Goal: Information Seeking & Learning: Learn about a topic

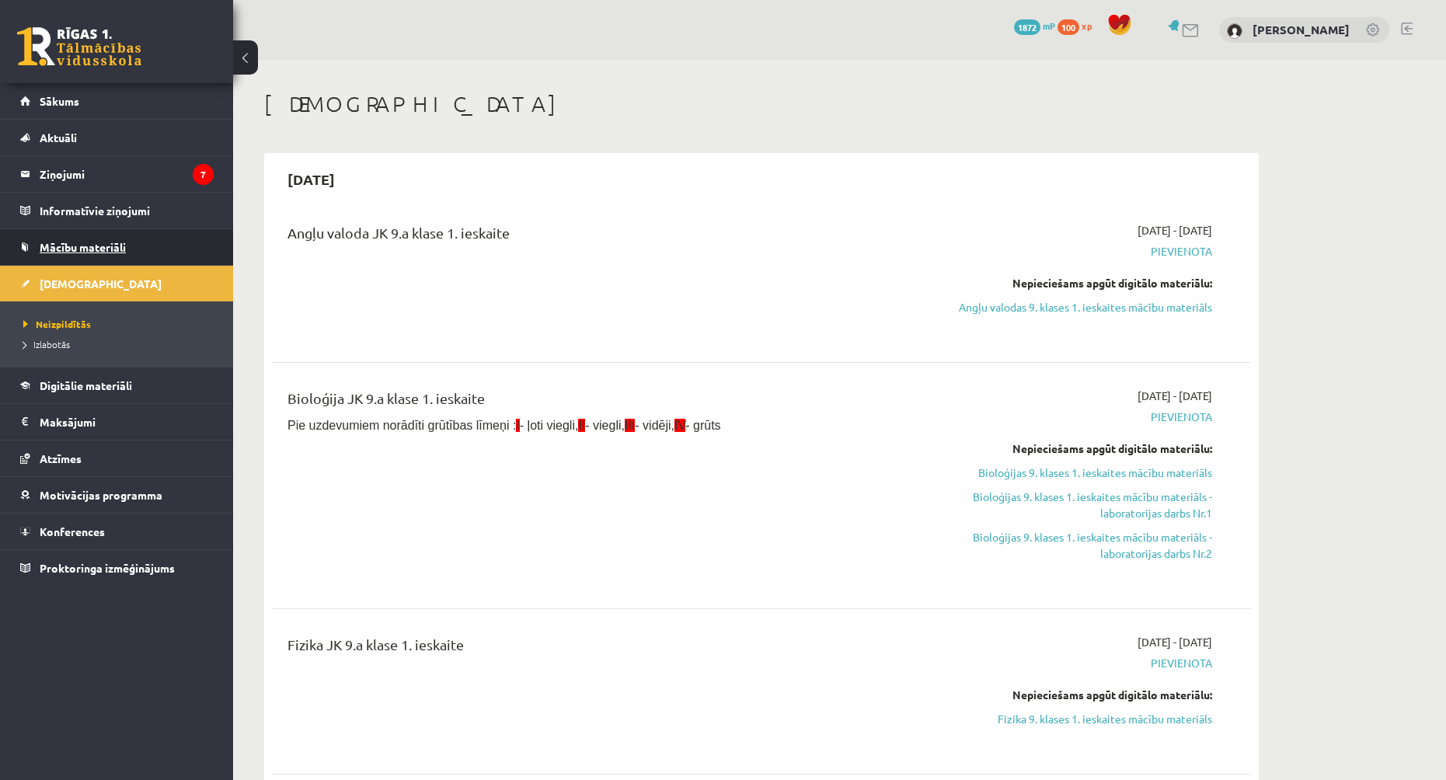
click at [117, 247] on span "Mācību materiāli" at bounding box center [83, 247] width 86 height 14
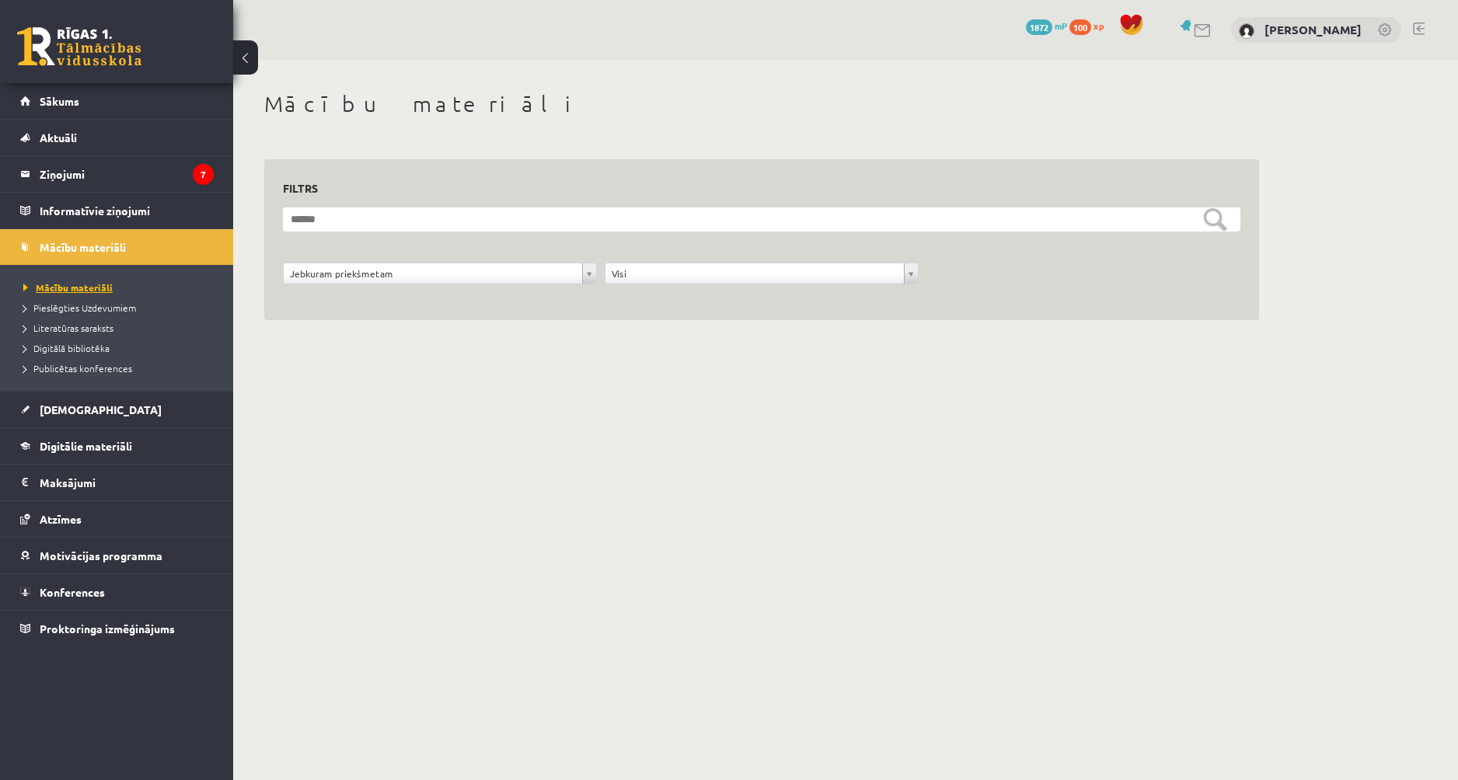
click at [93, 287] on span "Mācību materiāli" at bounding box center [67, 287] width 89 height 12
click at [106, 436] on link "Digitālie materiāli" at bounding box center [116, 446] width 193 height 36
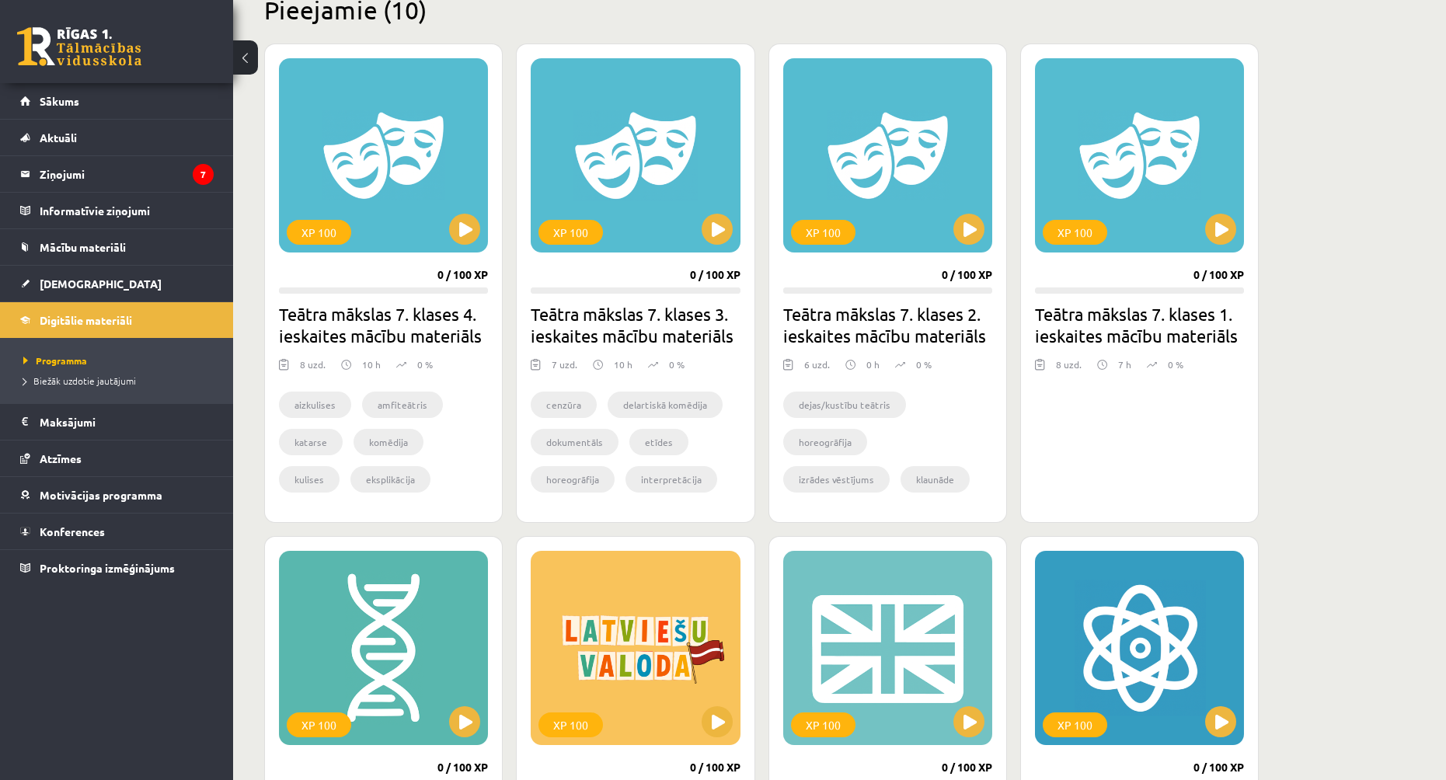
scroll to position [388, 0]
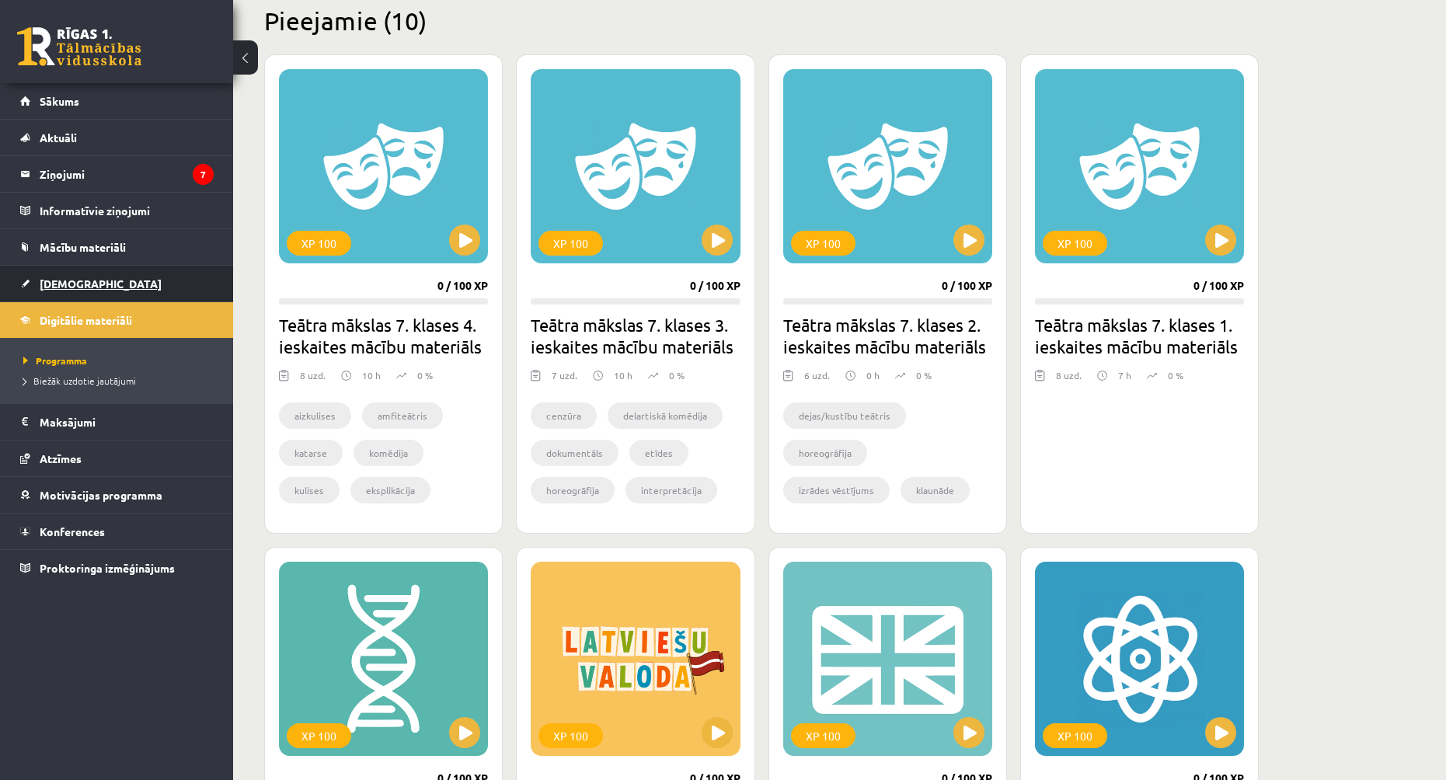
click at [76, 288] on span "[DEMOGRAPHIC_DATA]" at bounding box center [101, 284] width 122 height 14
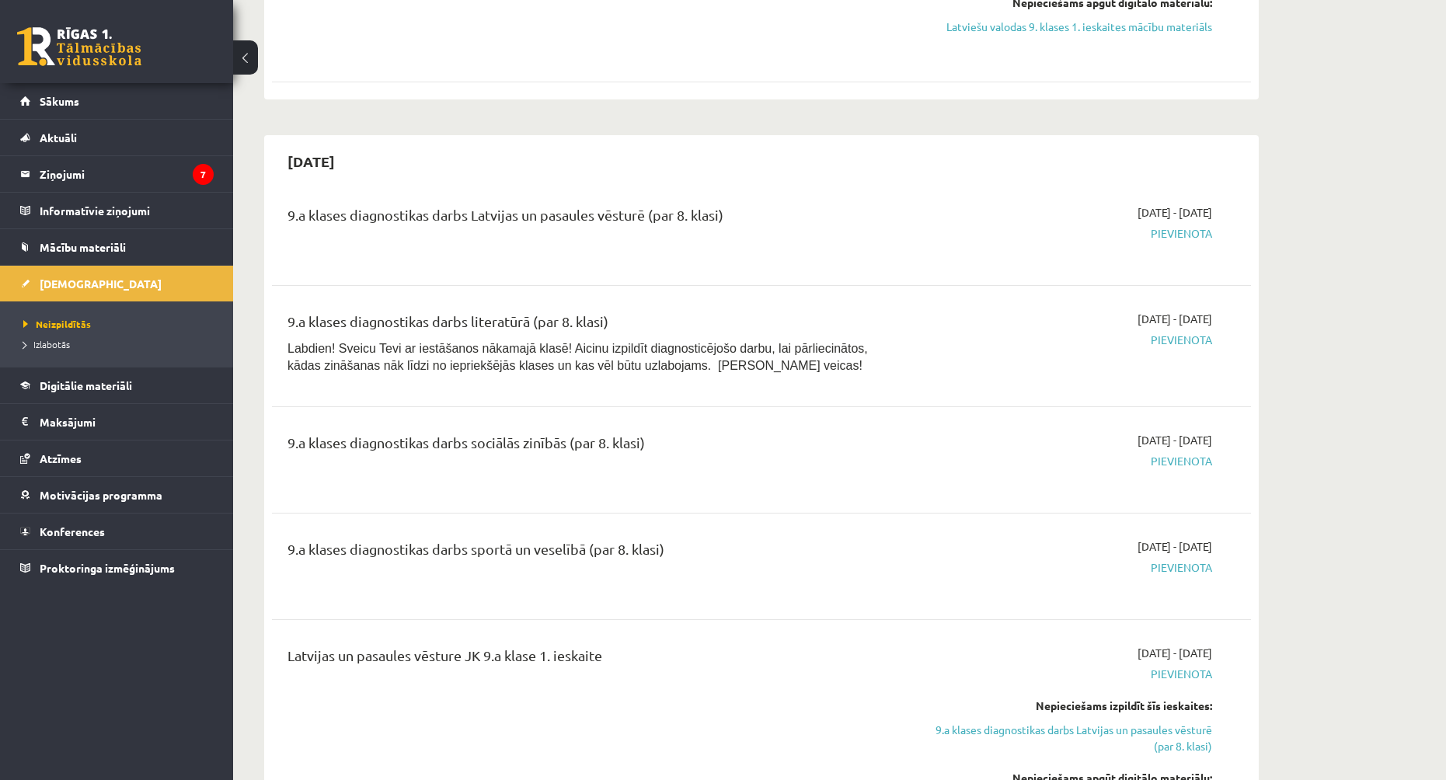
scroll to position [932, 0]
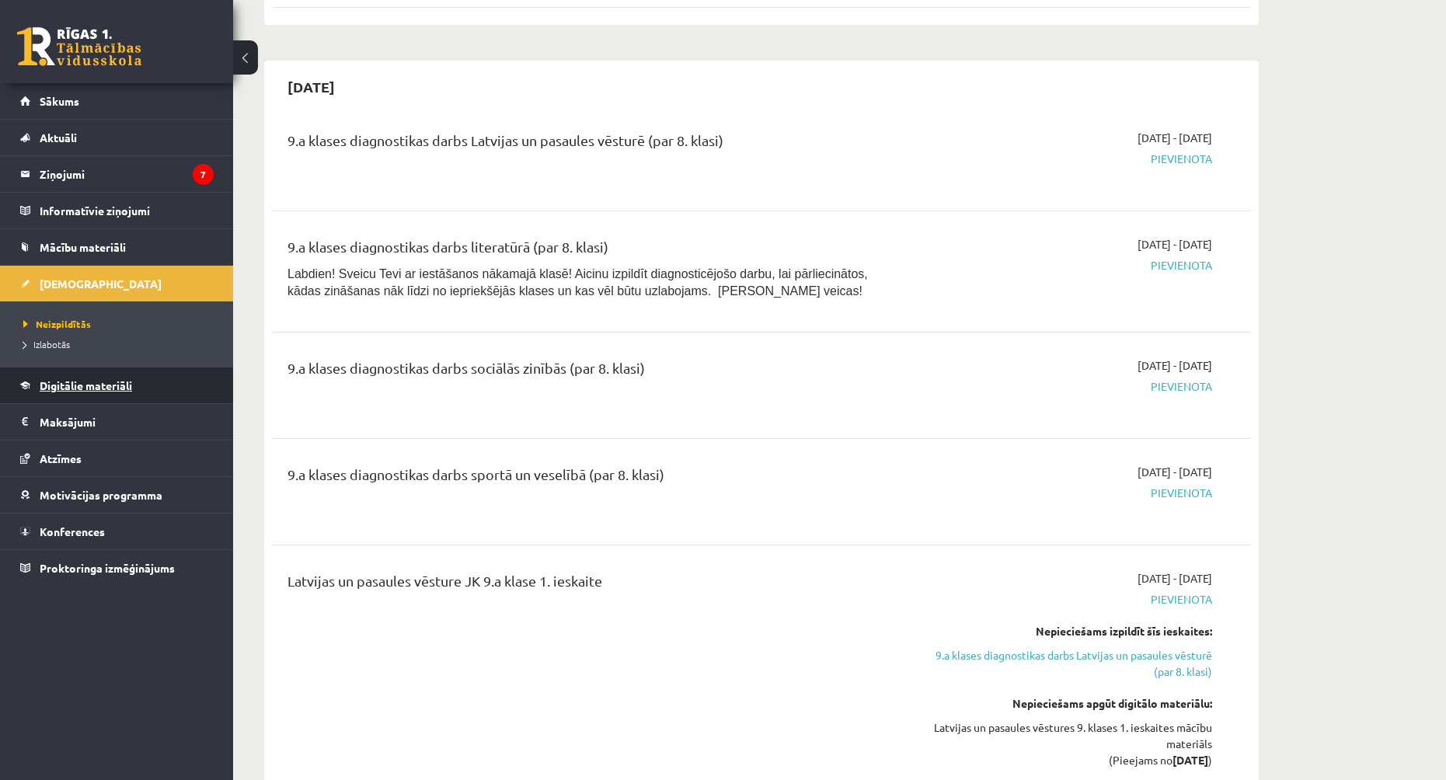
click at [80, 390] on span "Digitālie materiāli" at bounding box center [86, 385] width 92 height 14
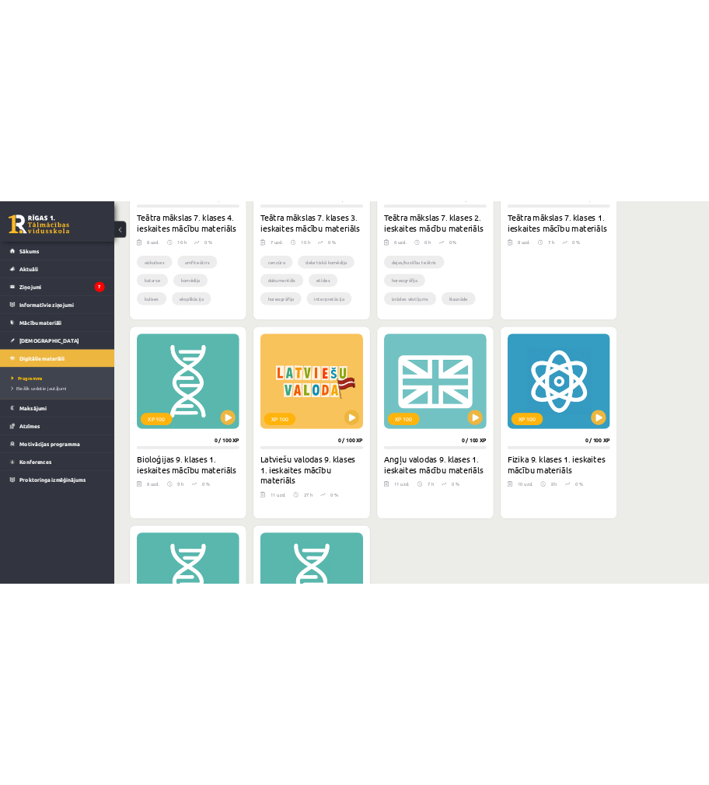
scroll to position [699, 0]
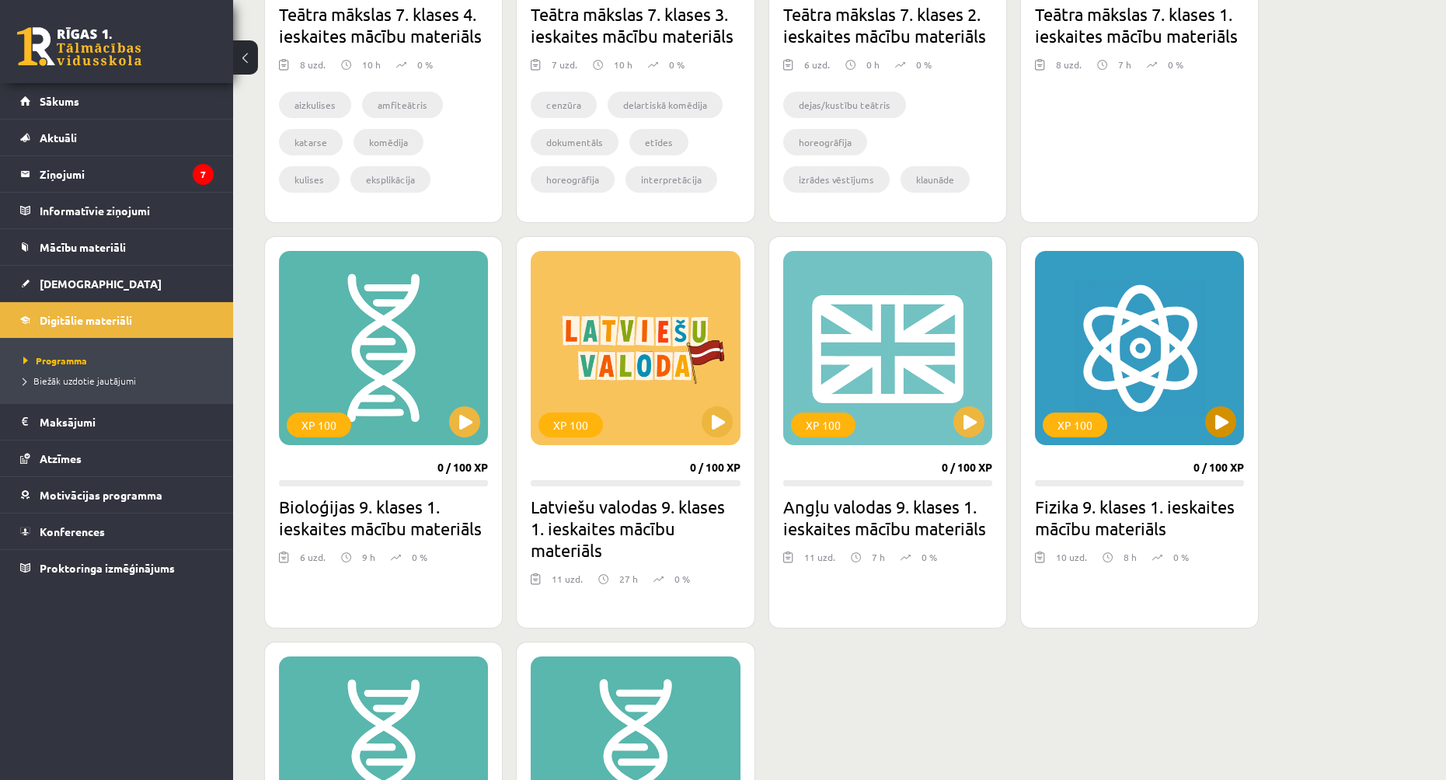
click at [1224, 404] on div "XP 100" at bounding box center [1139, 348] width 209 height 194
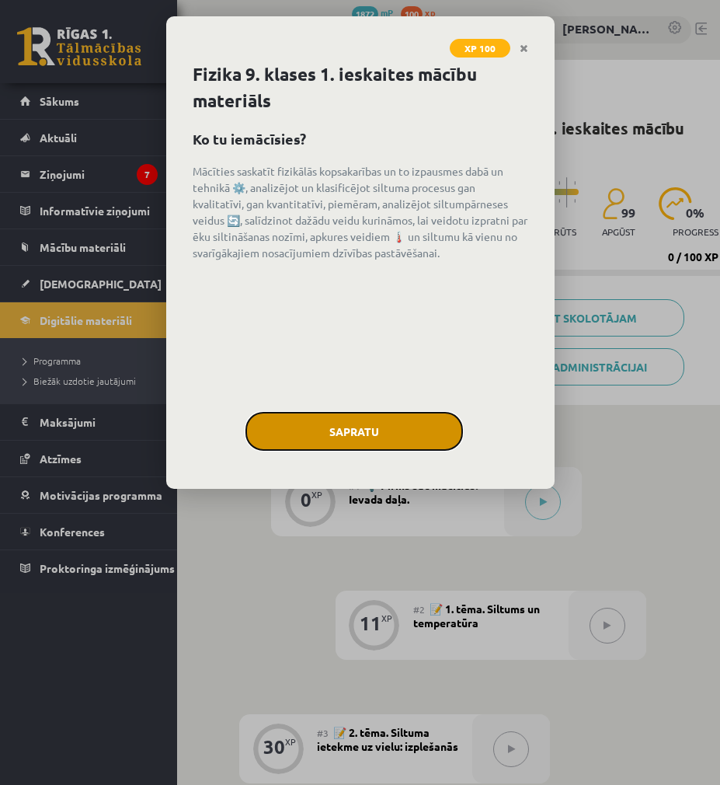
click at [321, 437] on button "Sapratu" at bounding box center [355, 431] width 218 height 39
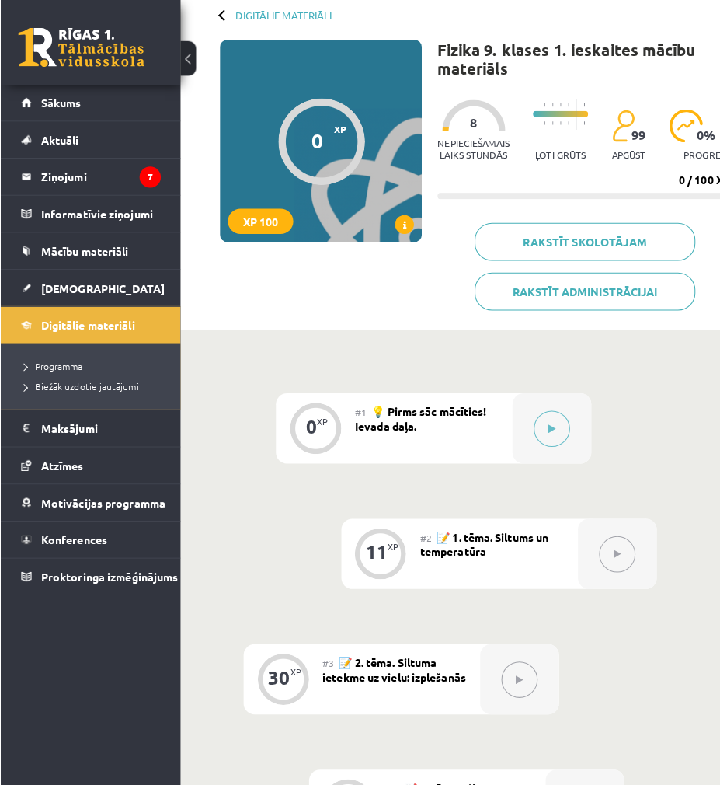
scroll to position [155, 0]
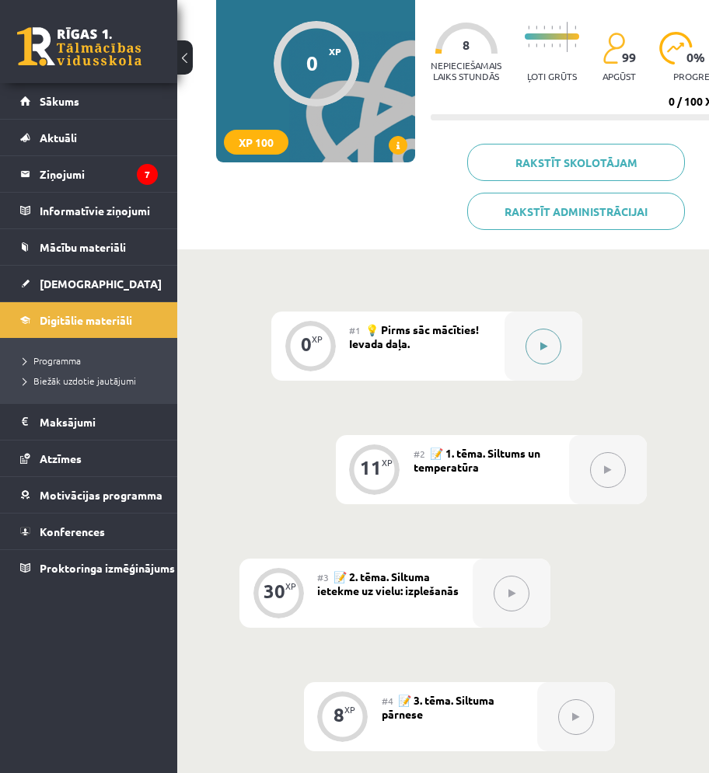
click at [523, 345] on div at bounding box center [543, 346] width 78 height 69
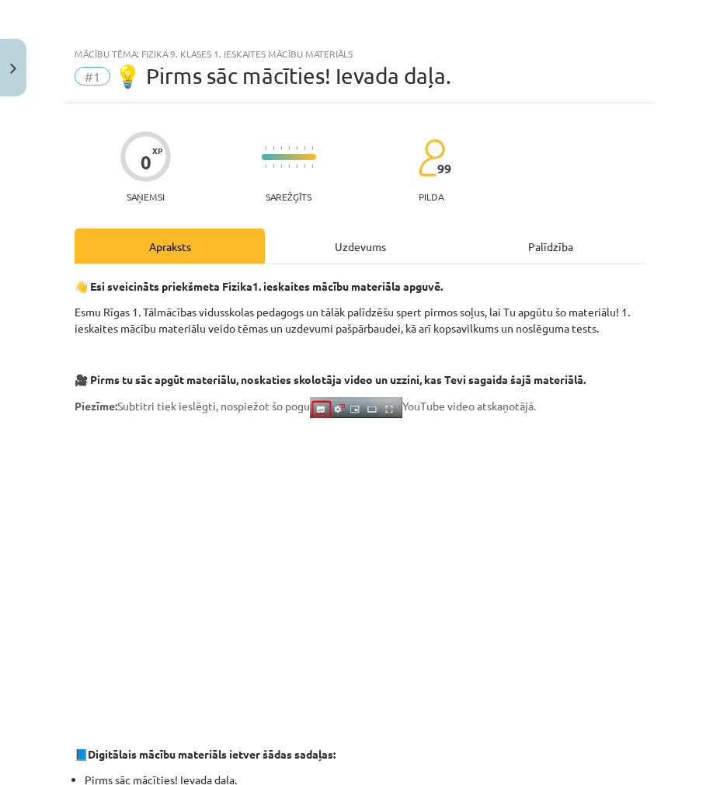
click at [386, 247] on div "Uzdevums" at bounding box center [360, 245] width 190 height 35
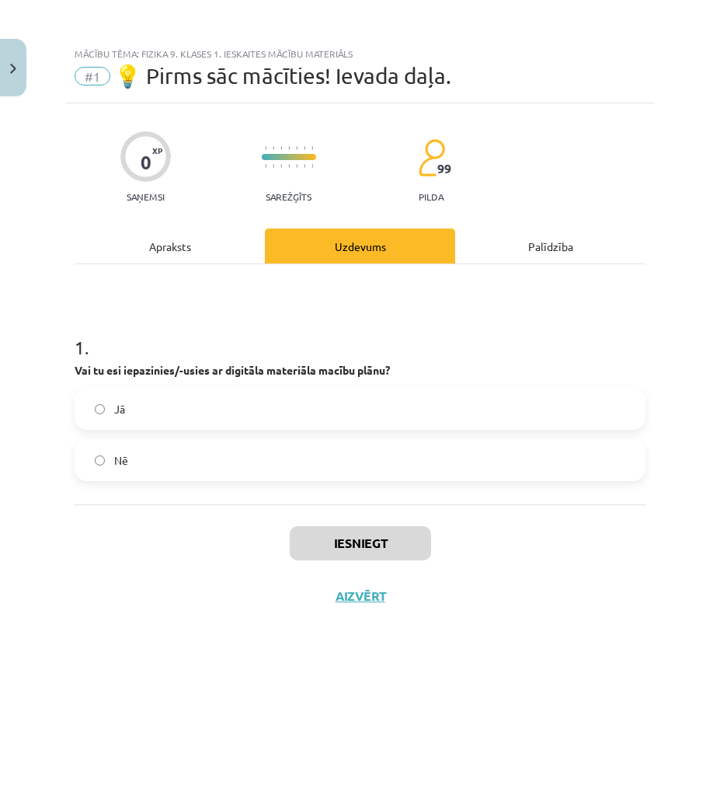
click at [197, 270] on div "1 . Vai tu esi iepazinies/-usies ar digitāla materiāla macību plānu? Jā Nē" at bounding box center [360, 384] width 571 height 240
click at [185, 242] on div "Apraksts" at bounding box center [170, 245] width 190 height 35
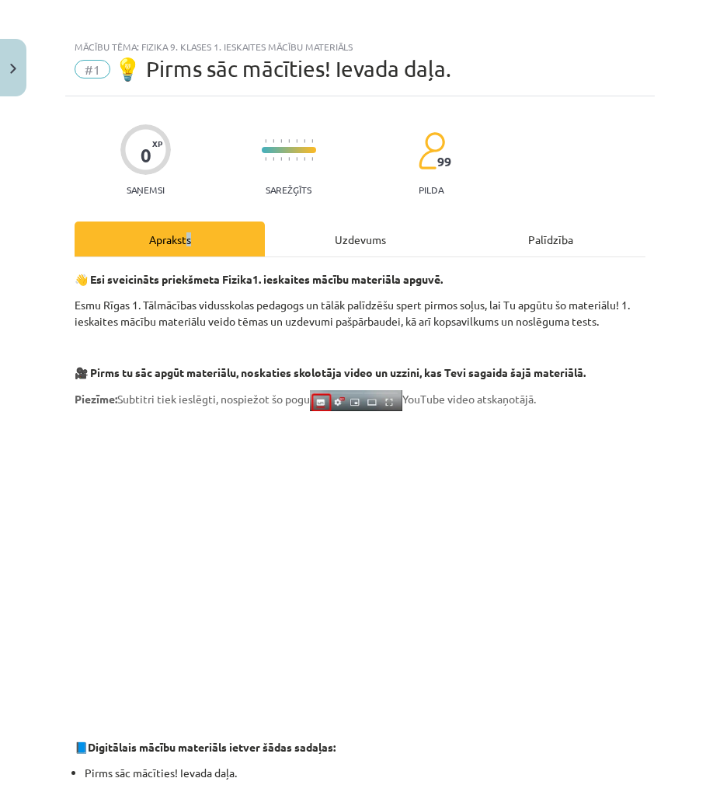
scroll to position [0, 0]
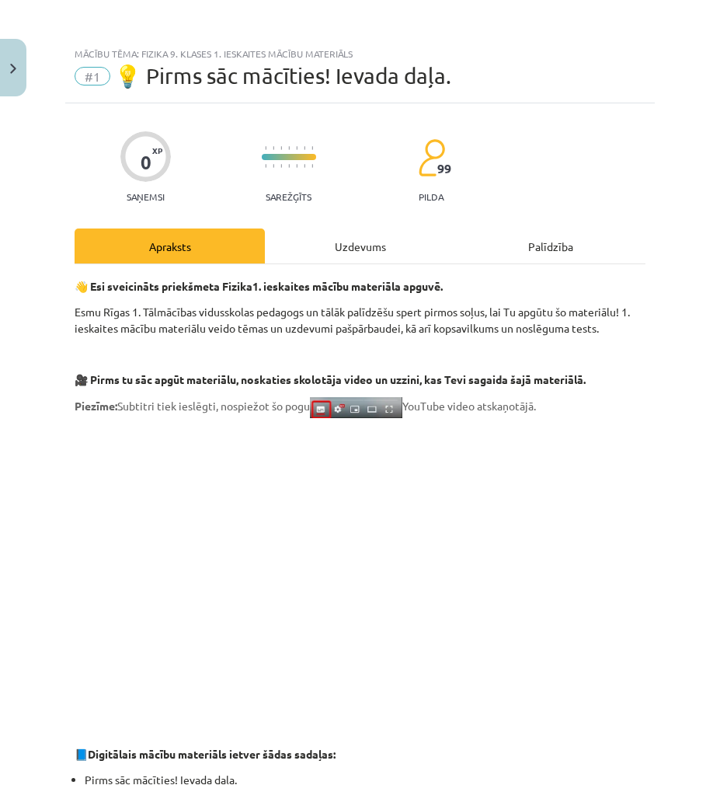
click at [338, 248] on div "Uzdevums" at bounding box center [360, 245] width 190 height 35
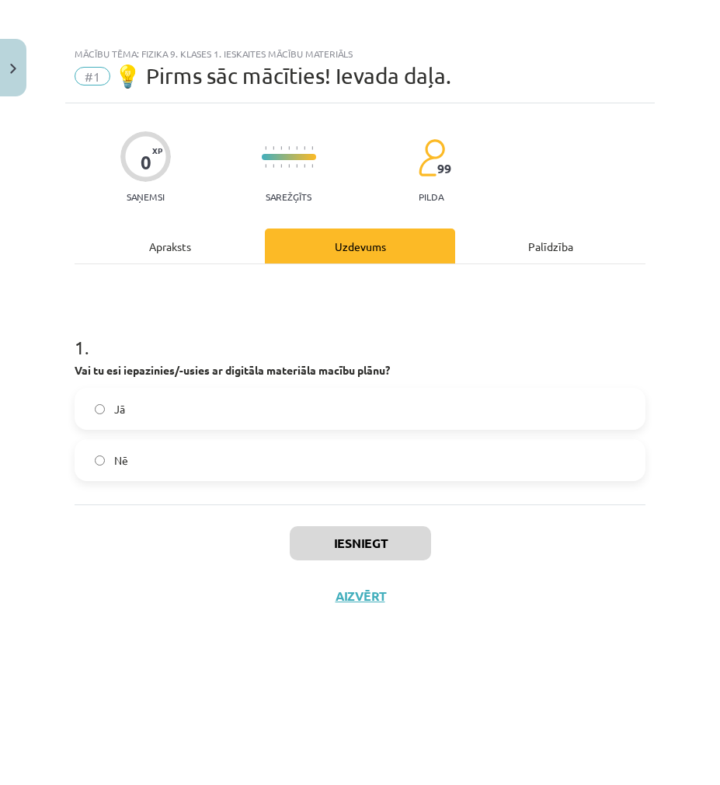
click at [167, 422] on label "Jā" at bounding box center [360, 408] width 568 height 39
click at [363, 547] on button "Iesniegt" at bounding box center [360, 543] width 141 height 34
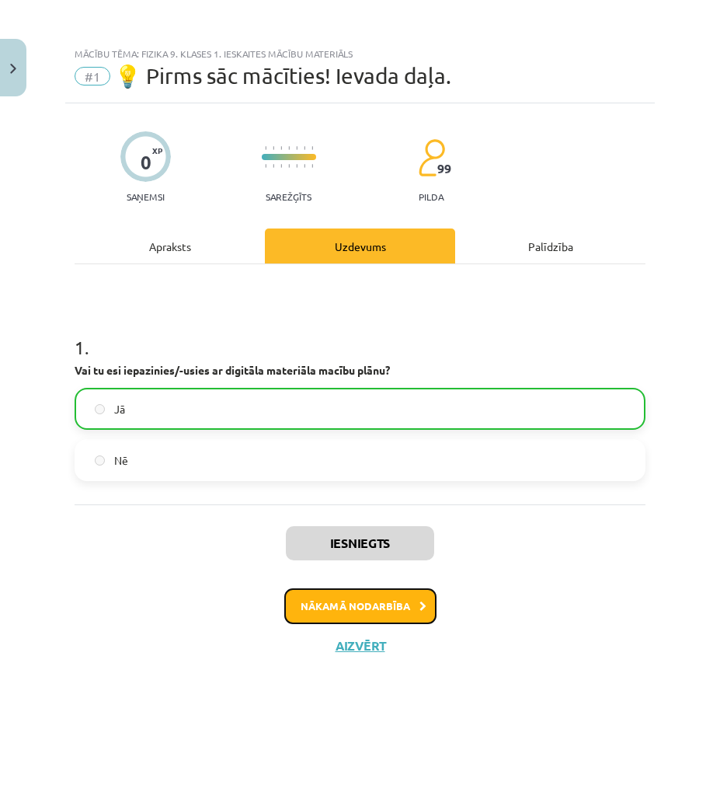
click at [392, 595] on button "Nākamā nodarbība" at bounding box center [360, 606] width 152 height 36
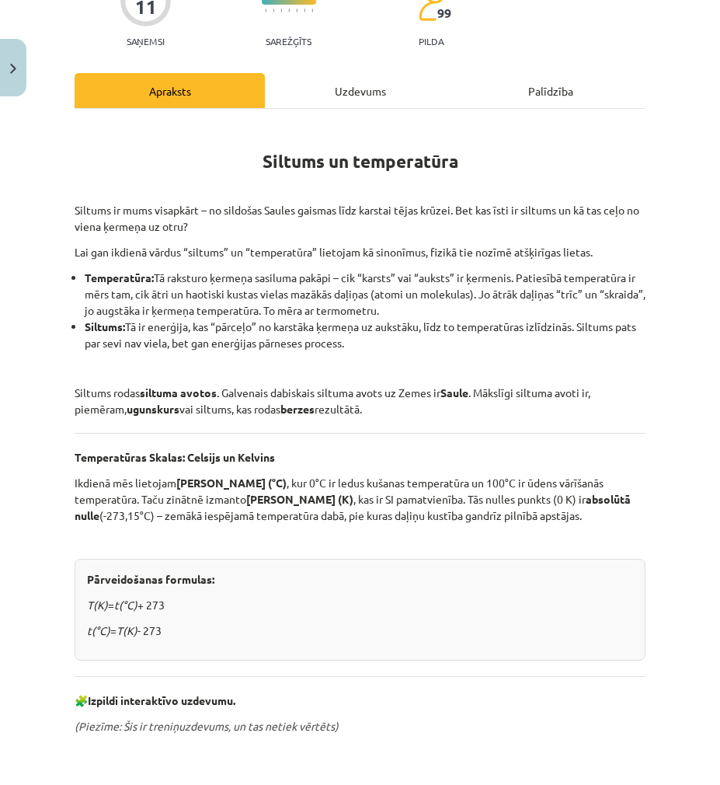
click at [342, 99] on div "Uzdevums" at bounding box center [360, 90] width 190 height 35
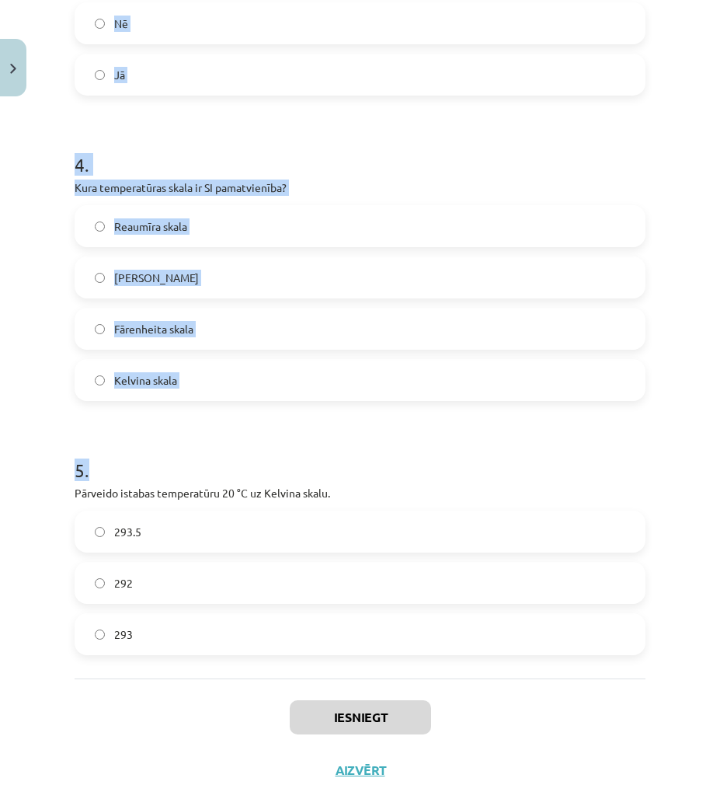
scroll to position [944, 0]
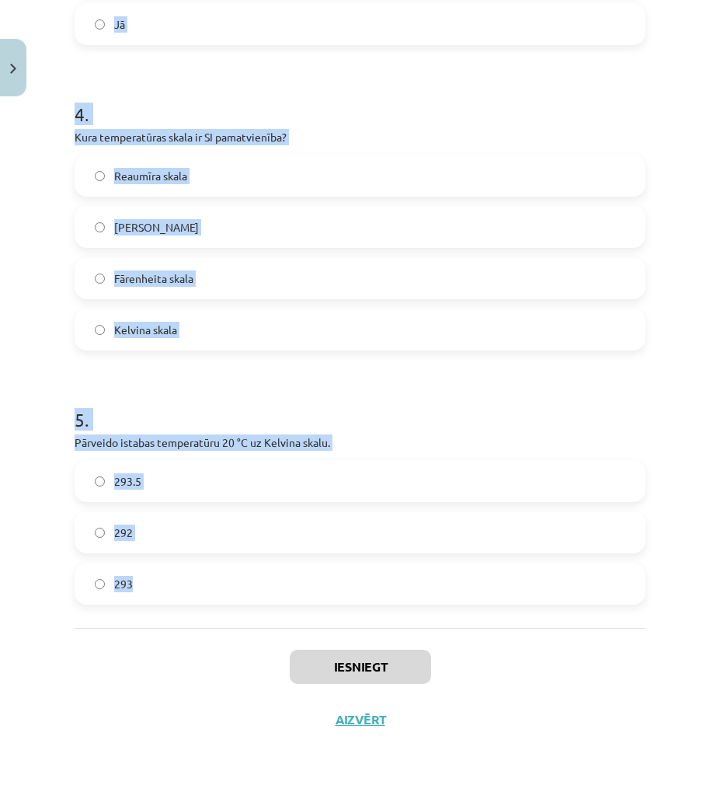
drag, startPoint x: 64, startPoint y: 305, endPoint x: 394, endPoint y: 576, distance: 426.7
click at [393, 580] on div "Mācību tēma: Fizika 9. klases 1. ieskaites mācību materiāls #2 📝 1. tēma. Siltu…" at bounding box center [360, 392] width 720 height 785
copy form "1 . Kas ir galvenais dabiskais siltuma avots uz Zemes? Radiators Saule Ugunskur…"
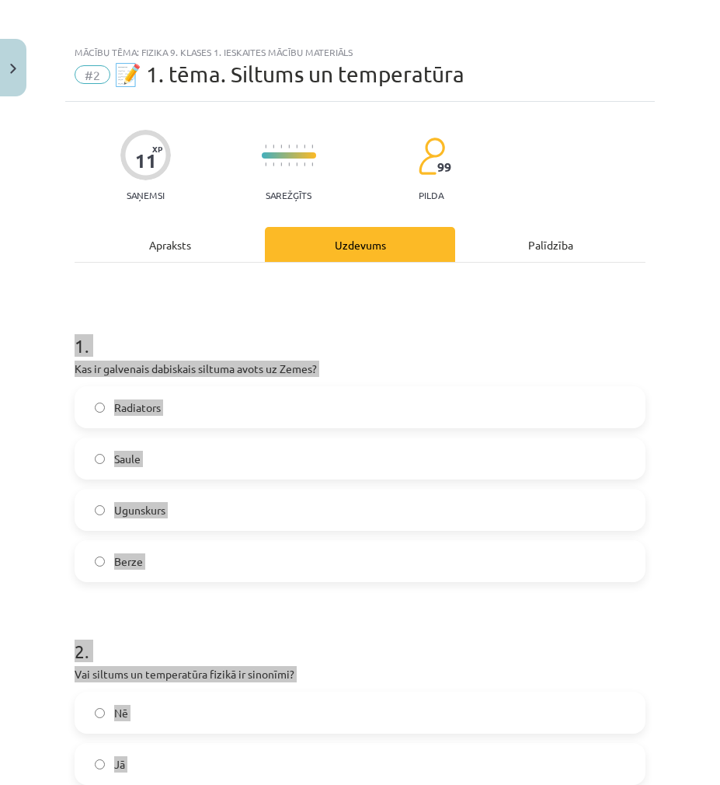
scroll to position [0, 0]
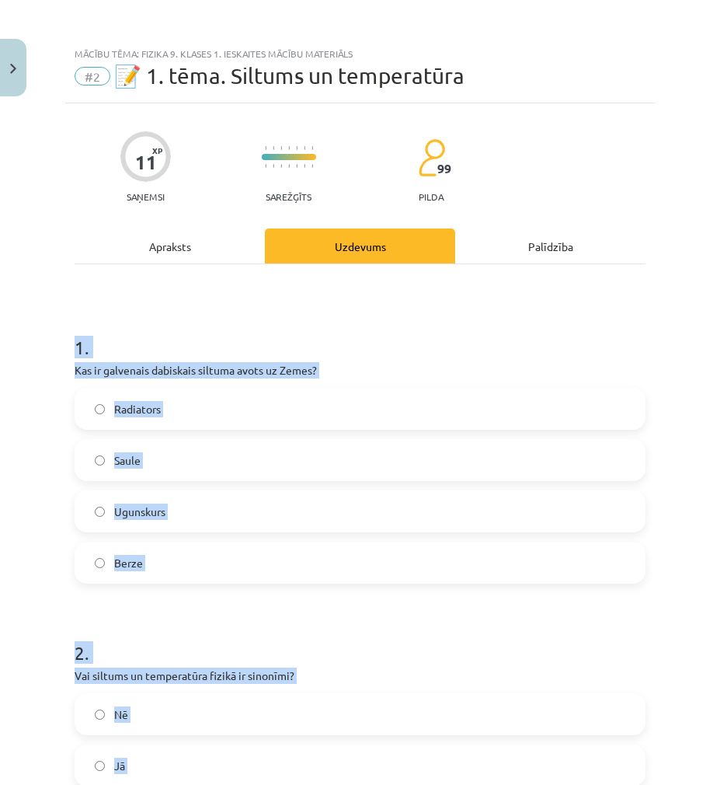
click at [363, 319] on h1 "1 ." at bounding box center [360, 333] width 571 height 48
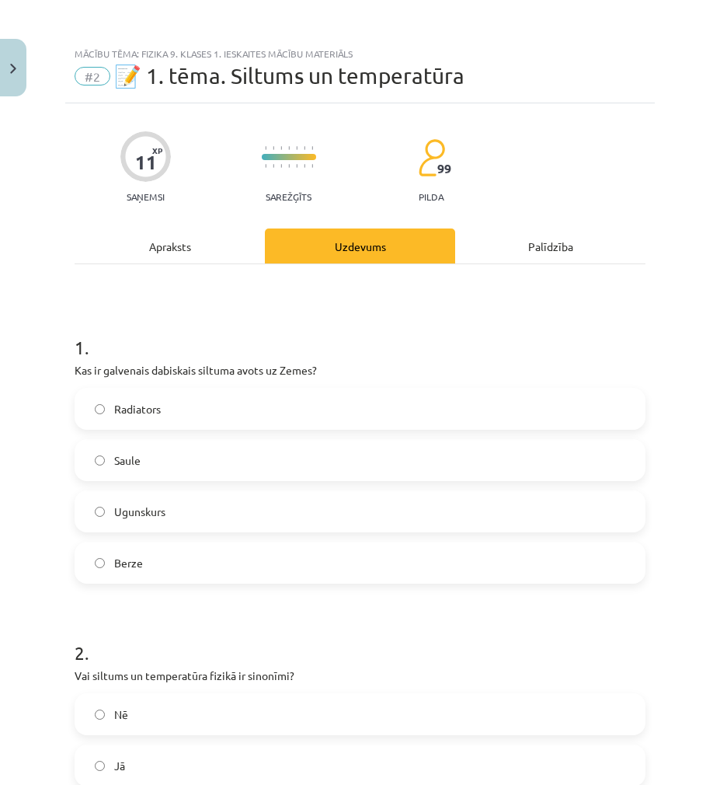
click at [149, 463] on label "Saule" at bounding box center [360, 460] width 568 height 39
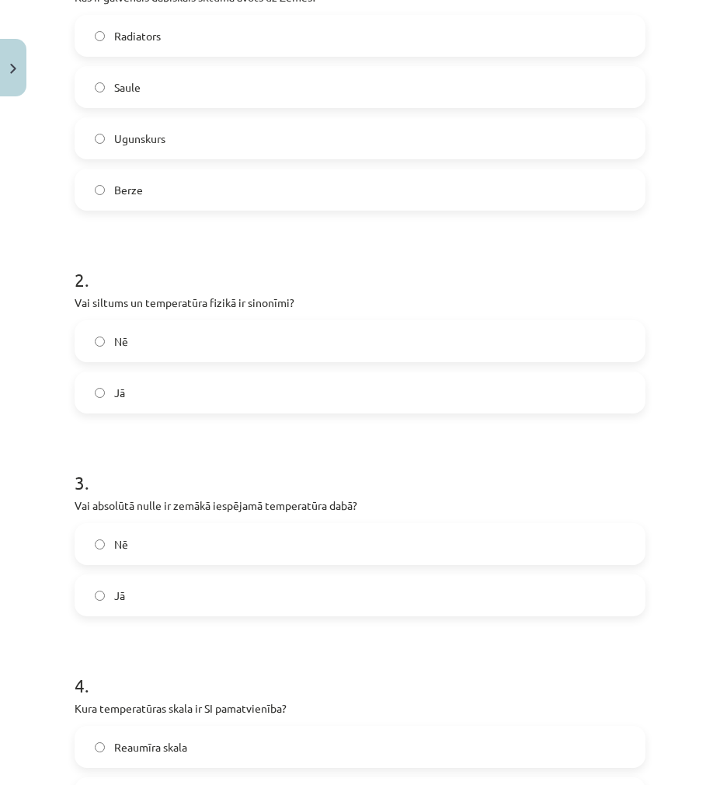
scroll to position [388, 0]
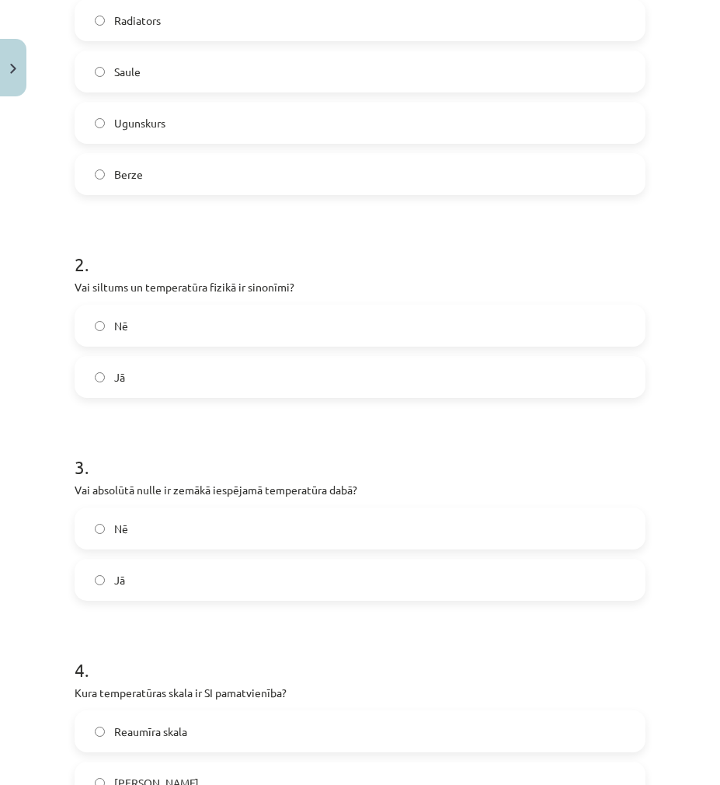
click at [149, 322] on label "Nē" at bounding box center [360, 325] width 568 height 39
click at [159, 571] on label "Jā" at bounding box center [360, 579] width 568 height 39
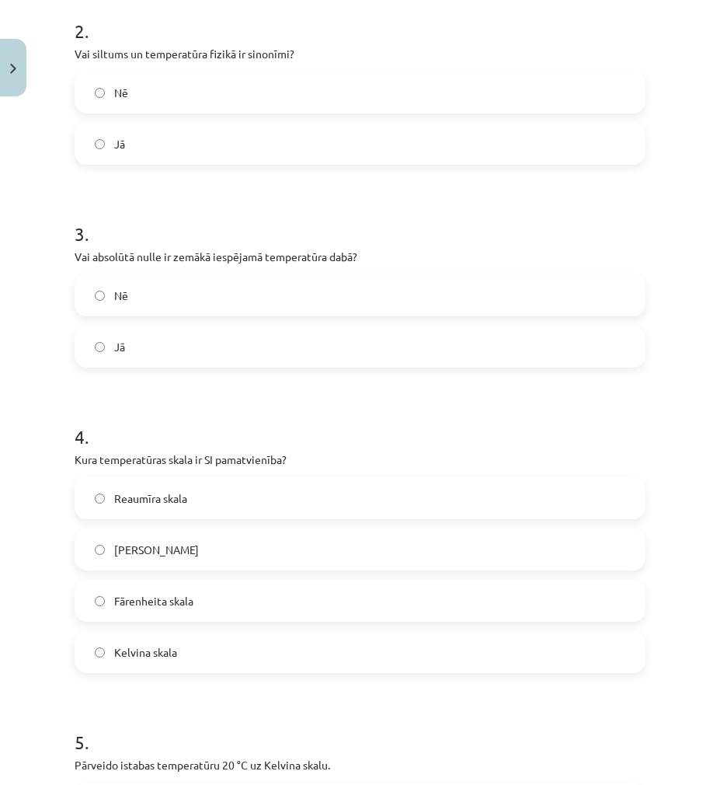
click at [198, 646] on label "Kelvina skala" at bounding box center [360, 651] width 568 height 39
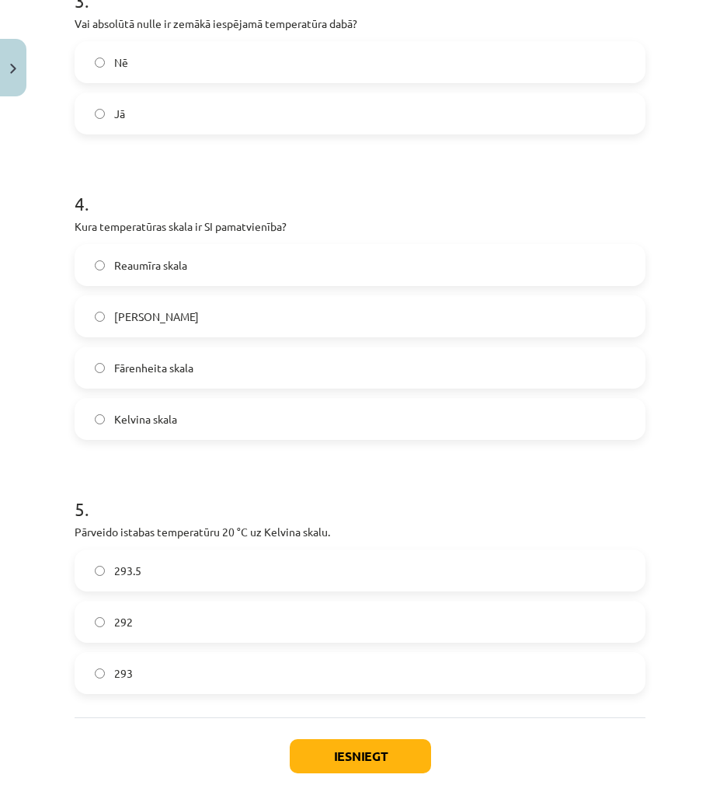
scroll to position [932, 0]
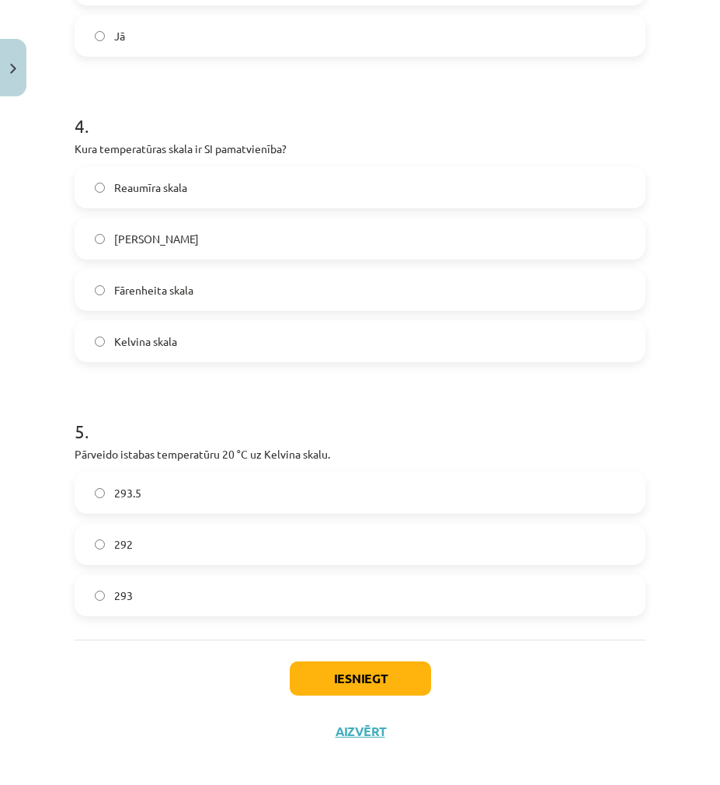
click at [177, 600] on label "293" at bounding box center [360, 595] width 568 height 39
click at [354, 663] on button "Iesniegt" at bounding box center [360, 678] width 141 height 34
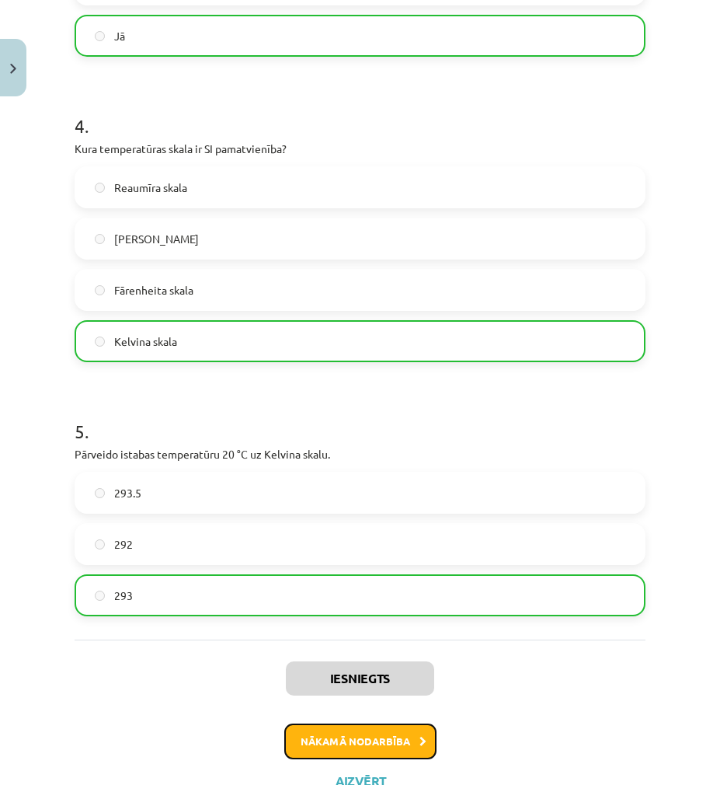
click at [368, 744] on button "Nākamā nodarbība" at bounding box center [360, 741] width 152 height 36
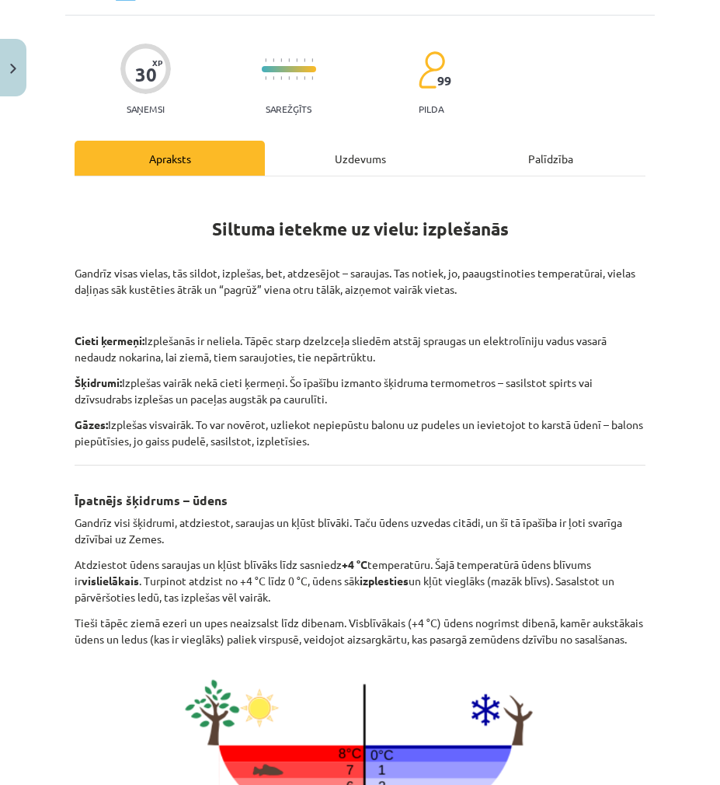
scroll to position [39, 0]
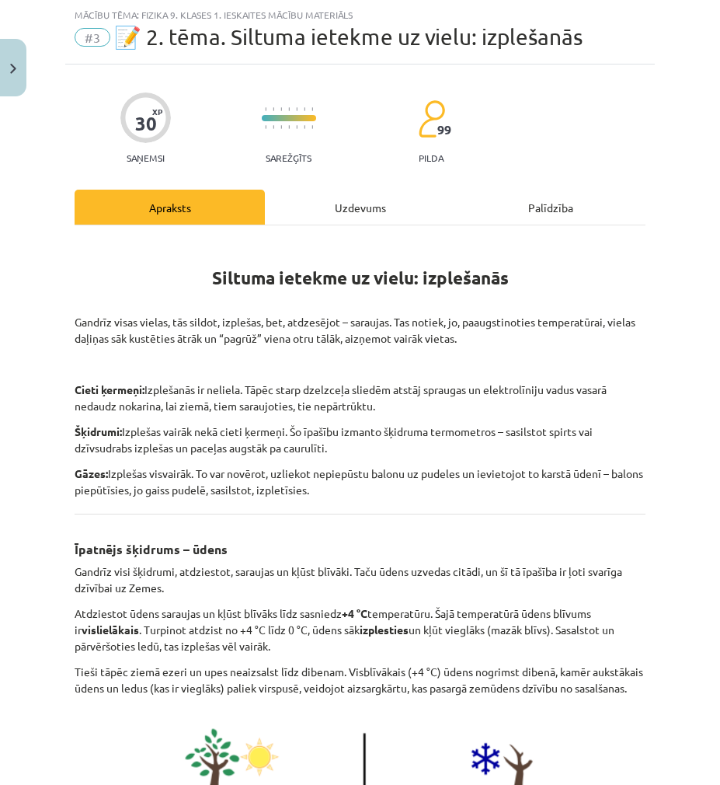
click at [319, 216] on div "Uzdevums" at bounding box center [360, 207] width 190 height 35
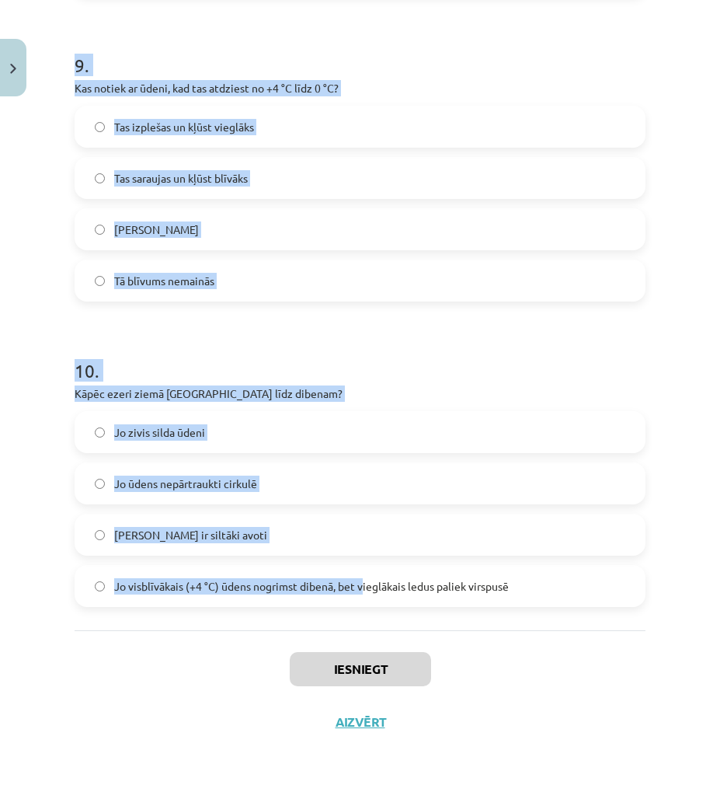
scroll to position [2317, 0]
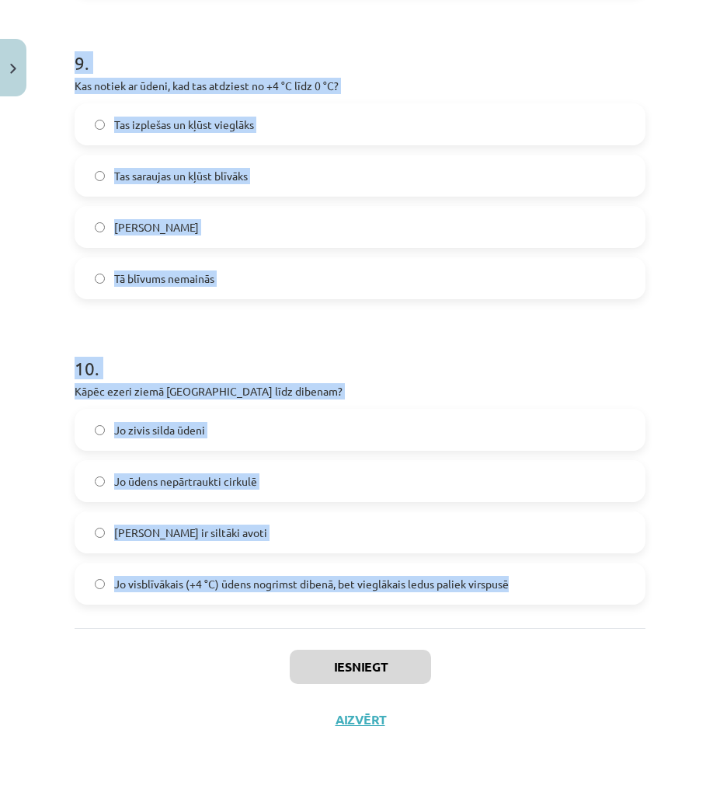
drag, startPoint x: 64, startPoint y: 305, endPoint x: 550, endPoint y: 593, distance: 565.4
click at [550, 593] on div "Mācību tēma: Fizika 9. klases 1. ieskaites mācību materiāls #3 📝 2. tēma. Siltu…" at bounding box center [360, 392] width 720 height 785
copy form "1 . Vai, sildot vielas, tās parasti saraujas? Nē Jā 2 . Vai gāzes, sildot, izpl…"
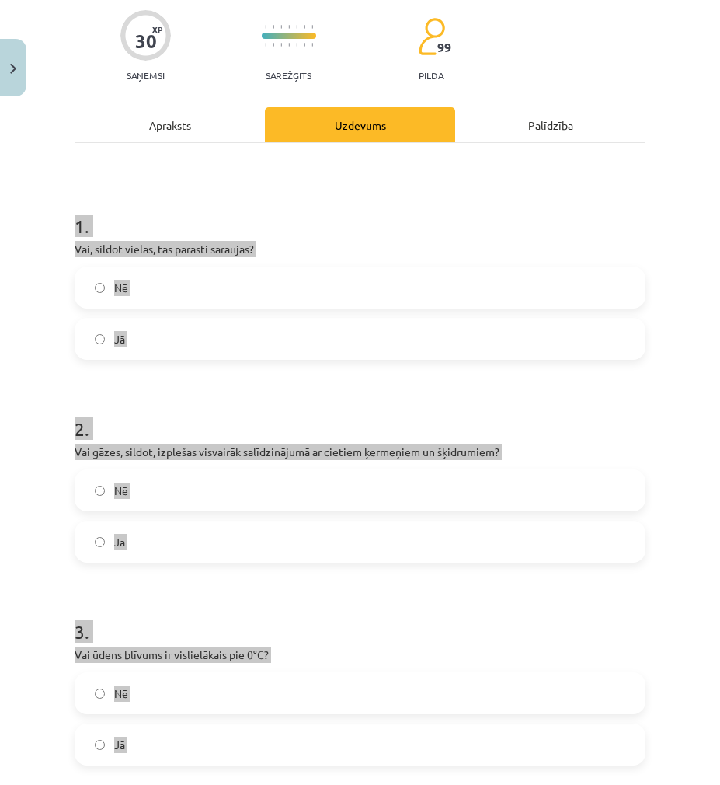
scroll to position [0, 0]
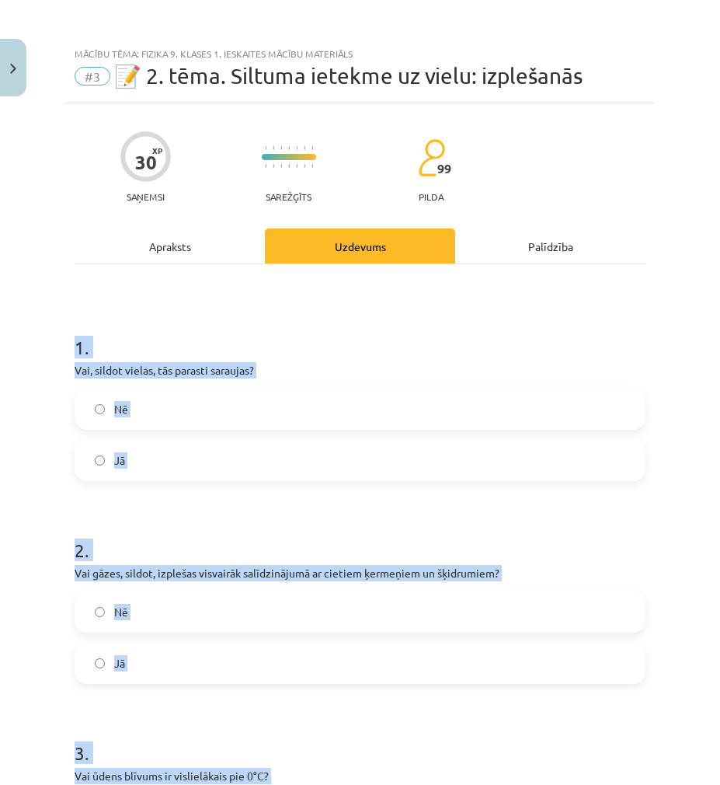
click at [44, 484] on div "Mācību tēma: Fizika 9. klases 1. ieskaites mācību materiāls #3 📝 2. tēma. Siltu…" at bounding box center [360, 392] width 720 height 785
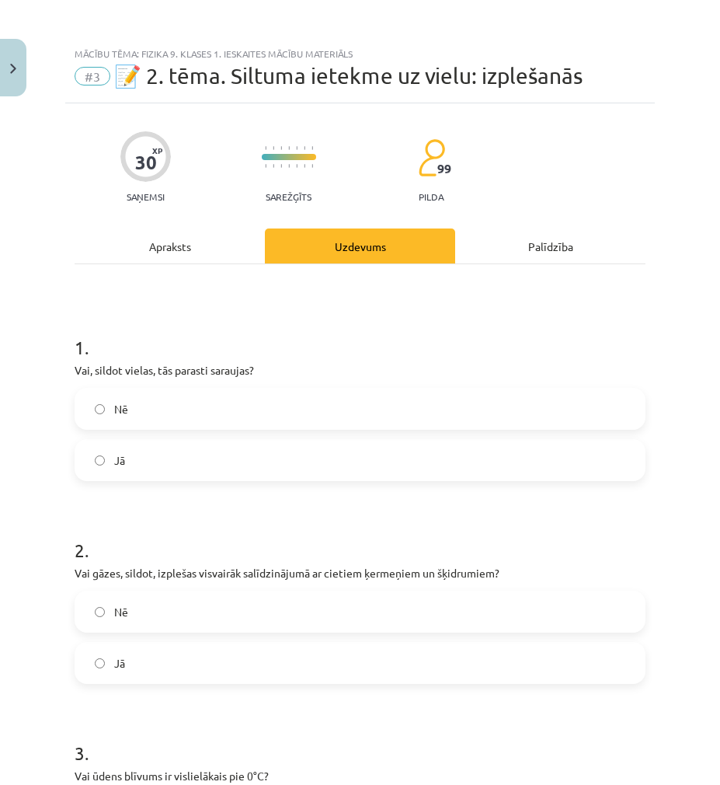
click at [119, 416] on span "Nē" at bounding box center [121, 409] width 14 height 16
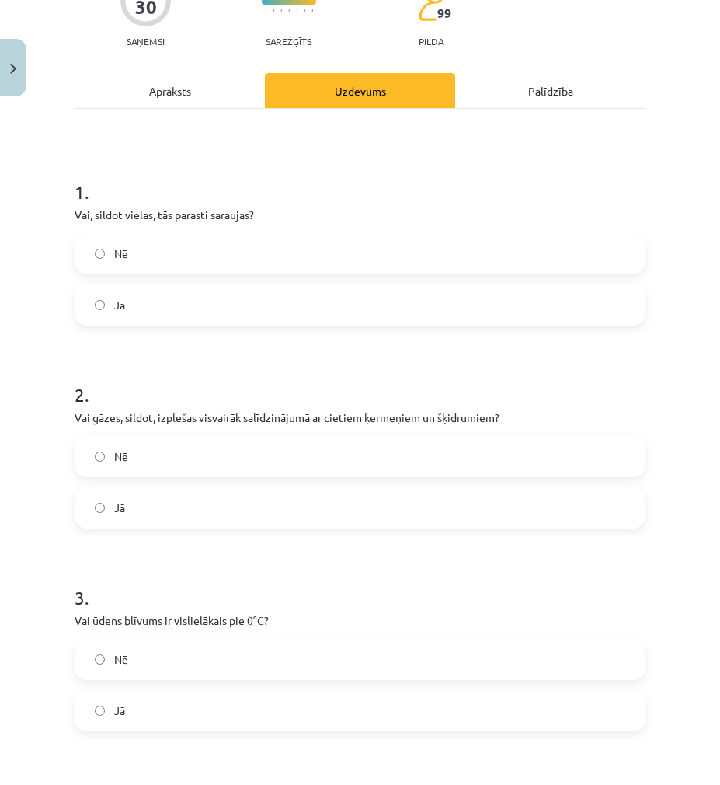
click at [119, 517] on label "Jā" at bounding box center [360, 507] width 568 height 39
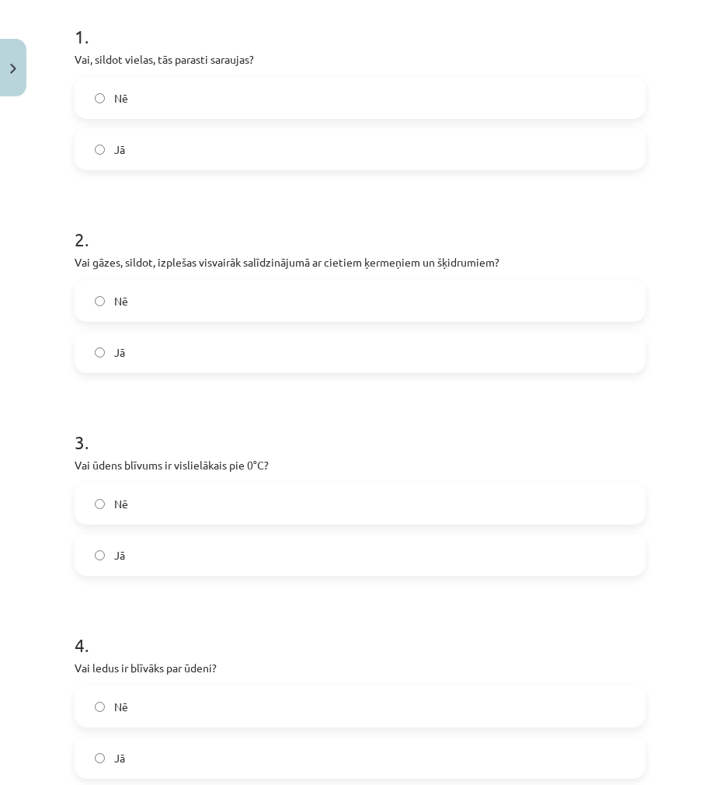
click at [130, 504] on label "Nē" at bounding box center [360, 503] width 568 height 39
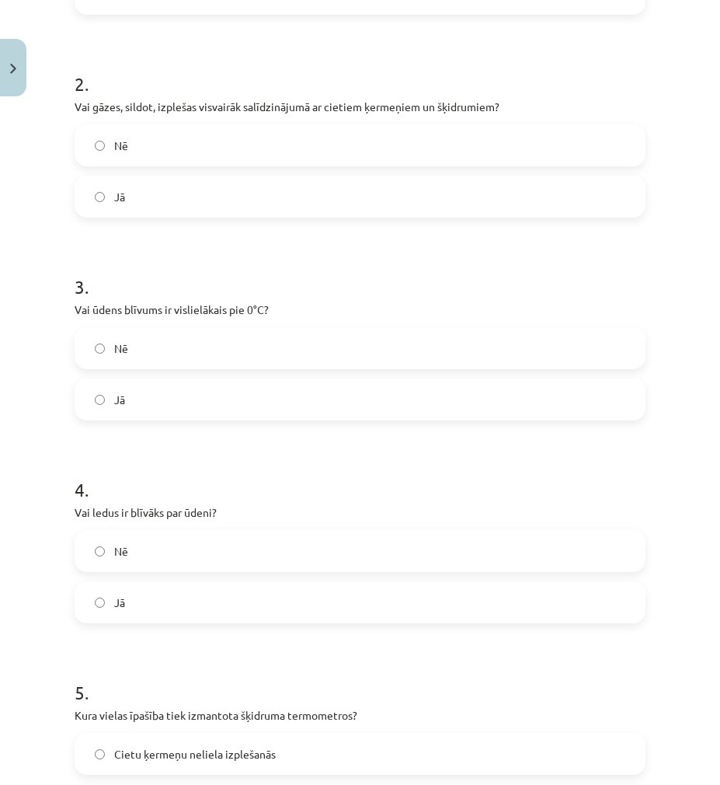
click at [125, 545] on span "Nē" at bounding box center [121, 551] width 14 height 16
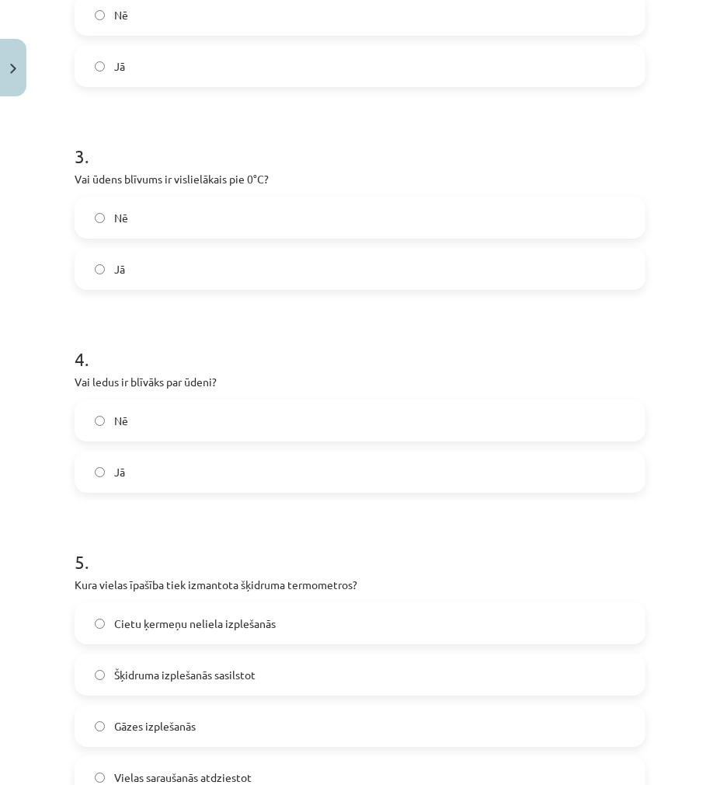
scroll to position [622, 0]
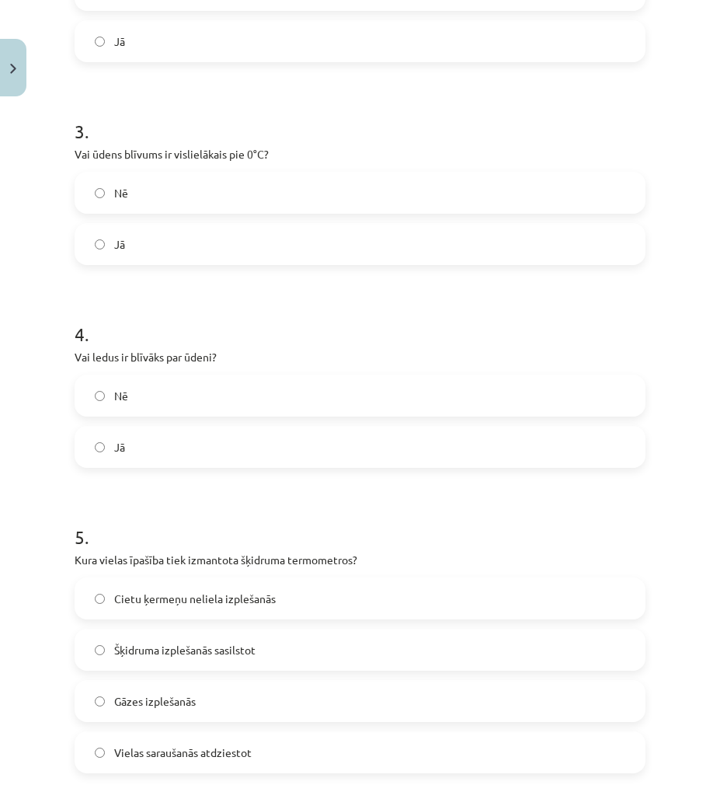
click at [180, 650] on span "Šķidruma izplešanās sasilstot" at bounding box center [184, 650] width 141 height 16
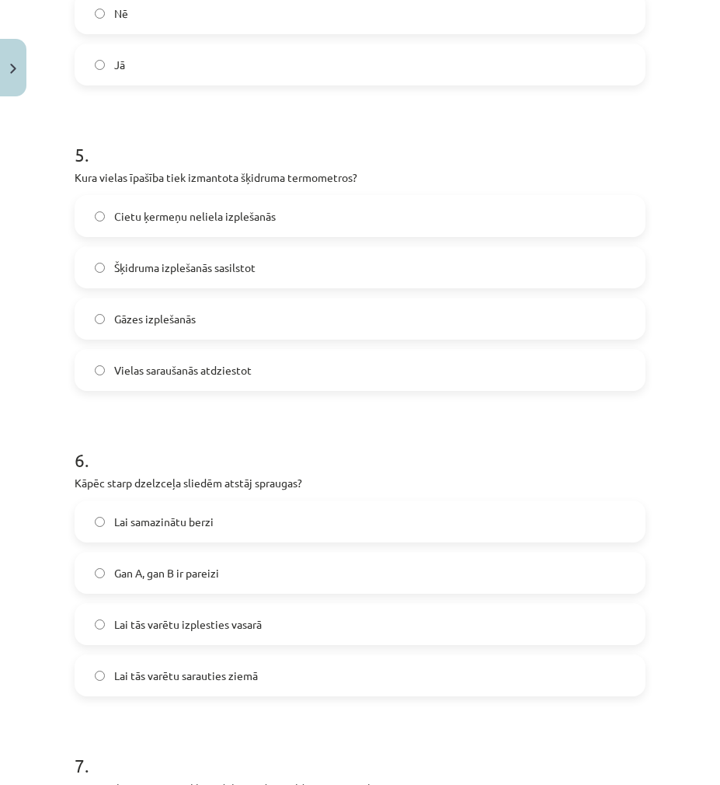
scroll to position [1010, 0]
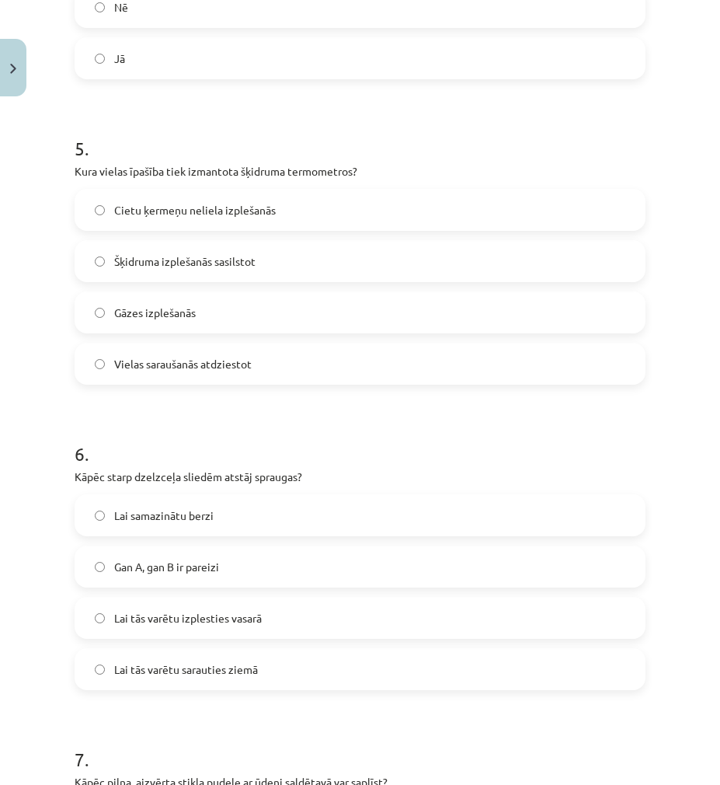
click at [215, 624] on span "Lai tās varētu izplesties vasarā" at bounding box center [188, 618] width 148 height 16
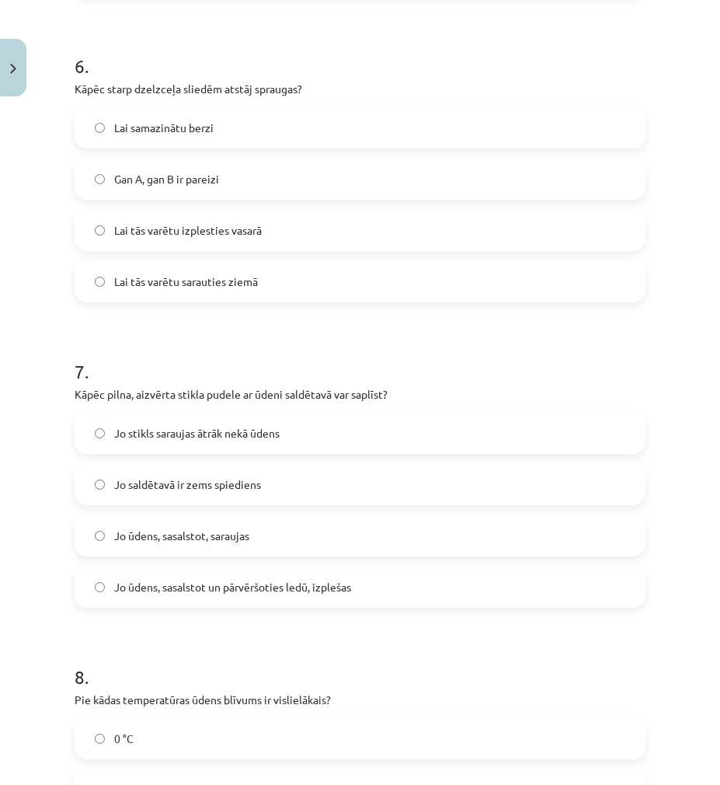
scroll to position [1399, 0]
click at [176, 590] on span "Jo ūdens, sasalstot un pārvēršoties ledū, izplešas" at bounding box center [232, 586] width 237 height 16
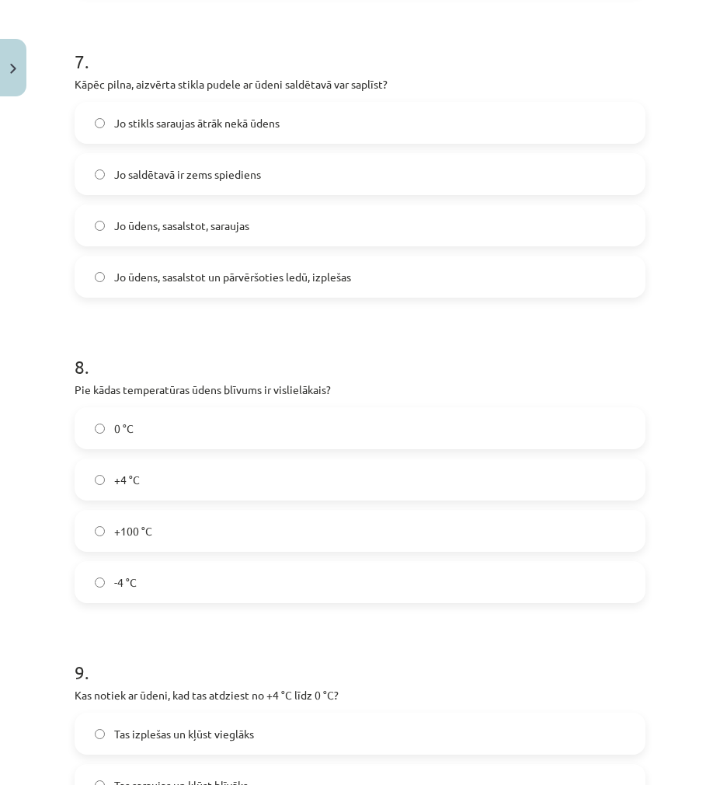
scroll to position [1709, 0]
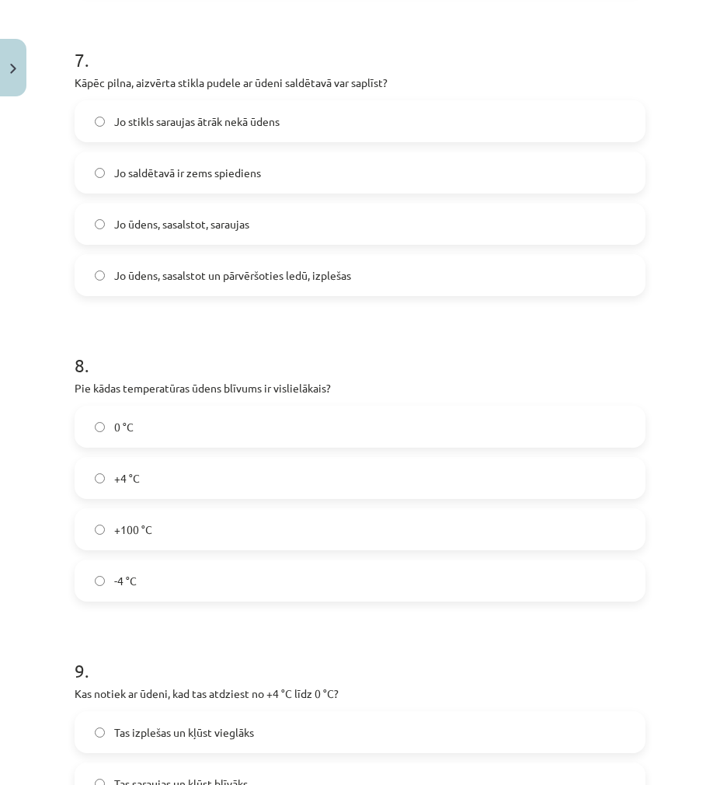
click at [145, 479] on label "+4 °C" at bounding box center [360, 477] width 568 height 39
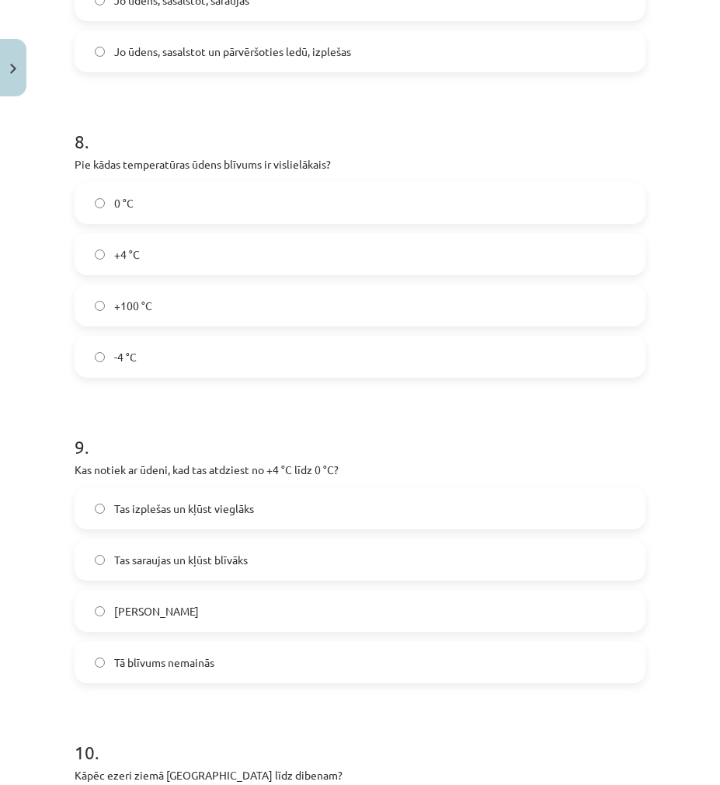
scroll to position [1942, 0]
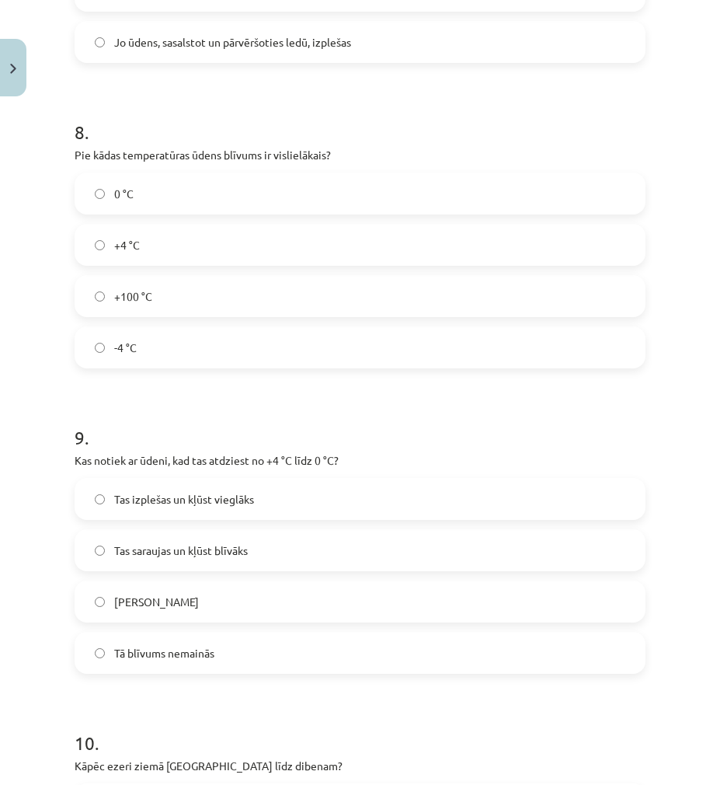
click at [180, 501] on span "Tas izplešas un kļūst vieglāks" at bounding box center [184, 499] width 140 height 16
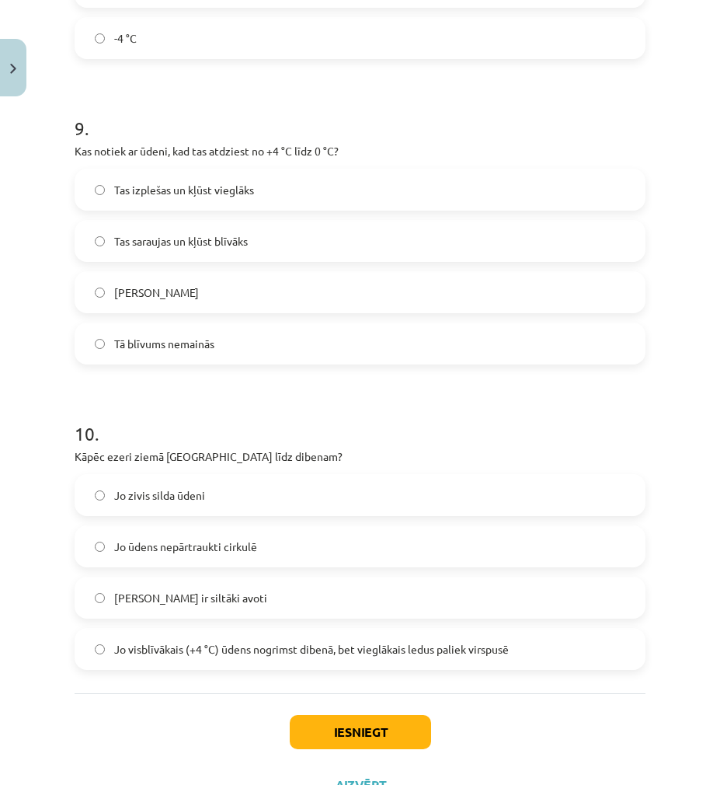
scroll to position [2253, 0]
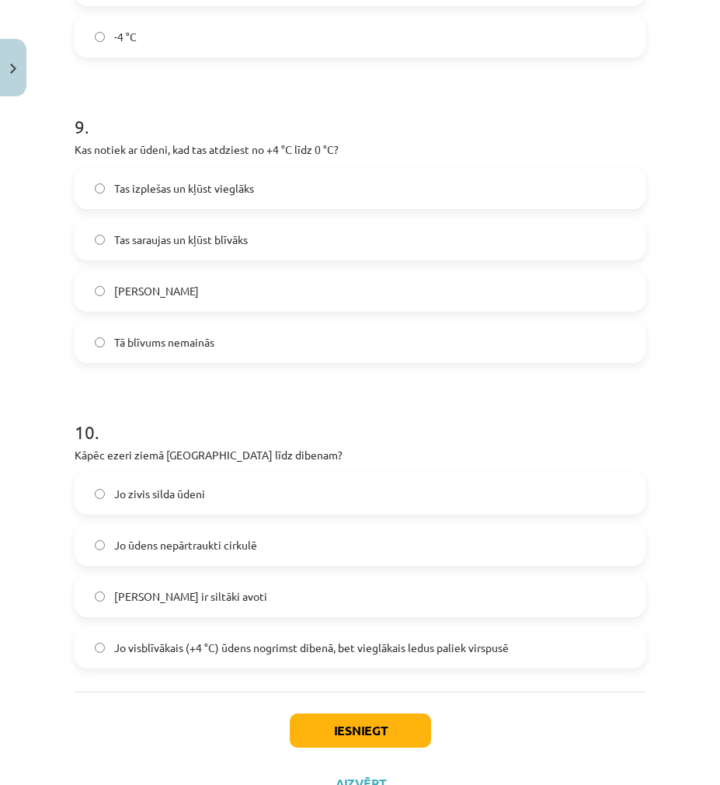
click at [195, 636] on label "Jo visblīvākais (+4 °C) ūdens nogrimst dibenā, bet vieglākais ledus paliek virs…" at bounding box center [360, 647] width 568 height 39
click at [355, 727] on button "Iesniegt" at bounding box center [360, 730] width 141 height 34
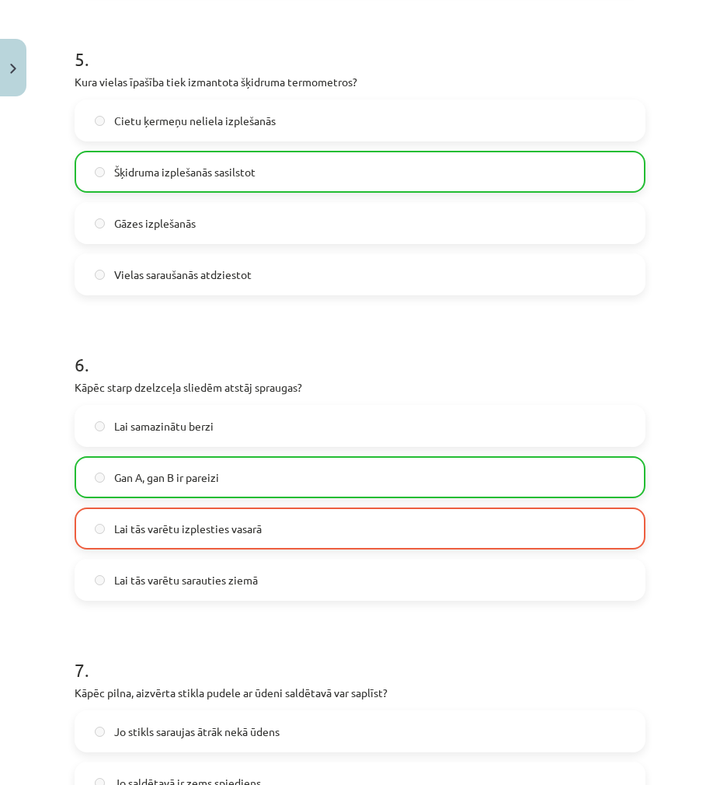
scroll to position [1088, 0]
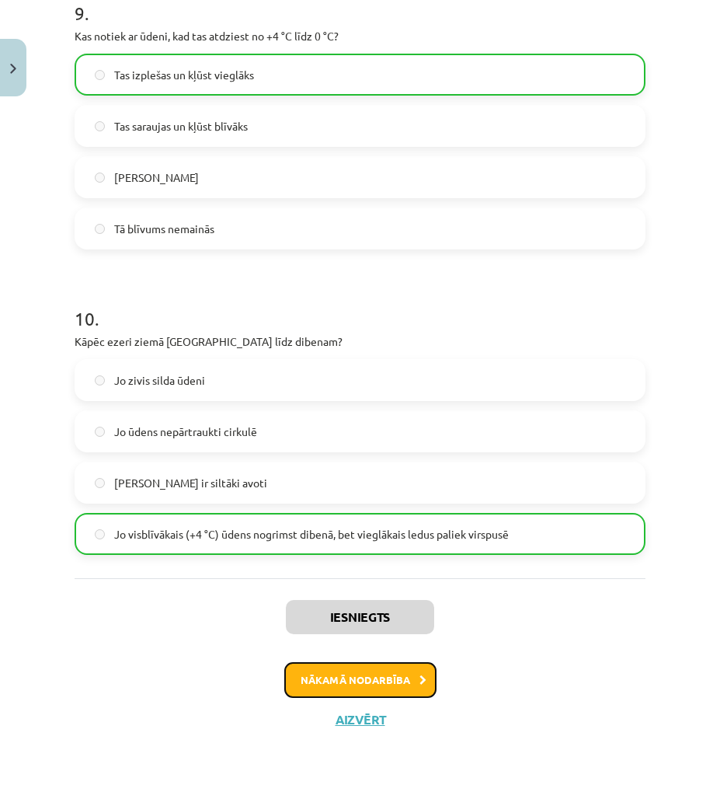
click at [350, 680] on button "Nākamā nodarbība" at bounding box center [360, 680] width 152 height 36
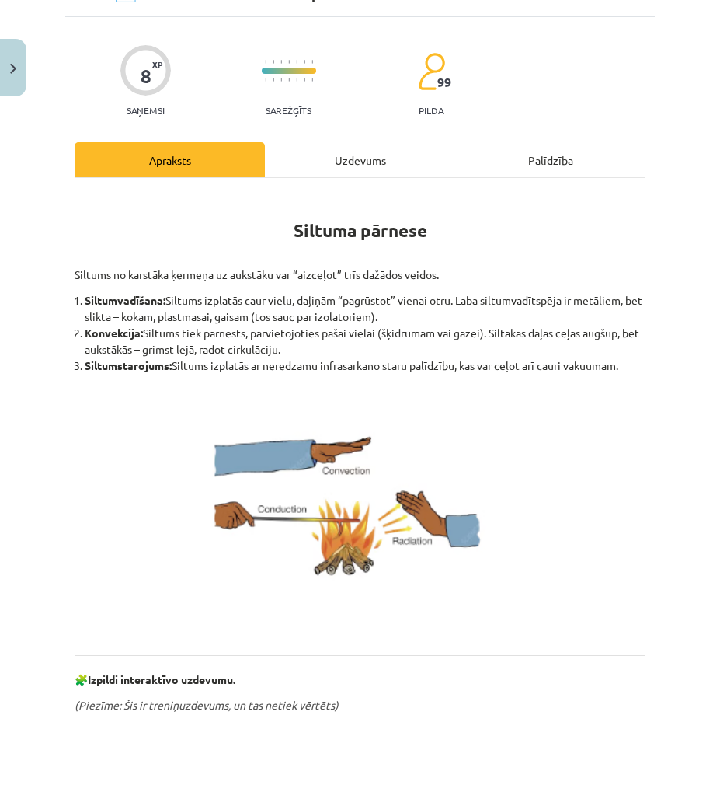
scroll to position [39, 0]
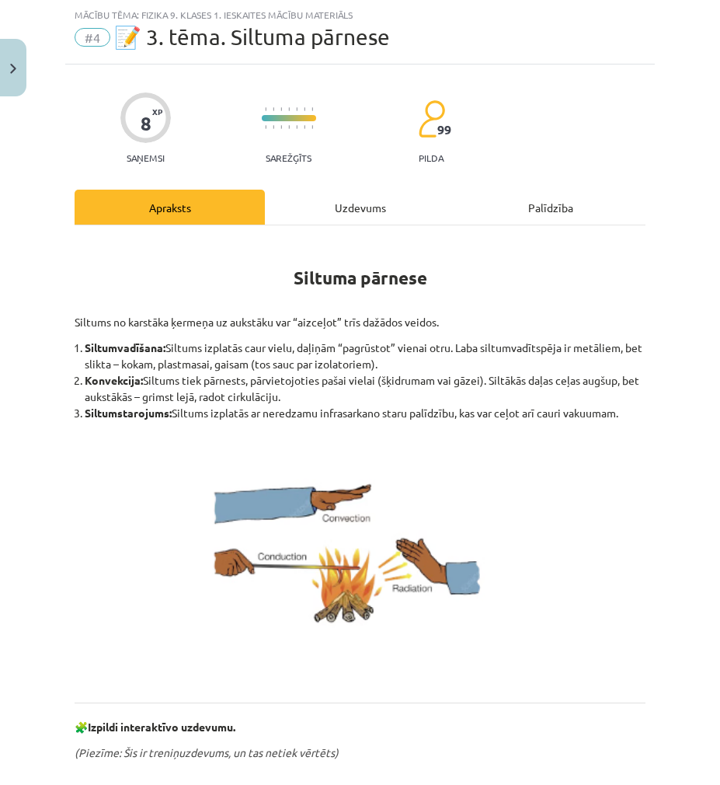
click at [309, 199] on div "Uzdevums" at bounding box center [360, 207] width 190 height 35
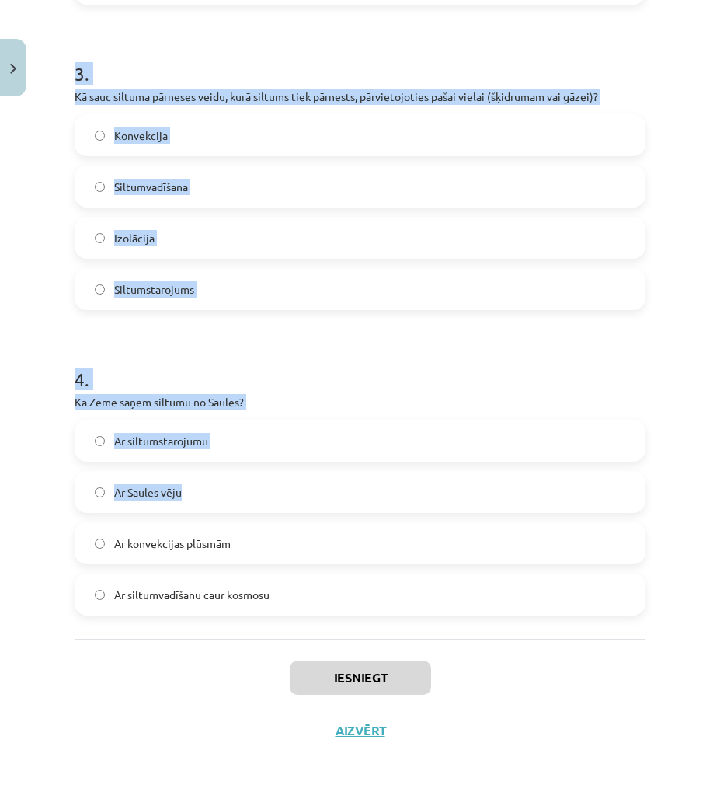
scroll to position [690, 0]
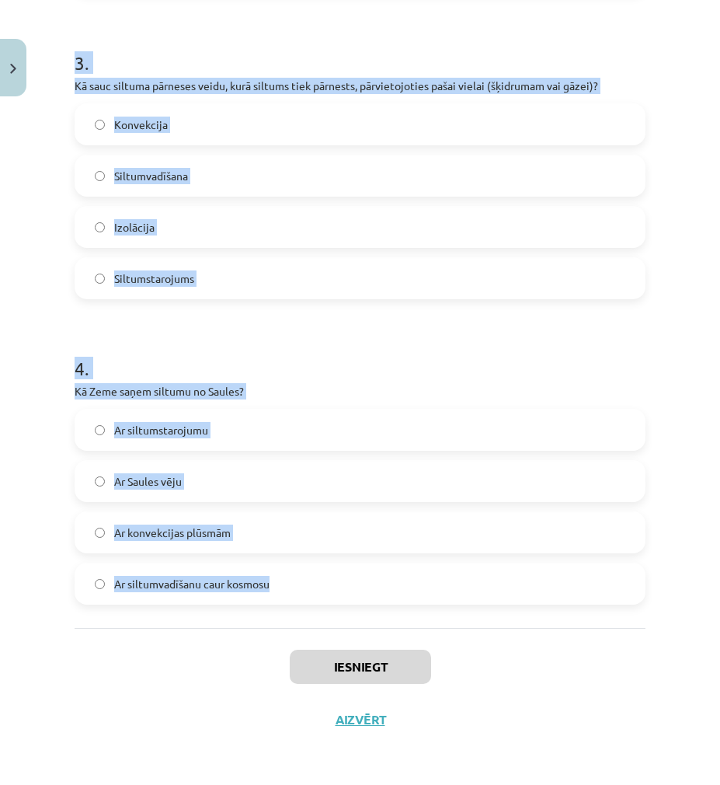
drag, startPoint x: 66, startPoint y: 302, endPoint x: 346, endPoint y: 575, distance: 390.7
click at [346, 575] on div "8 XP Saņemsi Sarežģīts 99 pilda Apraksts Uzdevums Palīdzība 1 . Vai siltumstaro…" at bounding box center [360, 79] width 590 height 1332
copy form "1 . Vai siltumstarojums var izplatīties vakuumā? Nē Jā 2 . Vai metāli ir labi s…"
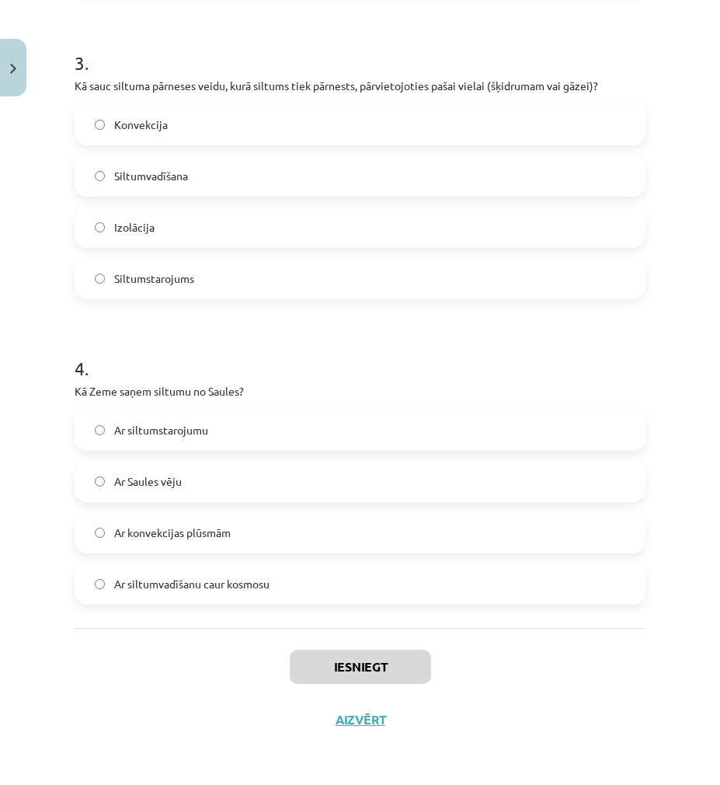
click at [76, 689] on div "Iesniegt Aizvērt" at bounding box center [360, 682] width 571 height 109
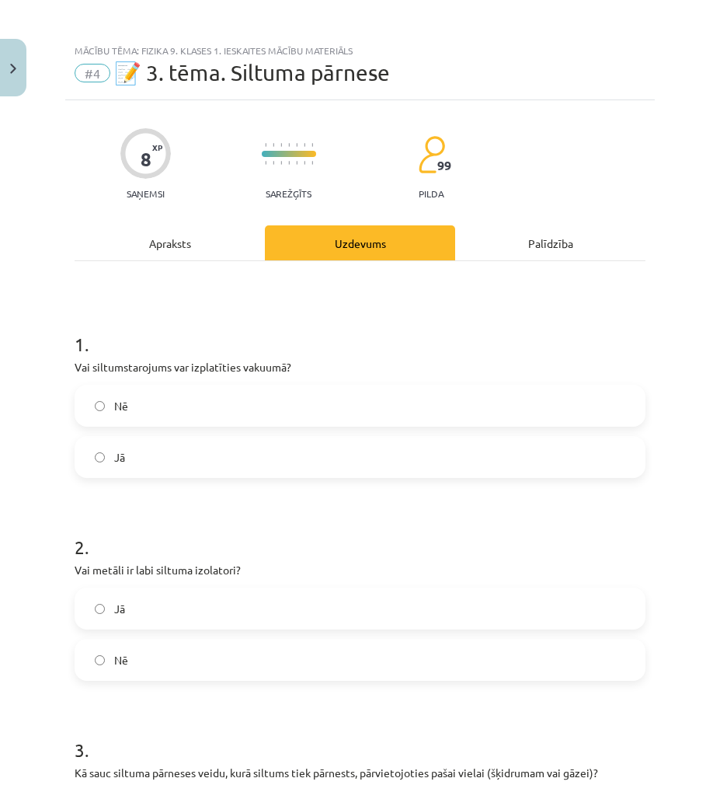
scroll to position [0, 0]
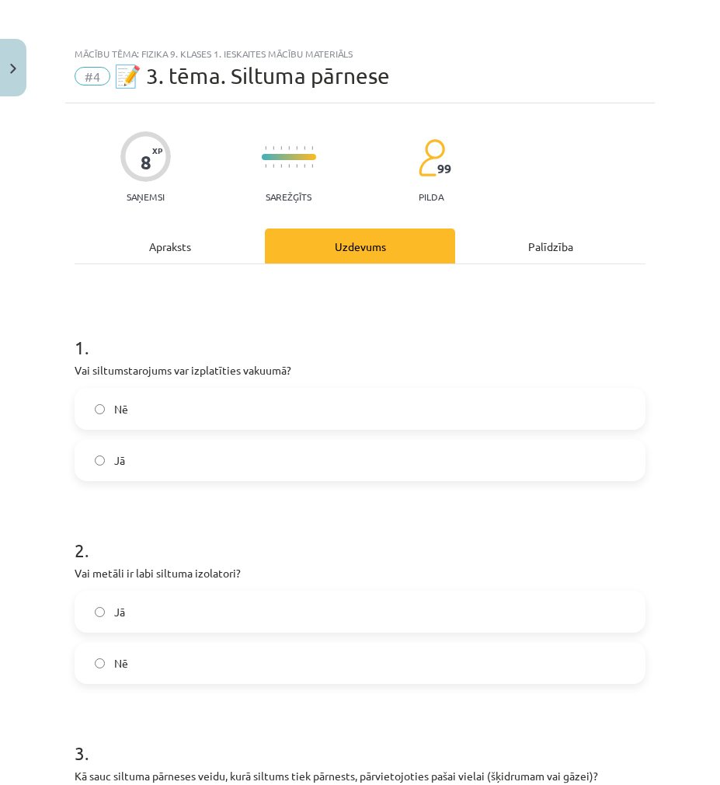
click at [124, 466] on span "Jā" at bounding box center [119, 460] width 11 height 16
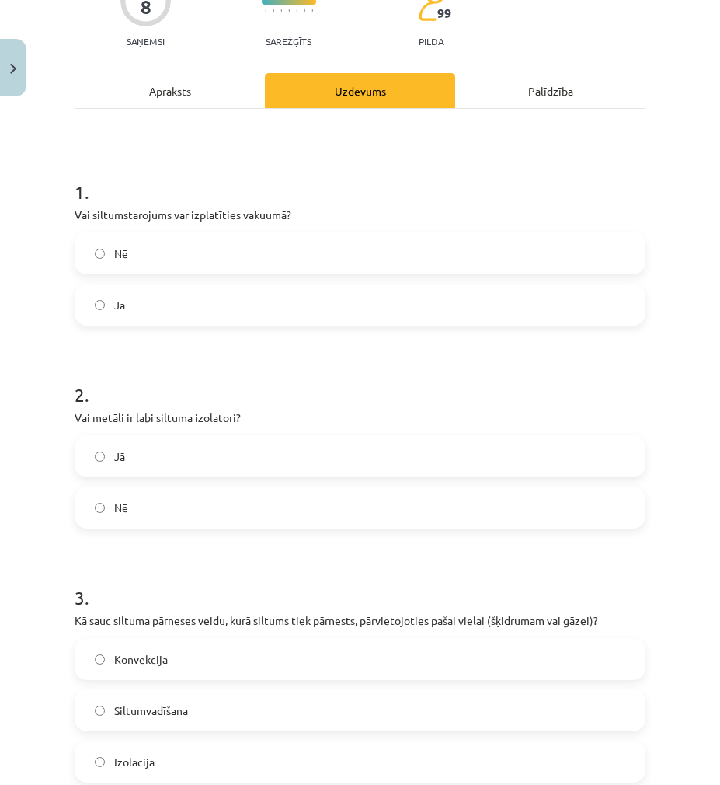
click at [162, 511] on label "Nē" at bounding box center [360, 507] width 568 height 39
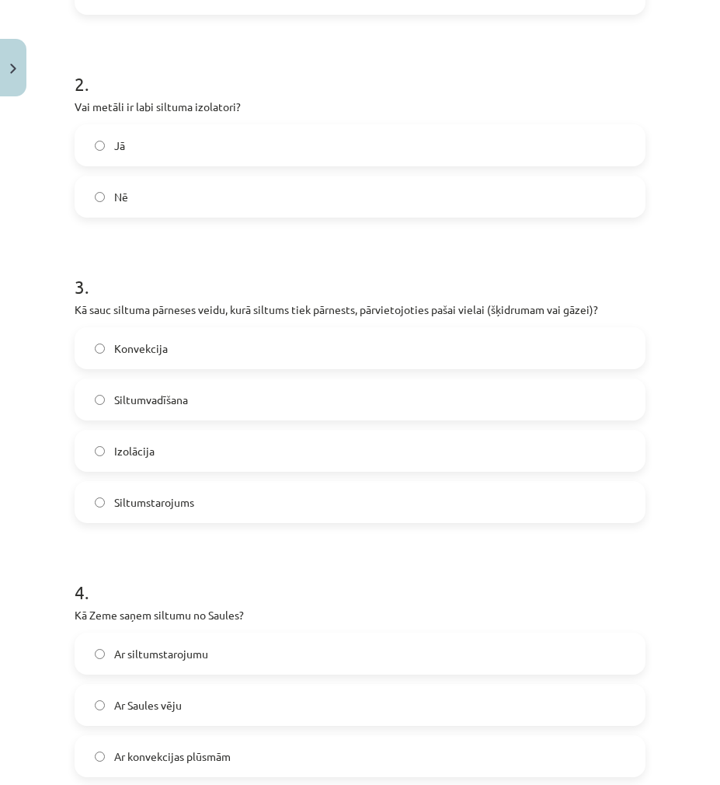
click at [153, 354] on span "Konvekcija" at bounding box center [141, 348] width 54 height 16
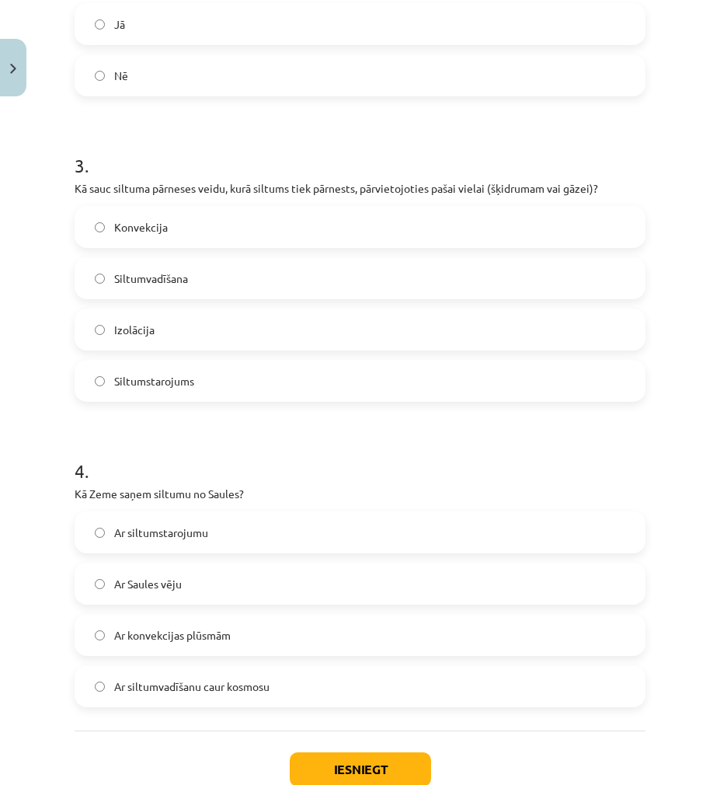
scroll to position [690, 0]
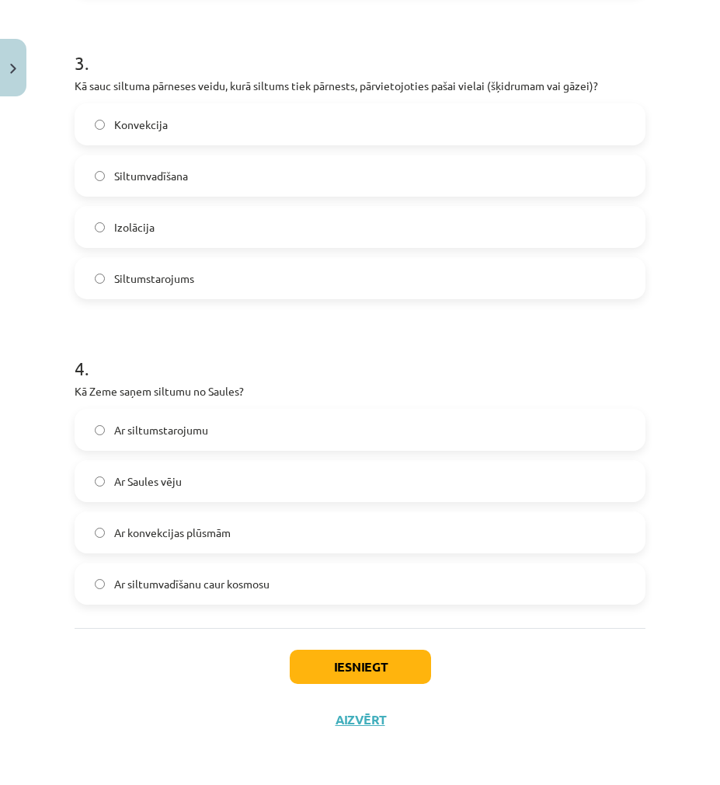
click at [193, 435] on span "Ar siltumstarojumu" at bounding box center [161, 430] width 94 height 16
click at [200, 557] on div "Ar siltumstarojumu Ar Saules vēju Ar konvekcijas plūsmām Ar siltumvadīšanu caur…" at bounding box center [360, 507] width 571 height 196
click at [197, 545] on label "Ar konvekcijas plūsmām" at bounding box center [360, 532] width 568 height 39
click at [194, 599] on label "Ar siltumvadīšanu caur kosmosu" at bounding box center [360, 583] width 568 height 39
click at [191, 440] on label "Ar siltumstarojumu" at bounding box center [360, 429] width 568 height 39
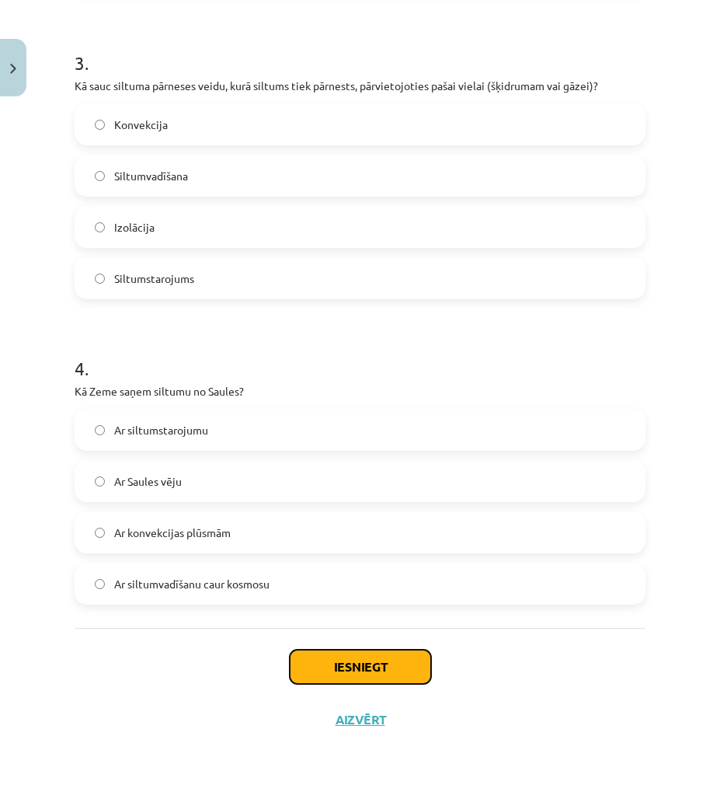
click at [327, 672] on button "Iesniegt" at bounding box center [360, 667] width 141 height 34
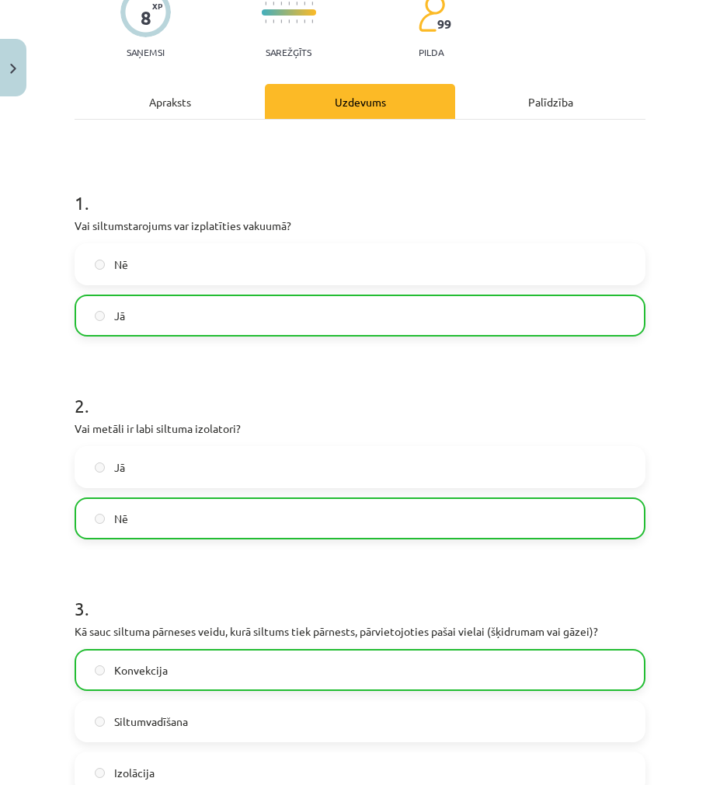
scroll to position [0, 0]
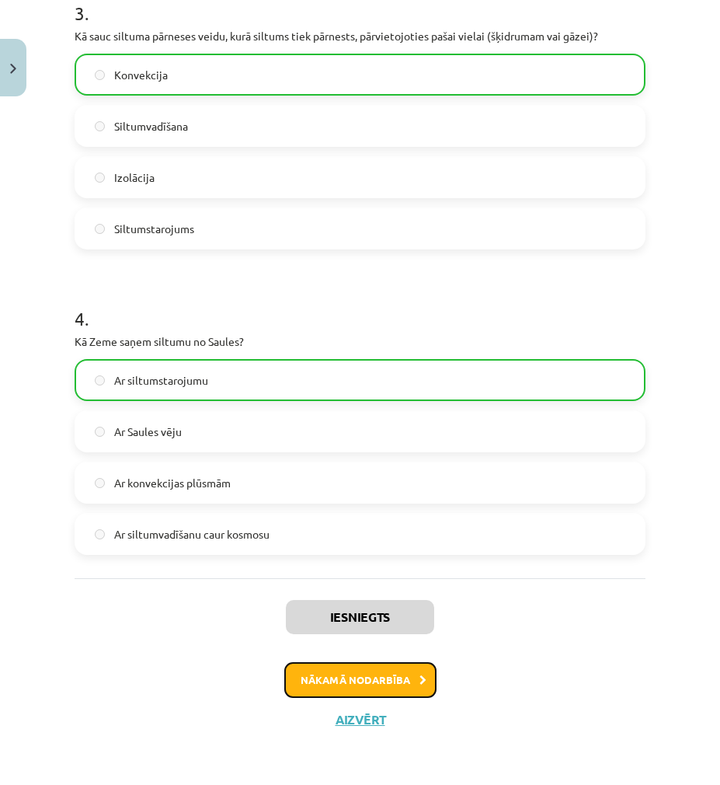
click at [346, 680] on button "Nākamā nodarbība" at bounding box center [360, 680] width 152 height 36
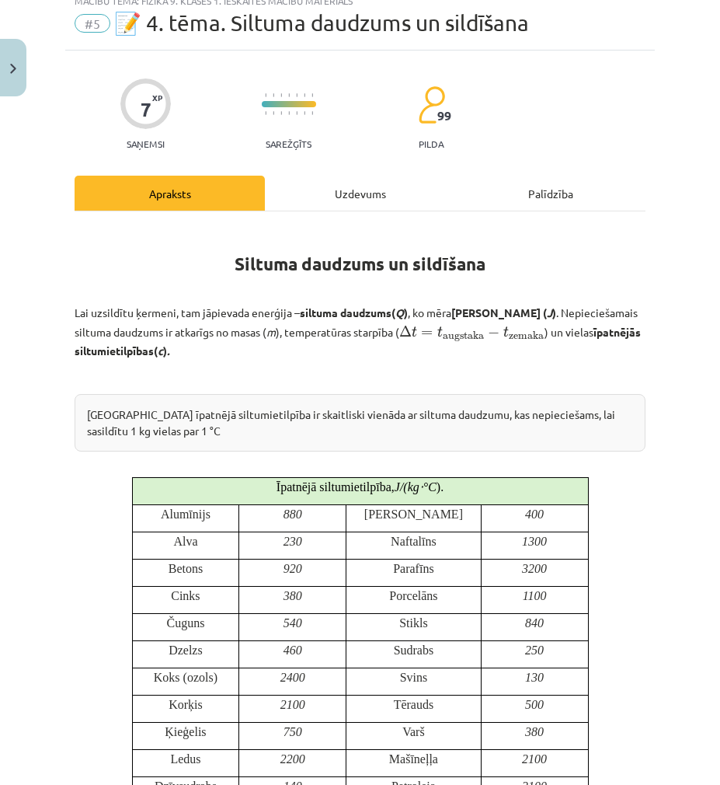
scroll to position [39, 0]
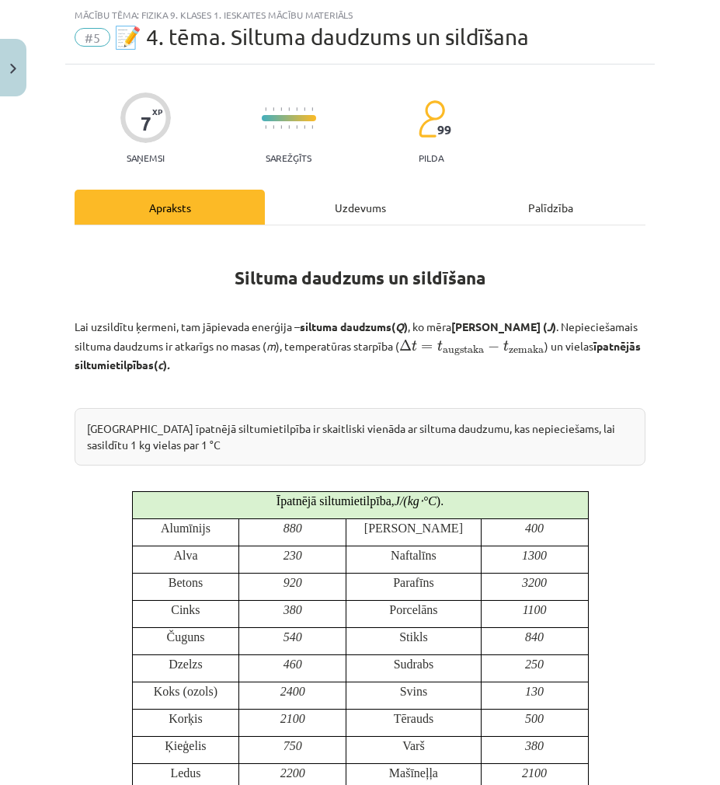
click at [322, 204] on div "Uzdevums" at bounding box center [360, 207] width 190 height 35
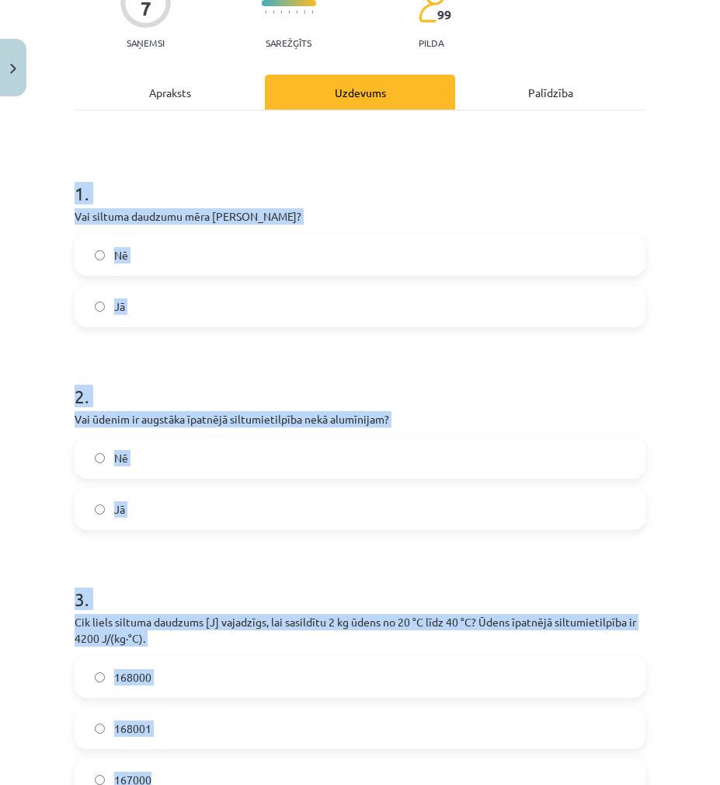
scroll to position [350, 0]
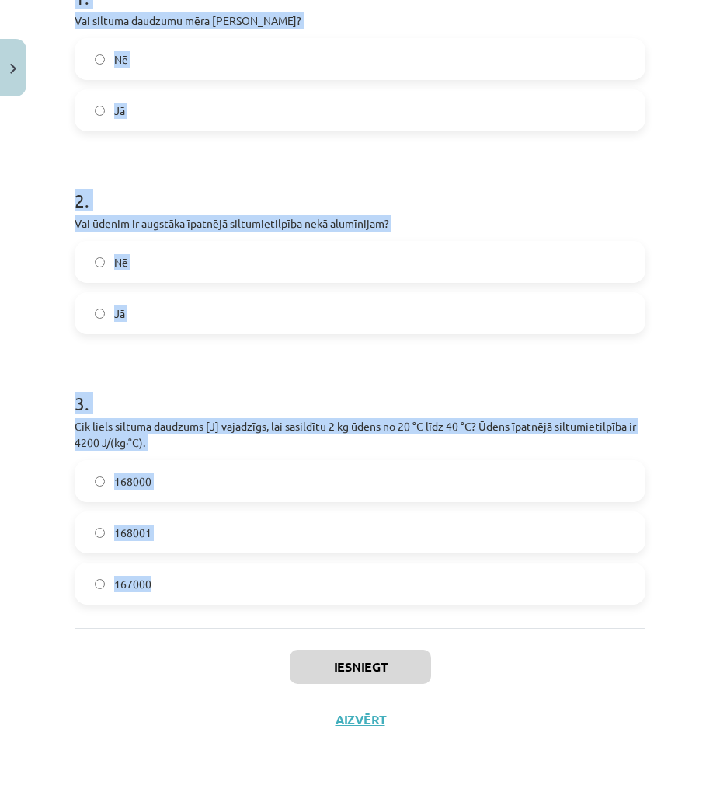
drag, startPoint x: 64, startPoint y: 310, endPoint x: 385, endPoint y: 625, distance: 450.0
click at [385, 625] on div "Mācību tēma: Fizika 9. klases 1. ieskaites mācību materiāls #5 📝 4. tēma. Siltu…" at bounding box center [360, 392] width 720 height 785
copy form "1 . Vai siltuma daudzumu mēra Celsija grādos? Nē Jā 2 . Vai ūdenim ir augstāka …"
click at [106, 485] on label "168000" at bounding box center [360, 481] width 568 height 39
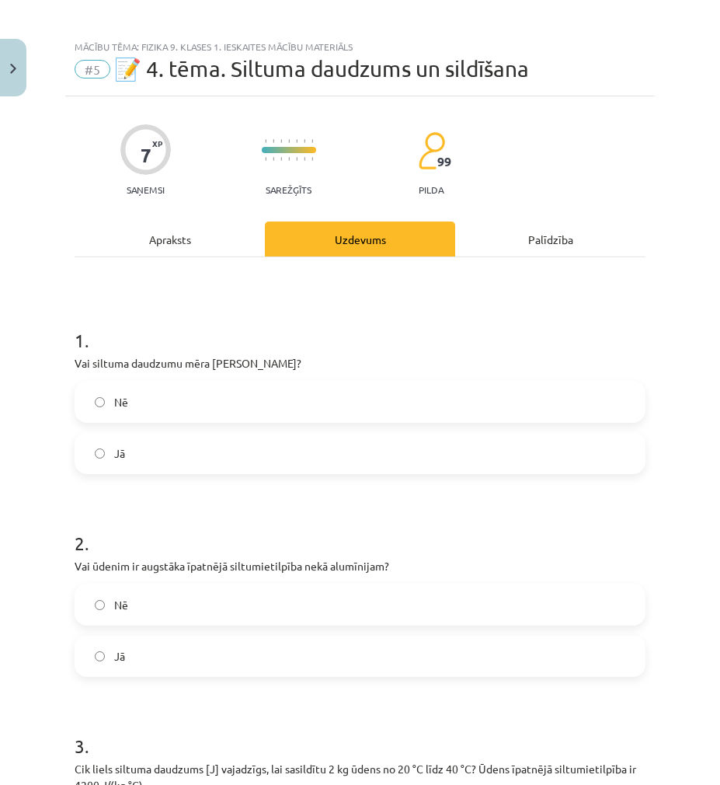
scroll to position [0, 0]
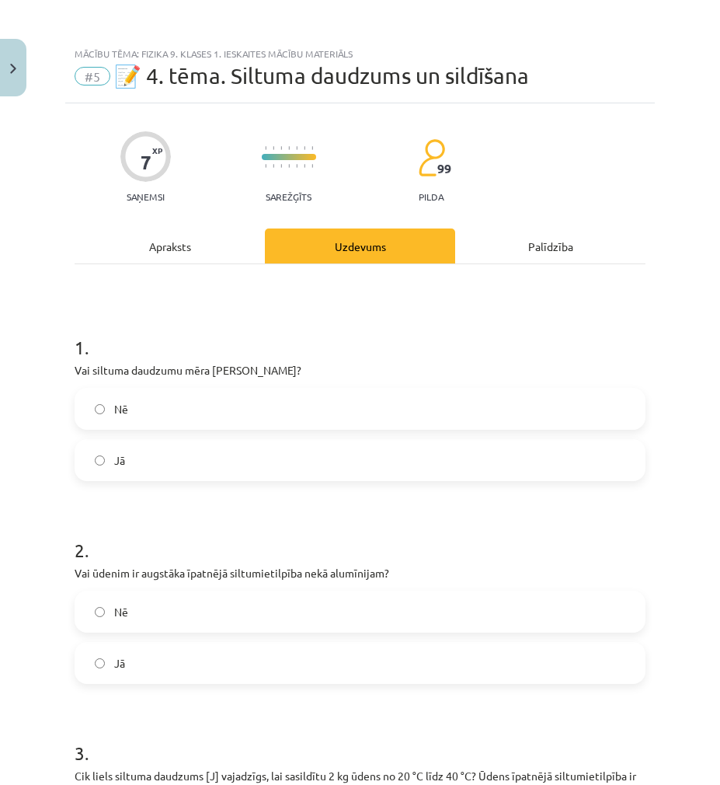
click at [111, 401] on label "Nē" at bounding box center [360, 408] width 568 height 39
click at [131, 651] on label "Jā" at bounding box center [360, 662] width 568 height 39
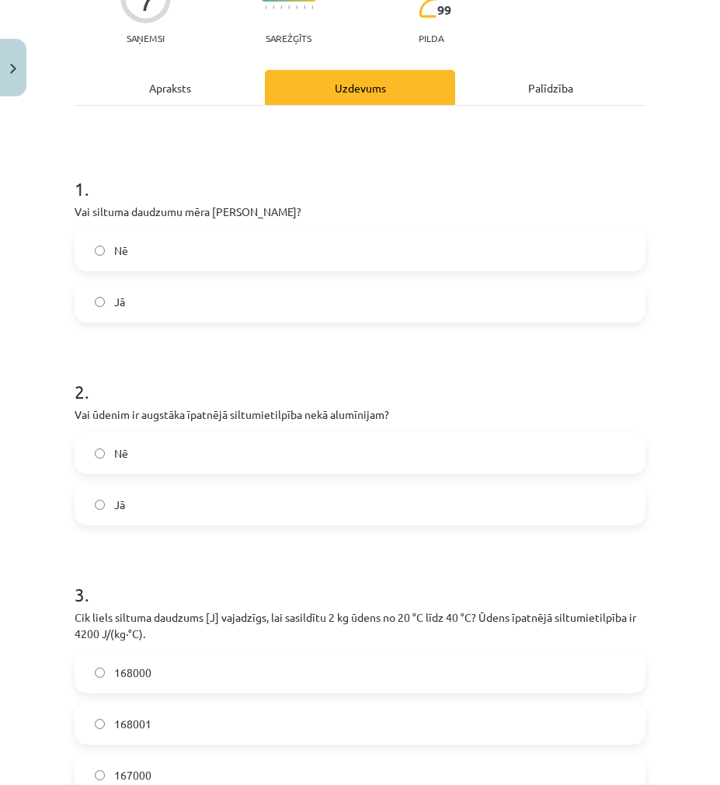
scroll to position [311, 0]
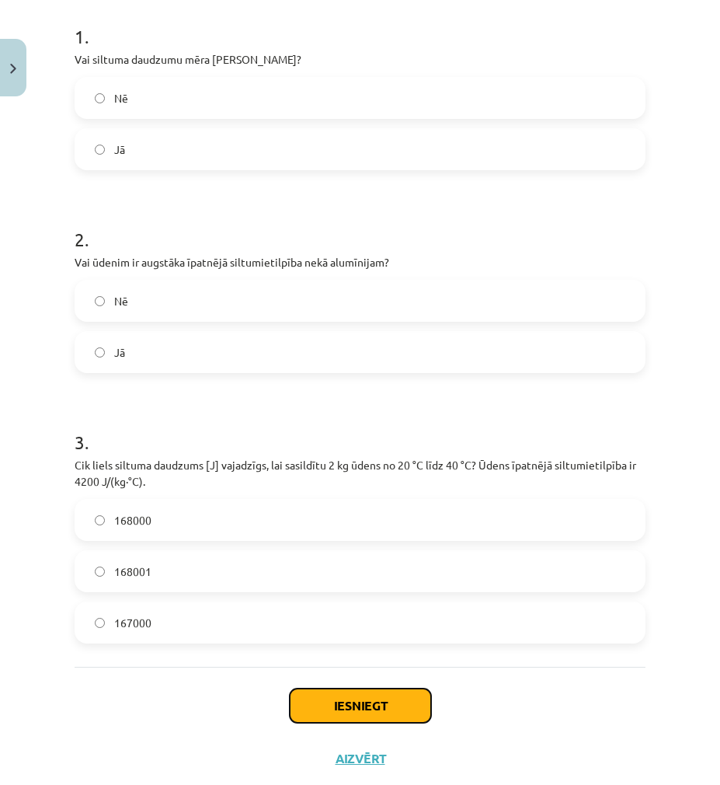
click at [331, 713] on button "Iesniegt" at bounding box center [360, 705] width 141 height 34
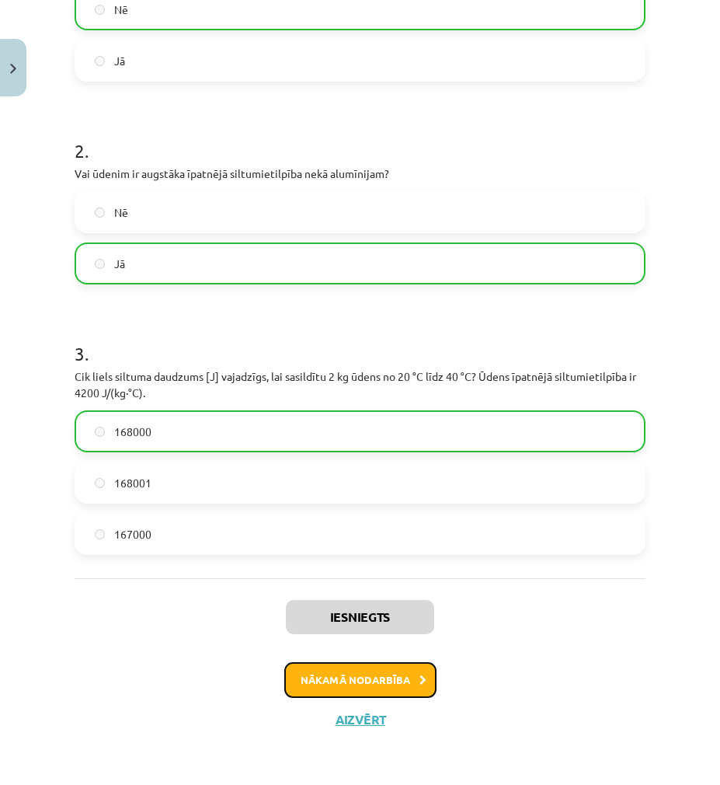
click at [346, 672] on button "Nākamā nodarbība" at bounding box center [360, 680] width 152 height 36
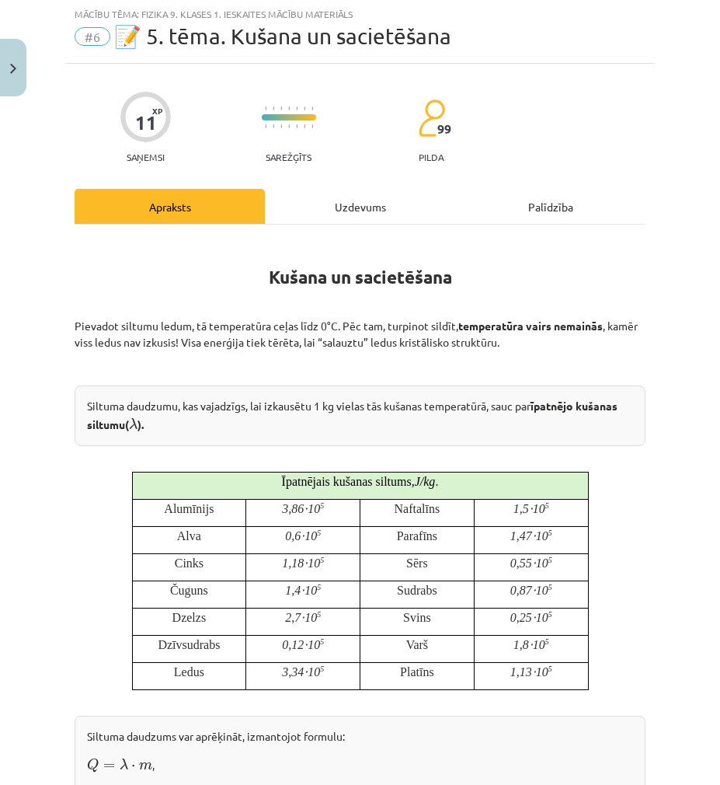
scroll to position [39, 0]
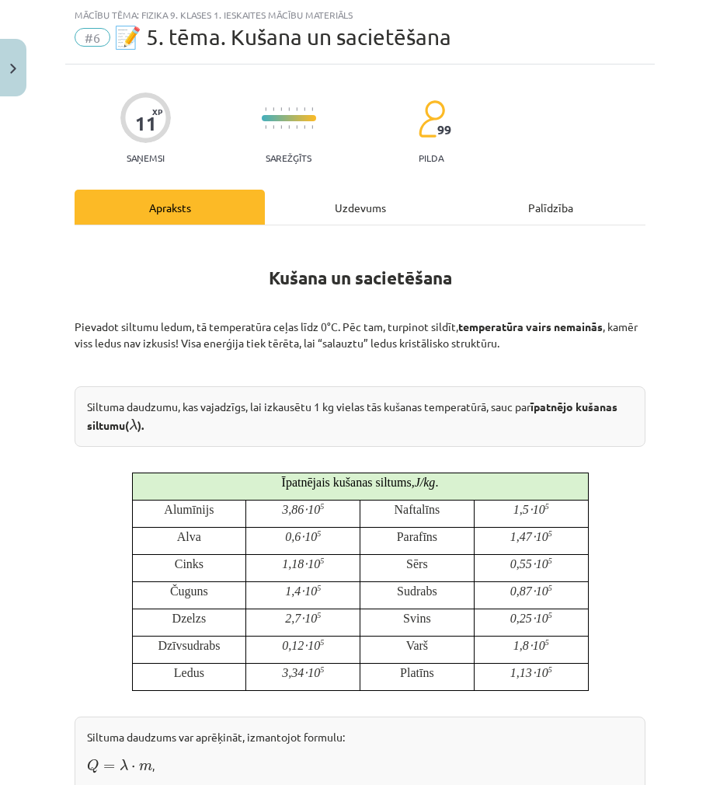
click at [342, 200] on div "Uzdevums" at bounding box center [360, 207] width 190 height 35
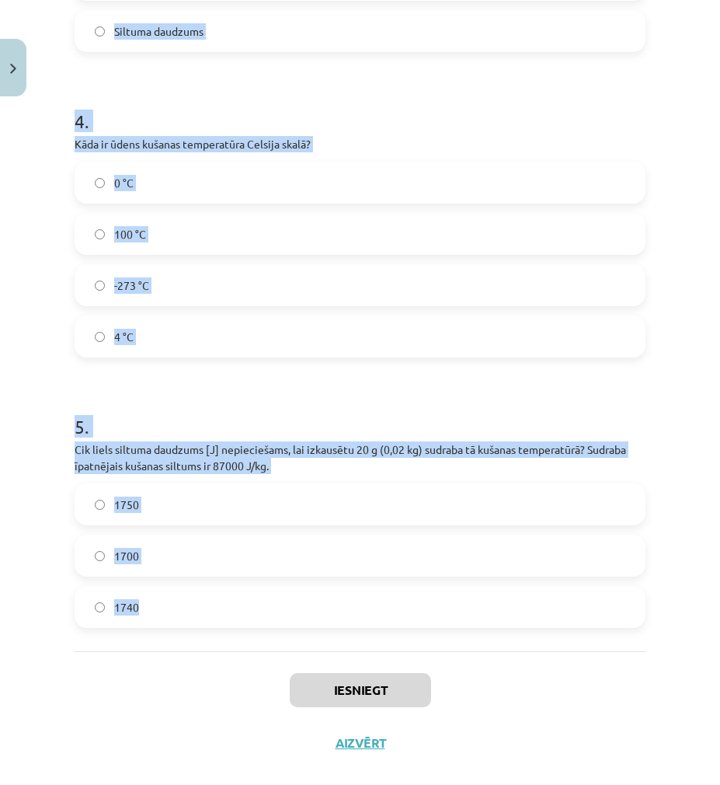
scroll to position [960, 0]
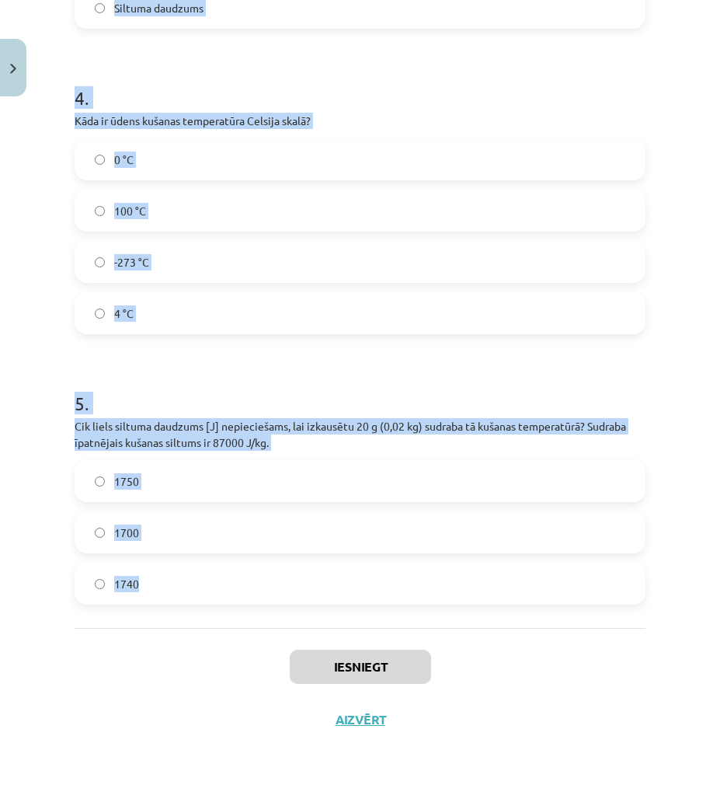
drag, startPoint x: 61, startPoint y: 305, endPoint x: 379, endPoint y: 599, distance: 433.2
click at [379, 599] on div "Mācību tēma: Fizika 9. klases 1. ieskaites mācību materiāls #6 📝 5. tēma. Kušan…" at bounding box center [360, 392] width 720 height 785
copy form "1 . Vai kušanas procesā vielas temperatūra nepārtraukti paaugstinās? Nē Jā 2 . …"
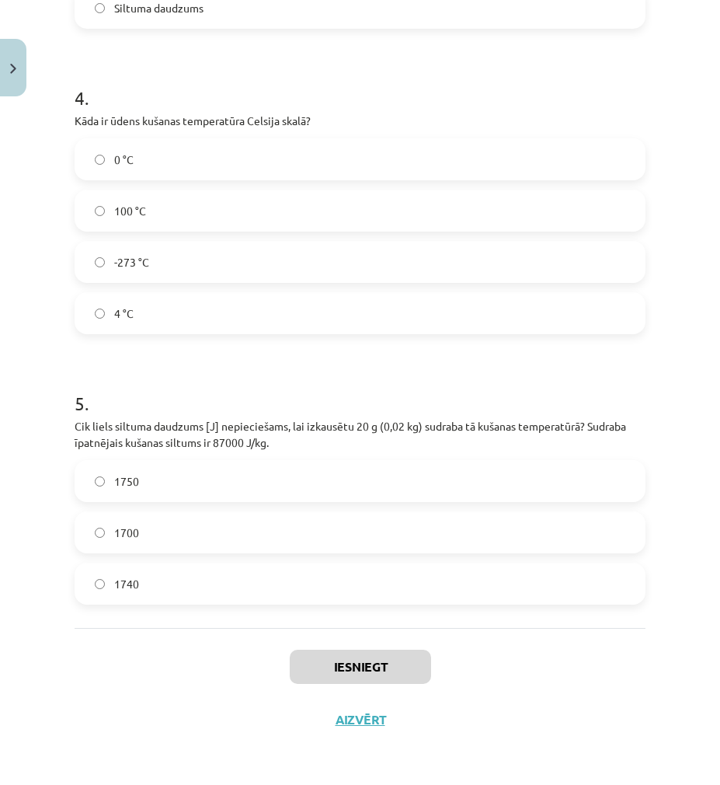
click at [138, 693] on div "Iesniegt Aizvērt" at bounding box center [360, 682] width 571 height 109
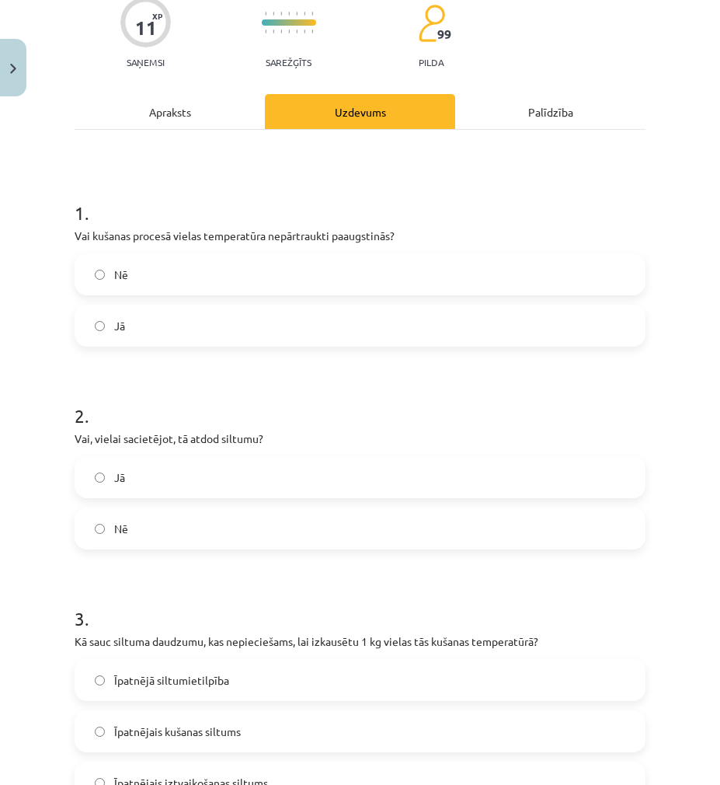
scroll to position [0, 0]
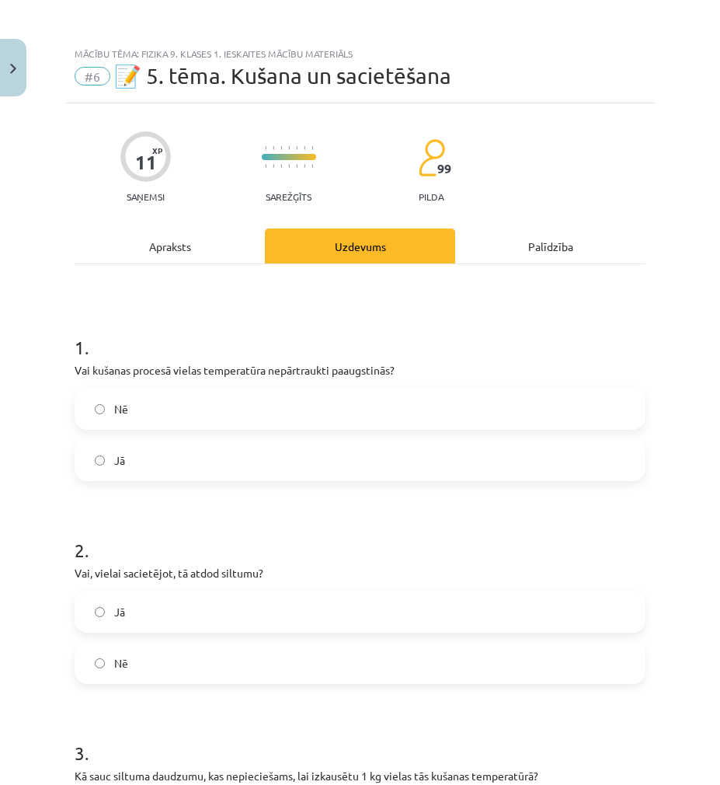
click at [134, 409] on label "Nē" at bounding box center [360, 408] width 568 height 39
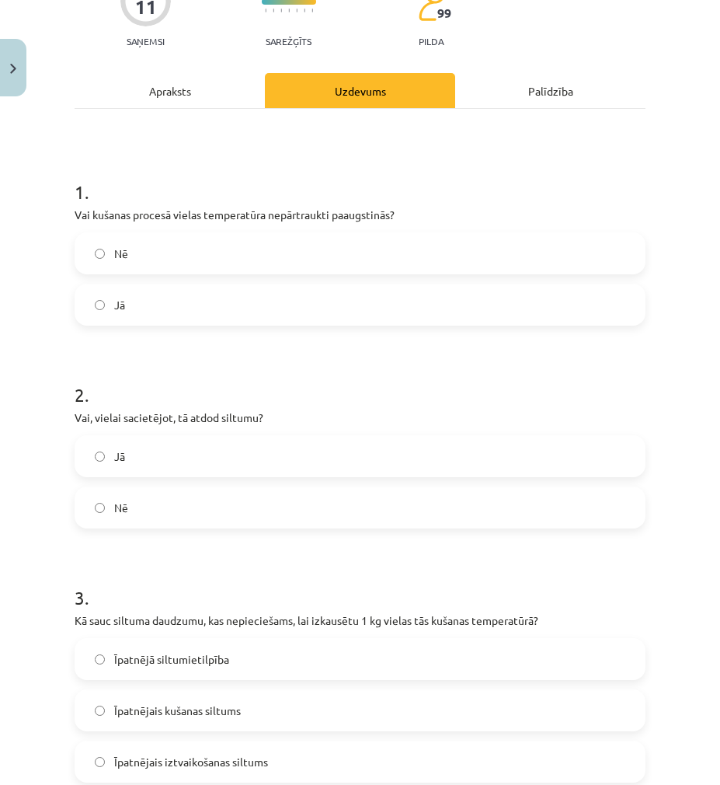
click at [138, 455] on label "Jā" at bounding box center [360, 456] width 568 height 39
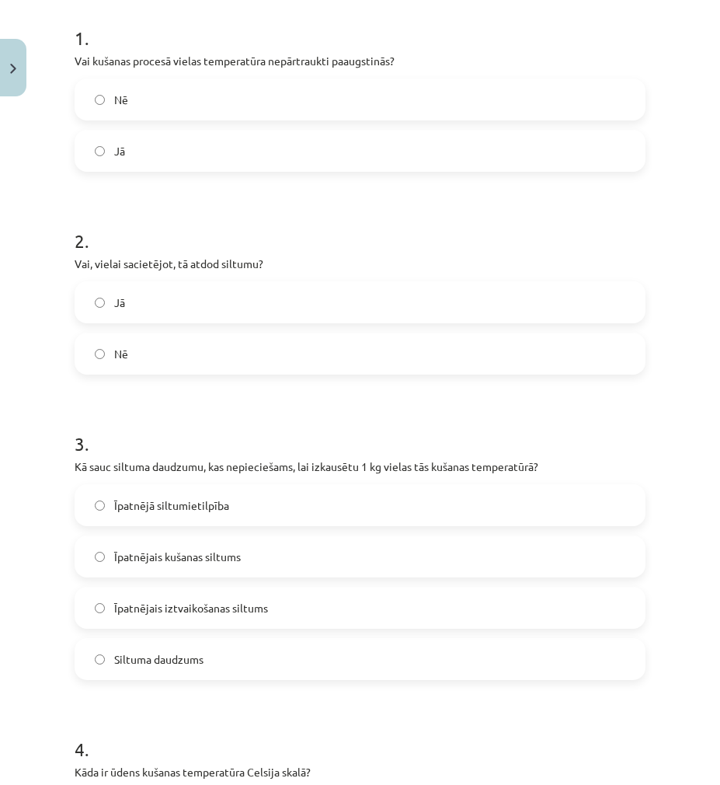
scroll to position [311, 0]
click at [200, 561] on span "Īpatnējais kušanas siltums" at bounding box center [177, 555] width 127 height 16
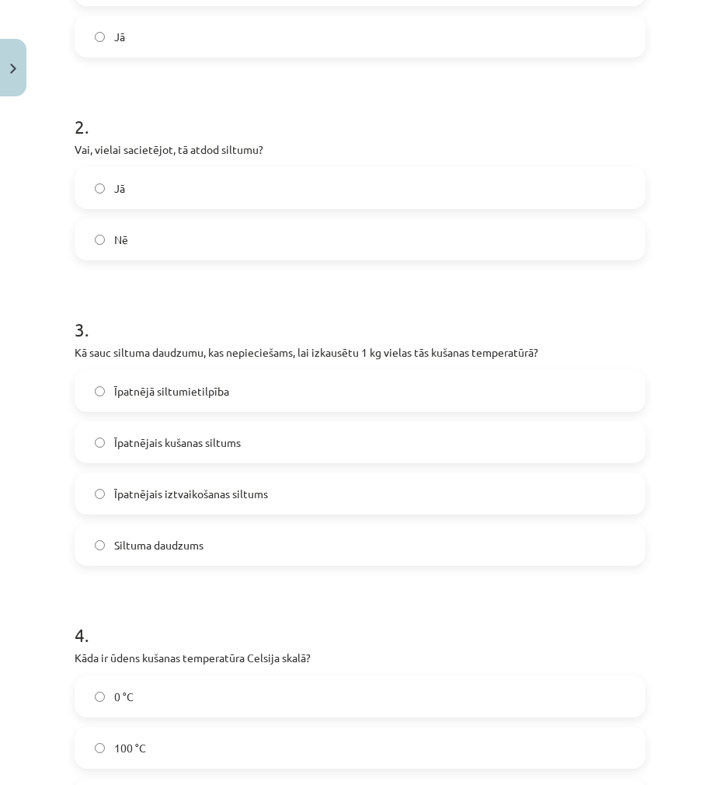
scroll to position [544, 0]
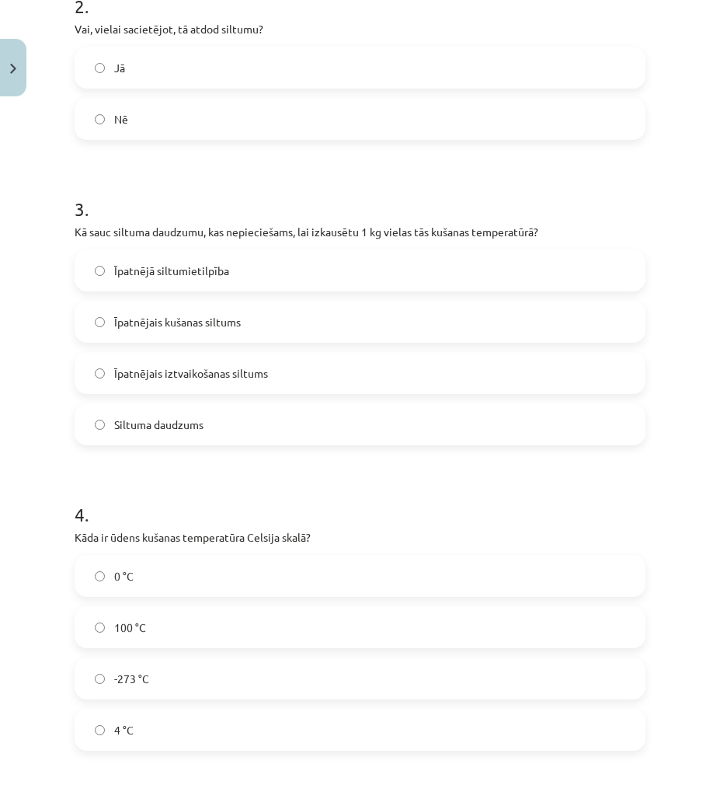
click at [148, 569] on label "0 °C" at bounding box center [360, 575] width 568 height 39
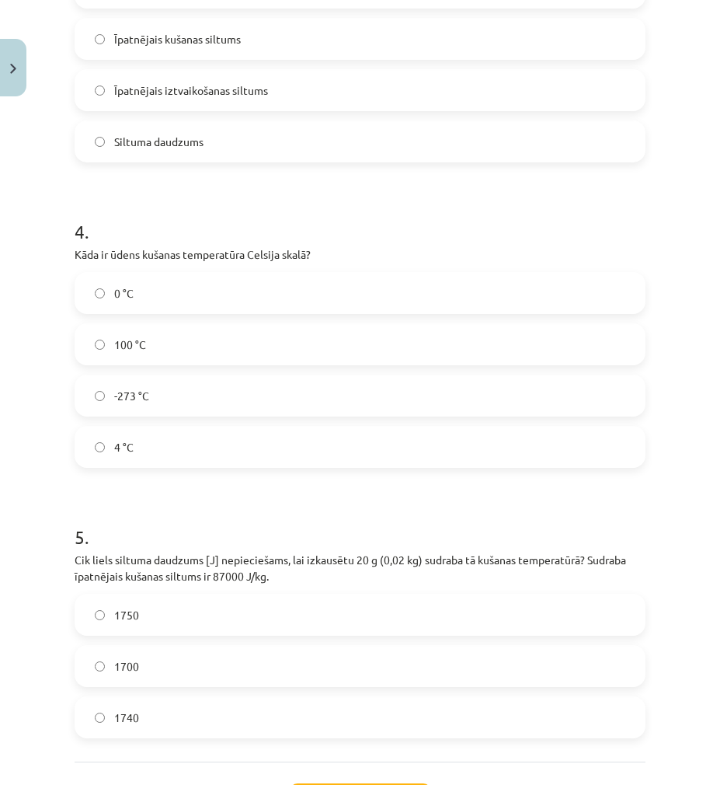
scroll to position [855, 0]
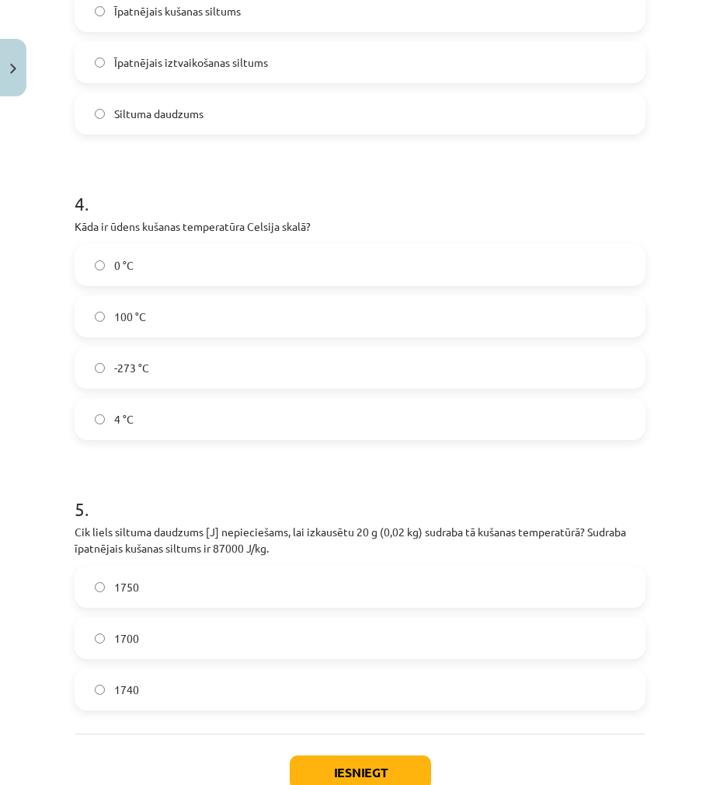
click at [185, 692] on label "1740" at bounding box center [360, 689] width 568 height 39
click at [343, 762] on button "Iesniegt" at bounding box center [360, 772] width 141 height 34
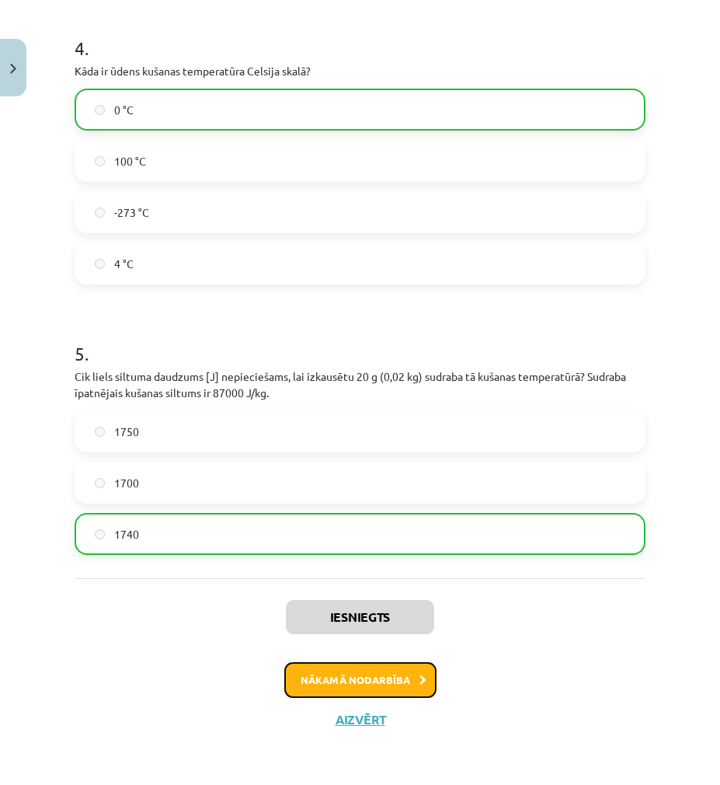
click at [299, 685] on button "Nākamā nodarbība" at bounding box center [360, 680] width 152 height 36
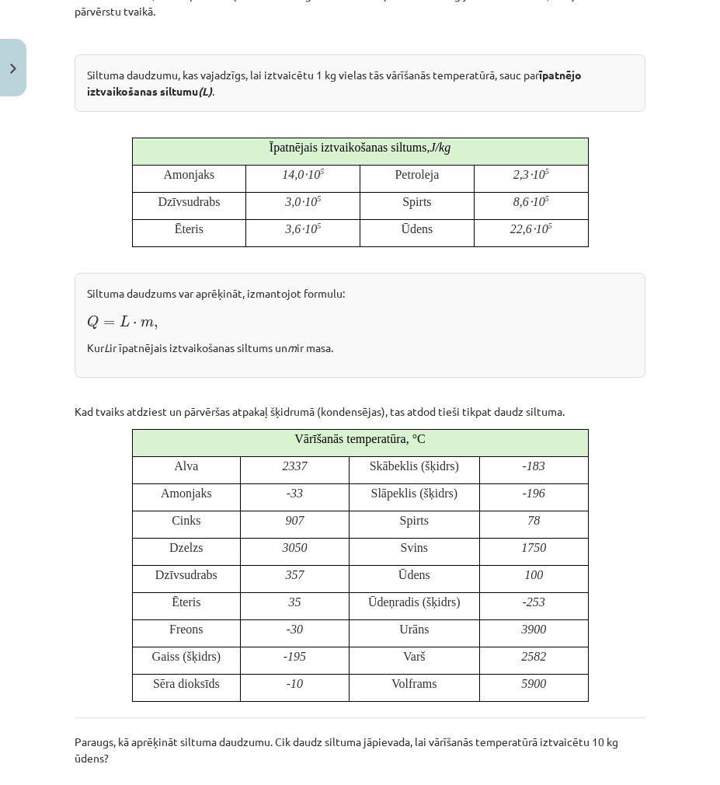
scroll to position [39, 0]
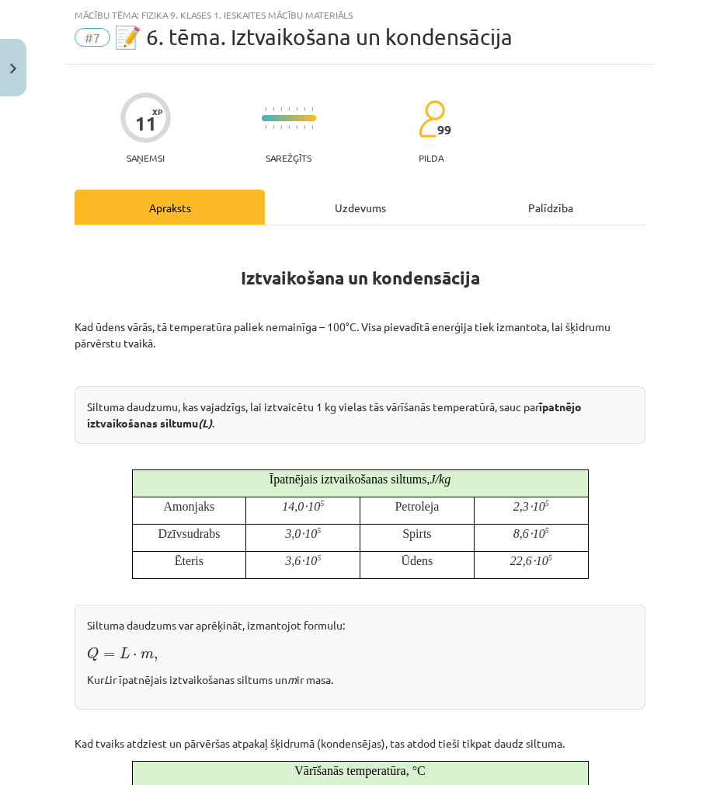
click at [326, 221] on div "Uzdevums" at bounding box center [360, 207] width 190 height 35
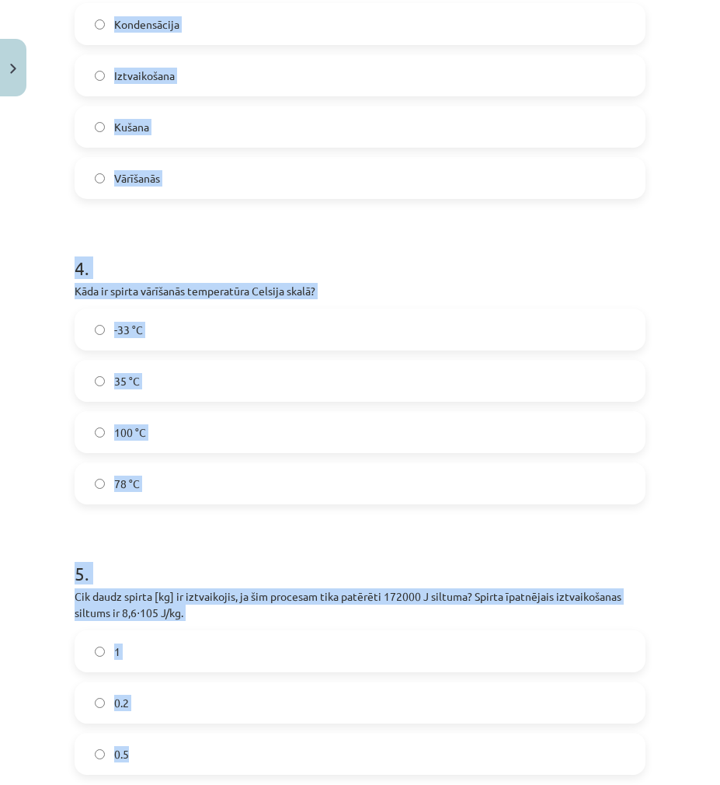
scroll to position [960, 0]
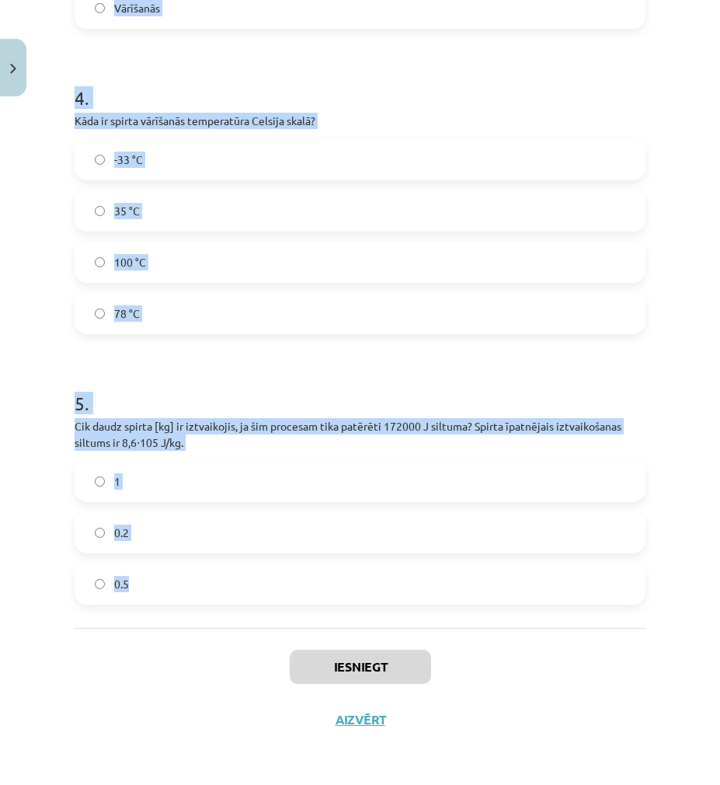
drag, startPoint x: 136, startPoint y: 308, endPoint x: 361, endPoint y: 604, distance: 372.6
copy form "1 . Vai ūdens vārīšanās procesā tā temperatūra pārsniedz 100 °C? Jā Nē 2 . Vai …"
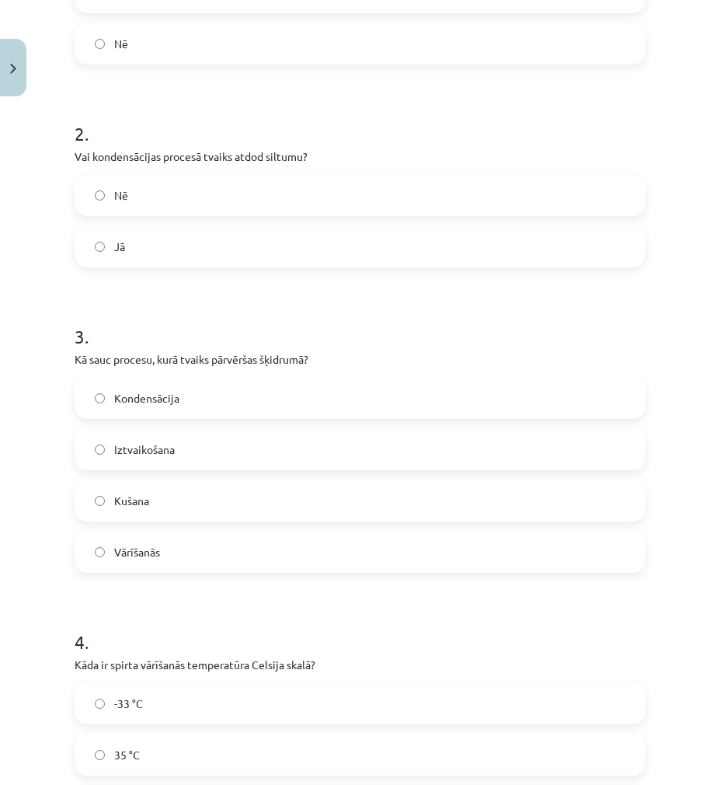
scroll to position [0, 0]
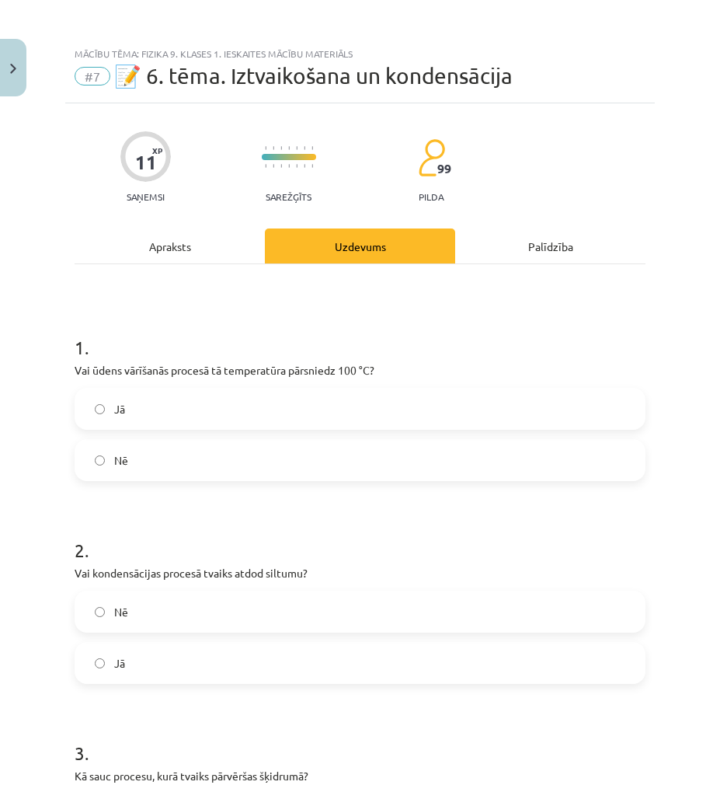
click at [138, 460] on label "Nē" at bounding box center [360, 460] width 568 height 39
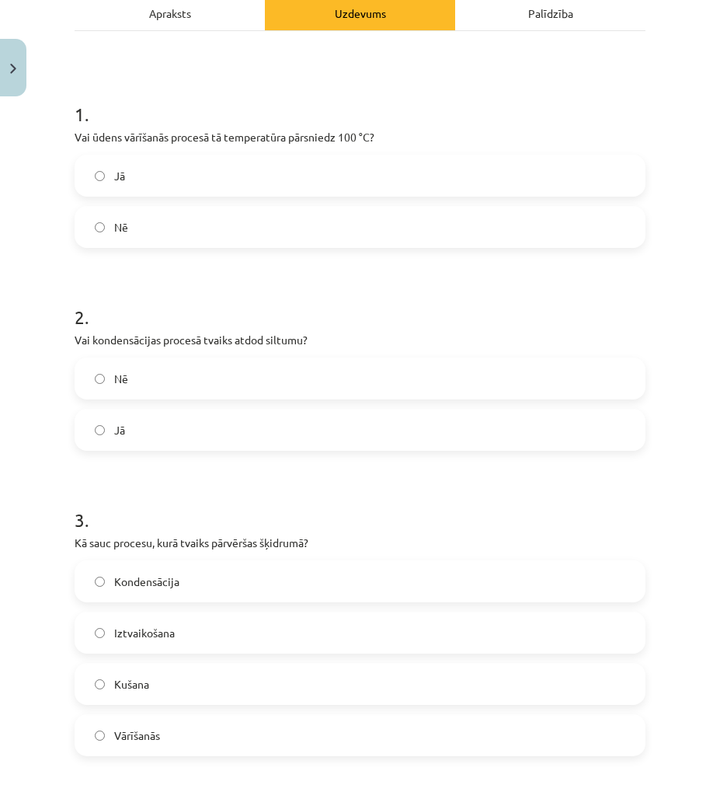
click at [140, 437] on label "Jā" at bounding box center [360, 429] width 568 height 39
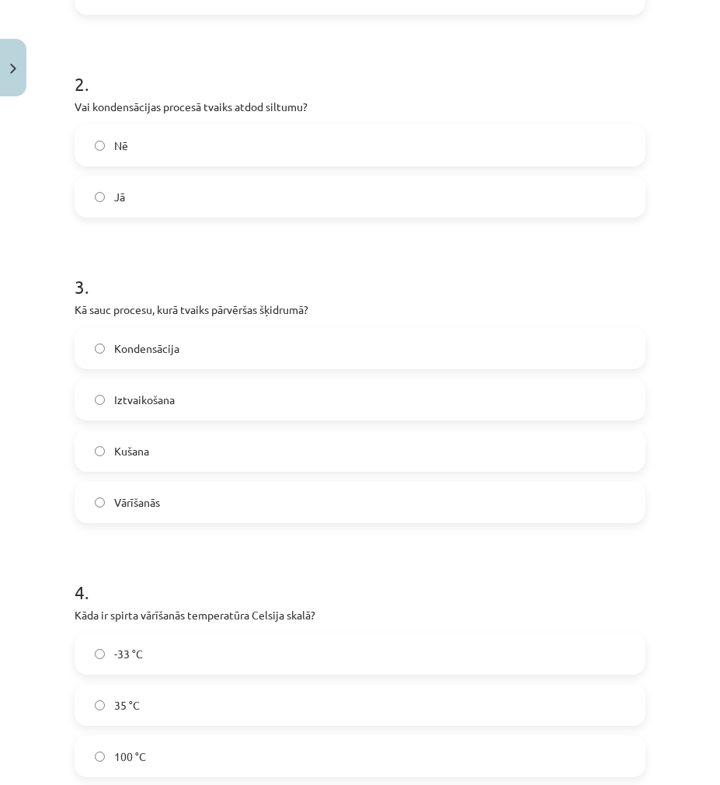
click at [150, 364] on label "Kondensācija" at bounding box center [360, 348] width 568 height 39
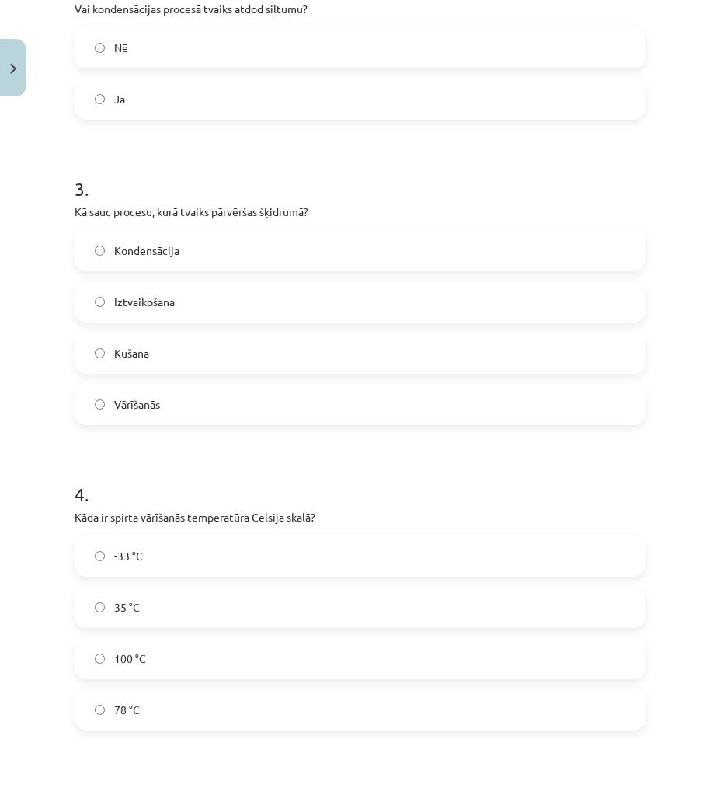
scroll to position [699, 0]
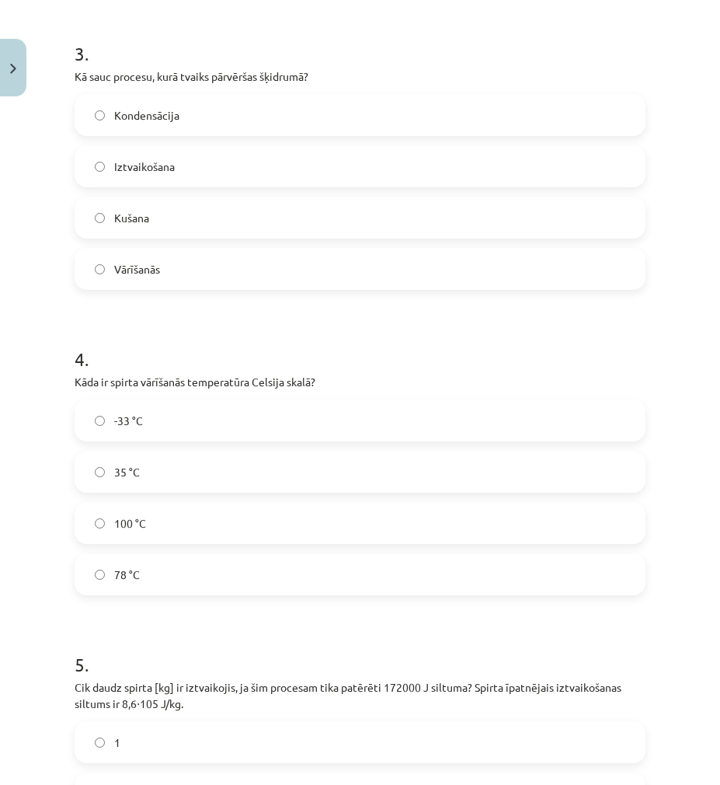
click at [193, 577] on label "78 °C" at bounding box center [360, 574] width 568 height 39
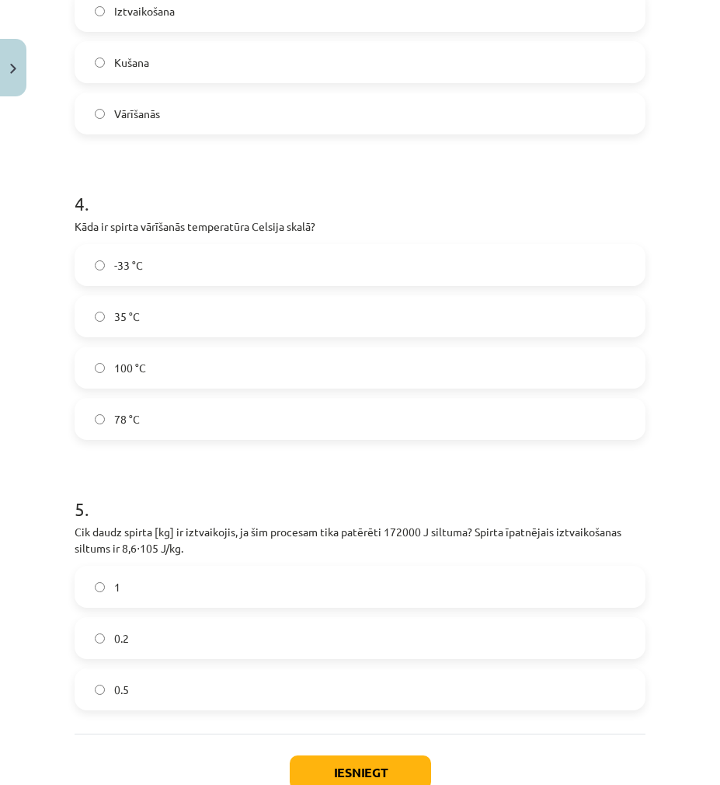
click at [178, 632] on label "0.2" at bounding box center [360, 637] width 568 height 39
click at [386, 772] on button "Iesniegt" at bounding box center [360, 772] width 141 height 34
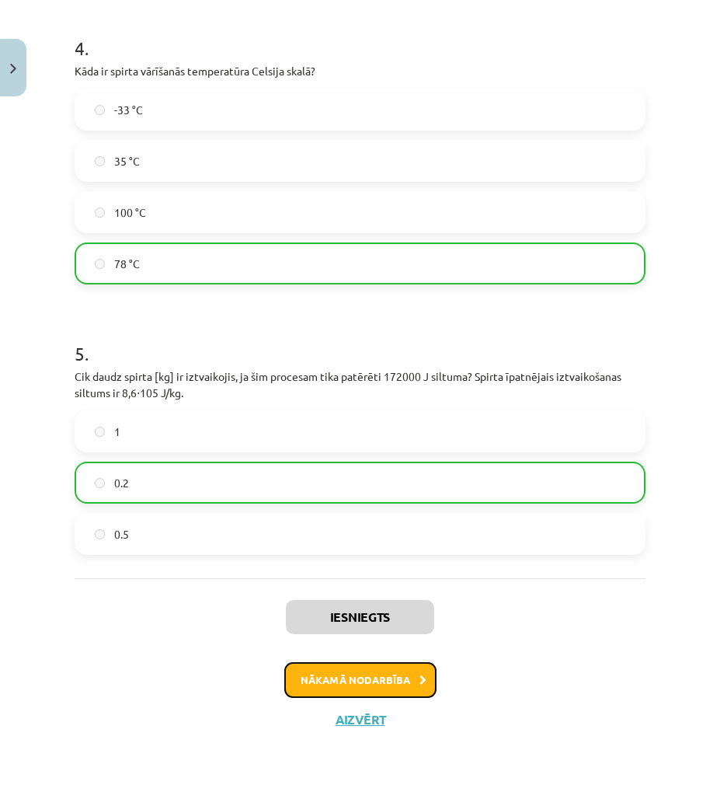
click at [356, 667] on button "Nākamā nodarbība" at bounding box center [360, 680] width 152 height 36
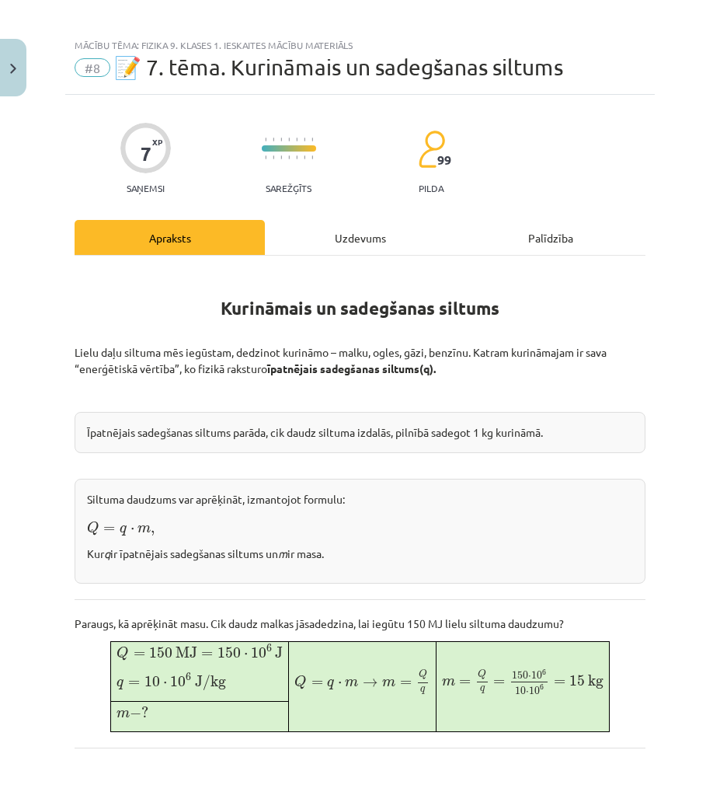
scroll to position [0, 0]
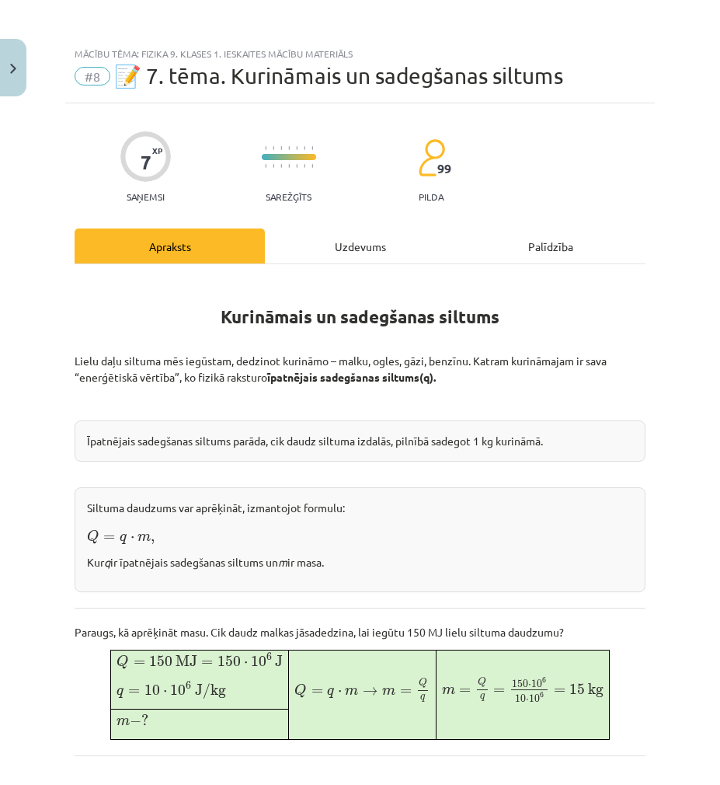
click at [329, 269] on div "Kurināmais un sadegšanas siltums Lielu daļu siltuma mēs iegūstam, dedzinot kuri…" at bounding box center [360, 784] width 571 height 1041
click at [322, 252] on div "Uzdevums" at bounding box center [360, 245] width 190 height 35
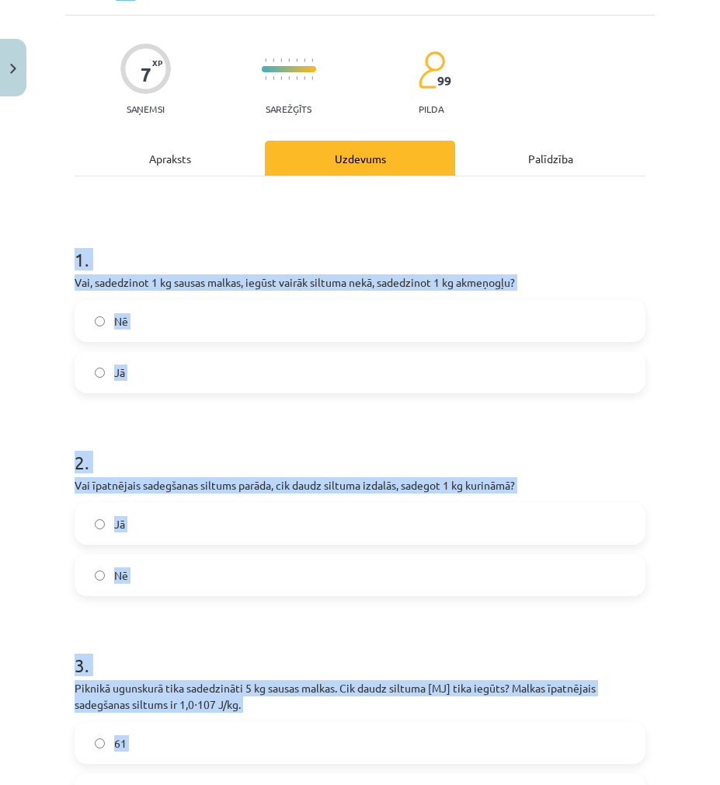
scroll to position [350, 0]
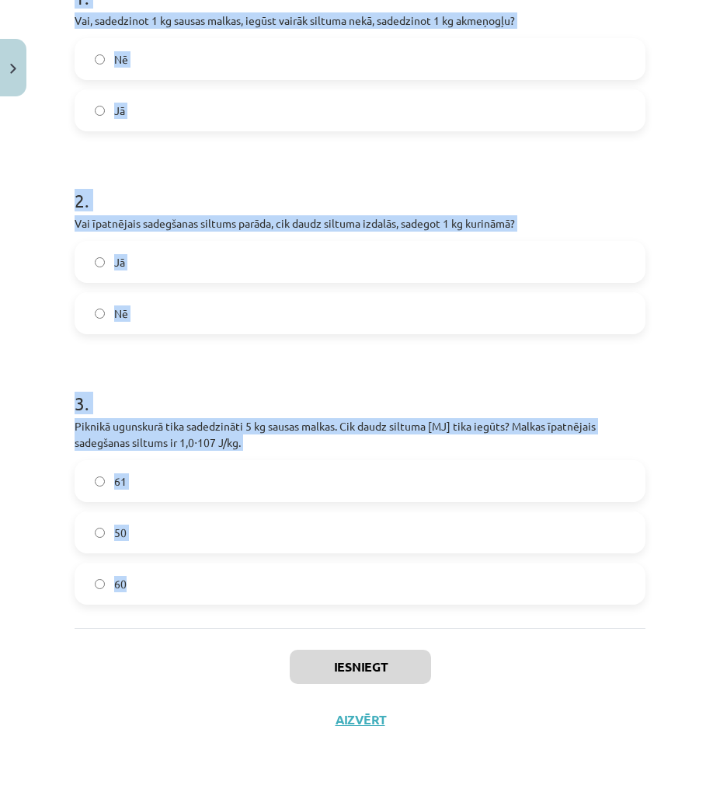
drag, startPoint x: 63, startPoint y: 304, endPoint x: 345, endPoint y: 580, distance: 394.5
click at [345, 580] on div "Mācību tēma: Fizika 9. klases 1. ieskaites mācību materiāls #8 📝 7. tēma. Kurin…" at bounding box center [360, 392] width 720 height 785
copy form "1 . Vai, sadedzinot 1 kg sausas malkas, iegūst vairāk siltuma nekā, sadedzinot …"
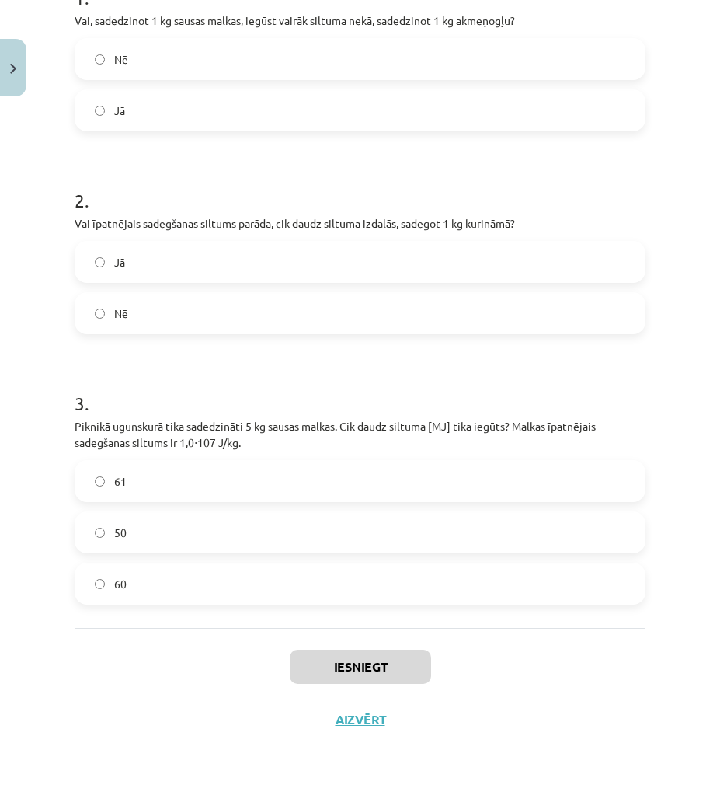
click at [169, 694] on div "Iesniegt Aizvērt" at bounding box center [360, 682] width 571 height 109
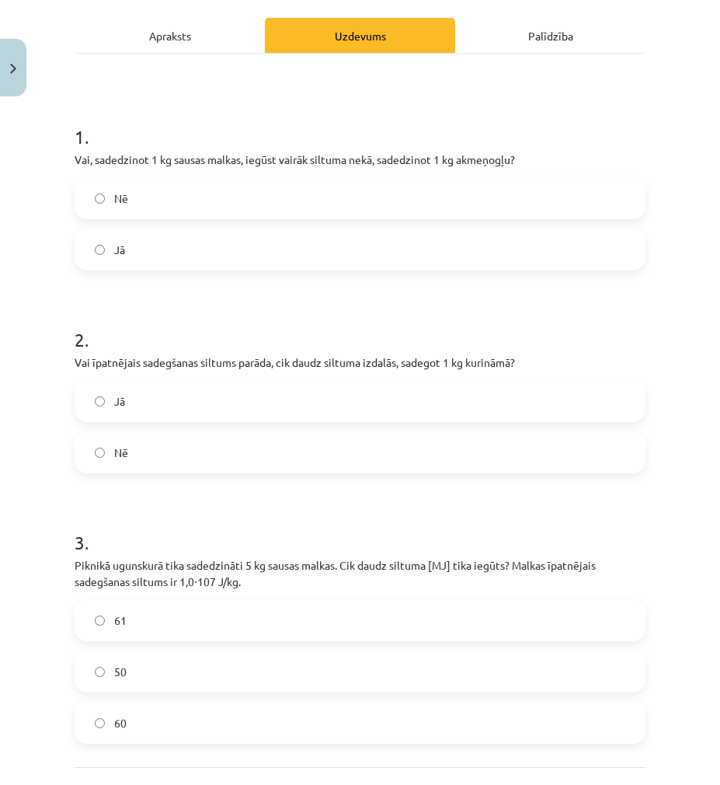
scroll to position [0, 0]
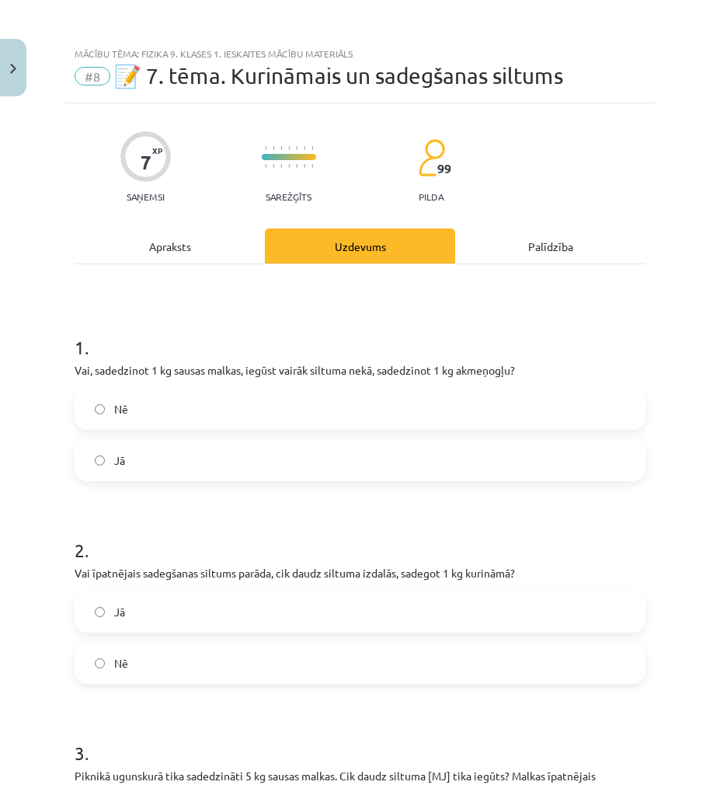
click at [133, 407] on label "Nē" at bounding box center [360, 408] width 568 height 39
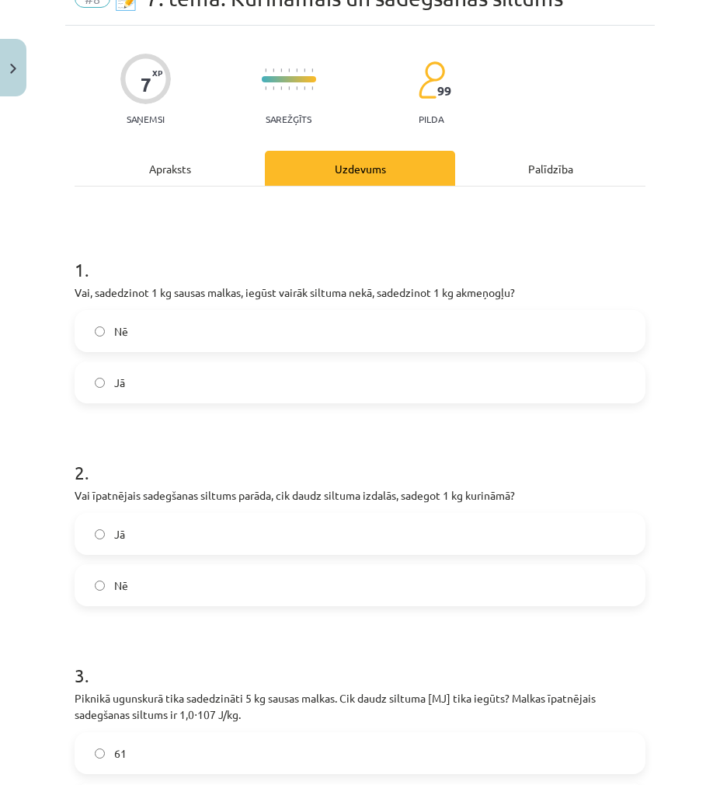
click at [131, 532] on label "Jā" at bounding box center [360, 533] width 568 height 39
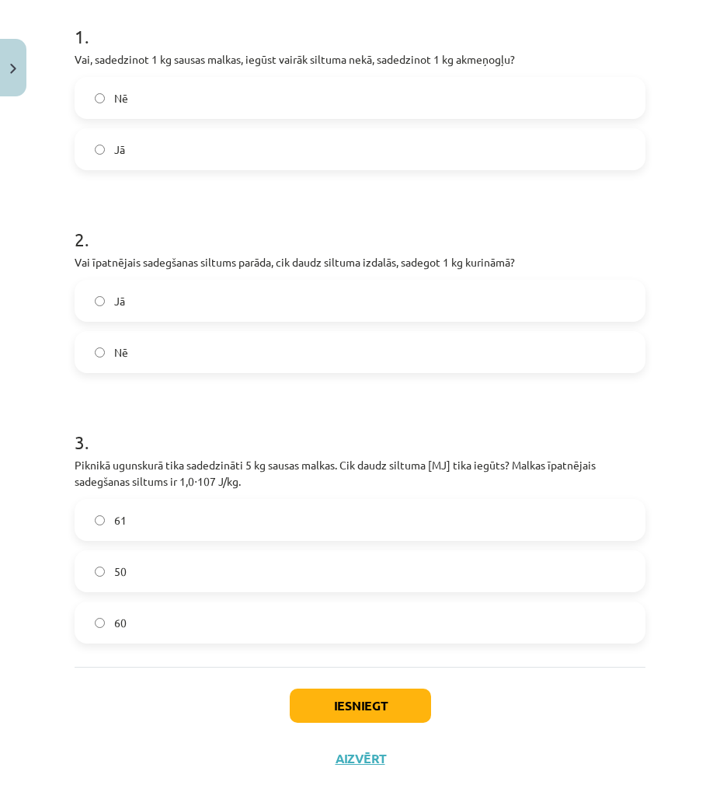
click at [156, 577] on label "50" at bounding box center [360, 571] width 568 height 39
click at [343, 689] on button "Iesniegt" at bounding box center [360, 705] width 141 height 34
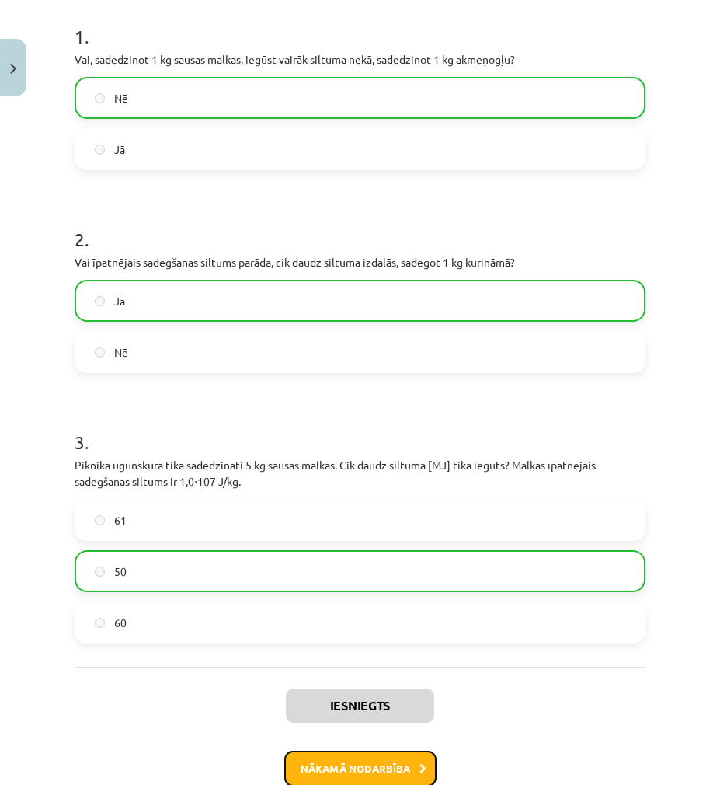
click at [398, 763] on button "Nākamā nodarbība" at bounding box center [360, 769] width 152 height 36
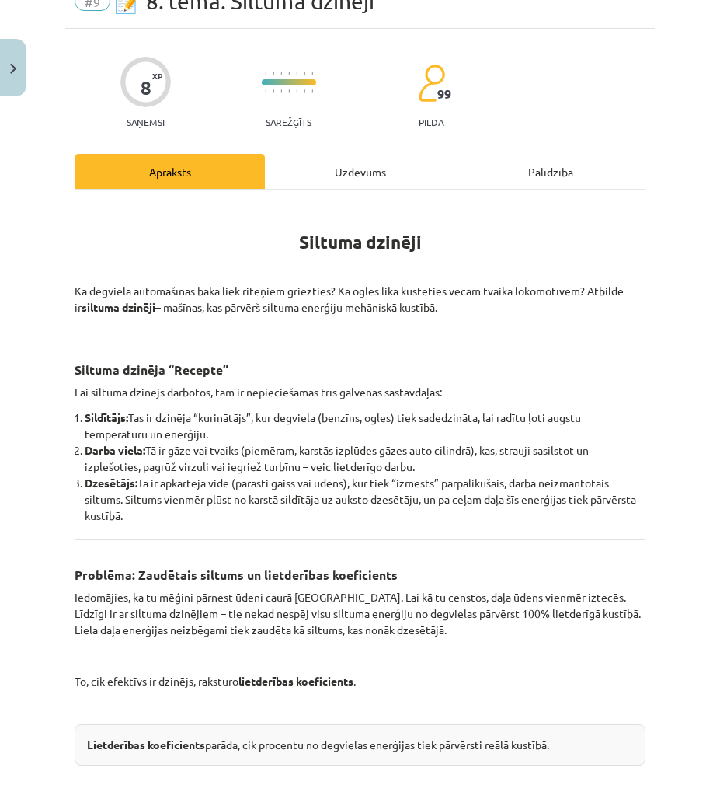
scroll to position [39, 0]
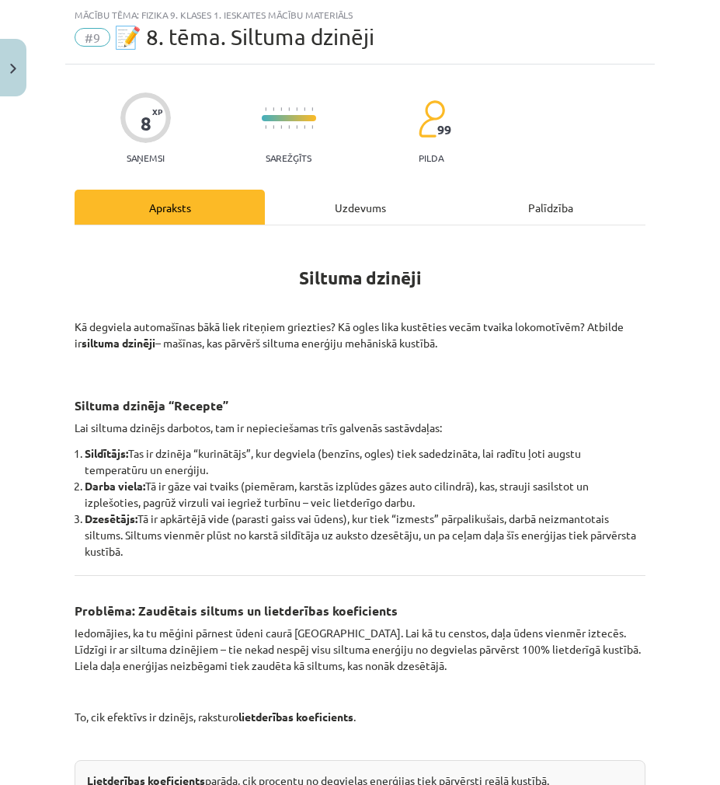
click at [330, 223] on div "Uzdevums" at bounding box center [360, 207] width 190 height 35
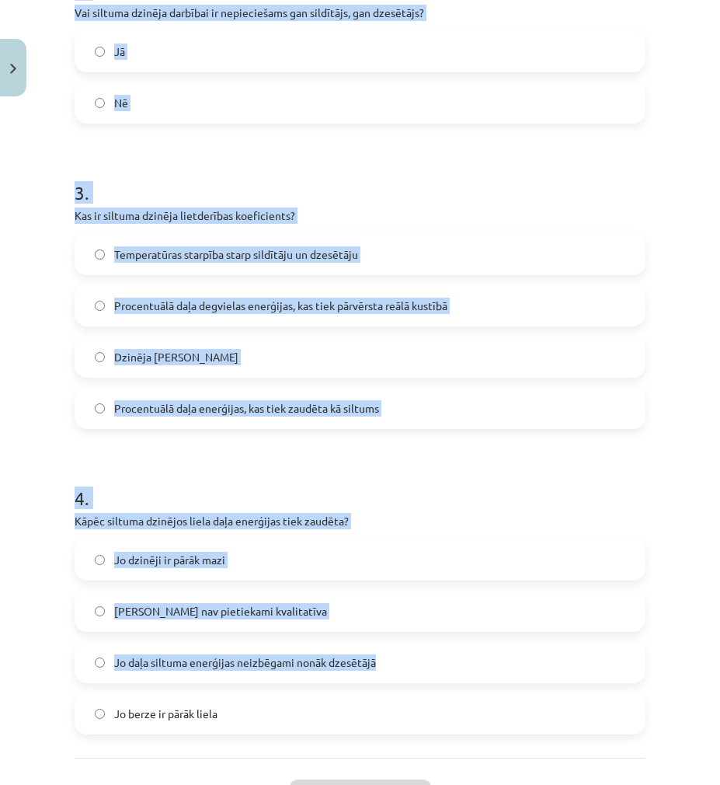
scroll to position [690, 0]
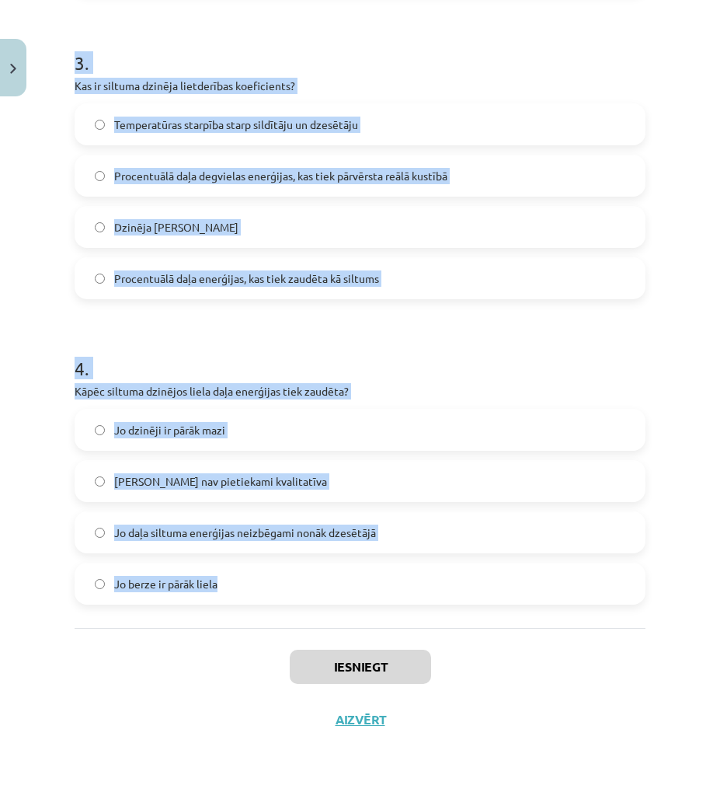
drag, startPoint x: 64, startPoint y: 311, endPoint x: 439, endPoint y: 577, distance: 459.8
click at [439, 577] on div "Mācību tēma: Fizika 9. klases 1. ieskaites mācību materiāls #9 📝 8. tēma. Siltu…" at bounding box center [360, 392] width 720 height 785
copy form "1 . Vai siltuma dzinēji spēj visu siltuma enerģiju no degvielas pārvērst 100% l…"
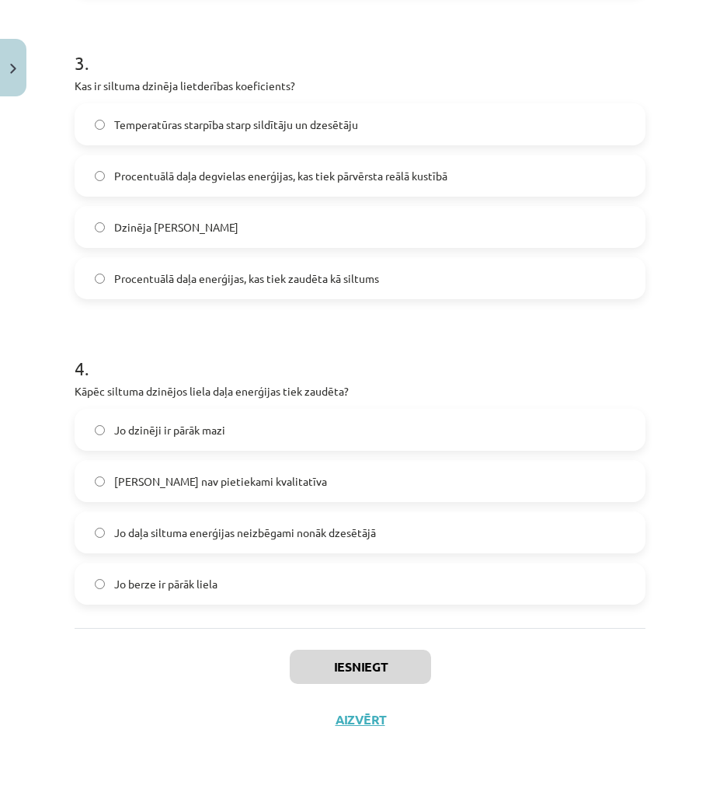
click at [91, 691] on div "Iesniegt Aizvērt" at bounding box center [360, 682] width 571 height 109
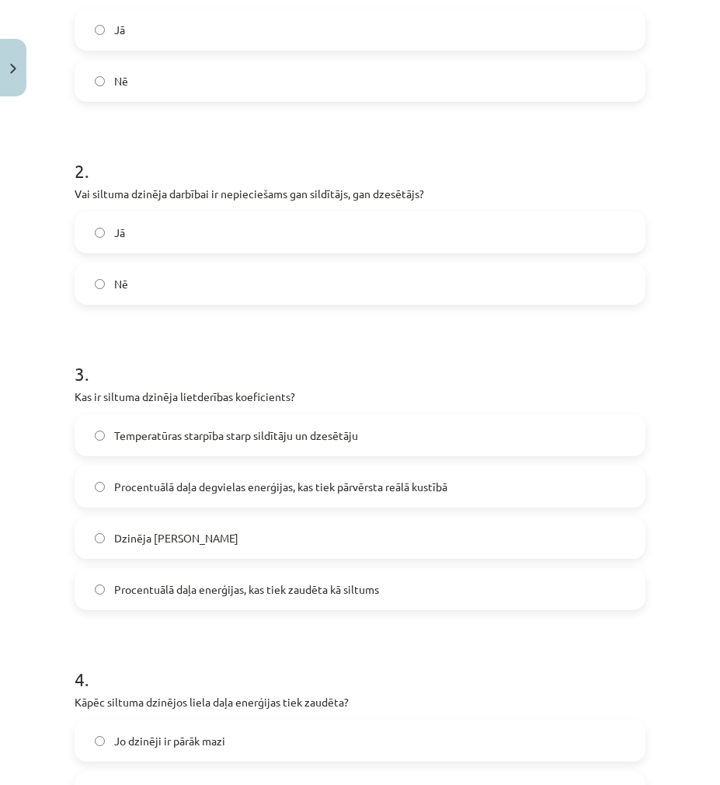
scroll to position [0, 0]
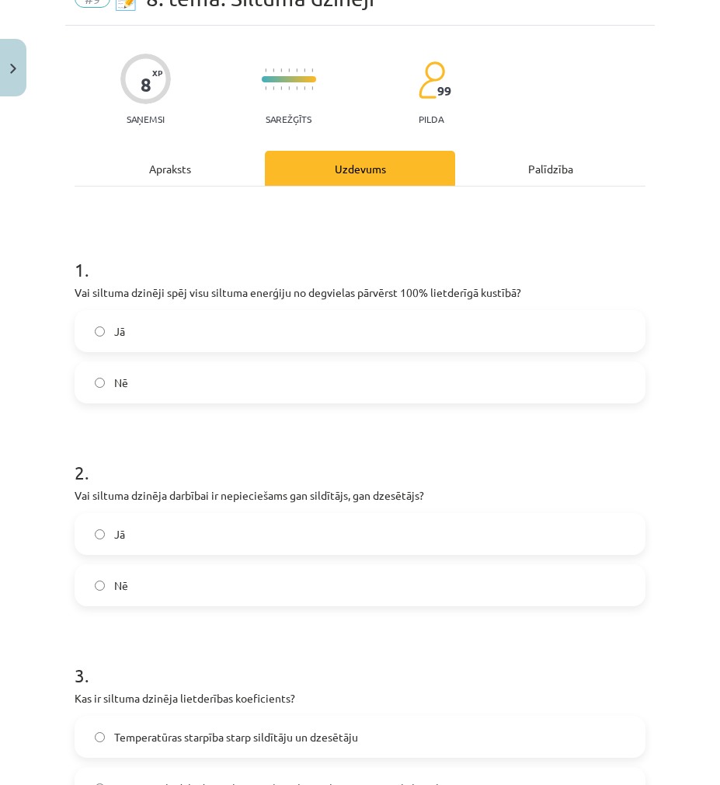
click at [145, 378] on label "Nē" at bounding box center [360, 382] width 568 height 39
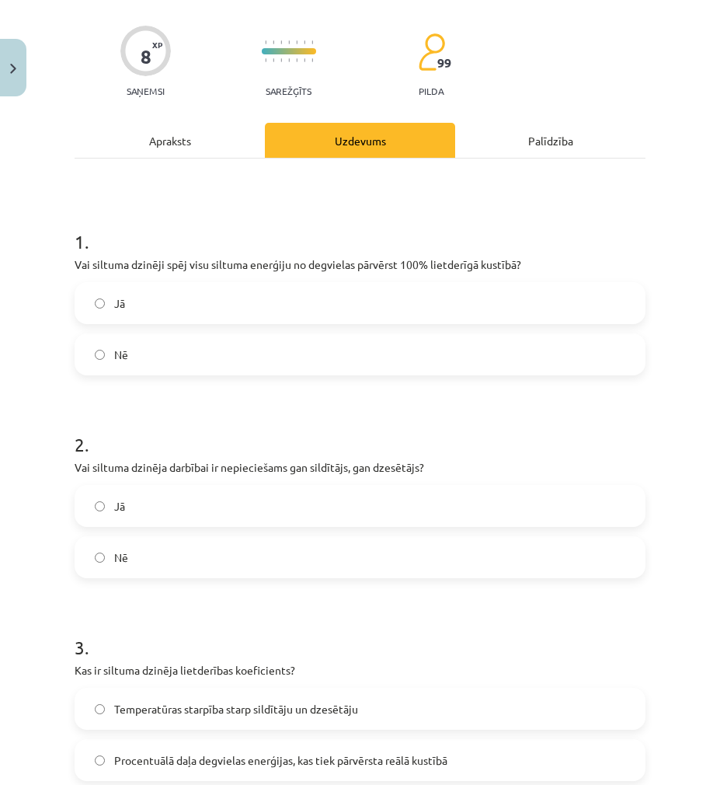
scroll to position [155, 0]
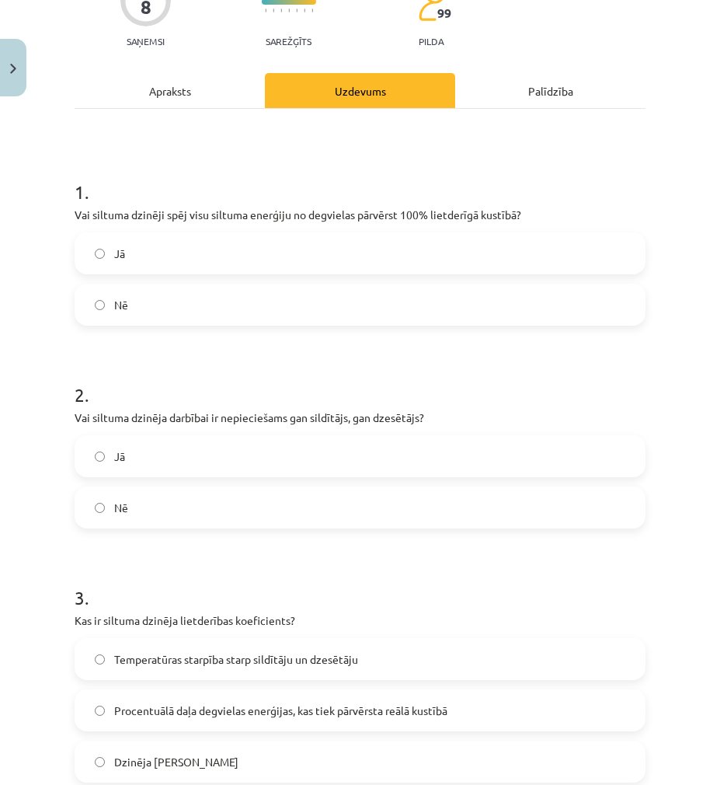
click at [125, 454] on span "Jā" at bounding box center [119, 456] width 11 height 16
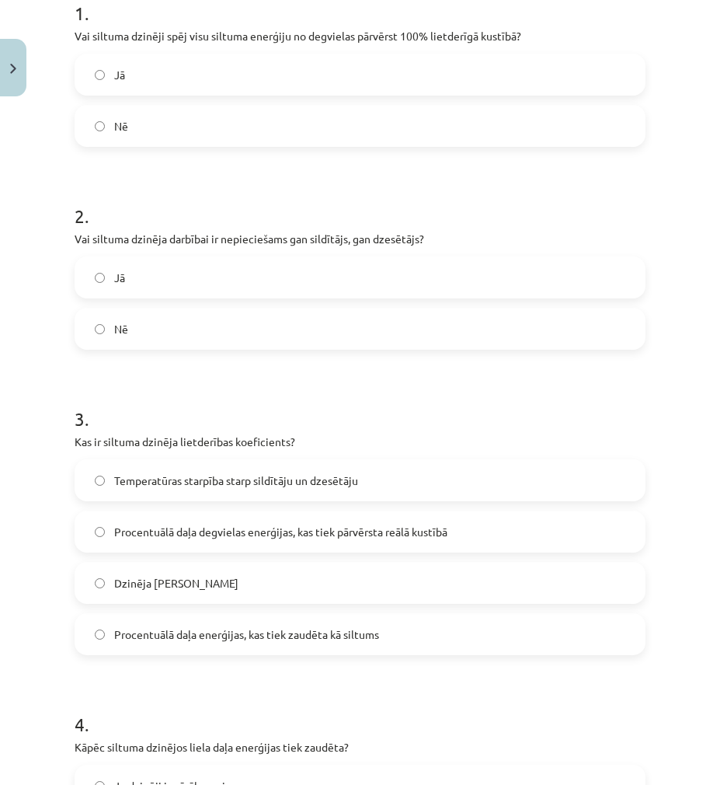
scroll to position [388, 0]
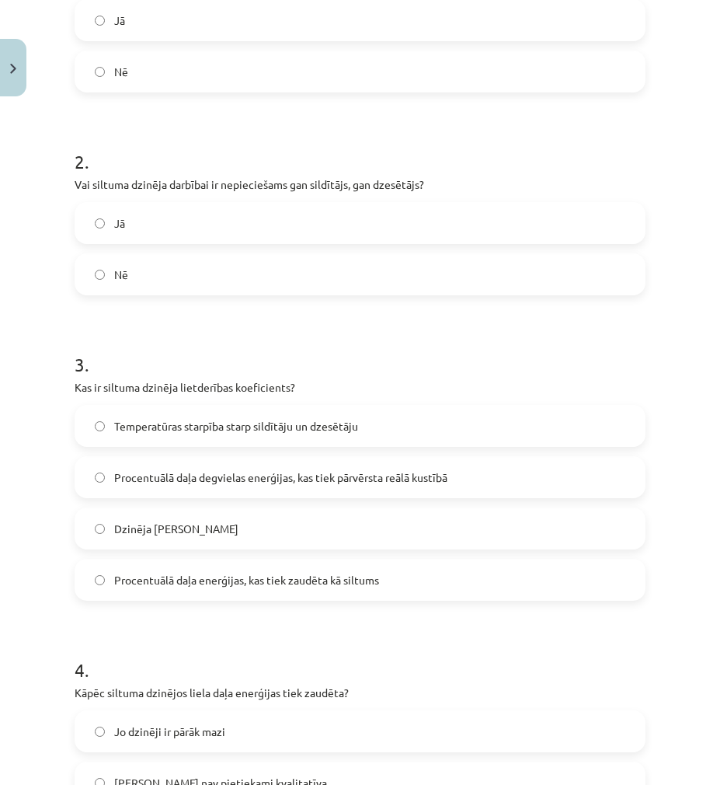
click at [184, 475] on span "Procentuālā daļa degvielas enerģijas, kas tiek pārvērsta reālā kustībā" at bounding box center [280, 477] width 333 height 16
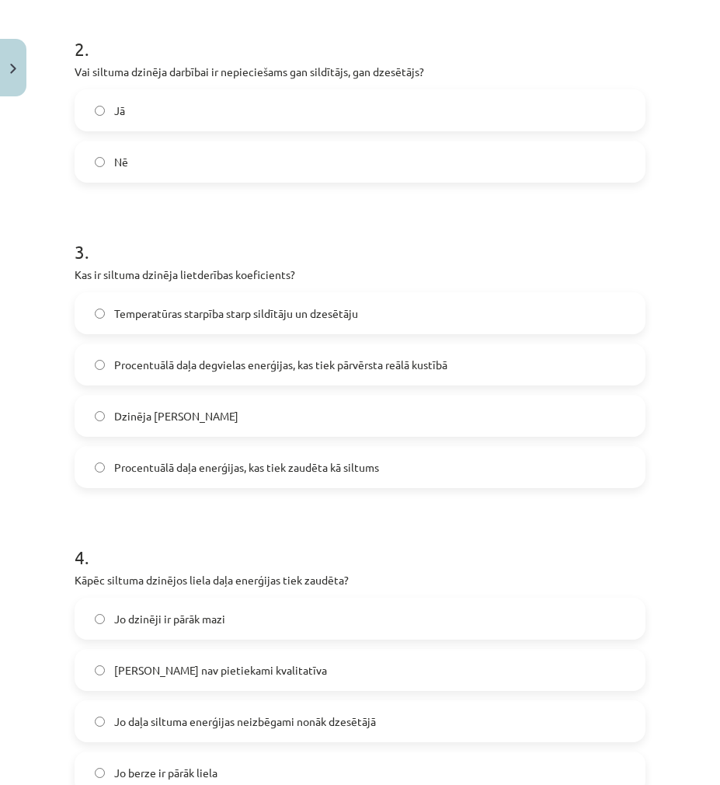
scroll to position [622, 0]
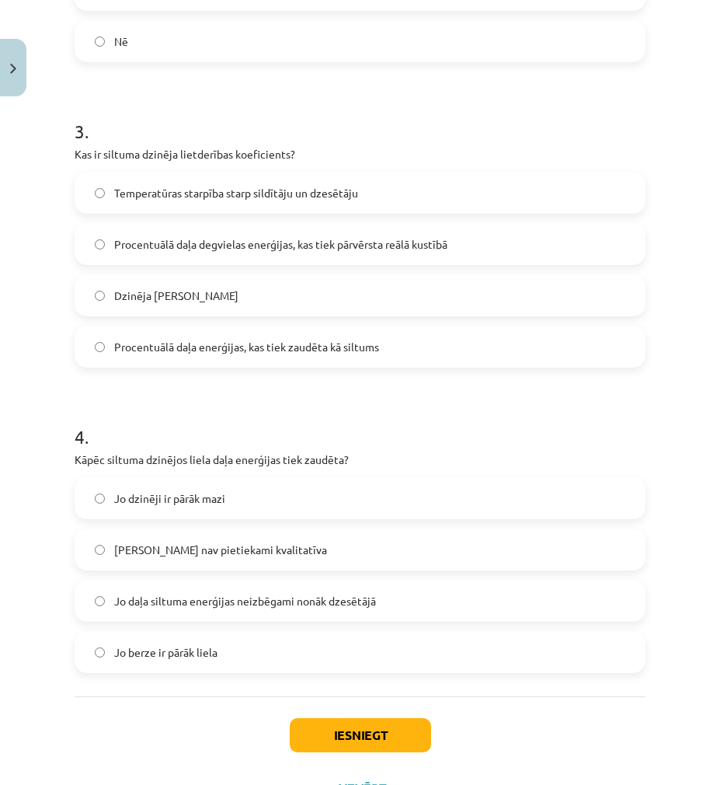
click at [185, 600] on span "Jo daļa siltuma enerģijas neizbēgami nonāk dzesētājā" at bounding box center [245, 601] width 262 height 16
click at [364, 746] on button "Iesniegt" at bounding box center [360, 735] width 141 height 34
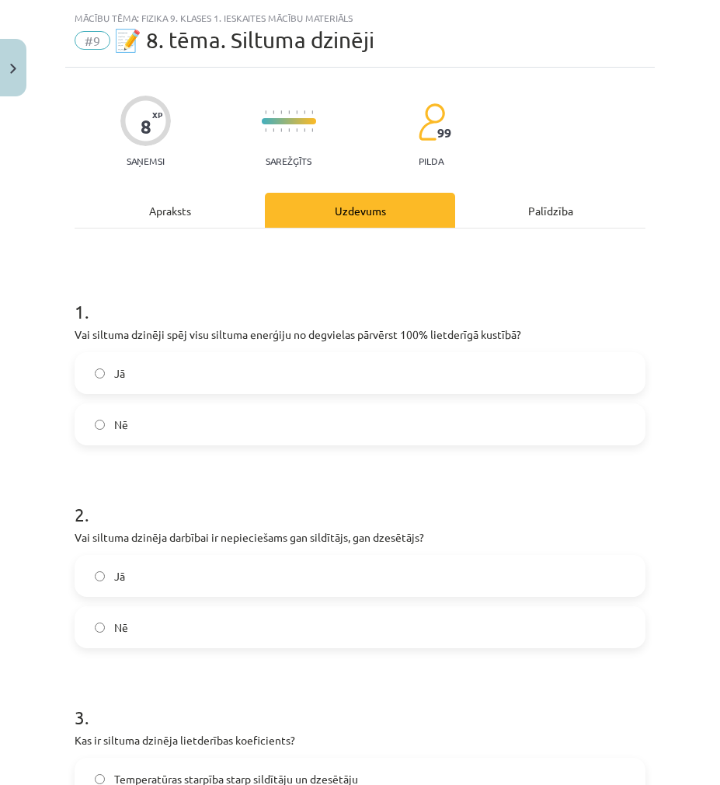
scroll to position [0, 0]
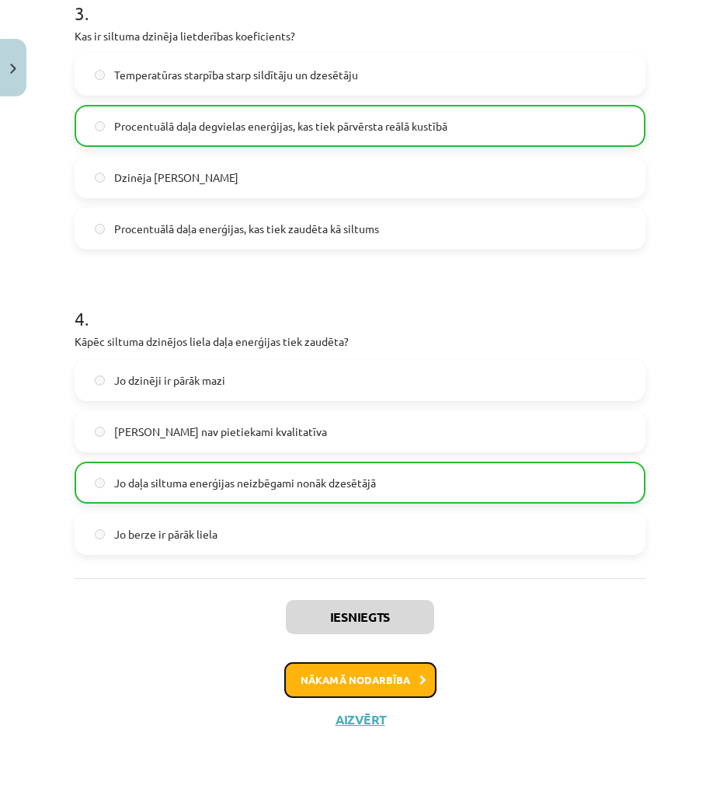
click at [338, 675] on button "Nākamā nodarbība" at bounding box center [360, 680] width 152 height 36
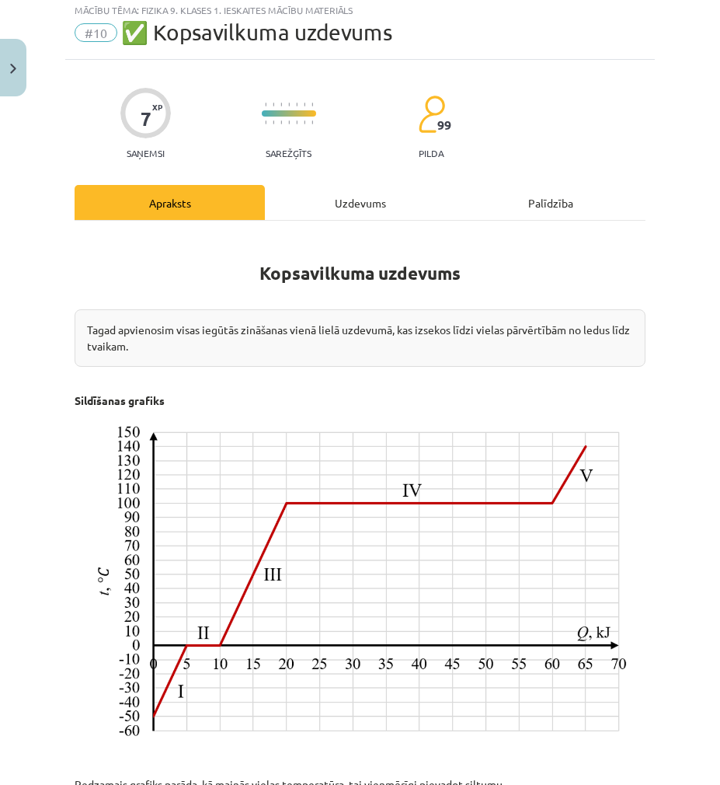
scroll to position [39, 0]
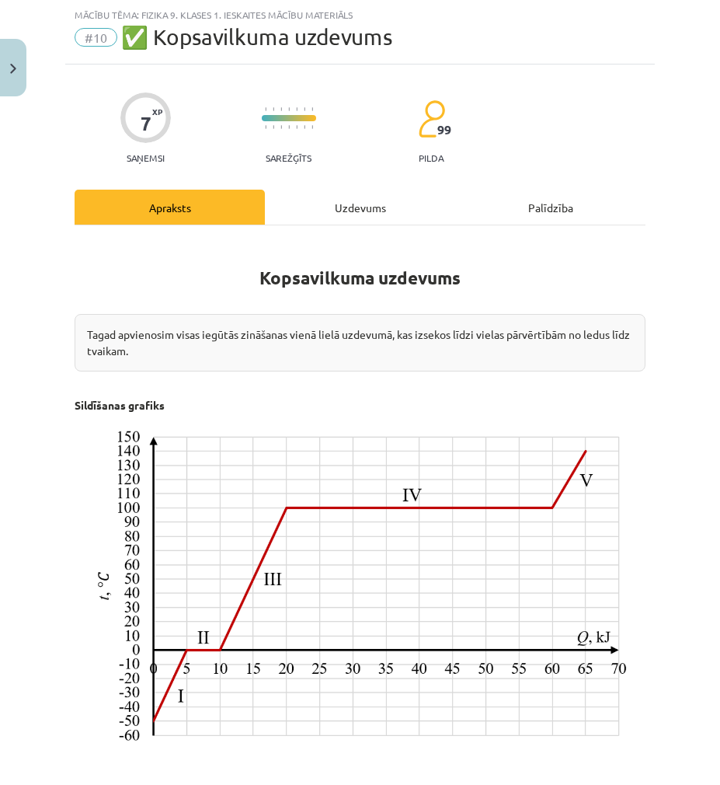
click at [333, 216] on div "Uzdevums" at bounding box center [360, 207] width 190 height 35
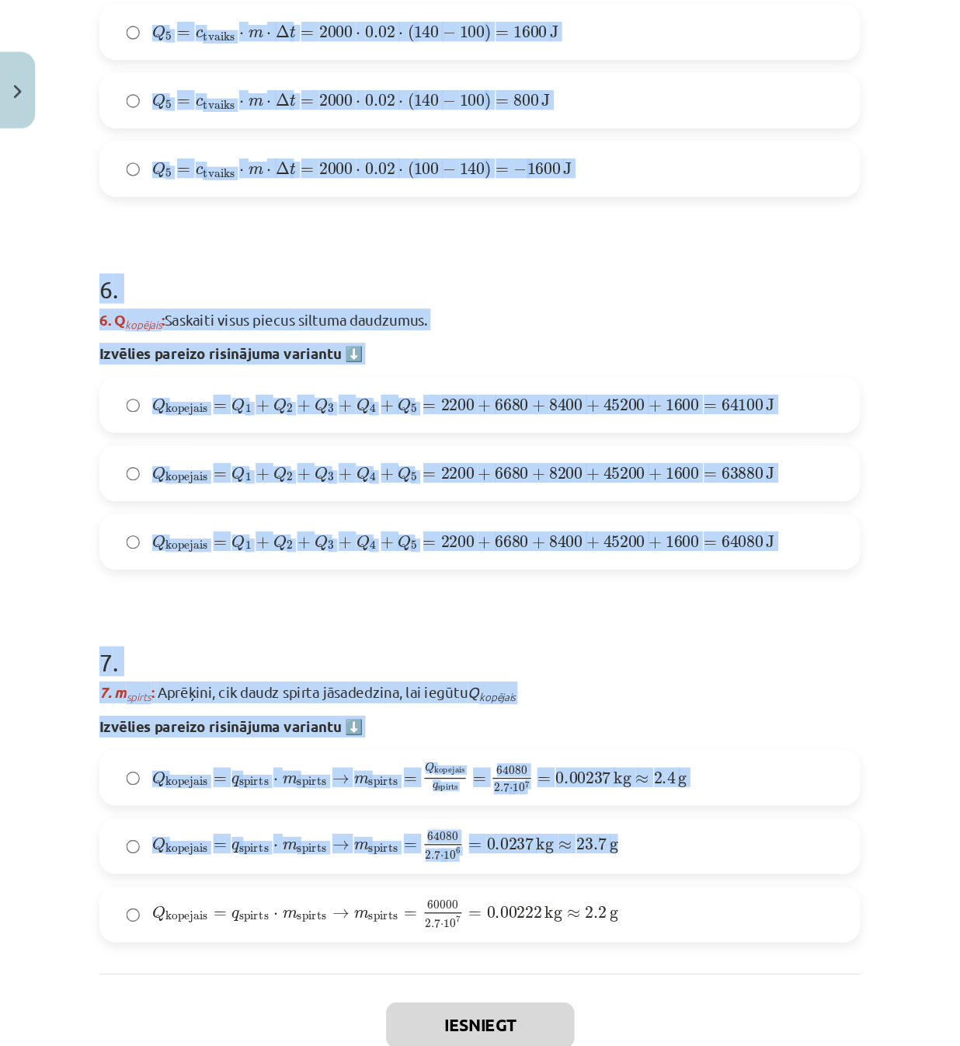
scroll to position [2006, 0]
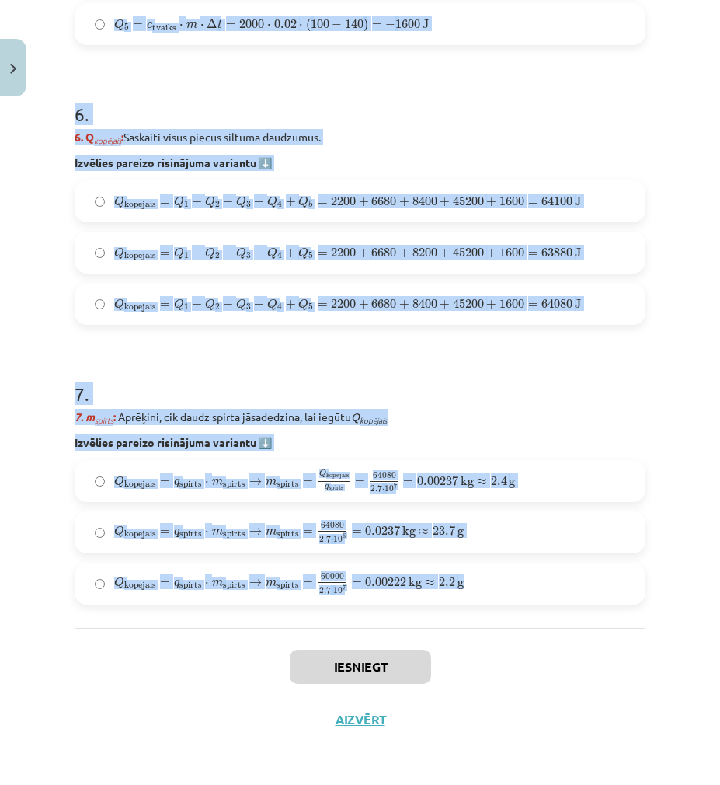
drag, startPoint x: 81, startPoint y: 305, endPoint x: 472, endPoint y: 604, distance: 492.3
copy form "1 . Uzdevums: No ledus līdz tvaikam Aprēķini, cik daudz spirta jāsadedzina spir…"
click at [514, 399] on h1 "7 ." at bounding box center [360, 380] width 571 height 48
click at [525, 415] on p "7. m spirts : Aprēķini, cik daudz spirta jāsadedzina, lai iegūtu Q kopējais" at bounding box center [360, 417] width 571 height 16
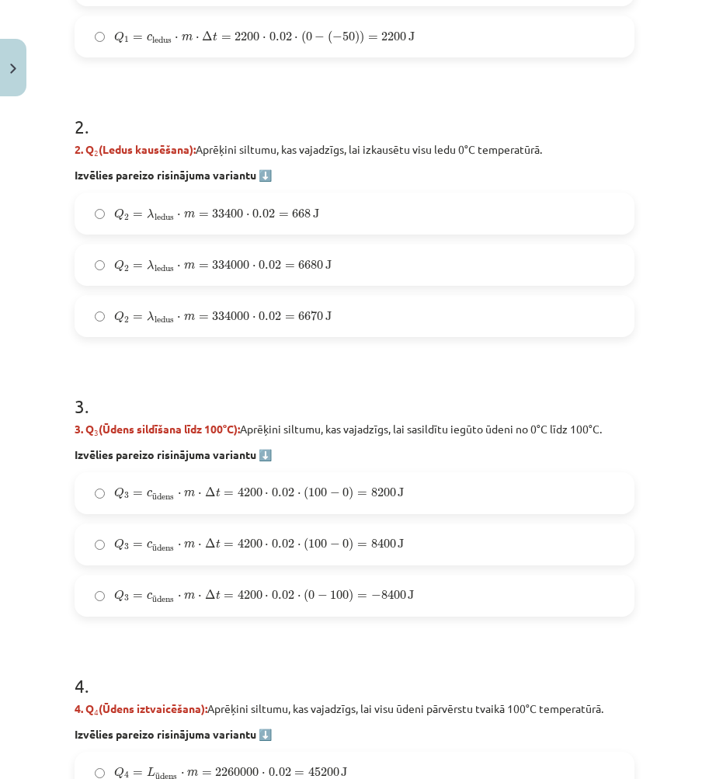
scroll to position [985, 0]
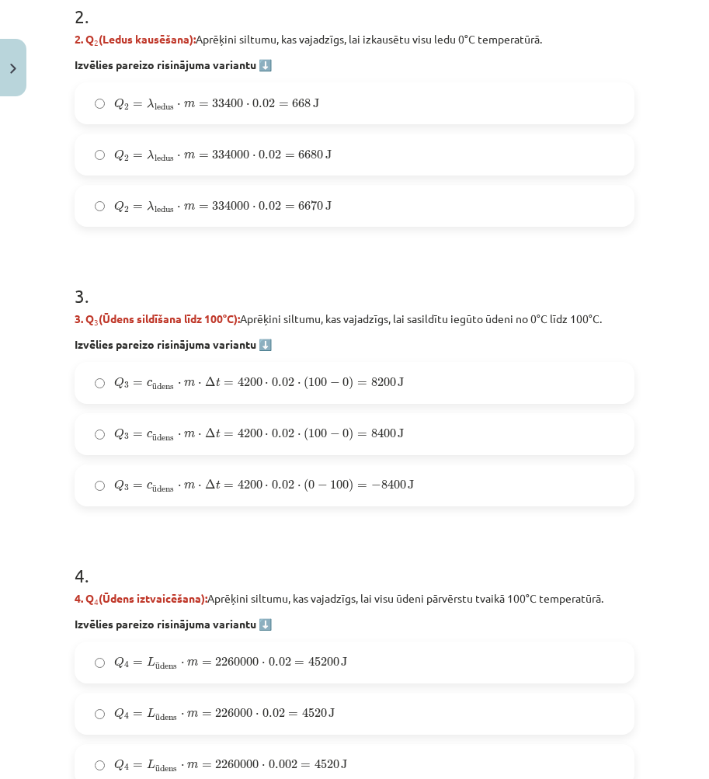
click at [431, 386] on label "Q 3 = c ū dens ⋅ m ⋅ Δ t = 4200 ⋅ 0.02 ⋅ ( 100 − 0 ) = 8200 J Q 3 = c ūdens ⋅ m…" at bounding box center [354, 383] width 557 height 39
click at [424, 417] on label "Q 3 = c ū dens ⋅ m ⋅ Δ t = 4200 ⋅ 0.02 ⋅ ( 100 − 0 ) = 8400 J Q 3 = c ūdens ⋅ m…" at bounding box center [354, 434] width 557 height 39
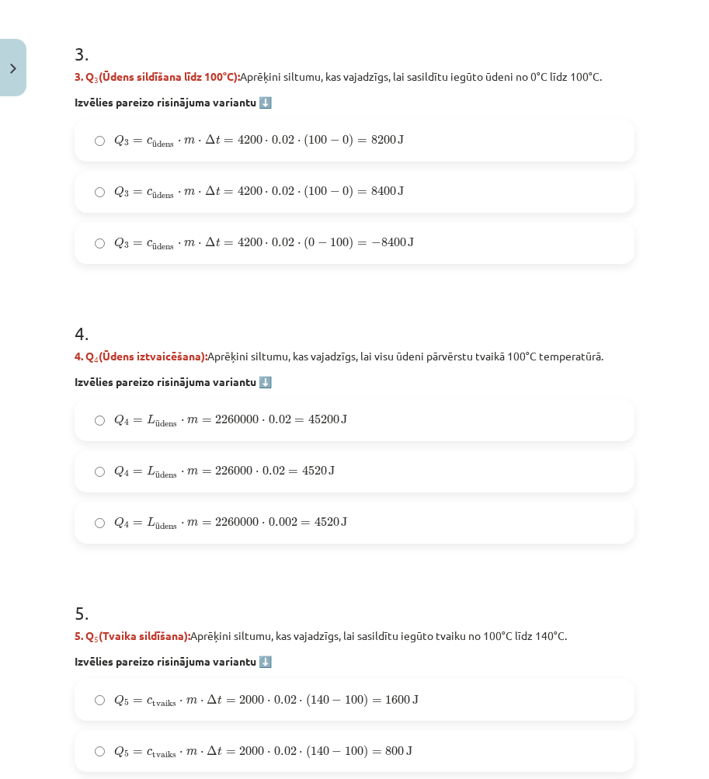
scroll to position [1296, 0]
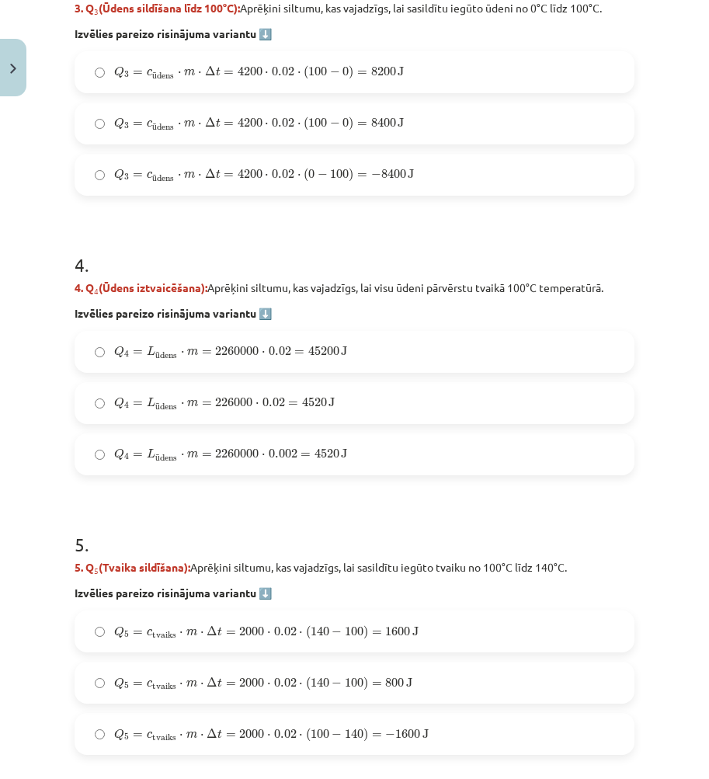
click at [329, 354] on span "45200" at bounding box center [323, 351] width 31 height 9
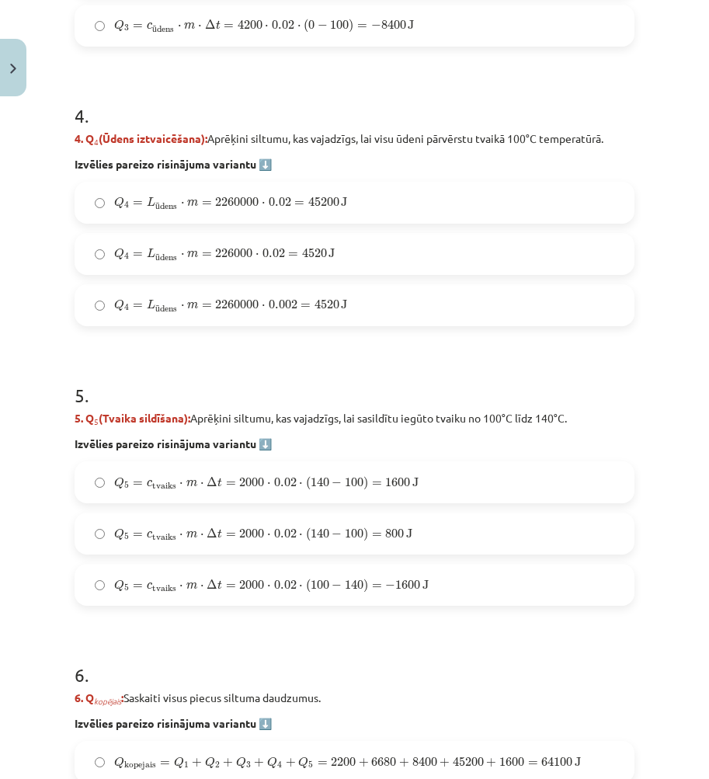
scroll to position [1529, 0]
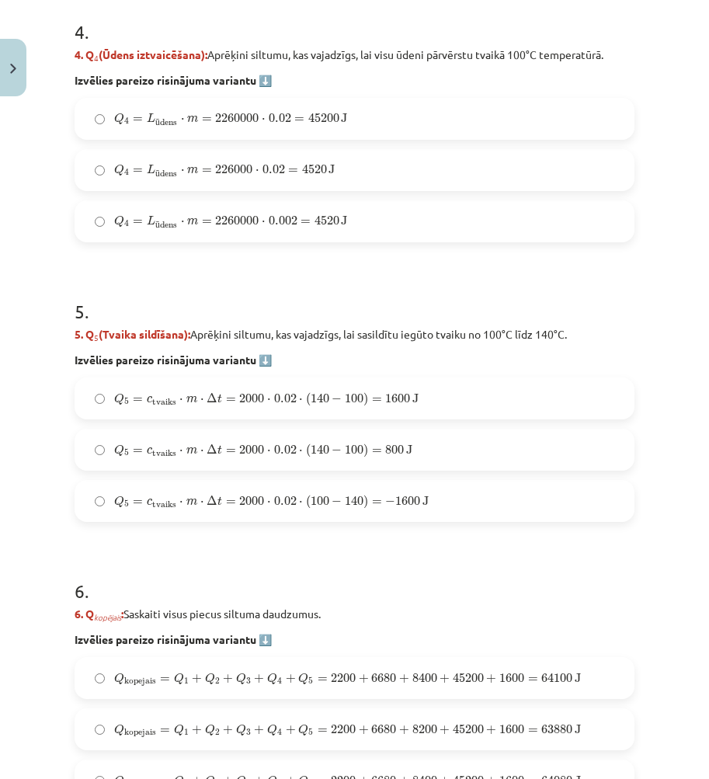
click at [452, 497] on label "Q 5 = c tvaiks ⋅ m ⋅ Δ t = 2000 ⋅ 0.02 ⋅ ( 100 − 140 ) = − 1600 J Q 5 = c tvaik…" at bounding box center [354, 501] width 557 height 39
click at [400, 398] on span "1600" at bounding box center [397, 398] width 25 height 9
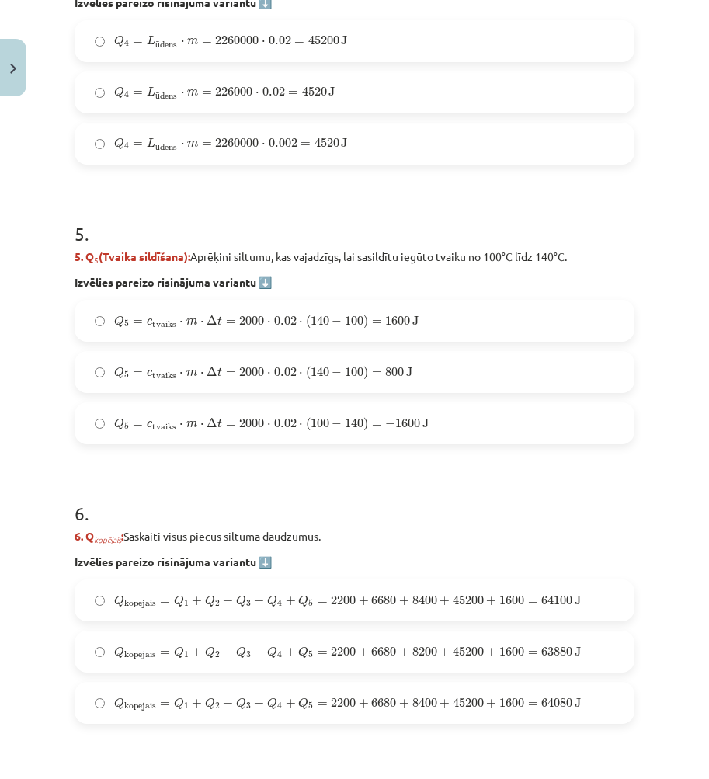
scroll to position [1684, 0]
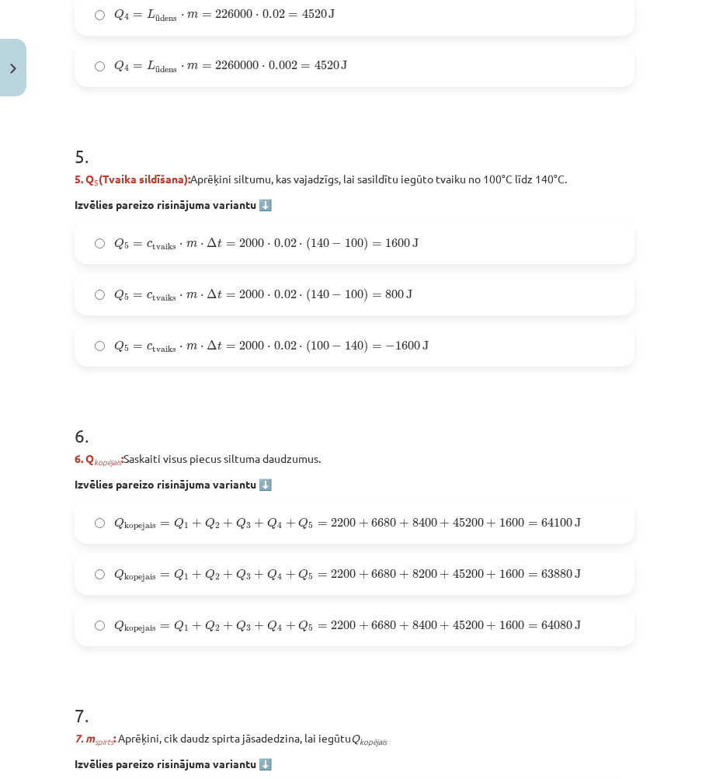
click at [397, 625] on span "Q kopejais = Q 1 + Q 2 + Q 3 + Q 4 + Q 5 = 2200 + 6680 + 8400 + 45200 + 1600 = …" at bounding box center [347, 627] width 467 height 14
click at [405, 521] on span "+" at bounding box center [404, 523] width 10 height 9
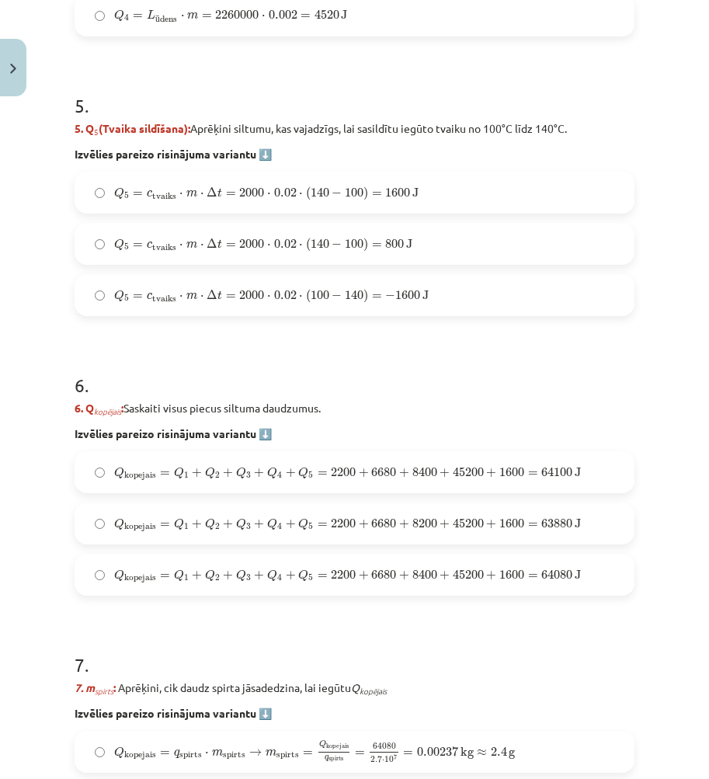
scroll to position [1762, 0]
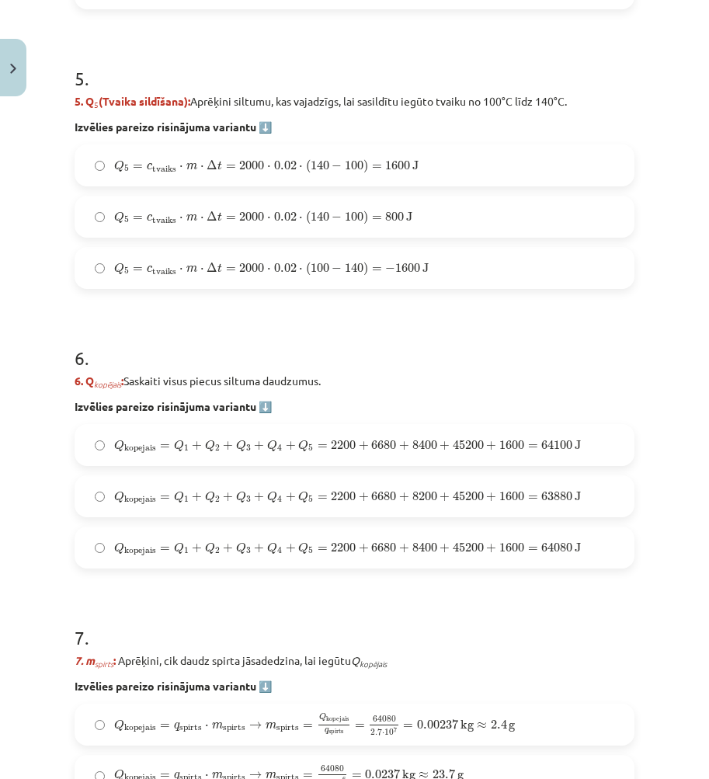
click at [165, 546] on span "=" at bounding box center [165, 548] width 10 height 5
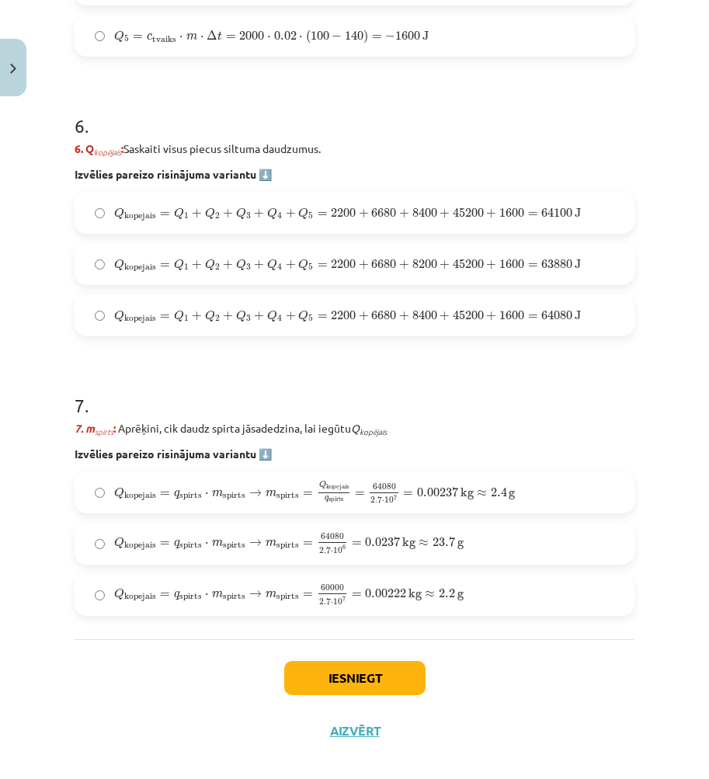
scroll to position [1995, 0]
click at [259, 601] on span "Q kopejais = q spirts ⋅ m spirts → m spirts = 60000 2.7 ⋅ 10 7 = 0.00222 kg ≈ 2…" at bounding box center [289, 594] width 350 height 20
drag, startPoint x: 117, startPoint y: 502, endPoint x: 141, endPoint y: 455, distance: 53.2
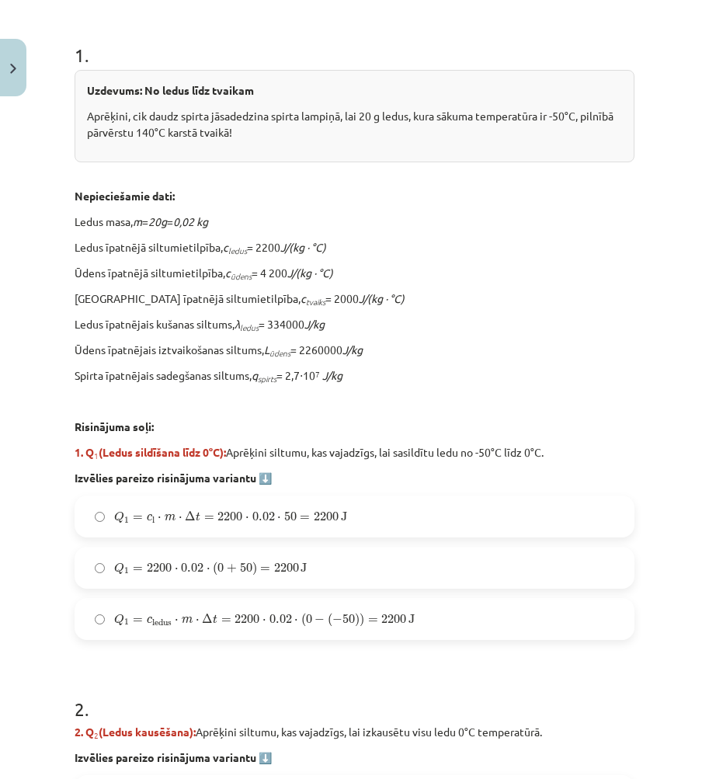
scroll to position [370, 0]
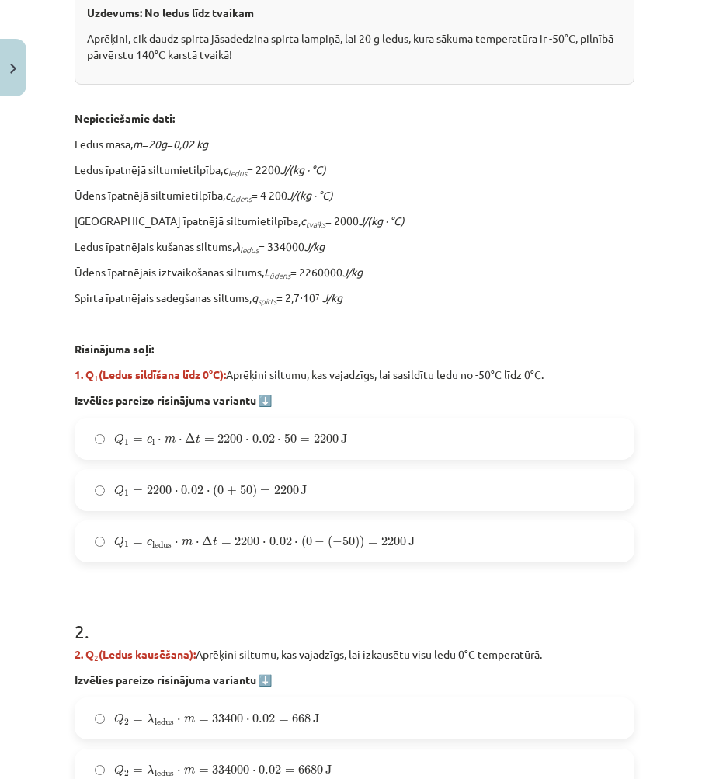
click at [239, 442] on span "2200" at bounding box center [230, 438] width 25 height 9
click at [201, 496] on span "Q 1 = 2200 ⋅ 0.02 ⋅ ( 0 + 50 ) = 2200 J" at bounding box center [210, 491] width 193 height 14
click at [210, 446] on span "Q 1 = c l ⋅ m ⋅ Δ t = 2200 ⋅ 0.02 ⋅ 50 = 2200 J Q 1 = c l ⋅ m ⋅ Δ t = 2200 ⋅ 0.…" at bounding box center [230, 440] width 233 height 14
click at [229, 517] on div "Q 1 = c l ⋅ m ⋅ Δ t = 2200 ⋅ 0.02 ⋅ 50 = 2200 J Q 1 = c l ⋅ m ⋅ Δ t = 2200 ⋅ 0.…" at bounding box center [355, 490] width 560 height 145
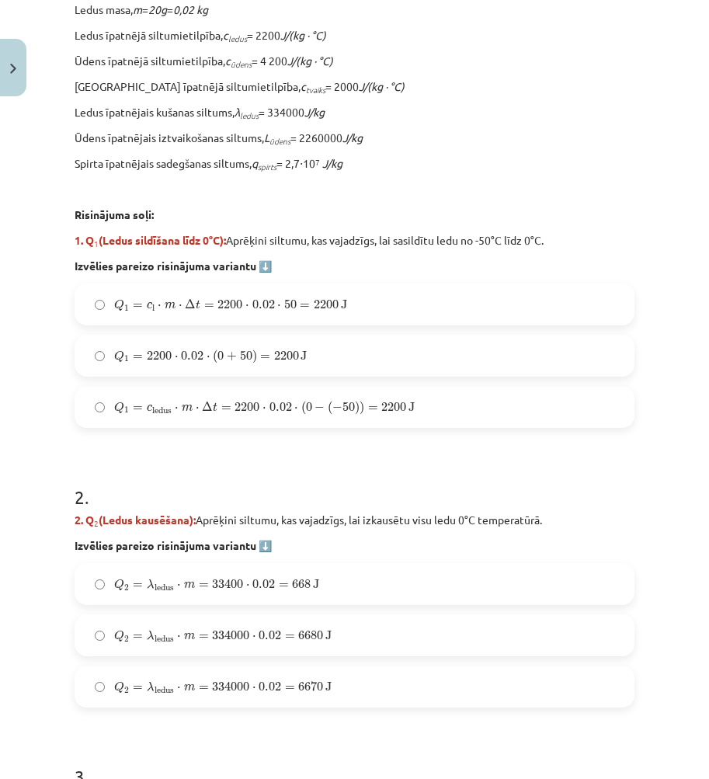
scroll to position [525, 0]
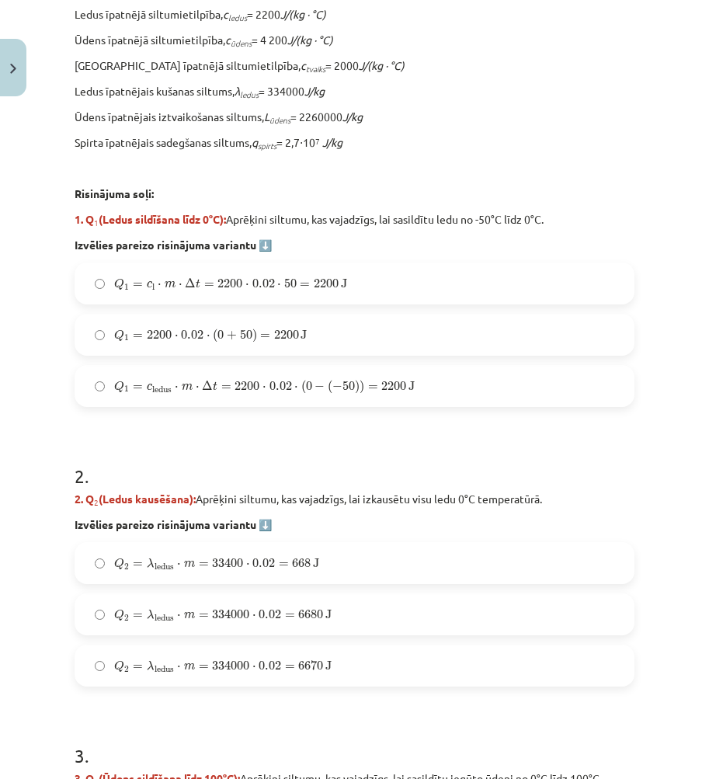
click at [193, 399] on label "Q 1 = c ledus ⋅ m ⋅ Δ t = 2200 ⋅ 0.02 ⋅ ( 0 − ( − 50 ) ) = 2200 J Q 1 = c ledus…" at bounding box center [354, 386] width 557 height 39
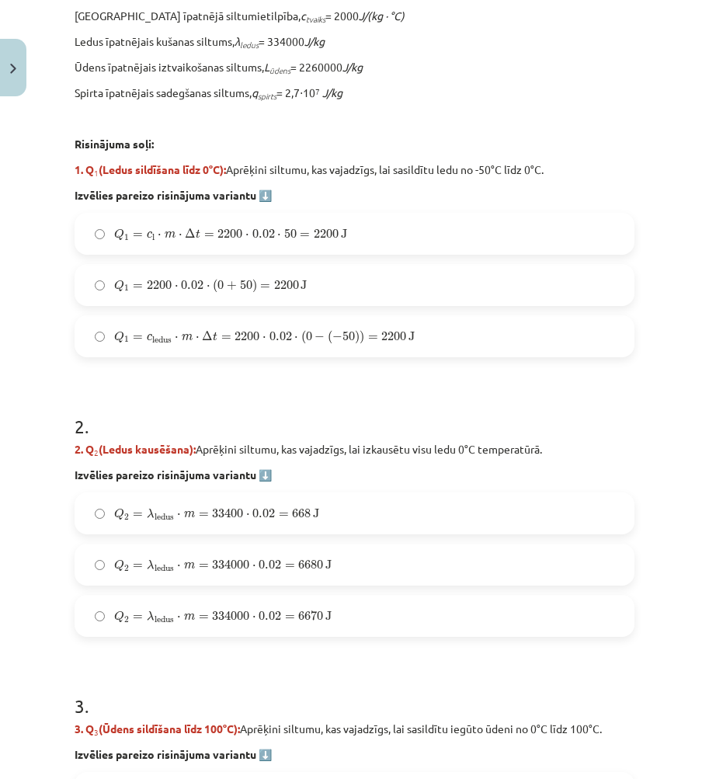
scroll to position [603, 0]
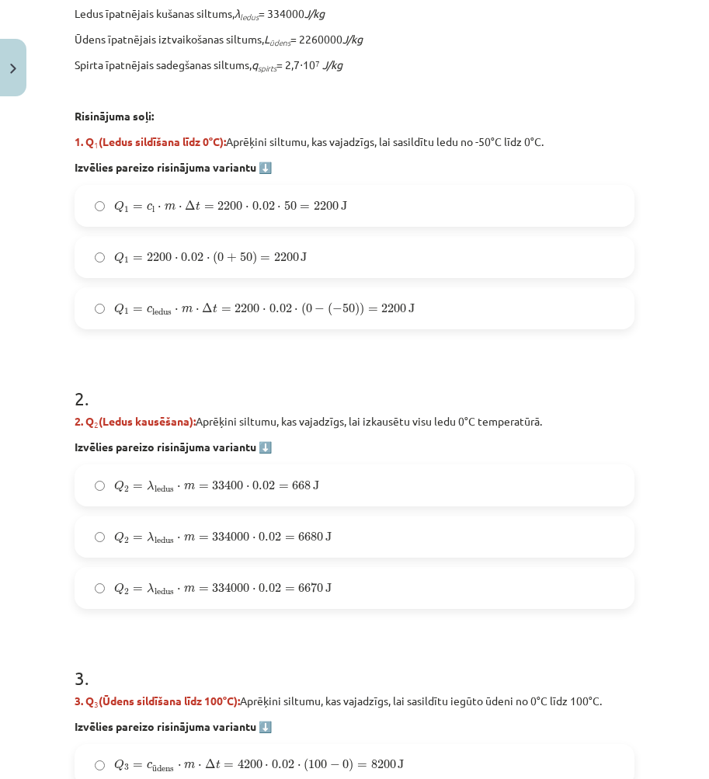
click at [145, 531] on span "Q 2 = λ ledus ⋅ m = 334000 ⋅ 0.02 = 6680 J" at bounding box center [223, 537] width 218 height 12
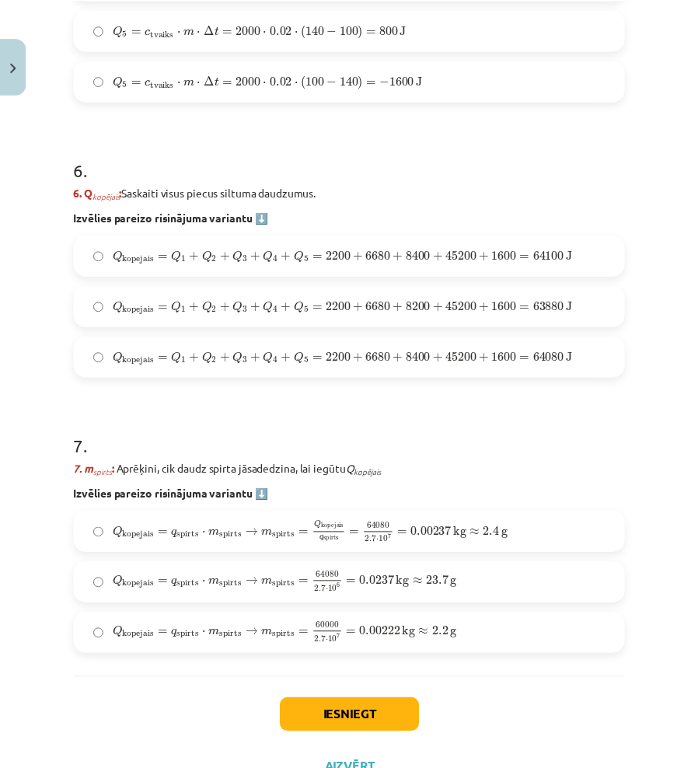
scroll to position [2012, 0]
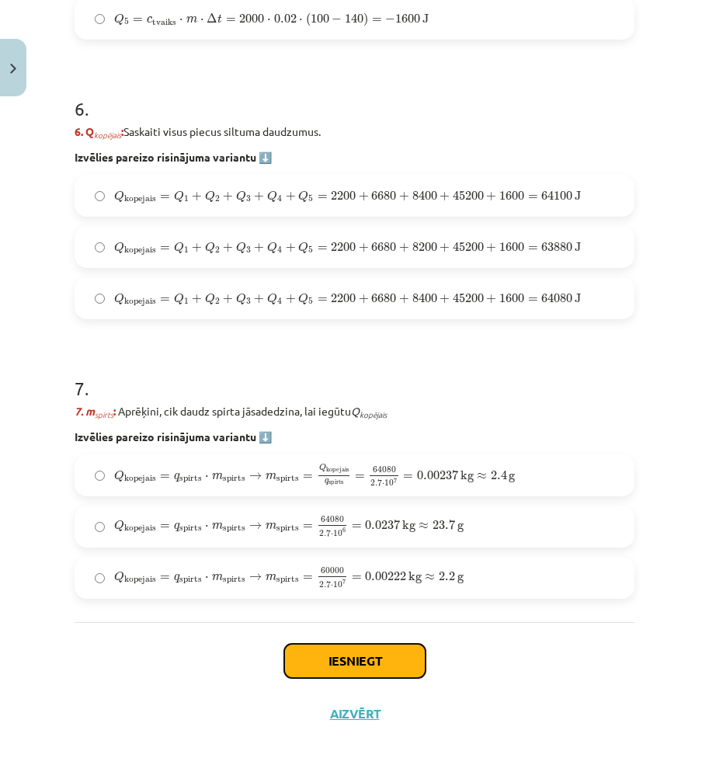
click at [344, 672] on button "Iesniegt" at bounding box center [354, 661] width 141 height 34
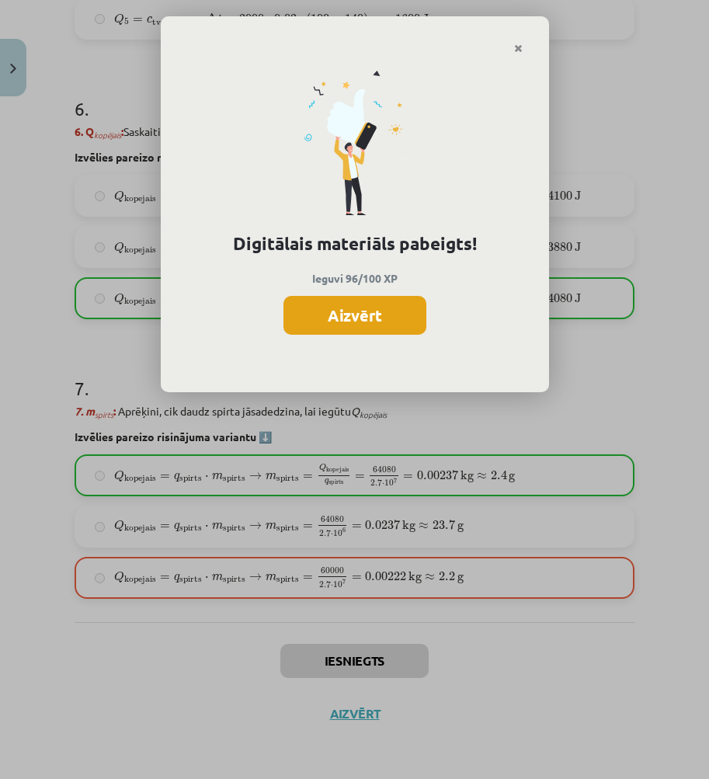
click at [364, 303] on button "Aizvērt" at bounding box center [355, 315] width 143 height 39
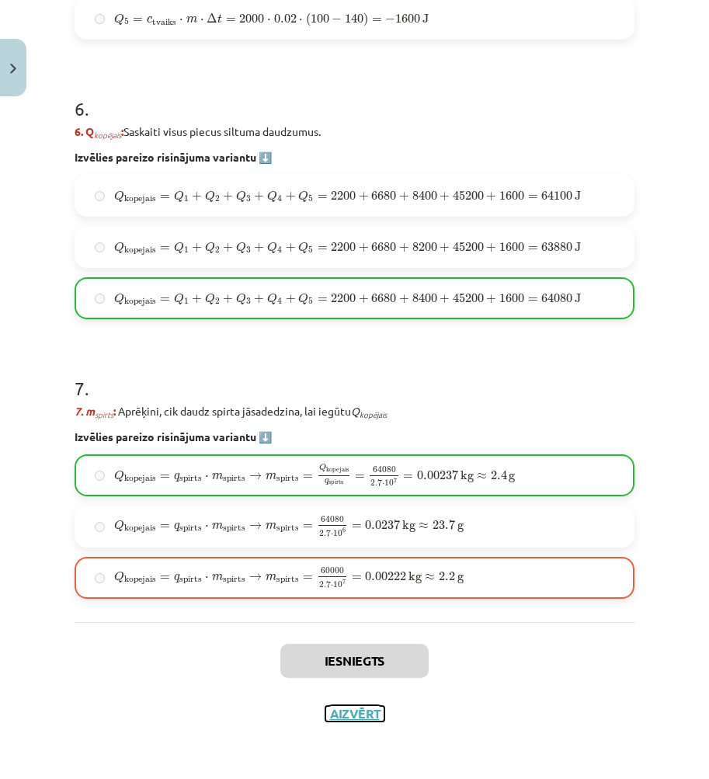
click at [370, 709] on button "Aizvērt" at bounding box center [355, 714] width 59 height 16
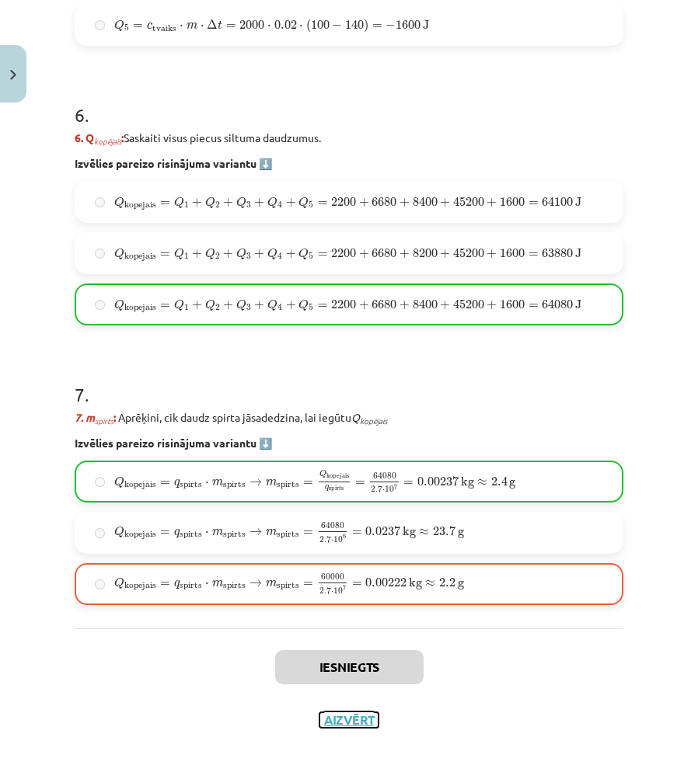
scroll to position [2028, 0]
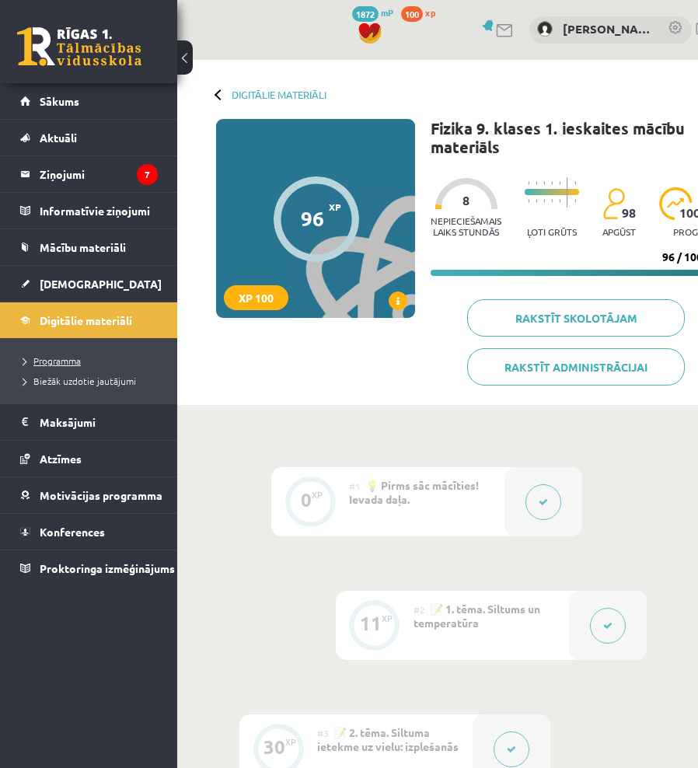
click at [74, 354] on link "Programma" at bounding box center [92, 361] width 138 height 14
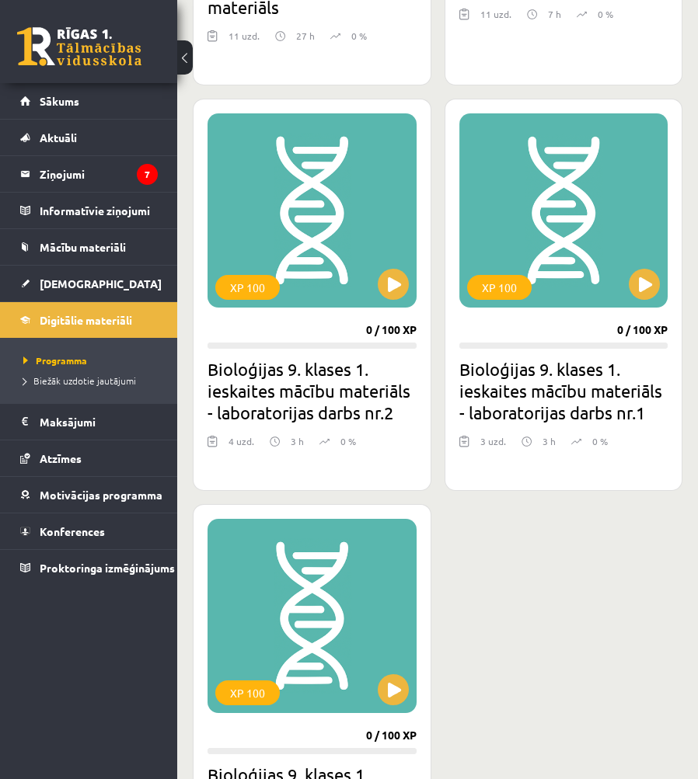
scroll to position [1865, 0]
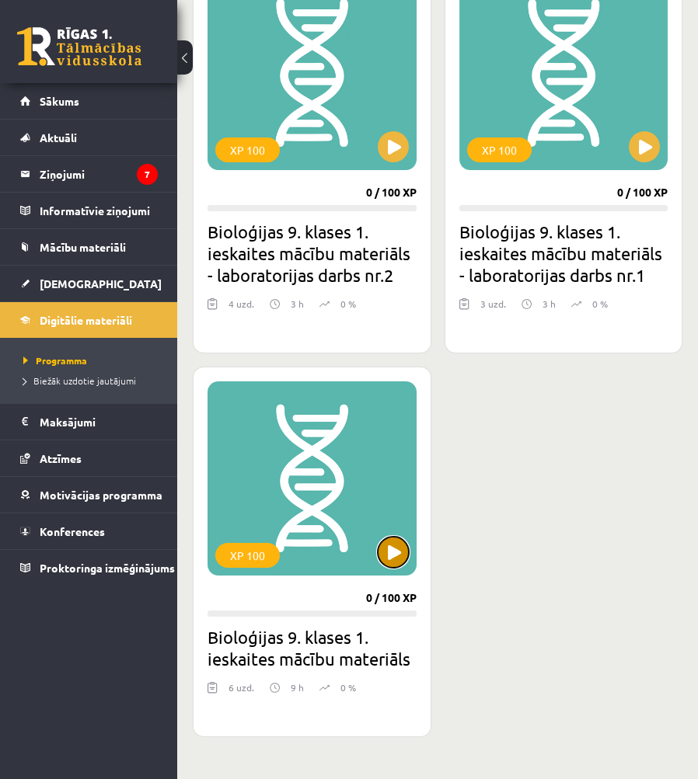
click at [379, 558] on button at bounding box center [393, 552] width 31 height 31
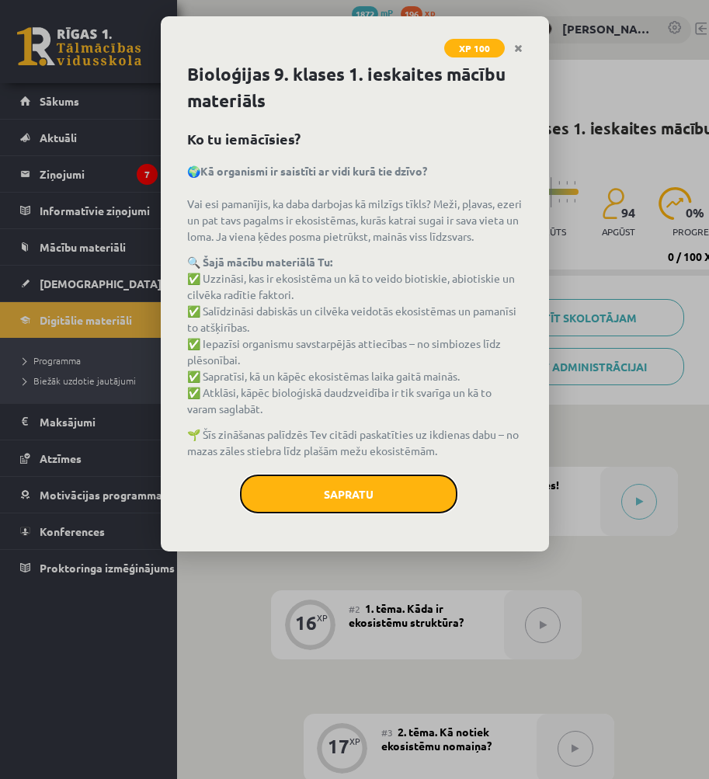
click at [388, 503] on button "Sapratu" at bounding box center [349, 494] width 218 height 39
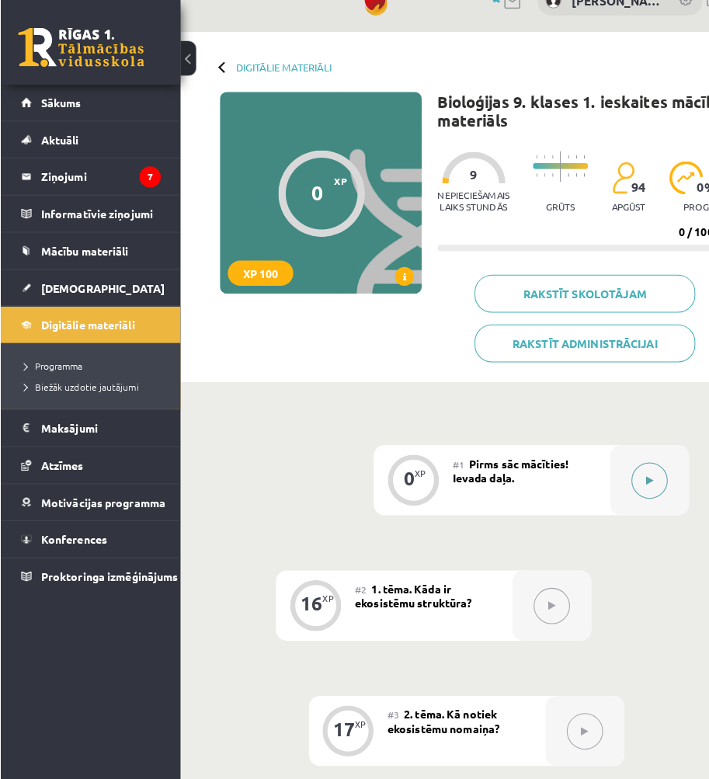
scroll to position [78, 0]
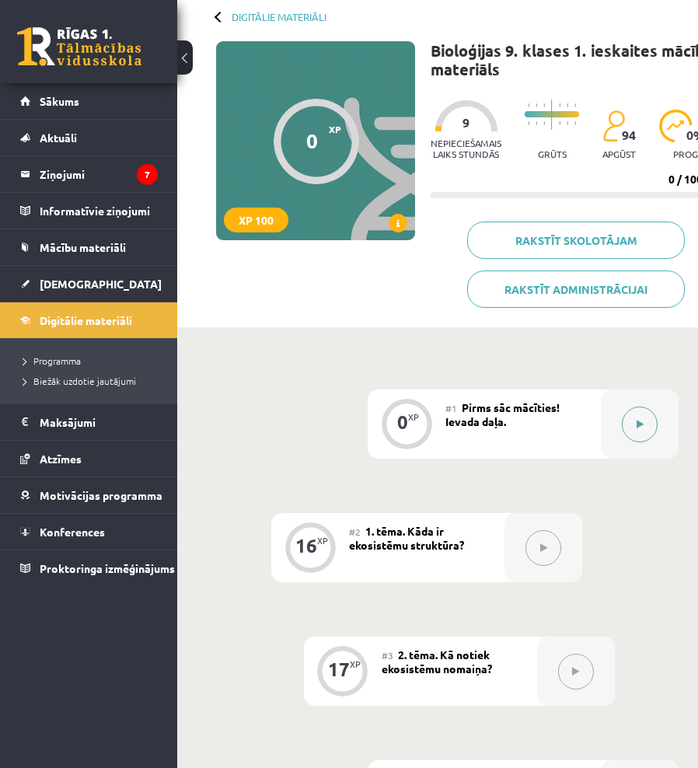
click at [643, 426] on icon at bounding box center [639, 424] width 7 height 9
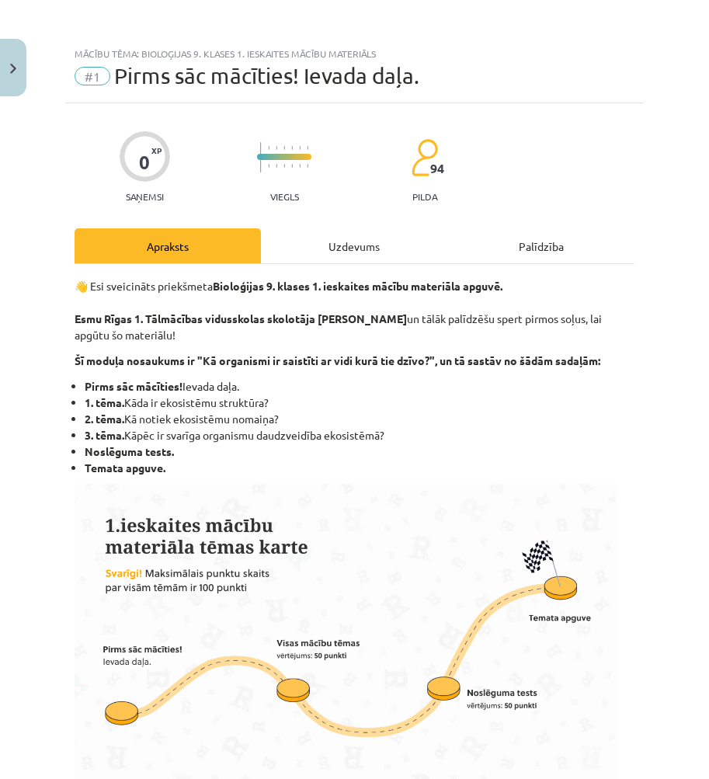
click at [420, 239] on div "Uzdevums" at bounding box center [354, 245] width 186 height 35
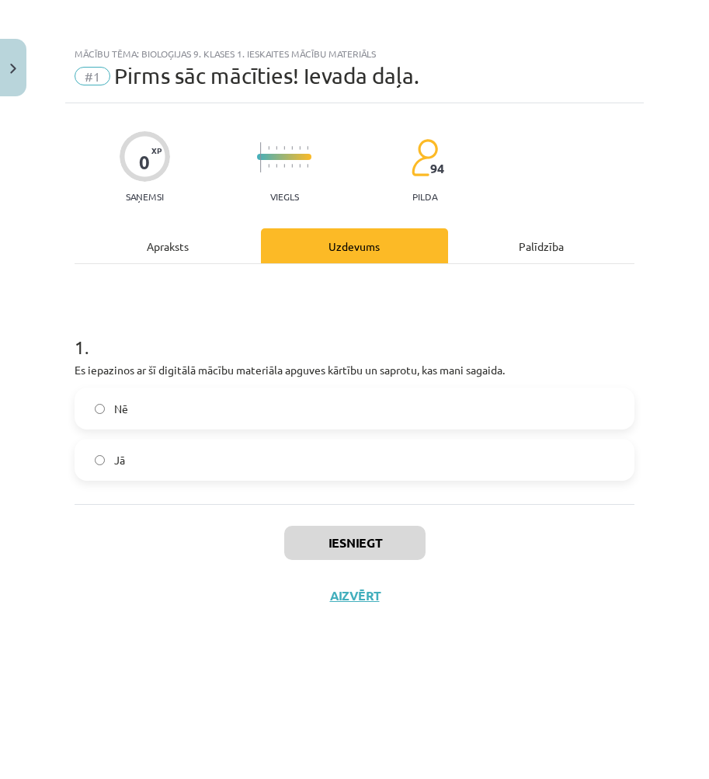
click at [166, 457] on label "Jā" at bounding box center [354, 460] width 557 height 39
click at [394, 546] on button "Iesniegt" at bounding box center [354, 543] width 141 height 34
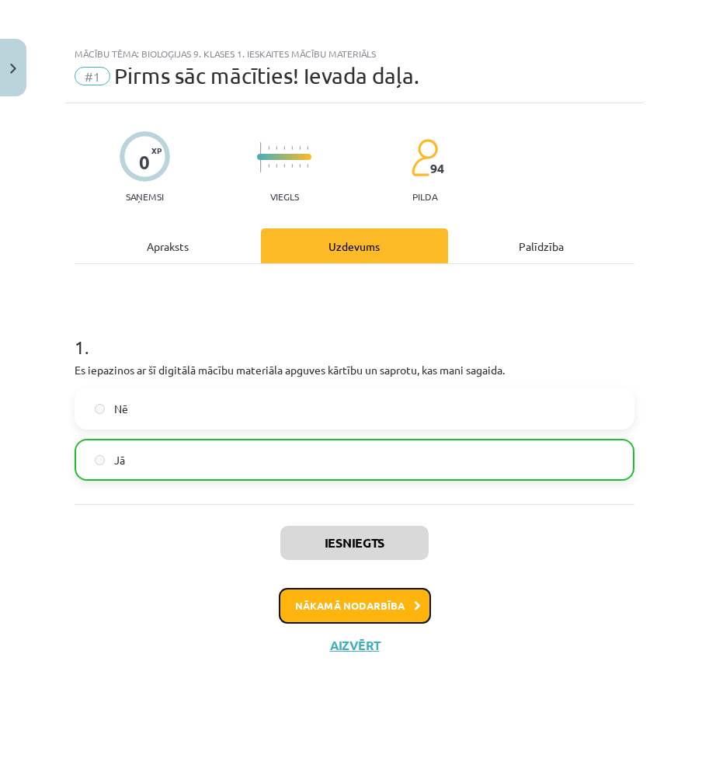
click at [346, 602] on button "Nākamā nodarbība" at bounding box center [355, 606] width 152 height 36
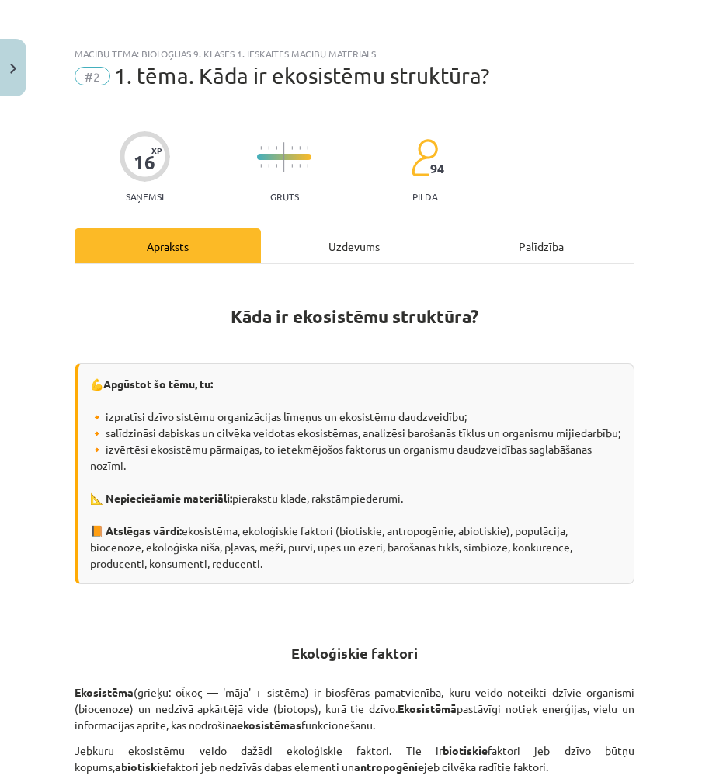
click at [352, 237] on div "Uzdevums" at bounding box center [354, 245] width 186 height 35
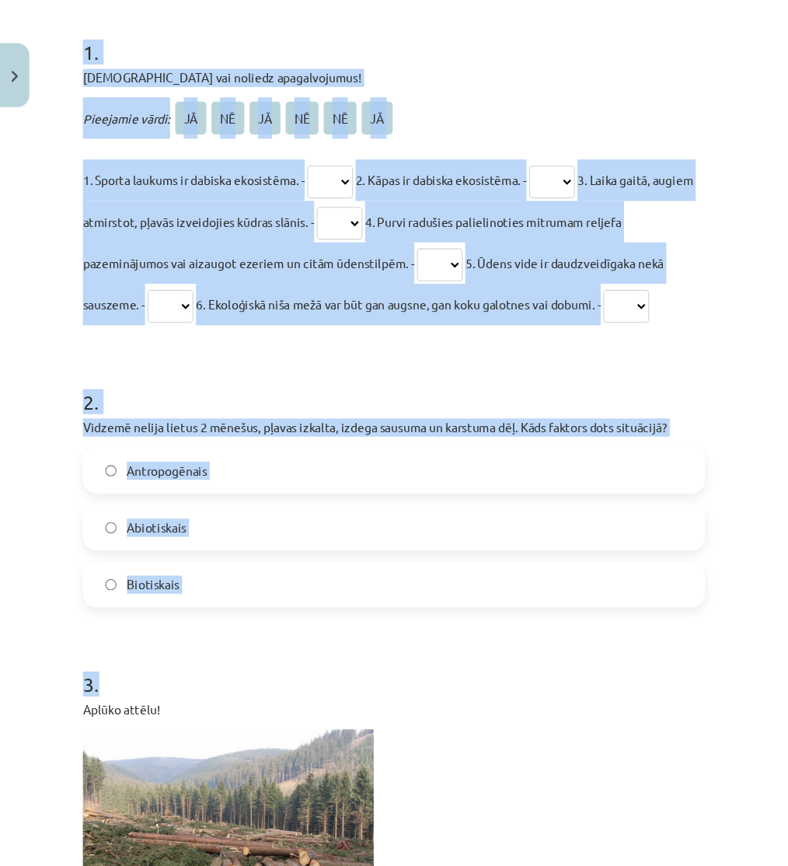
scroll to position [272, 0]
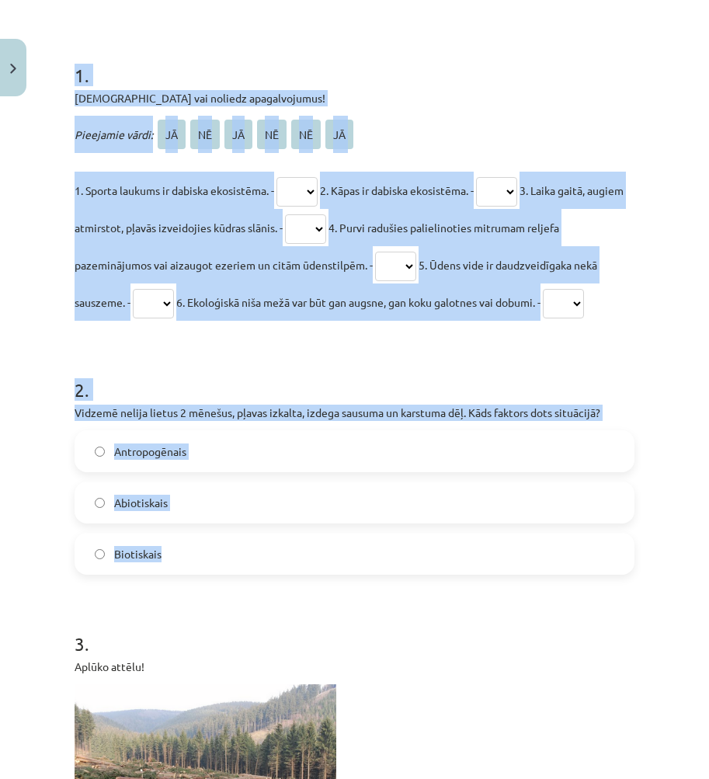
drag, startPoint x: 68, startPoint y: 305, endPoint x: 626, endPoint y: 490, distance: 588.7
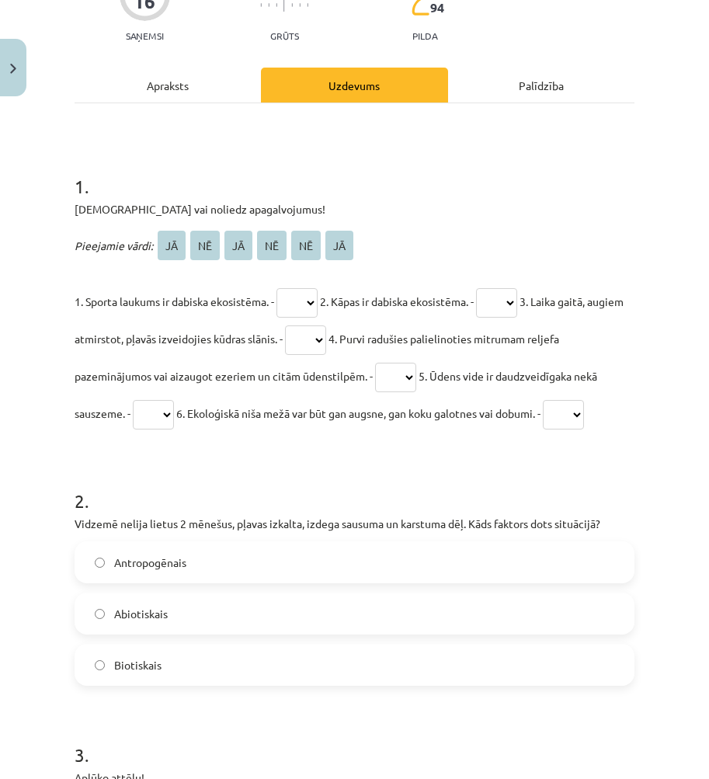
scroll to position [133, 0]
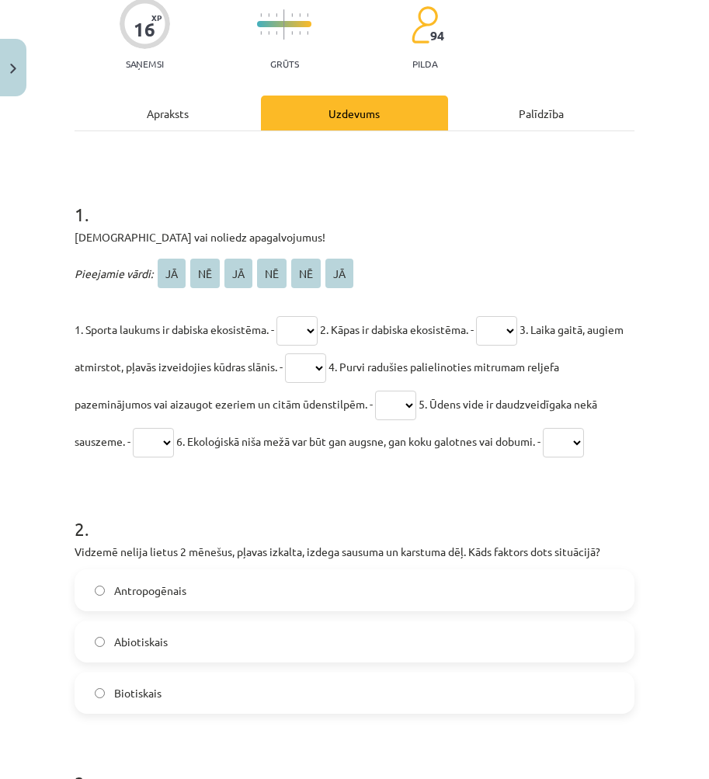
click at [292, 328] on select "** ** ** ** ** **" at bounding box center [297, 331] width 41 height 30
click at [297, 326] on select "** ** ** ** ** **" at bounding box center [297, 331] width 41 height 30
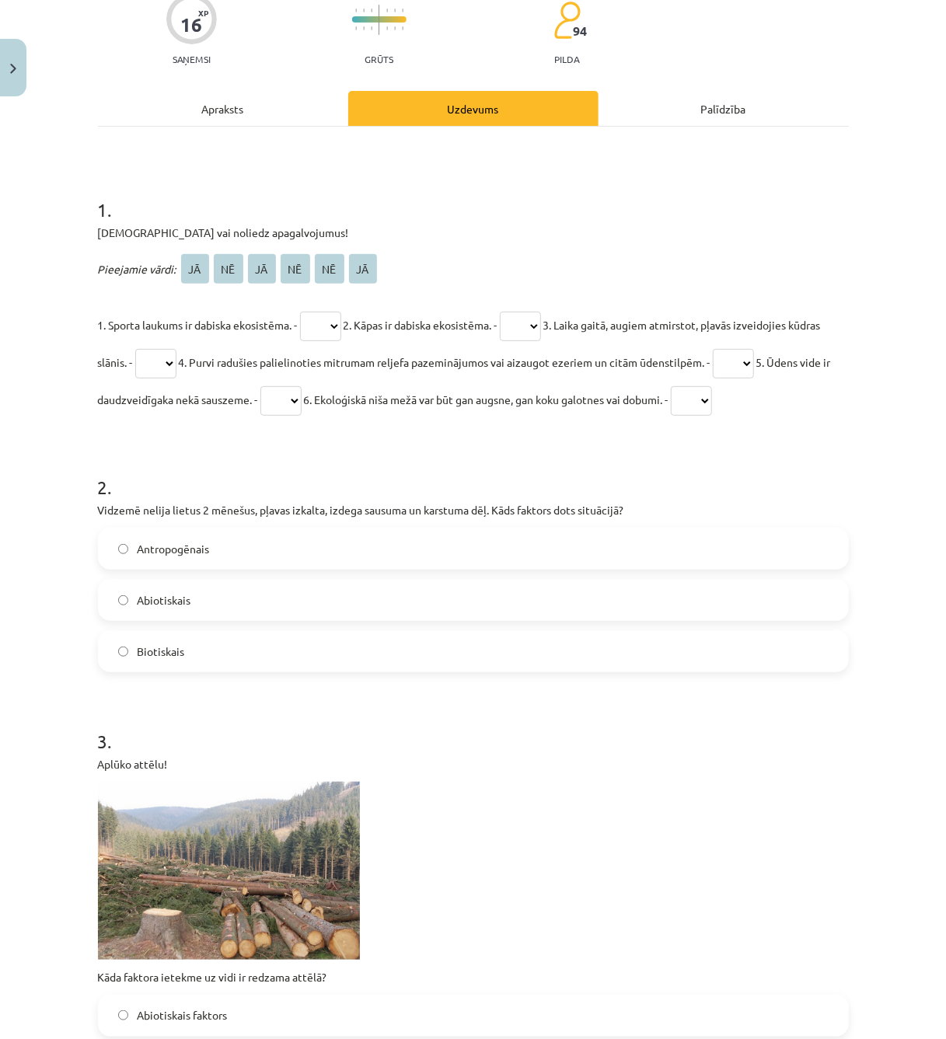
scroll to position [0, 0]
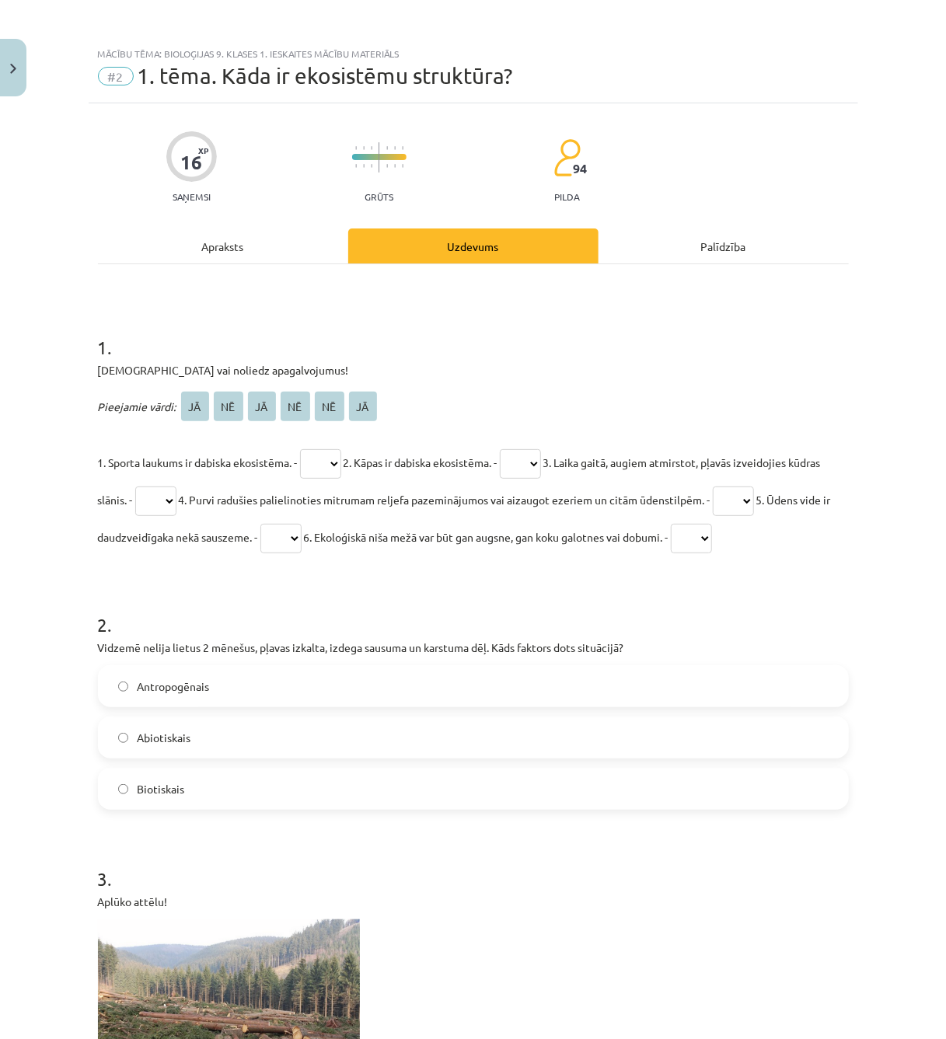
click at [333, 467] on select "** ** ** ** ** **" at bounding box center [320, 464] width 41 height 30
select select "**"
click at [300, 449] on select "** ** ** ** ** **" at bounding box center [320, 464] width 41 height 30
click at [536, 470] on select "** ** ** ** ** **" at bounding box center [520, 464] width 41 height 30
select select "**"
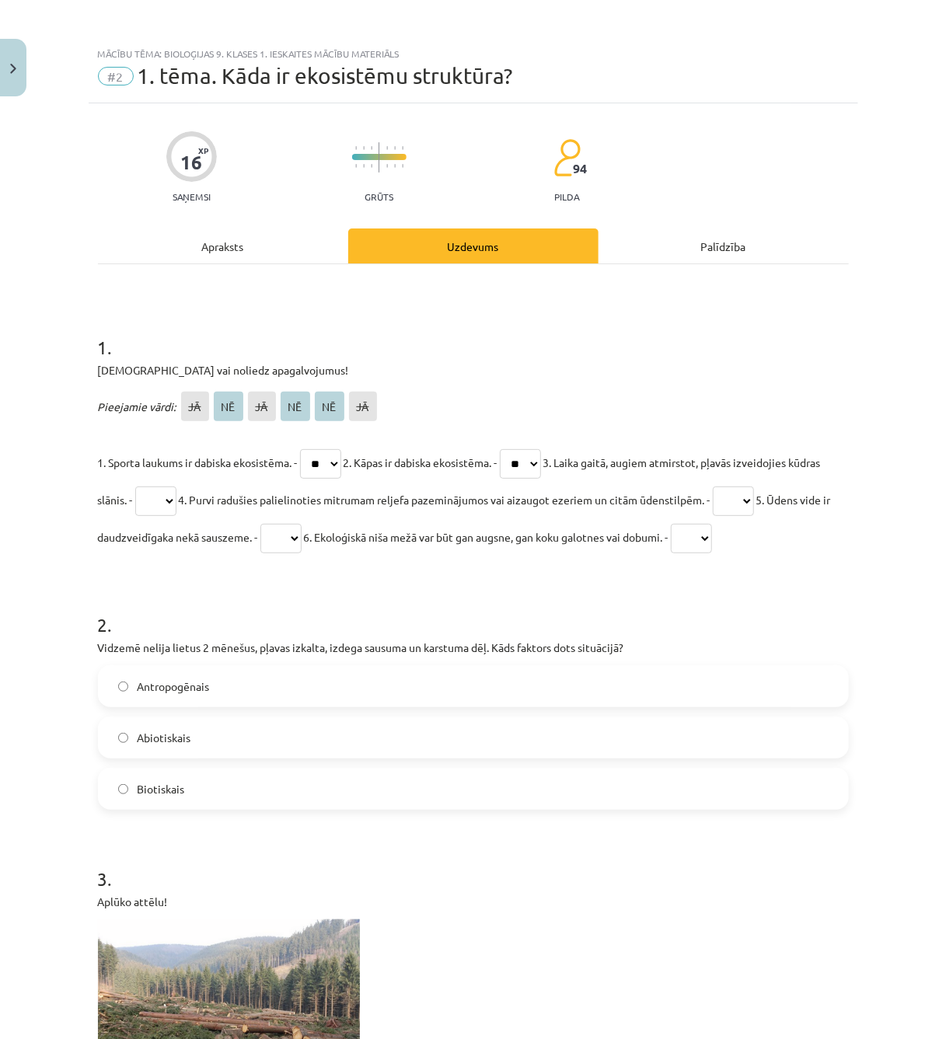
click at [516, 449] on select "** ** ** ** ** **" at bounding box center [520, 464] width 41 height 30
click at [222, 504] on span "4. Purvi radušies palielinoties mitrumam reljefa pazeminājumos vai aizaugot eze…" at bounding box center [444, 500] width 531 height 14
click at [176, 500] on select "** ** ** ** ** **" at bounding box center [155, 501] width 41 height 30
select select "**"
click at [165, 486] on select "** ** ** ** ** **" at bounding box center [155, 501] width 41 height 30
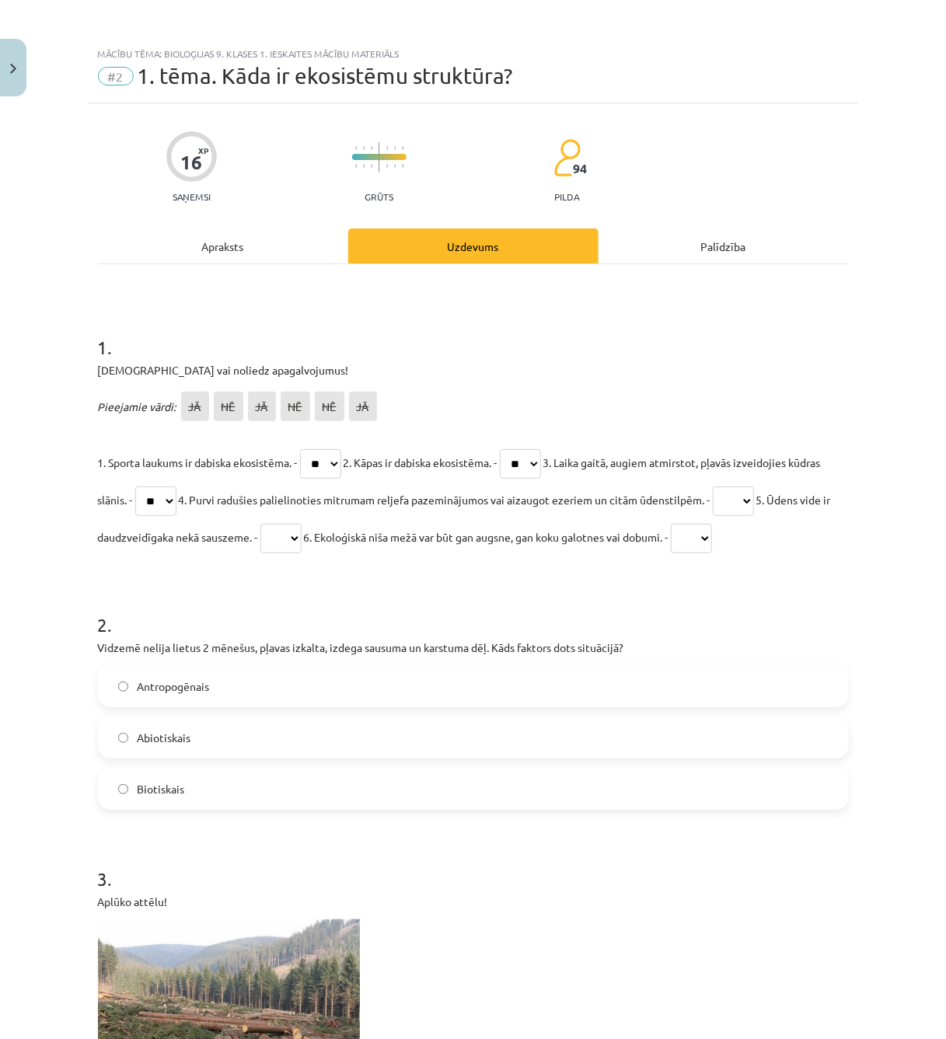
click at [709, 500] on select "** ** ** ** ** **" at bounding box center [732, 501] width 41 height 30
select select "**"
click at [709, 486] on select "** ** ** ** ** **" at bounding box center [732, 501] width 41 height 30
click at [301, 538] on select "** ** ** ** ** **" at bounding box center [280, 539] width 41 height 30
select select "**"
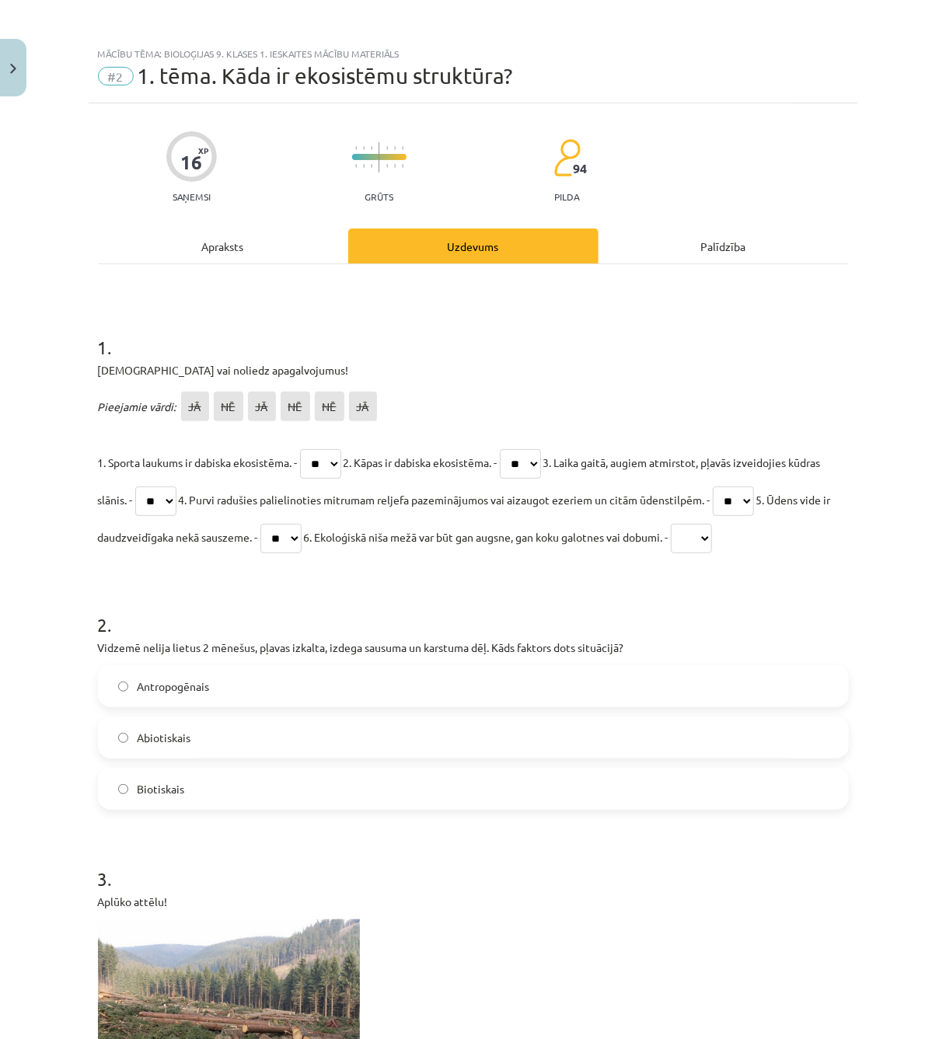
click at [301, 524] on select "** ** ** ** ** **" at bounding box center [280, 539] width 41 height 30
click at [709, 538] on select "** ** ** ** ** **" at bounding box center [691, 539] width 41 height 30
select select "**"
click at [709, 524] on select "** ** ** ** ** **" at bounding box center [691, 539] width 41 height 30
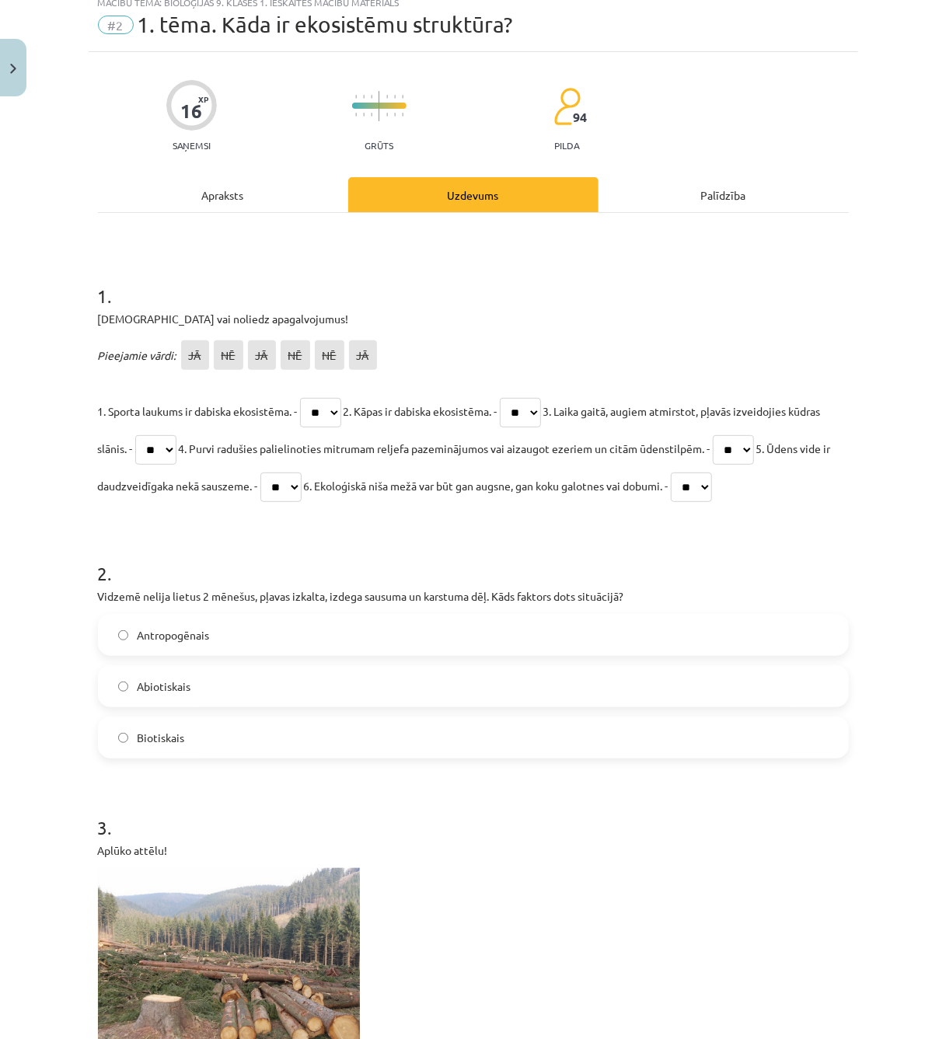
scroll to position [103, 0]
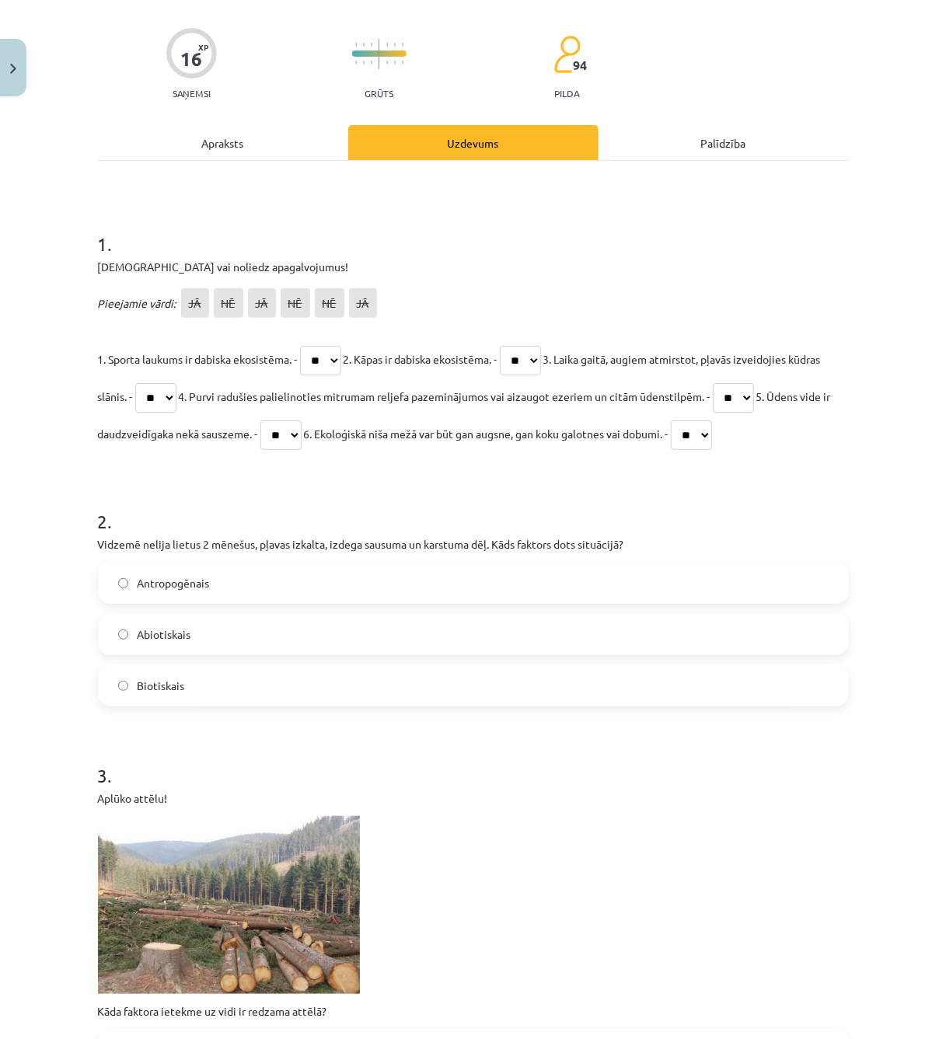
click at [214, 645] on label "Abiotiskais" at bounding box center [472, 634] width 747 height 39
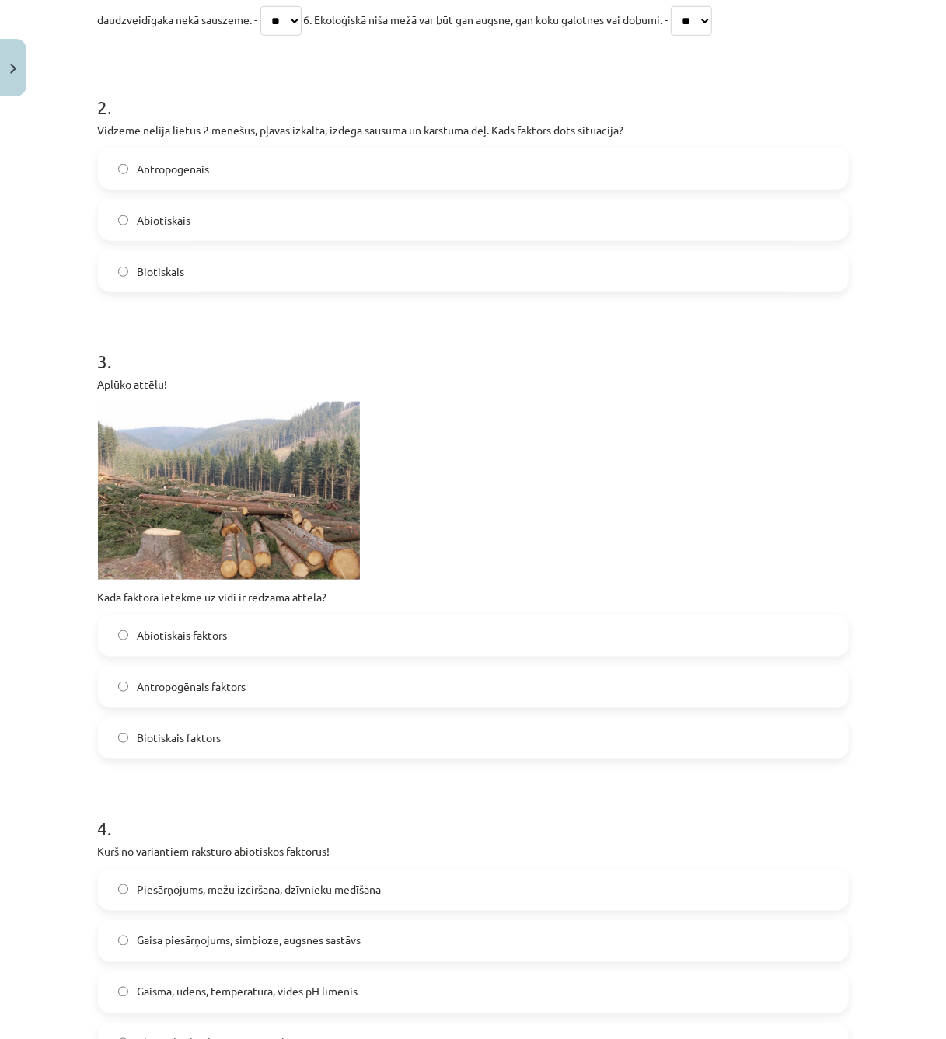
click at [225, 685] on span "Antropogēnais faktors" at bounding box center [192, 686] width 109 height 16
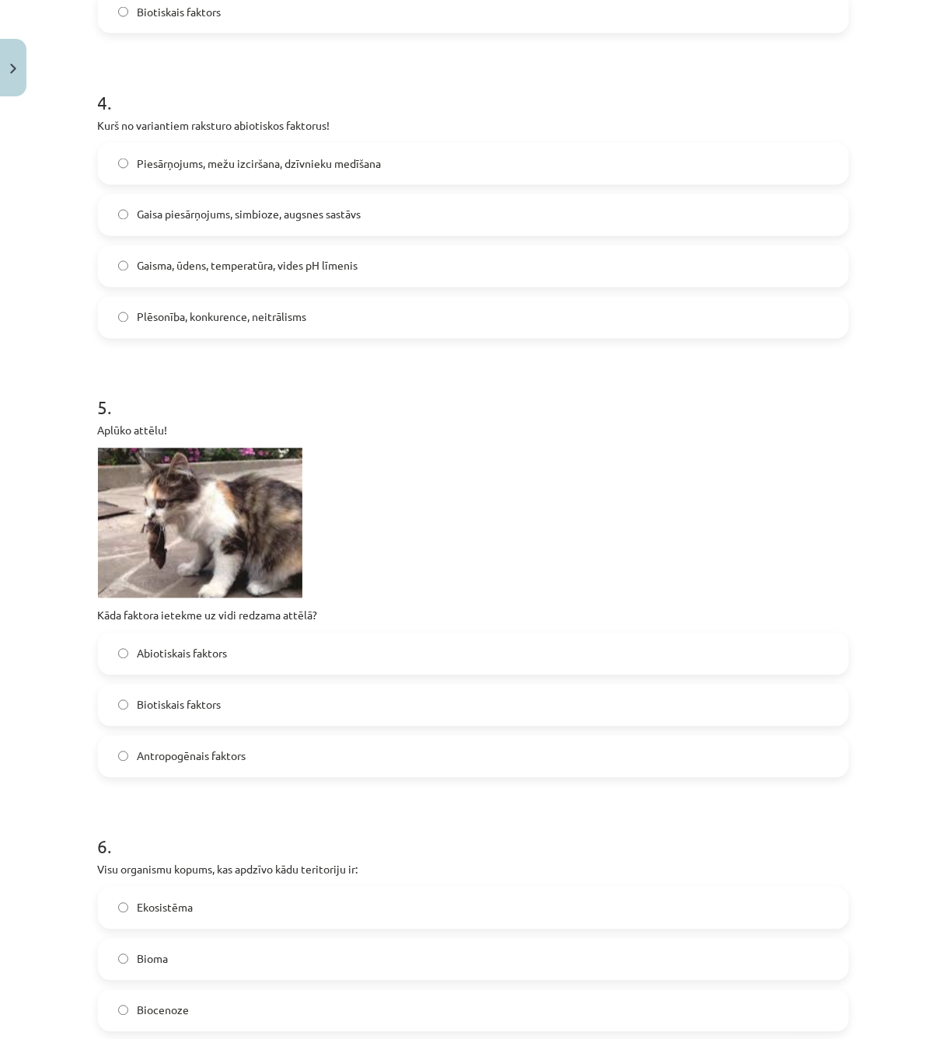
scroll to position [1139, 0]
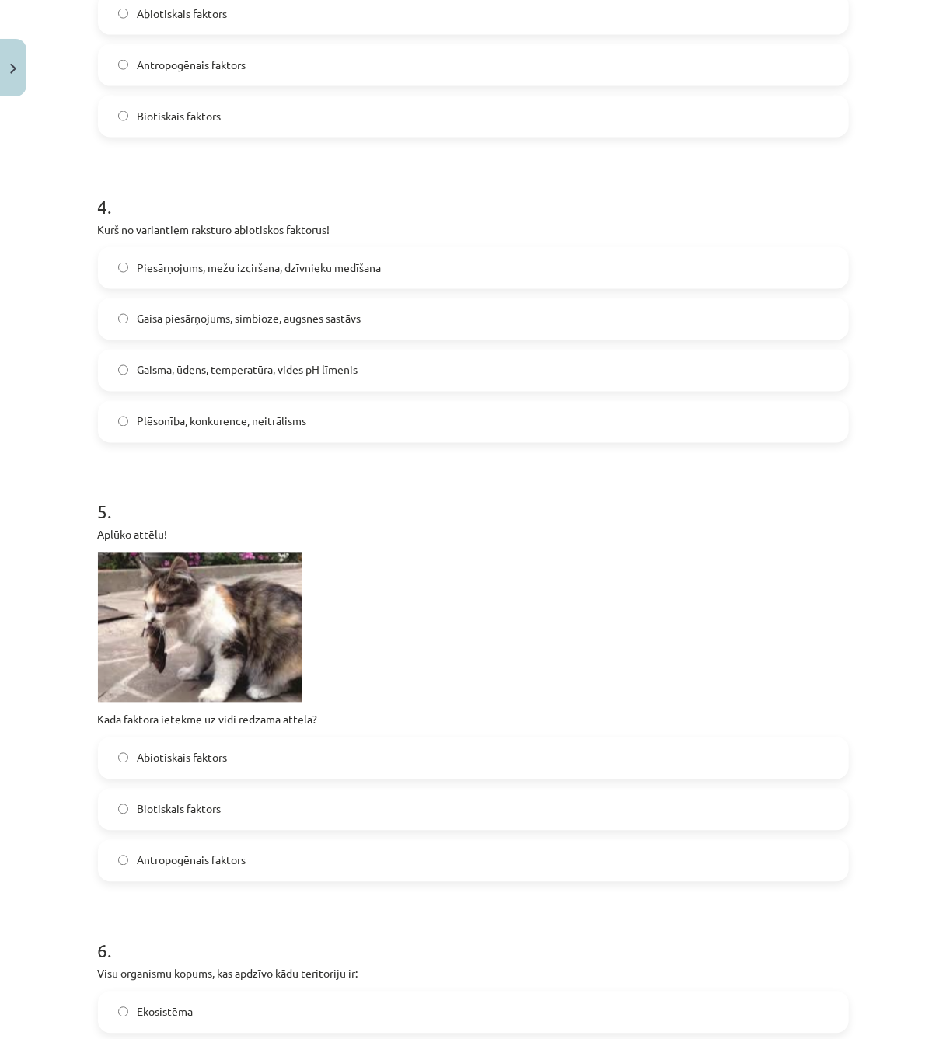
click at [204, 306] on label "Gaisa piesārņojums, simbioze, augsnes sastāvs" at bounding box center [472, 319] width 747 height 39
click at [200, 362] on span "Gaisma, ūdens, temperatūra, vides pH līmenis" at bounding box center [248, 370] width 221 height 16
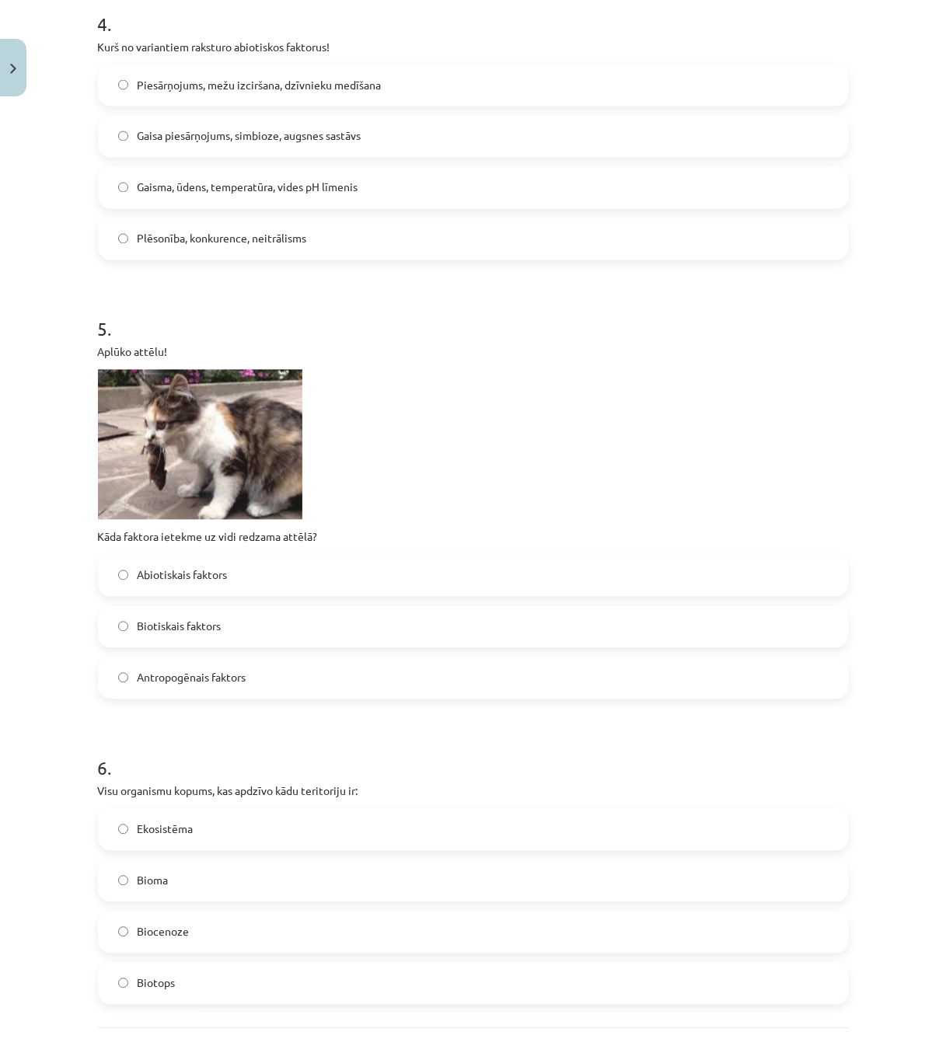
scroll to position [1346, 0]
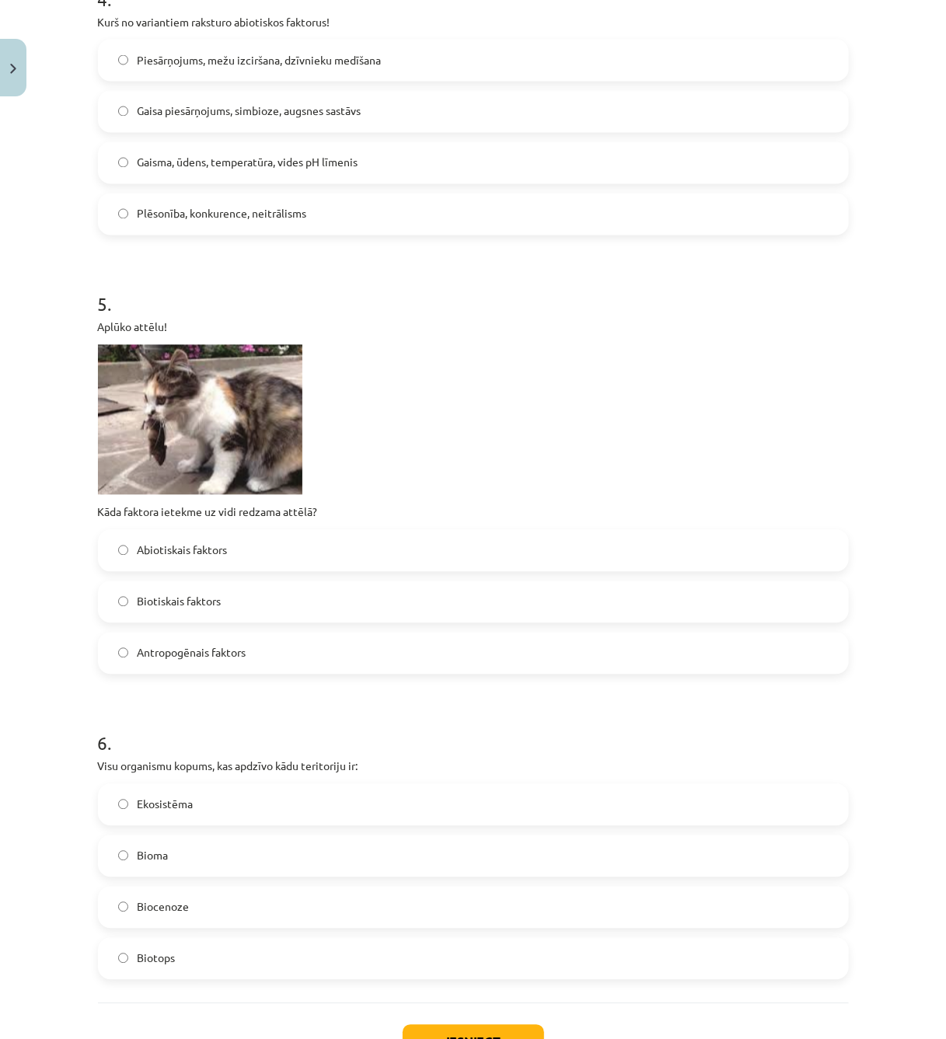
drag, startPoint x: 218, startPoint y: 591, endPoint x: 225, endPoint y: 592, distance: 7.8
click at [221, 591] on label "Biotiskais faktors" at bounding box center [472, 602] width 747 height 39
click at [234, 779] on label "Biocenoze" at bounding box center [472, 907] width 747 height 39
click at [498, 779] on button "Iesniegt" at bounding box center [472, 1042] width 141 height 34
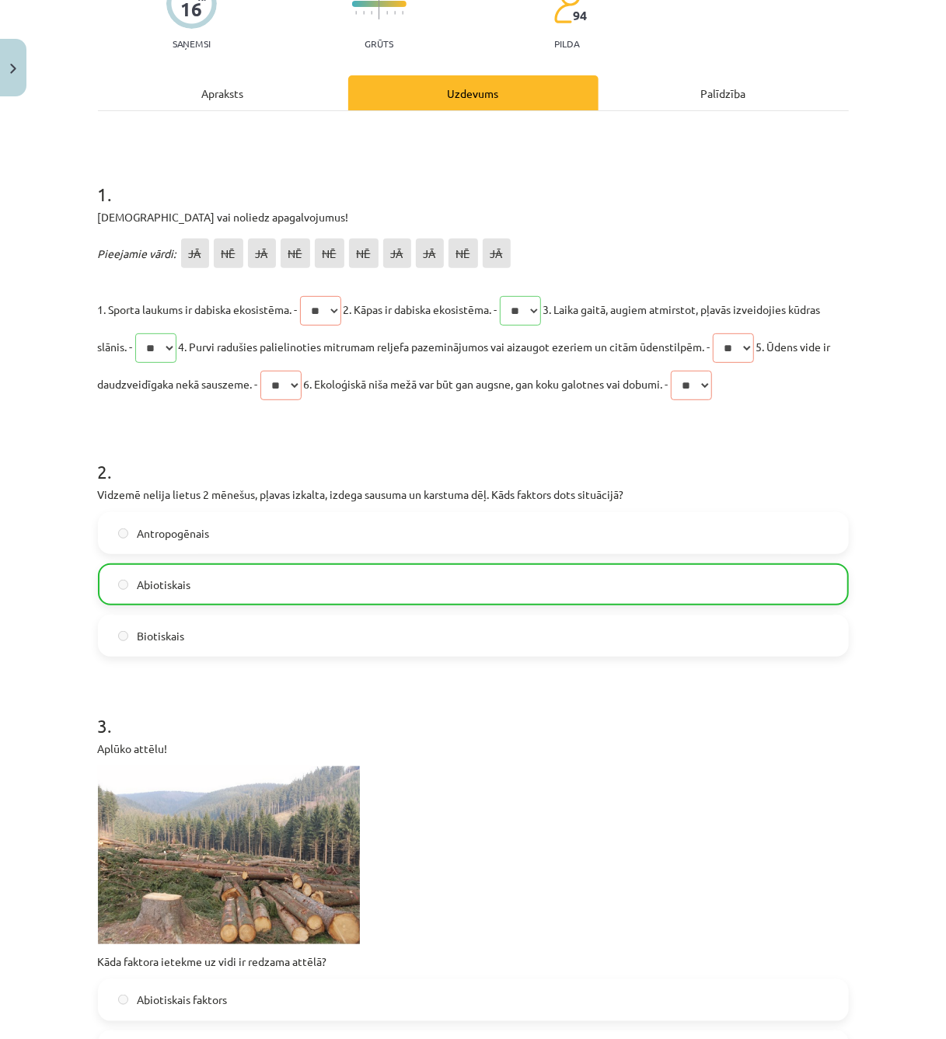
scroll to position [0, 0]
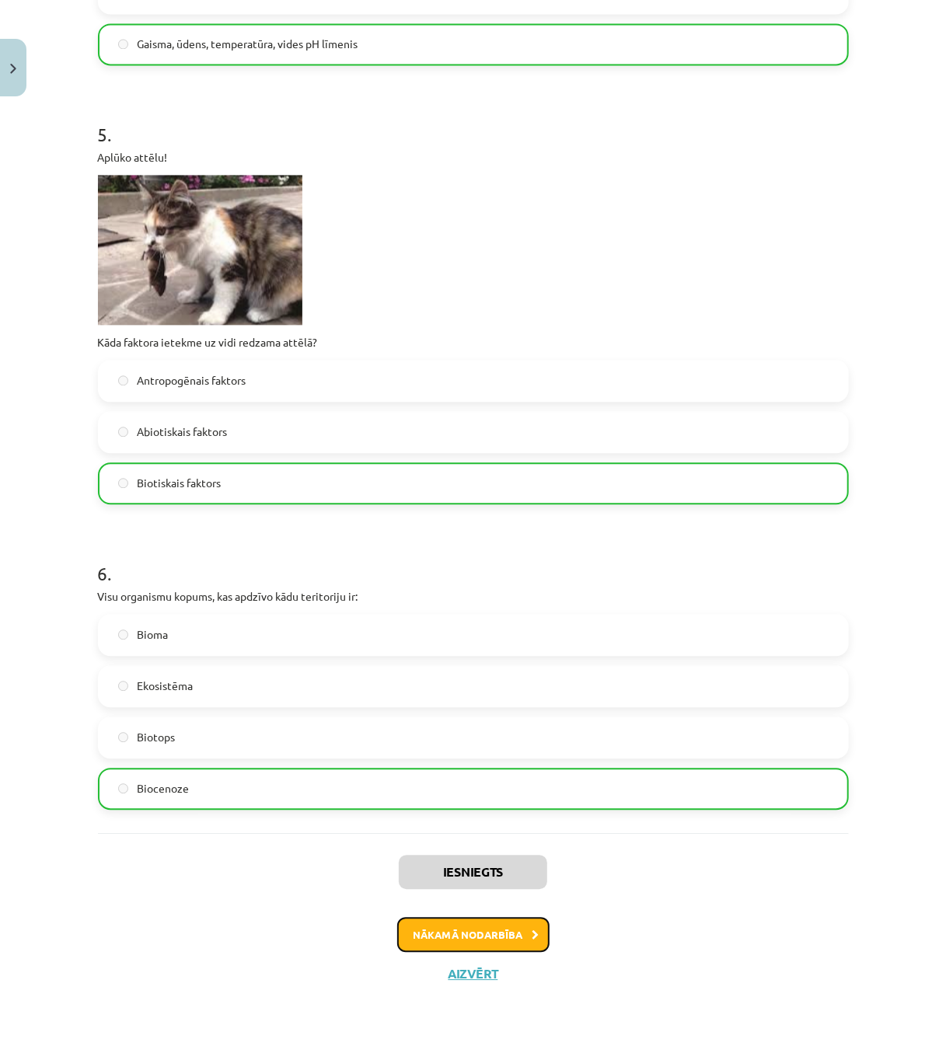
click at [451, 779] on button "Nākamā nodarbība" at bounding box center [473, 935] width 152 height 36
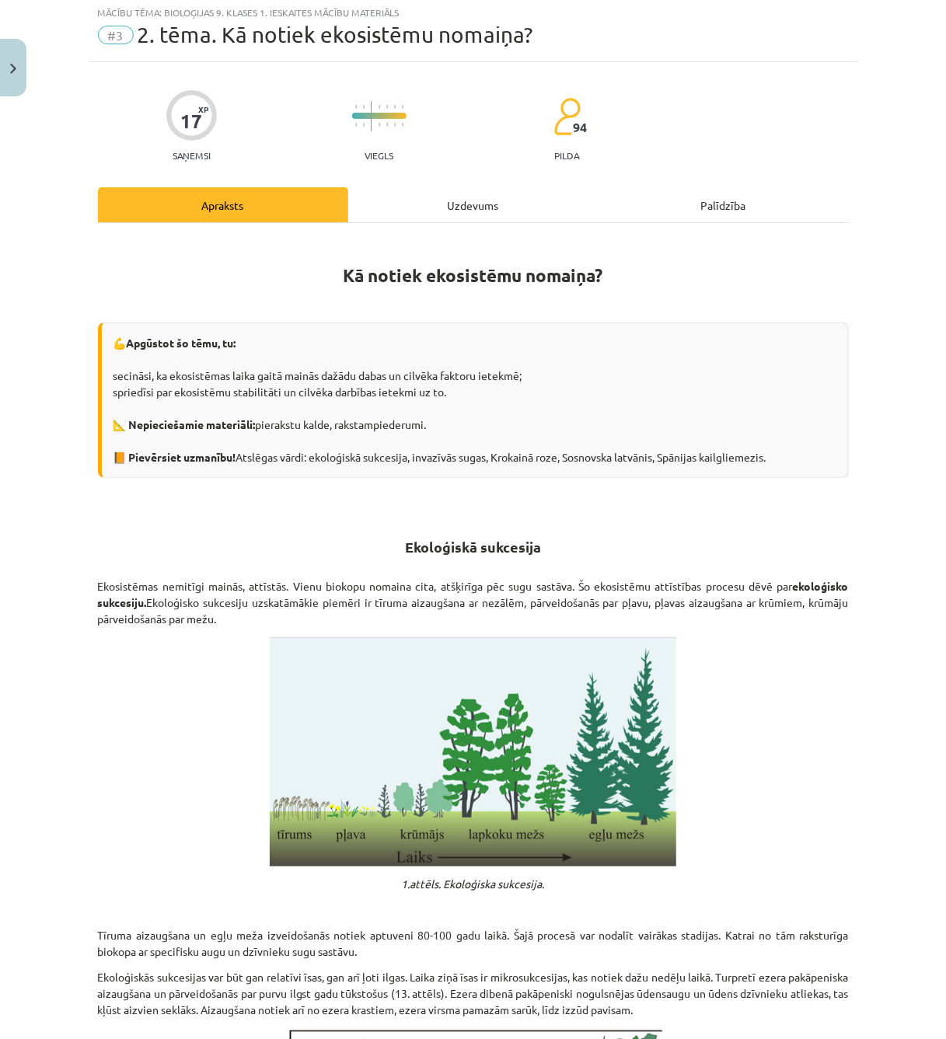
scroll to position [39, 0]
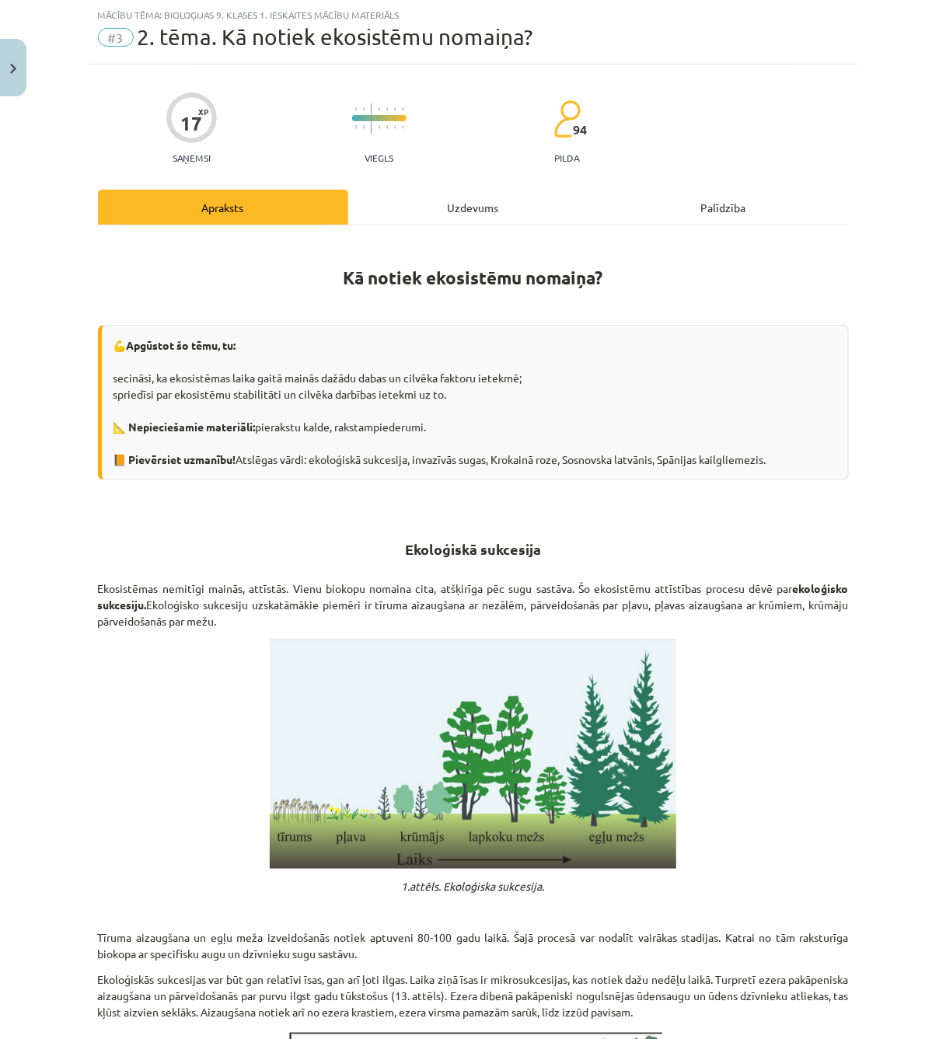
click at [393, 215] on div "Uzdevums" at bounding box center [473, 207] width 250 height 35
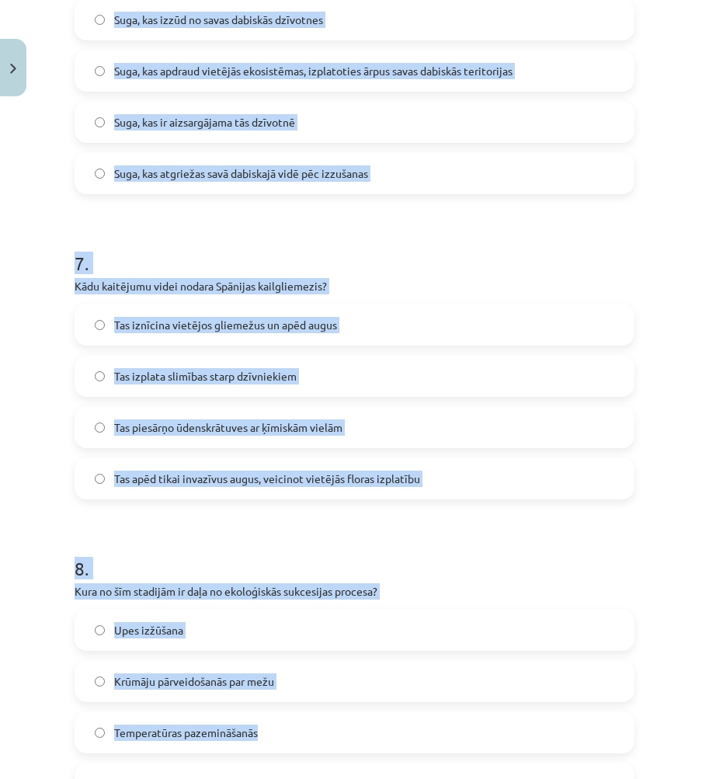
scroll to position [2122, 0]
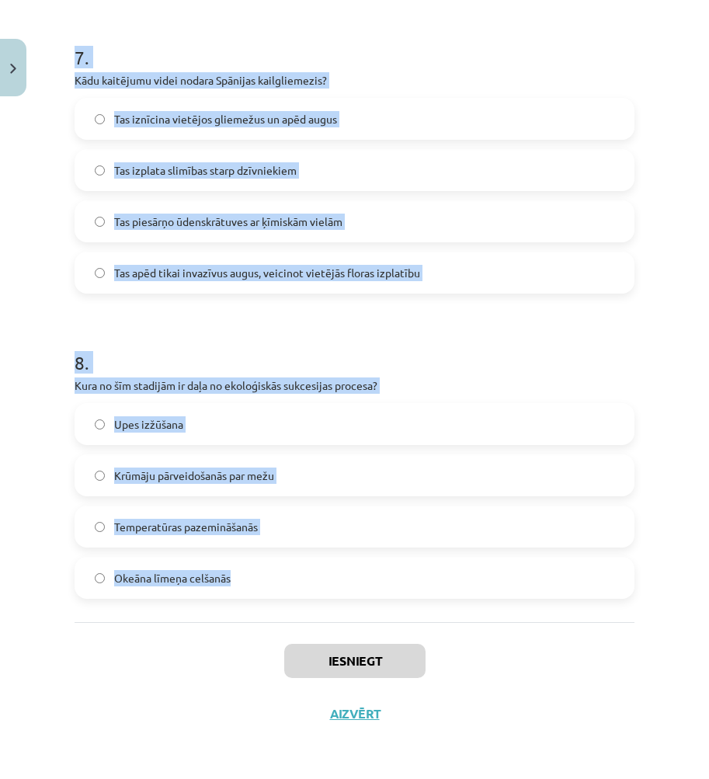
drag, startPoint x: 73, startPoint y: 92, endPoint x: 485, endPoint y: 576, distance: 634.9
copy form "1 . Kas ir ekoloģiskā sukcesija? Klimata izmaiņas, kas ietekmē ekosistēmas Biok…"
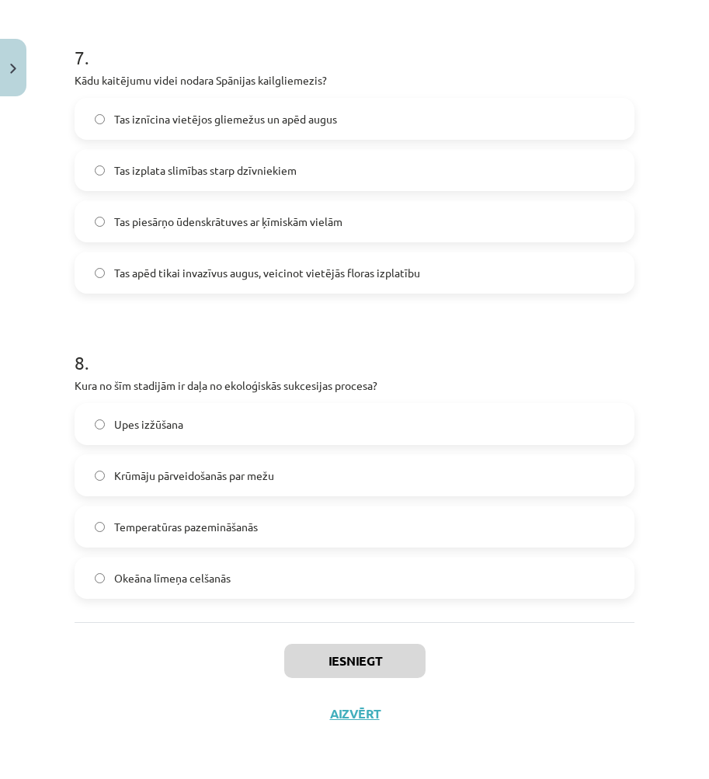
click at [138, 686] on div "Iesniegt Aizvērt" at bounding box center [355, 676] width 560 height 109
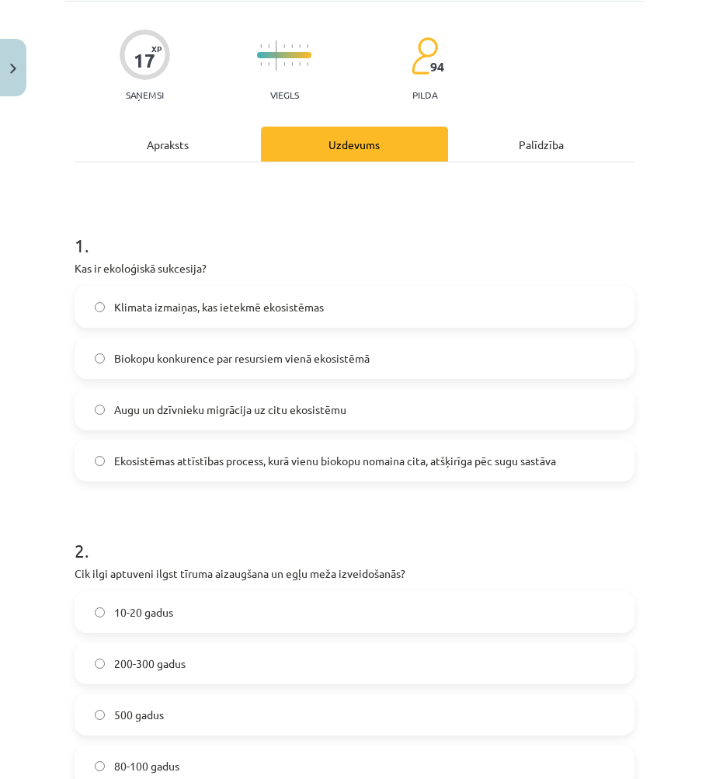
scroll to position [0, 0]
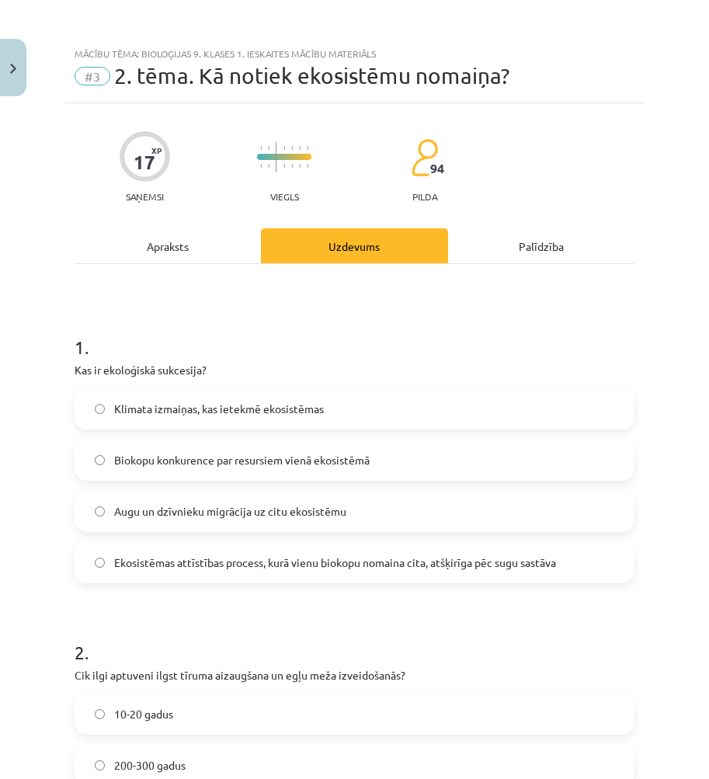
click at [204, 557] on span "Ekosistēmas attīstības process, kurā vienu biokopu nomaina cita, atšķirīga pēc …" at bounding box center [335, 563] width 442 height 16
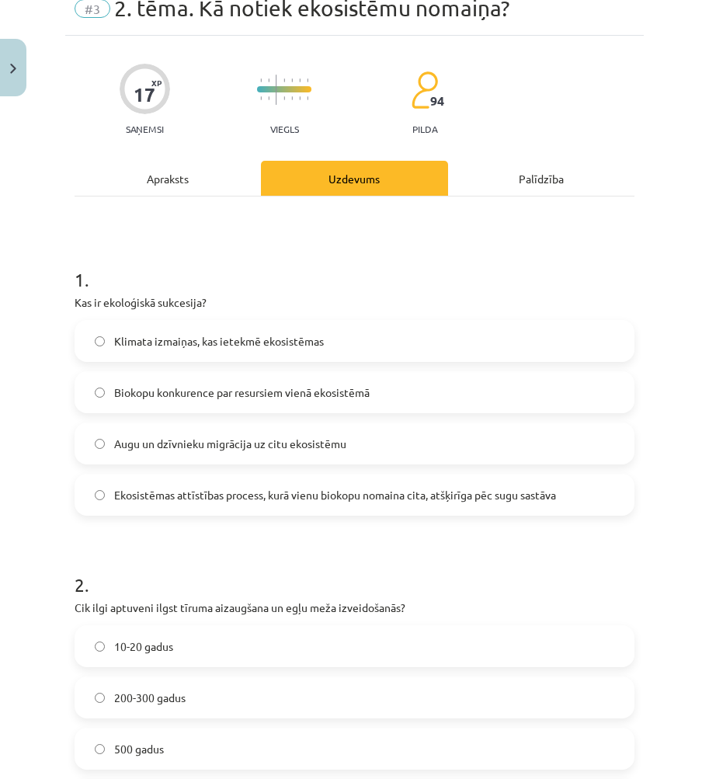
scroll to position [155, 0]
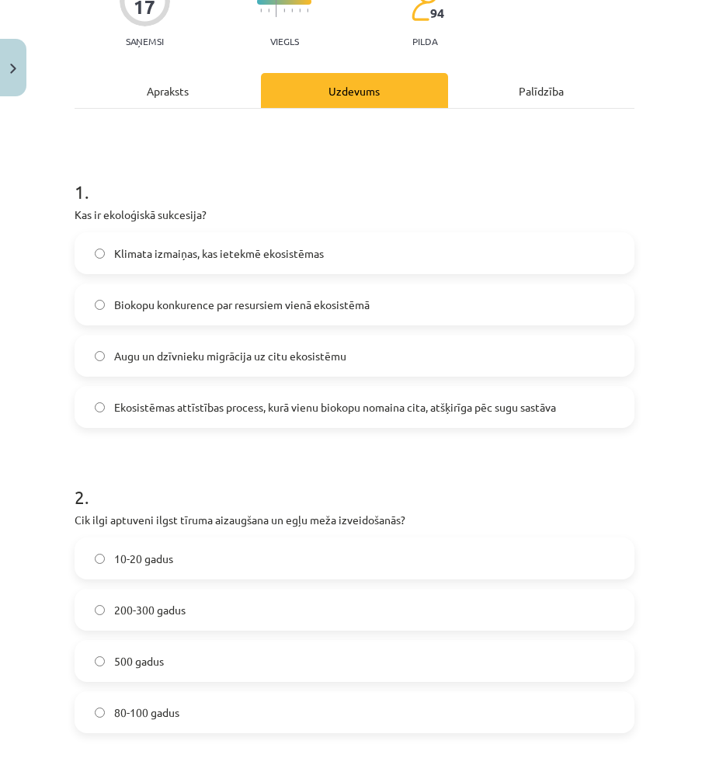
click at [230, 717] on label "80-100 gadus" at bounding box center [354, 712] width 557 height 39
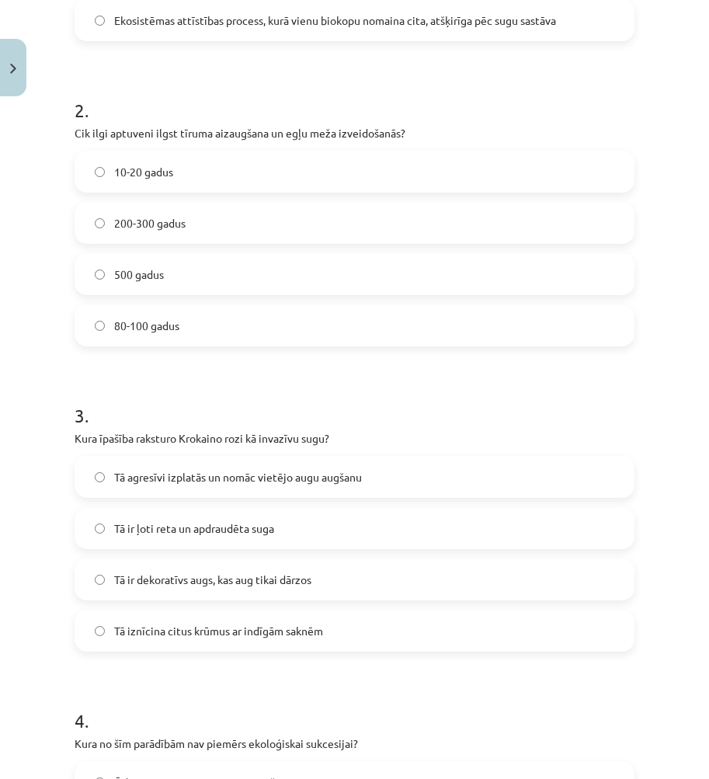
scroll to position [544, 0]
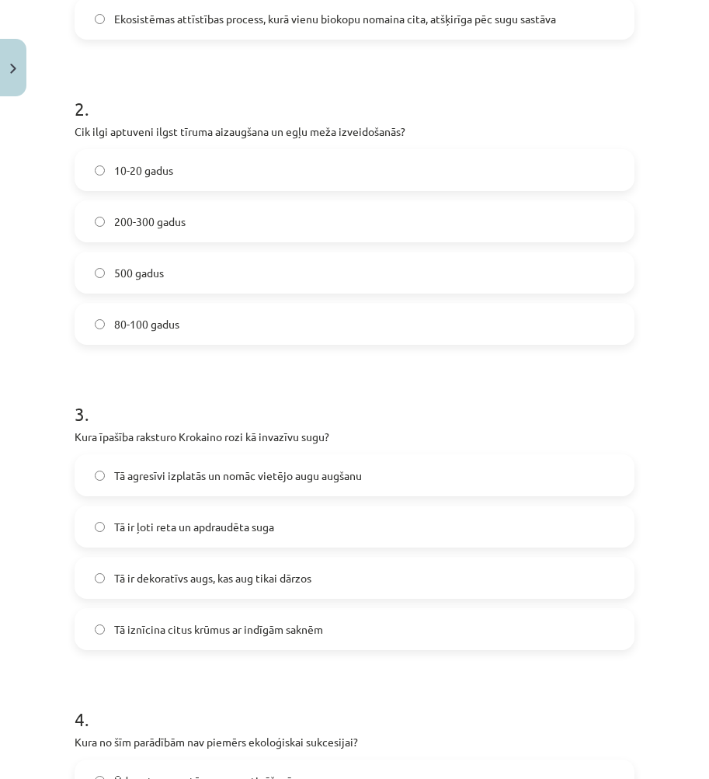
click at [245, 476] on span "Tā agresīvi izplatās un nomāc vietējo augu augšanu" at bounding box center [238, 476] width 248 height 16
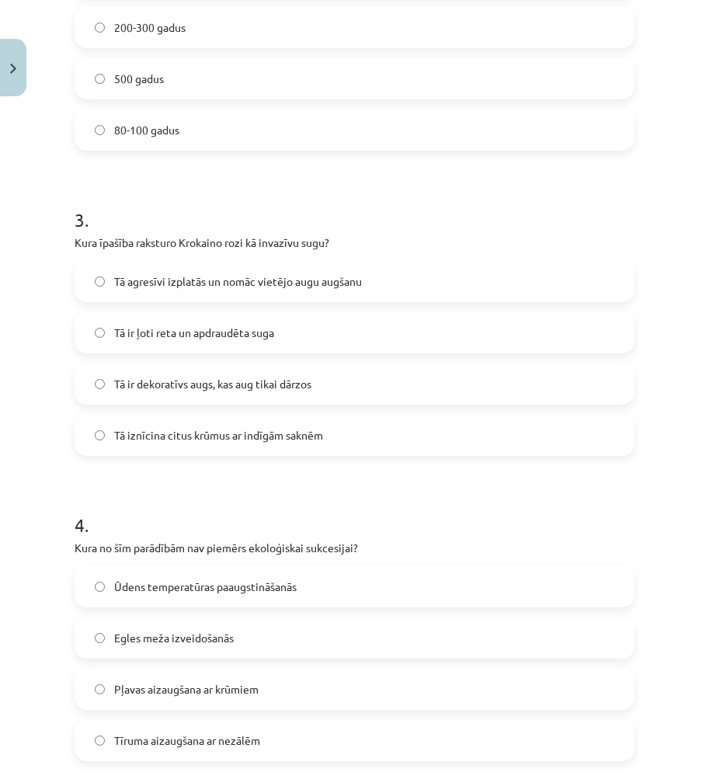
scroll to position [777, 0]
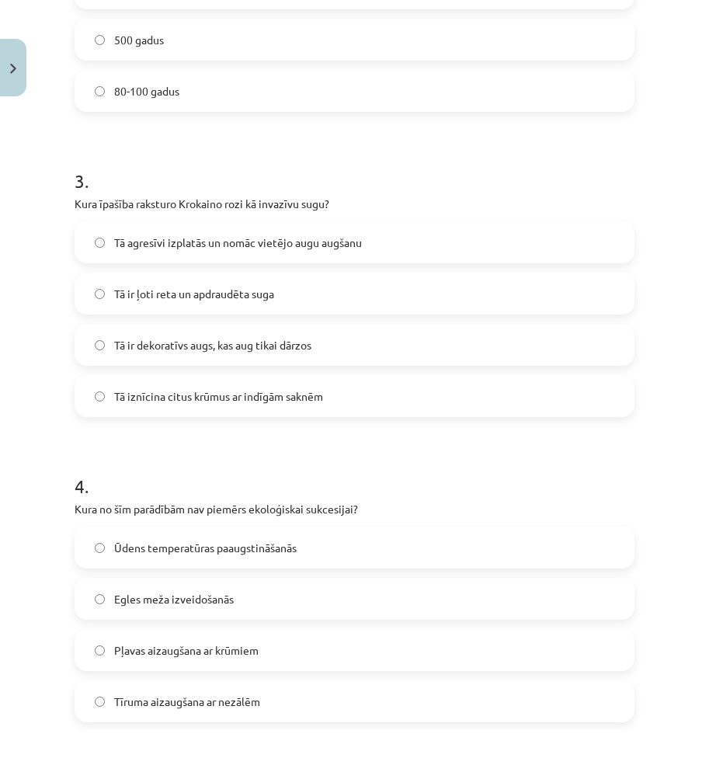
click at [183, 552] on span "Ūdens temperatūras paaugstināšanās" at bounding box center [205, 548] width 183 height 16
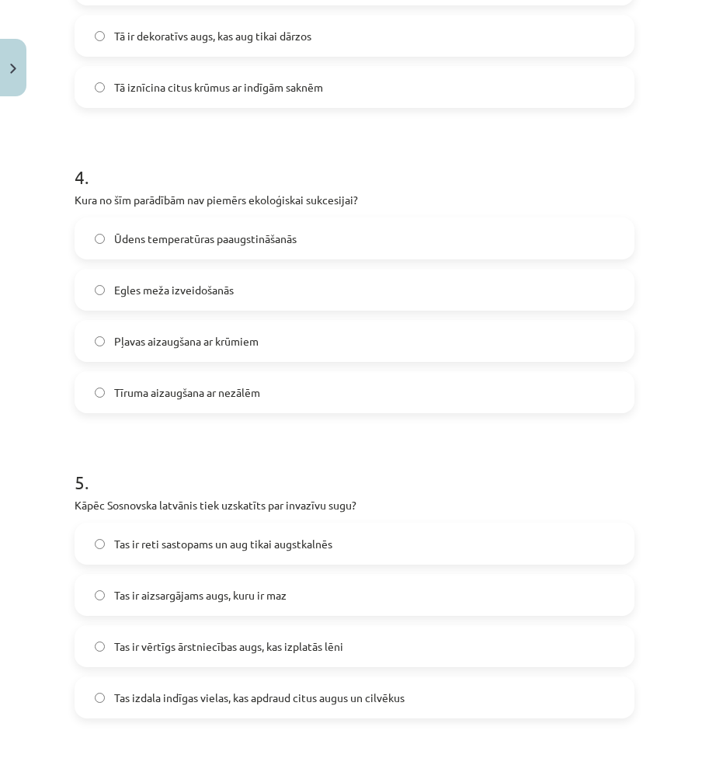
scroll to position [1088, 0]
click at [250, 696] on span "Tas izdala indīgas vielas, kas apdraud citus augus un cilvēkus" at bounding box center [259, 696] width 291 height 16
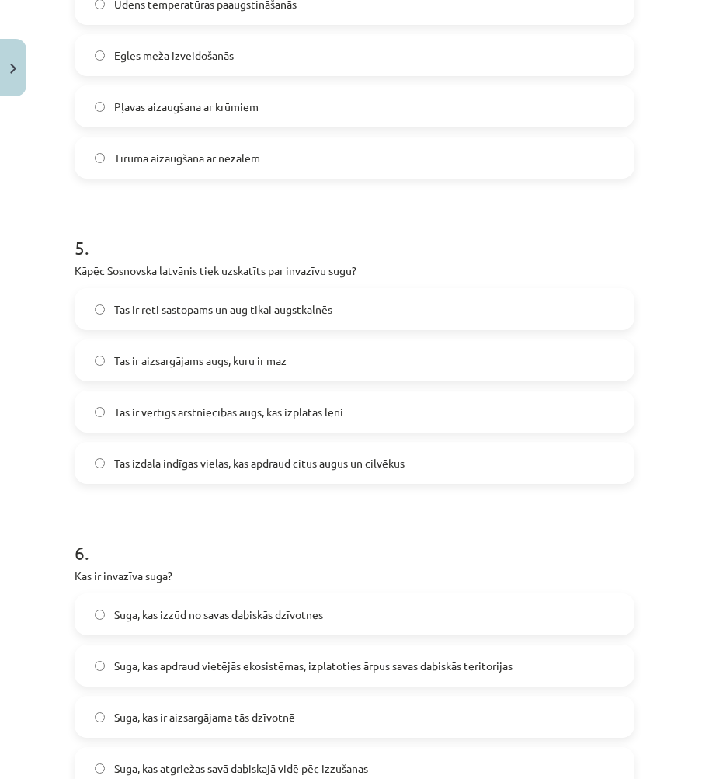
scroll to position [1399, 0]
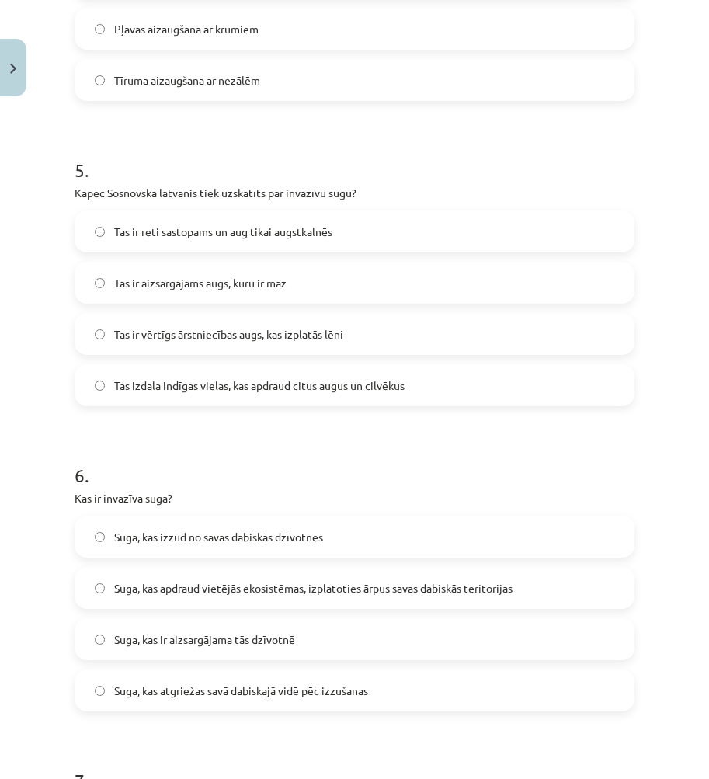
click at [194, 596] on span "Suga, kas apdraud vietējās ekosistēmas, izplatoties ārpus savas dabiskās terito…" at bounding box center [313, 588] width 399 height 16
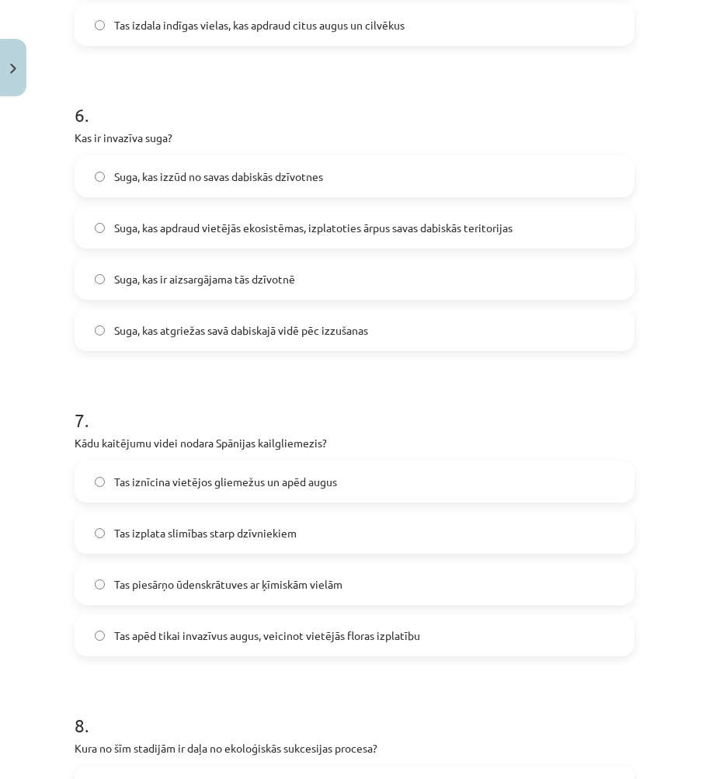
scroll to position [1787, 0]
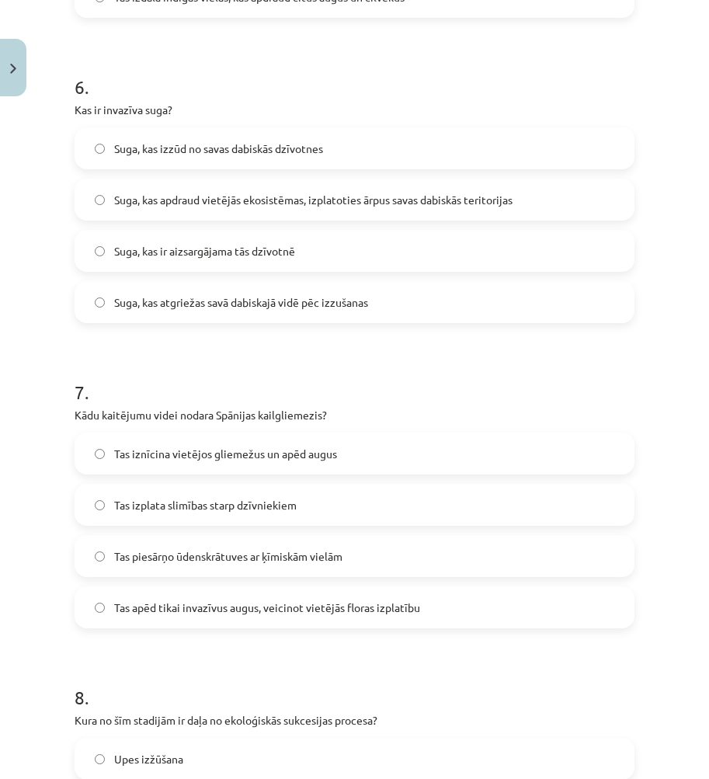
click at [233, 466] on label "Tas iznīcina vietējos gliemežus un apēd augus" at bounding box center [354, 453] width 557 height 39
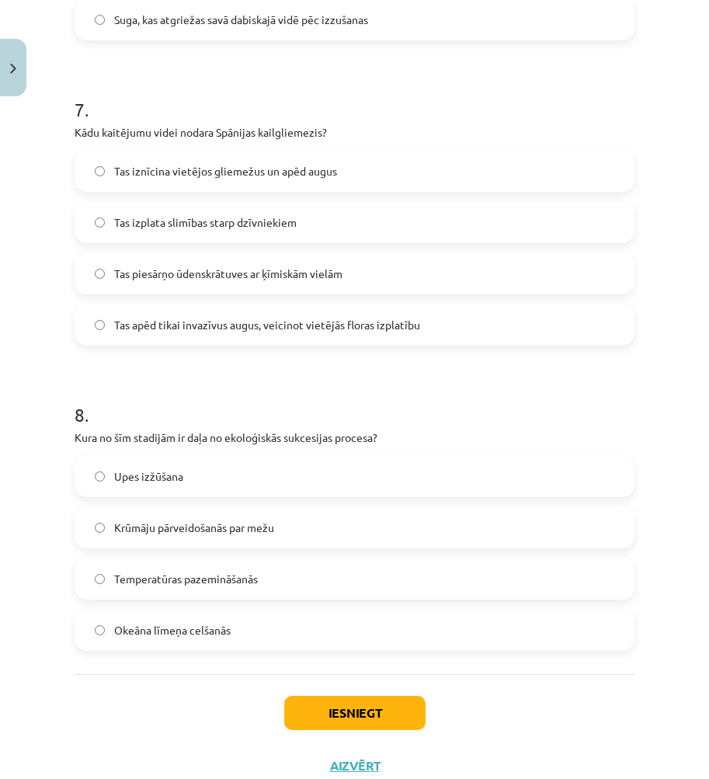
scroll to position [2098, 0]
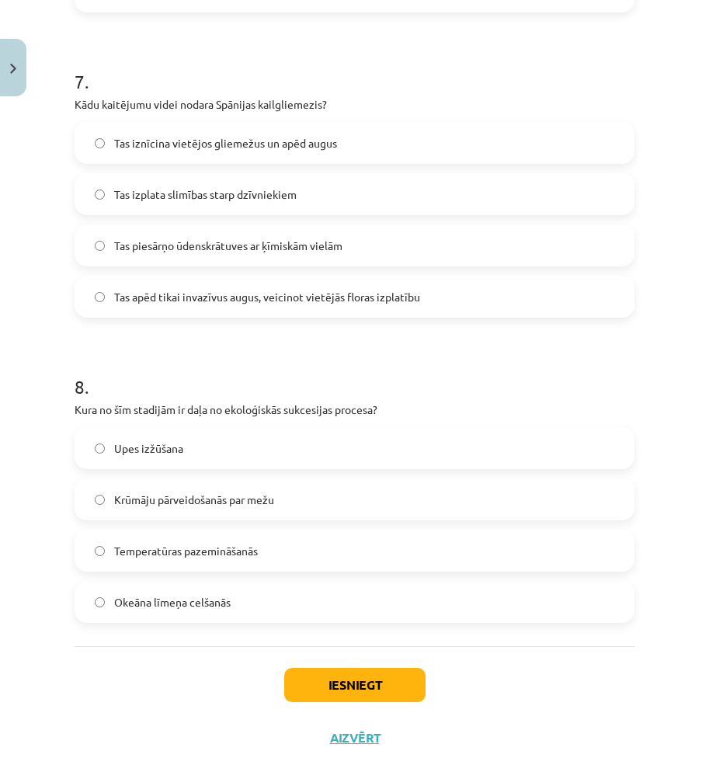
click at [218, 502] on span "Krūmāju pārveidošanās par mežu" at bounding box center [194, 500] width 160 height 16
click at [358, 700] on button "Iesniegt" at bounding box center [354, 685] width 141 height 34
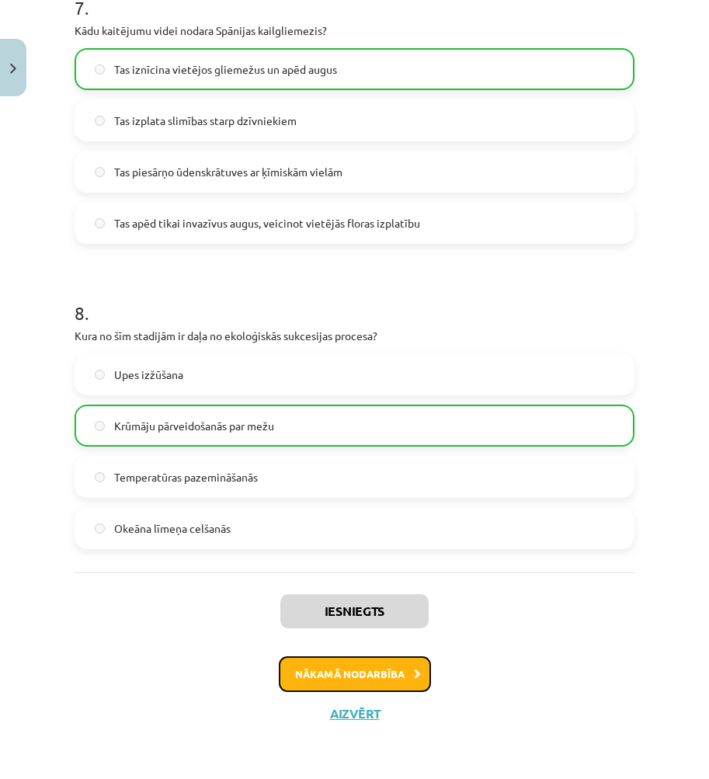
click at [339, 670] on button "Nākamā nodarbība" at bounding box center [355, 675] width 152 height 36
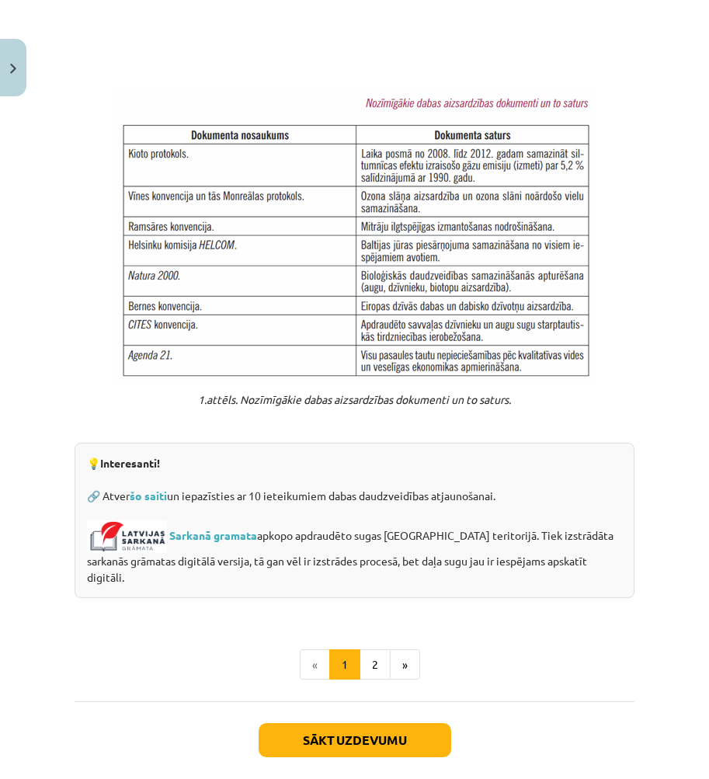
scroll to position [1119, 0]
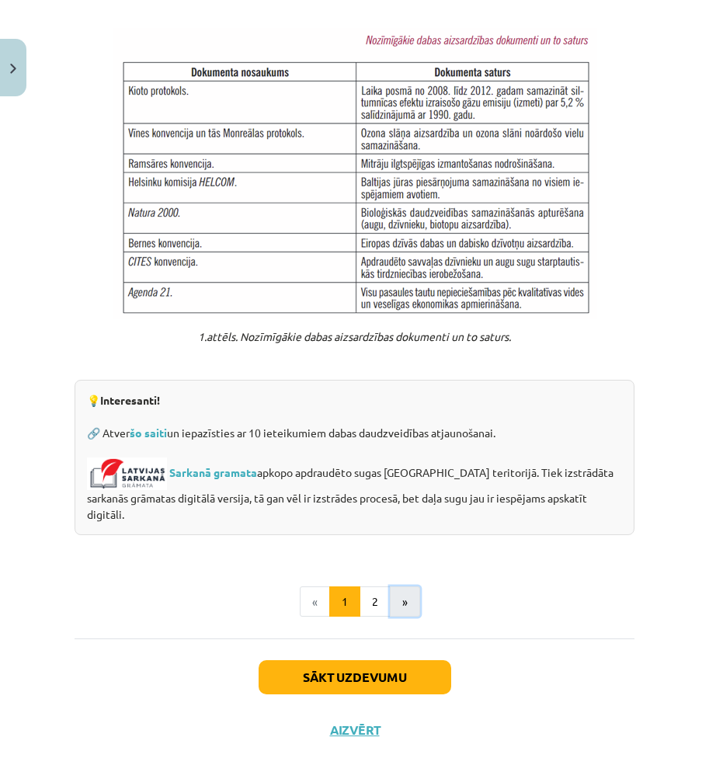
click at [396, 587] on button "»" at bounding box center [405, 602] width 30 height 31
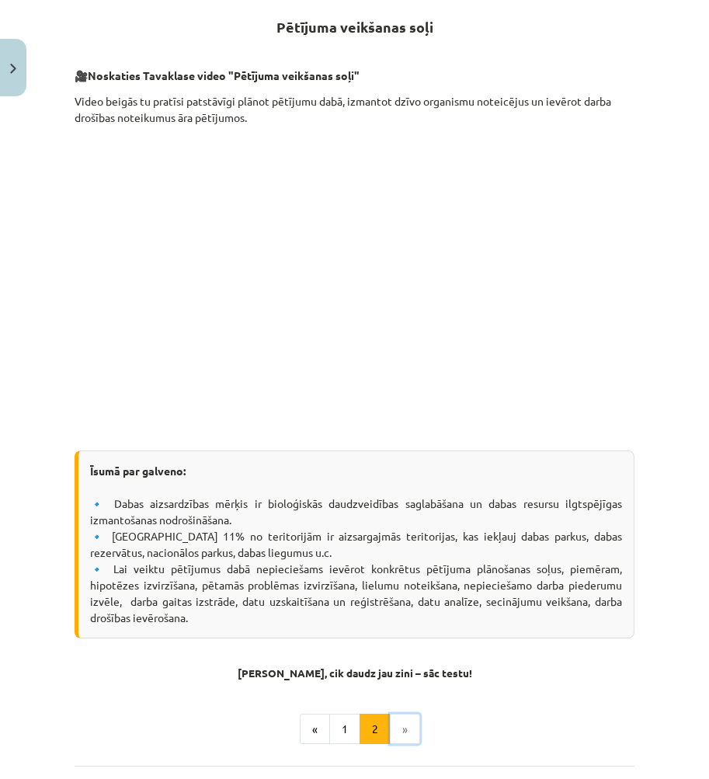
scroll to position [303, 0]
click at [311, 727] on button "«" at bounding box center [315, 730] width 30 height 31
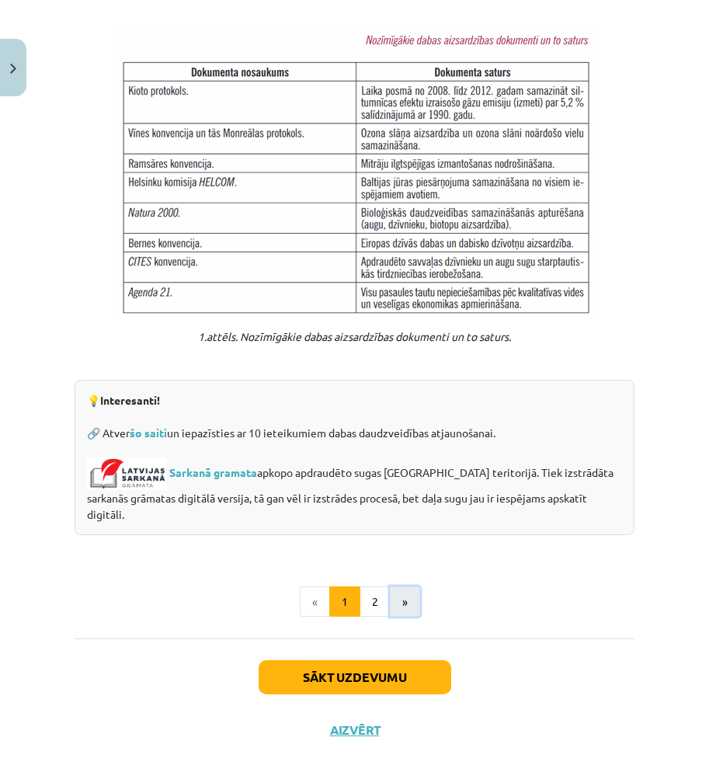
click at [396, 599] on button "»" at bounding box center [405, 602] width 30 height 31
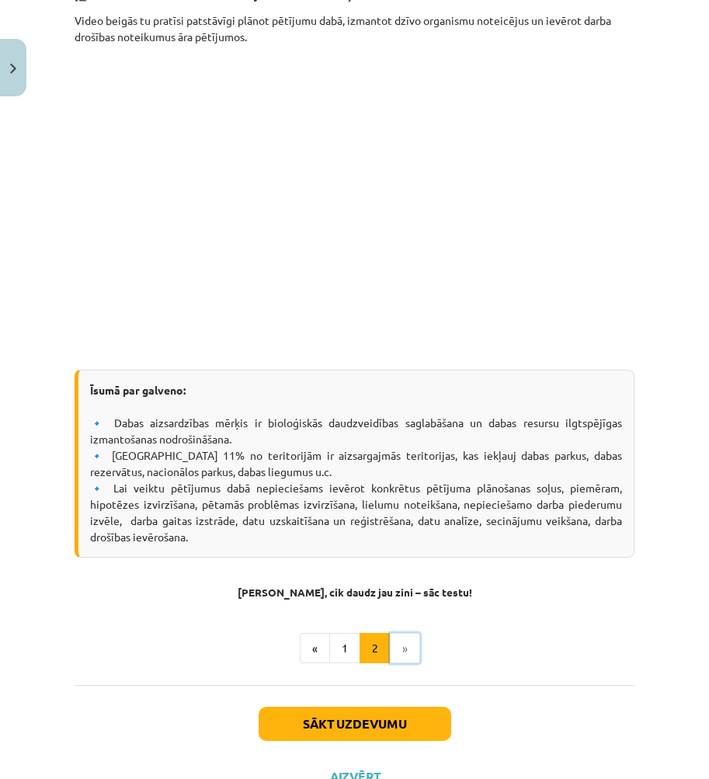
scroll to position [448, 0]
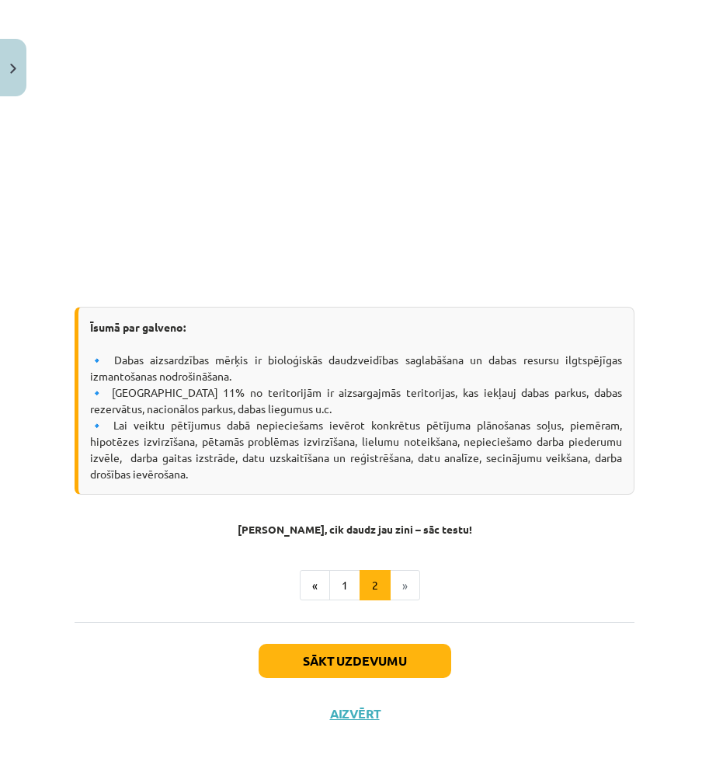
click at [336, 535] on div "Pētījuma veikšanas soļi 🎥 Noskaties Tavaklase video "Pētījuma veikšanas soļi" V…" at bounding box center [355, 227] width 560 height 745
click at [337, 529] on strong "Pārbaudi, cik daudz jau zini – sāc testu!" at bounding box center [355, 529] width 235 height 14
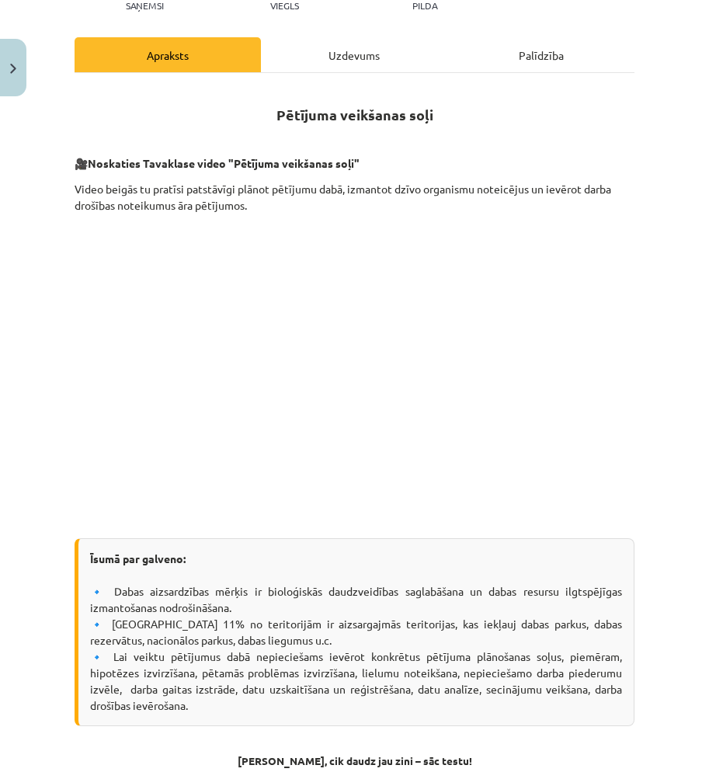
scroll to position [215, 0]
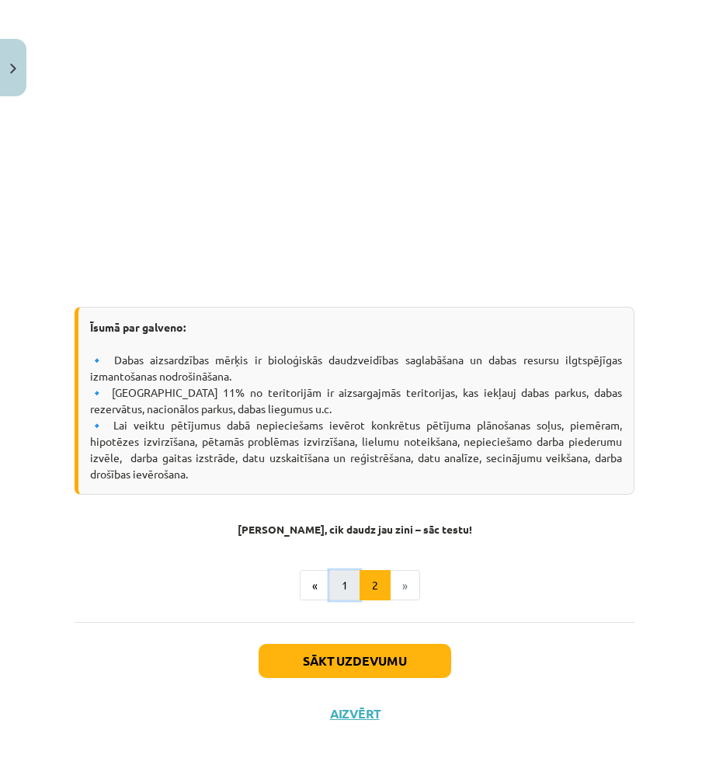
click at [338, 592] on button "1" at bounding box center [344, 585] width 31 height 31
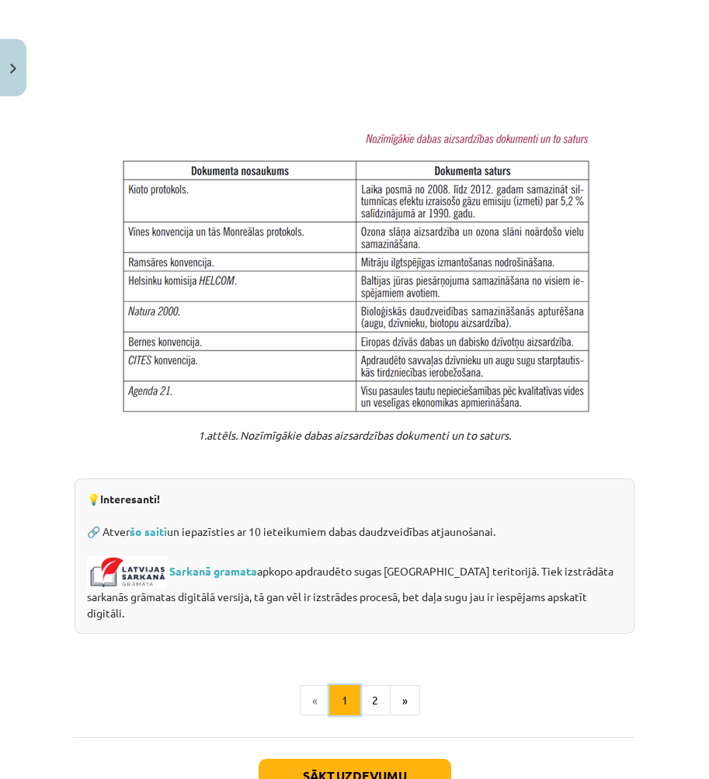
scroll to position [1119, 0]
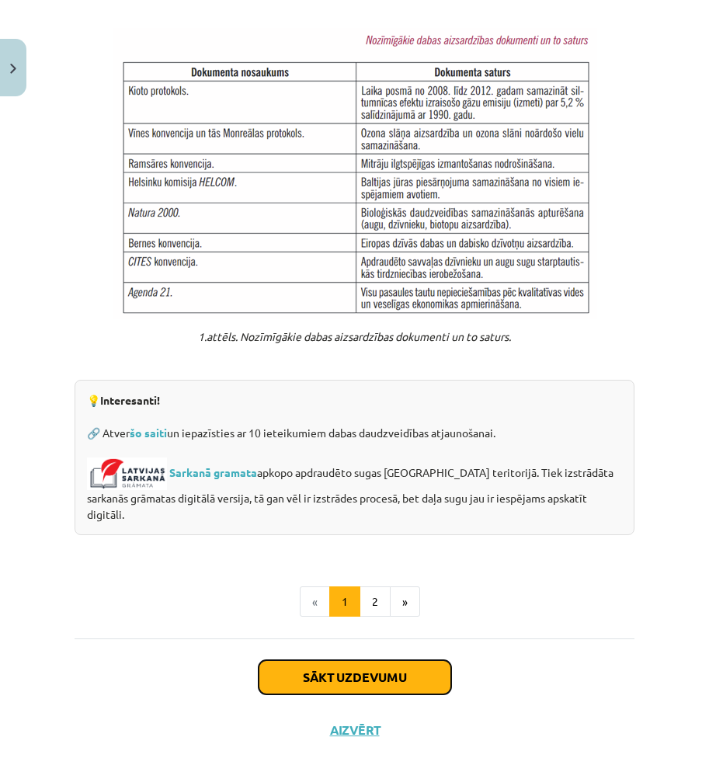
click at [369, 660] on button "Sākt uzdevumu" at bounding box center [355, 677] width 193 height 34
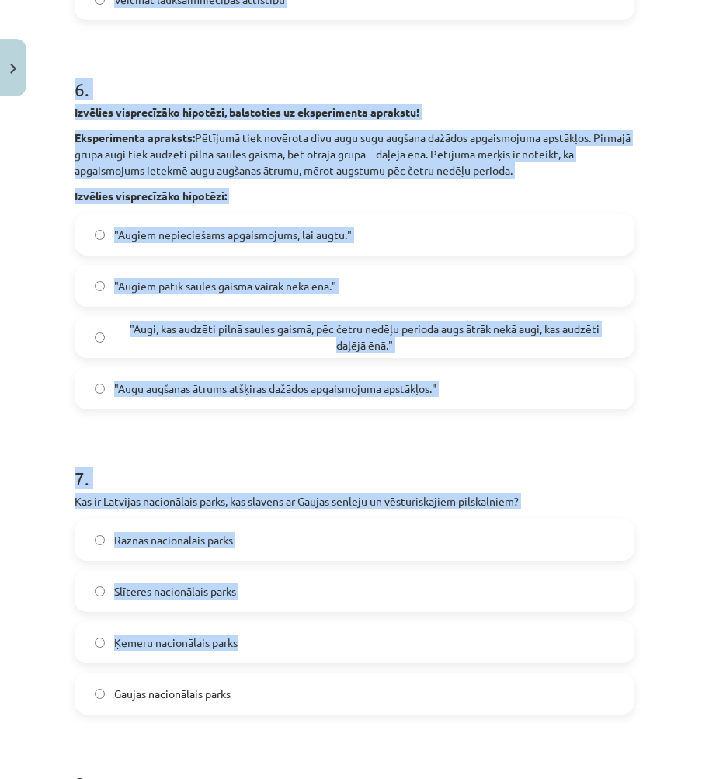
scroll to position [2231, 0]
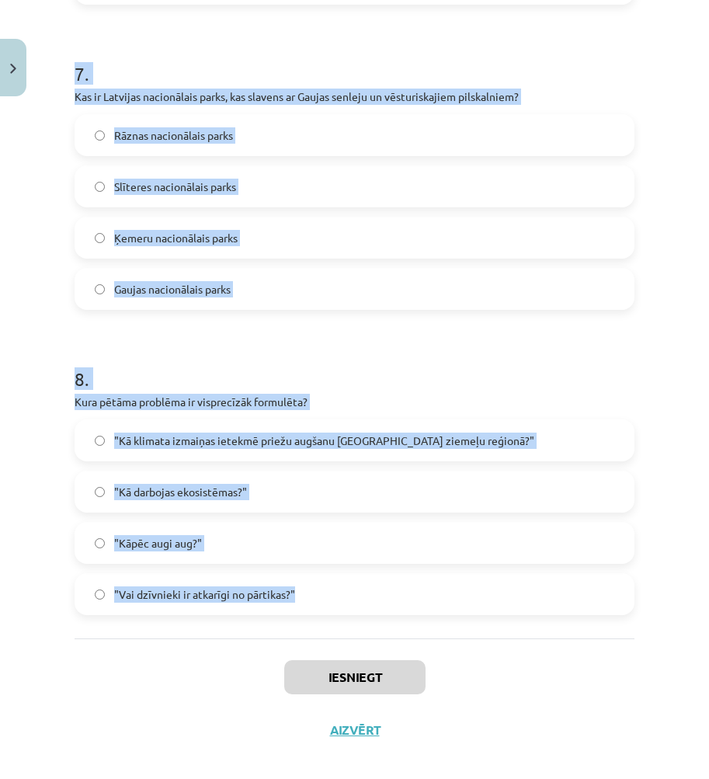
drag, startPoint x: 69, startPoint y: 312, endPoint x: 399, endPoint y: 594, distance: 433.8
click at [399, 595] on div "Mācību tēma: Bioloģijas 9. klases 1. ieskaites mācību materiāls #4 3. tēma. Kāp…" at bounding box center [354, 389] width 709 height 779
copy form "1 . Kura Latvijas aizsargājamā dabas teritorija ir pazīstama ar saviem plašajie…"
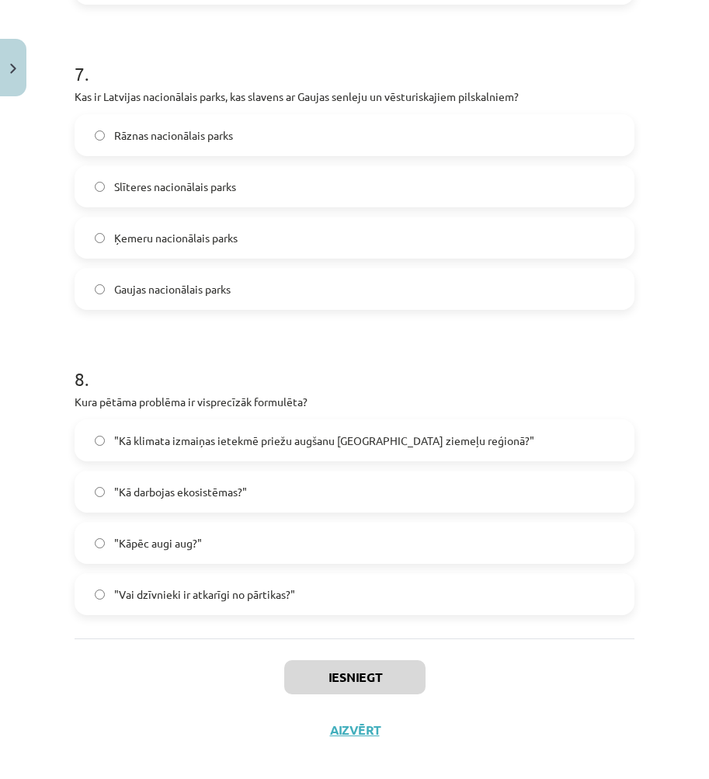
click at [88, 674] on div "Iesniegt Aizvērt" at bounding box center [355, 693] width 560 height 109
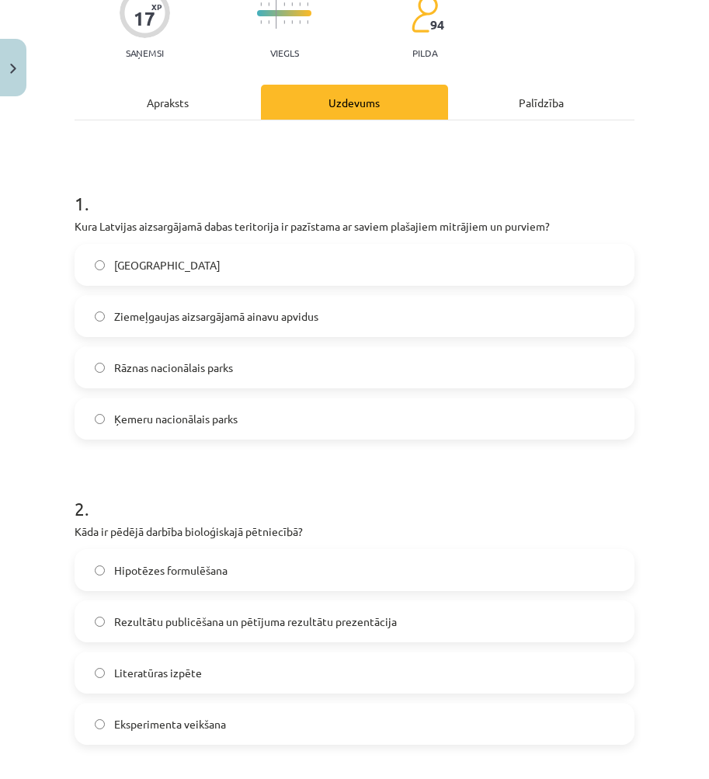
scroll to position [55, 0]
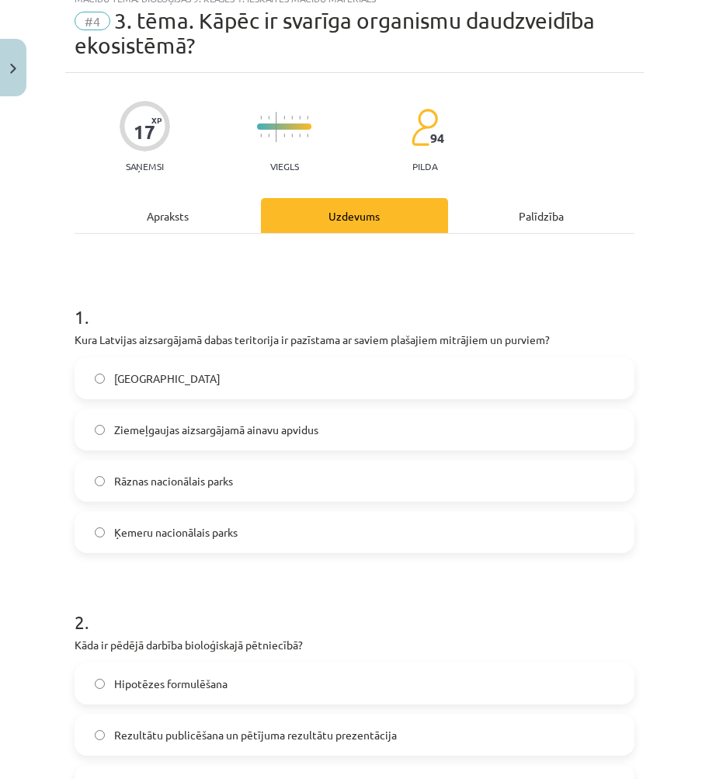
click at [162, 542] on label "Ķemeru nacionālais parks" at bounding box center [354, 532] width 557 height 39
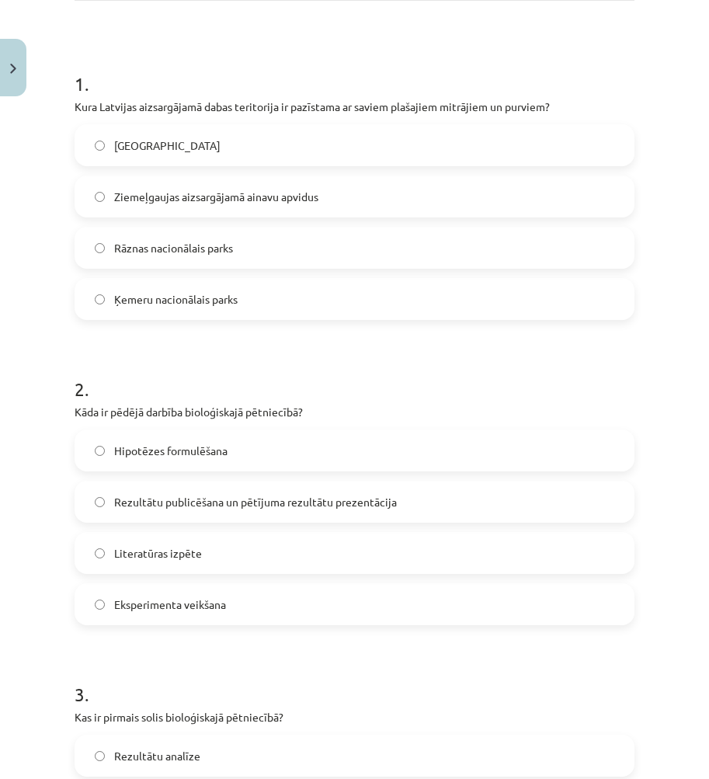
click at [179, 509] on span "Rezultātu publicēšana un pētījuma rezultātu prezentācija" at bounding box center [255, 502] width 283 height 16
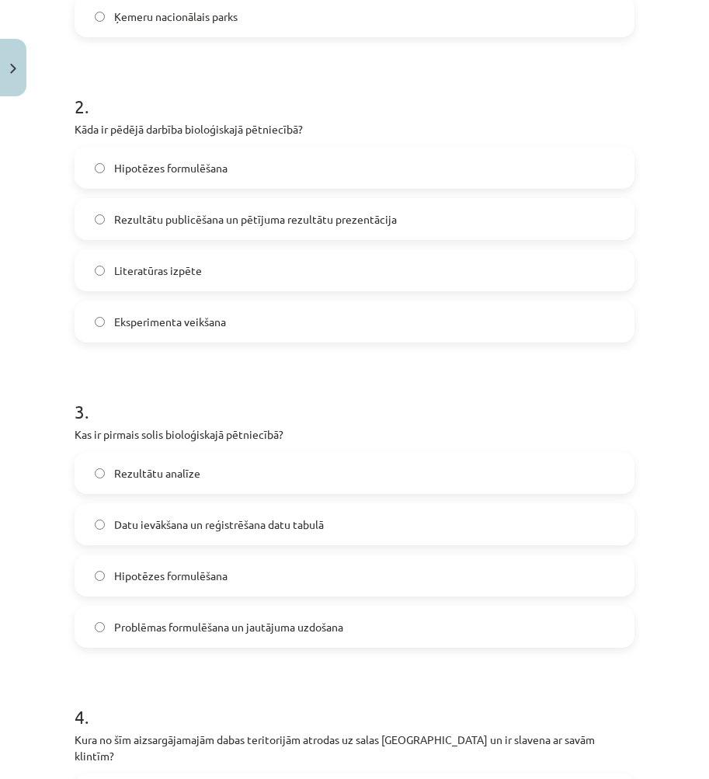
scroll to position [599, 0]
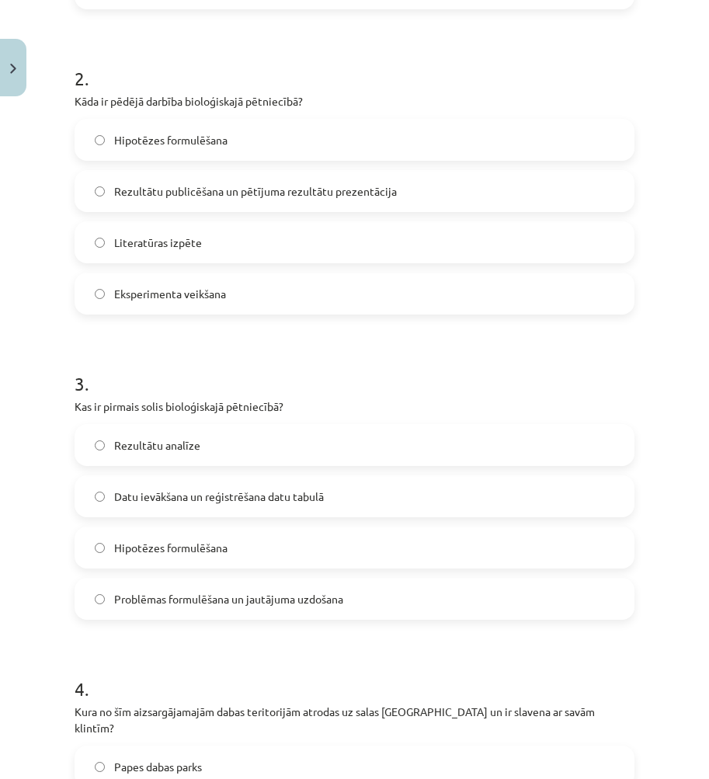
click at [179, 591] on span "Problēmas formulēšana un jautājuma uzdošana" at bounding box center [228, 599] width 229 height 16
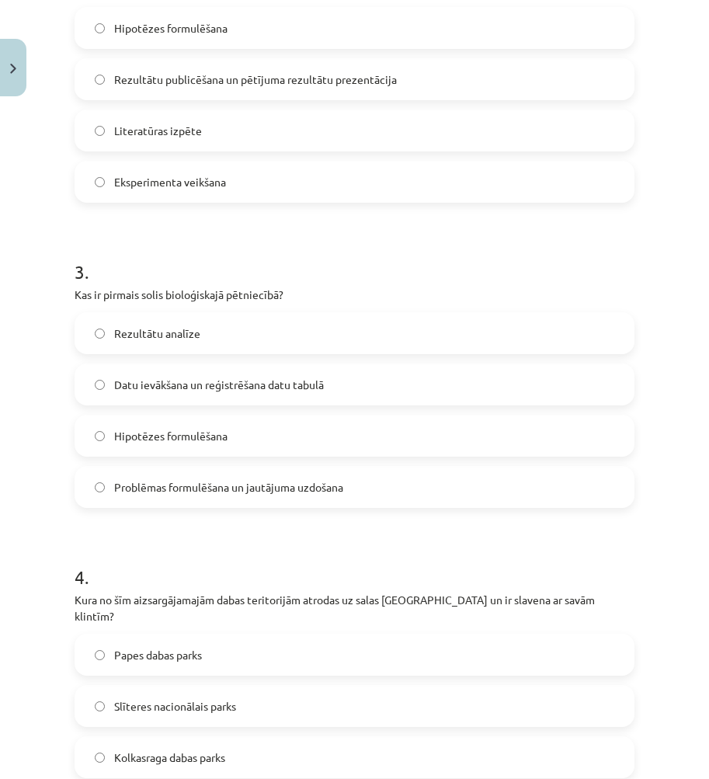
scroll to position [832, 0]
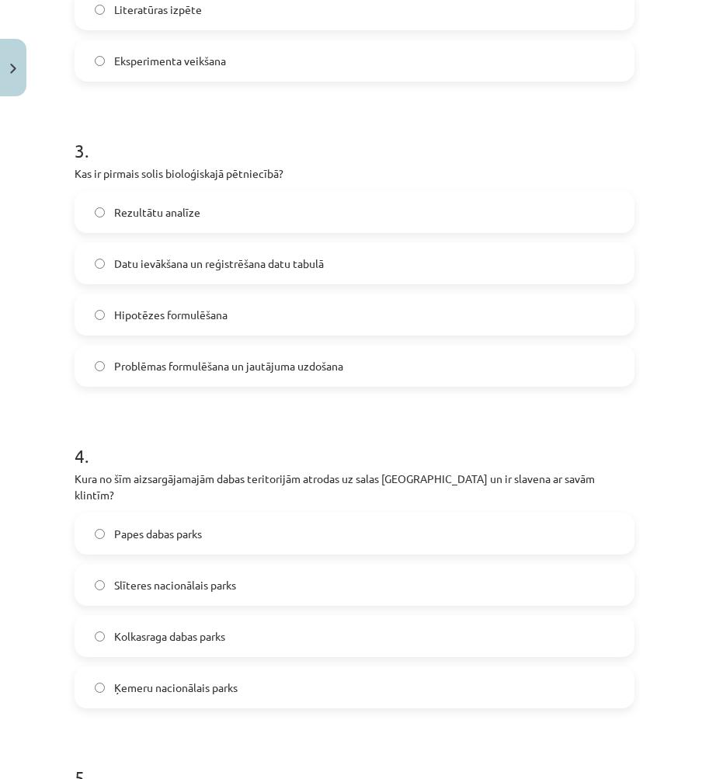
click at [187, 577] on span "Slīteres nacionālais parks" at bounding box center [175, 585] width 122 height 16
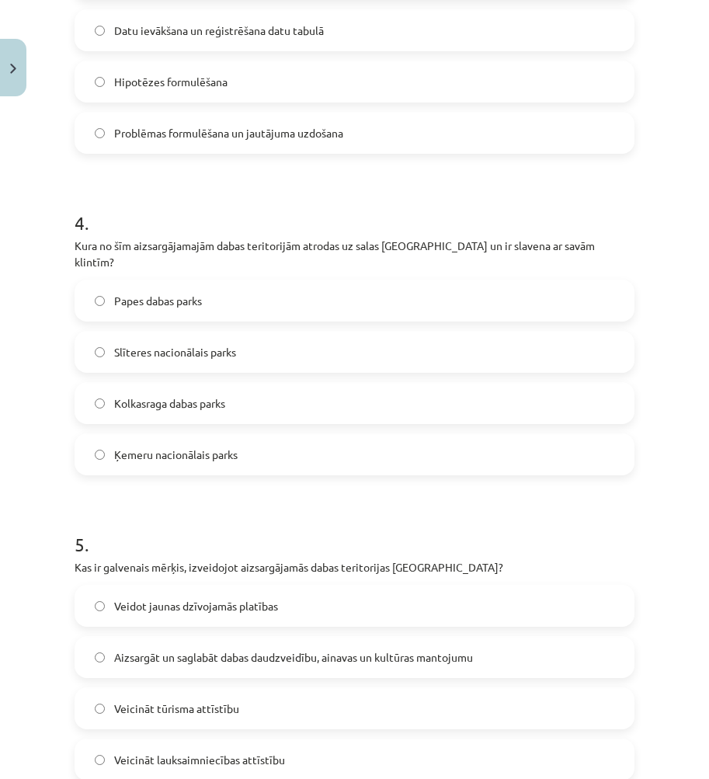
click at [217, 638] on label "Aizsargāt un saglabāt dabas daudzveidību, ainavas un kultūras mantojumu" at bounding box center [354, 657] width 557 height 39
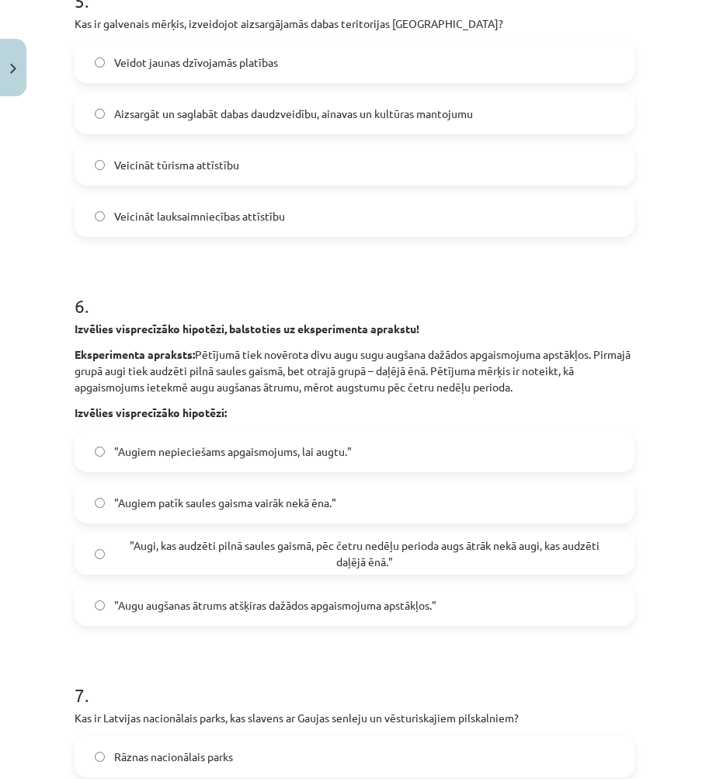
click at [195, 540] on span ""Augi, kas audzēti pilnā saules gaismā, pēc četru nedēļu perioda augs ātrāk nek…" at bounding box center [364, 554] width 500 height 33
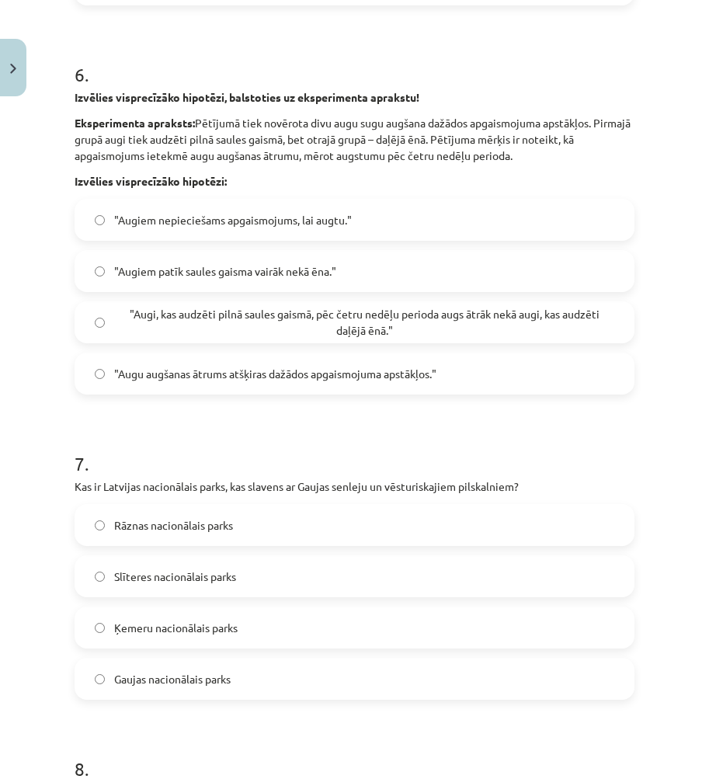
scroll to position [1842, 0]
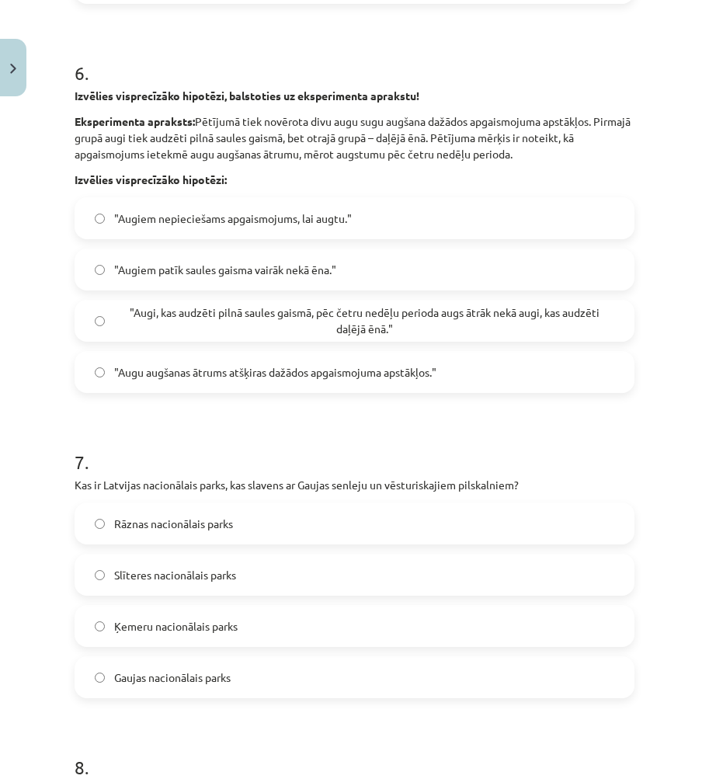
click at [176, 658] on label "Gaujas nacionālais parks" at bounding box center [354, 677] width 557 height 39
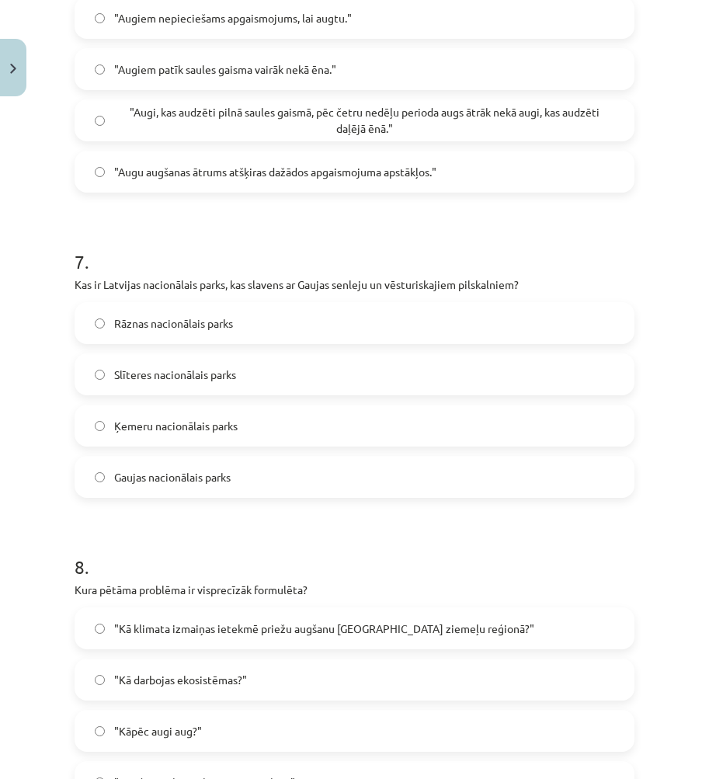
scroll to position [2153, 0]
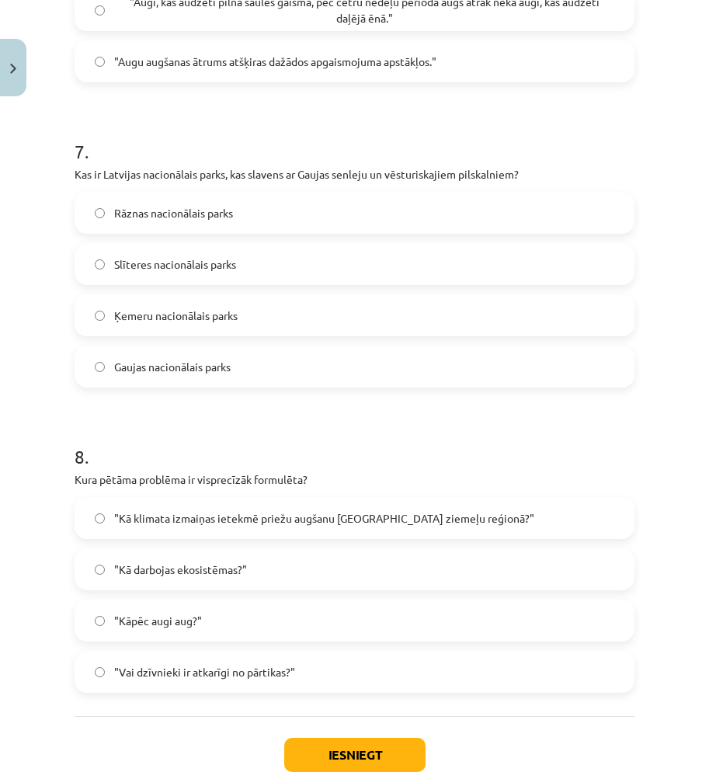
click at [182, 562] on span ""Kā darbojas ekosistēmas?"" at bounding box center [180, 570] width 133 height 16
click at [190, 510] on label ""Kā klimata izmaiņas ietekmē priežu augšanu Latvijas ziemeļu reģionā?"" at bounding box center [354, 518] width 557 height 39
click at [343, 740] on button "Iesniegt" at bounding box center [354, 755] width 141 height 34
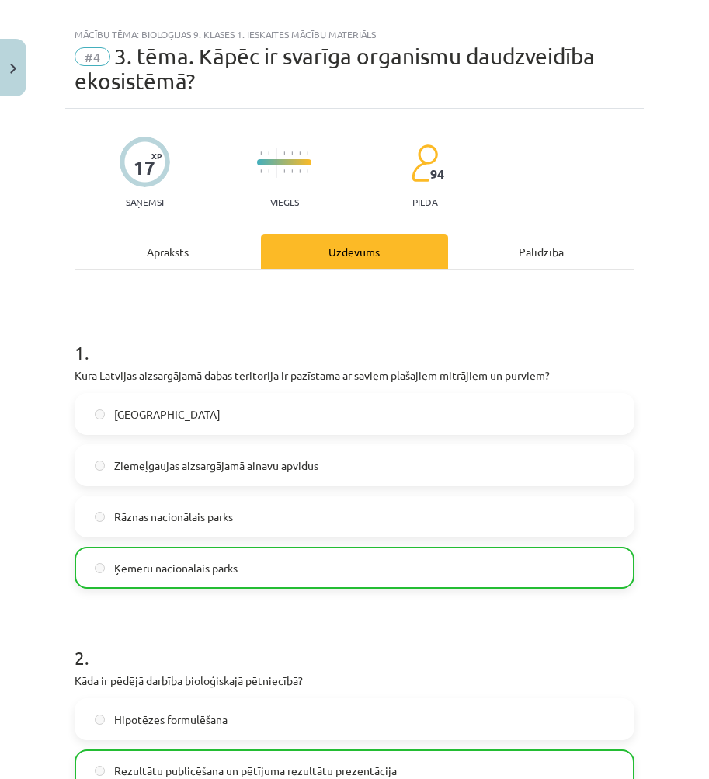
scroll to position [0, 0]
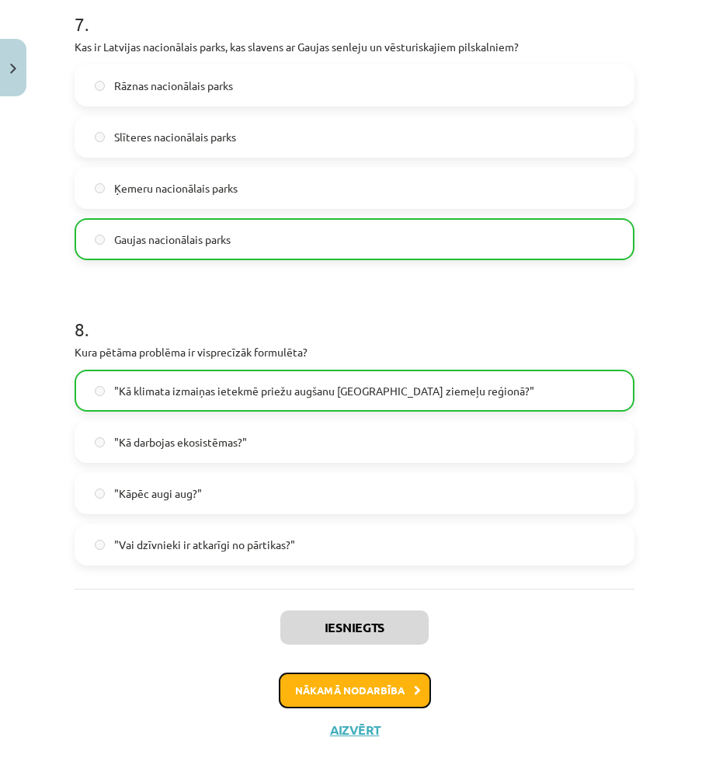
click at [342, 673] on button "Nākamā nodarbība" at bounding box center [355, 691] width 152 height 36
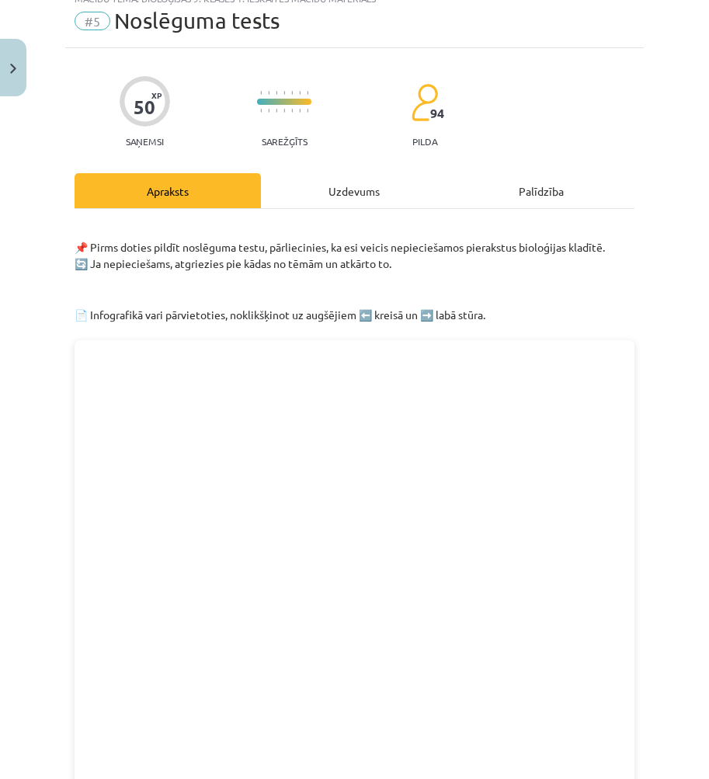
scroll to position [39, 0]
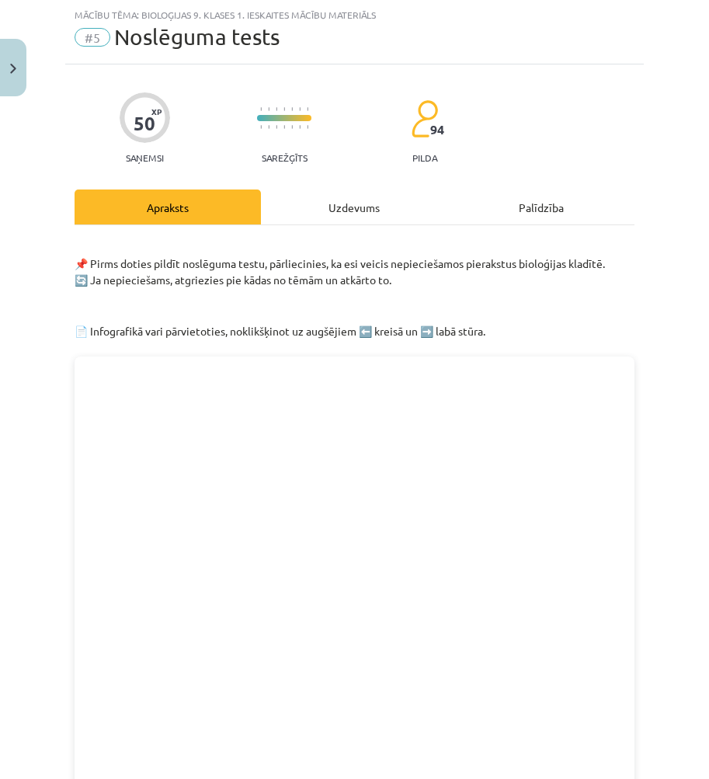
click at [329, 199] on div "Uzdevums" at bounding box center [354, 207] width 186 height 35
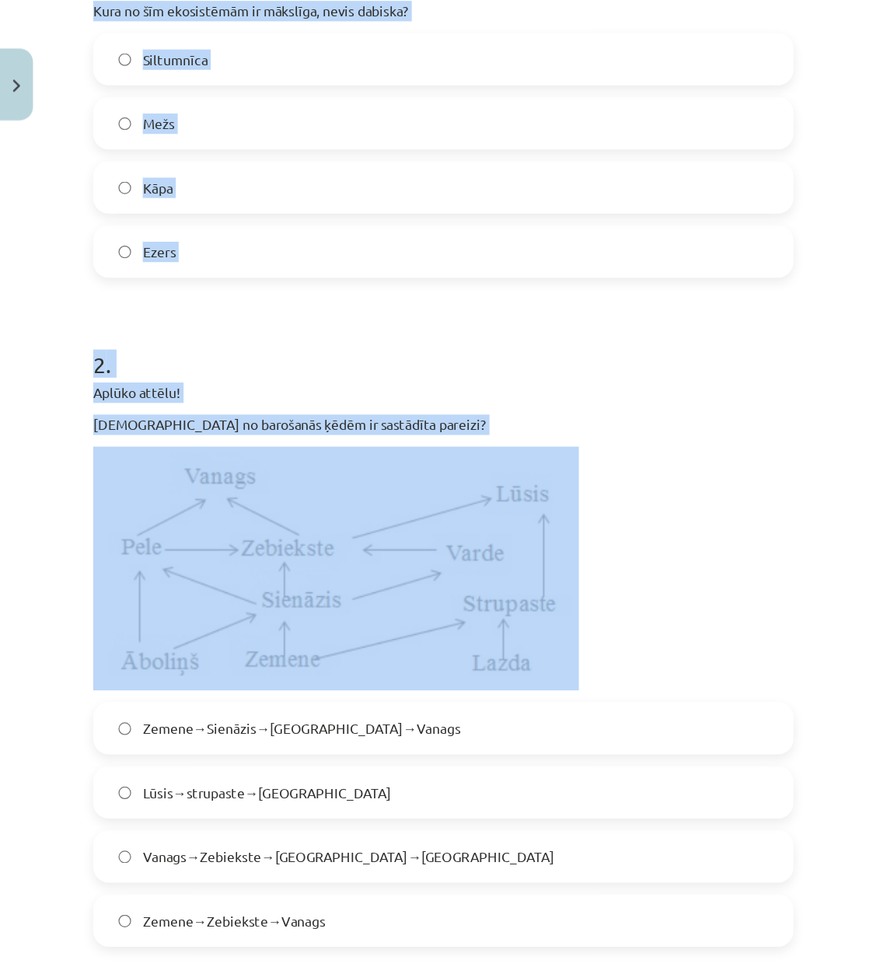
scroll to position [350, 0]
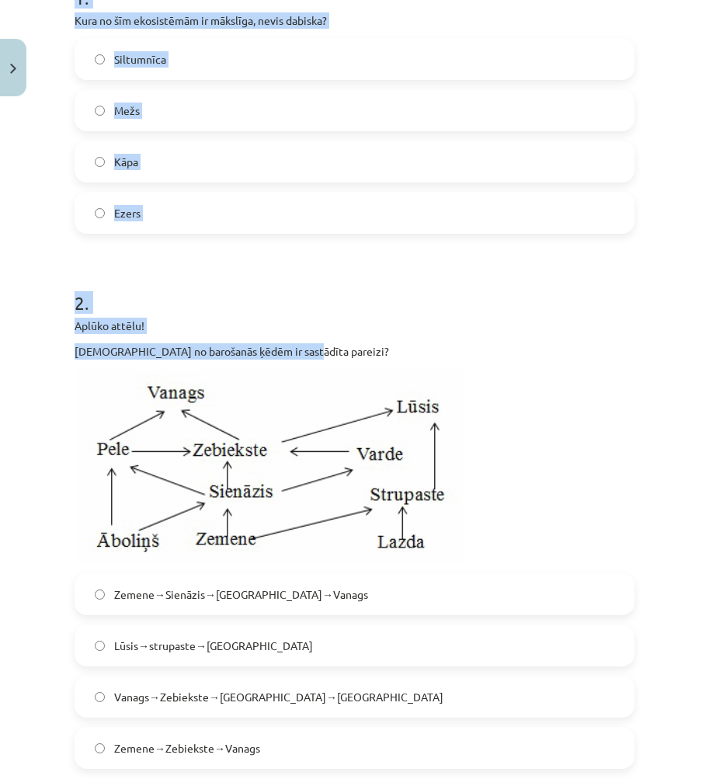
drag, startPoint x: 74, startPoint y: 300, endPoint x: 521, endPoint y: 336, distance: 449.0
click at [521, 336] on div "Mācību tēma: Bioloģijas 9. klases 1. ieskaites mācību materiāls #5 Noslēguma te…" at bounding box center [354, 389] width 709 height 779
click at [533, 333] on p "Aplūko attēlu!" at bounding box center [355, 326] width 560 height 16
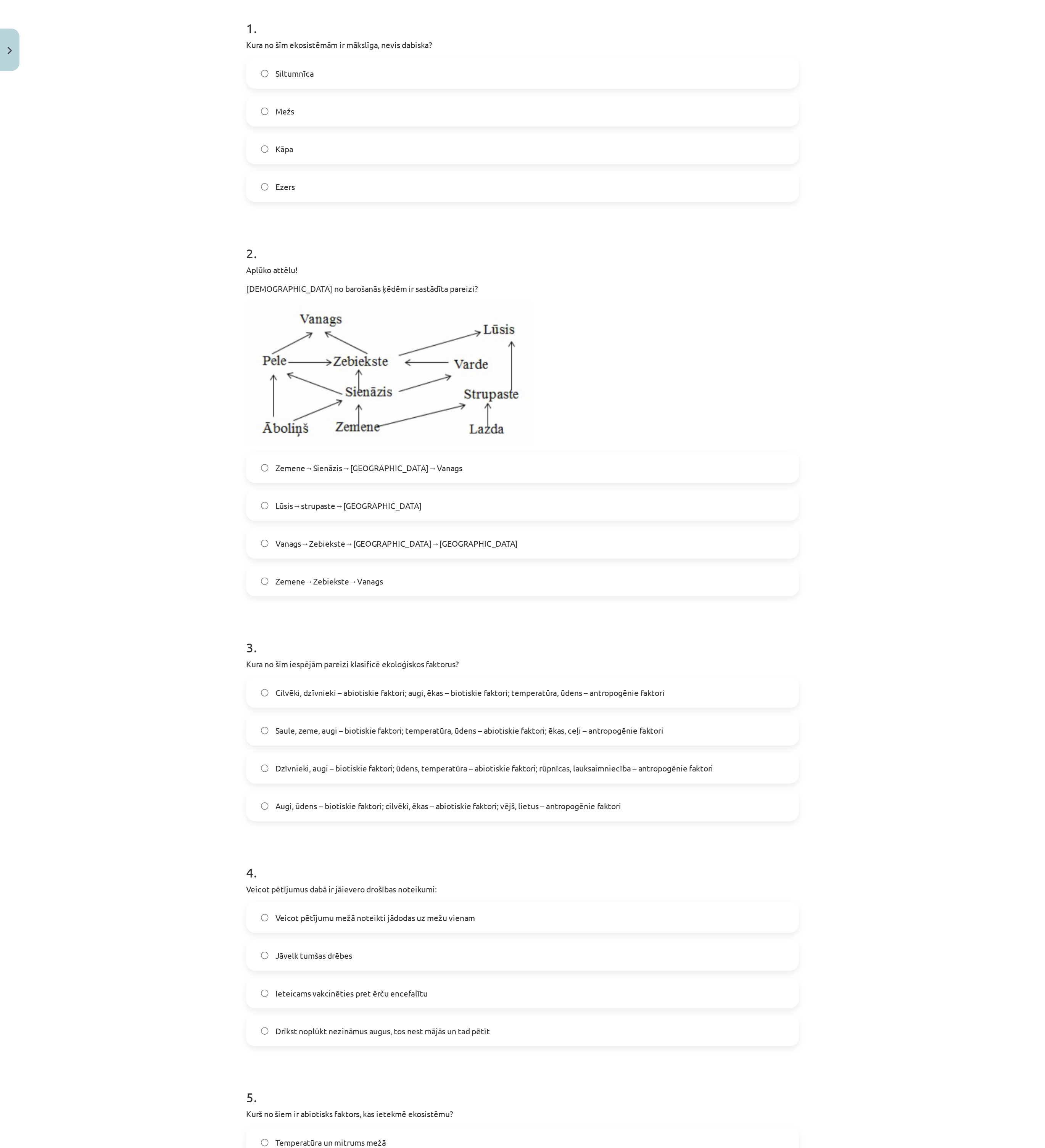
scroll to position [153, 0]
click at [348, 95] on div "Mācību tēma: Bioloģijas 9. klases 1. ieskaites mācību materiāls #5 Noslēguma te…" at bounding box center [348, 383] width 697 height 765
click at [348, 85] on div "Mācību tēma: Bioloģijas 9. klases 1. ieskaites mācību materiāls #5 Noslēguma te…" at bounding box center [348, 383] width 697 height 765
click at [348, 262] on div "Mācību tēma: Bioloģijas 9. klases 1. ieskaites mācību materiāls #5 Noslēguma te…" at bounding box center [348, 383] width 697 height 765
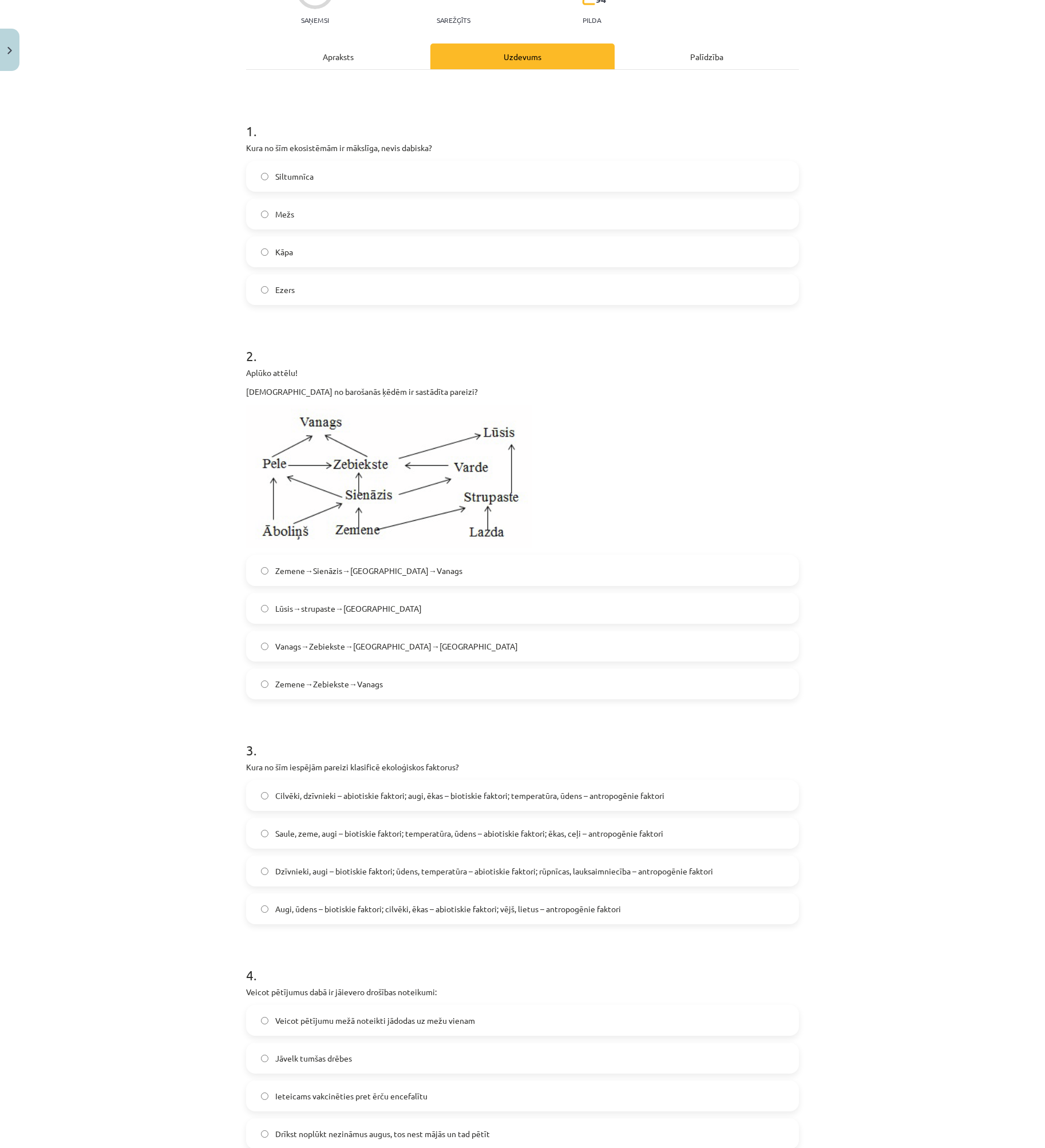
scroll to position [175, 0]
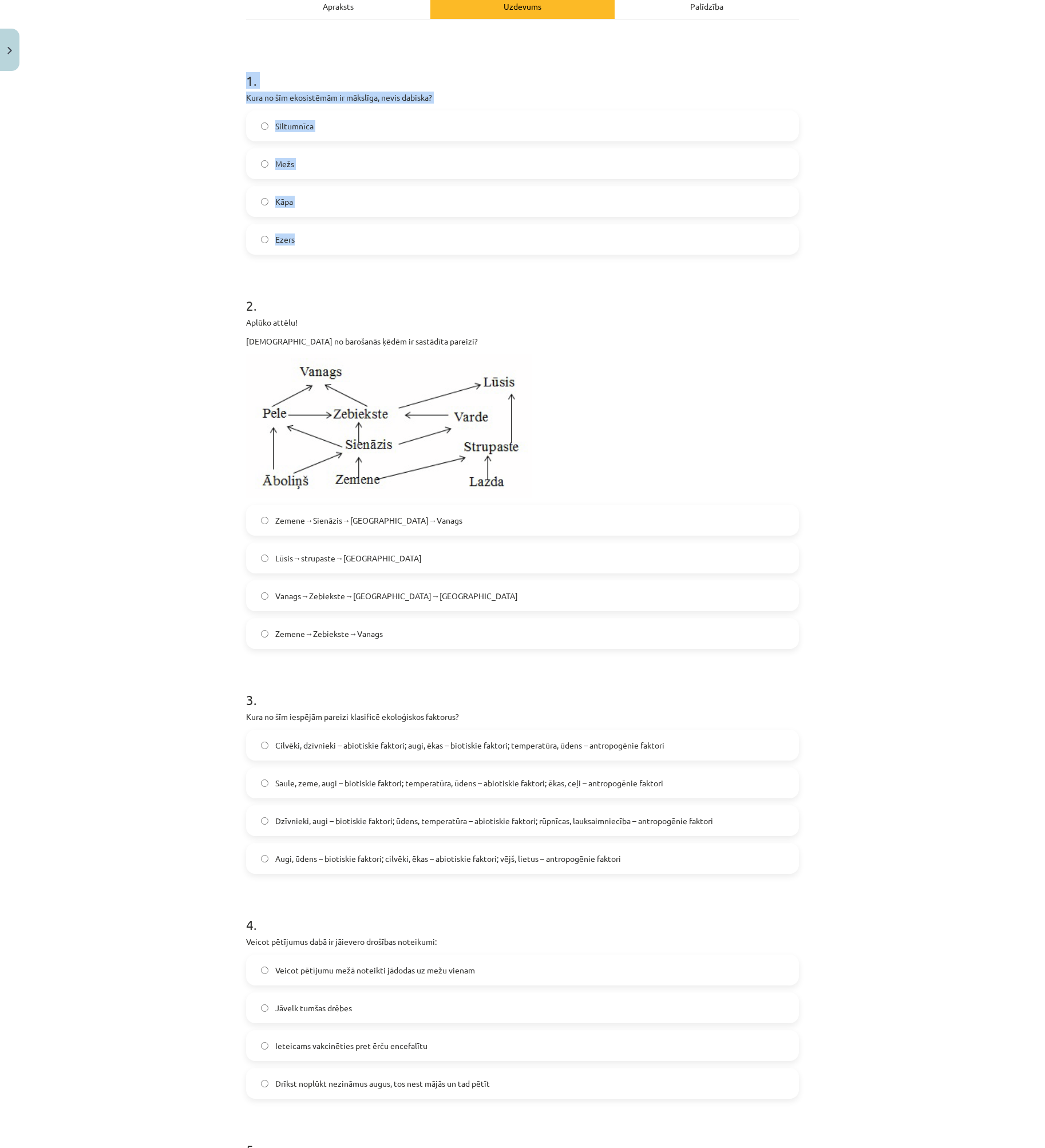
drag, startPoint x: 238, startPoint y: 68, endPoint x: 463, endPoint y: 242, distance: 284.4
click at [463, 242] on div "Mācību tēma: Bioloģijas 9. klases 1. ieskaites mācību materiāls #5 Noslēguma te…" at bounding box center [522, 574] width 1045 height 1148
copy div "1 . Kura no šīm ekosistēmām ir mākslīga, nevis dabiska? Siltumnīca Mežs Kāpa Ez…"
click at [128, 158] on div "Mācību tēma: Bioloģijas 9. klases 1. ieskaites mācību materiāls #5 Noslēguma te…" at bounding box center [522, 574] width 1045 height 1148
click at [248, 124] on label "Siltumnīca" at bounding box center [522, 126] width 550 height 29
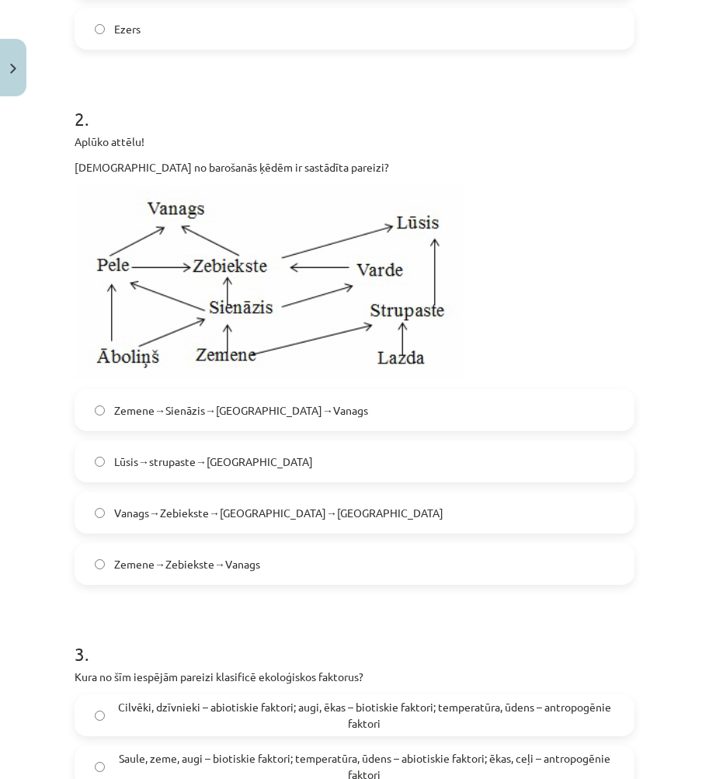
scroll to position [562, 0]
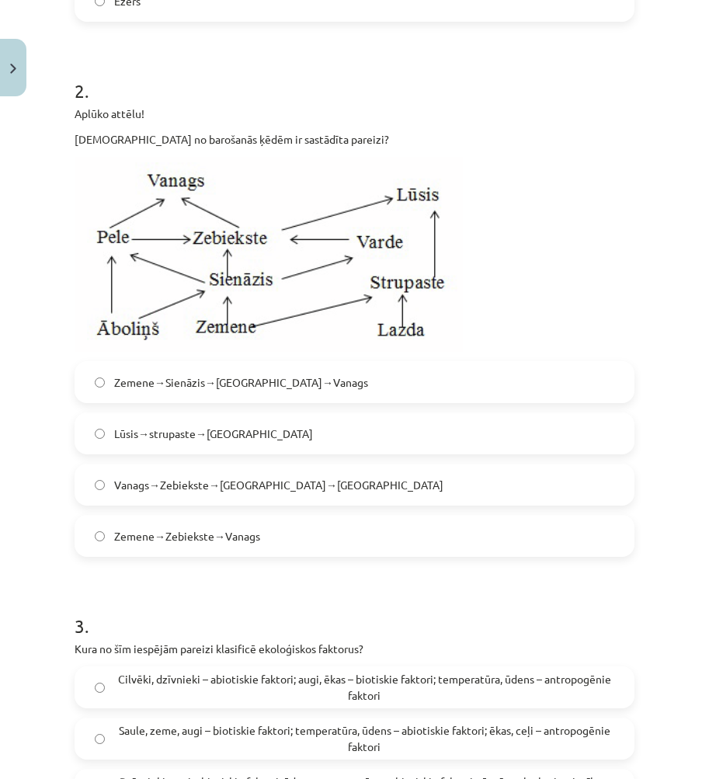
click at [185, 532] on span "Zemene→Zebiekste→Vanags" at bounding box center [187, 536] width 146 height 16
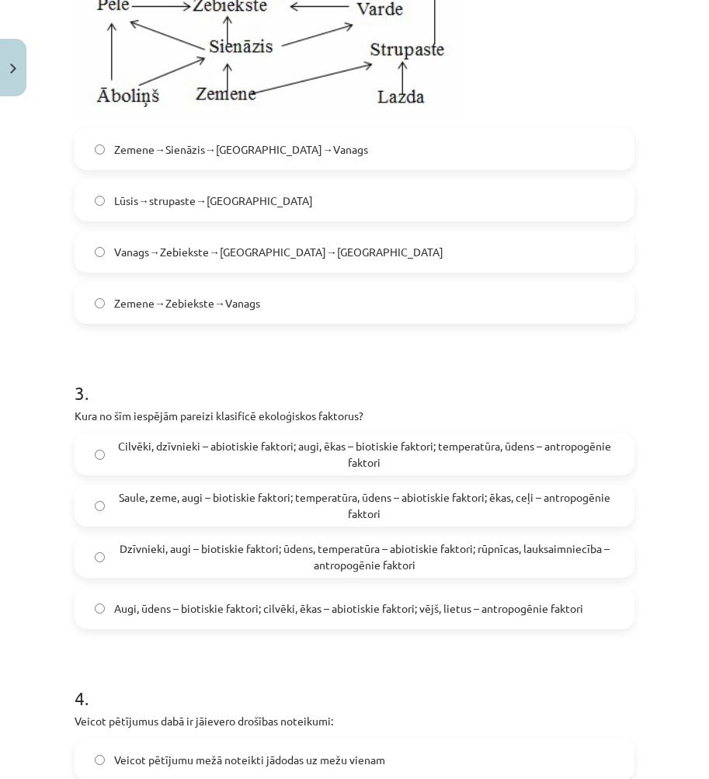
scroll to position [873, 0]
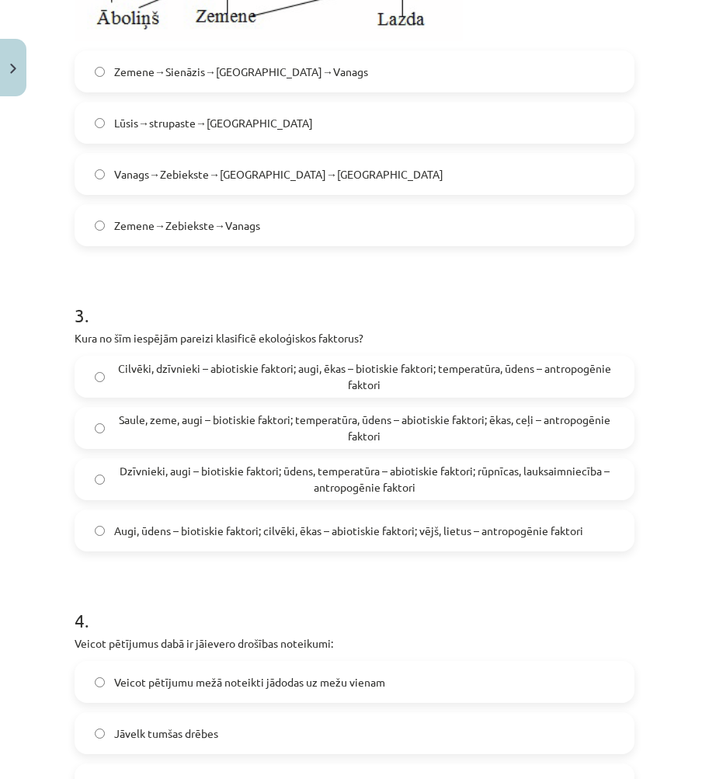
click at [247, 447] on label "Saule, zeme, augi – biotiskie faktori; temperatūra, ūdens – abiotiskie faktori;…" at bounding box center [354, 428] width 557 height 39
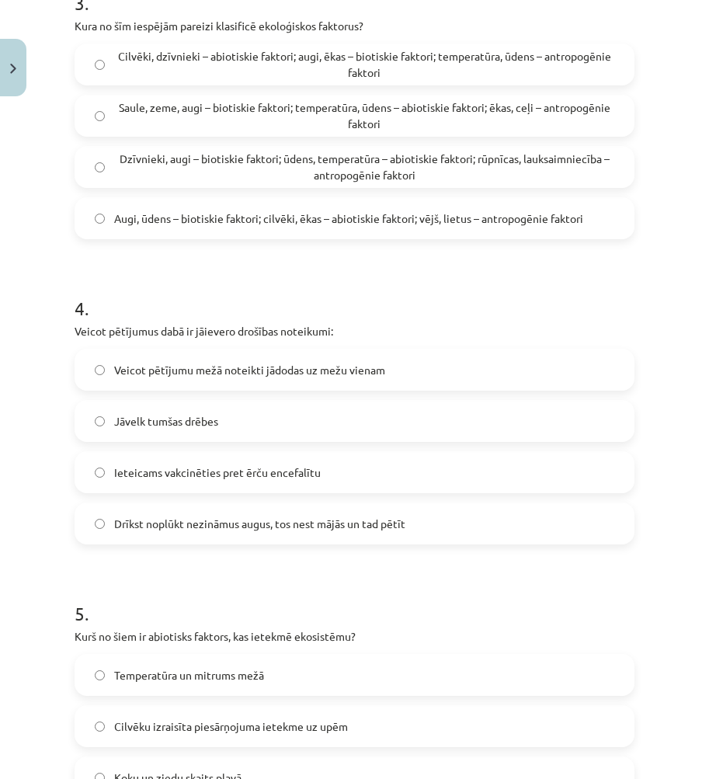
scroll to position [1261, 0]
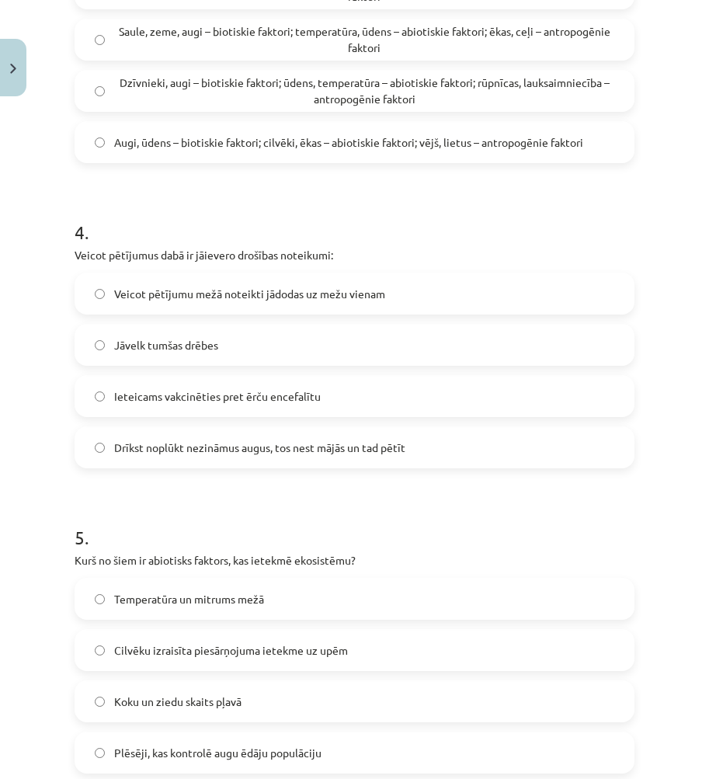
click at [145, 290] on span "Veicot pētījumu mežā noteikti jādodas uz mežu vienam" at bounding box center [249, 294] width 271 height 16
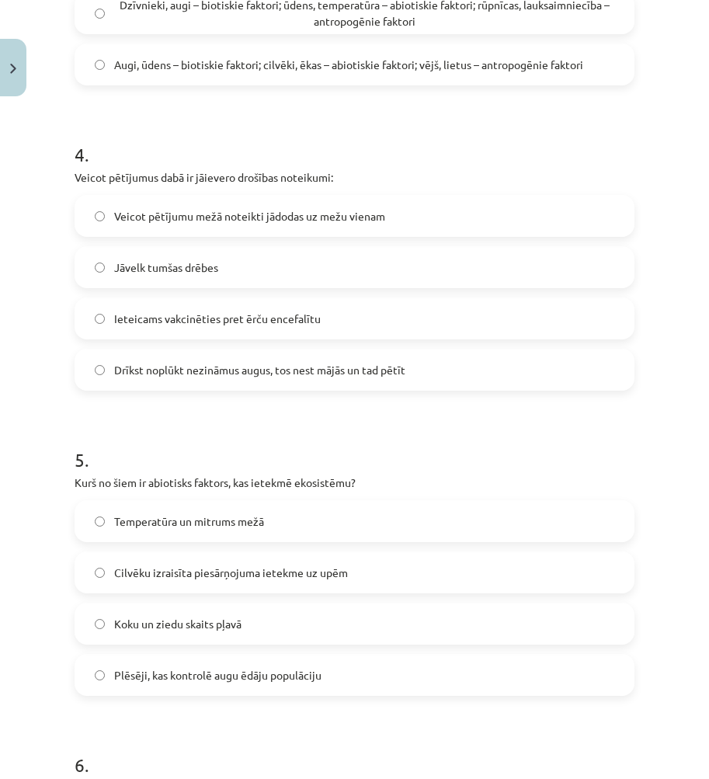
click at [187, 528] on span "Temperatūra un mitrums mežā" at bounding box center [189, 522] width 150 height 16
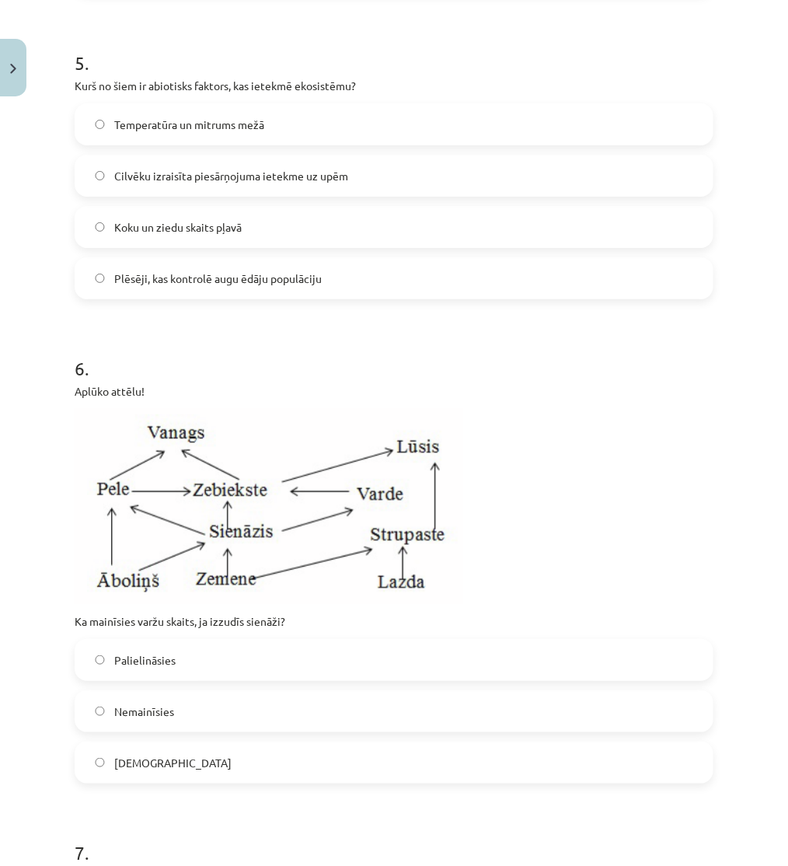
scroll to position [1822, 0]
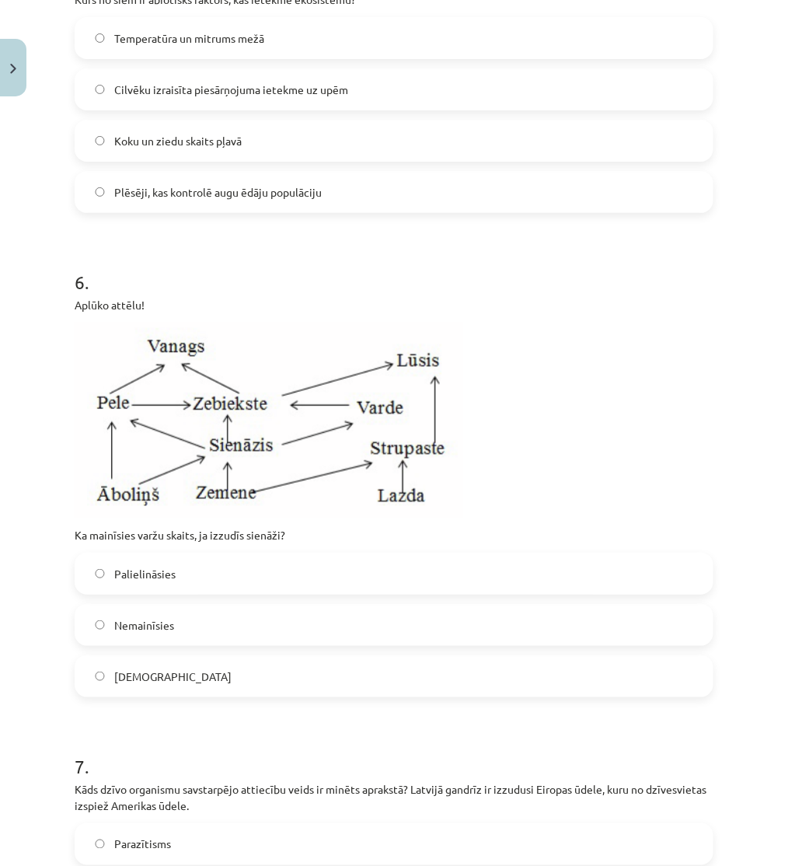
click at [161, 661] on label "Samazināsies" at bounding box center [394, 676] width 636 height 39
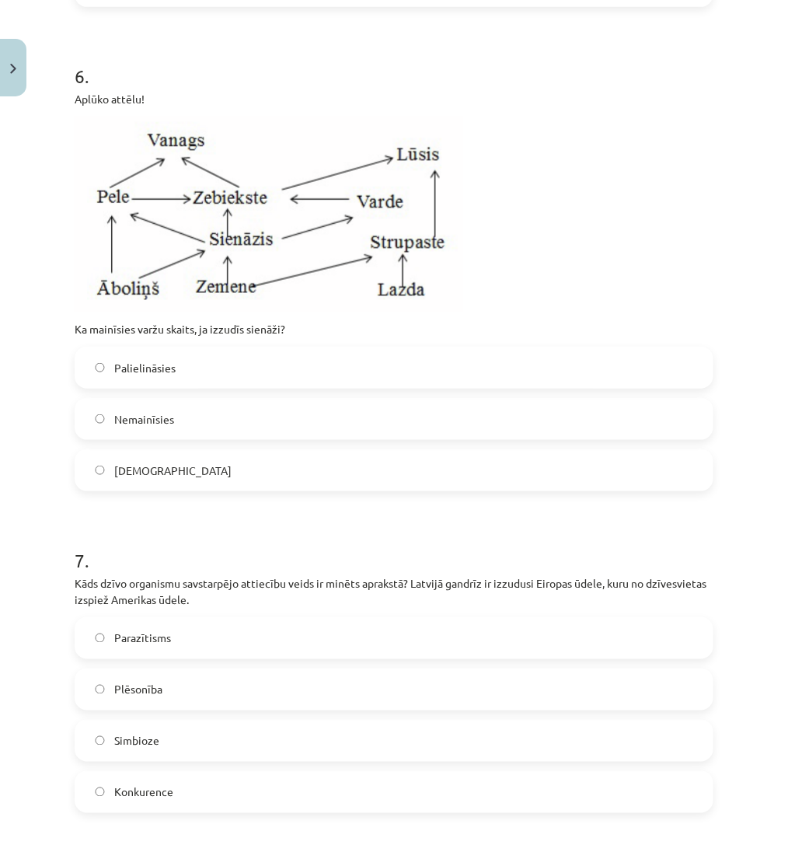
scroll to position [2081, 0]
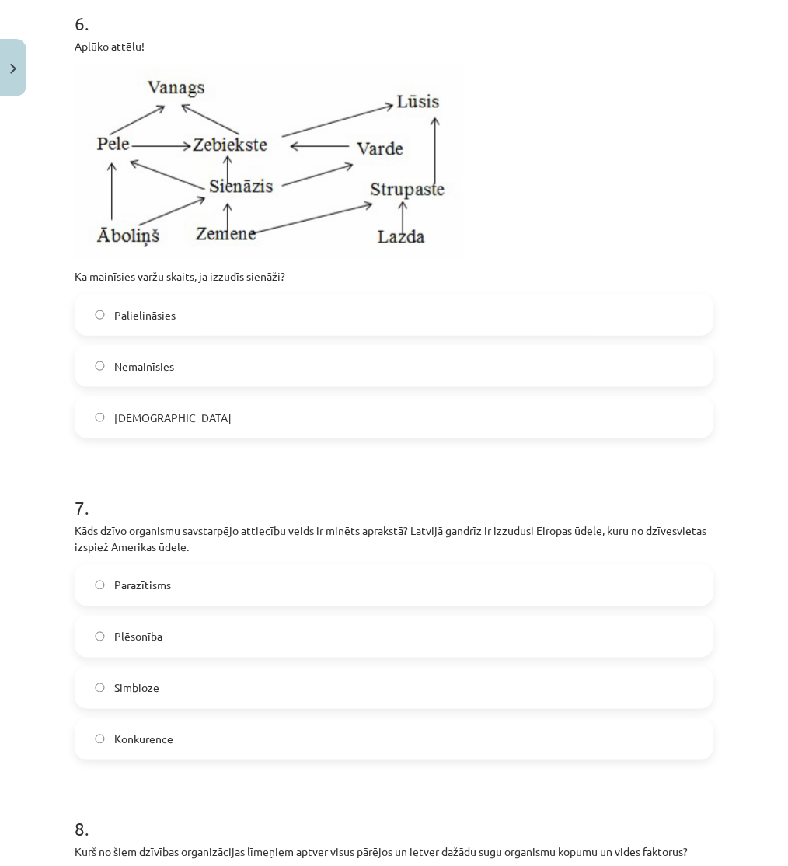
click at [167, 735] on span "Konkurence" at bounding box center [143, 739] width 59 height 16
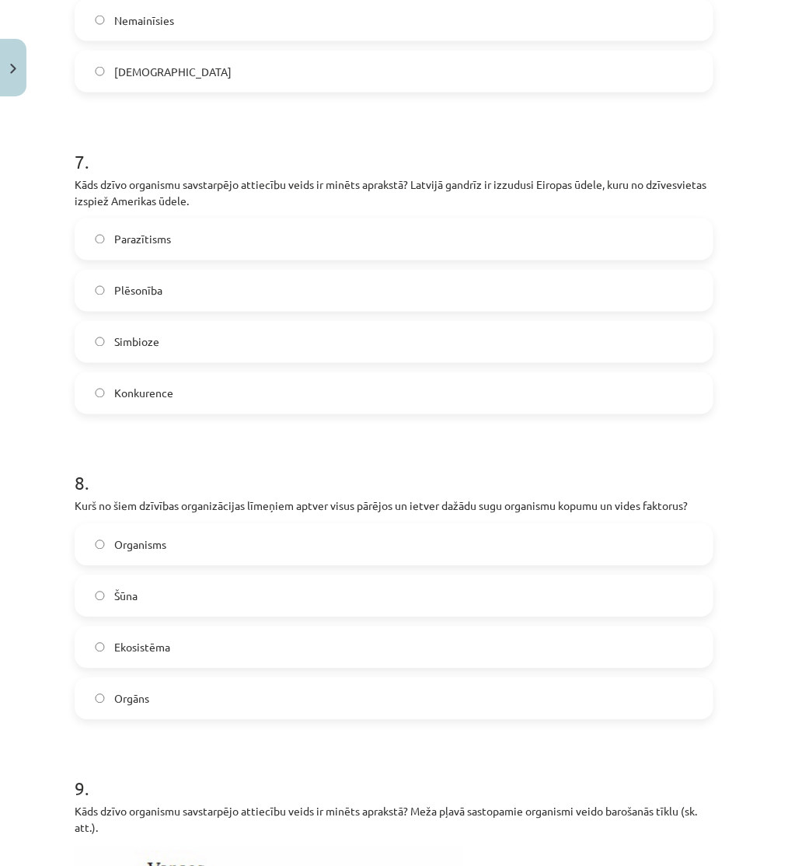
scroll to position [2513, 0]
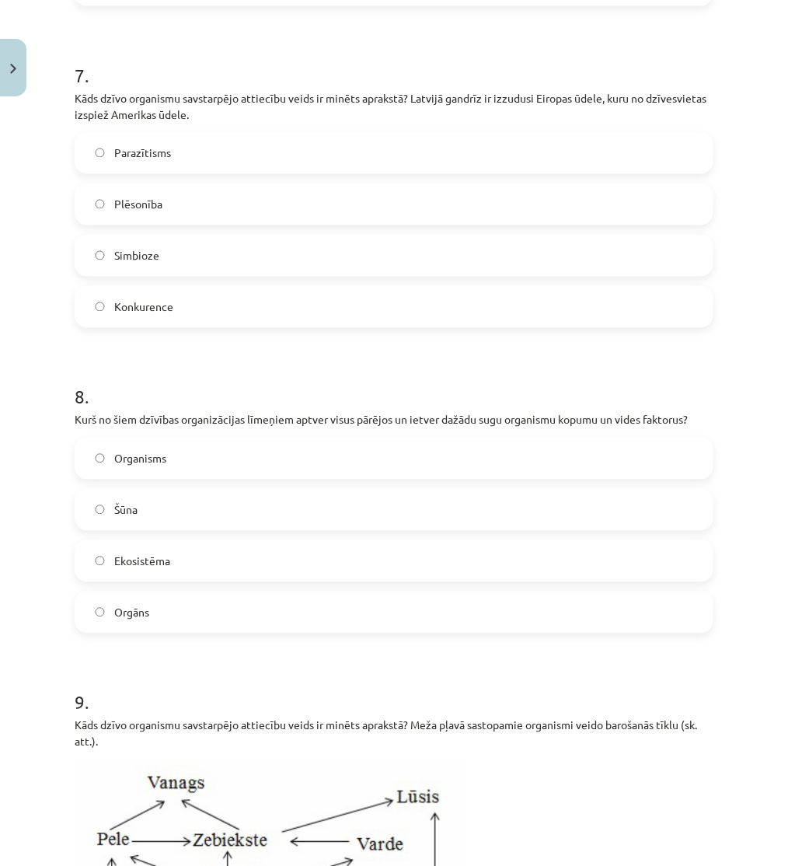
click at [253, 564] on label "Ekosistēma" at bounding box center [394, 561] width 636 height 39
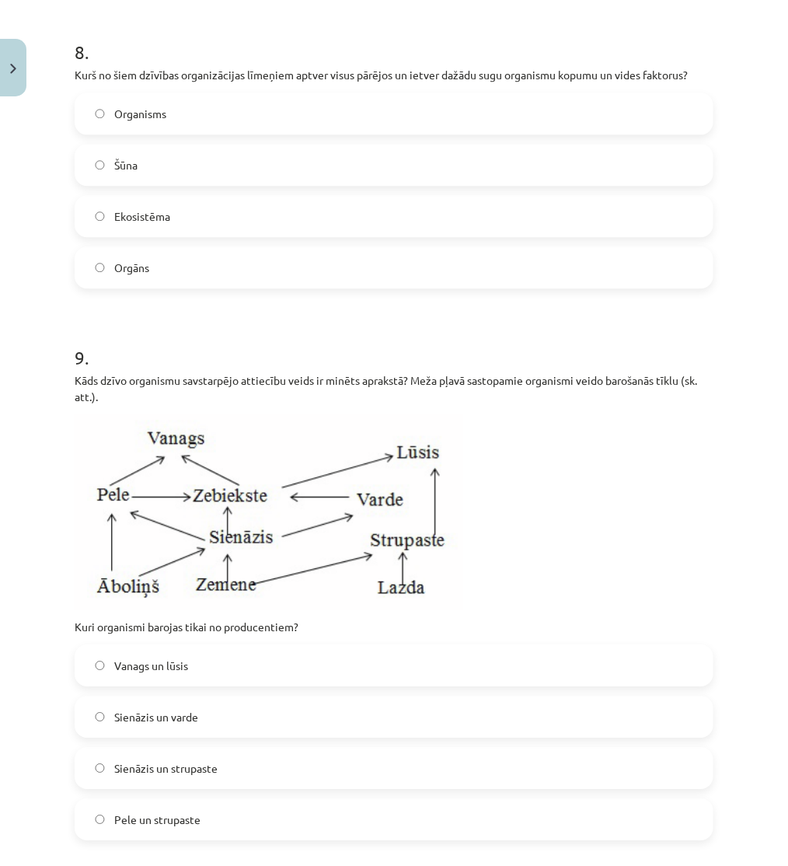
scroll to position [3031, 0]
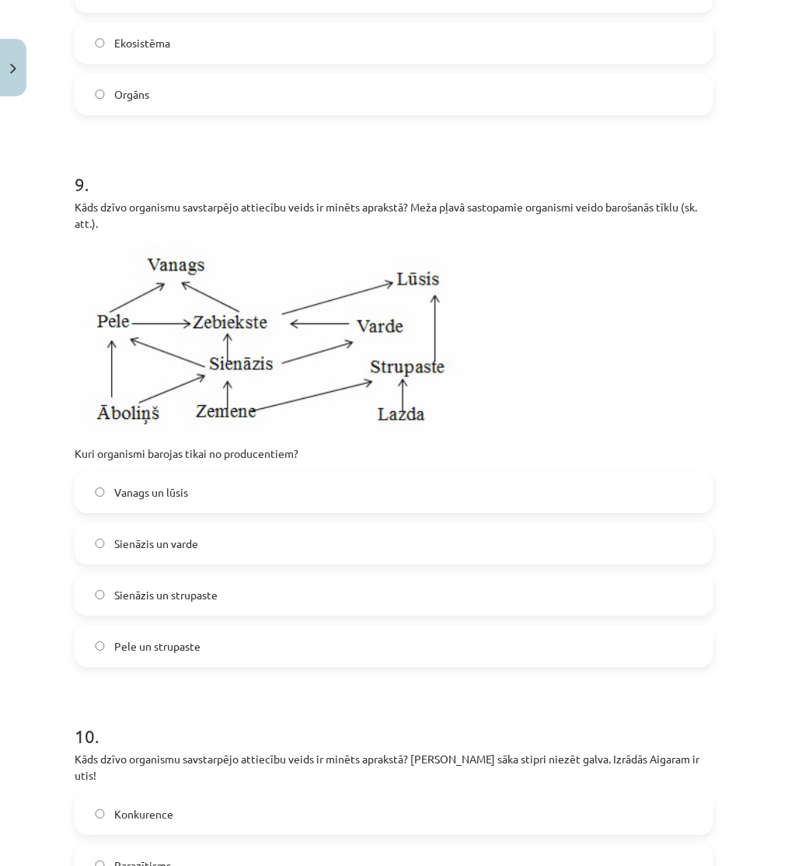
click at [218, 542] on label "Sienāzis un varde" at bounding box center [394, 543] width 636 height 39
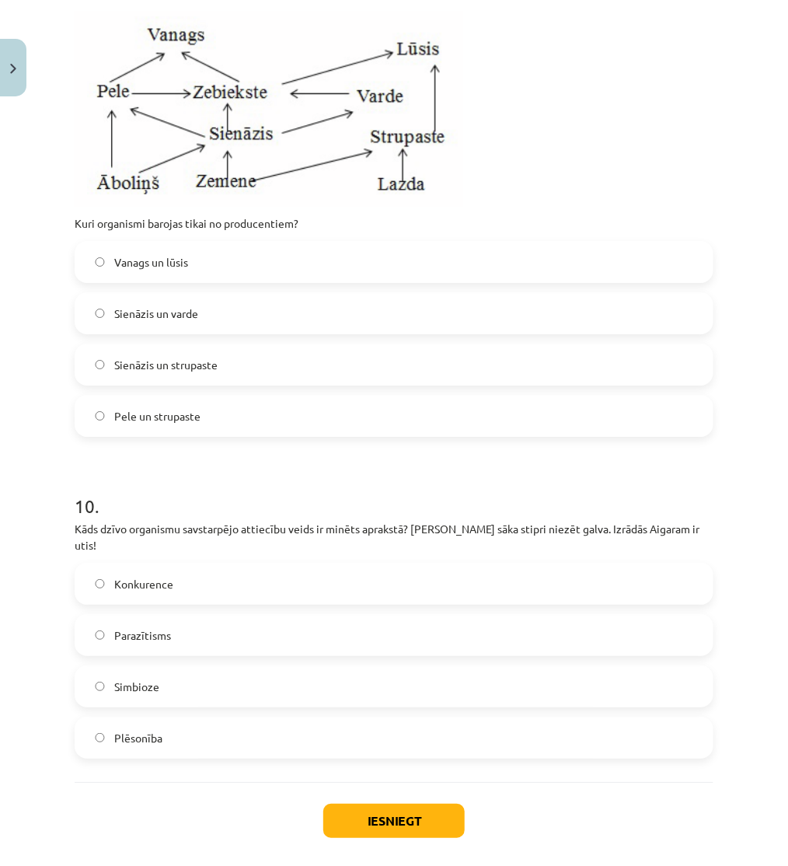
scroll to position [3230, 0]
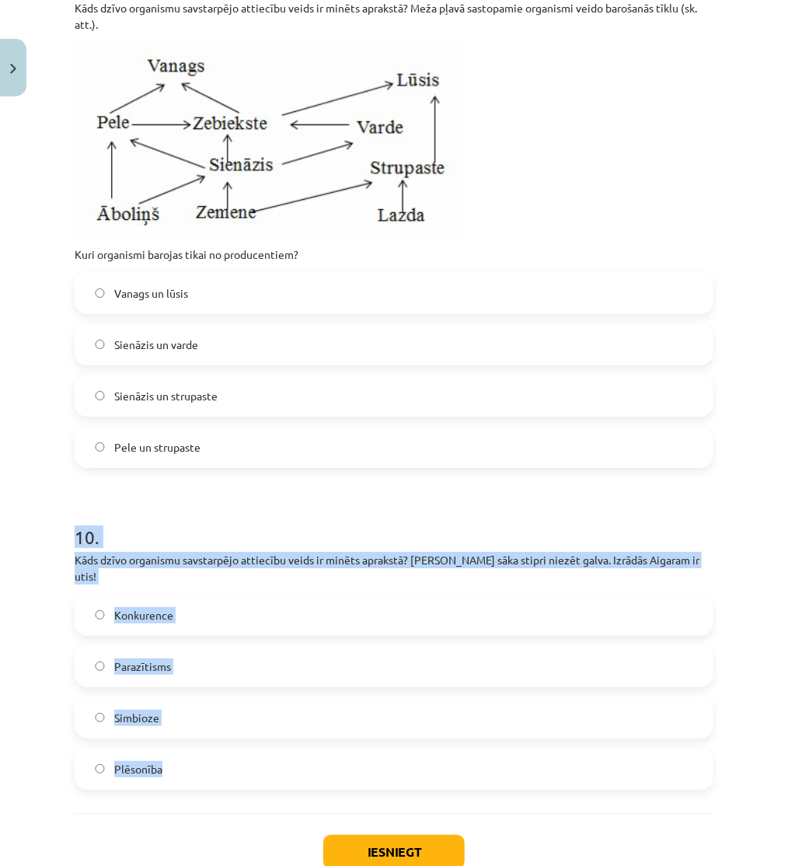
drag, startPoint x: 250, startPoint y: 622, endPoint x: 259, endPoint y: 759, distance: 137.8
click at [264, 755] on div "Mācību tēma: Bioloģijas 9. klases 1. ieskaites mācību materiāls #5 Noslēguma te…" at bounding box center [394, 433] width 788 height 866
copy div "10 . Kāds dzīvo organismu savstarpējo attiecību veids ir minēts aprakstā? Aigar…"
click at [111, 648] on label "Parazītisms" at bounding box center [394, 665] width 636 height 39
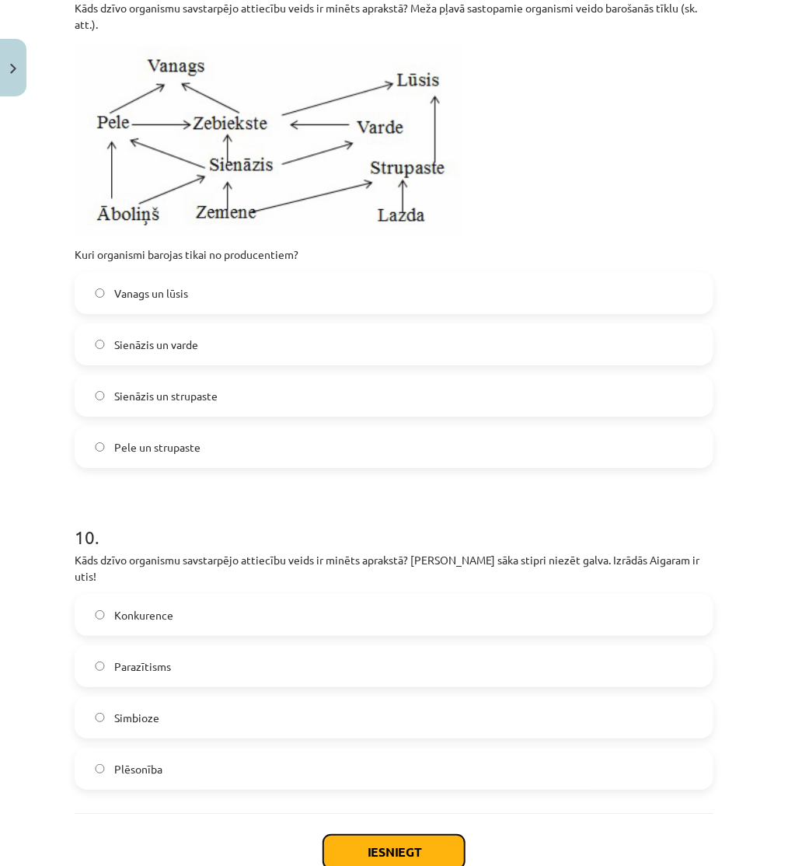
click at [363, 779] on button "Iesniegt" at bounding box center [393, 851] width 141 height 34
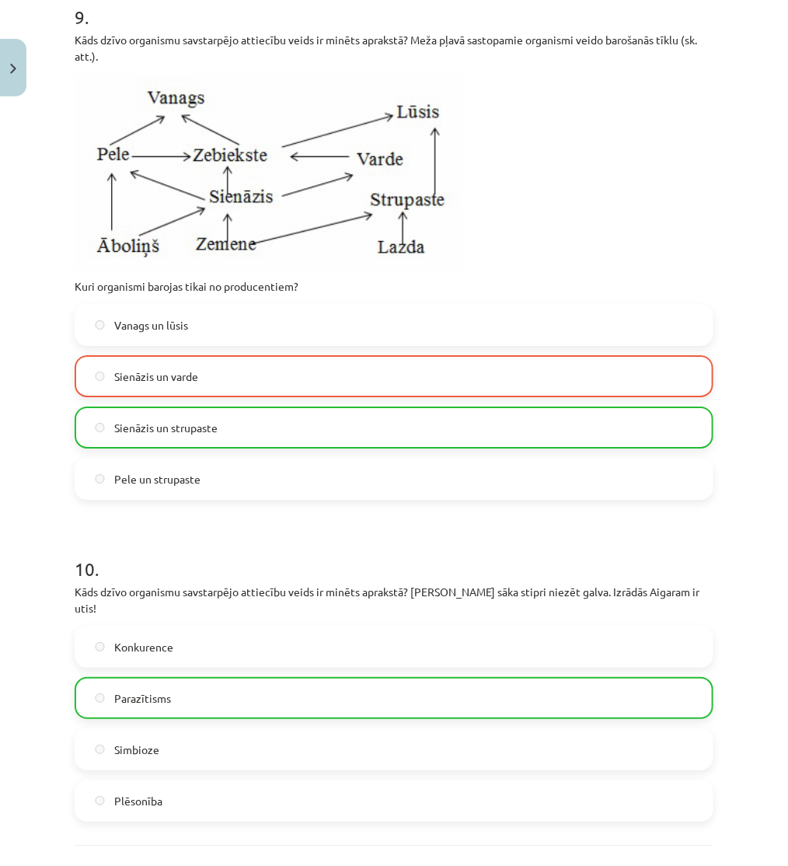
scroll to position [3366, 0]
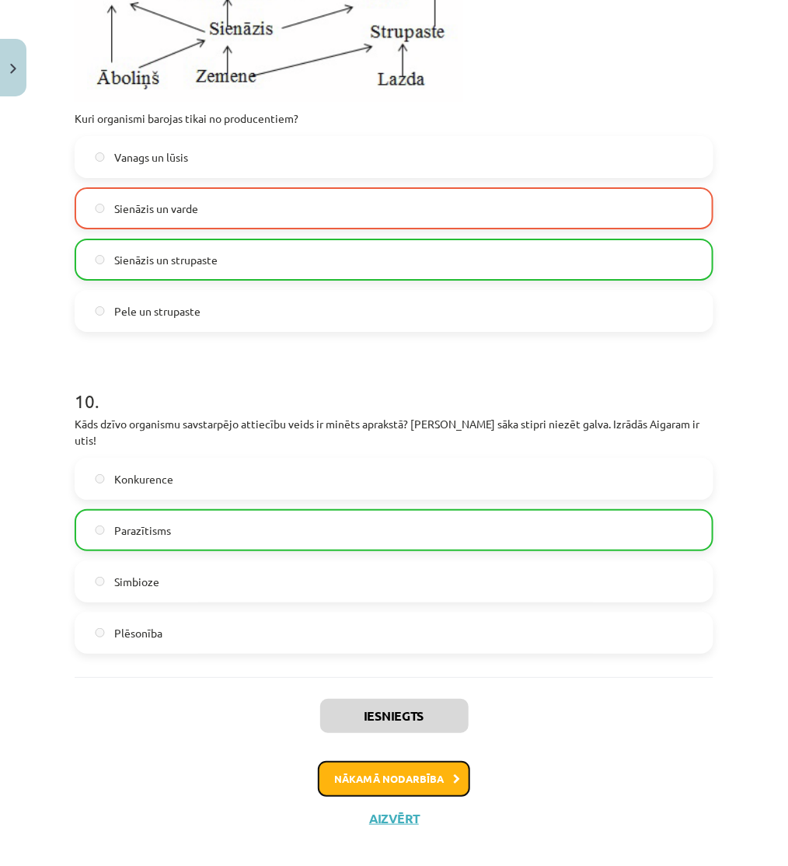
click at [409, 763] on button "Nākamā nodarbība" at bounding box center [394, 779] width 152 height 36
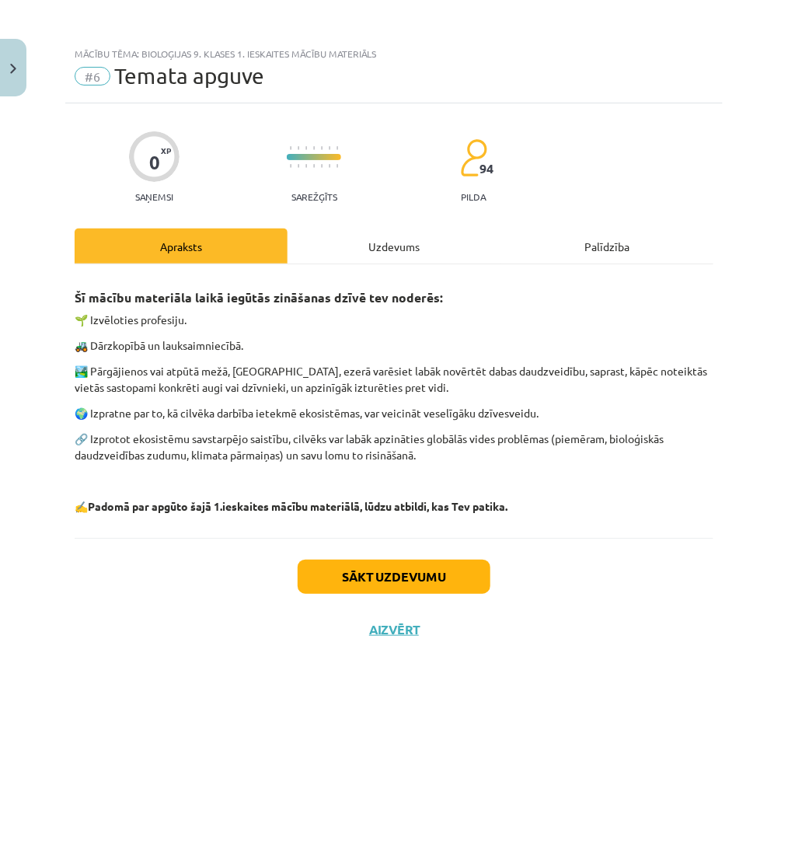
scroll to position [0, 0]
click at [361, 581] on button "Sākt uzdevumu" at bounding box center [394, 576] width 193 height 34
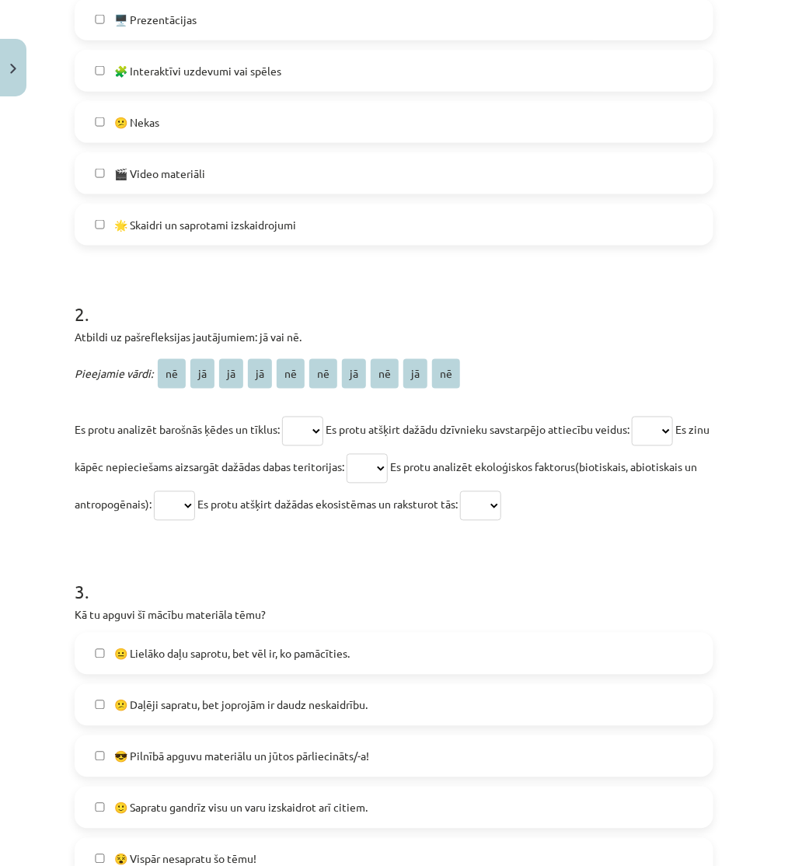
scroll to position [690, 0]
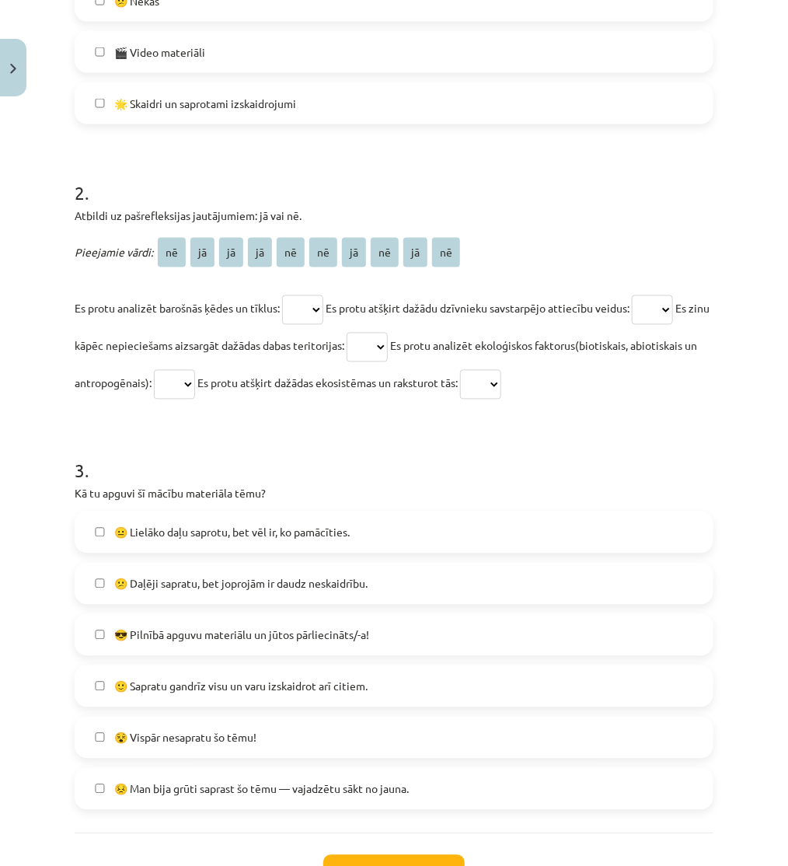
click at [323, 308] on select "** ** ** ** ** ** ** ** ** **" at bounding box center [302, 310] width 41 height 30
select select "**"
click at [287, 295] on select "** ** ** ** ** ** ** ** ** **" at bounding box center [302, 310] width 41 height 30
click at [672, 307] on select "** ** ** ** ** ** ** ** ** **" at bounding box center [652, 310] width 41 height 30
select select "**"
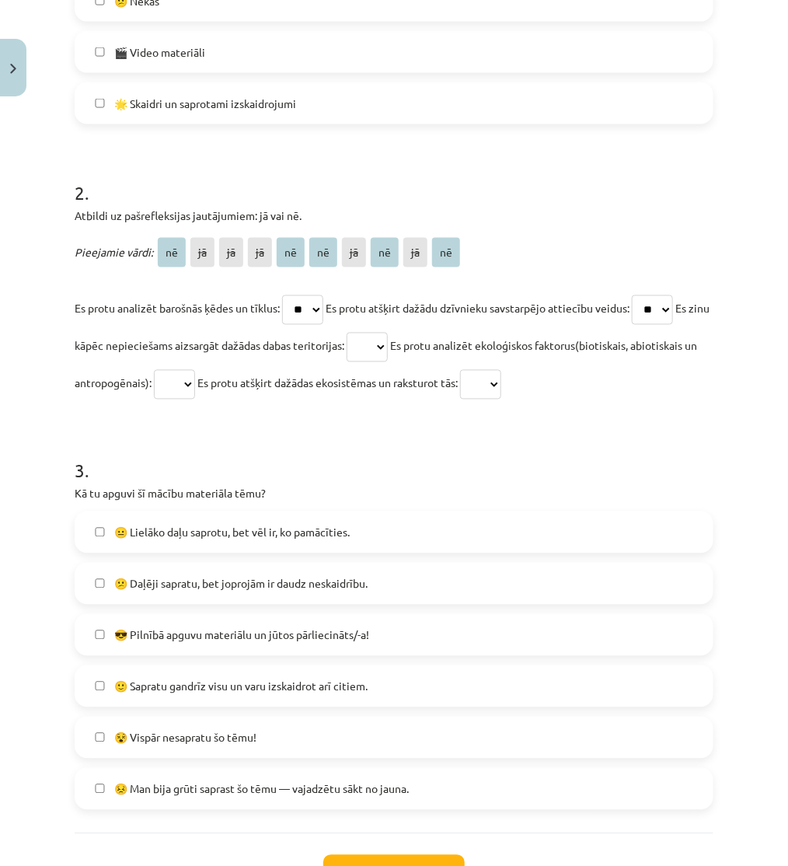
click at [647, 295] on select "** ** ** ** ** ** ** ** ** **" at bounding box center [652, 310] width 41 height 30
click at [388, 354] on select "** ** ** ** ** ** ** ** ** **" at bounding box center [367, 348] width 41 height 30
select select "**"
click at [388, 333] on select "** ** ** ** ** ** ** ** ** **" at bounding box center [367, 348] width 41 height 30
click at [195, 393] on select "** ** ** ** ** ** ** ** ** **" at bounding box center [174, 385] width 41 height 30
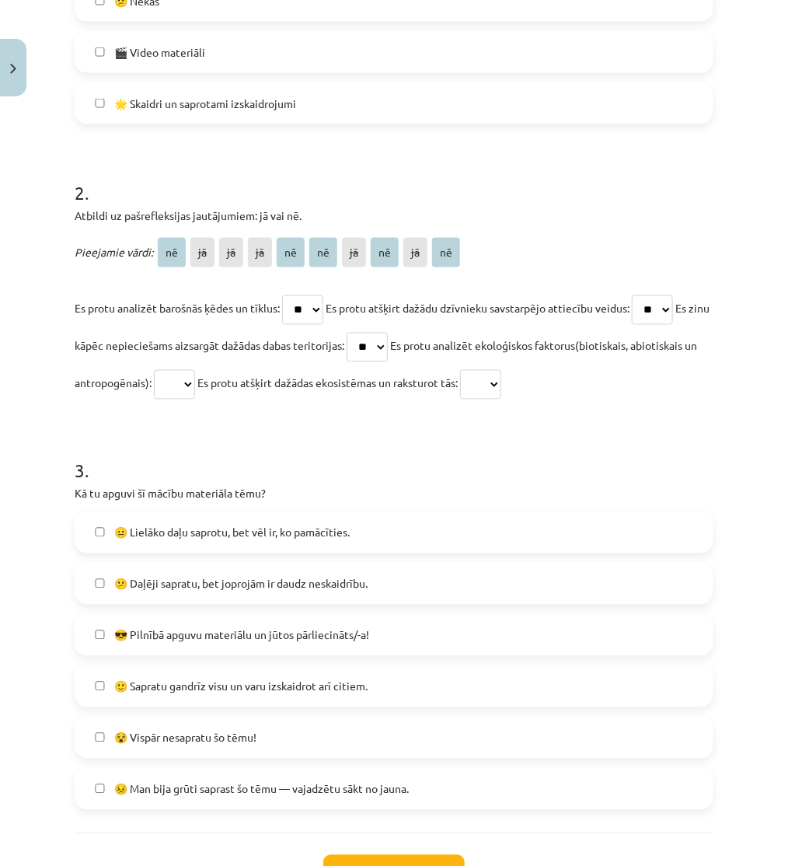
select select "**"
click at [195, 370] on select "** ** ** ** ** ** ** ** ** **" at bounding box center [174, 385] width 41 height 30
click at [501, 391] on select "** ** ** ** ** ** ** ** ** **" at bounding box center [480, 385] width 41 height 30
select select "**"
click at [501, 370] on select "** ** ** ** ** ** ** ** ** **" at bounding box center [480, 385] width 41 height 30
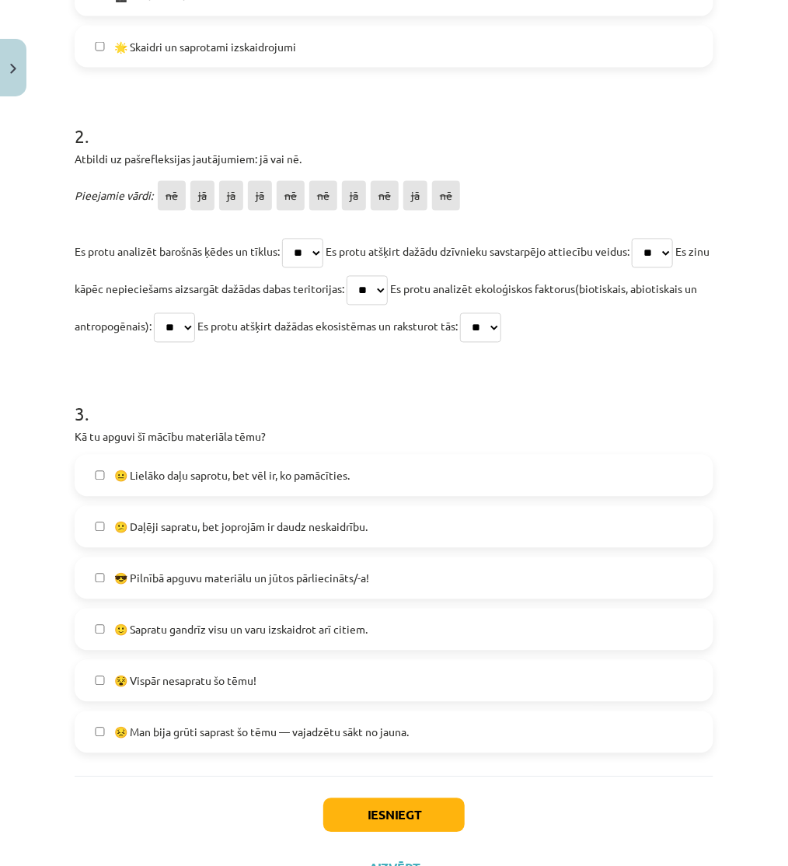
scroll to position [777, 0]
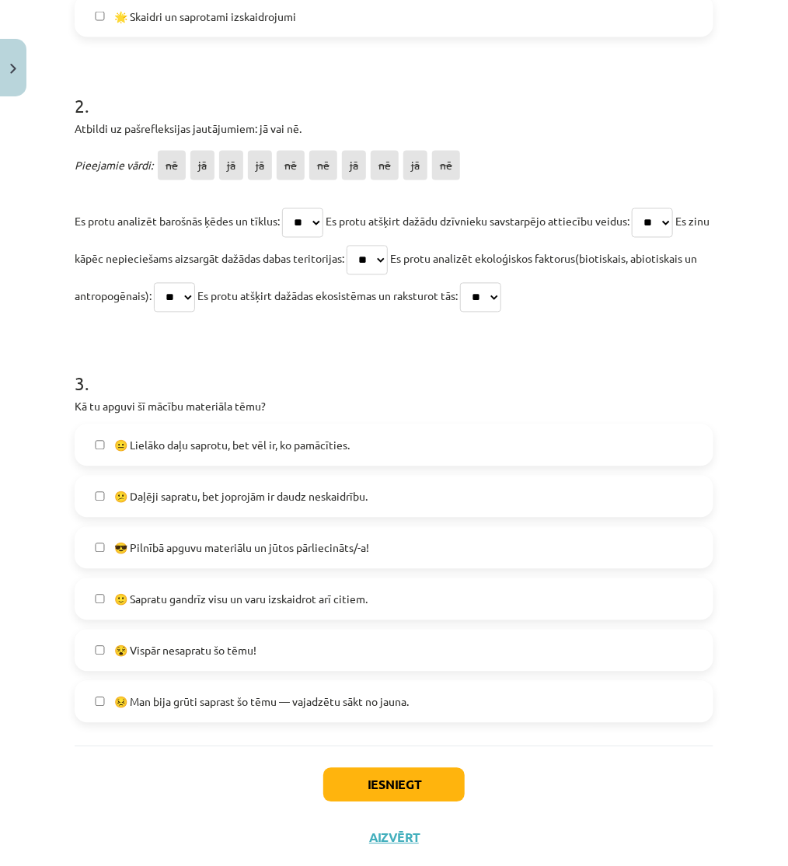
click at [114, 448] on span "😐 Lielāko daļu saprotu, bet vēl ir, ko pamācīties." at bounding box center [231, 445] width 235 height 16
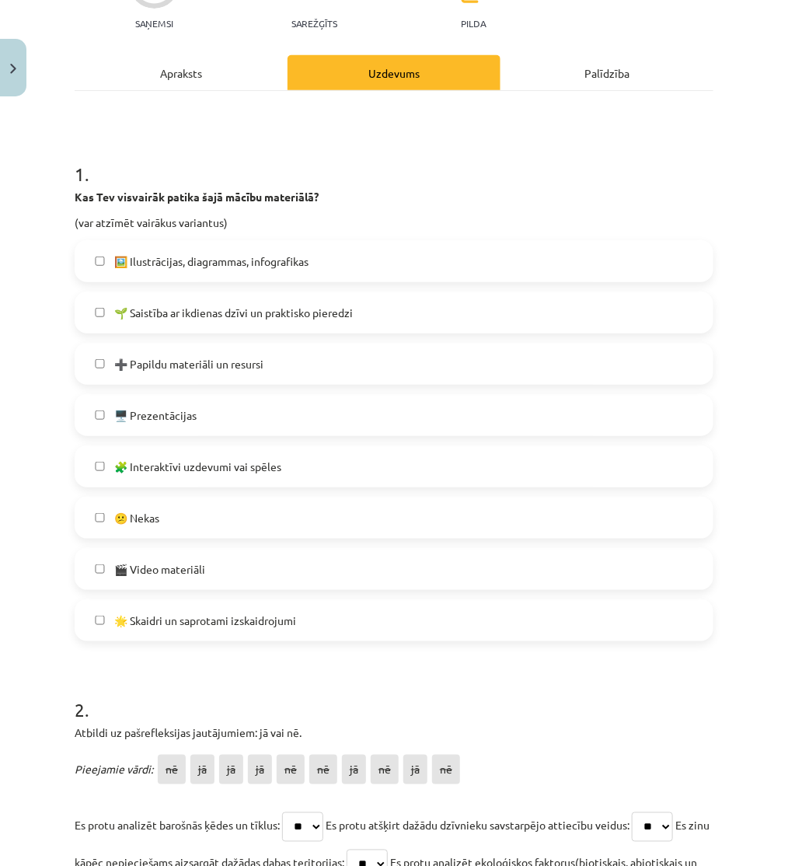
scroll to position [172, 0]
click at [301, 618] on label "🌟 Skaidri un saprotami izskaidrojumi" at bounding box center [394, 620] width 636 height 39
click at [244, 256] on span "🖼️ Ilustrācijas, diagrammas, infografikas" at bounding box center [211, 262] width 194 height 16
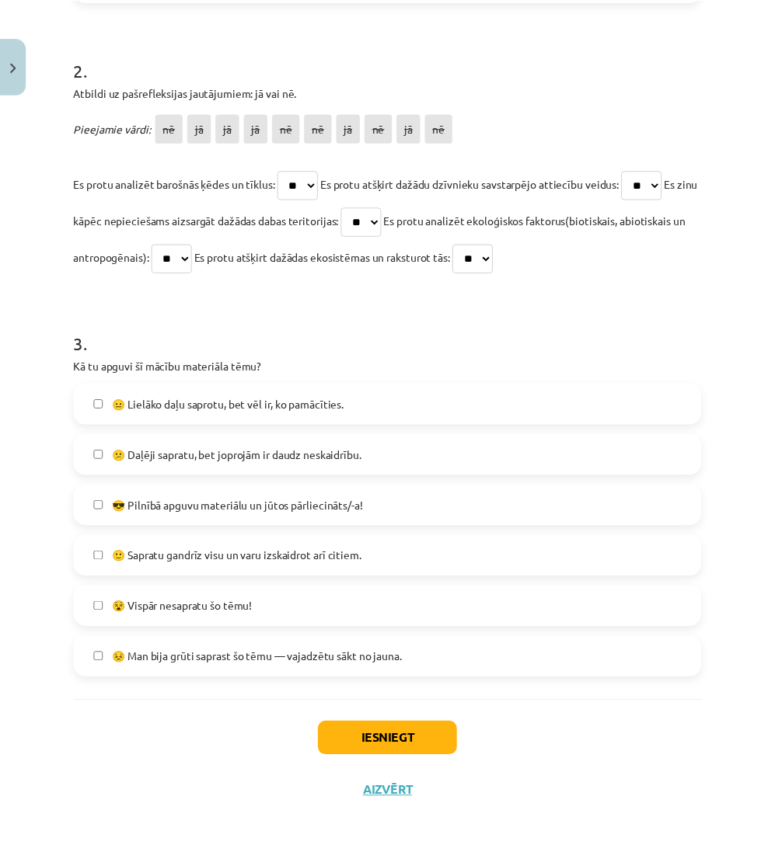
scroll to position [813, 0]
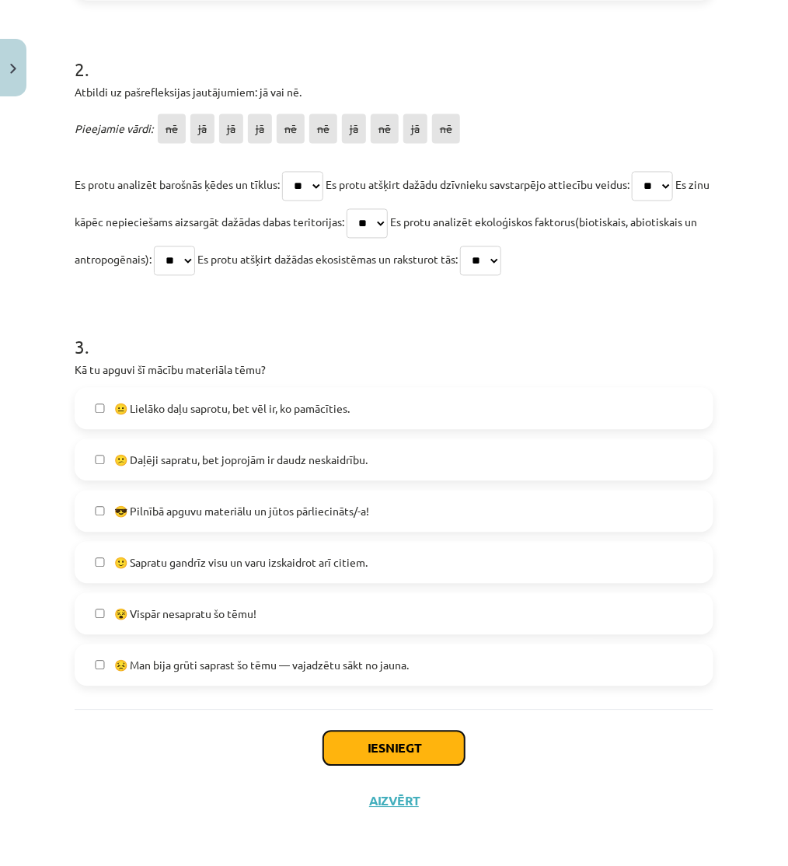
click at [390, 758] on button "Iesniegt" at bounding box center [393, 748] width 141 height 34
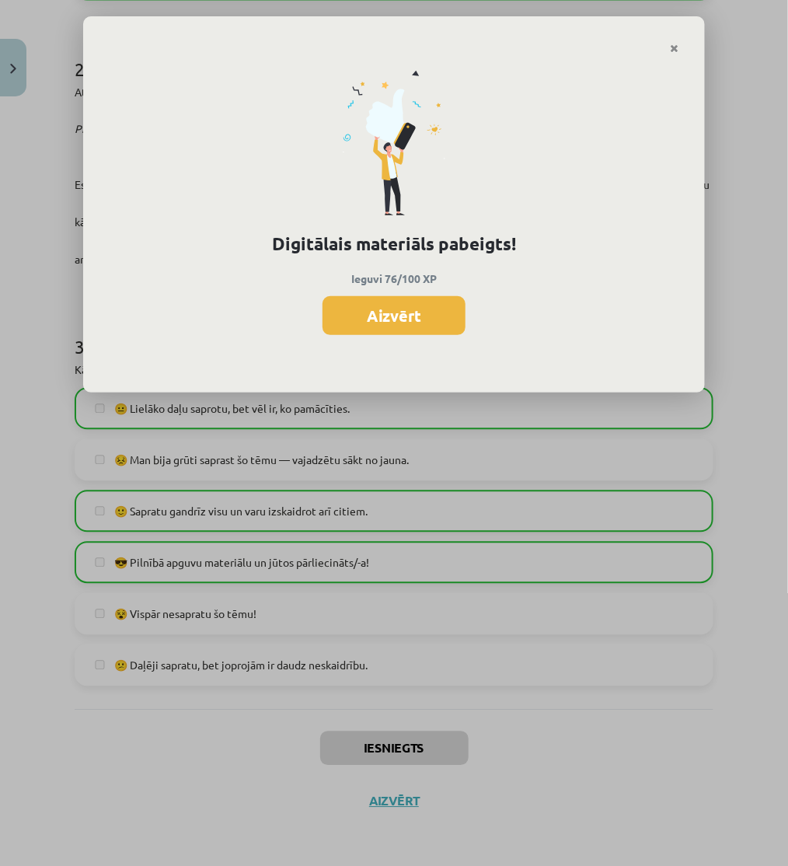
click at [420, 336] on div "Digitālais materiāls pabeigts! Ieguvi 76/100 XP Aizvērt" at bounding box center [394, 223] width 622 height 339
click at [365, 323] on button "Aizvērt" at bounding box center [393, 315] width 143 height 39
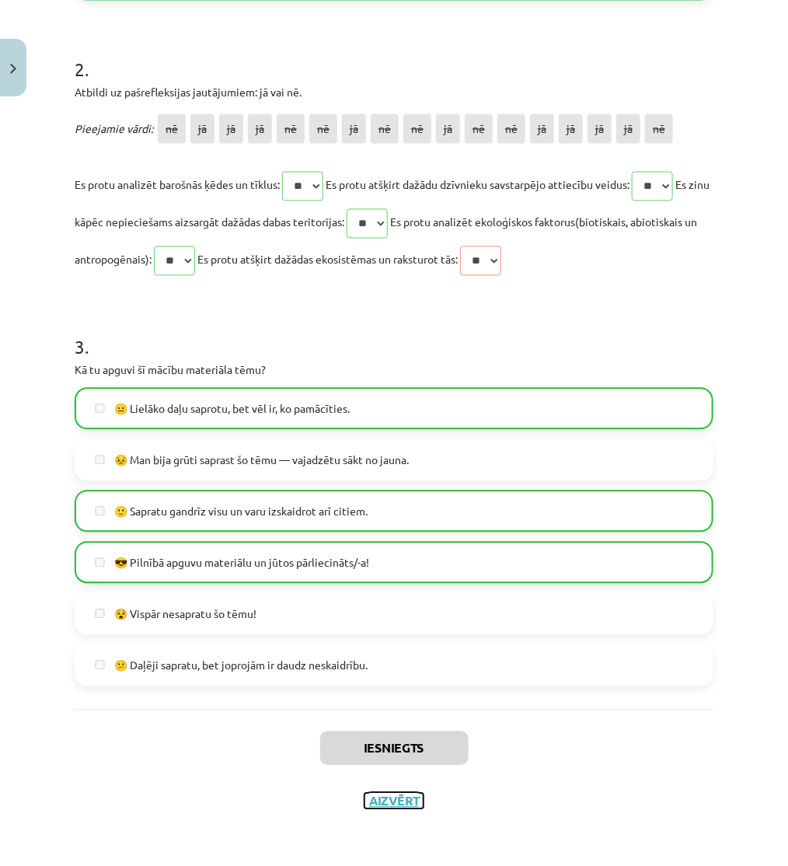
click at [402, 779] on button "Aizvērt" at bounding box center [393, 801] width 59 height 16
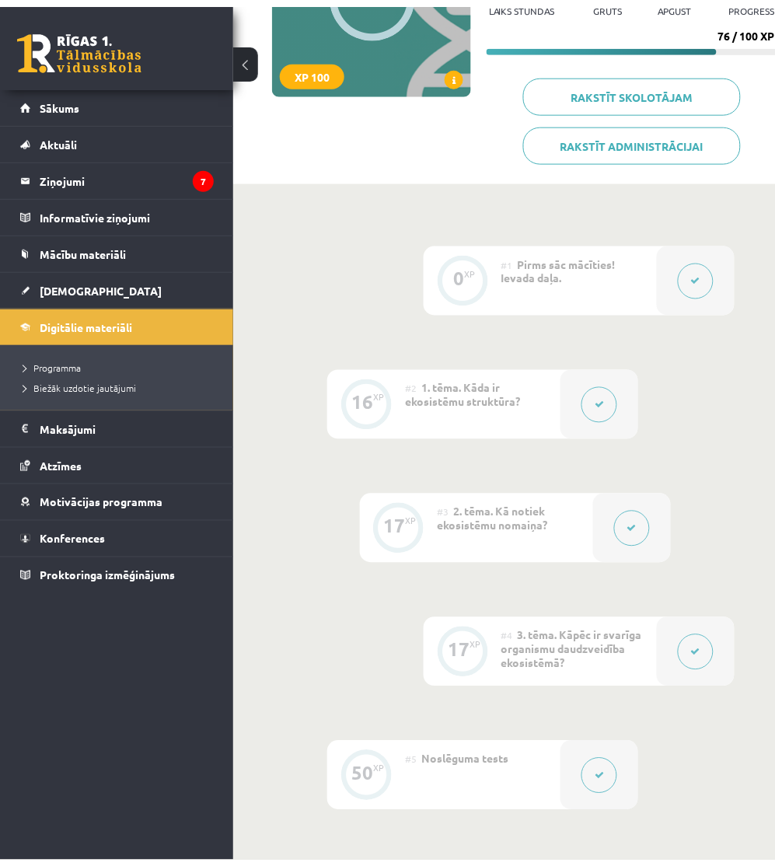
scroll to position [0, 0]
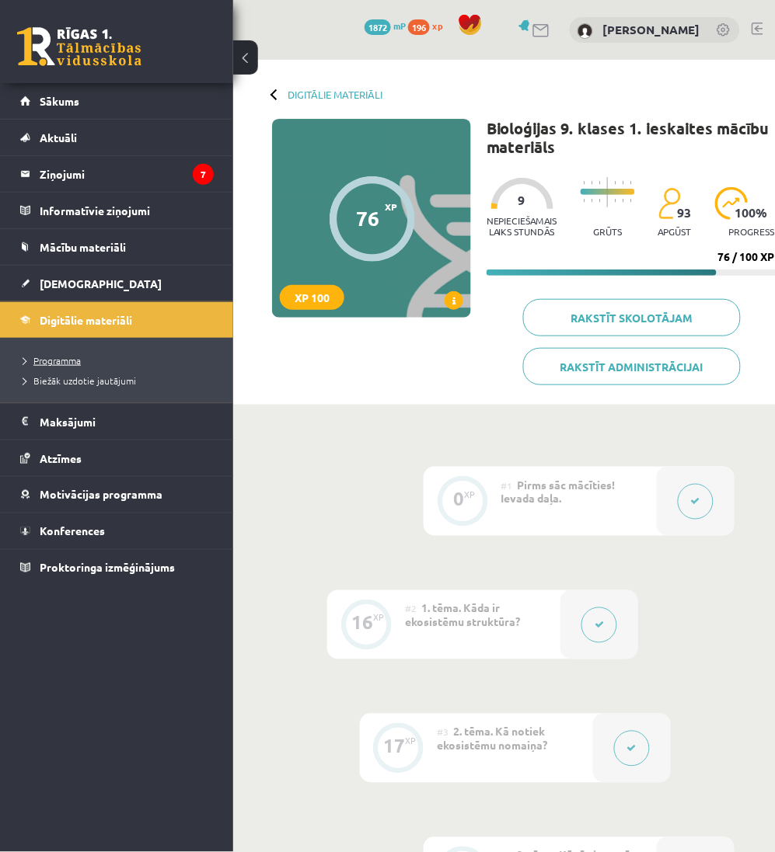
click at [97, 356] on link "Programma" at bounding box center [120, 361] width 194 height 14
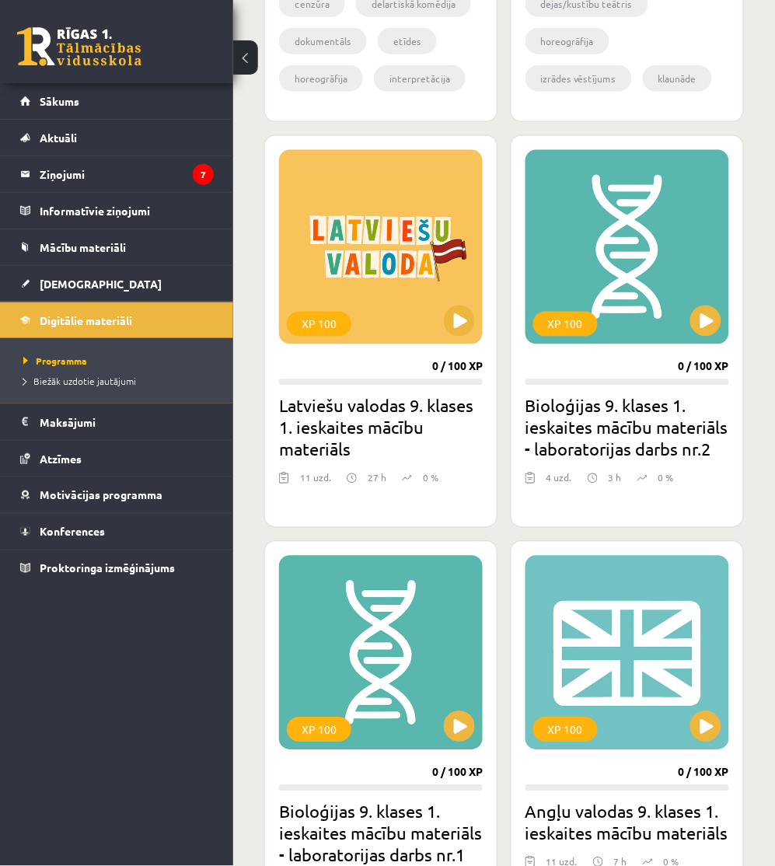
scroll to position [1208, 0]
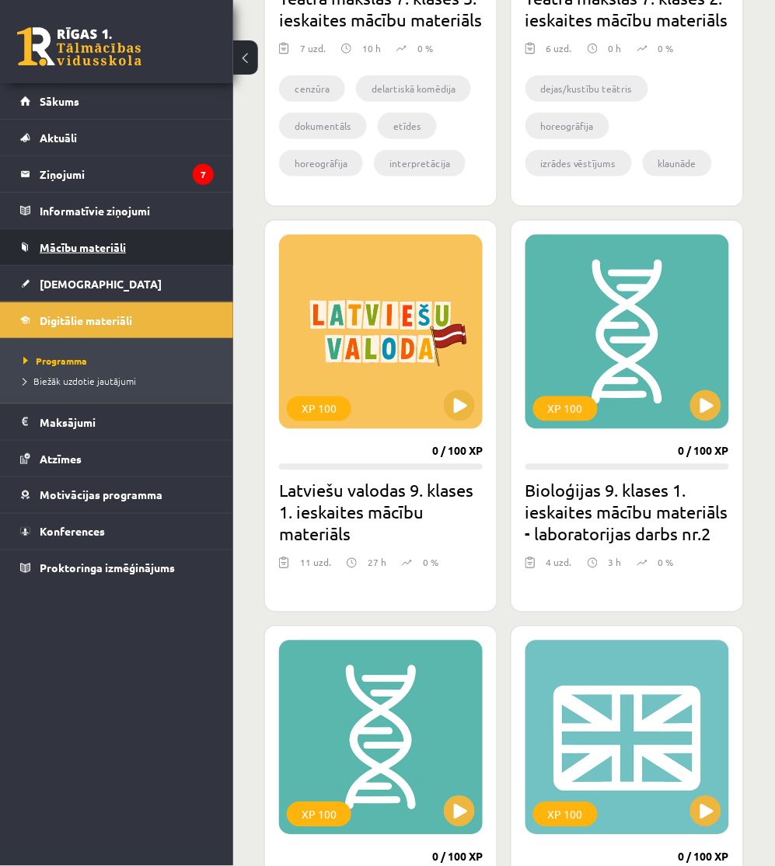
click at [80, 249] on span "Mācību materiāli" at bounding box center [83, 247] width 86 height 14
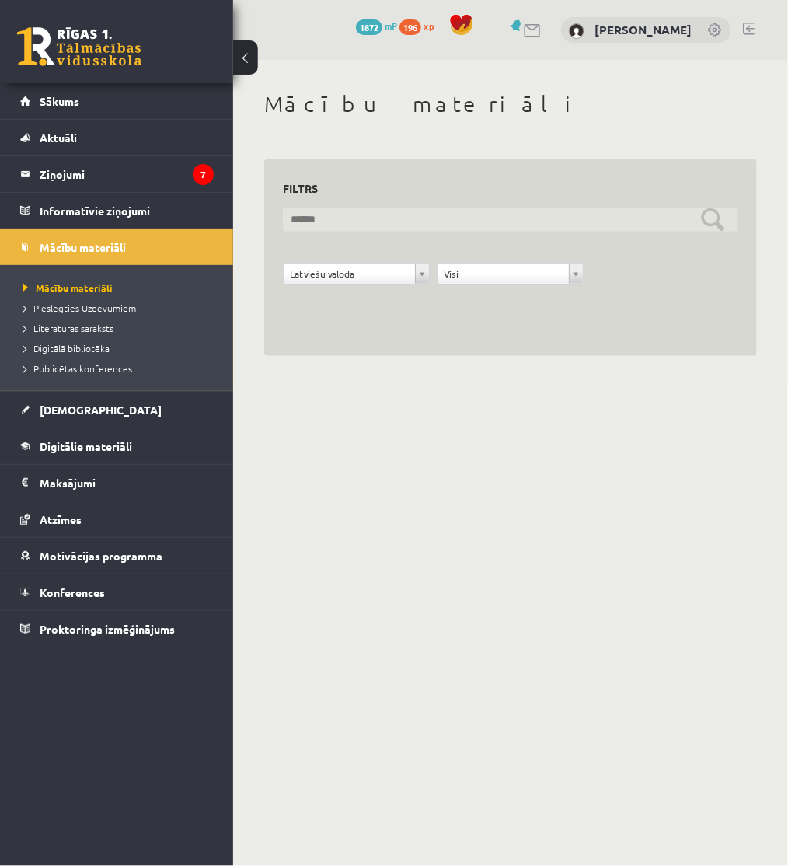
click at [709, 221] on input "text" at bounding box center [510, 219] width 455 height 24
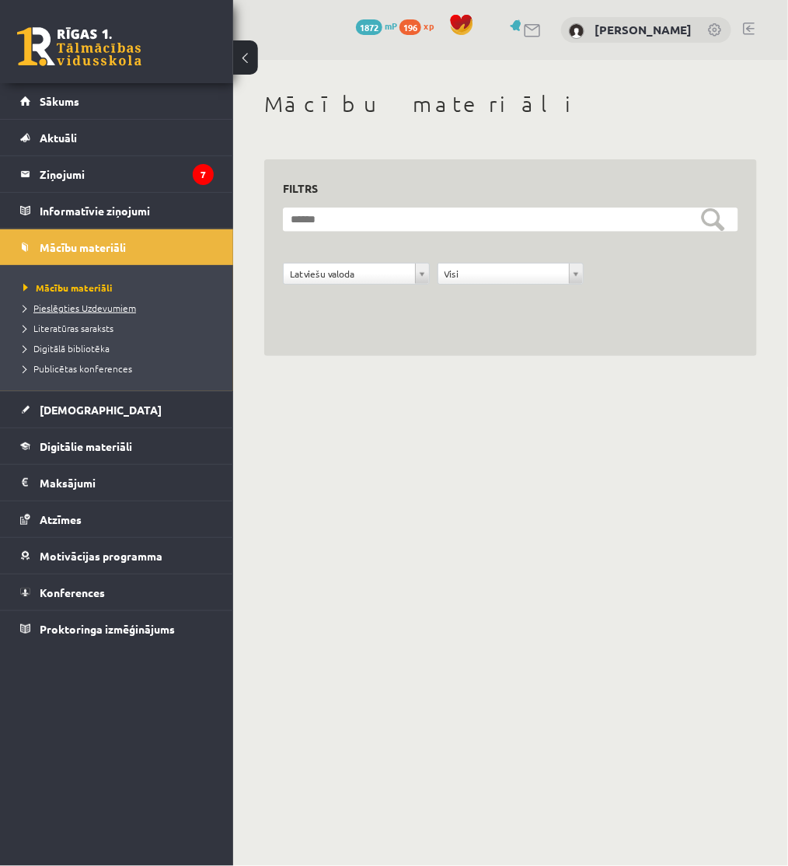
click at [96, 308] on span "Pieslēgties Uzdevumiem" at bounding box center [79, 307] width 113 height 12
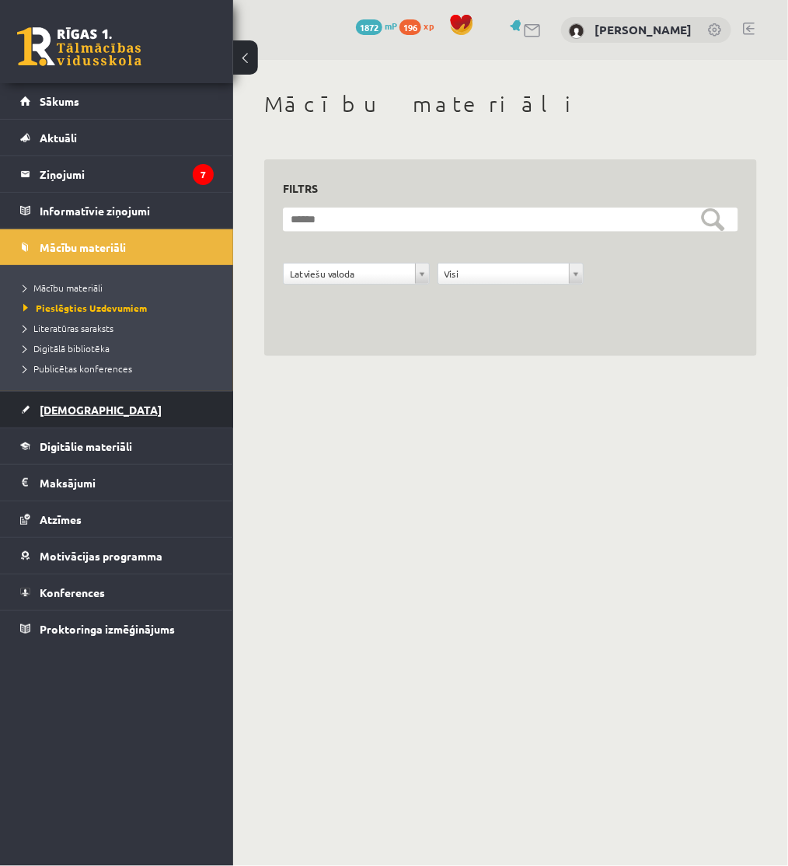
click at [103, 402] on link "[DEMOGRAPHIC_DATA]" at bounding box center [116, 410] width 193 height 36
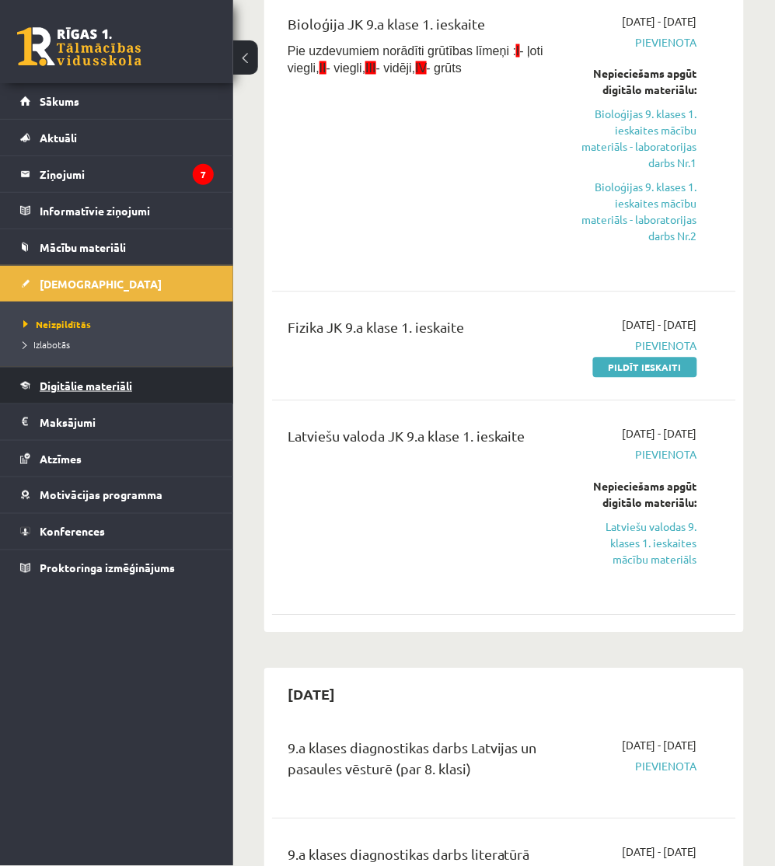
scroll to position [431, 0]
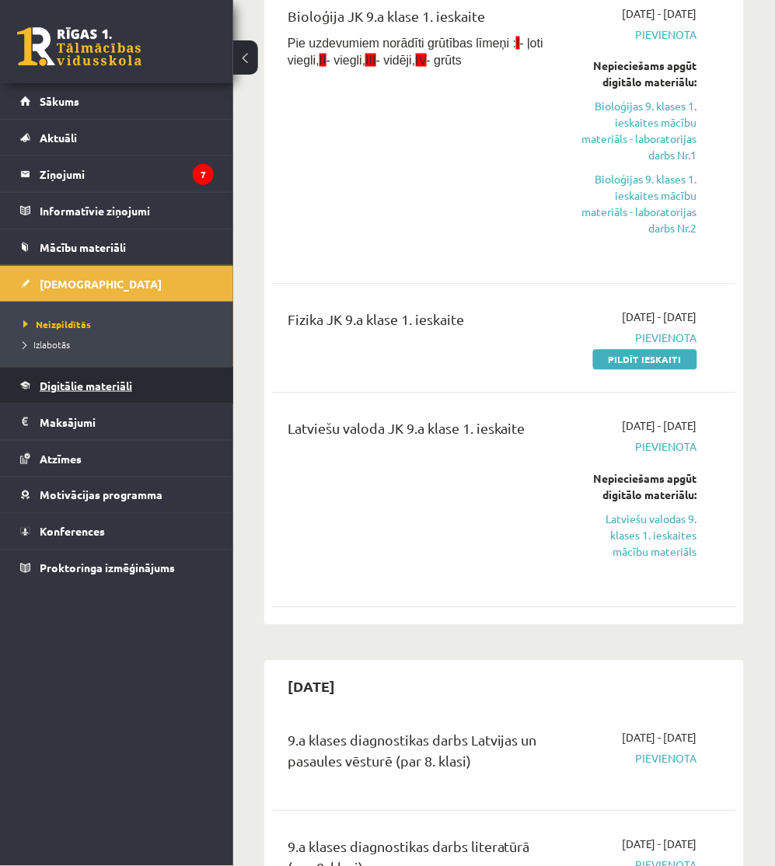
click at [102, 381] on span "Digitālie materiāli" at bounding box center [86, 385] width 92 height 14
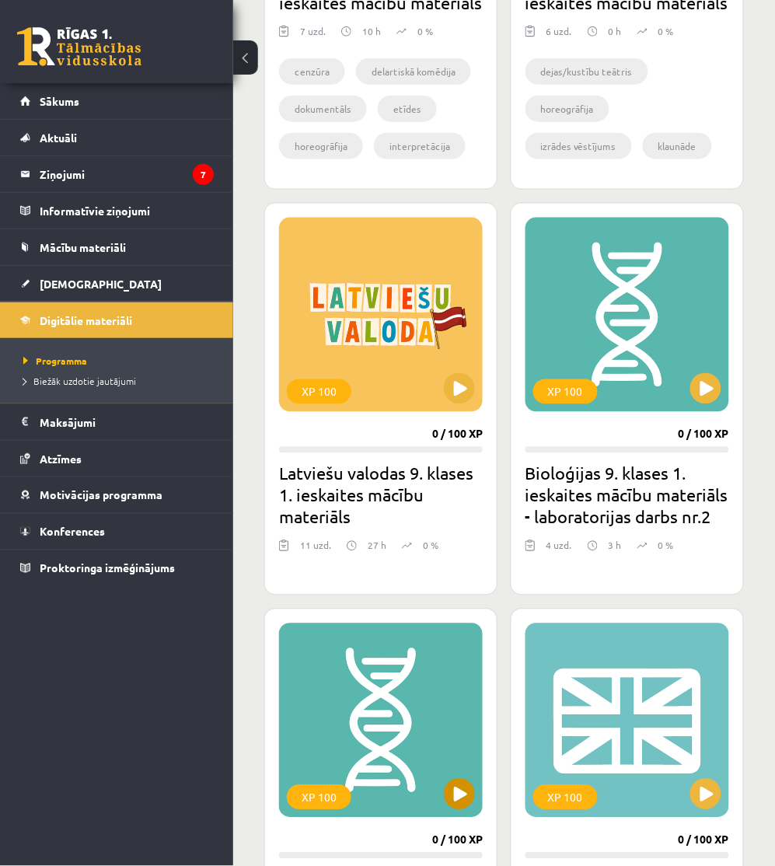
scroll to position [1467, 0]
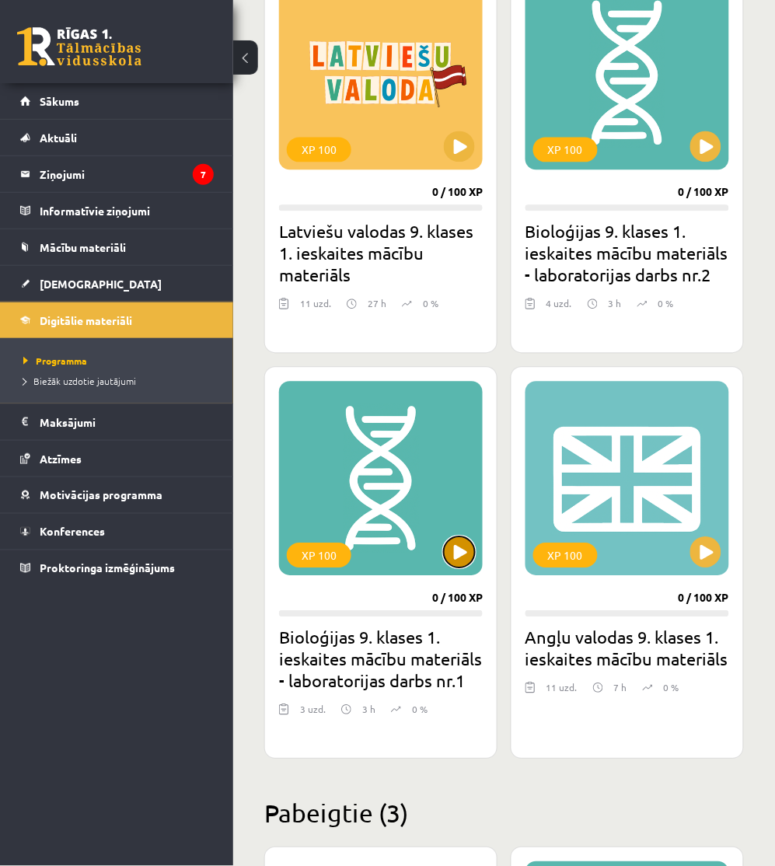
click at [462, 542] on button at bounding box center [459, 552] width 31 height 31
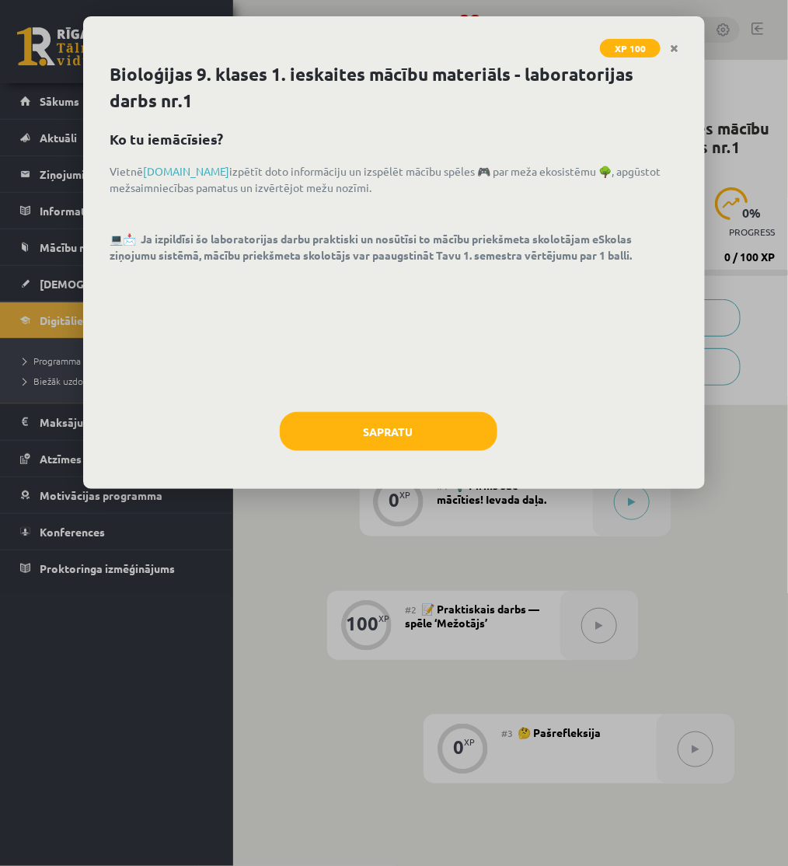
click at [399, 407] on div "Bioloģijas 9. klases 1. ieskaites mācību materiāls - laboratorijas darbs nr.1 K…" at bounding box center [394, 274] width 622 height 427
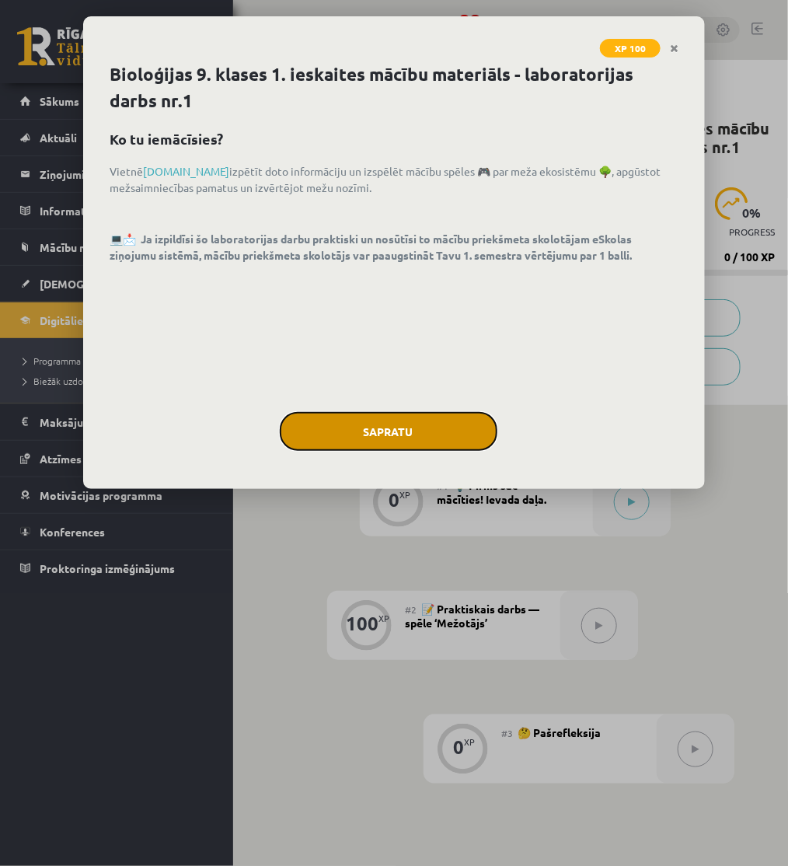
click at [399, 423] on button "Sapratu" at bounding box center [389, 431] width 218 height 39
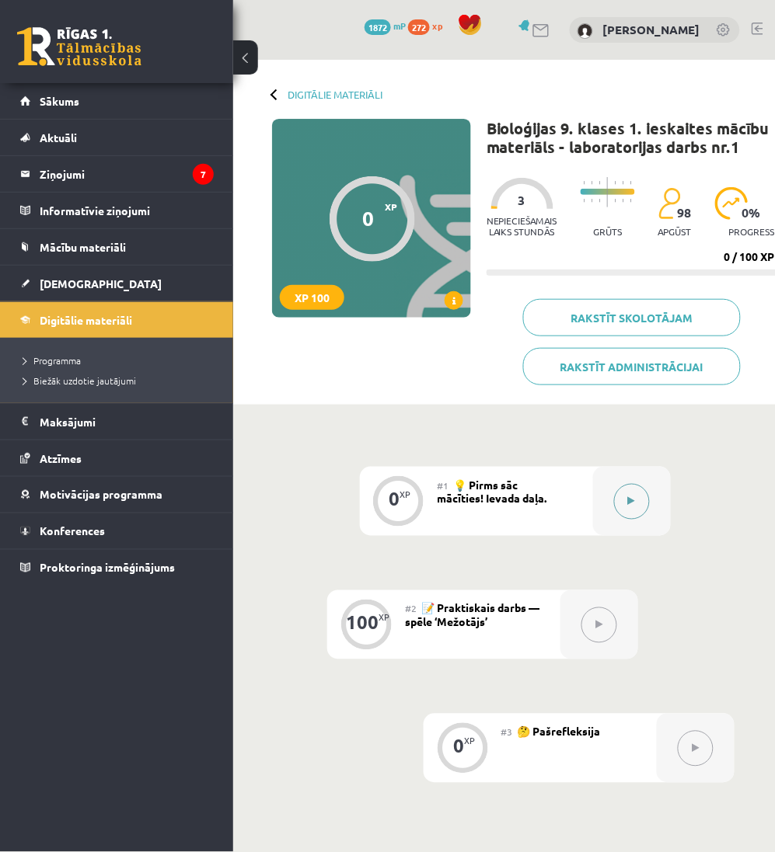
click at [618, 496] on button at bounding box center [632, 502] width 36 height 36
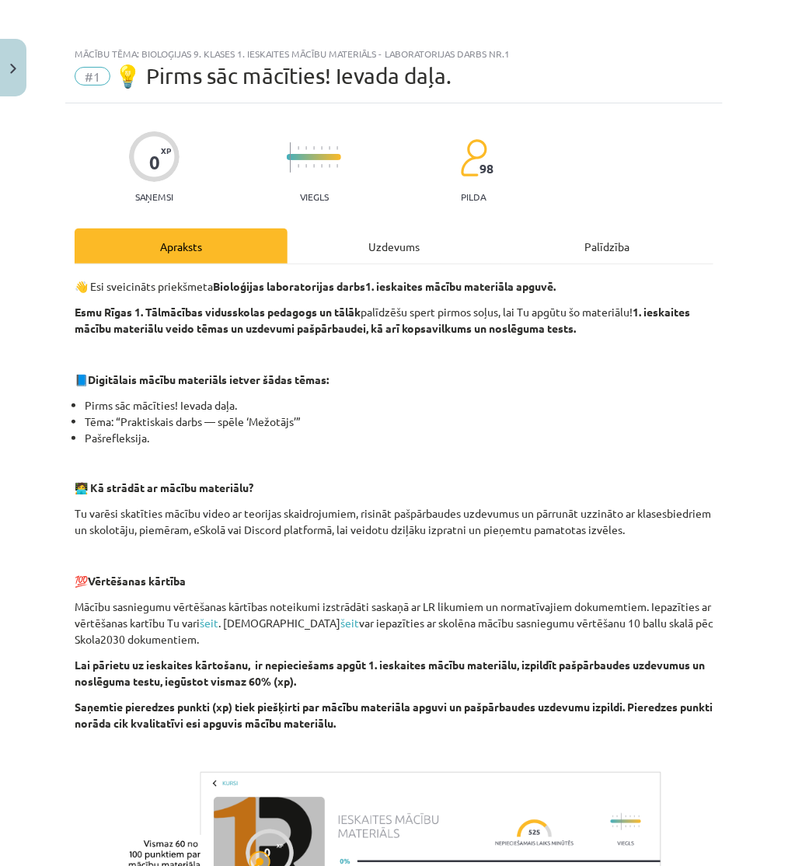
drag, startPoint x: 441, startPoint y: 246, endPoint x: 406, endPoint y: 270, distance: 41.4
click at [440, 246] on div "Uzdevums" at bounding box center [393, 245] width 213 height 35
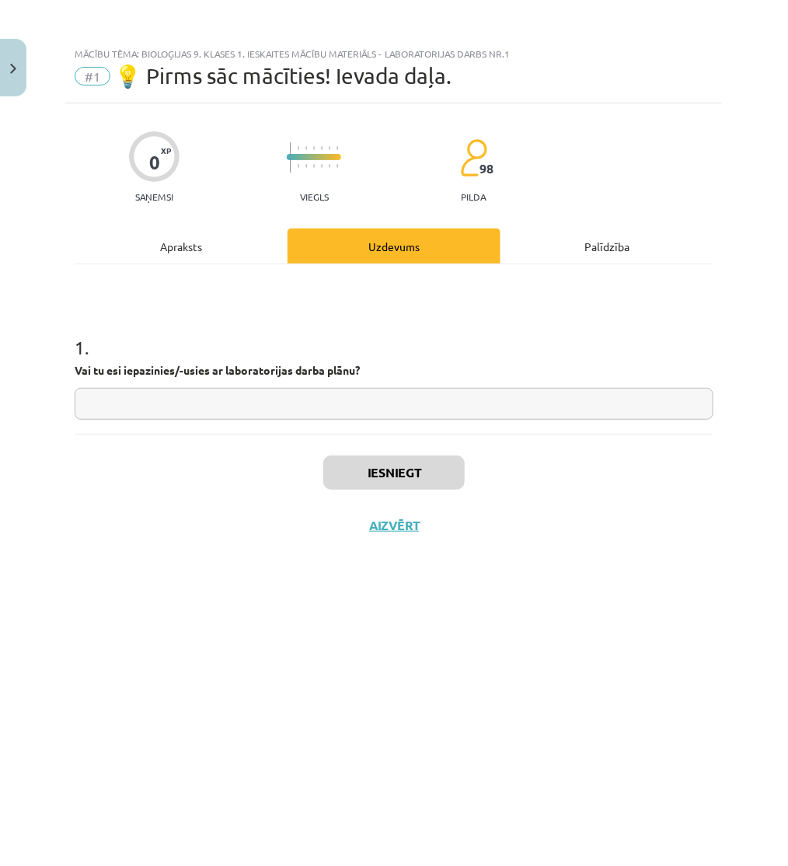
click at [213, 252] on div "Apraksts" at bounding box center [181, 245] width 213 height 35
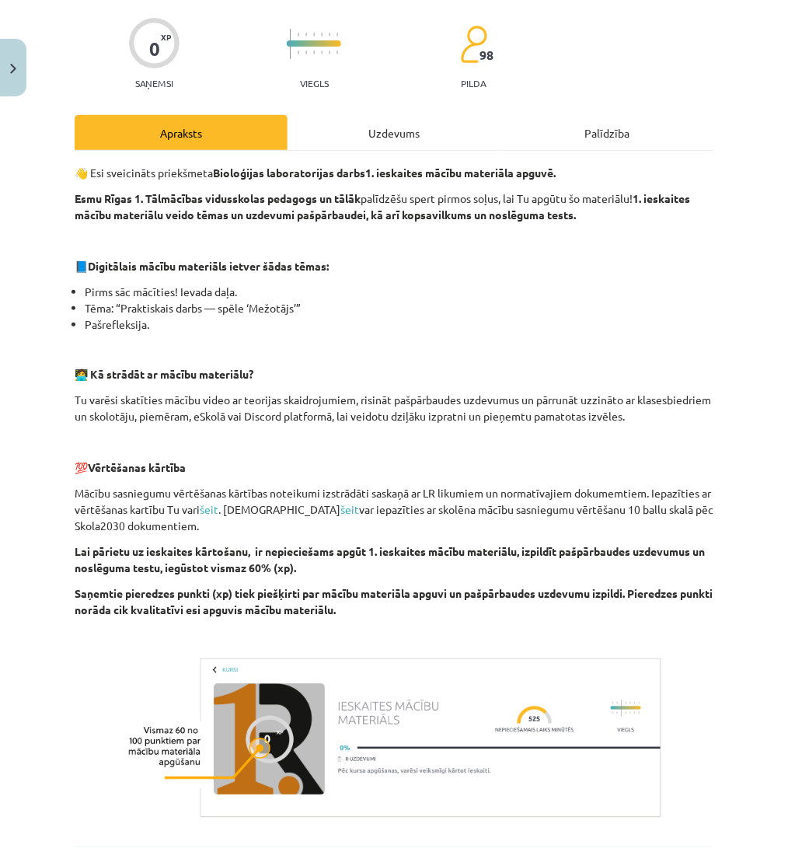
scroll to position [94, 0]
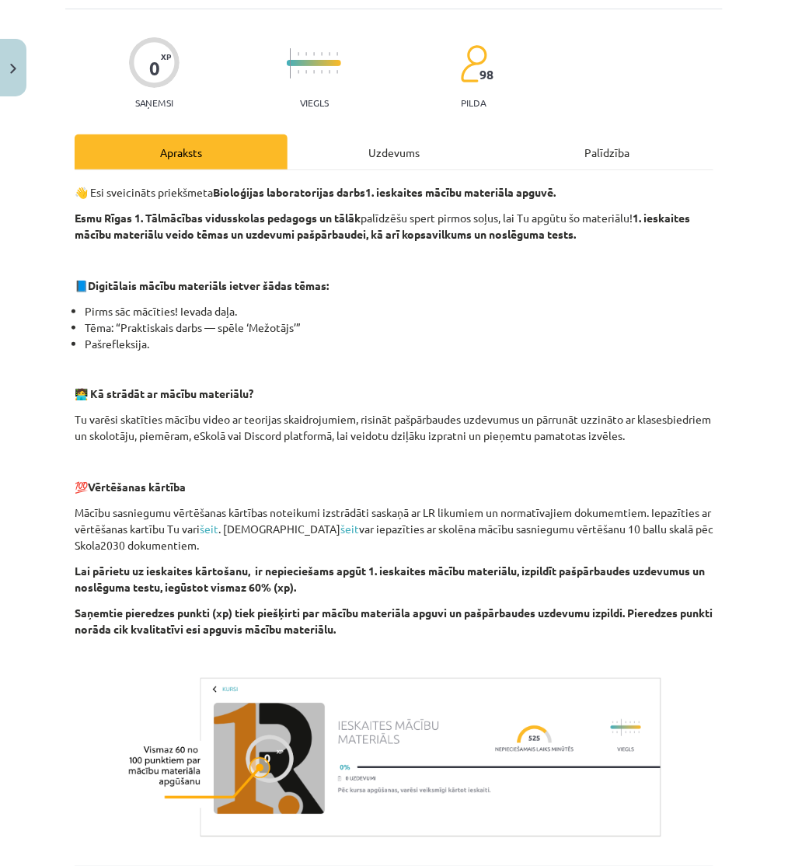
click at [340, 169] on div "Uzdevums" at bounding box center [393, 151] width 213 height 35
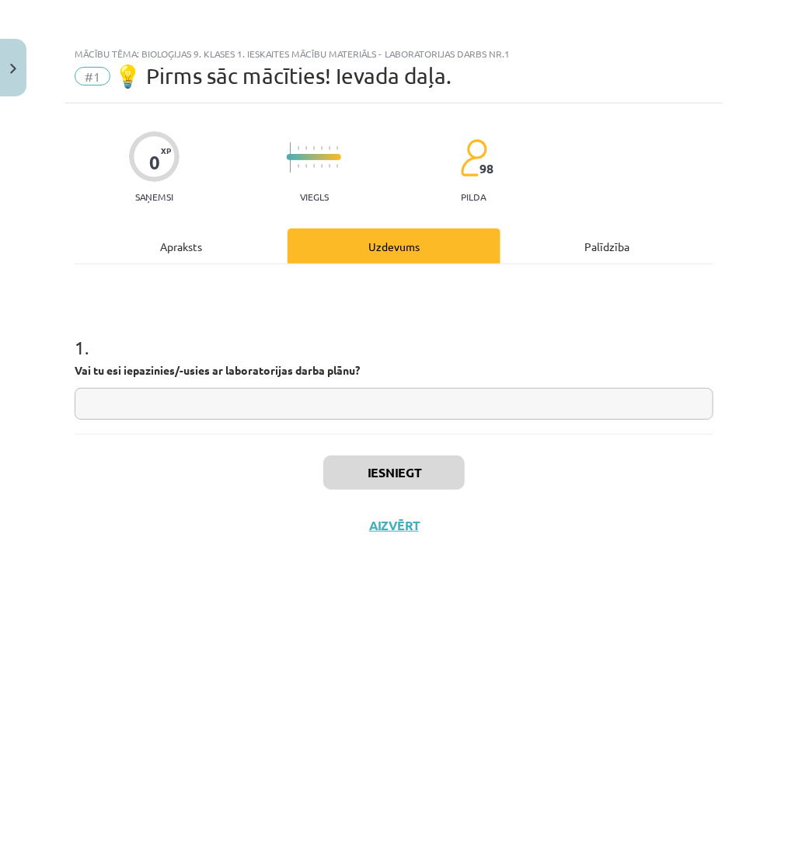
click at [232, 392] on input "text" at bounding box center [394, 404] width 639 height 32
click at [156, 400] on input "***" at bounding box center [394, 404] width 639 height 32
type input "**"
click at [371, 484] on button "Iesniegt" at bounding box center [393, 472] width 141 height 34
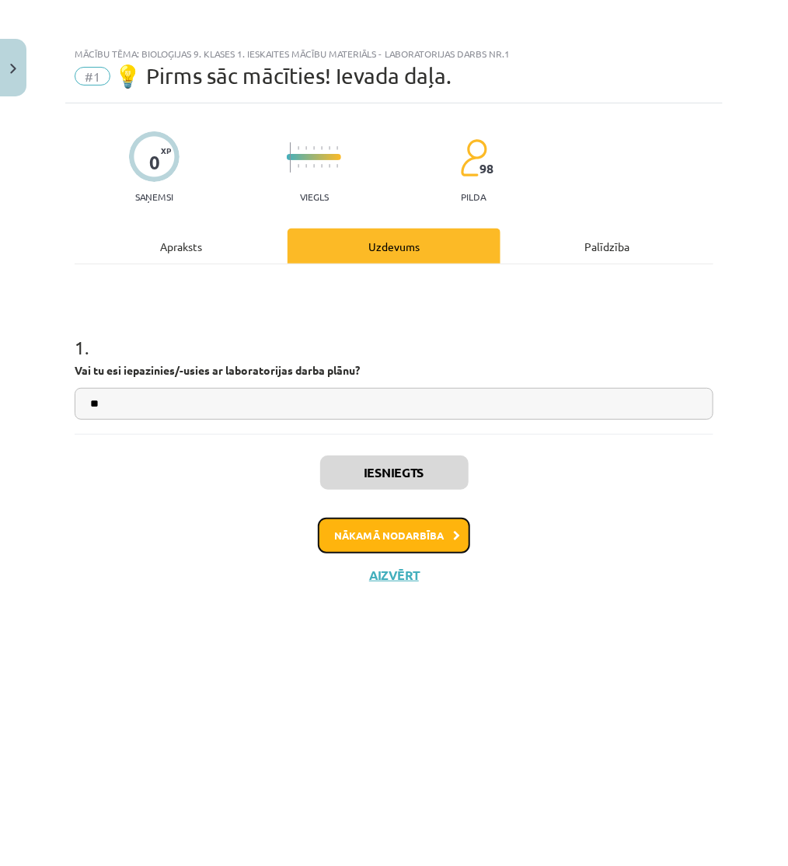
click at [447, 533] on button "Nākamā nodarbība" at bounding box center [394, 535] width 152 height 36
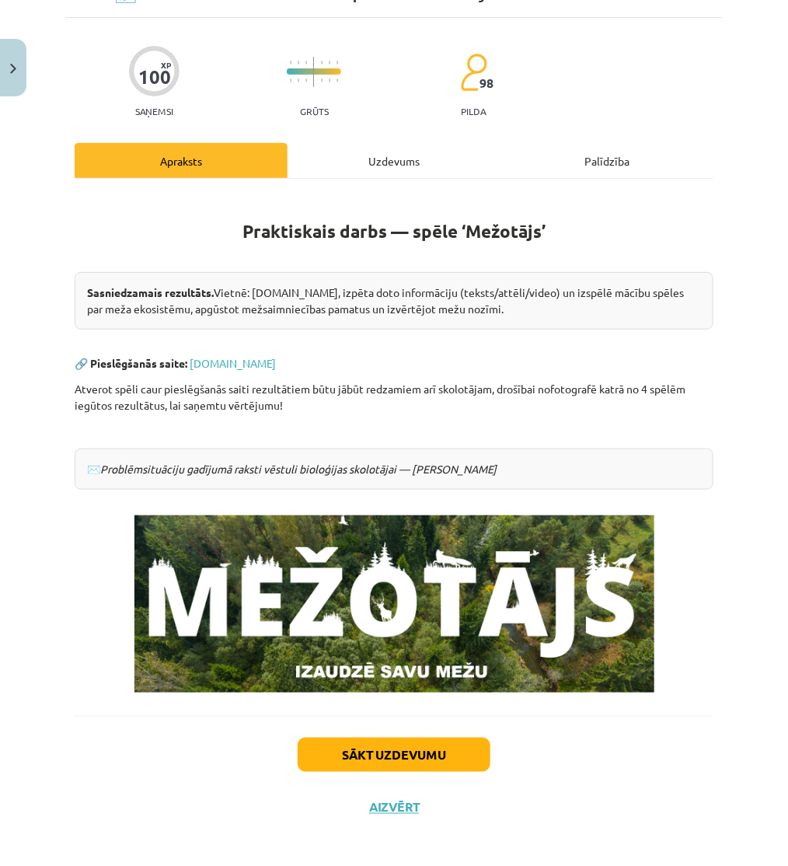
scroll to position [91, 0]
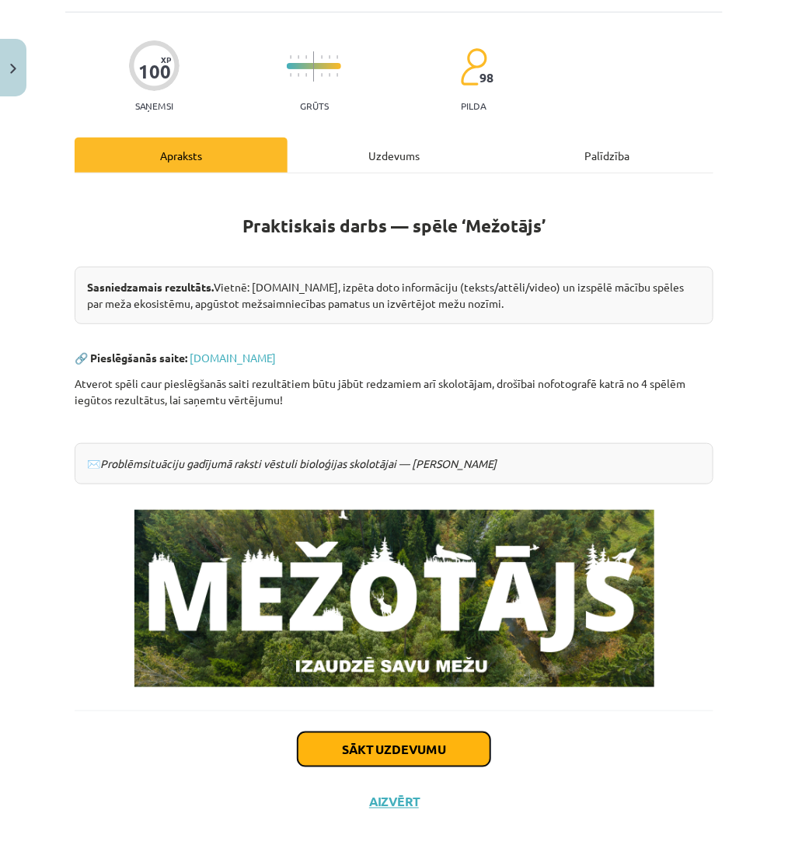
click at [396, 739] on button "Sākt uzdevumu" at bounding box center [394, 749] width 193 height 34
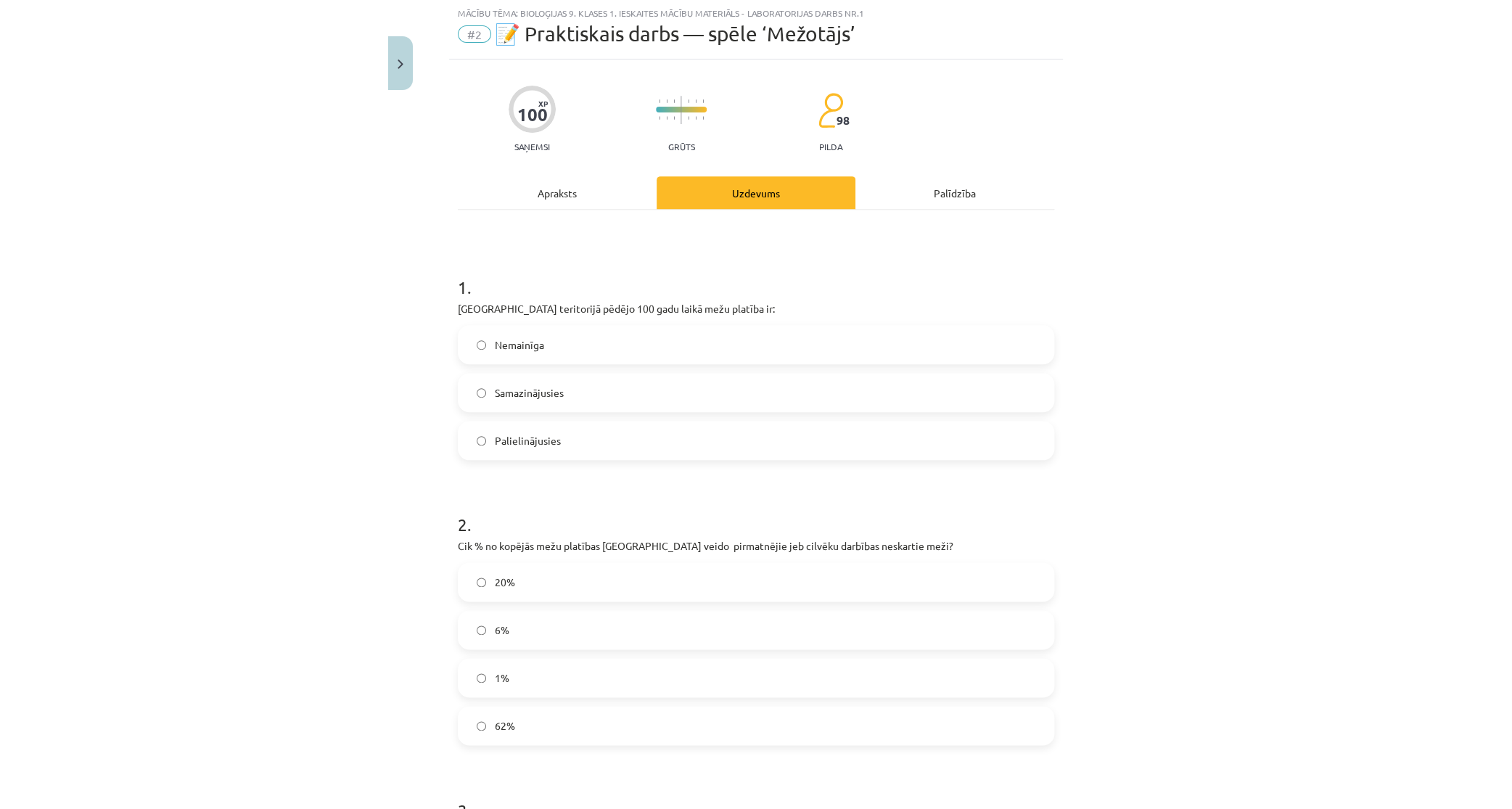
scroll to position [36, 0]
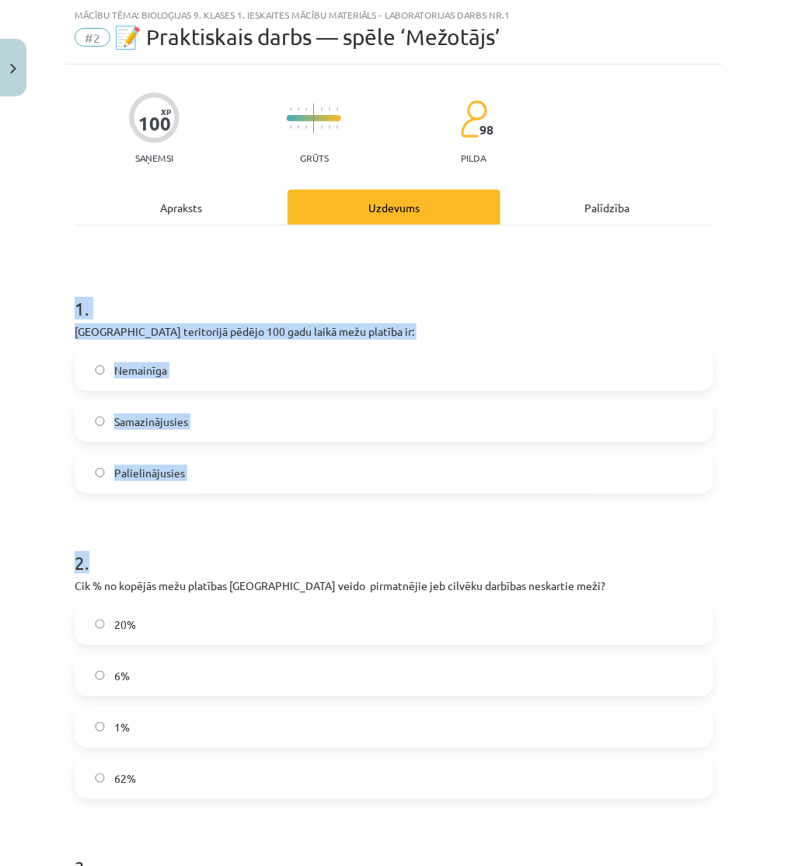
drag, startPoint x: 51, startPoint y: 308, endPoint x: 374, endPoint y: 549, distance: 403.1
click at [374, 549] on div "Mācību tēma: Bioloģijas 9. klases 1. ieskaites mācību materiāls - laboratorijas…" at bounding box center [394, 433] width 788 height 866
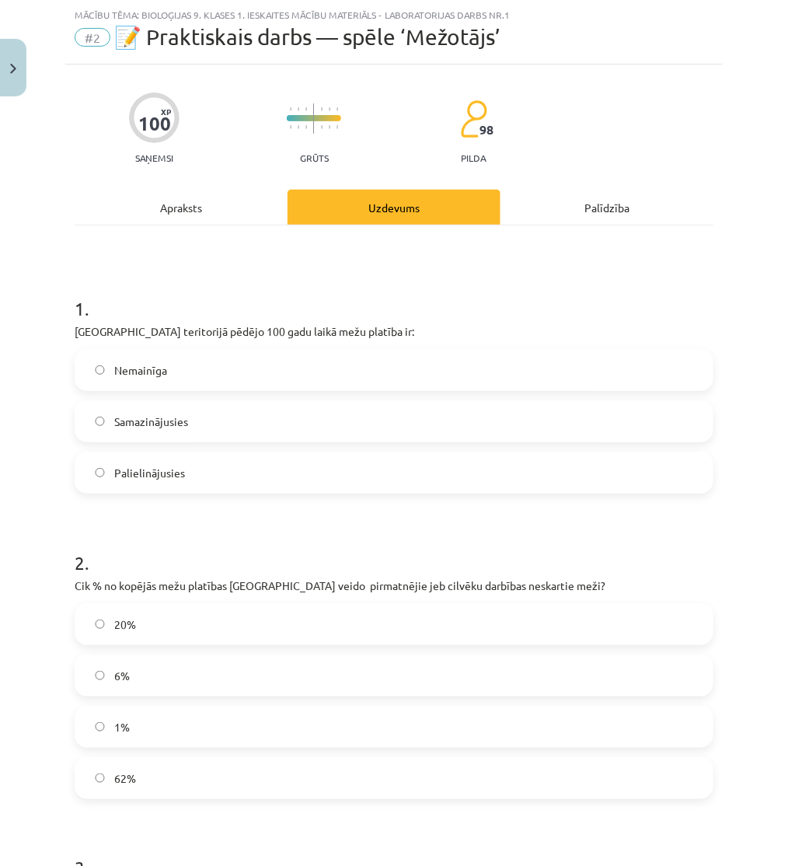
click at [152, 195] on div "Apraksts" at bounding box center [181, 207] width 213 height 35
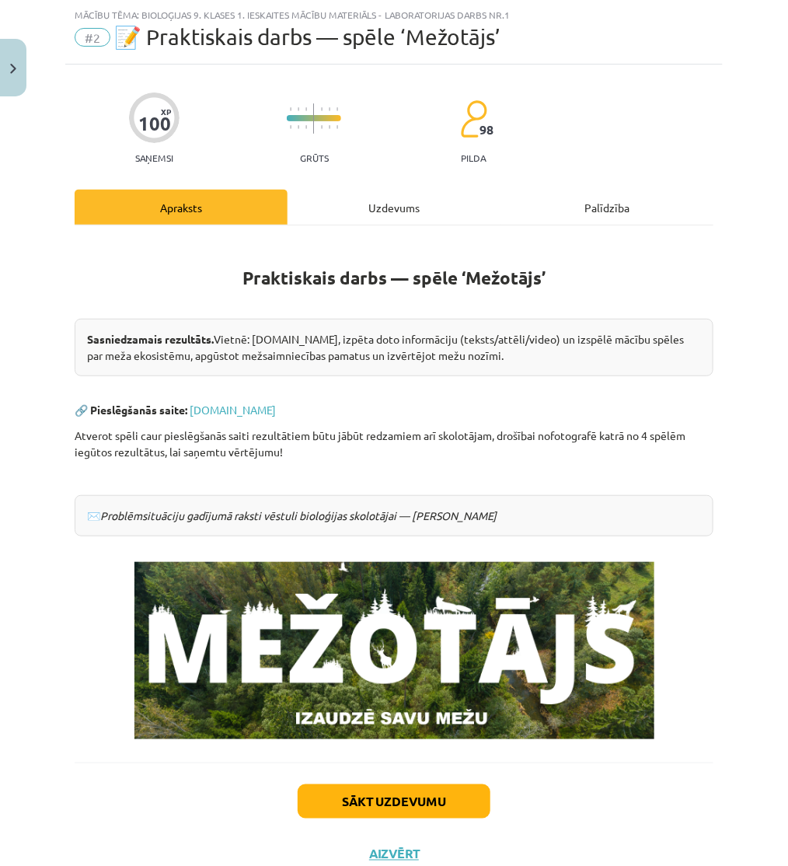
click at [381, 643] on img at bounding box center [394, 650] width 520 height 177
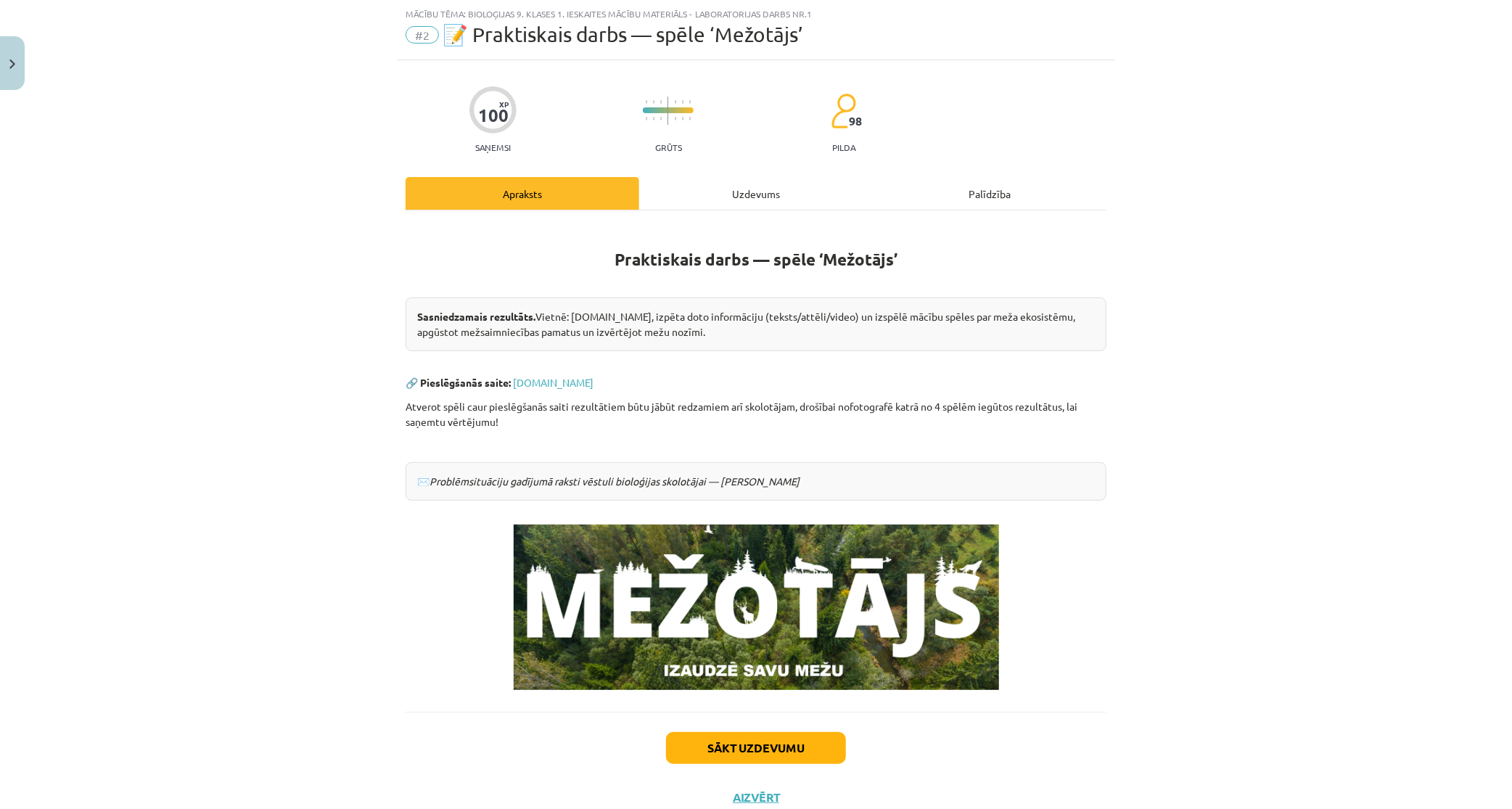
click at [734, 187] on div "Uzdevums" at bounding box center [756, 193] width 233 height 33
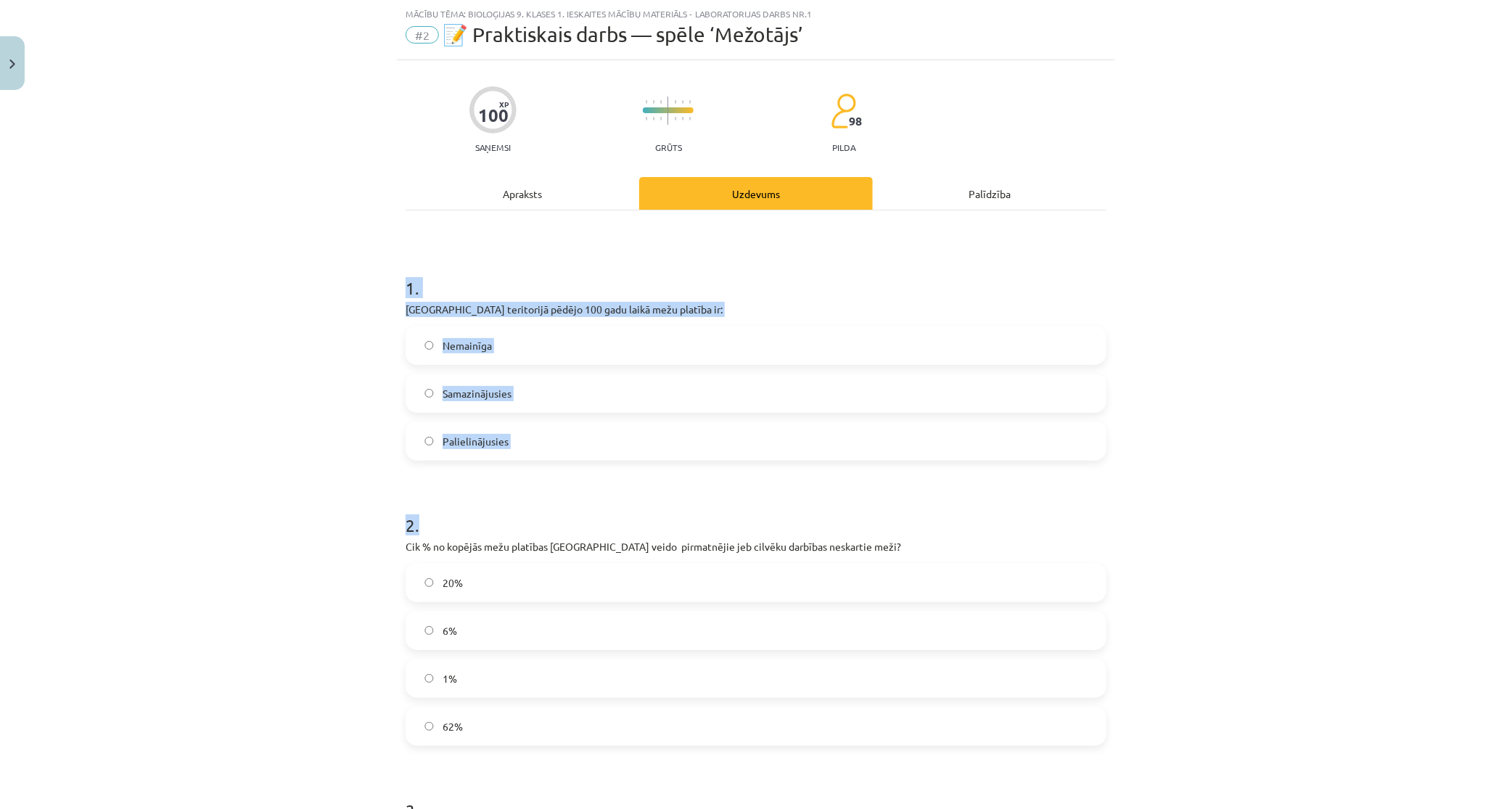
drag, startPoint x: 385, startPoint y: 286, endPoint x: 820, endPoint y: 438, distance: 460.8
click at [735, 462] on div "Mācību tēma: Bioloģijas 9. klases 1. ieskaites mācību materiāls - laboratorijas…" at bounding box center [756, 404] width 1512 height 809
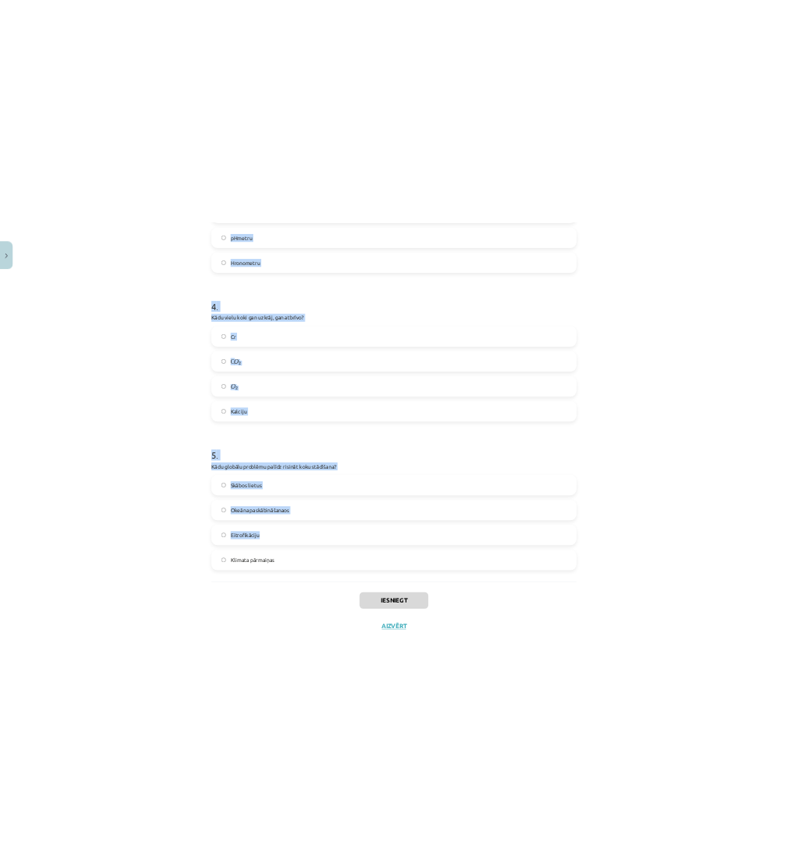
scroll to position [1066, 0]
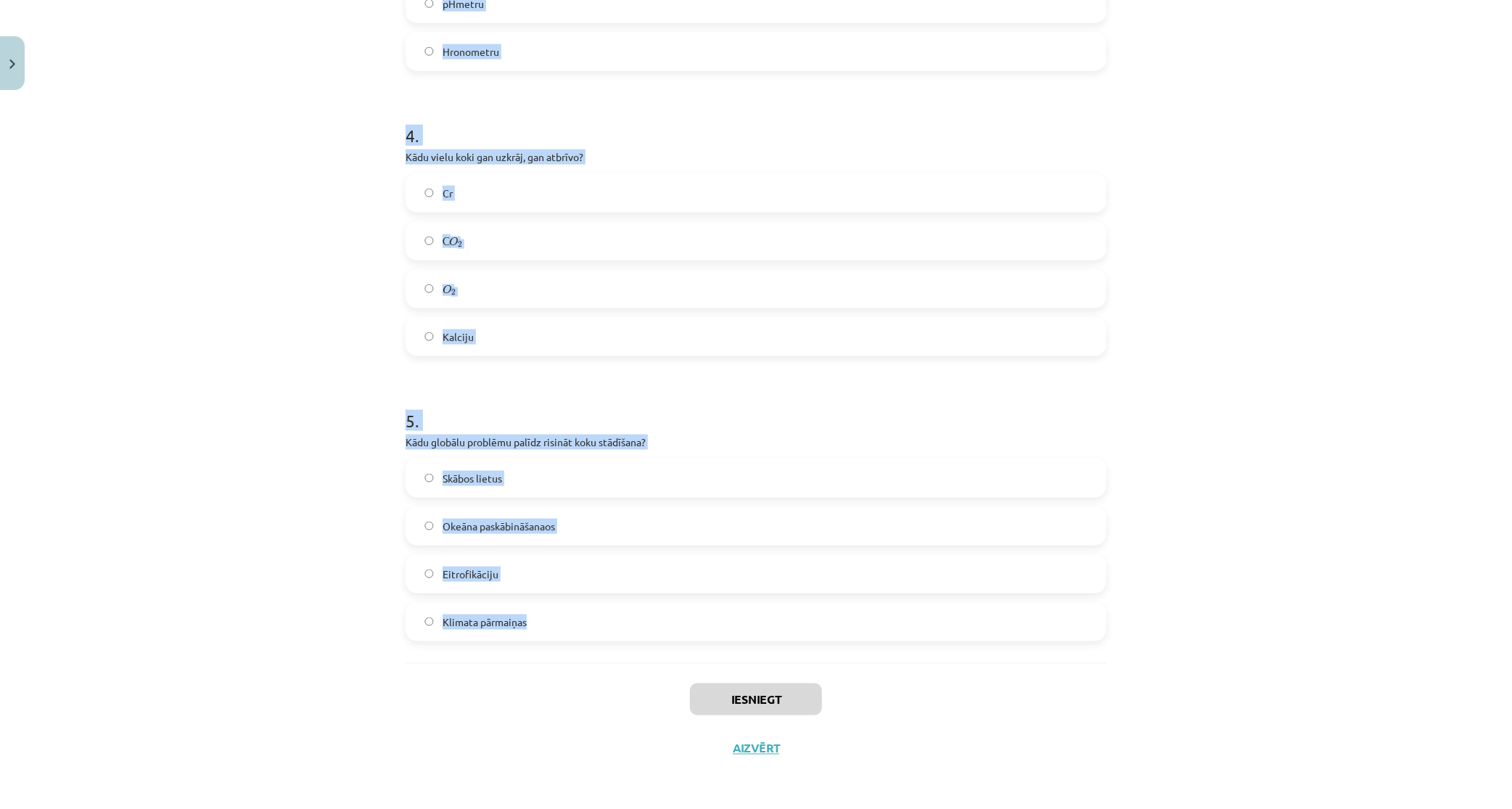
drag, startPoint x: 447, startPoint y: 294, endPoint x: 745, endPoint y: 610, distance: 434.4
click at [735, 610] on div "Mācību tēma: Bioloģijas 9. klases 1. ieskaites mācību materiāls - laboratorijas…" at bounding box center [756, 404] width 1512 height 809
copy form "1 . Latvijas teritorijā pēdējo 100 gadu laikā mežu platība ir: Nemainīga Samazi…"
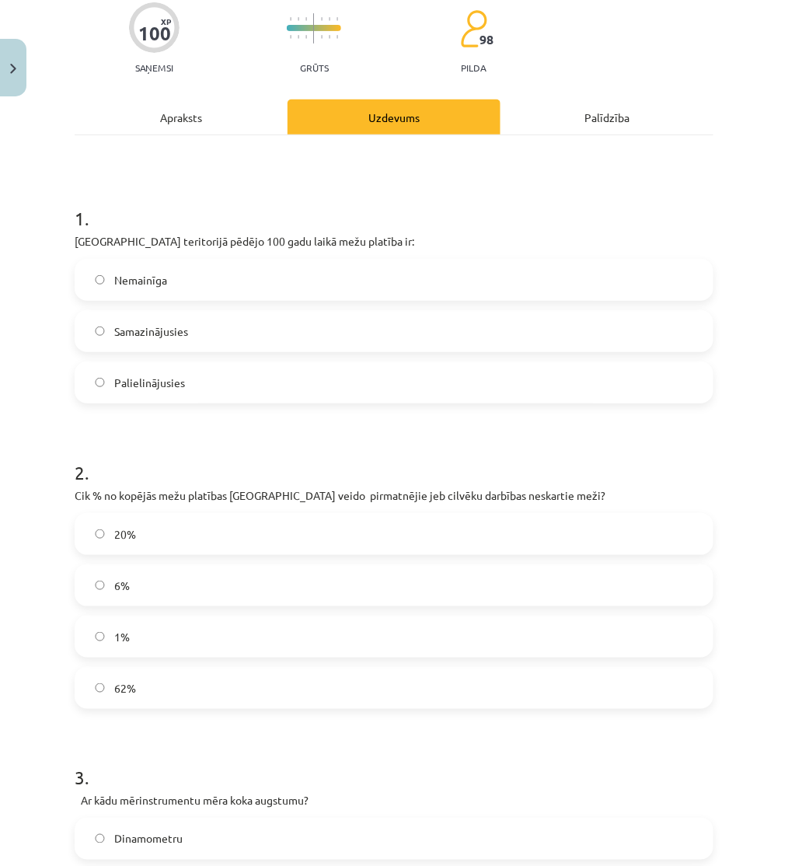
scroll to position [0, 0]
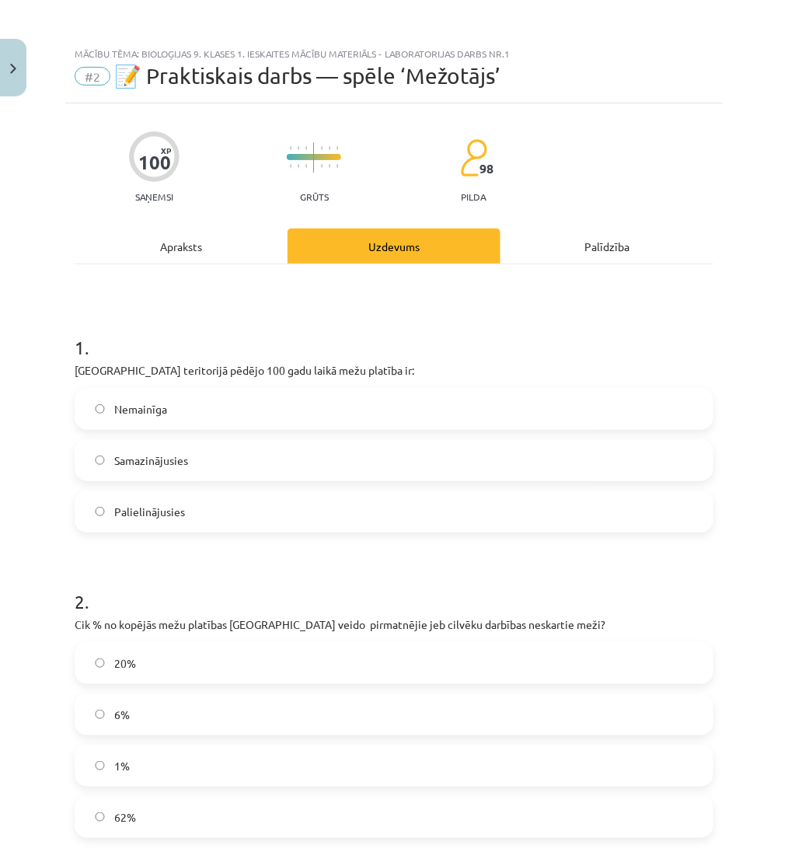
click at [190, 502] on label "Palielinājusies" at bounding box center [394, 511] width 636 height 39
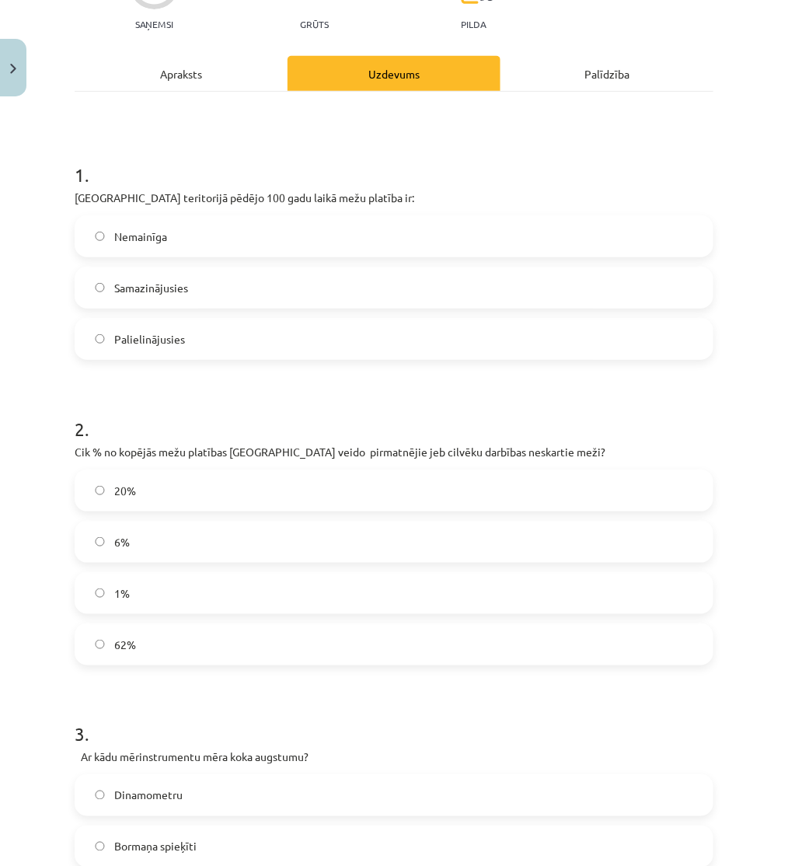
click at [211, 592] on label "1%" at bounding box center [394, 592] width 636 height 39
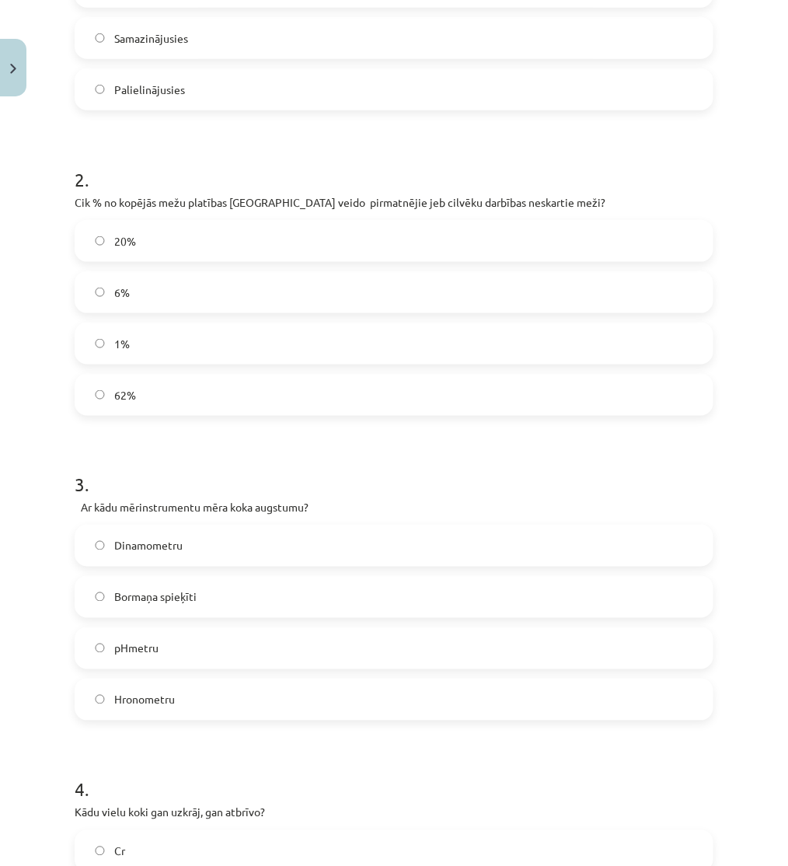
scroll to position [431, 0]
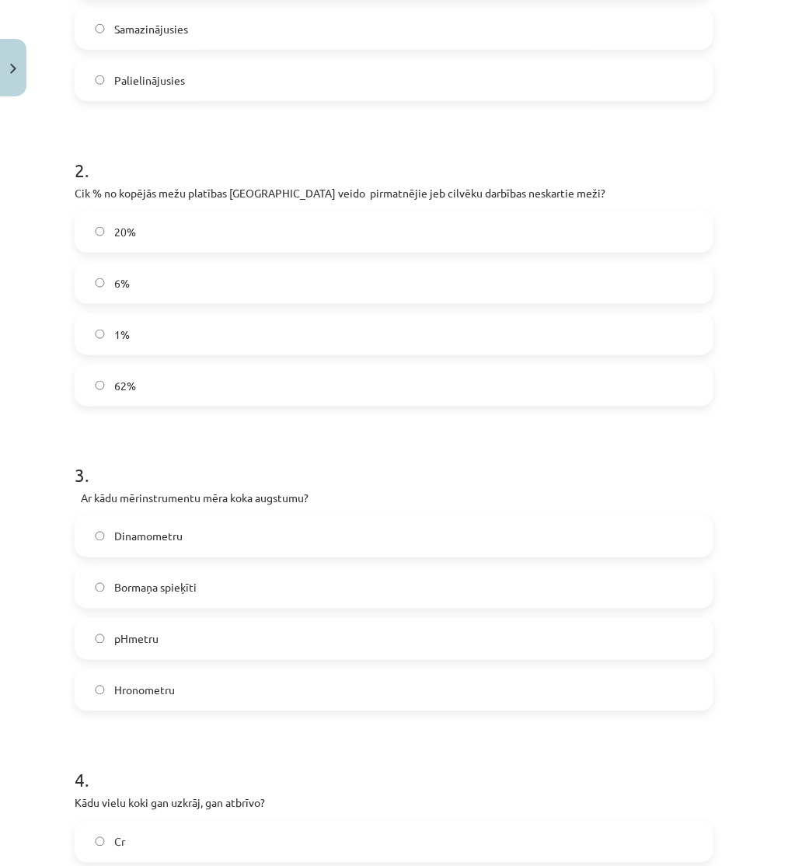
click at [188, 593] on span "Bormaņa spieķīti" at bounding box center [155, 588] width 82 height 16
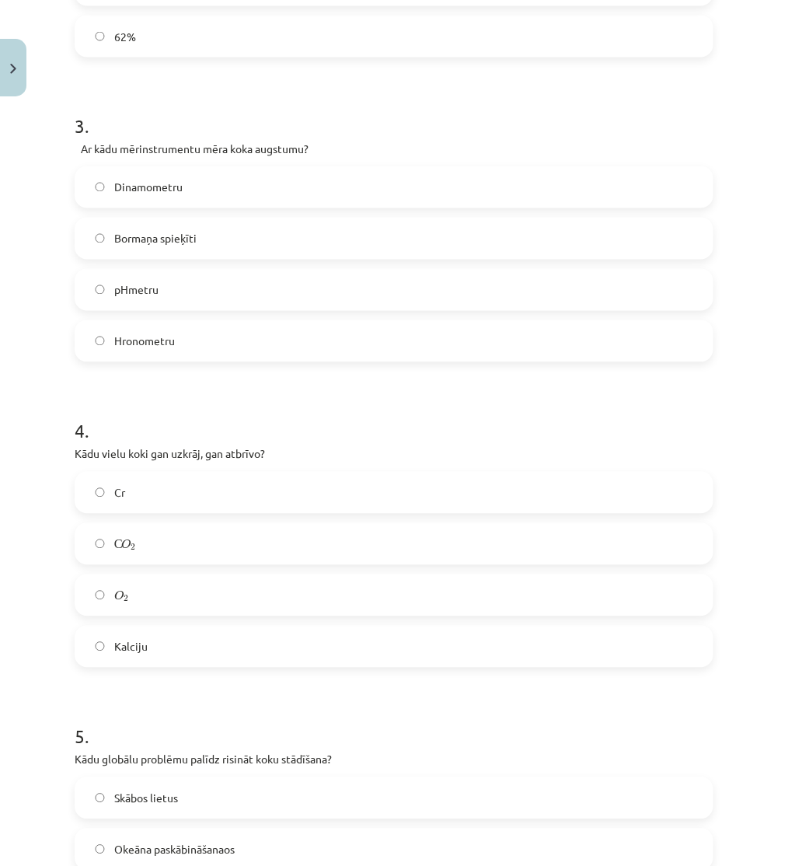
scroll to position [863, 0]
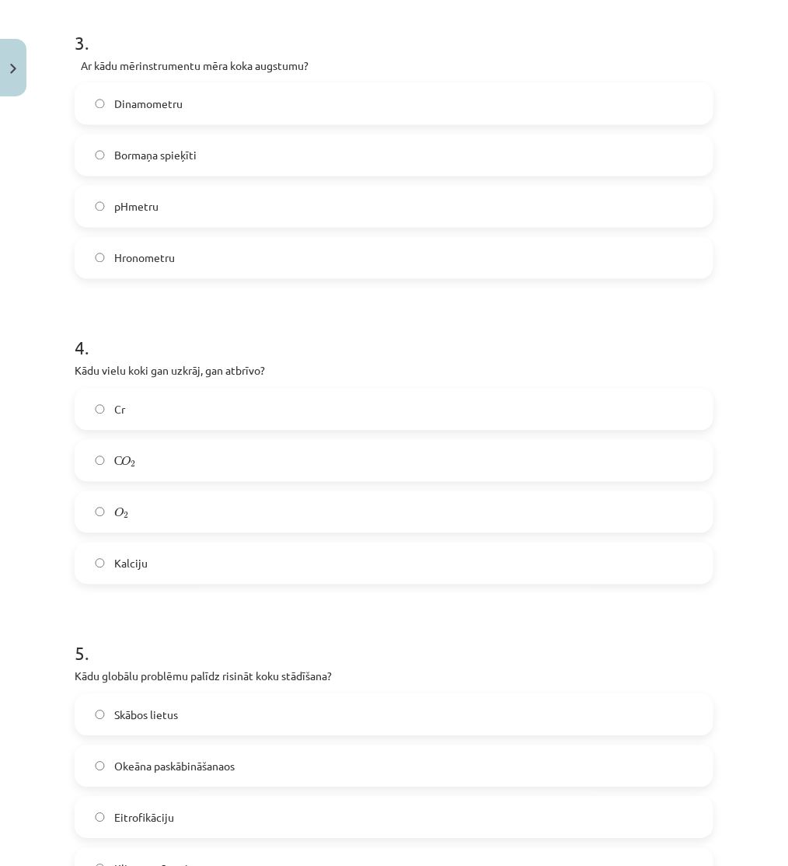
click at [190, 469] on label "С O 2 С O 2" at bounding box center [394, 460] width 636 height 39
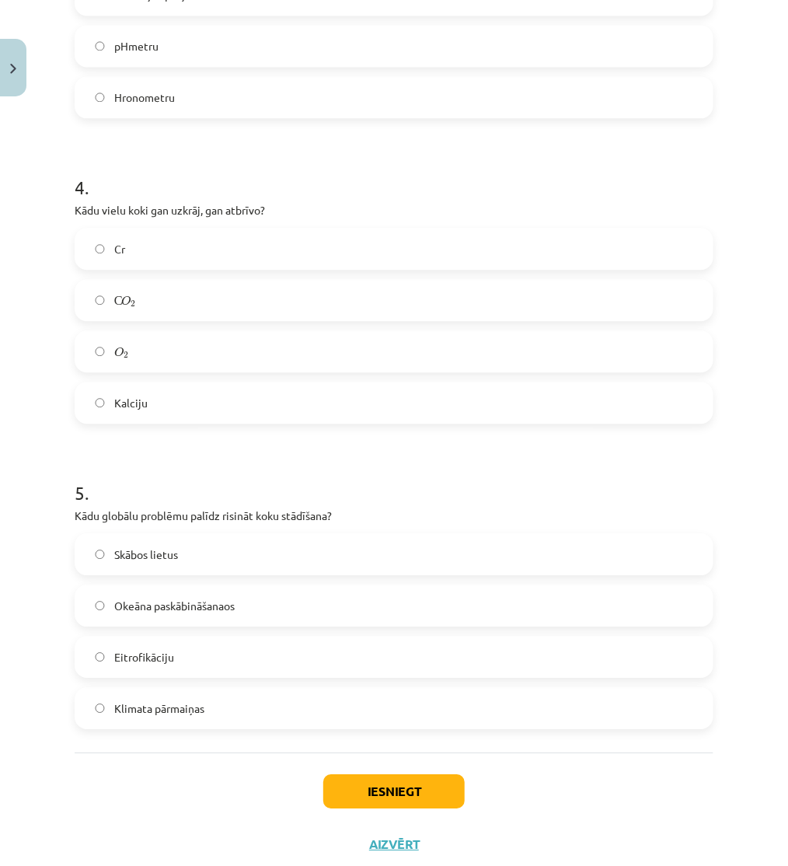
scroll to position [1067, 0]
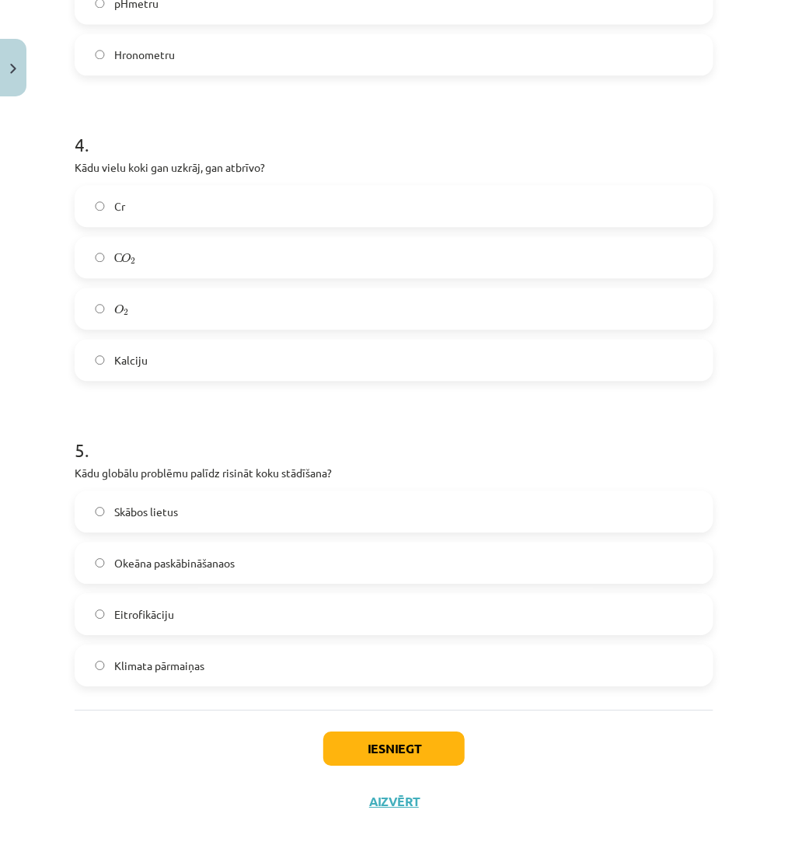
drag, startPoint x: 165, startPoint y: 671, endPoint x: 280, endPoint y: 693, distance: 116.4
click at [166, 671] on span "Klimata pārmaiņas" at bounding box center [159, 665] width 90 height 16
click at [478, 730] on div "Iesniegt Aizvērt" at bounding box center [394, 763] width 639 height 109
click at [430, 741] on button "Iesniegt" at bounding box center [393, 748] width 141 height 34
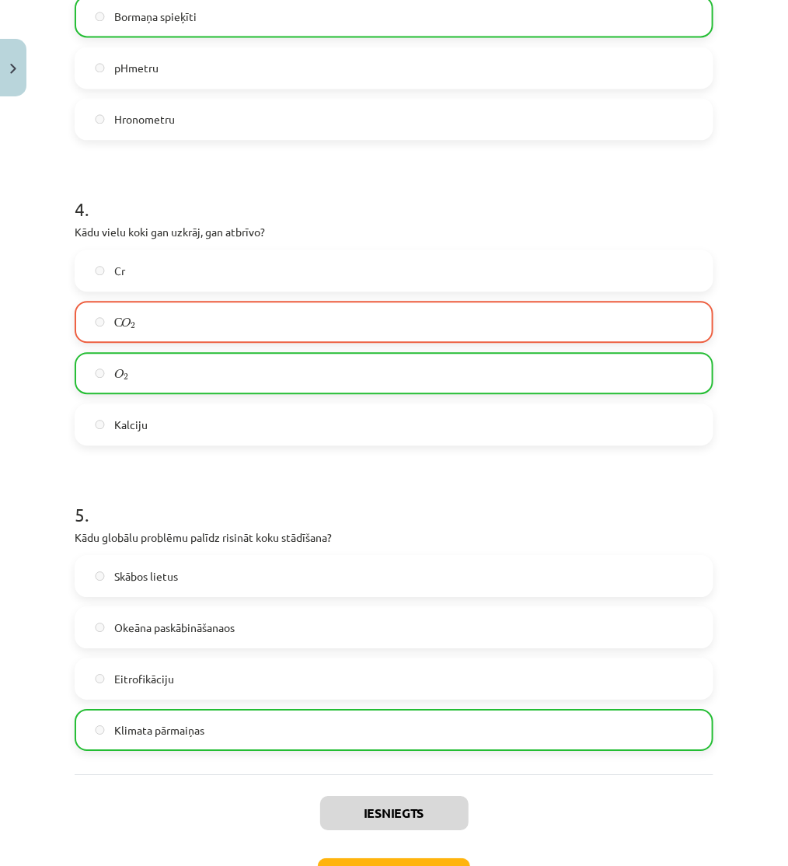
scroll to position [1116, 0]
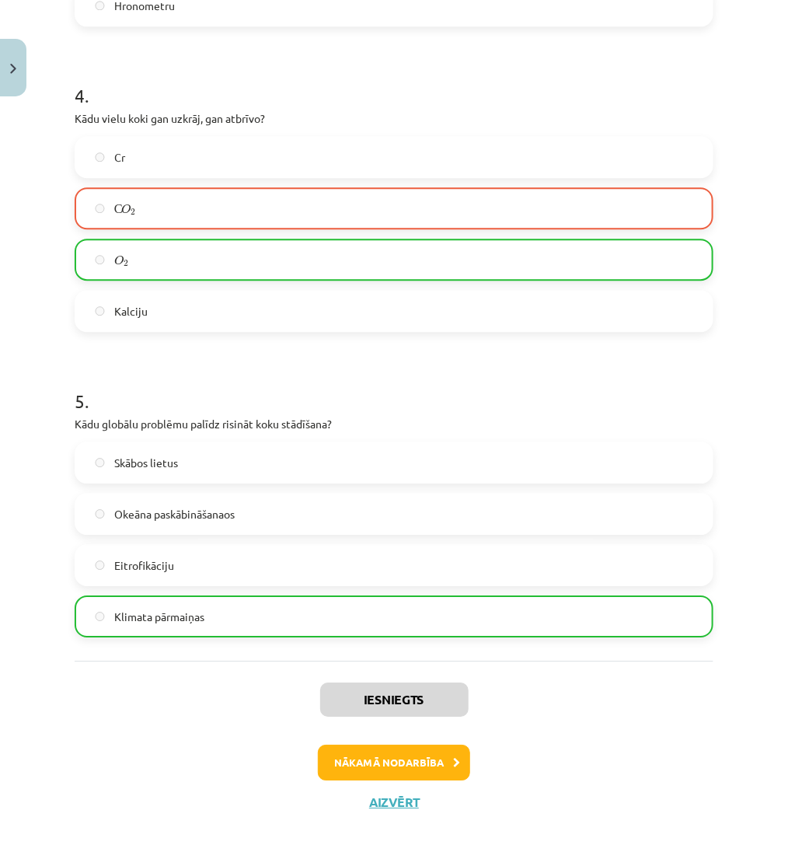
click at [350, 742] on div "Iesniegts Nākamā nodarbība Aizvērt" at bounding box center [394, 739] width 639 height 159
click at [361, 759] on button "Nākamā nodarbība" at bounding box center [394, 762] width 152 height 36
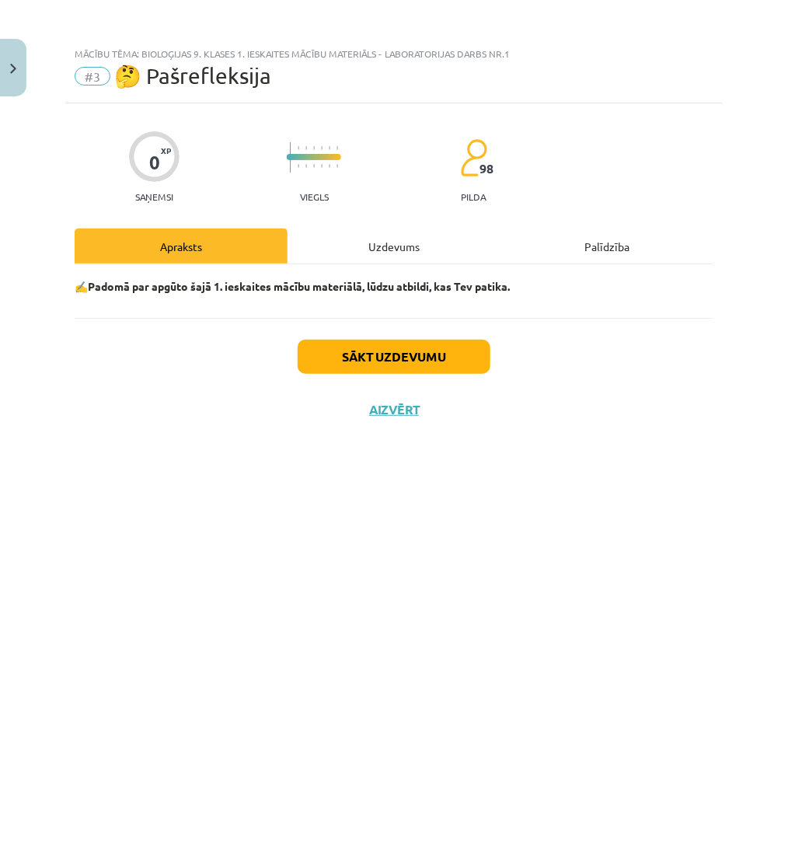
click at [344, 242] on div "Uzdevums" at bounding box center [393, 245] width 213 height 35
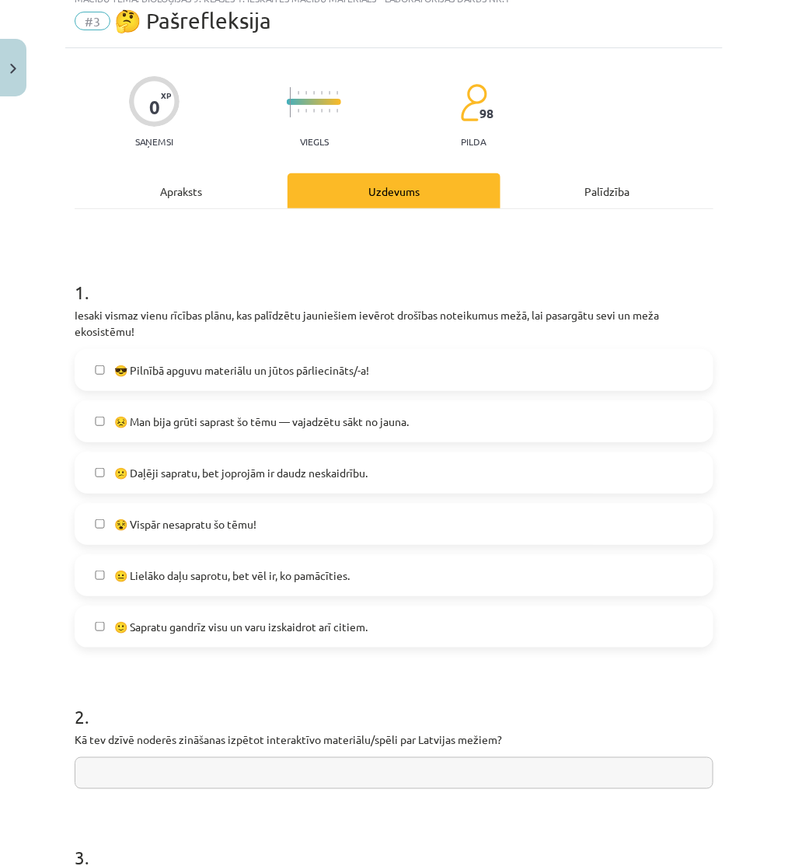
scroll to position [86, 0]
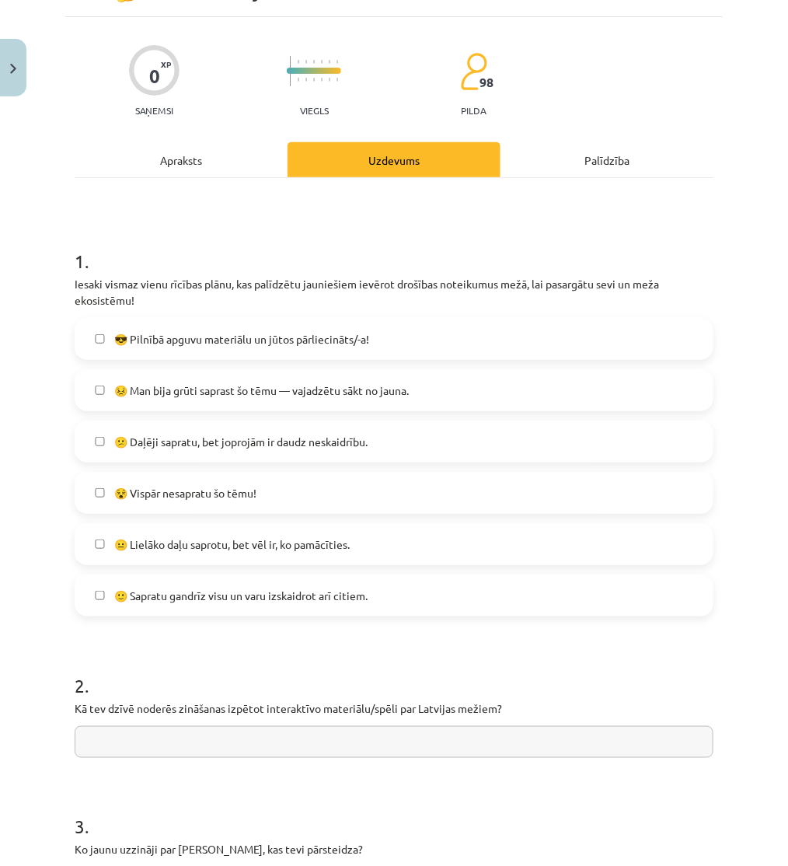
click at [301, 437] on span "😕 Daļēji sapratu, bet joprojām ir daudz neskaidrību." at bounding box center [240, 442] width 253 height 16
click at [347, 537] on span "😐 Lielāko daļu saprotu, bet vēl ir, ko pamācīties." at bounding box center [231, 544] width 235 height 16
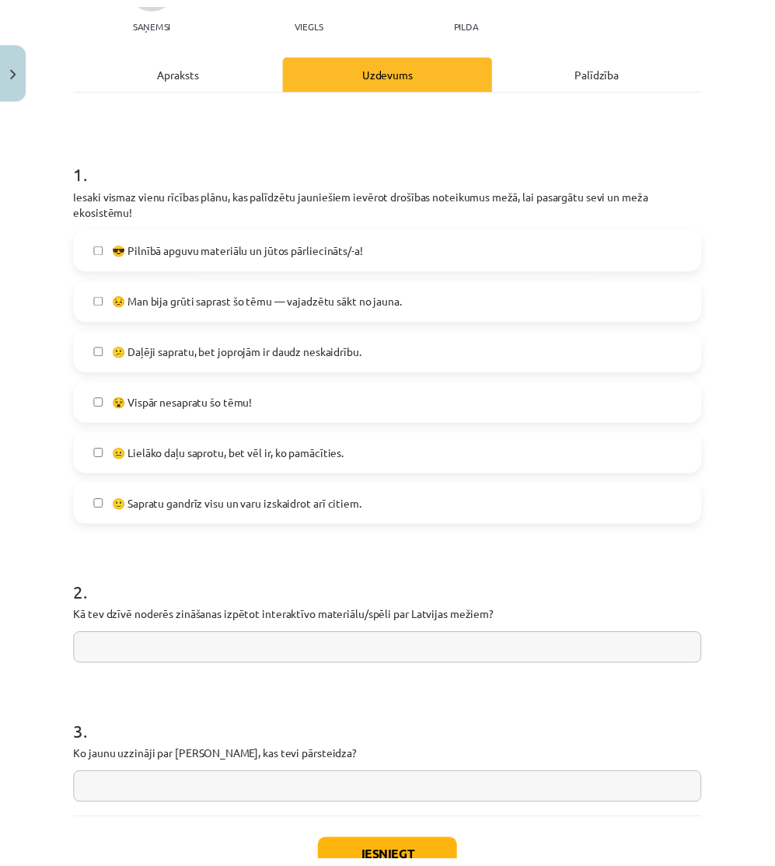
scroll to position [290, 0]
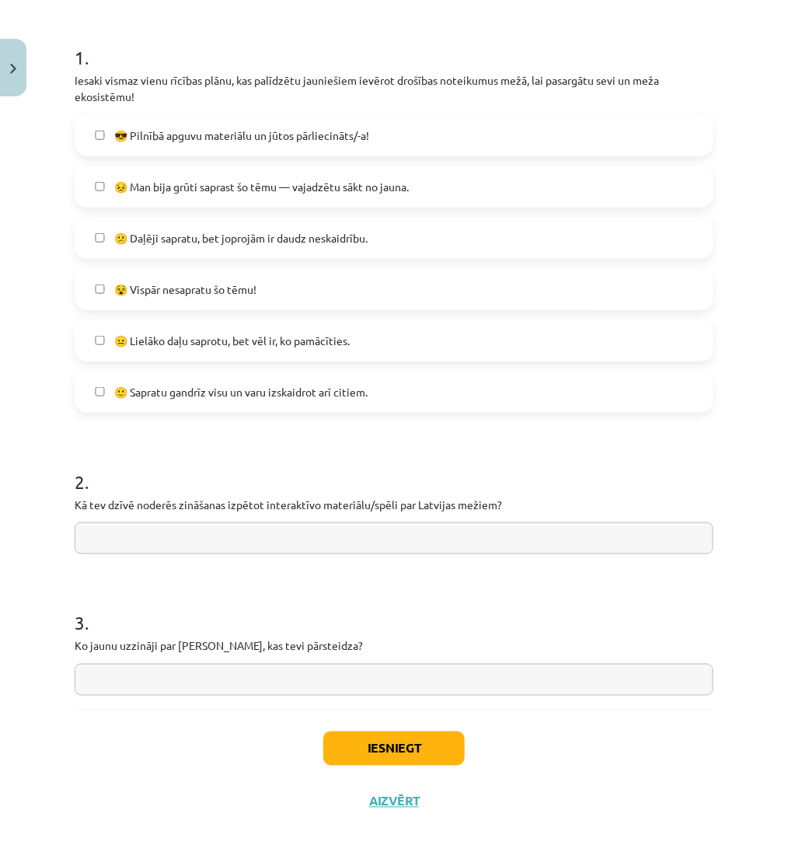
click at [260, 539] on input "text" at bounding box center [394, 538] width 639 height 32
click at [297, 539] on input "**********" at bounding box center [394, 538] width 639 height 32
type input "**********"
drag, startPoint x: 191, startPoint y: 685, endPoint x: 181, endPoint y: 685, distance: 10.1
click at [181, 685] on input "text" at bounding box center [394, 680] width 639 height 32
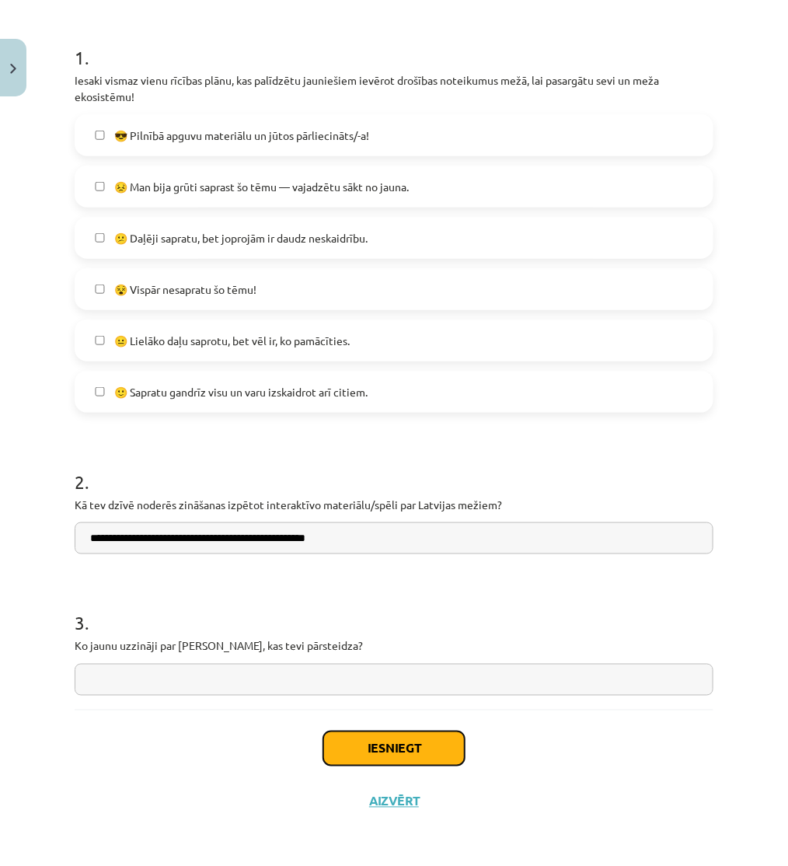
click at [361, 740] on button "Iesniegt" at bounding box center [393, 748] width 141 height 34
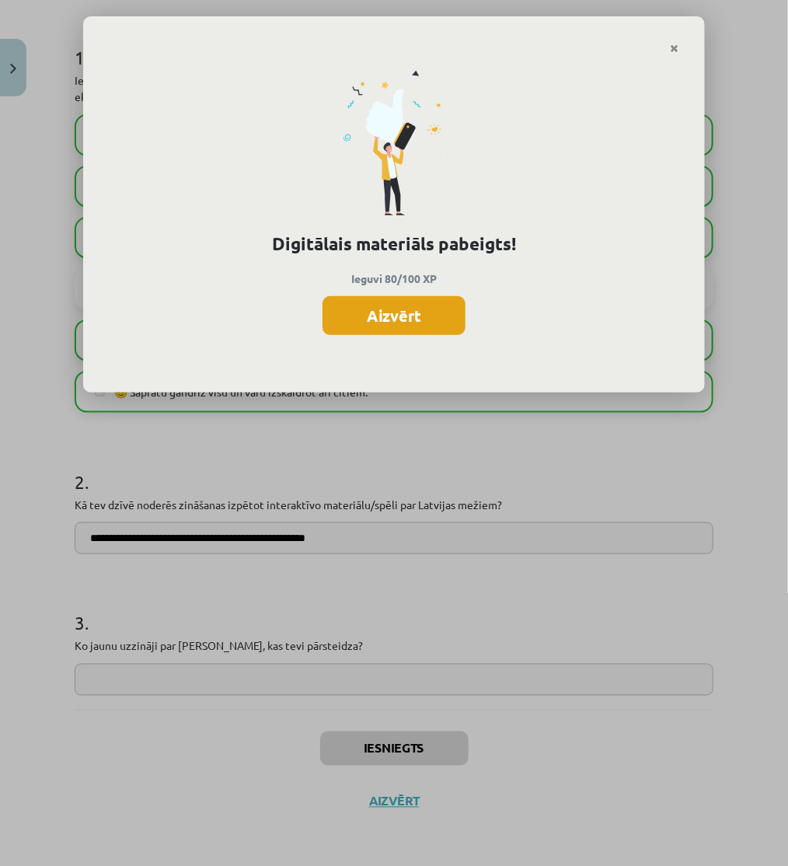
click at [405, 312] on button "Aizvērt" at bounding box center [393, 315] width 143 height 39
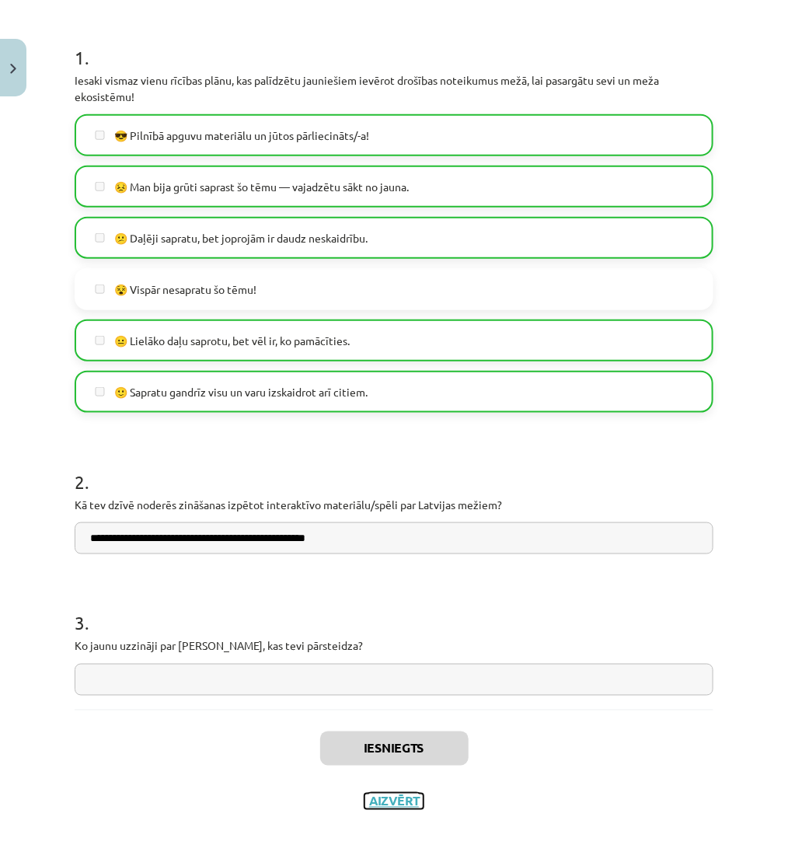
click at [394, 803] on button "Aizvērt" at bounding box center [393, 801] width 59 height 16
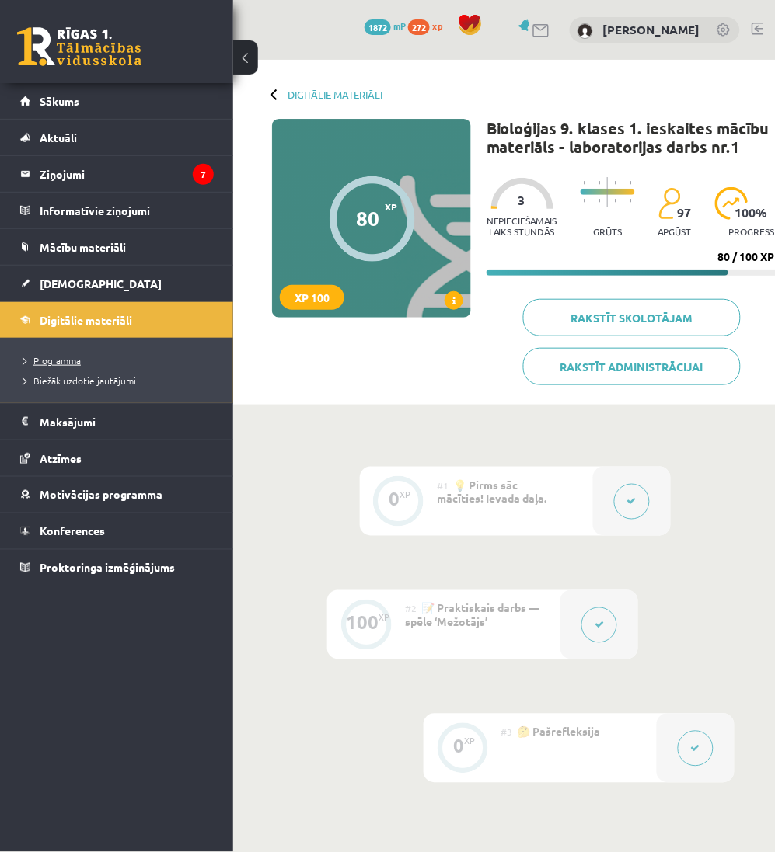
click at [75, 361] on span "Programma" at bounding box center [51, 360] width 57 height 12
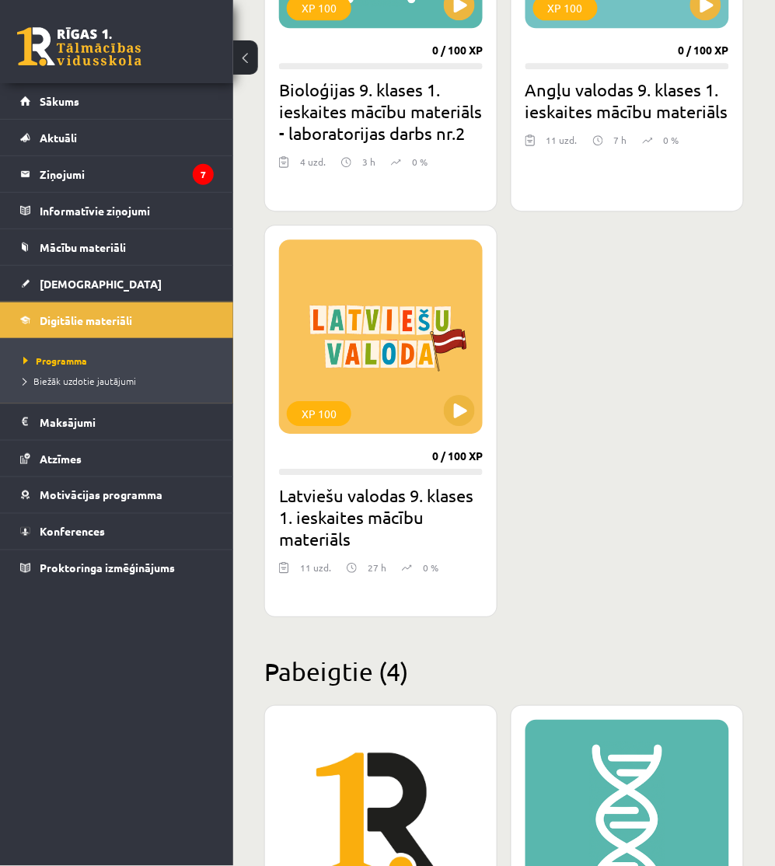
scroll to position [1640, 0]
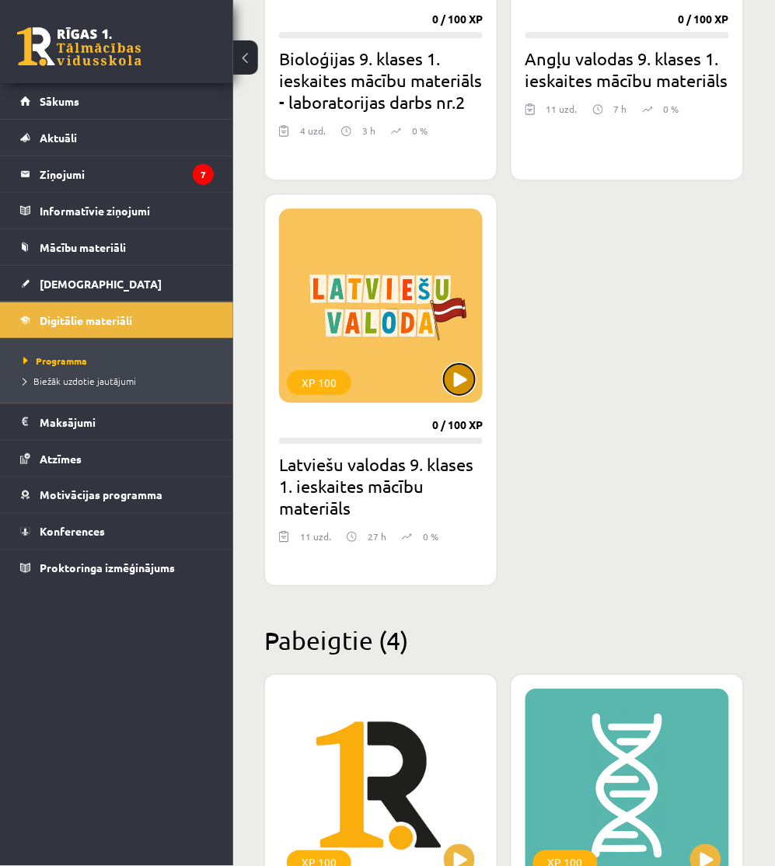
click at [462, 376] on button at bounding box center [459, 379] width 31 height 31
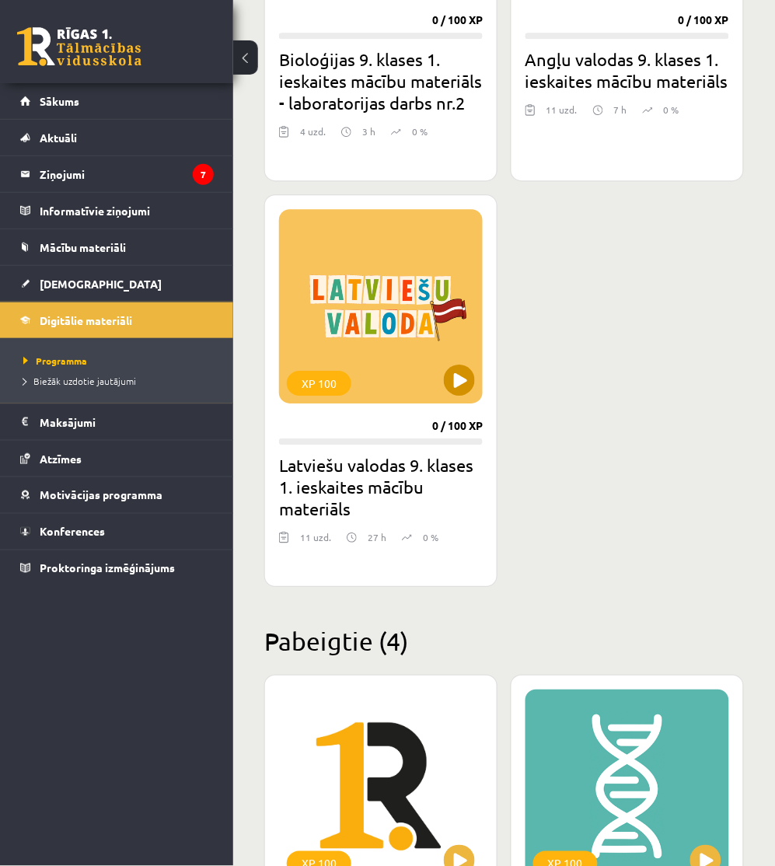
click at [420, 316] on div "XP 100" at bounding box center [381, 306] width 204 height 194
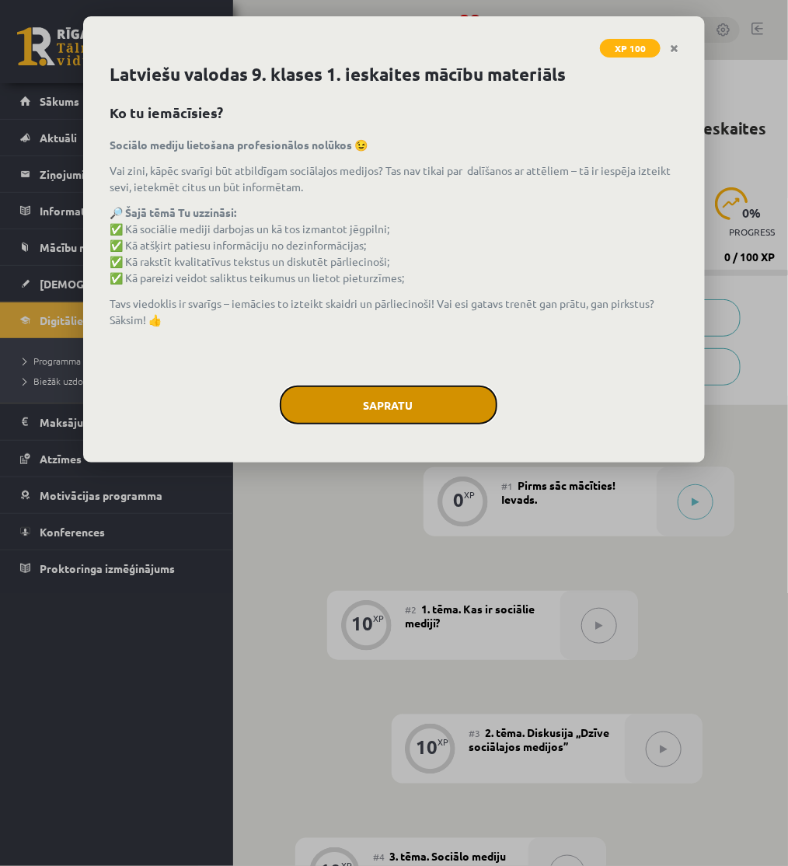
click at [361, 409] on button "Sapratu" at bounding box center [389, 404] width 218 height 39
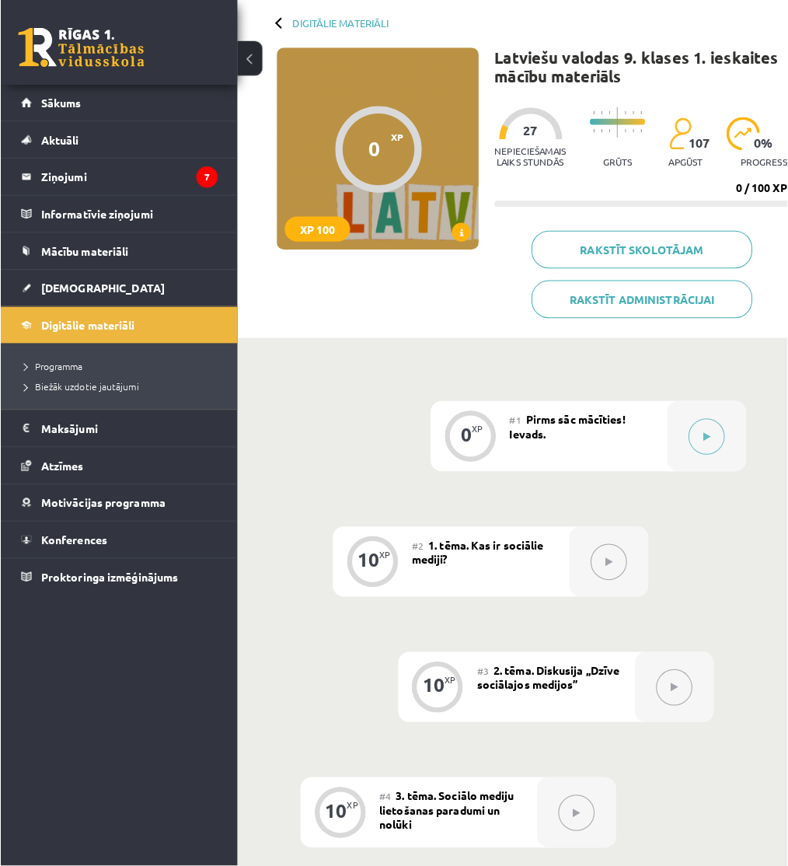
scroll to position [172, 0]
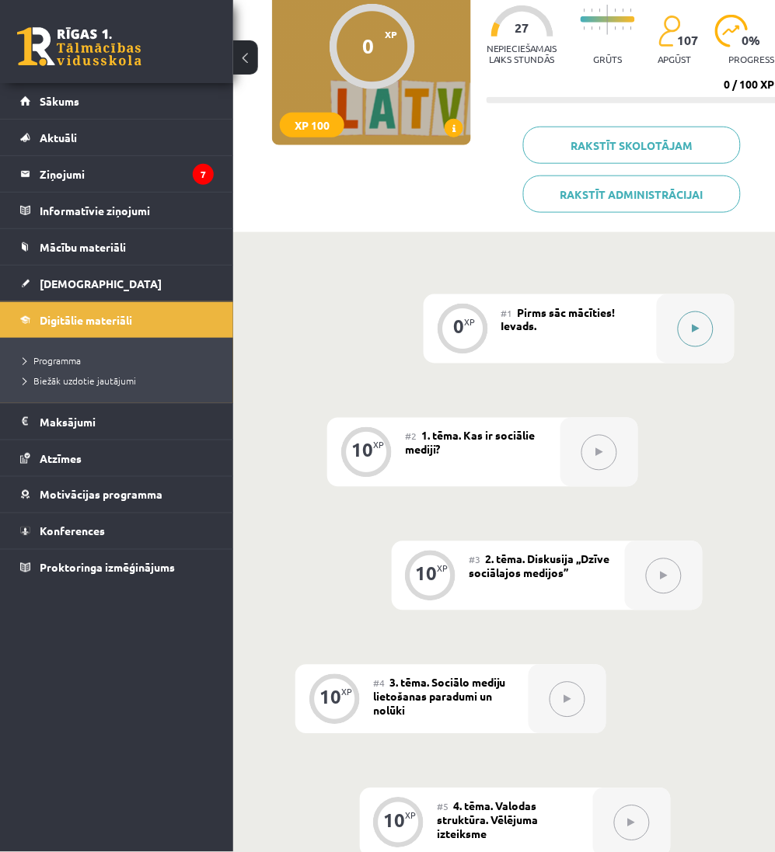
click at [690, 338] on button at bounding box center [696, 330] width 36 height 36
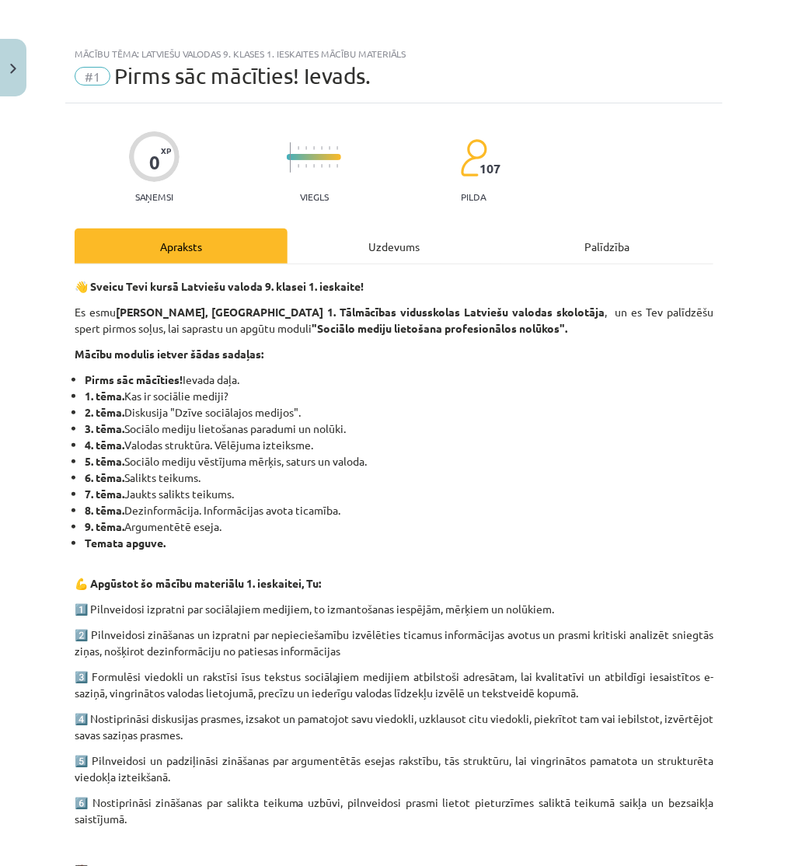
click at [437, 236] on div "Uzdevums" at bounding box center [393, 245] width 213 height 35
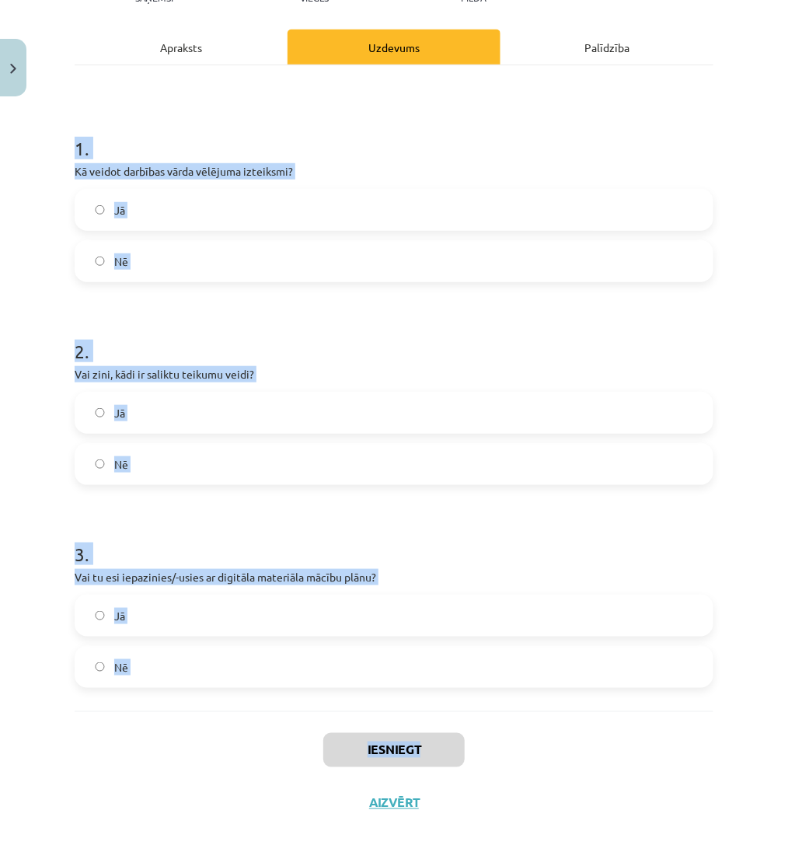
scroll to position [200, 0]
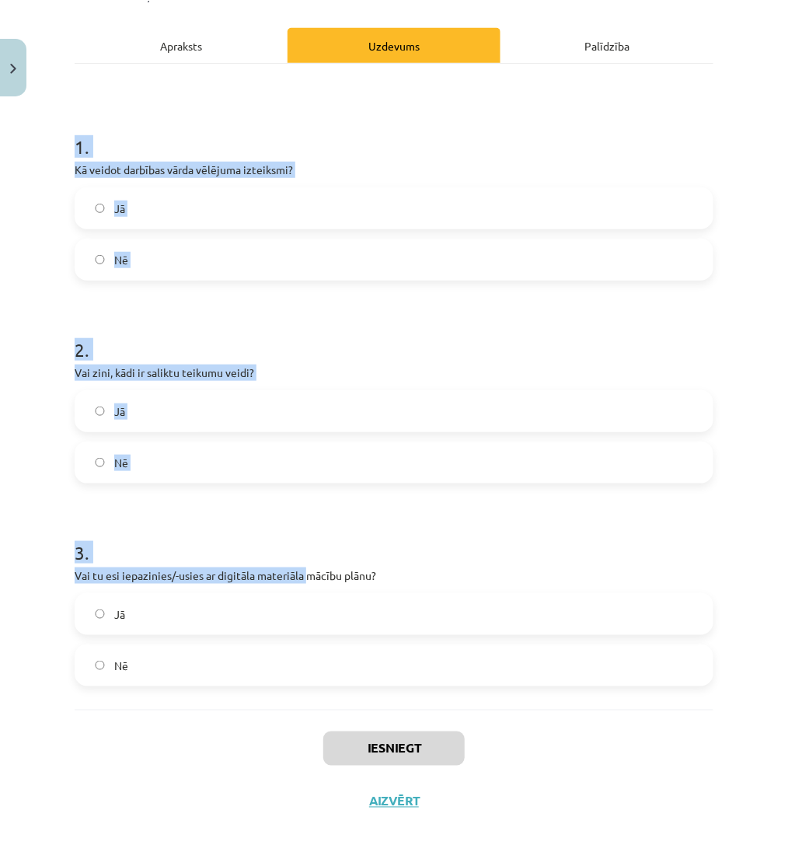
drag, startPoint x: 72, startPoint y: 308, endPoint x: 314, endPoint y: 530, distance: 328.3
click at [308, 562] on div "0 XP Saņemsi Viegls 107 pilda Apraksts Uzdevums Palīdzība 1 . Kā veidot darbība…" at bounding box center [393, 365] width 657 height 925
click at [307, 510] on form "1 . Kā veidot darbības vārda vēlējuma izteiksmi? Jā Nē 2 . Vai zini, kādi ir sa…" at bounding box center [394, 397] width 639 height 577
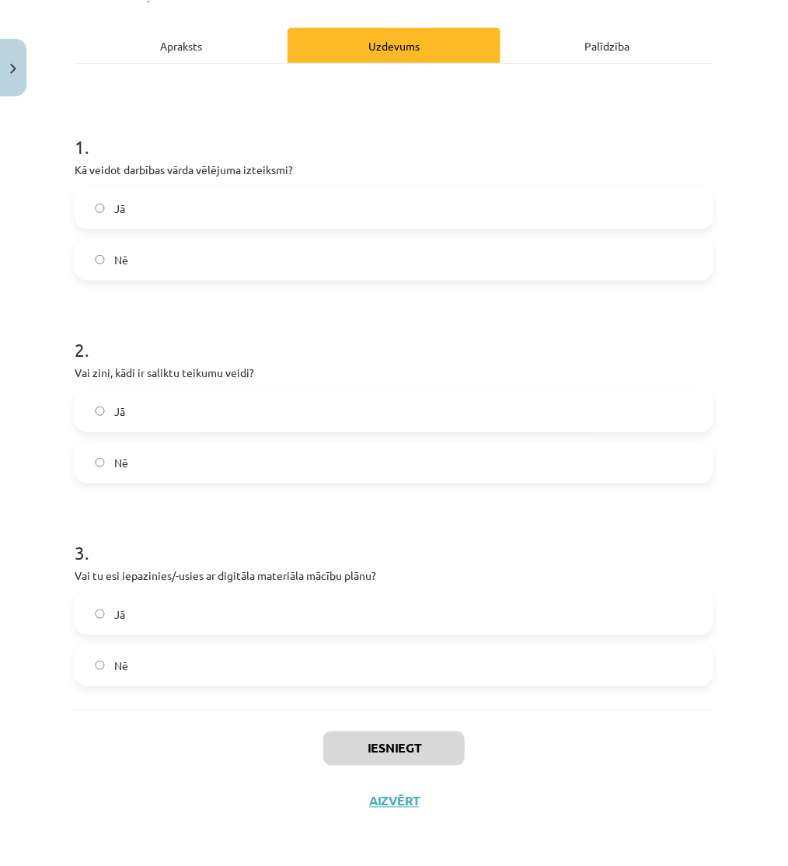
click at [102, 200] on label "Jā" at bounding box center [394, 208] width 636 height 39
click at [135, 407] on label "Jā" at bounding box center [394, 411] width 636 height 39
click at [160, 627] on label "Jā" at bounding box center [394, 613] width 636 height 39
click at [401, 752] on button "Iesniegt" at bounding box center [393, 748] width 141 height 34
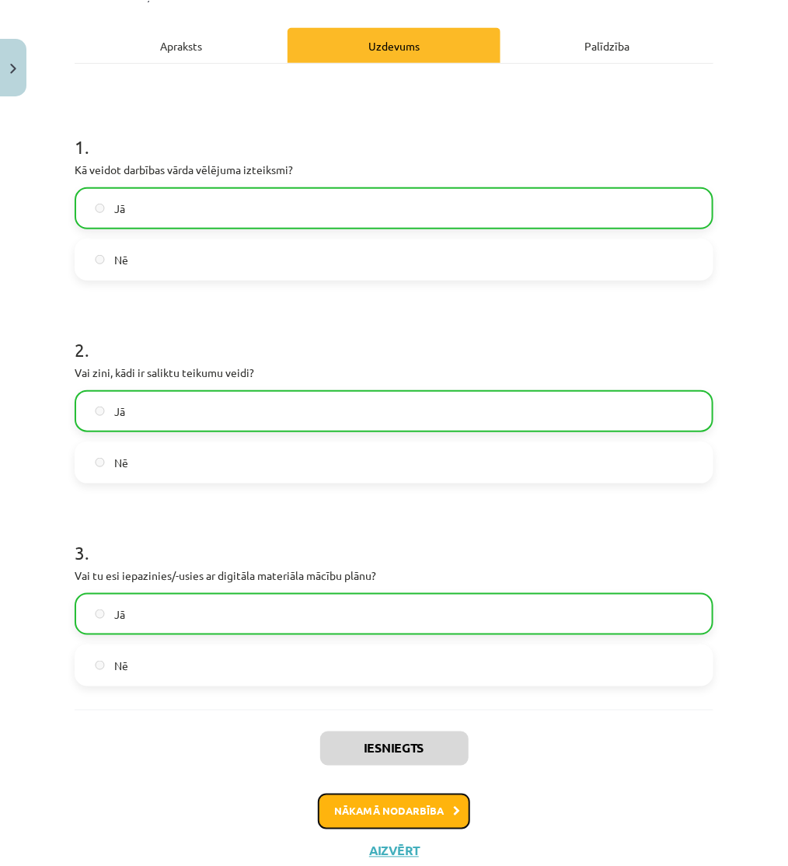
click at [354, 801] on button "Nākamā nodarbība" at bounding box center [394, 811] width 152 height 36
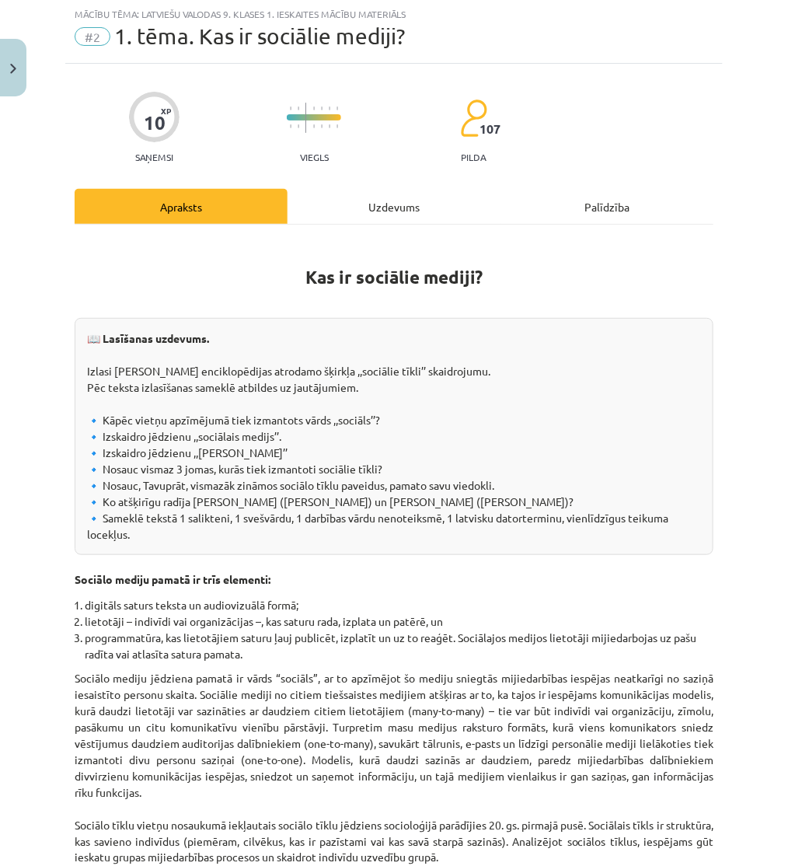
scroll to position [39, 0]
click at [343, 214] on div "Uzdevums" at bounding box center [393, 207] width 213 height 35
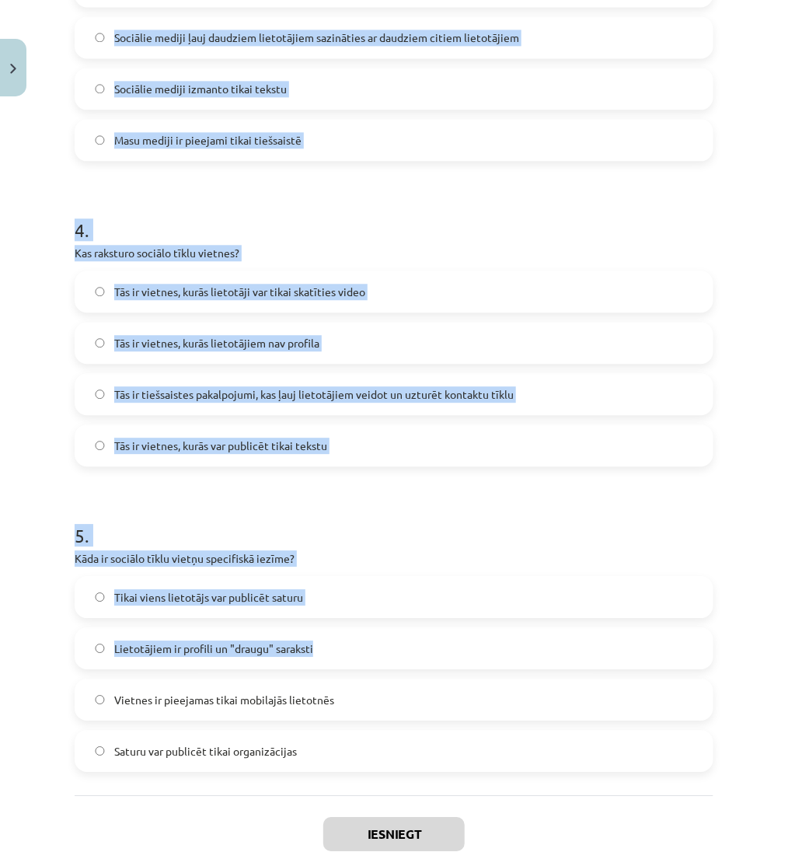
scroll to position [1119, 0]
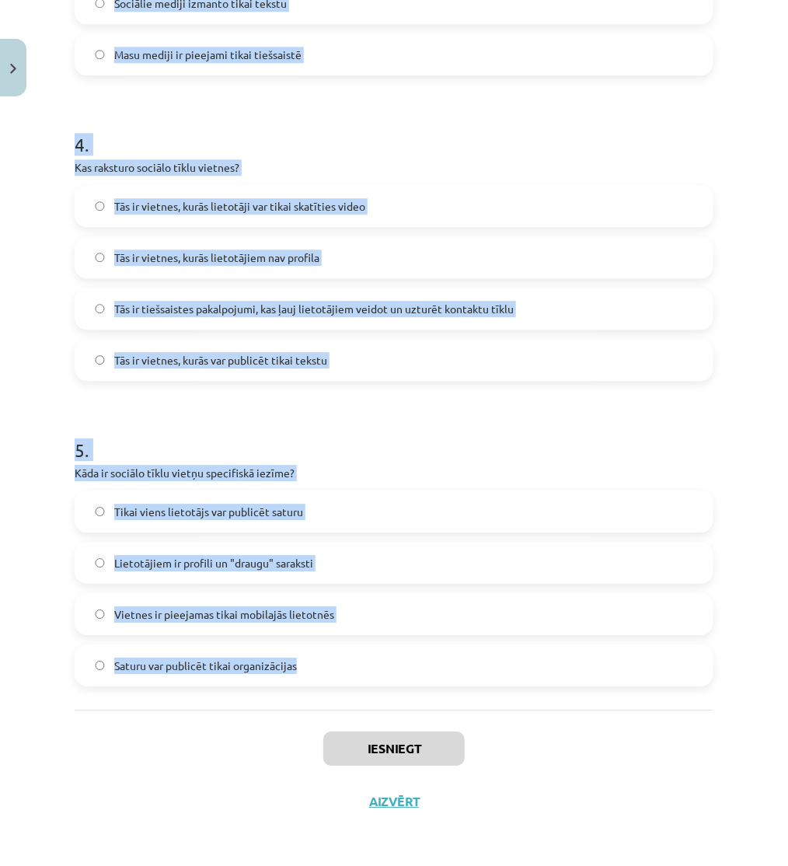
drag, startPoint x: 66, startPoint y: 286, endPoint x: 345, endPoint y: 636, distance: 447.3
copy form "4 . Lor ip dolorsi ametco adip elitseddoeius? Temporincidid, utlaboree do magna…"
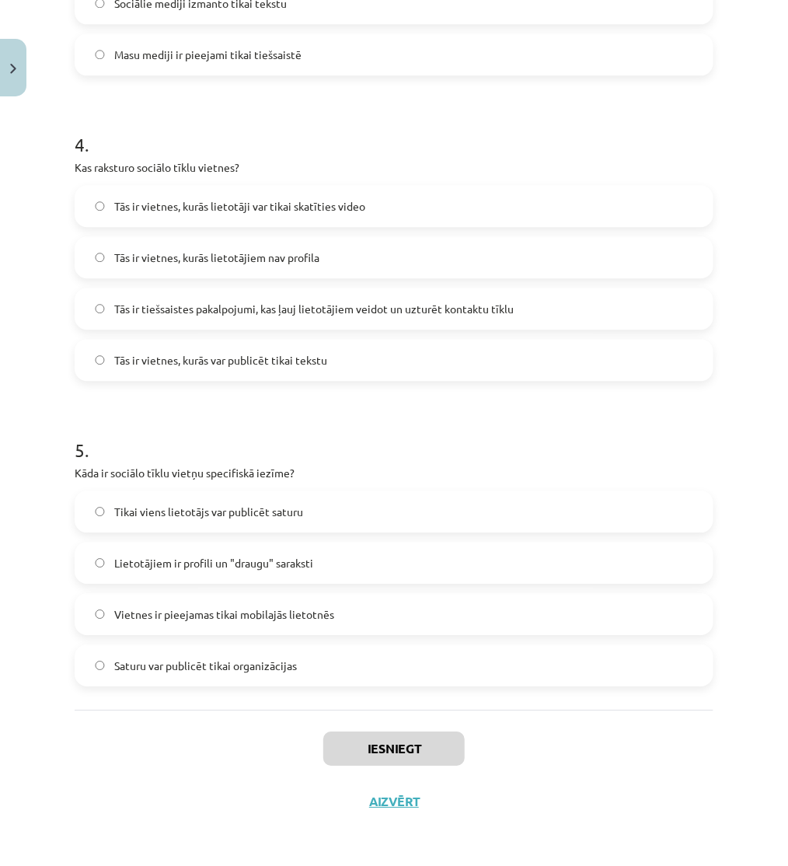
click at [120, 800] on div "Iesniegt Aizvērt" at bounding box center [394, 763] width 639 height 109
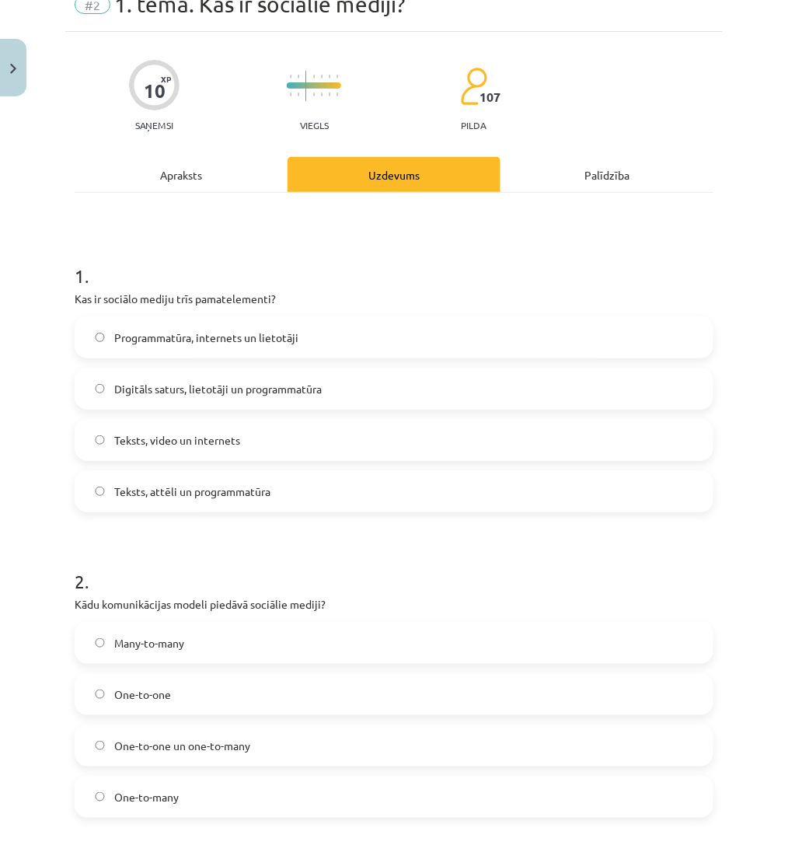
scroll to position [0, 0]
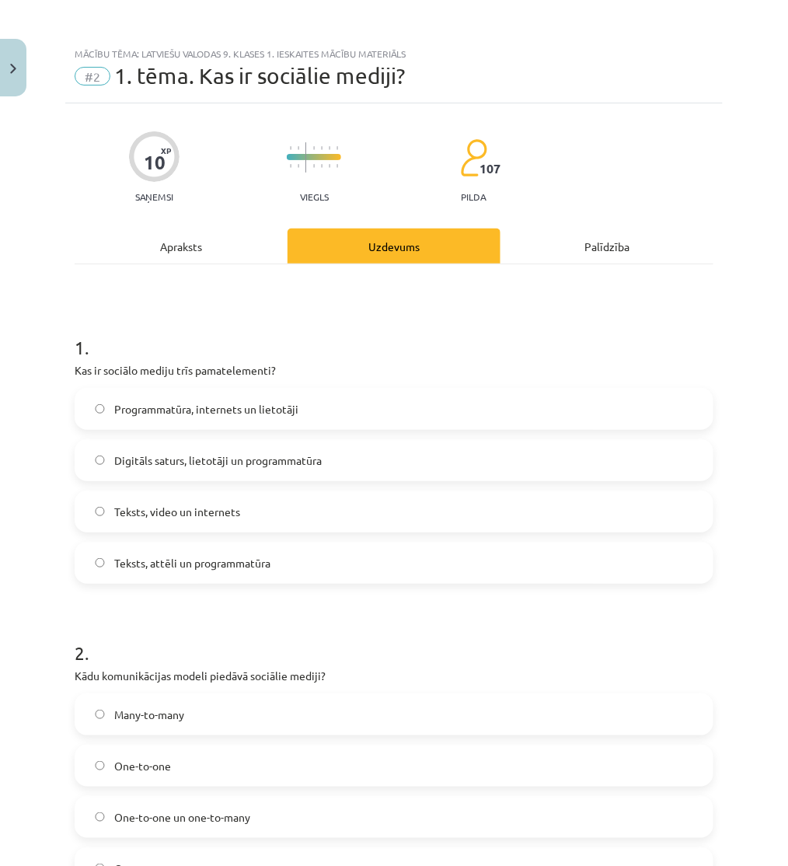
click at [175, 457] on span "Digitāls saturs, lietotāji un programmatūra" at bounding box center [217, 460] width 207 height 16
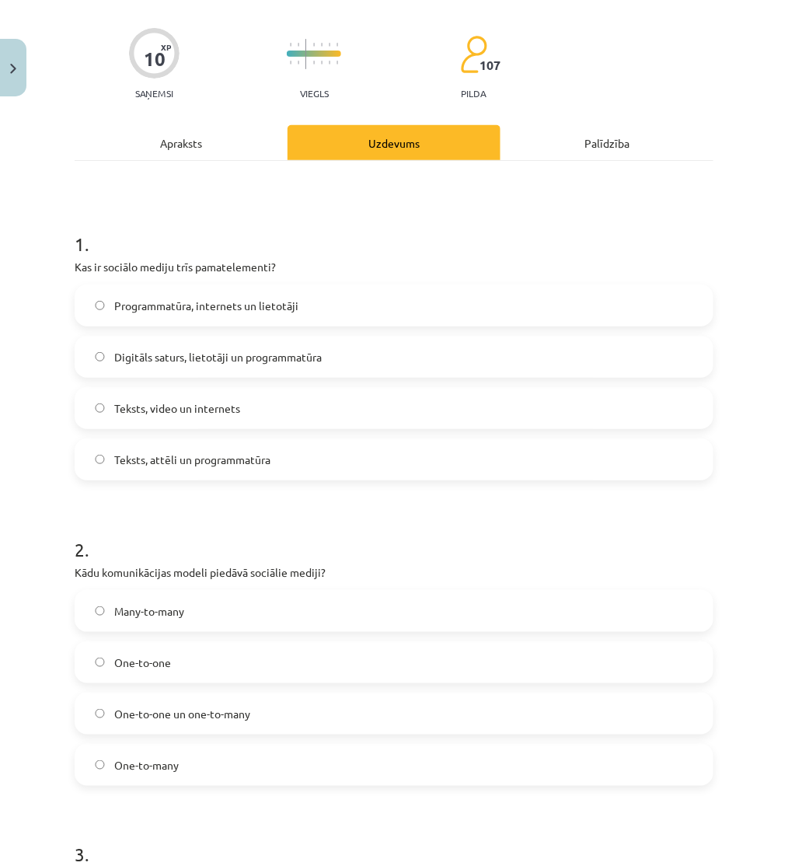
scroll to position [259, 0]
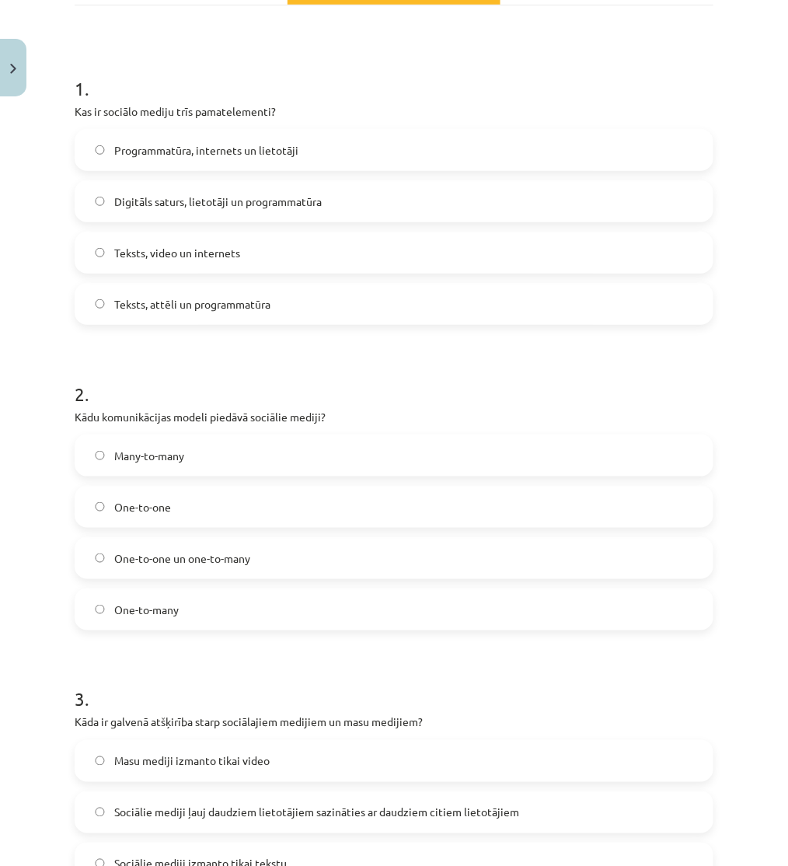
click at [206, 453] on label "Many-to-many" at bounding box center [394, 455] width 636 height 39
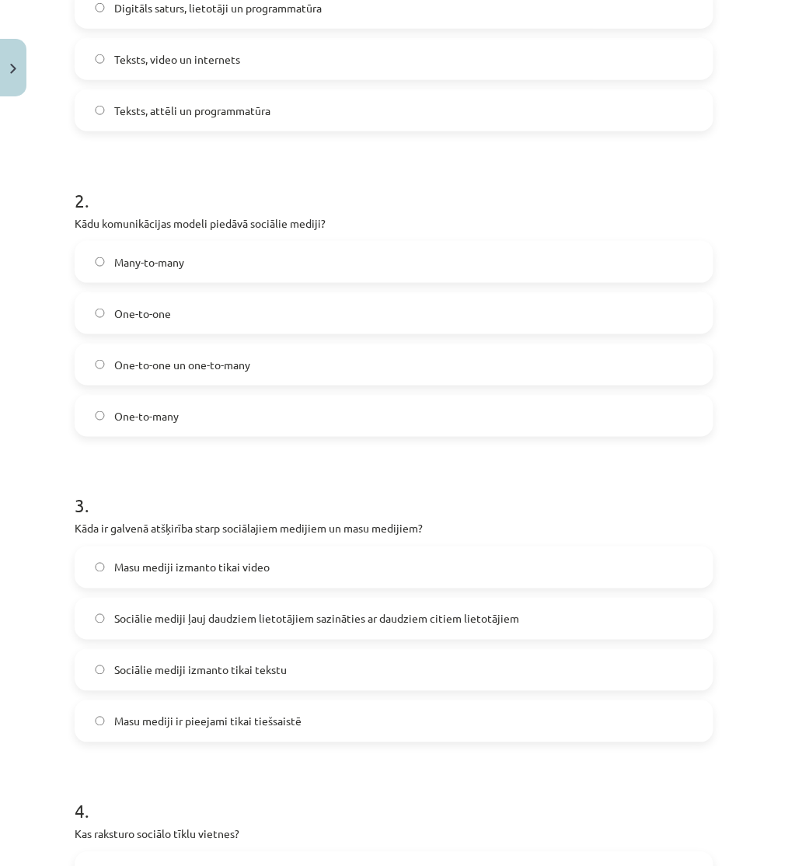
scroll to position [604, 0]
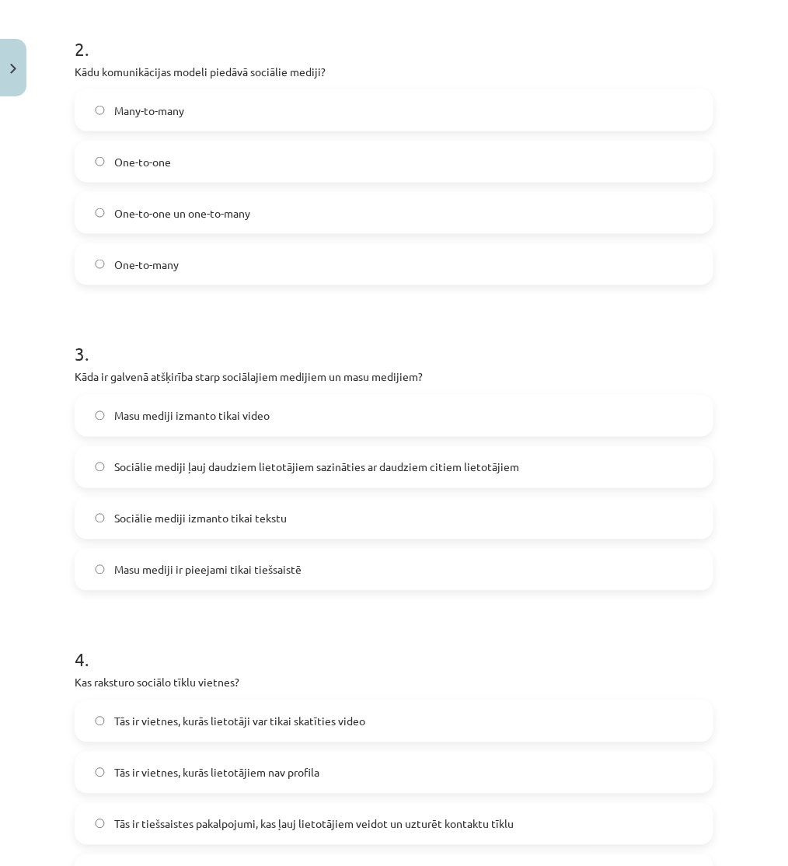
click at [153, 476] on label "Sociālie mediji ļauj daudziem lietotājiem sazināties ar daudziem citiem lietotā…" at bounding box center [394, 467] width 636 height 39
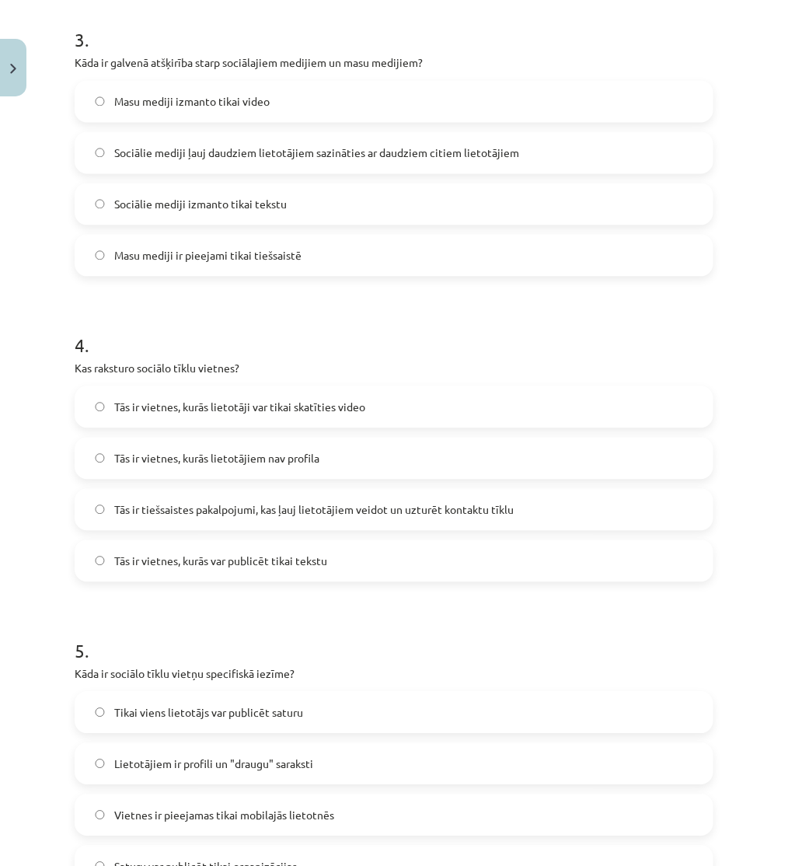
scroll to position [949, 0]
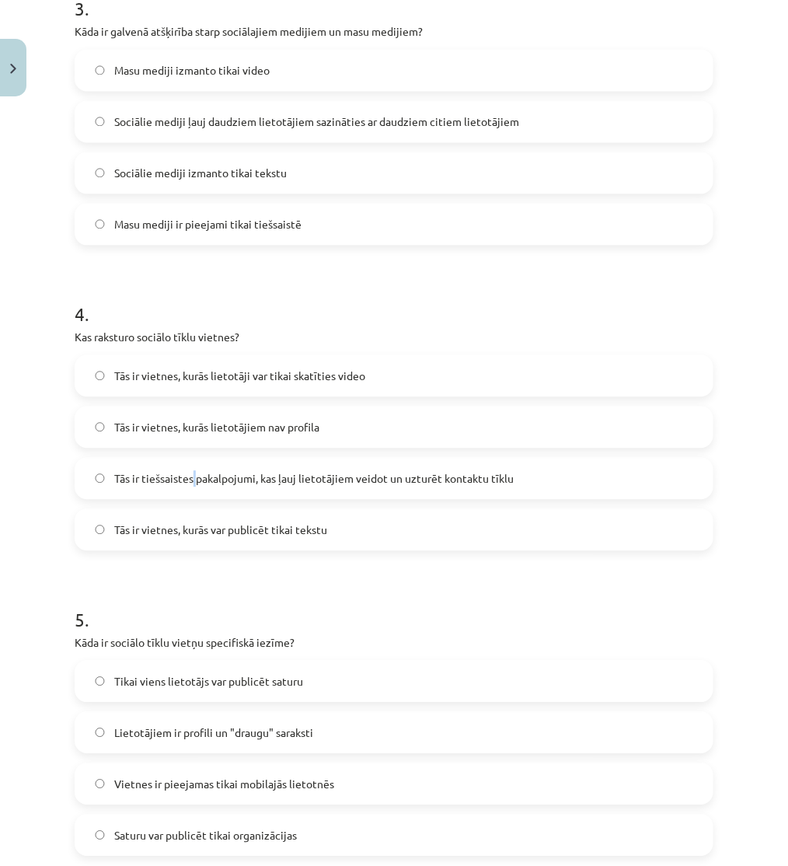
click at [194, 474] on span "Tās ir tiešsaistes pakalpojumi, kas ļauj lietotājiem veidot un uzturēt kontaktu…" at bounding box center [313, 478] width 399 height 16
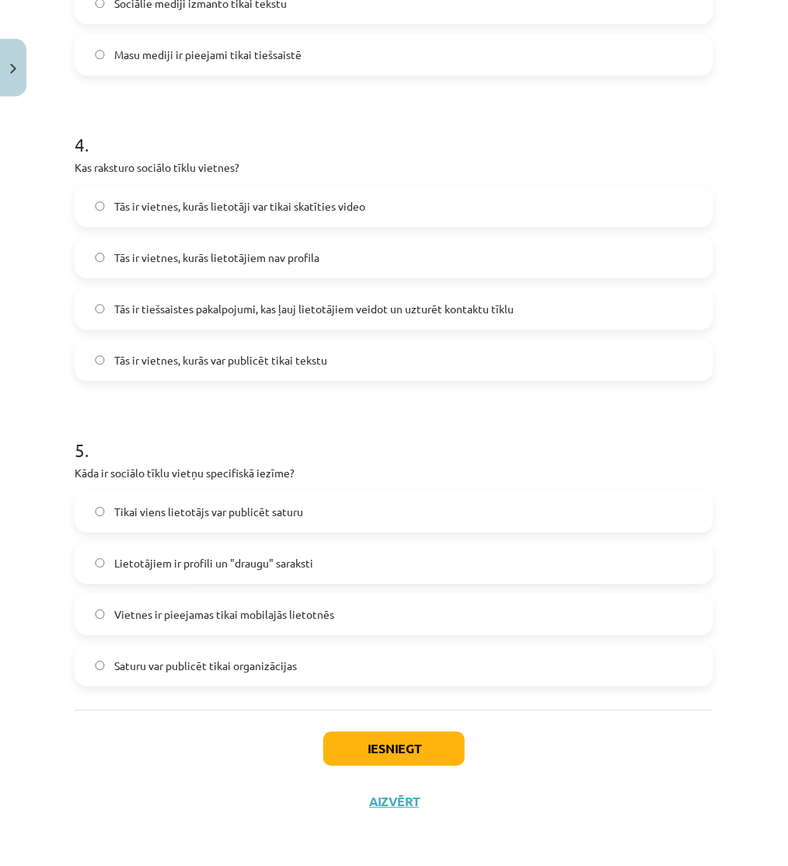
click at [128, 305] on span "Tās ir tiešsaistes pakalpojumi, kas ļauj lietotājiem veidot un uzturēt kontaktu…" at bounding box center [313, 309] width 399 height 16
click at [171, 576] on label "Lietotājiem ir profili un "draugu" saraksti" at bounding box center [394, 562] width 636 height 39
click at [396, 729] on div "Iesniegt Aizvērt" at bounding box center [394, 763] width 639 height 109
click at [390, 741] on button "Iesniegt" at bounding box center [393, 748] width 141 height 34
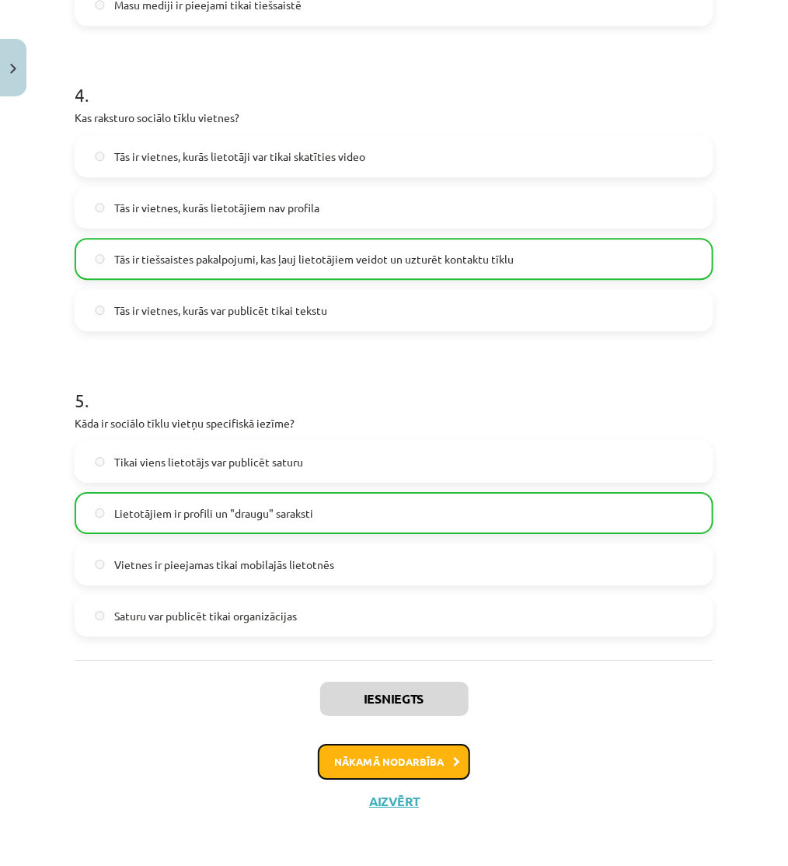
click at [378, 763] on button "Nākamā nodarbība" at bounding box center [394, 762] width 152 height 36
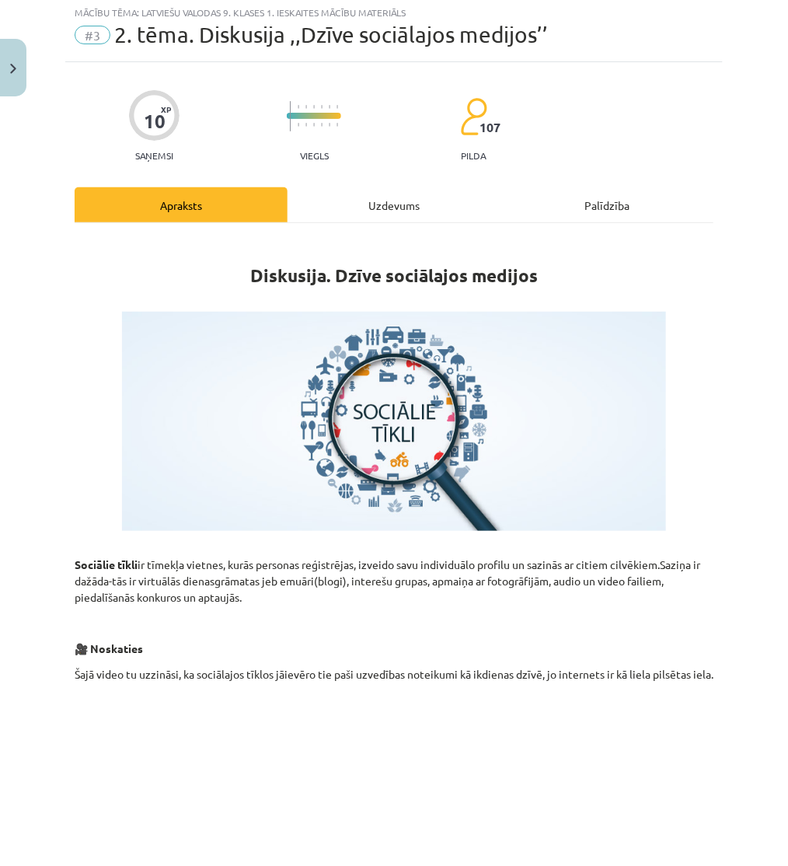
scroll to position [39, 0]
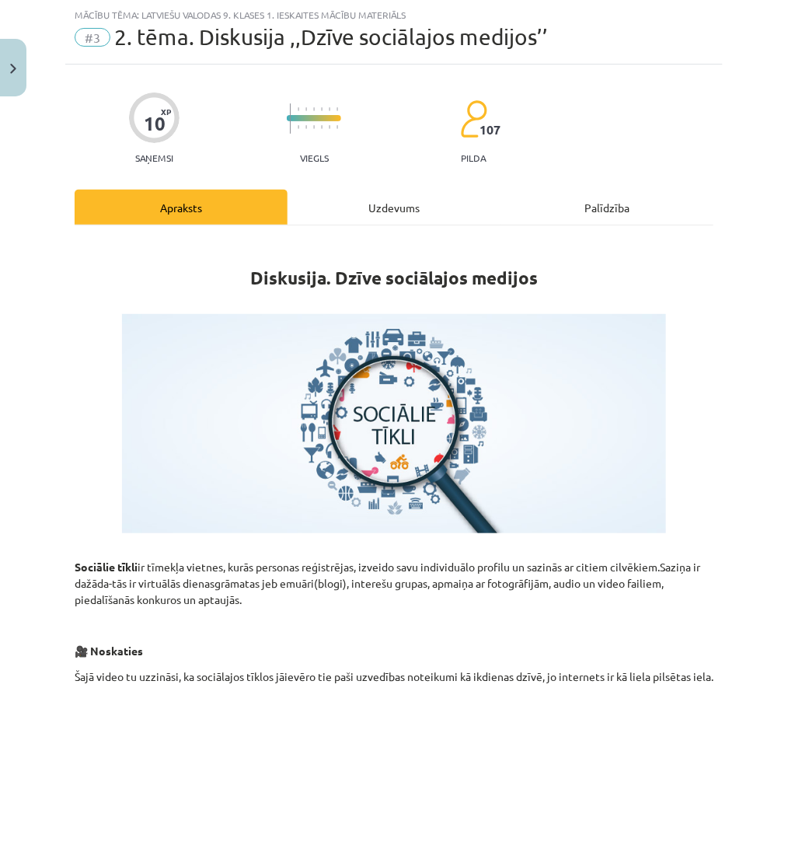
click at [374, 206] on div "Uzdevums" at bounding box center [393, 207] width 213 height 35
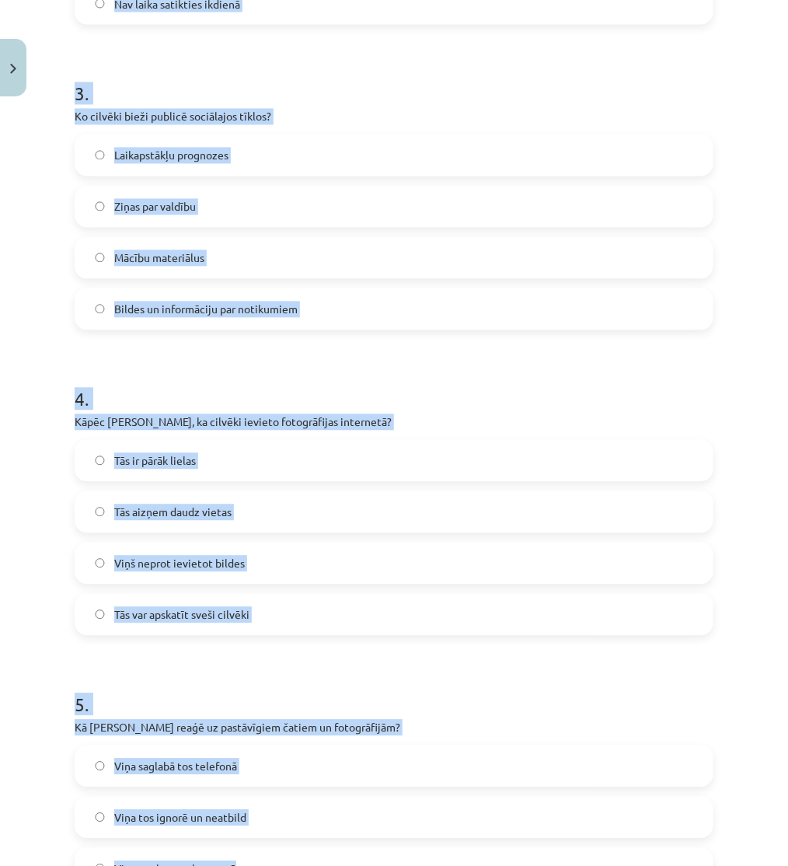
scroll to position [1119, 0]
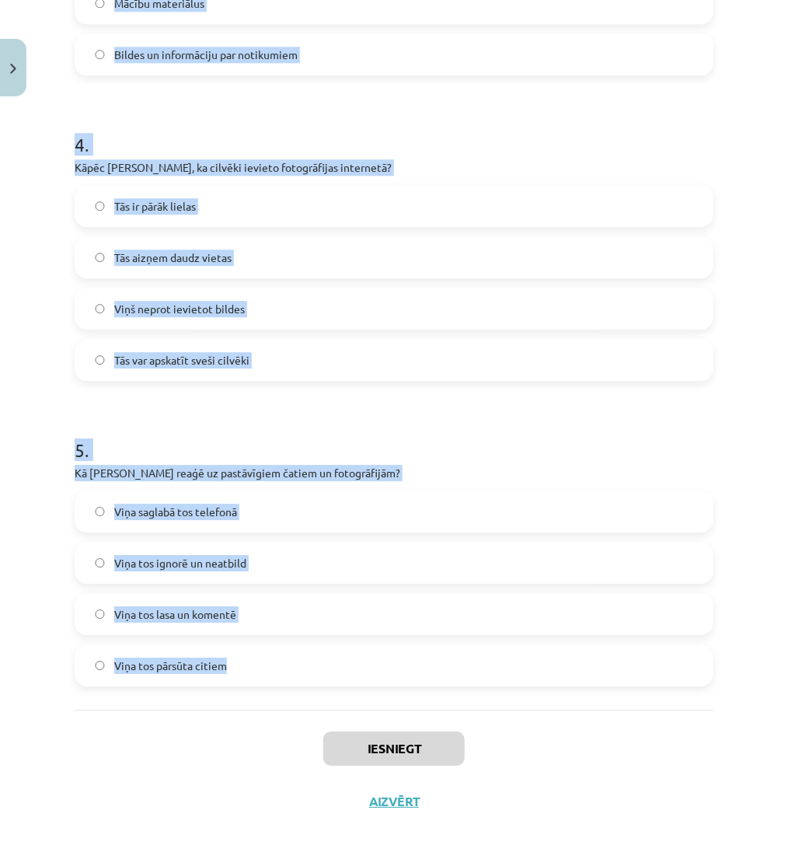
drag, startPoint x: 65, startPoint y: 301, endPoint x: 391, endPoint y: 673, distance: 493.9
click at [382, 674] on div "Mācību tēma: Latviešu valodas 9. klases 1. ieskaites mācību materiāls #3 2. tēm…" at bounding box center [394, 433] width 788 height 866
copy form "1 . Kas, pēc Jura domām, ir ļoti populārs mūsdienās? Radio Avīzes Sociālie tīkl…"
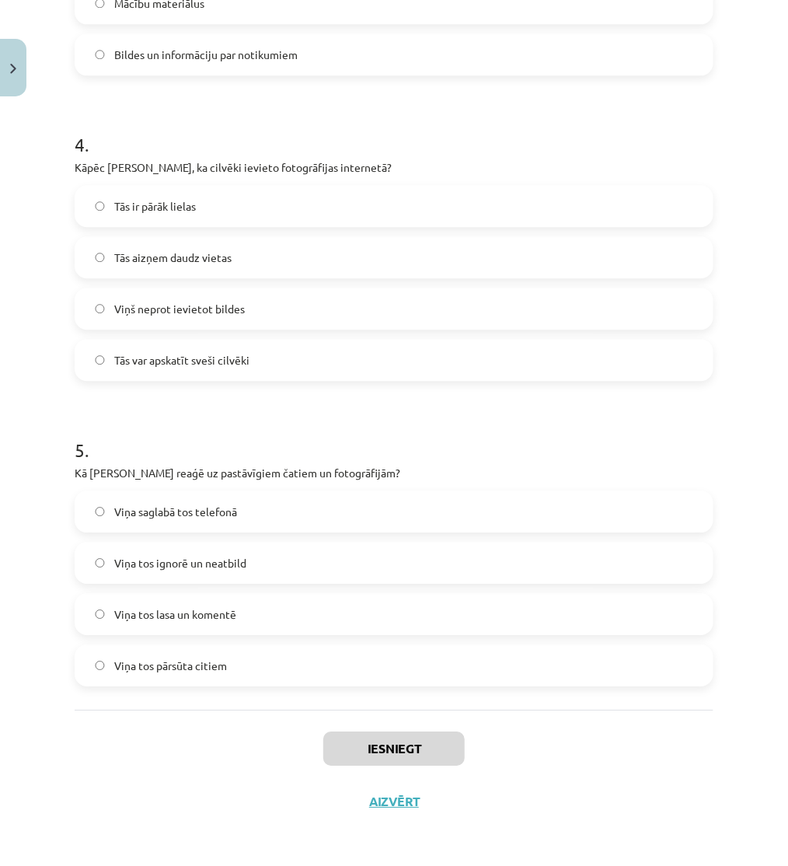
click at [153, 789] on div "Iesniegt Aizvērt" at bounding box center [394, 763] width 639 height 109
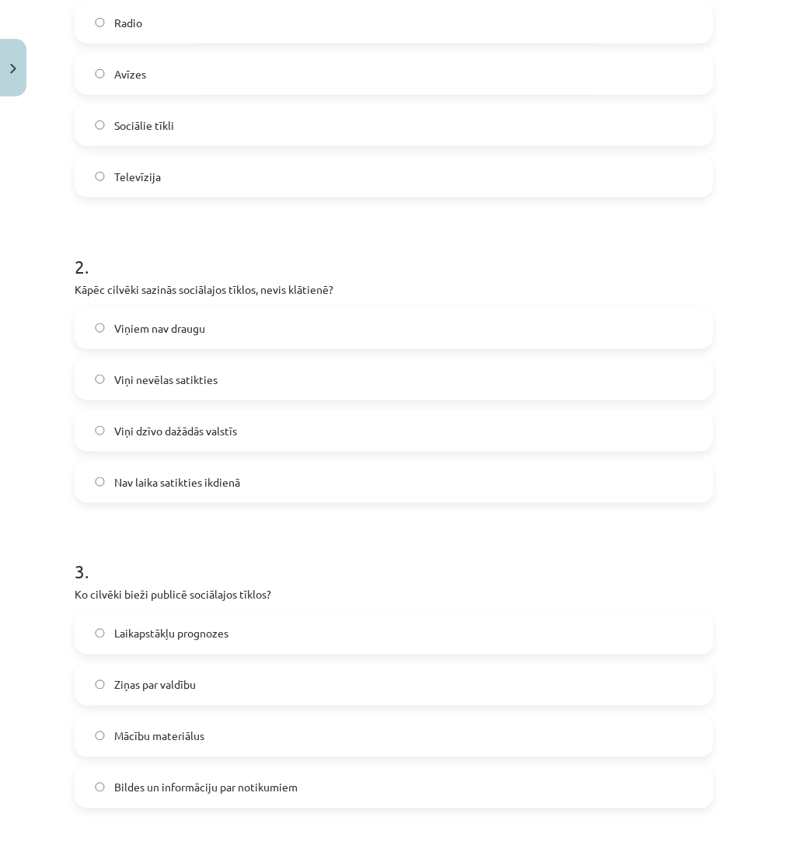
scroll to position [169, 0]
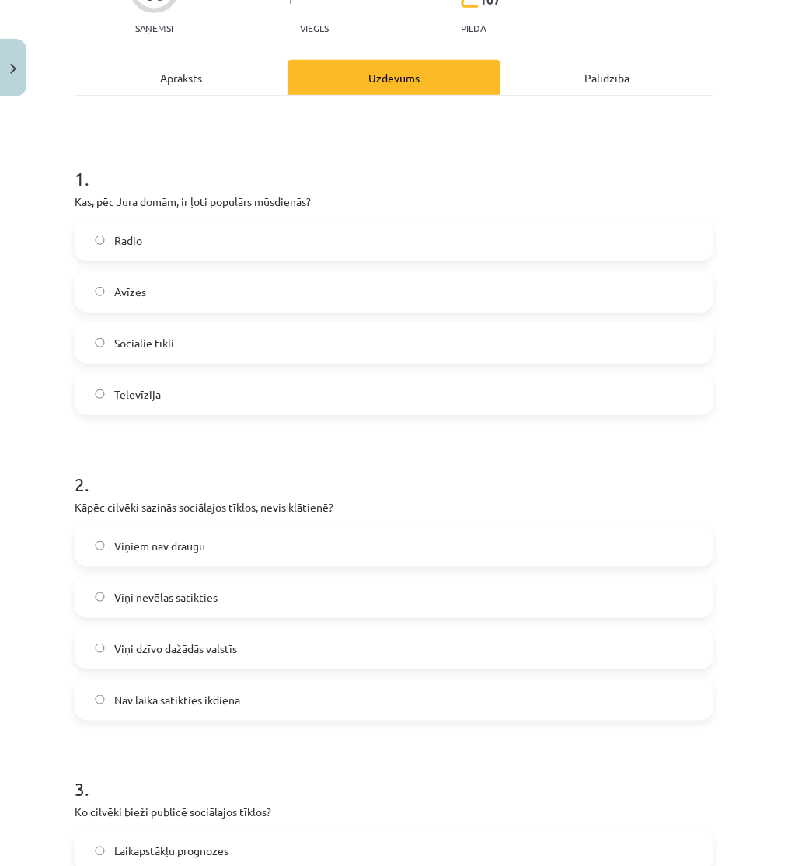
click at [174, 328] on label "Sociālie tīkli" at bounding box center [394, 342] width 636 height 39
click at [210, 653] on span "Viņi dzīvo dažādās valstīs" at bounding box center [175, 648] width 123 height 16
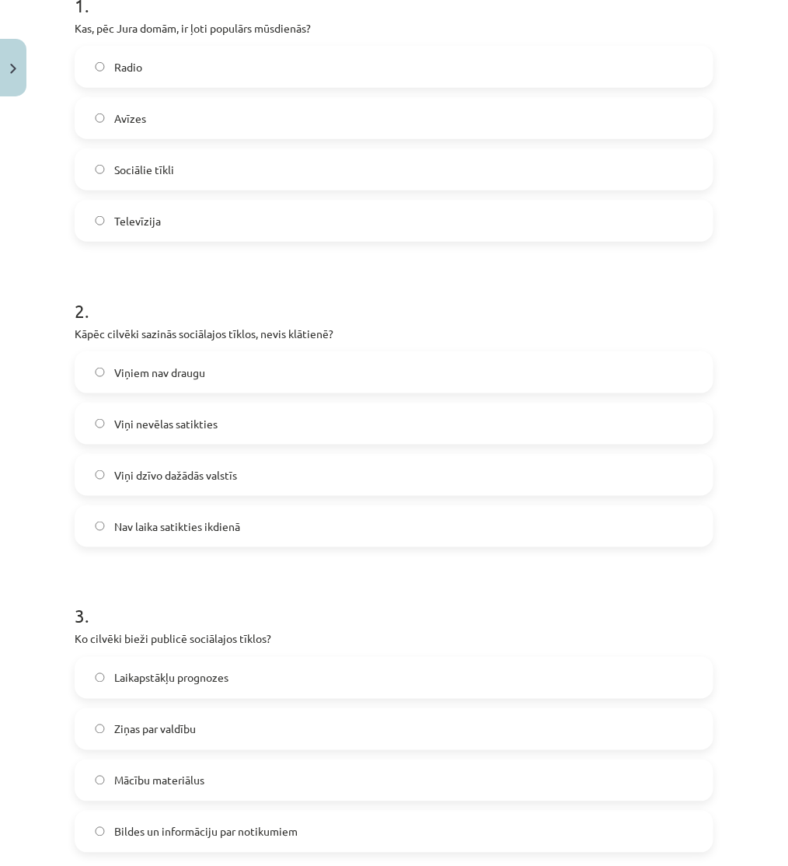
scroll to position [428, 0]
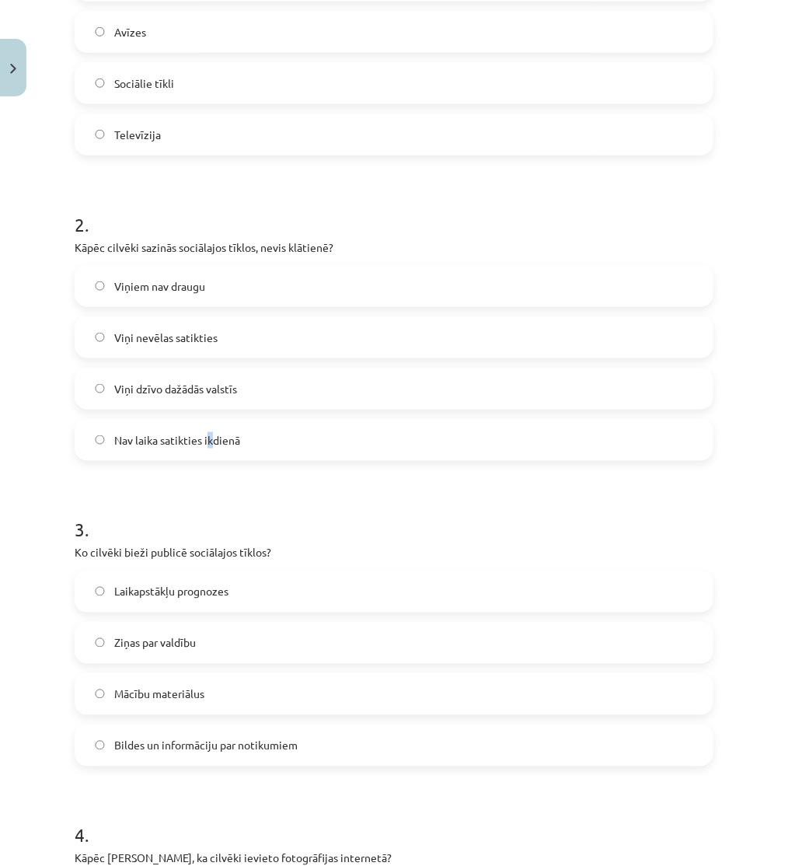
click at [208, 441] on span "Nav laika satikties ikdienā" at bounding box center [177, 440] width 126 height 16
click at [169, 447] on span "Nav laika satikties ikdienā" at bounding box center [177, 440] width 126 height 16
click at [163, 395] on span "Viņi dzīvo dažādās valstīs" at bounding box center [175, 389] width 123 height 16
click at [215, 455] on label "Nav laika satikties ikdienā" at bounding box center [394, 439] width 636 height 39
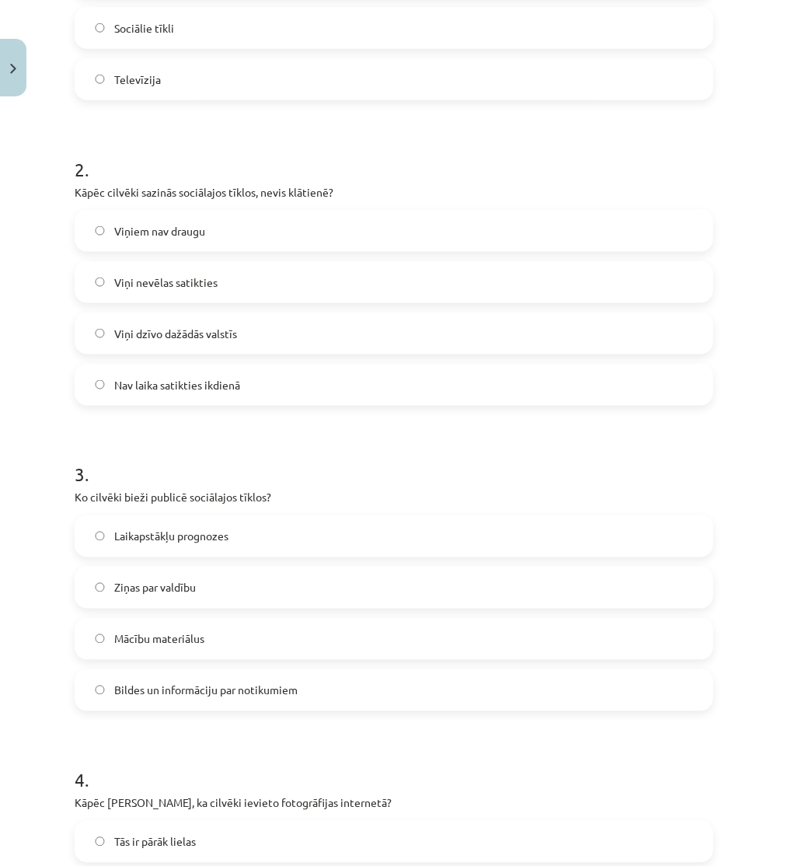
scroll to position [514, 0]
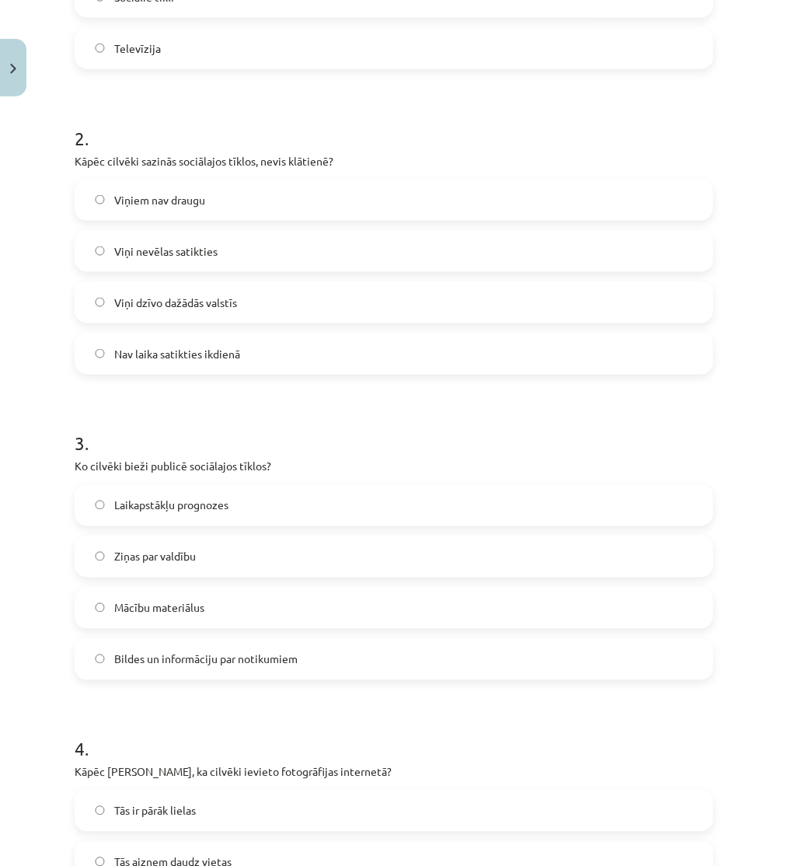
click at [127, 260] on label "Viņi nevēlas satikties" at bounding box center [394, 251] width 636 height 39
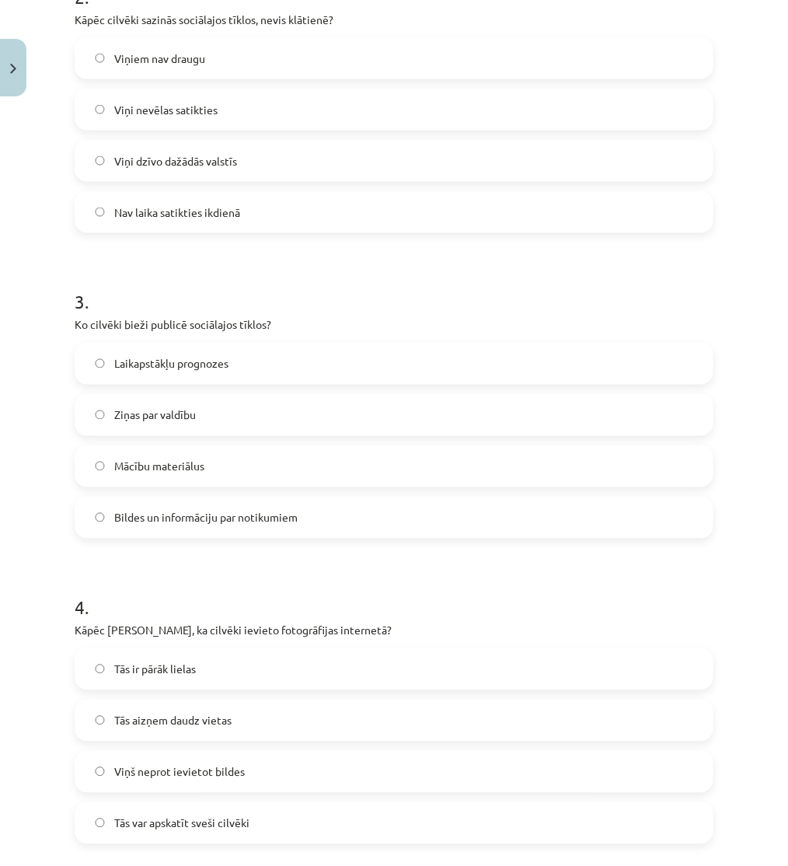
scroll to position [687, 0]
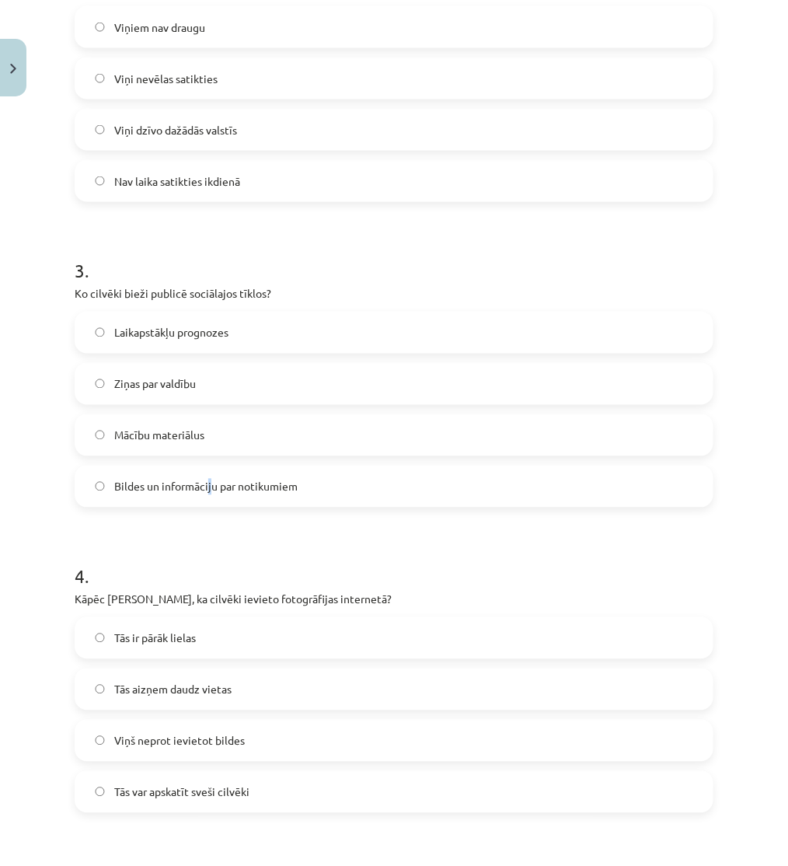
click at [211, 502] on label "Bildes un informāciju par notikumiem" at bounding box center [394, 486] width 636 height 39
click at [159, 485] on span "Bildes un informāciju par notikumiem" at bounding box center [205, 487] width 183 height 16
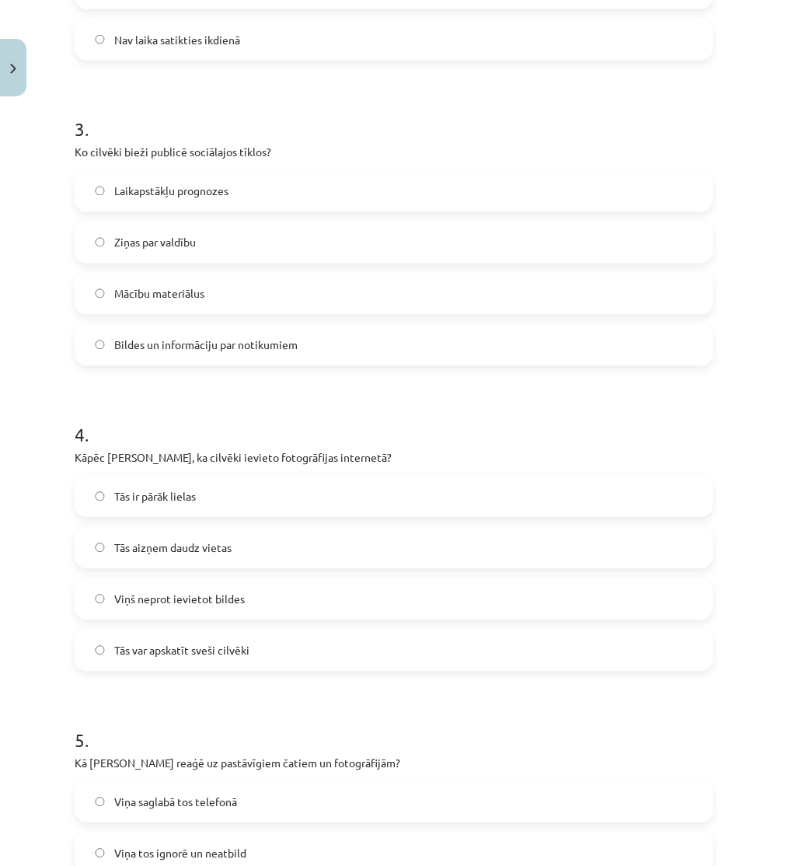
scroll to position [859, 0]
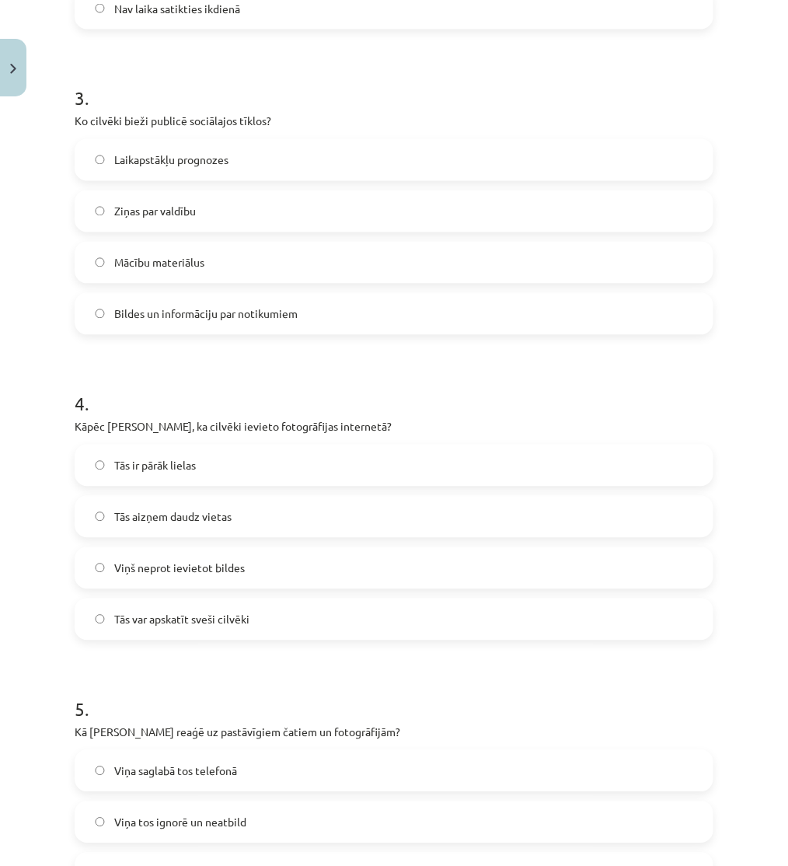
click at [218, 615] on span "Tās var apskatīt sveši cilvēki" at bounding box center [181, 619] width 135 height 16
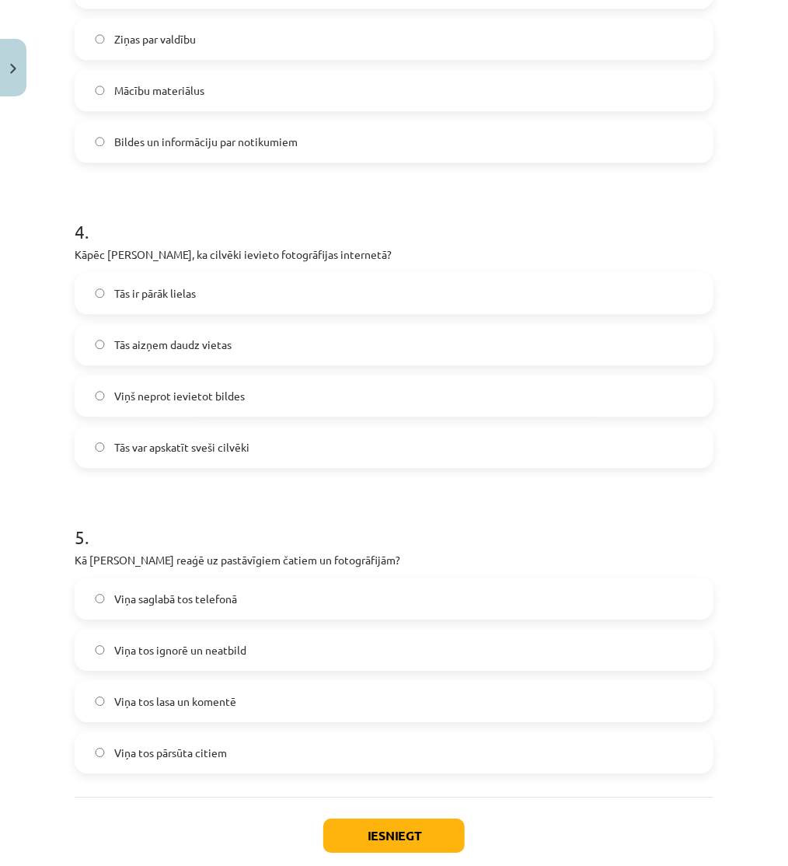
scroll to position [1119, 0]
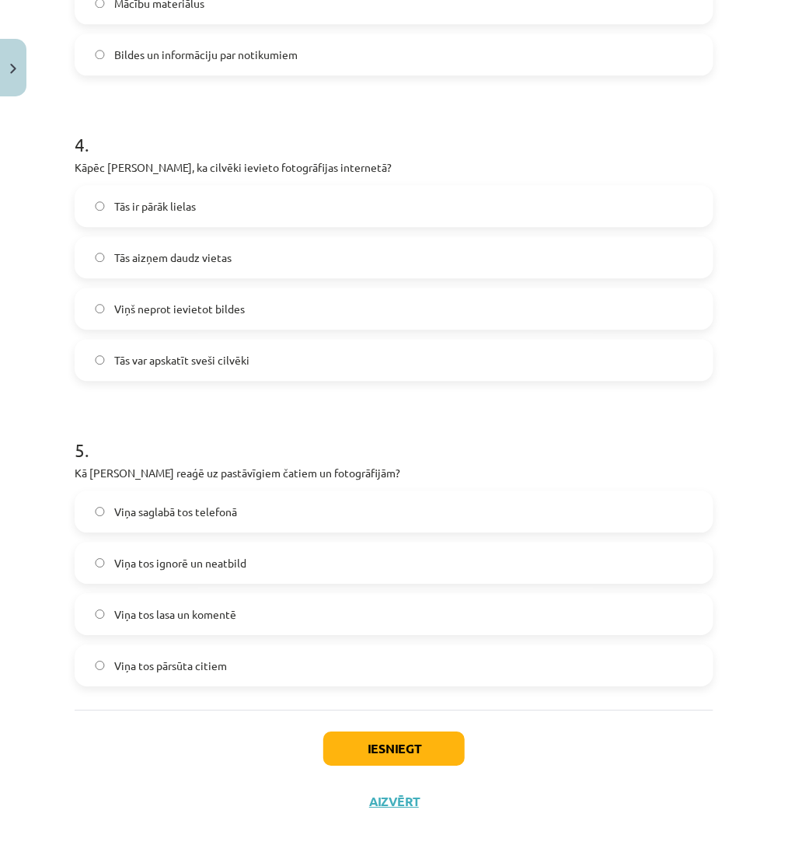
click at [233, 618] on span "Viņa tos lasa un komentē" at bounding box center [175, 614] width 122 height 16
click at [415, 754] on button "Iesniegt" at bounding box center [393, 748] width 141 height 34
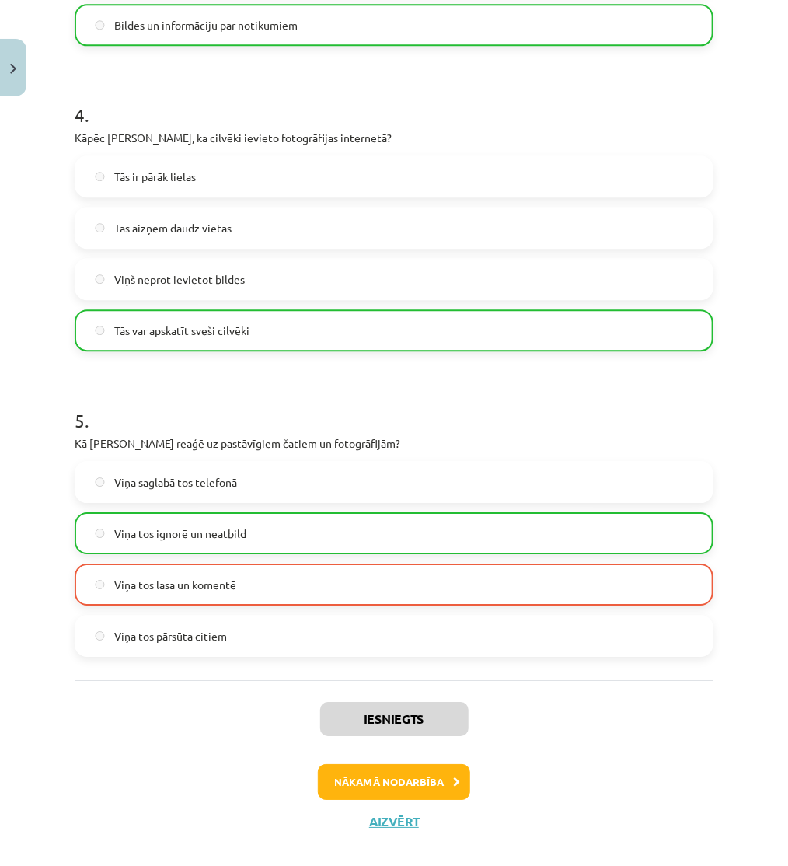
scroll to position [1169, 0]
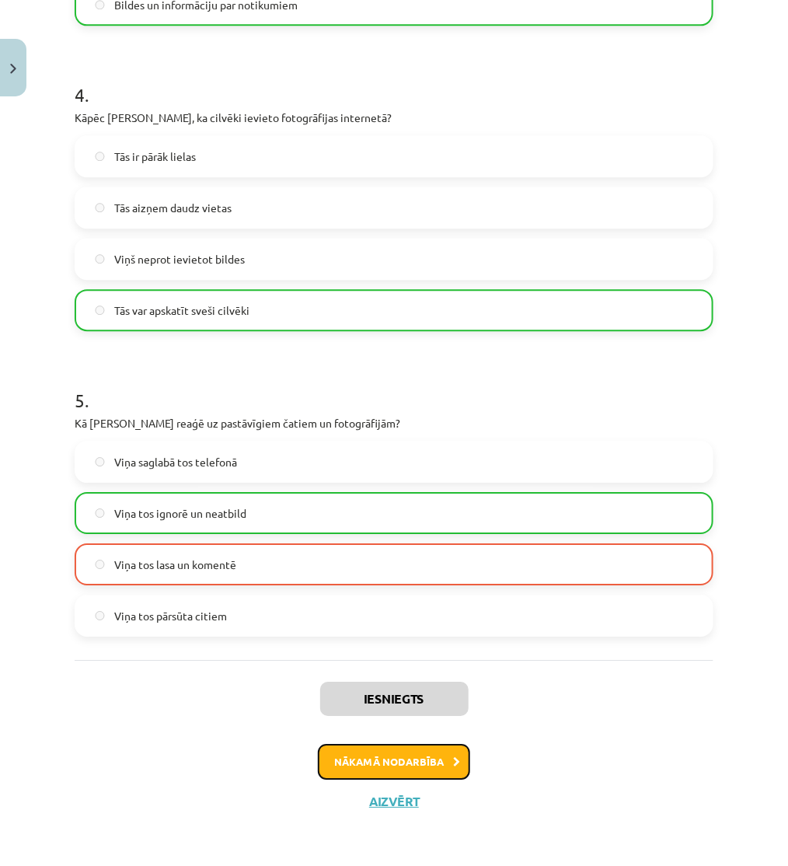
click at [385, 758] on button "Nākamā nodarbība" at bounding box center [394, 762] width 152 height 36
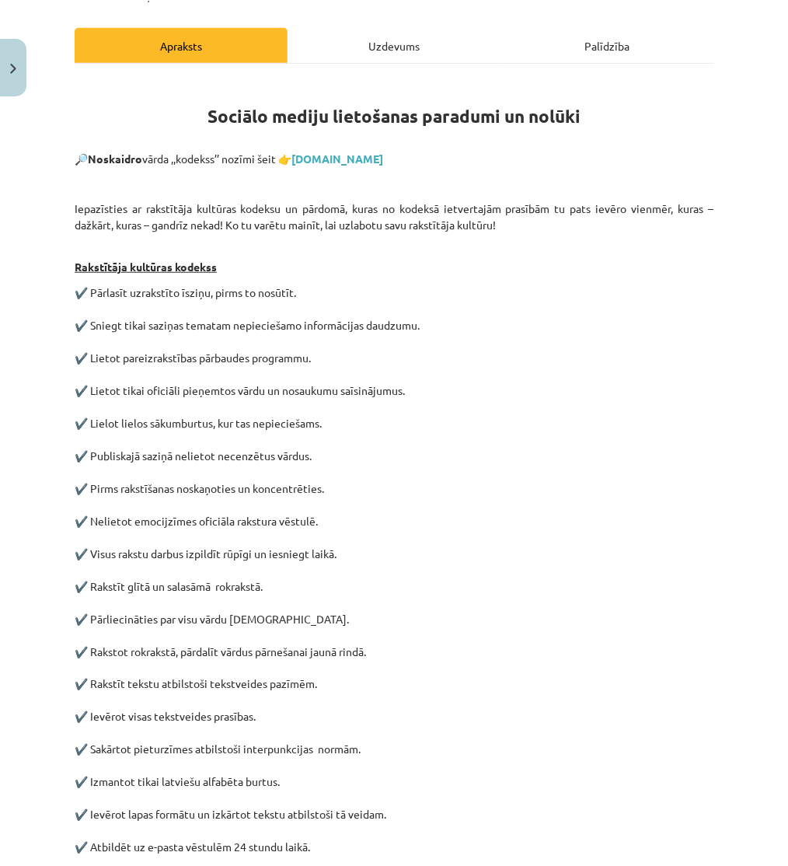
scroll to position [39, 0]
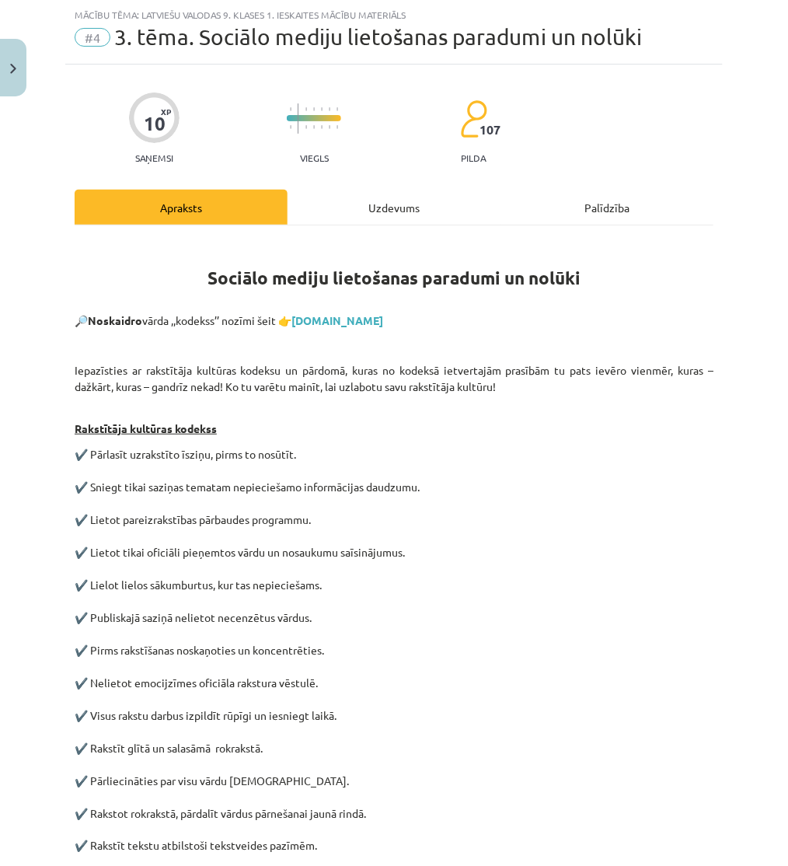
click at [332, 200] on div "Uzdevums" at bounding box center [393, 207] width 213 height 35
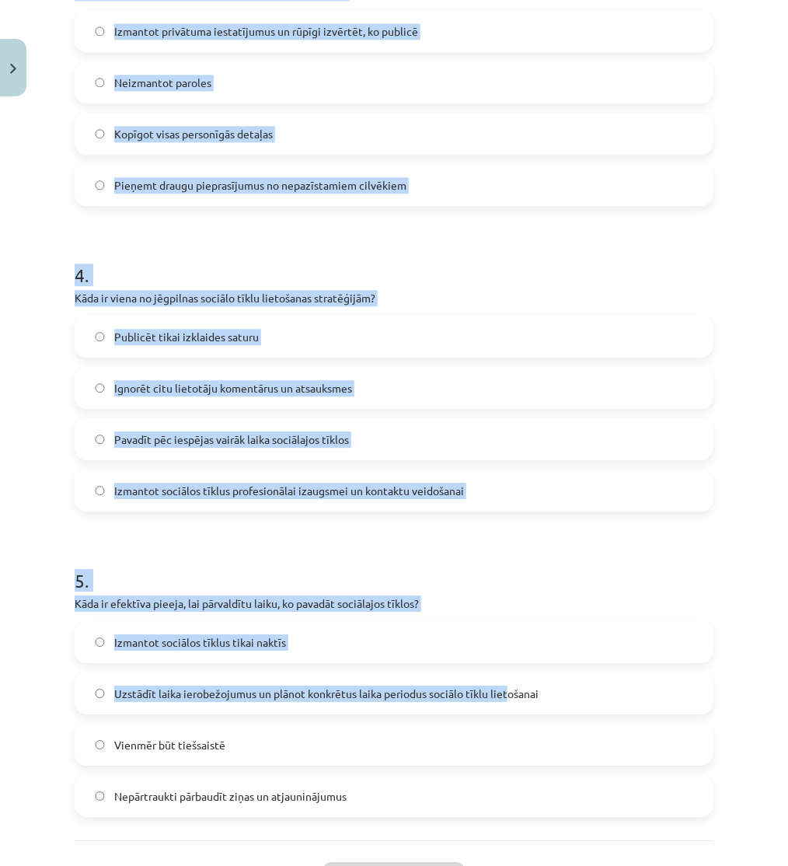
scroll to position [1119, 0]
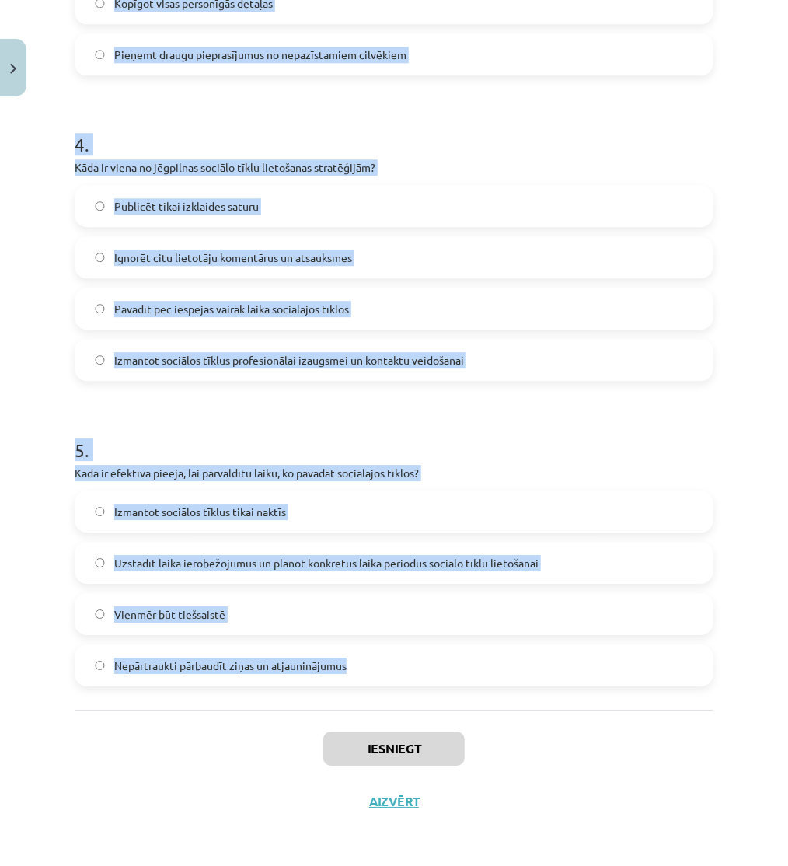
drag, startPoint x: 67, startPoint y: 303, endPoint x: 503, endPoint y: 676, distance: 573.7
click at [503, 676] on div "Mācību tēma: Latviešu valodas 9. klases 1. ieskaites mācību materiāls #4 3. tēm…" at bounding box center [394, 433] width 788 height 866
copy form "1 . Kā jūs varat veicināt pozitīvu mijiedarbību sociālajos tīklos? Ievietojot n…"
click at [145, 420] on h1 "5 ." at bounding box center [394, 436] width 639 height 48
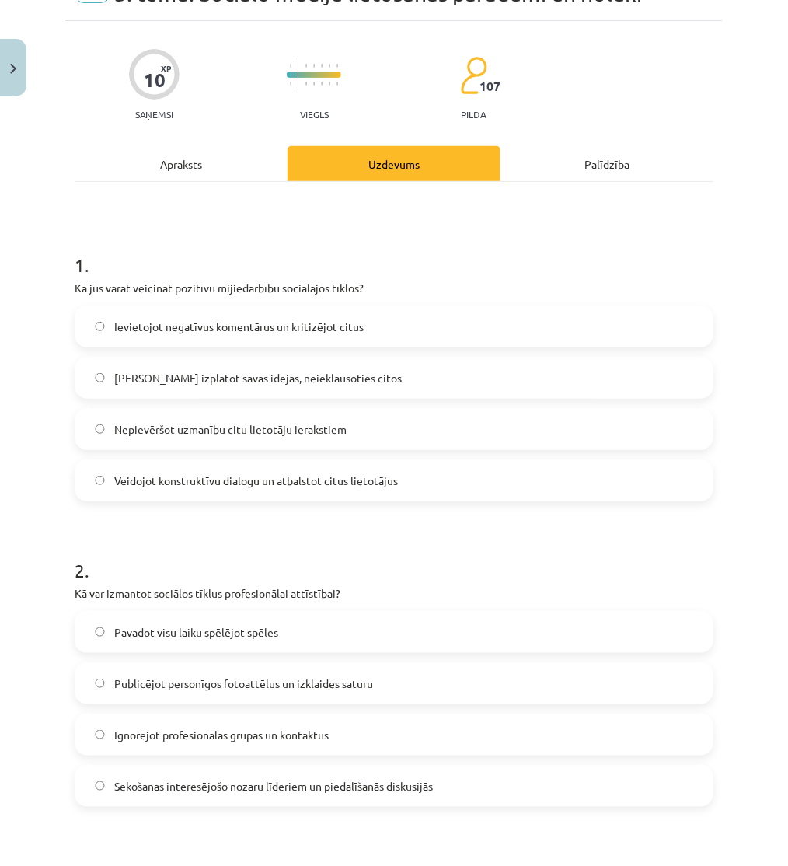
scroll to position [0, 0]
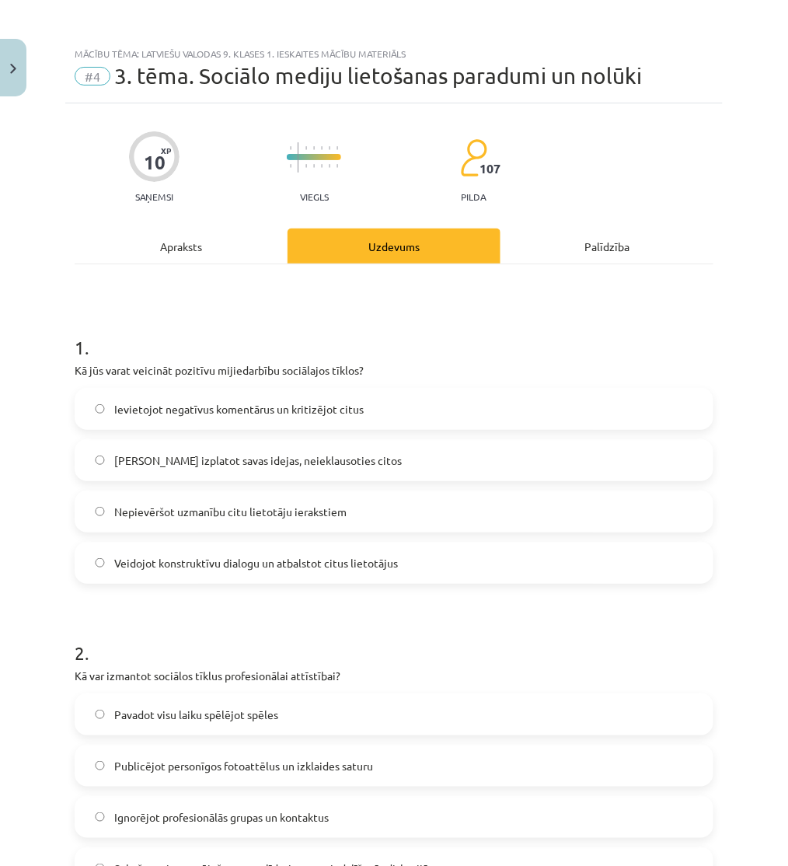
click at [213, 562] on span "Veidojot konstruktīvu dialogu un atbalstot citus lietotājus" at bounding box center [256, 563] width 284 height 16
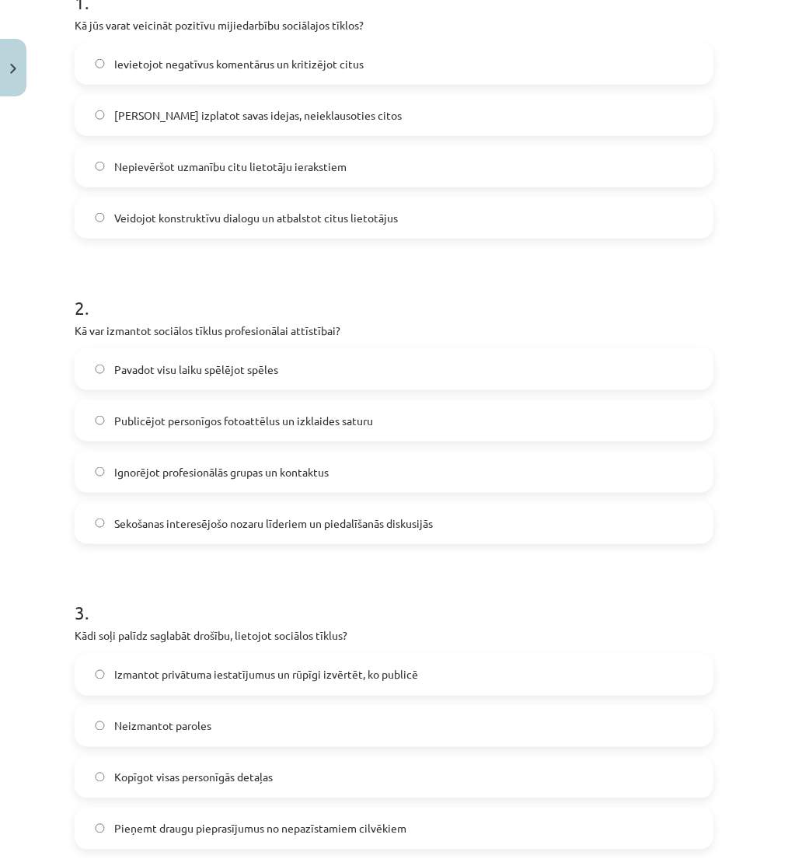
click at [208, 525] on span "Sekošanas interesējošo nozaru līderiem un piedalīšanās diskusijās" at bounding box center [273, 523] width 319 height 16
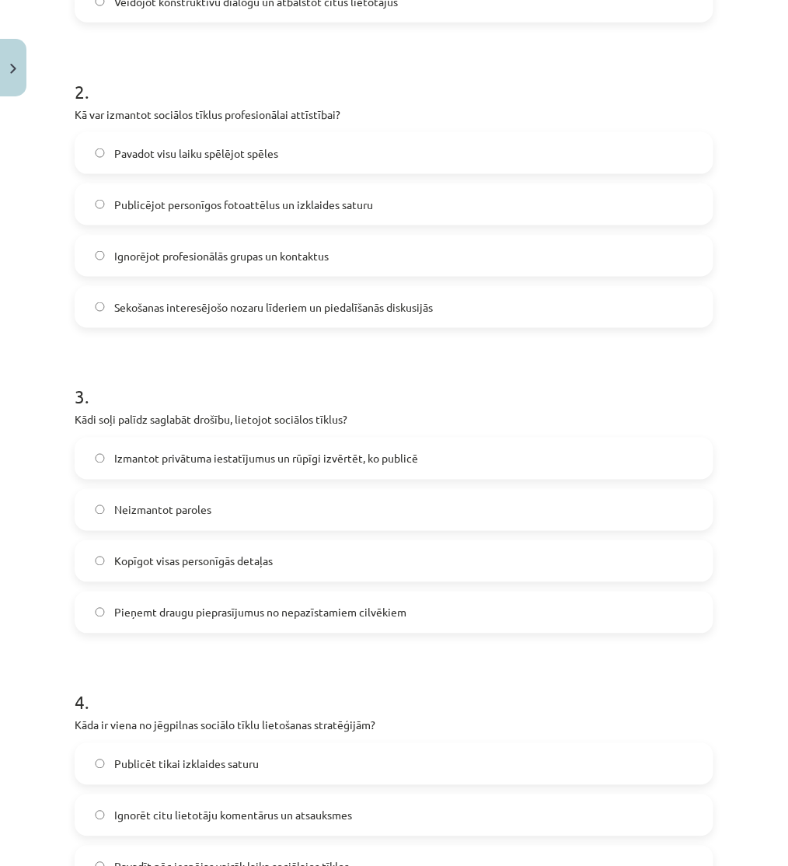
scroll to position [604, 0]
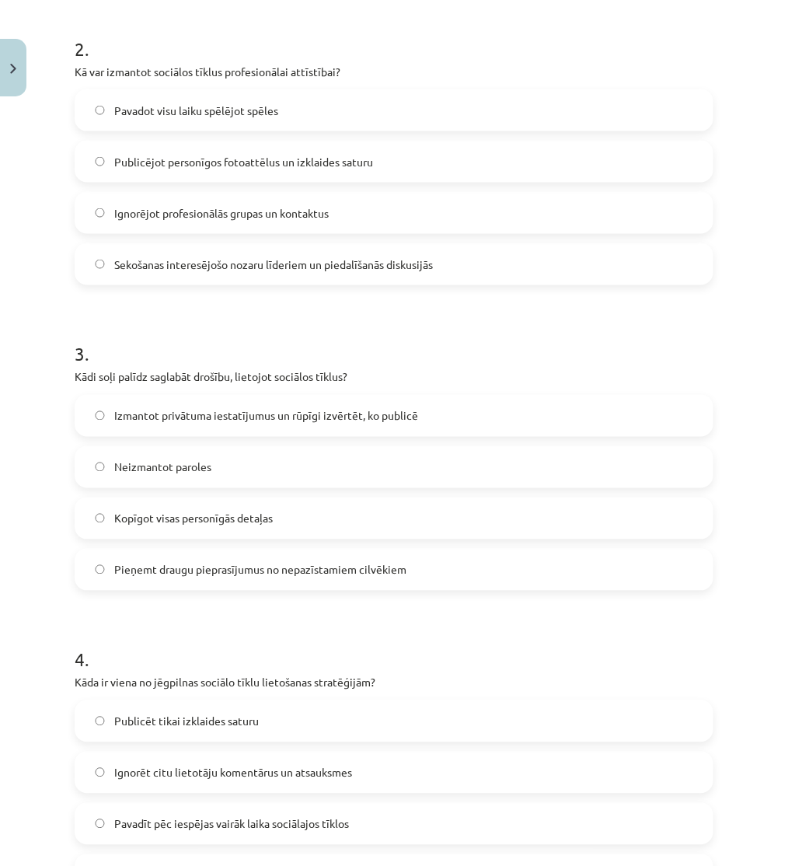
click at [193, 413] on span "Izmantot privātuma iestatījumus un rūpīgi izvērtēt, ko publicē" at bounding box center [266, 416] width 304 height 16
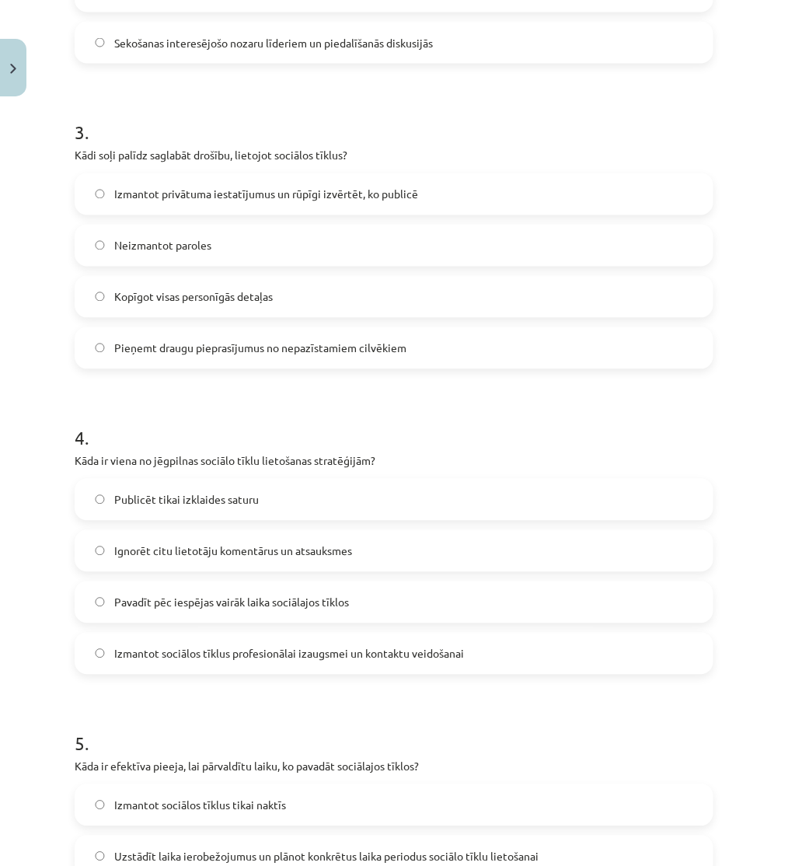
scroll to position [863, 0]
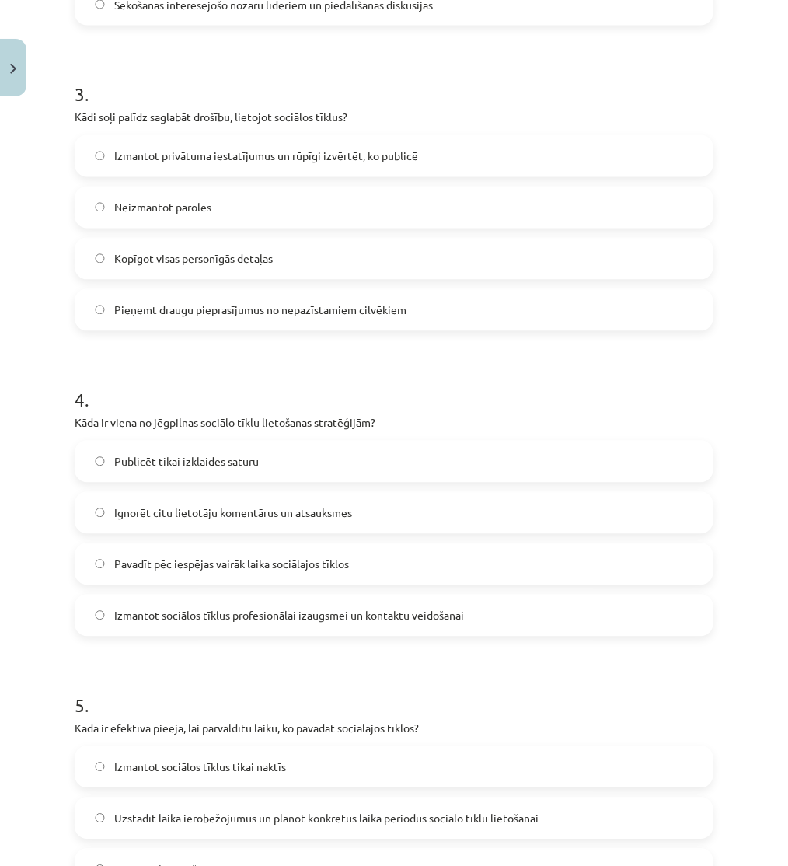
click at [228, 608] on span "Izmantot sociālos tīklus profesionālai izaugsmei un kontaktu veidošanai" at bounding box center [289, 616] width 350 height 16
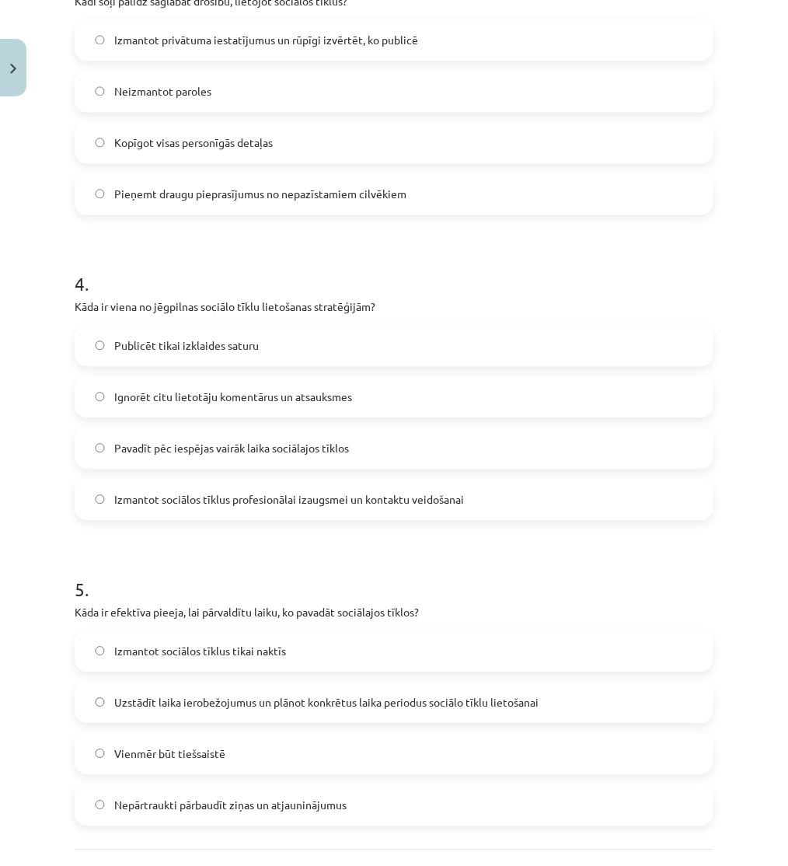
scroll to position [1119, 0]
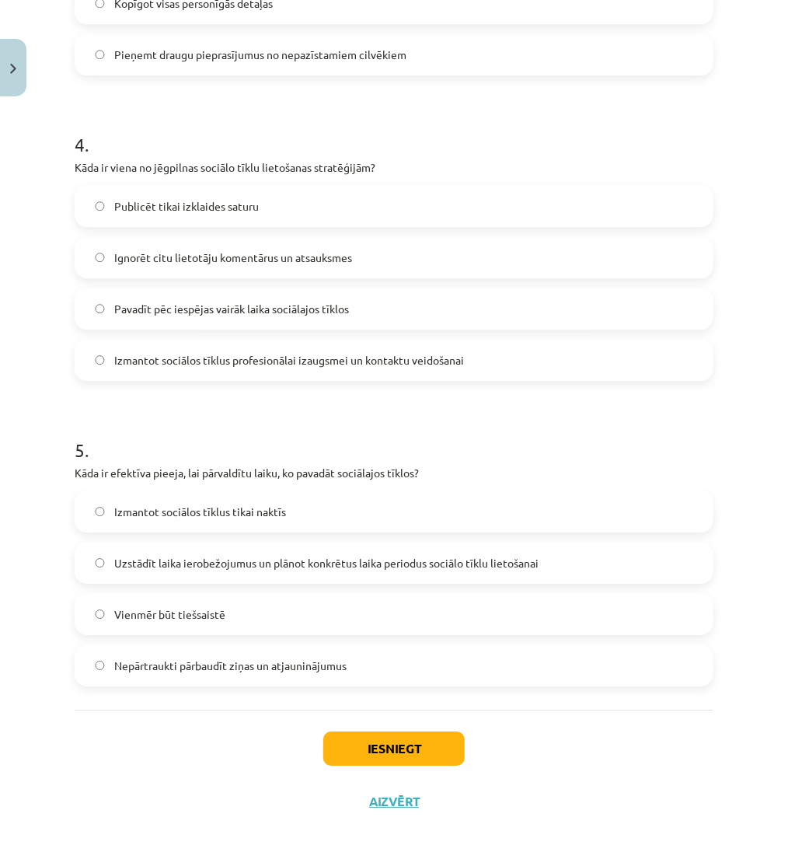
click at [218, 571] on label "Uzstādīt laika ierobežojumus un plānot konkrētus laika periodus sociālo tīklu l…" at bounding box center [394, 562] width 636 height 39
click at [417, 748] on button "Iesniegt" at bounding box center [393, 748] width 141 height 34
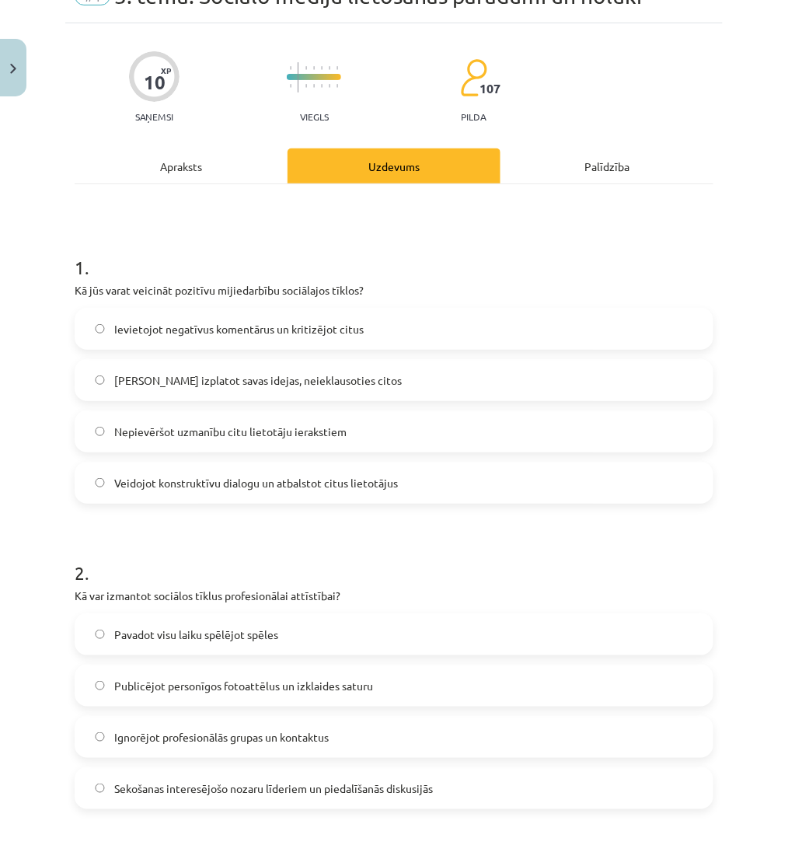
scroll to position [0, 0]
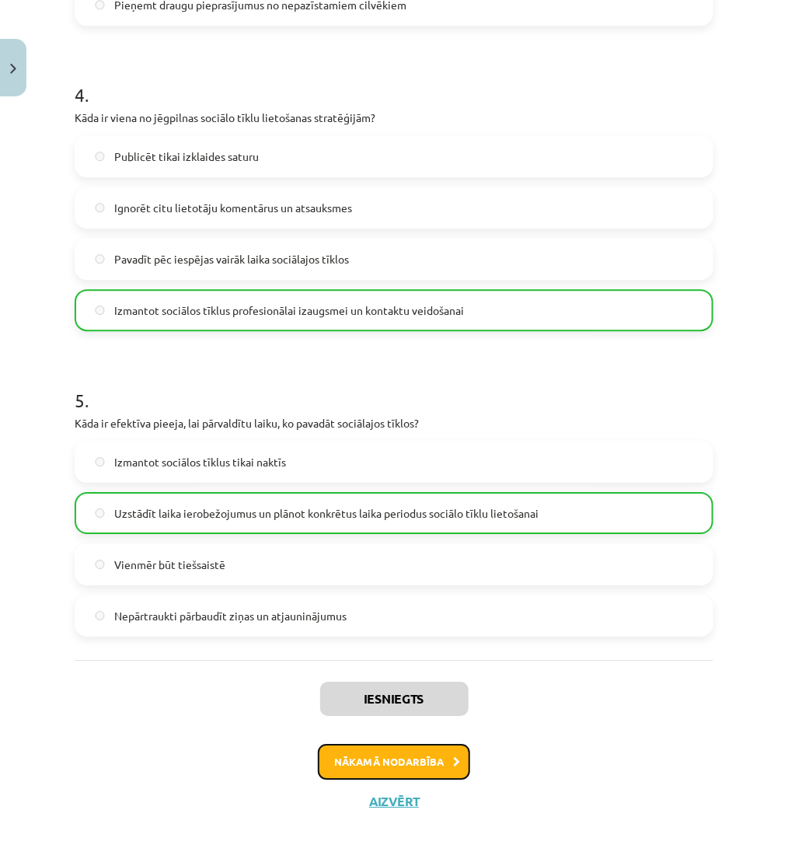
click at [383, 760] on button "Nākamā nodarbība" at bounding box center [394, 762] width 152 height 36
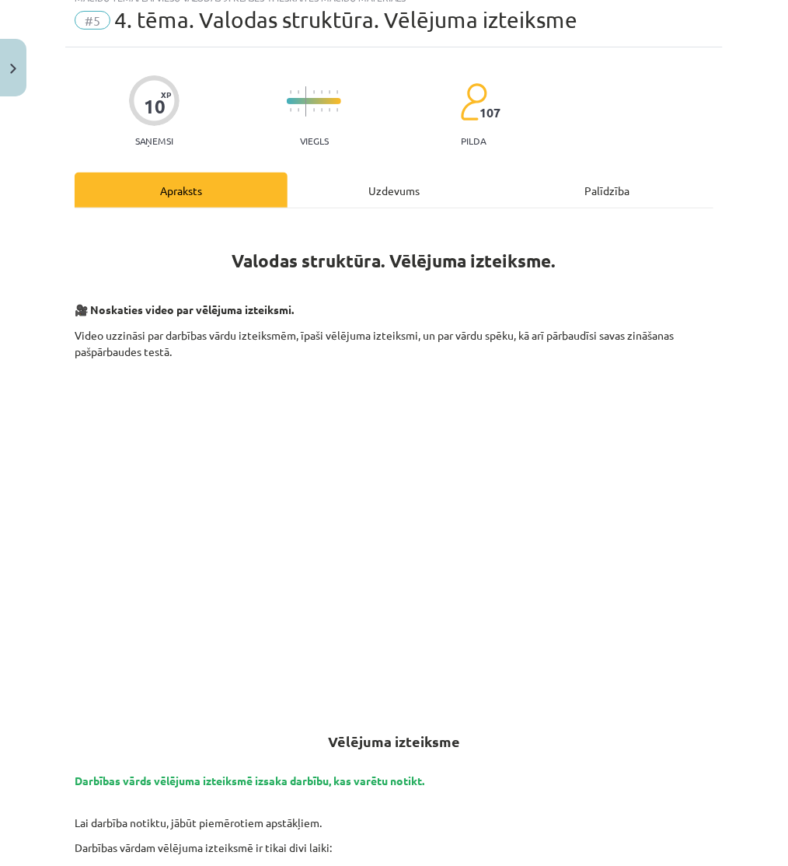
scroll to position [39, 0]
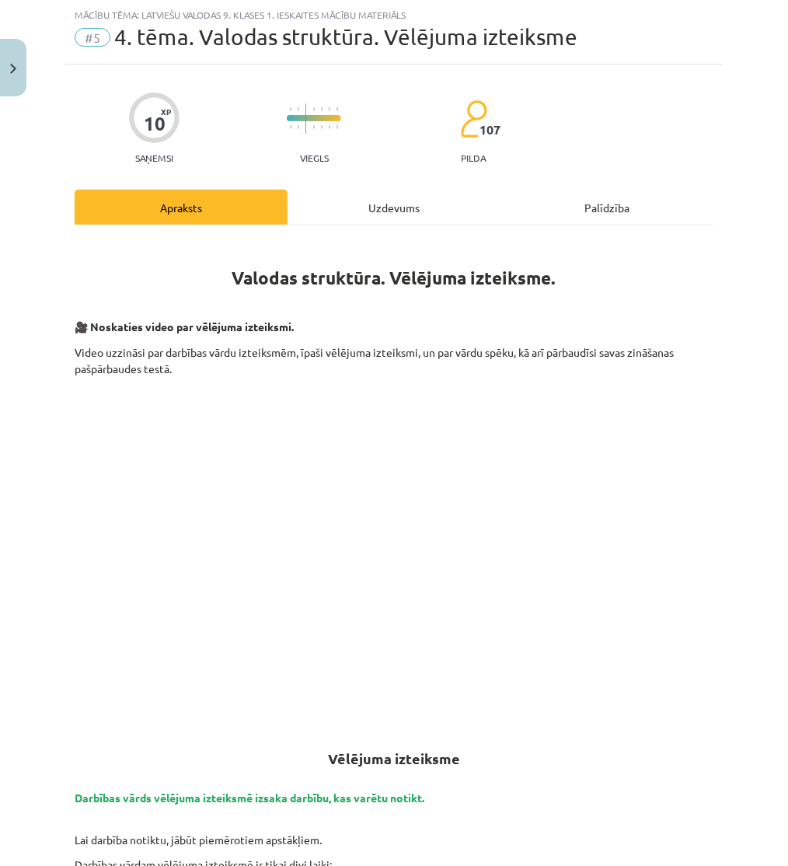
click at [344, 195] on div "Uzdevums" at bounding box center [393, 207] width 213 height 35
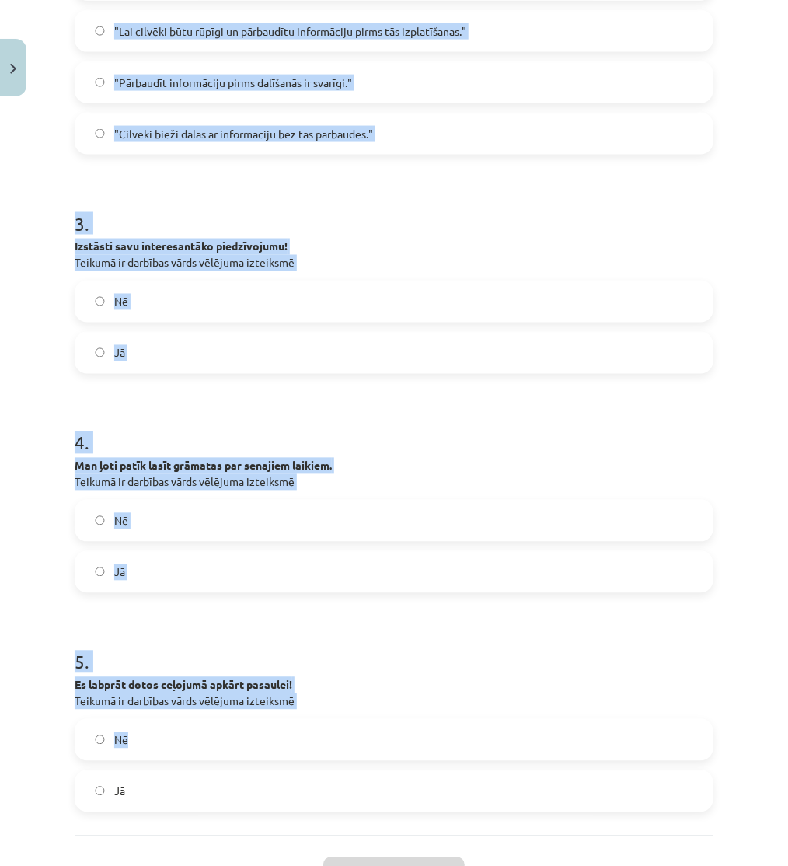
scroll to position [774, 0]
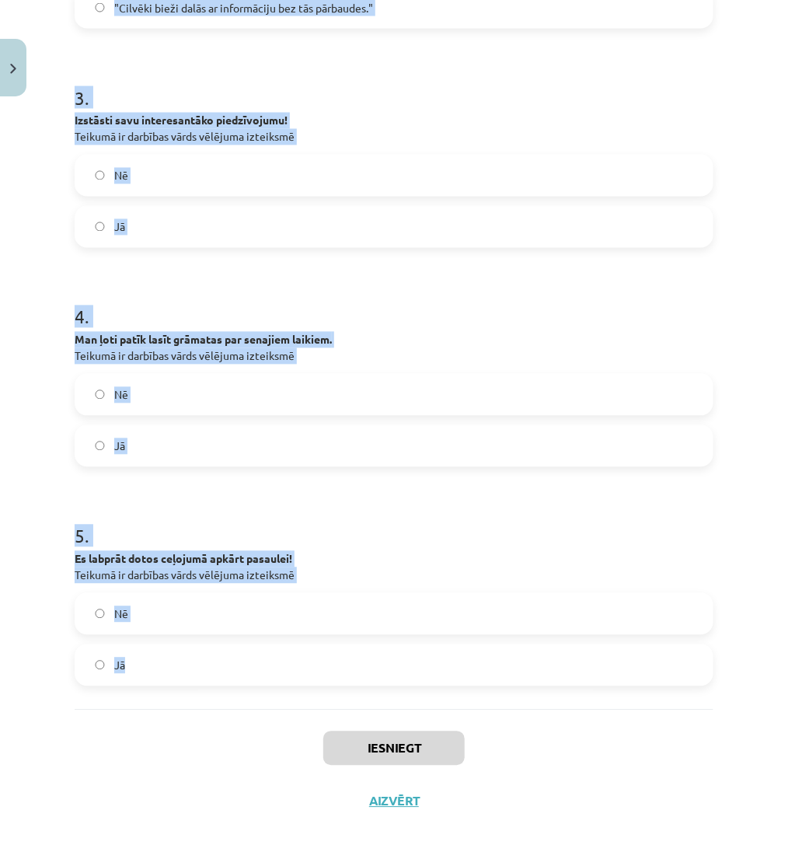
drag, startPoint x: 190, startPoint y: 350, endPoint x: 383, endPoint y: 668, distance: 371.6
click at [383, 668] on div "Mācību tēma: Latviešu valodas 9. klases 1. ieskaites mācību materiāls #5 4. tēm…" at bounding box center [394, 433] width 788 height 866
copy form "1 . Kaut šodien spīdētu saule! Teikumā ir darbības vārds vēlējuma izteiksmē Jā …"
click at [175, 757] on div "Iesniegt Aizvērt" at bounding box center [394, 763] width 639 height 109
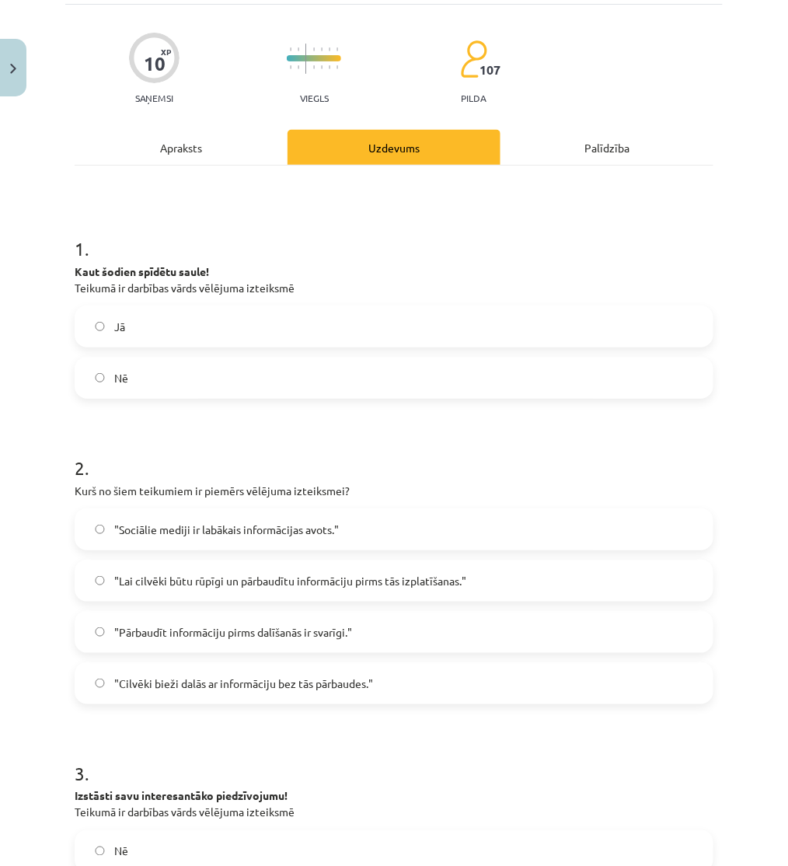
scroll to position [0, 0]
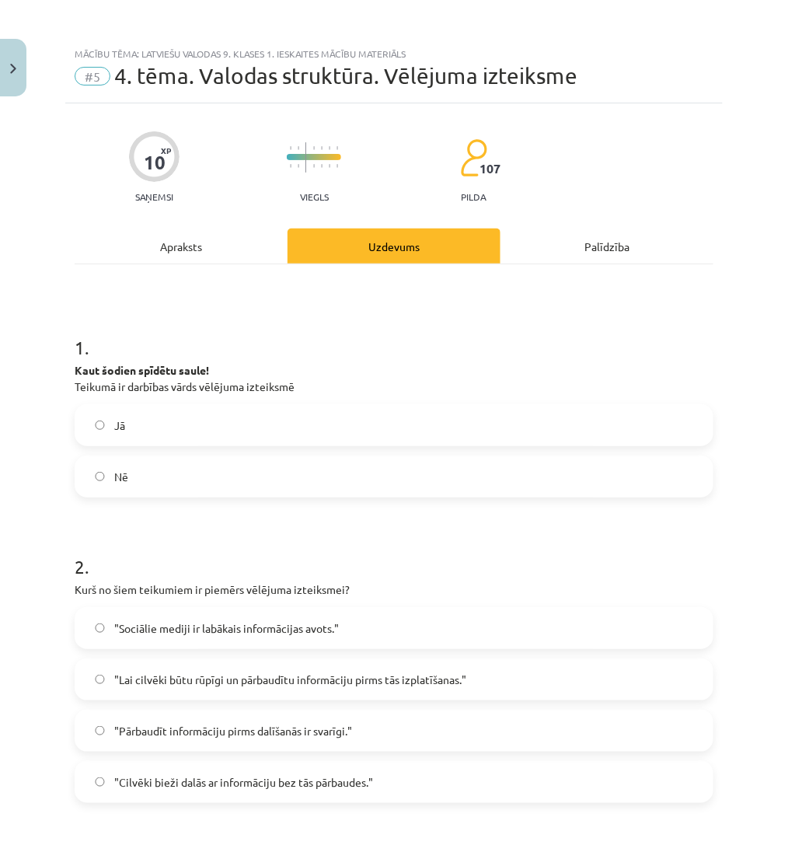
click at [124, 427] on span "Jā" at bounding box center [119, 425] width 11 height 16
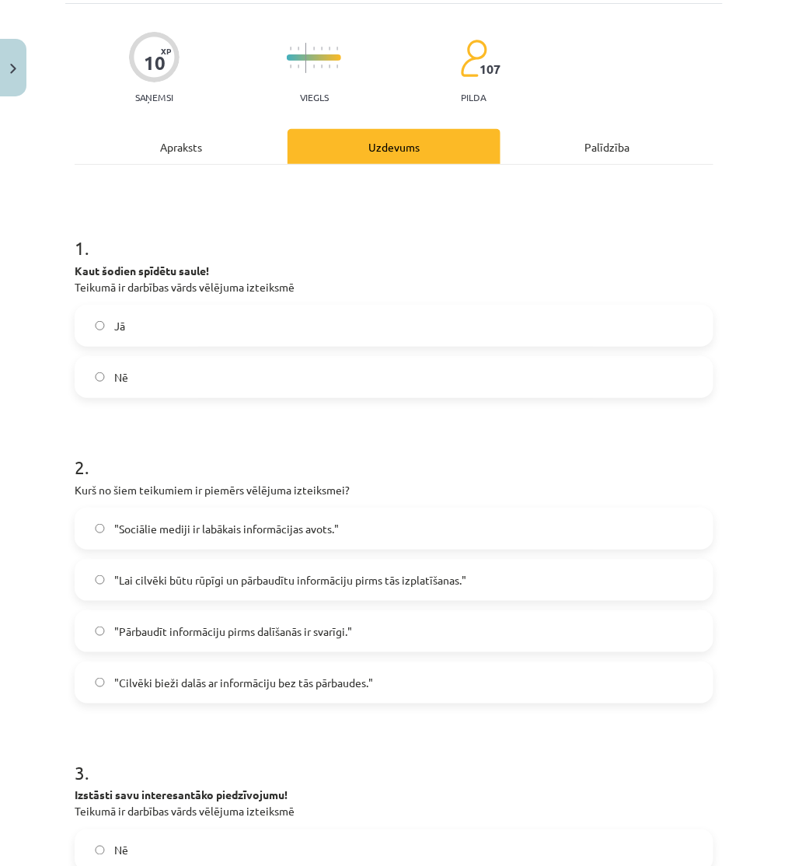
scroll to position [259, 0]
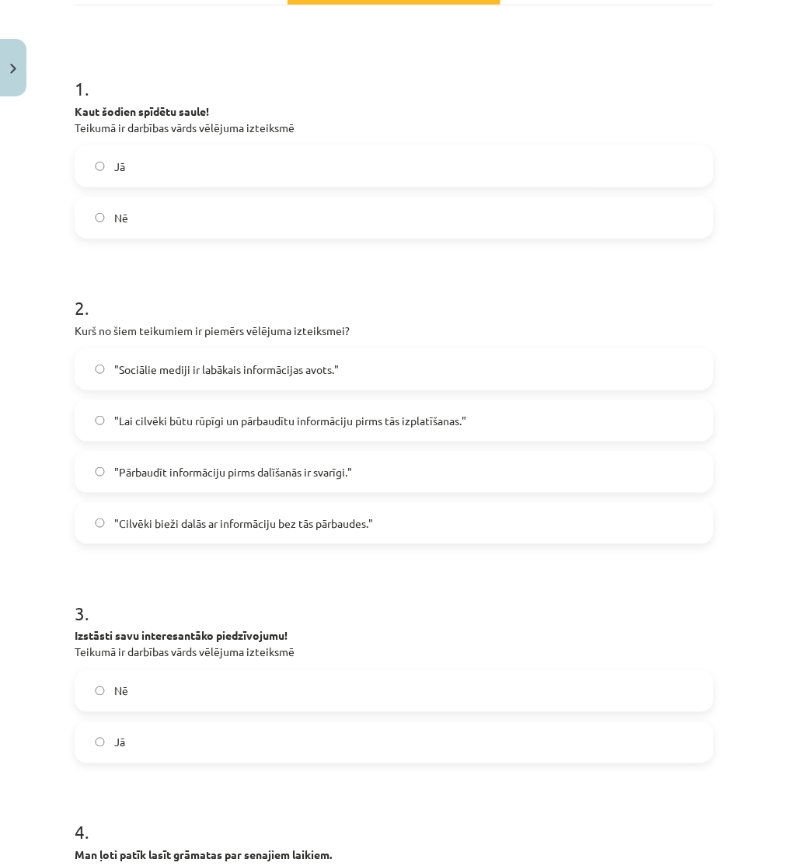
click at [187, 423] on span ""Lai cilvēki būtu rūpīgi un pārbaudītu informāciju pirms tās izplatīšanas."" at bounding box center [290, 421] width 352 height 16
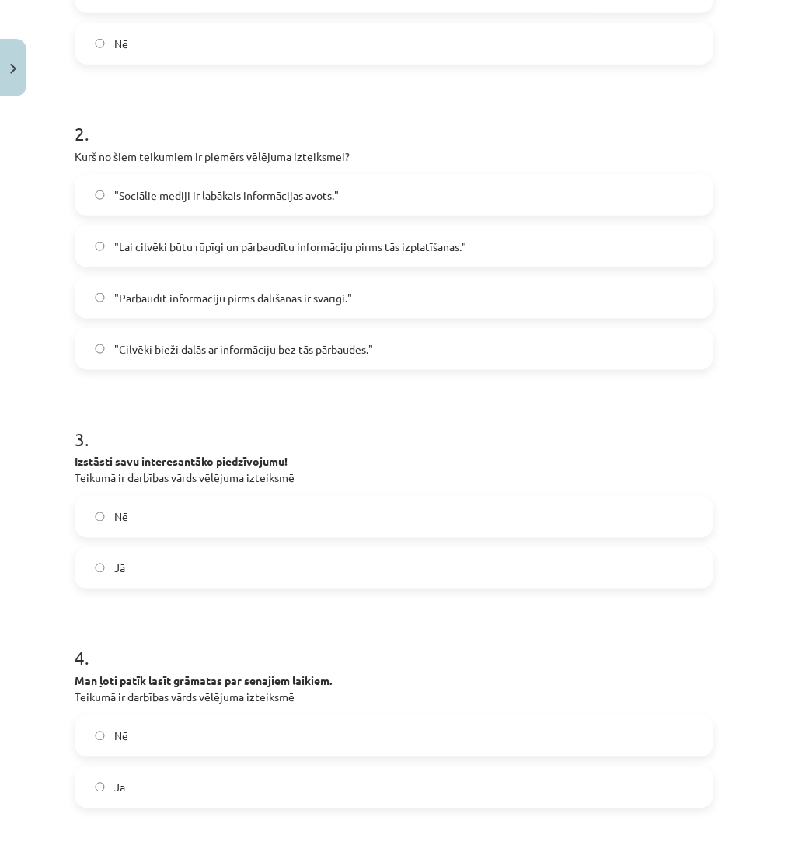
scroll to position [604, 0]
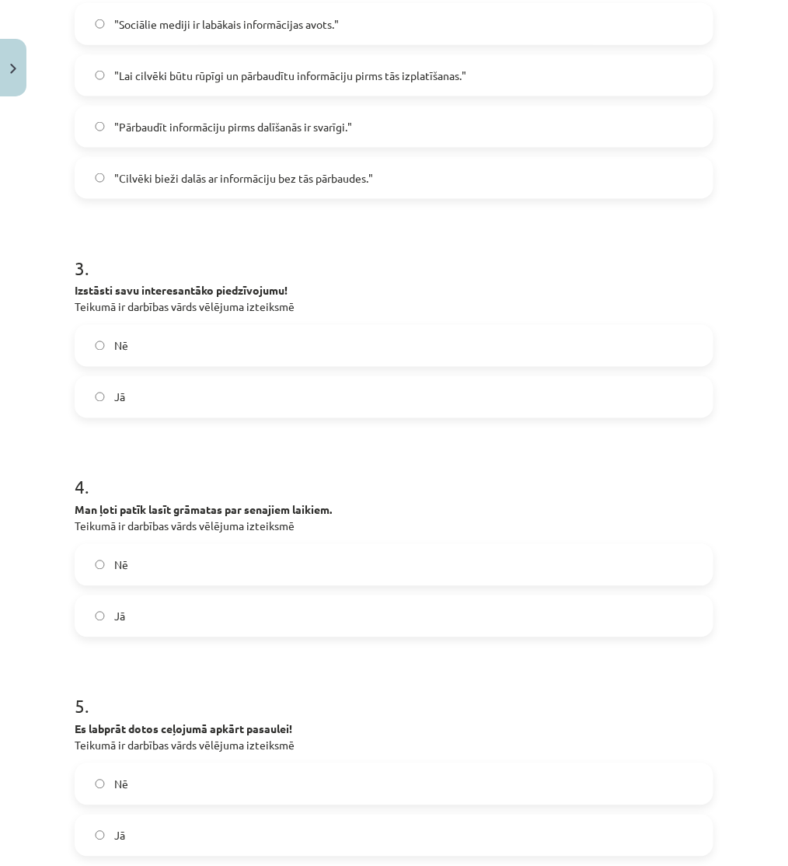
click at [142, 339] on label "Nē" at bounding box center [394, 345] width 636 height 39
click at [189, 570] on label "Nē" at bounding box center [394, 564] width 636 height 39
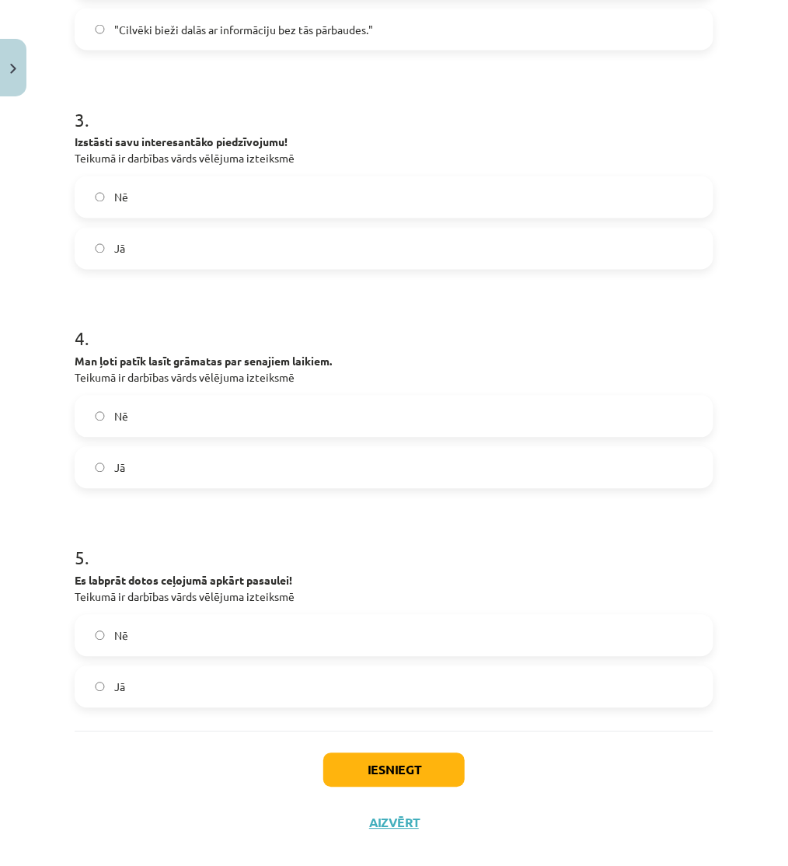
scroll to position [774, 0]
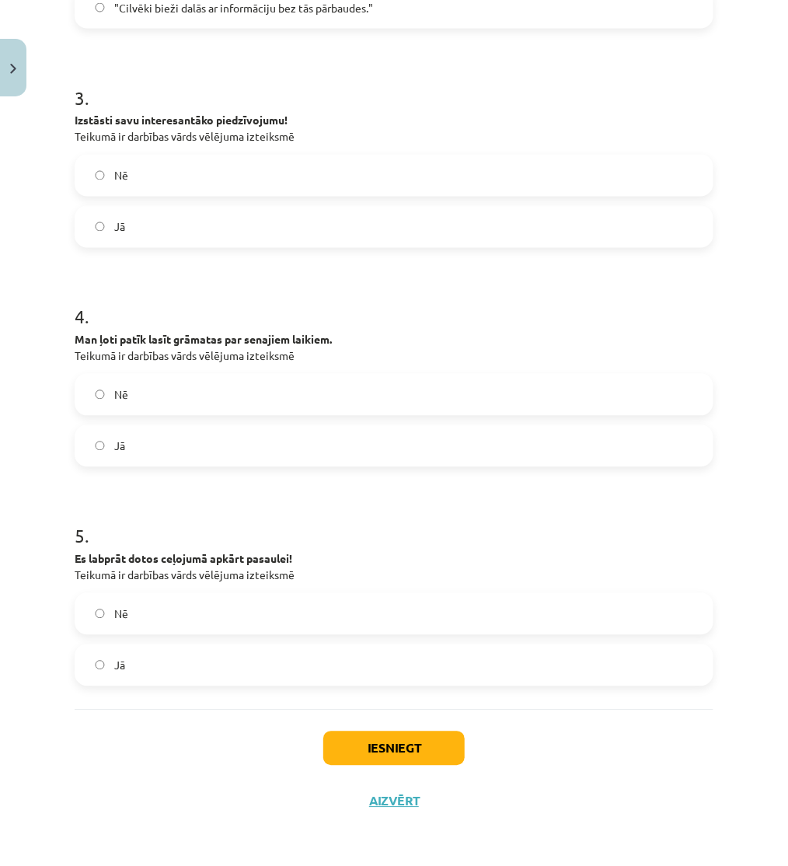
click at [174, 611] on label "Nē" at bounding box center [394, 613] width 636 height 39
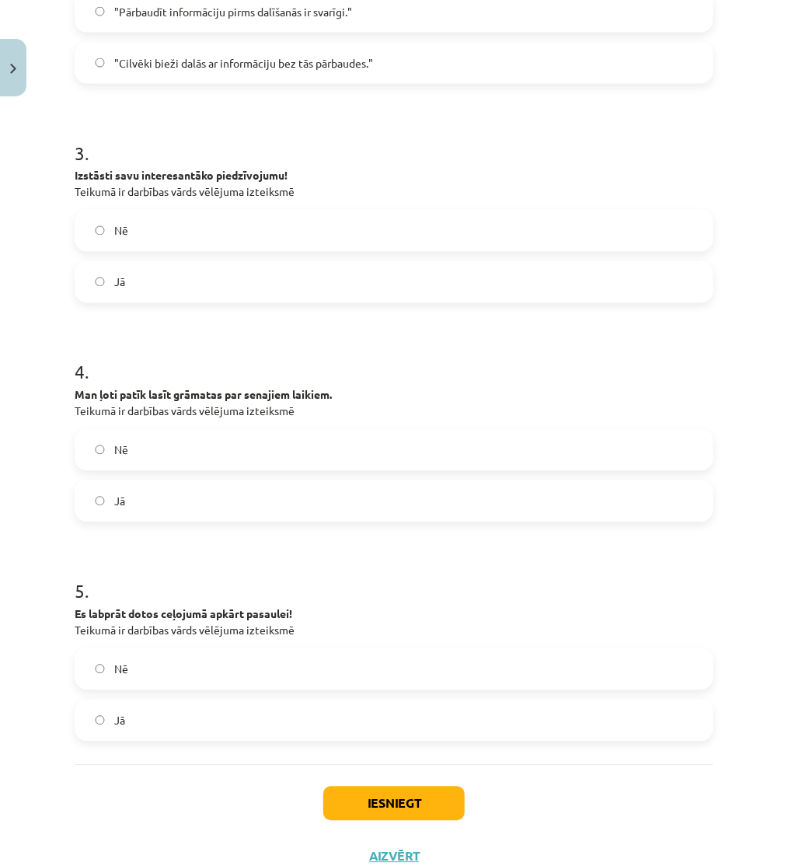
scroll to position [688, 0]
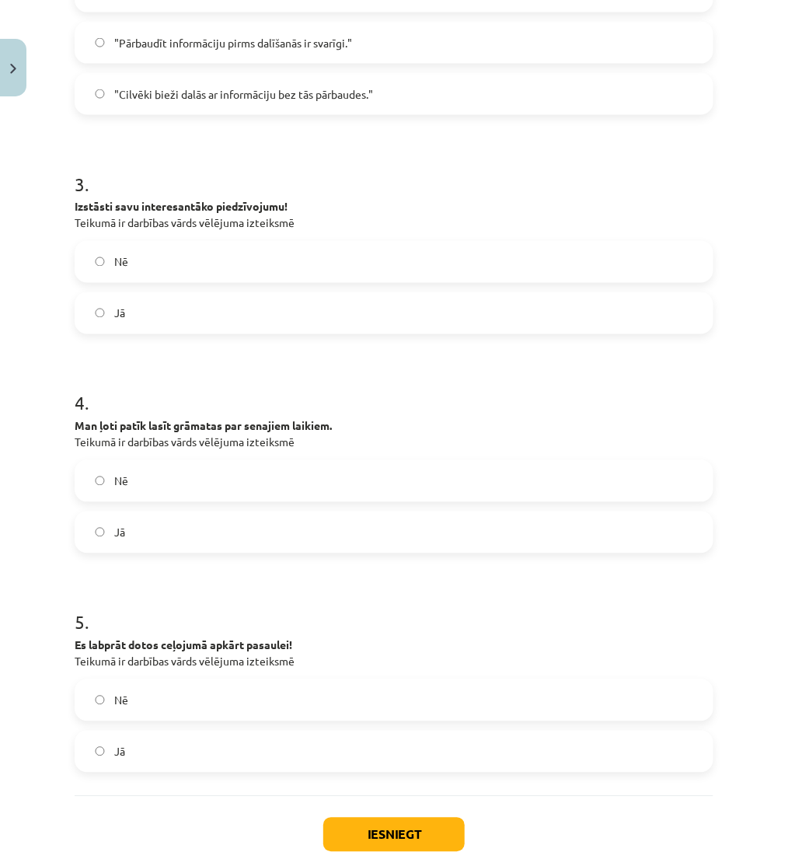
click at [155, 752] on label "Jā" at bounding box center [394, 751] width 636 height 39
click at [361, 829] on button "Iesniegt" at bounding box center [393, 834] width 141 height 34
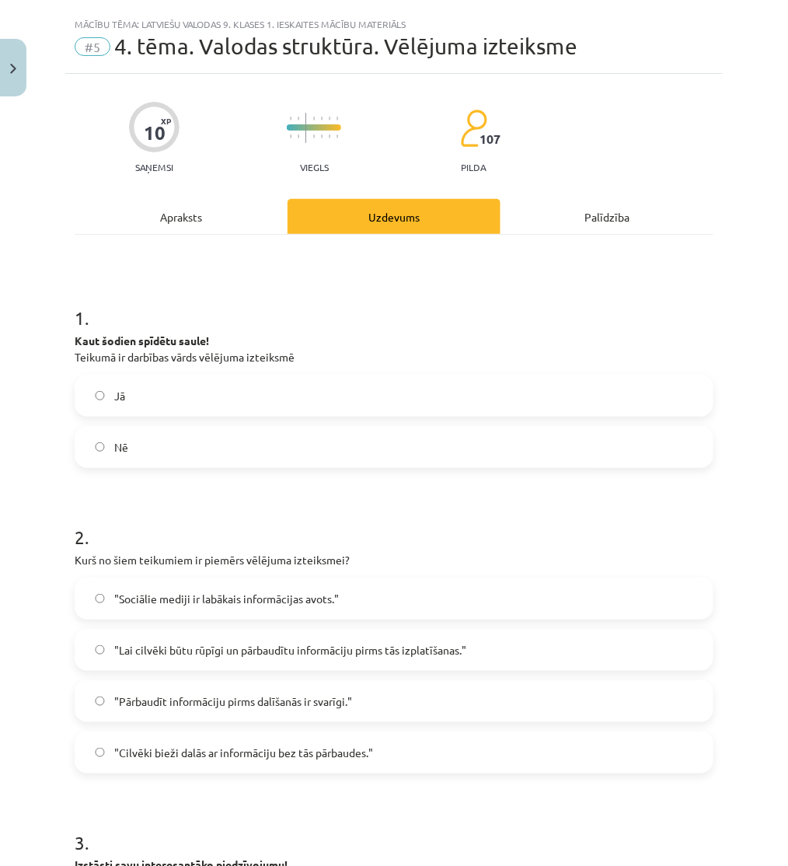
scroll to position [0, 0]
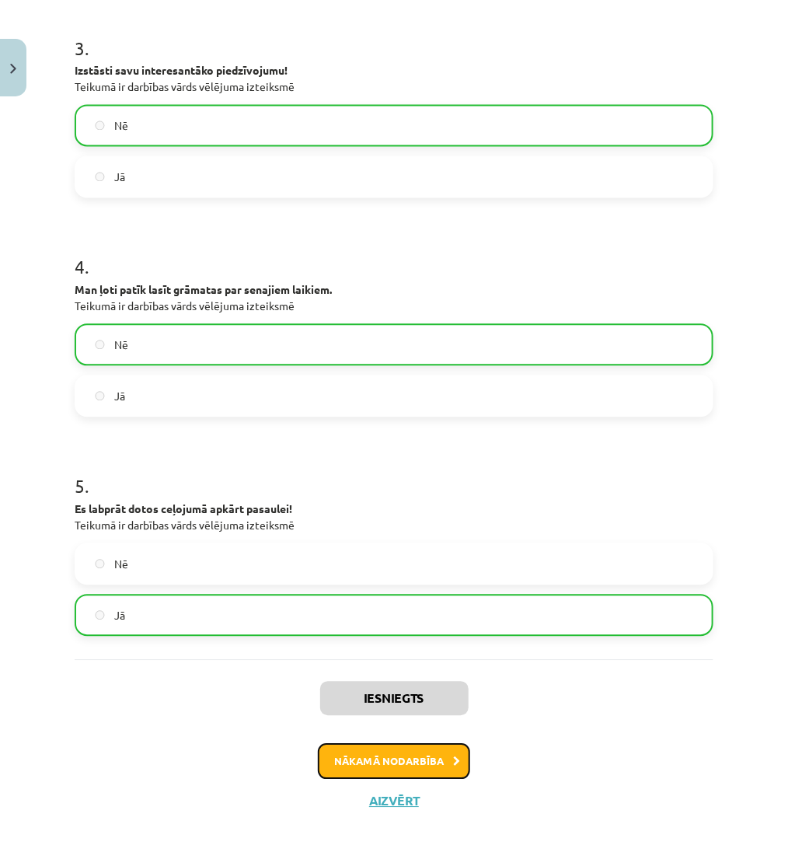
click at [413, 754] on button "Nākamā nodarbība" at bounding box center [394, 762] width 152 height 36
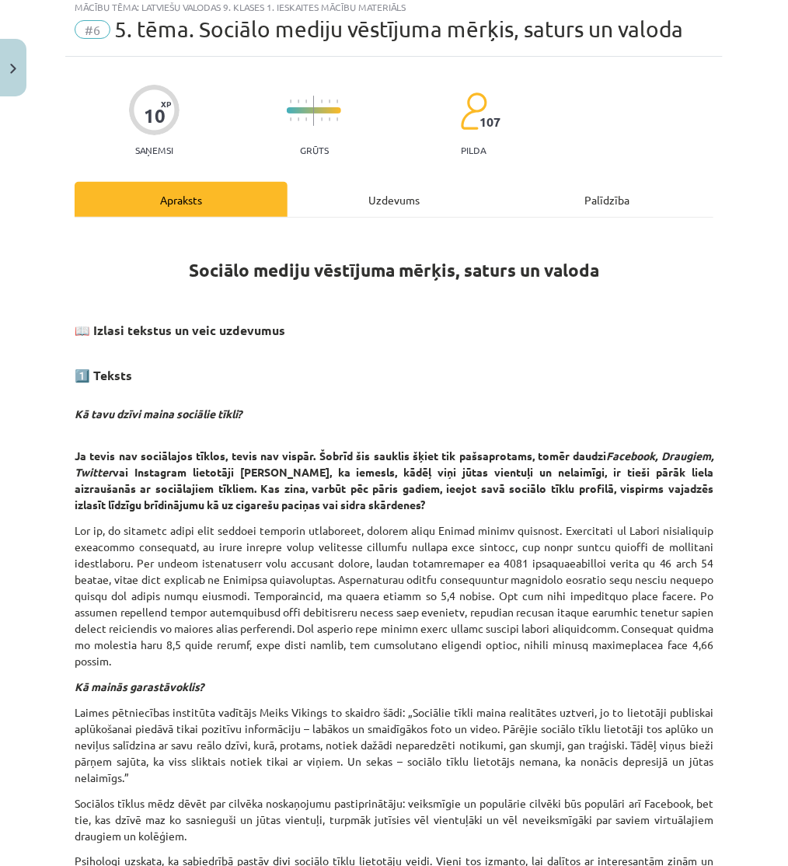
scroll to position [39, 0]
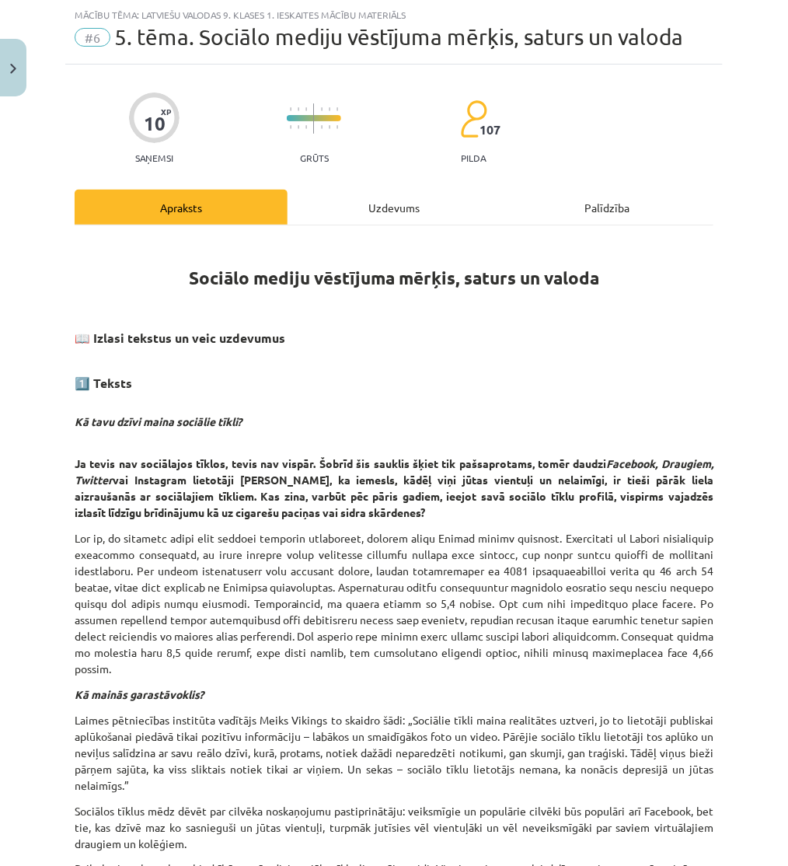
click at [347, 190] on div "Uzdevums" at bounding box center [393, 207] width 213 height 35
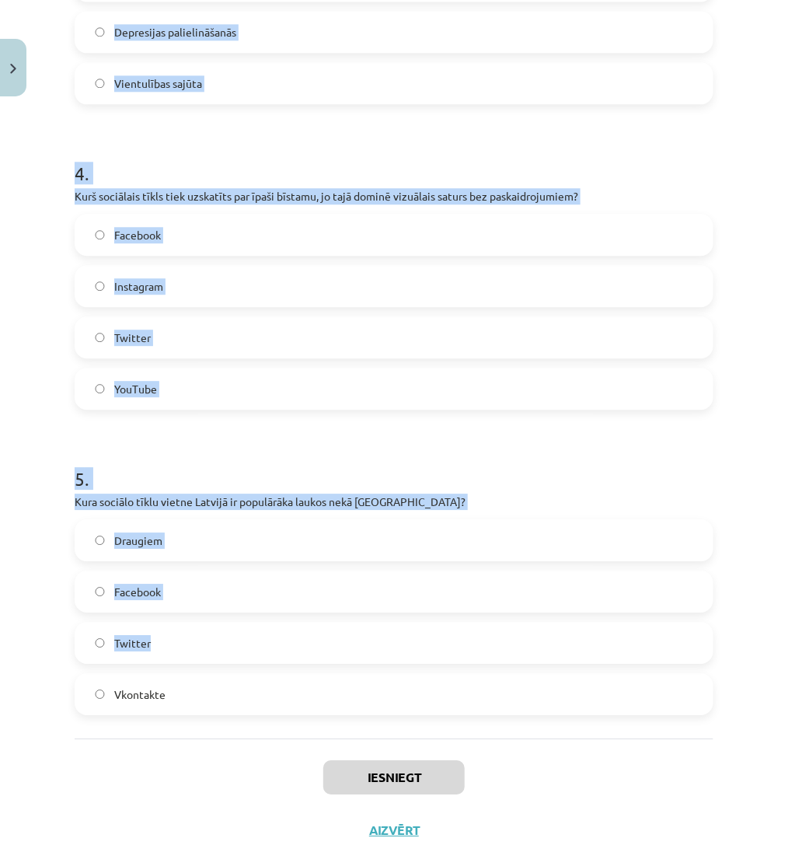
scroll to position [1119, 0]
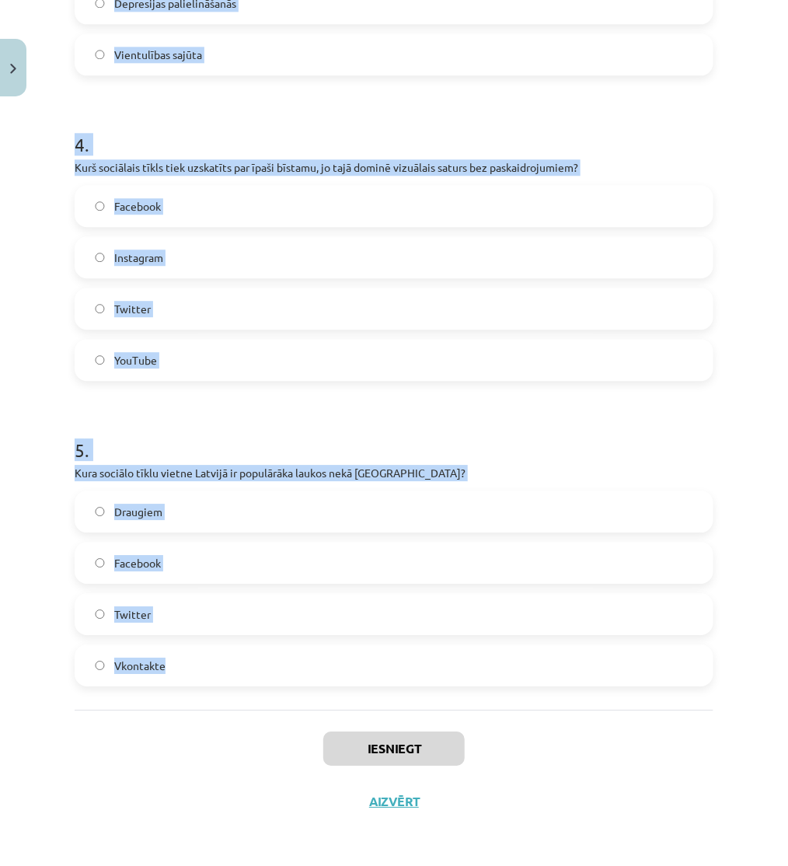
drag, startPoint x: 68, startPoint y: 314, endPoint x: 416, endPoint y: 671, distance: 498.3
copy form "1 . Kāda bija laimes izjūtas līmeņa izmaiņa grupā, kura nedēļu neizmantoja soci…"
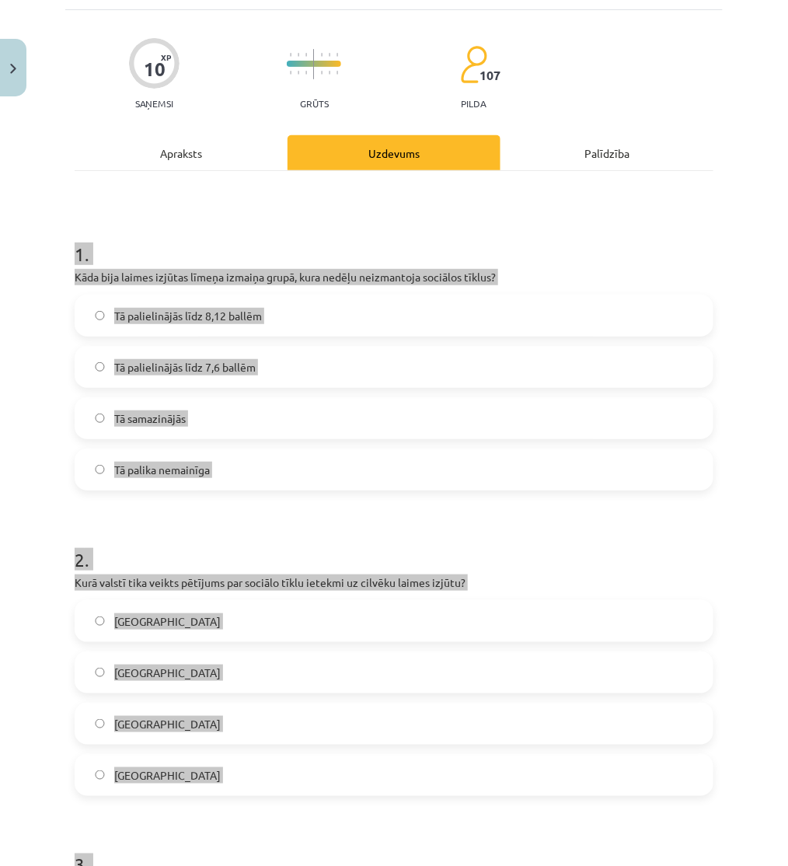
scroll to position [0, 0]
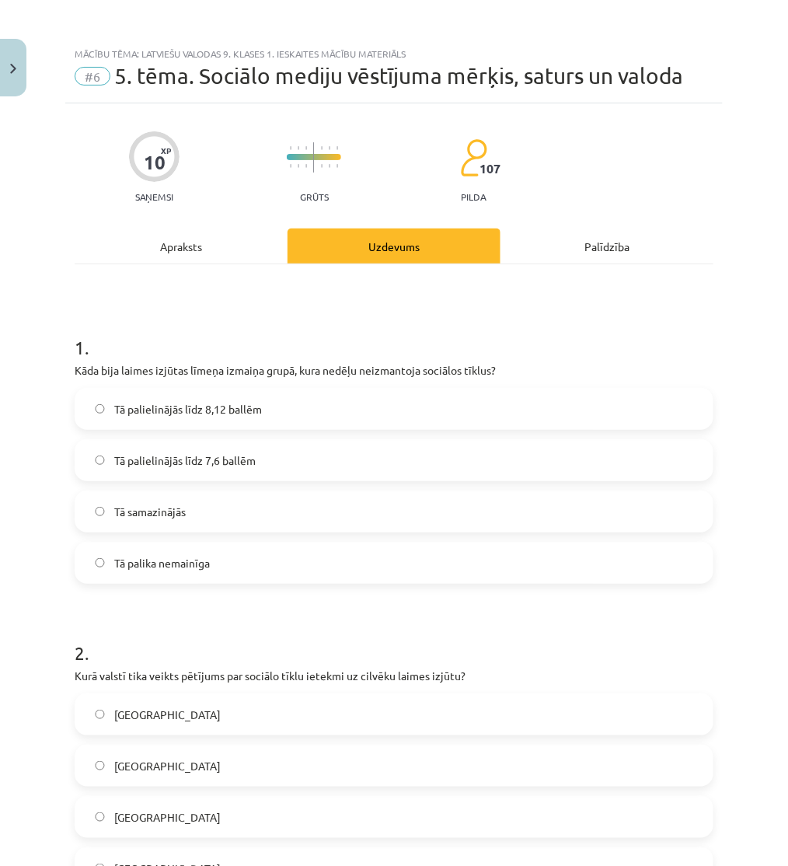
click at [133, 417] on label "Tā palielinājās līdz 8,12 ballēm" at bounding box center [394, 408] width 636 height 39
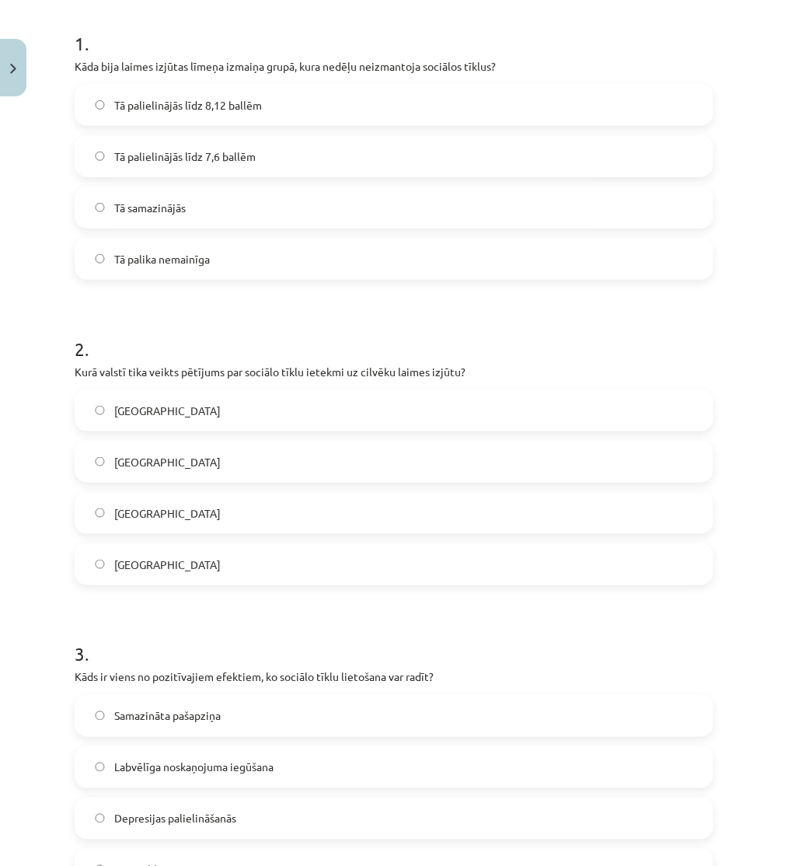
scroll to position [345, 0]
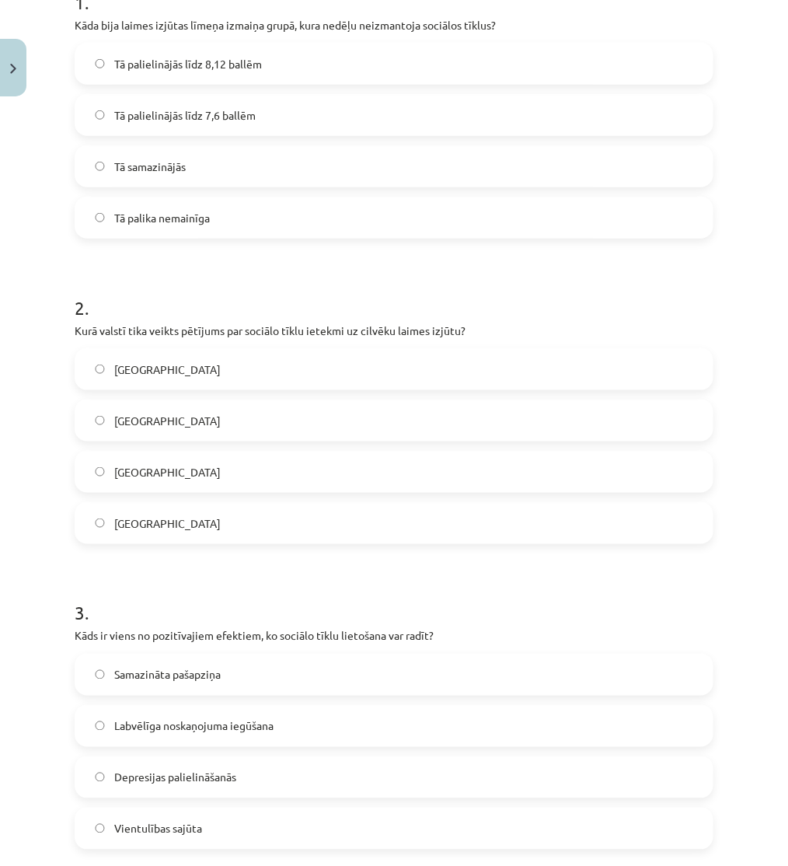
drag, startPoint x: 169, startPoint y: 467, endPoint x: 176, endPoint y: 486, distance: 19.9
click at [169, 469] on label "Dānijā" at bounding box center [394, 471] width 636 height 39
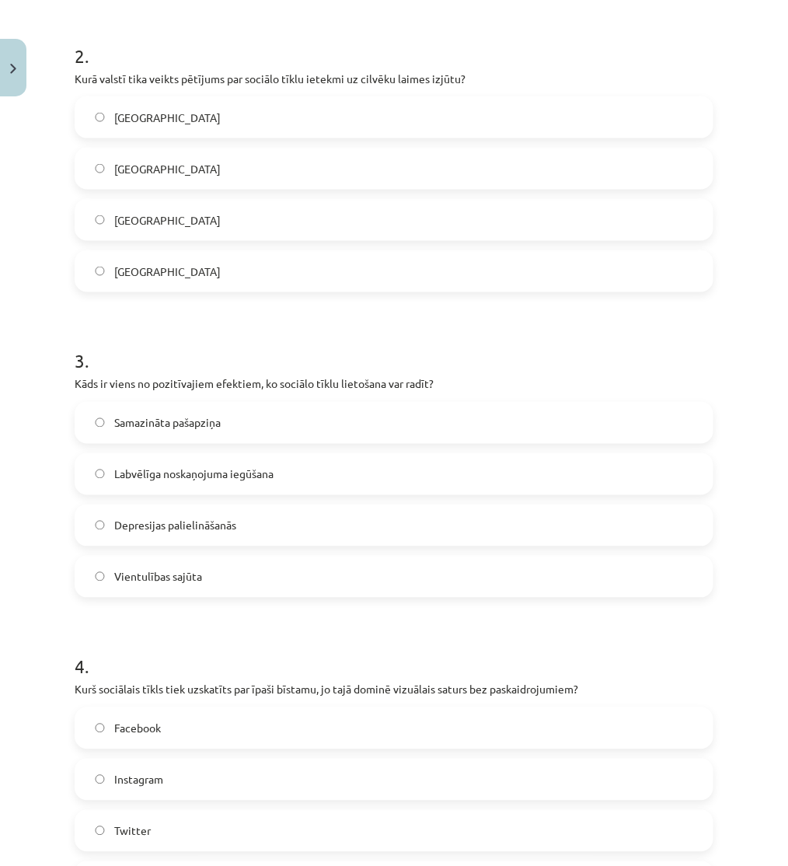
scroll to position [604, 0]
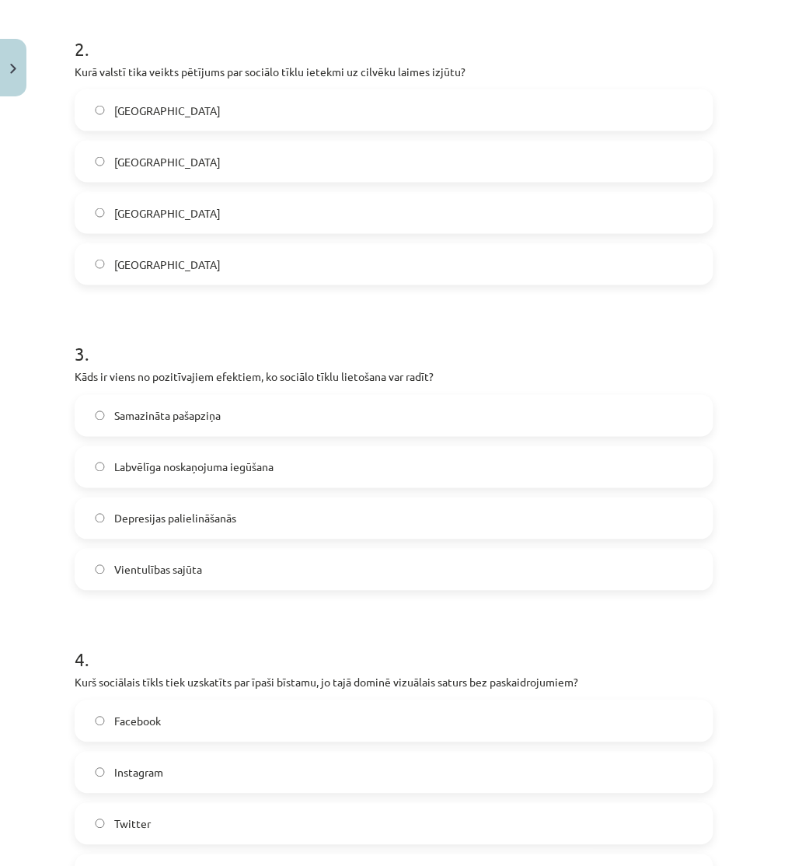
click at [195, 463] on span "Labvēlīga noskaņojuma iegūšana" at bounding box center [193, 467] width 159 height 16
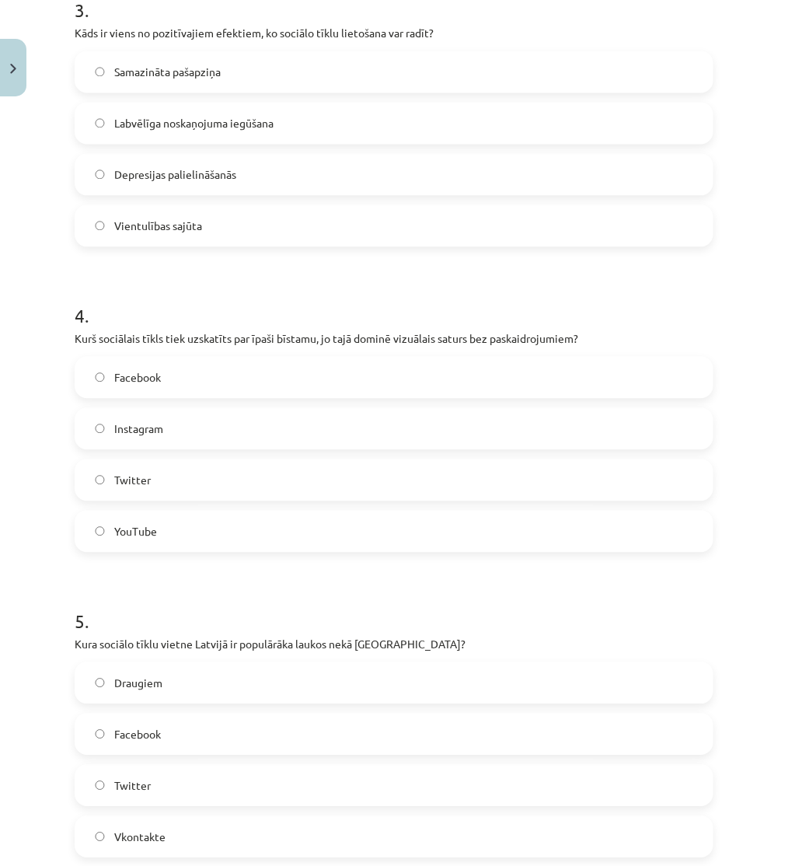
scroll to position [949, 0]
click at [176, 436] on label "Instagram" at bounding box center [394, 426] width 636 height 39
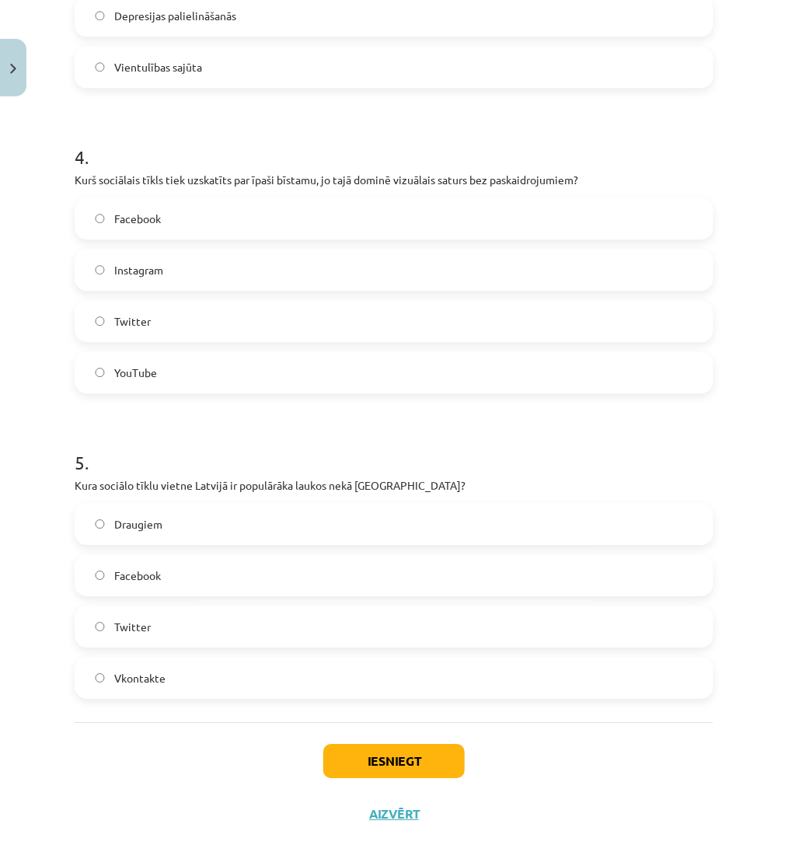
scroll to position [1119, 0]
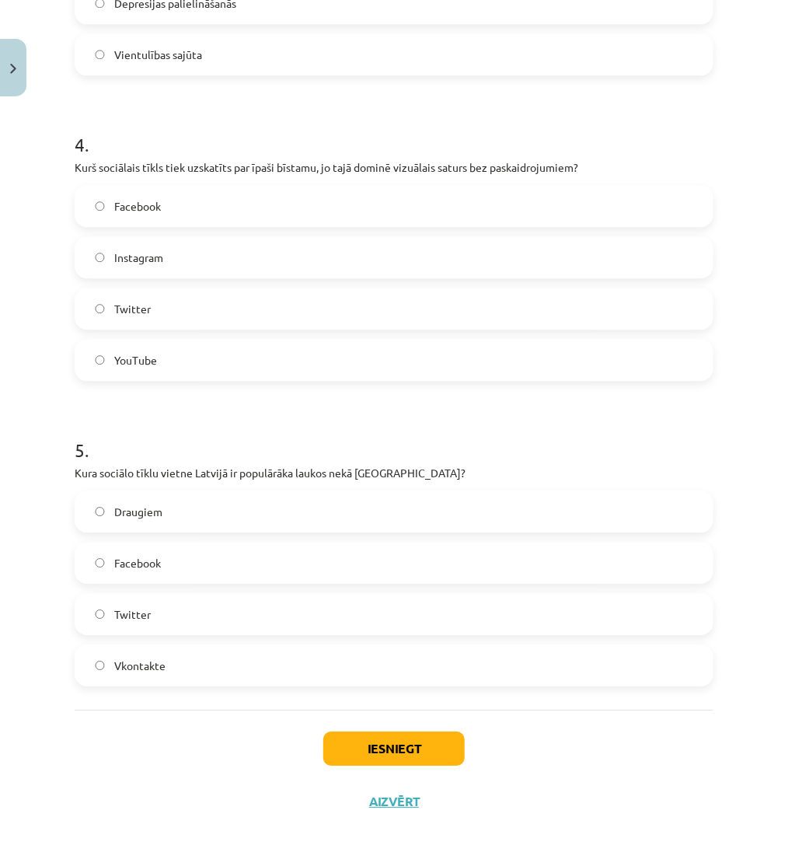
click at [171, 515] on label "Draugiem" at bounding box center [394, 511] width 636 height 39
click at [358, 746] on button "Iesniegt" at bounding box center [393, 748] width 141 height 34
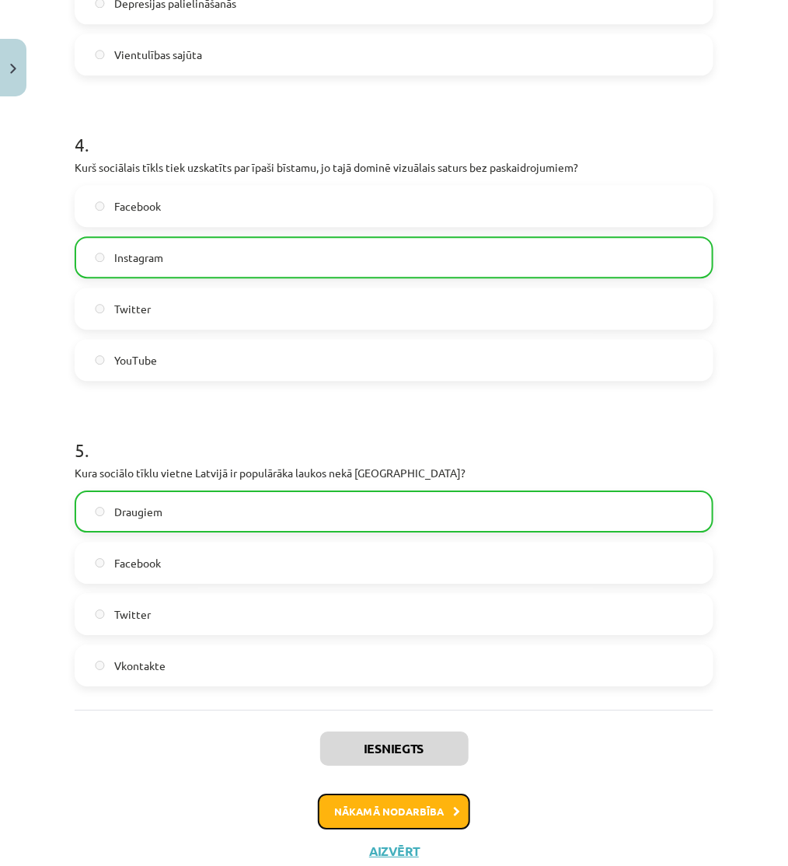
click at [392, 805] on button "Nākamā nodarbība" at bounding box center [394, 811] width 152 height 36
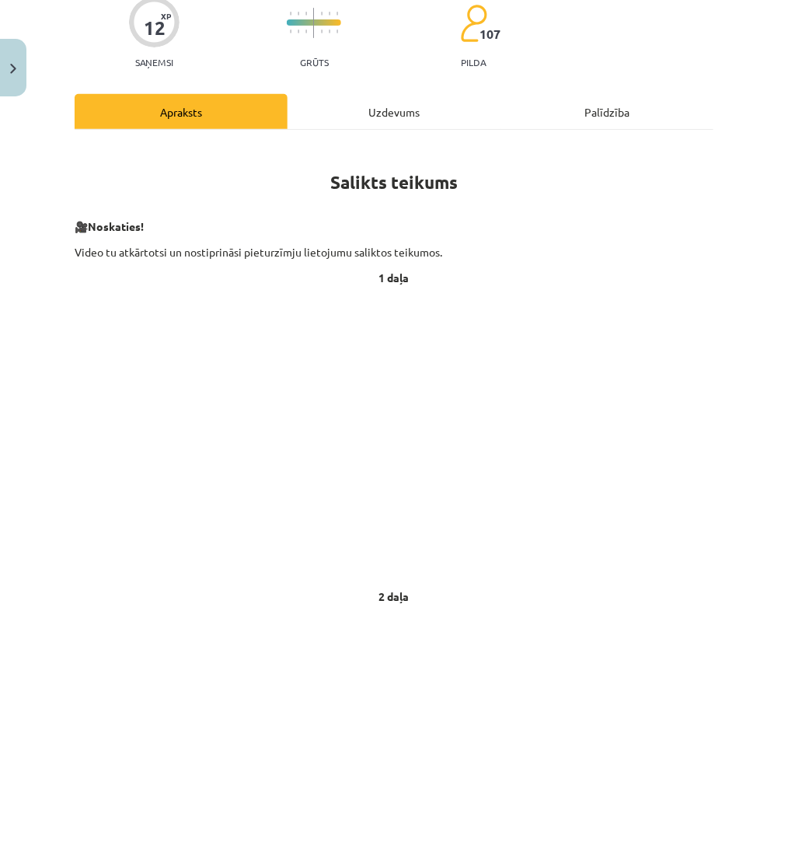
scroll to position [39, 0]
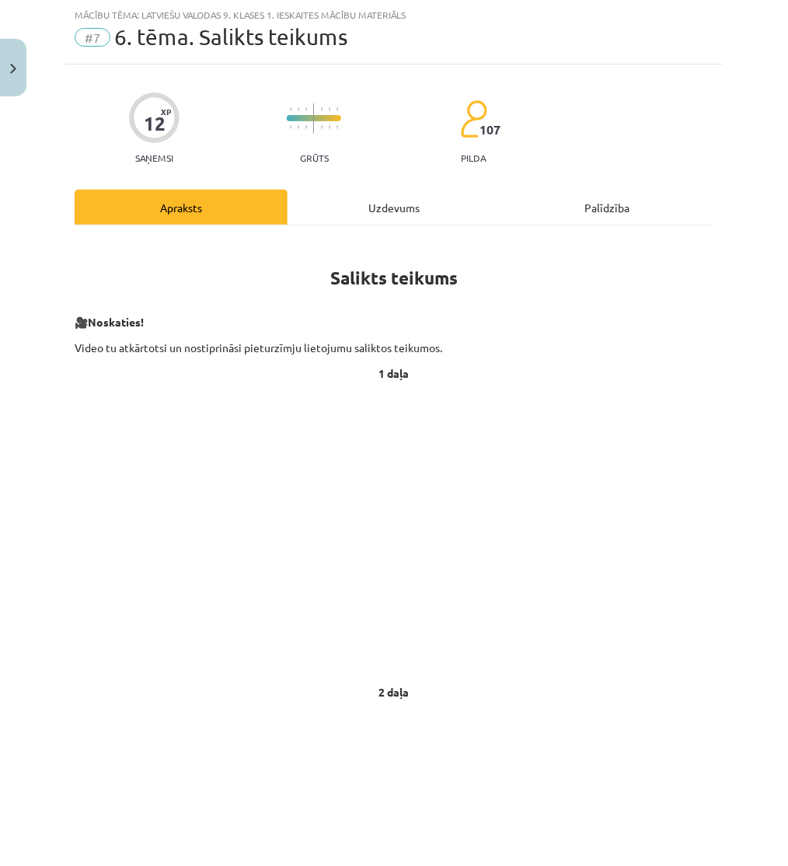
click at [370, 200] on div "Uzdevums" at bounding box center [393, 207] width 213 height 35
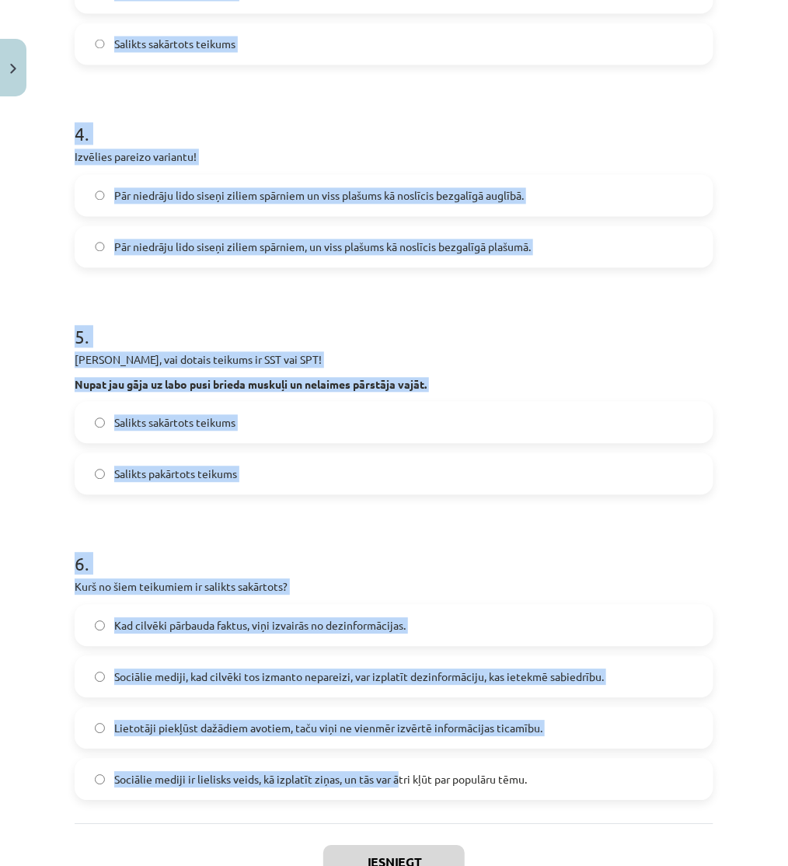
scroll to position [961, 0]
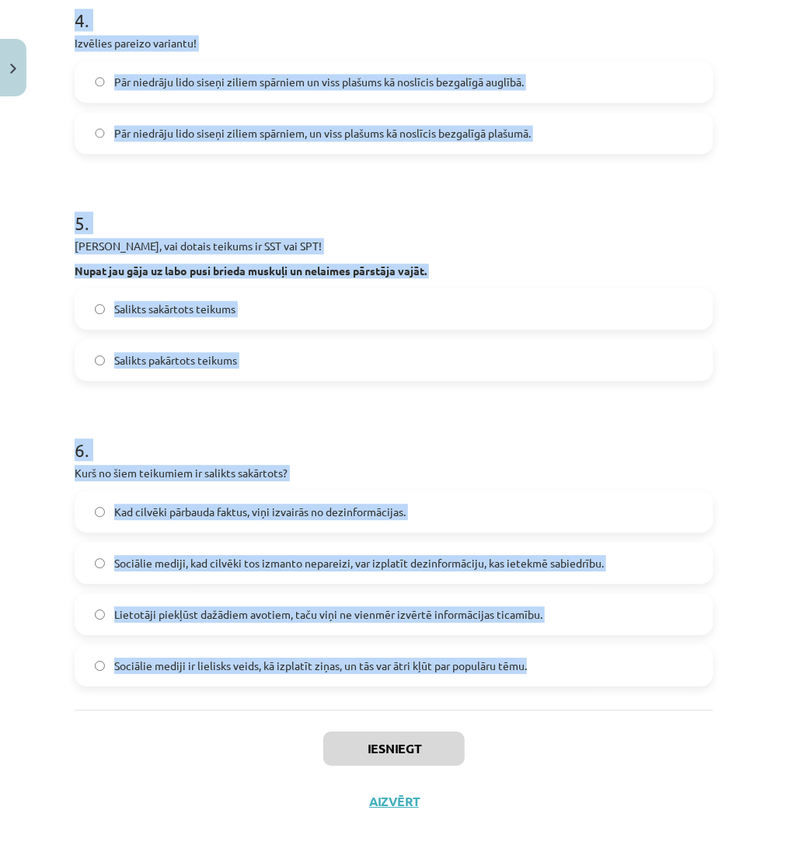
drag, startPoint x: 65, startPoint y: 298, endPoint x: 564, endPoint y: 702, distance: 641.9
copy form "1 . Izvēlies pareizo variantu! Pēkšņi atvēru acis, un pa logu ieraudzīju ābolu.…"
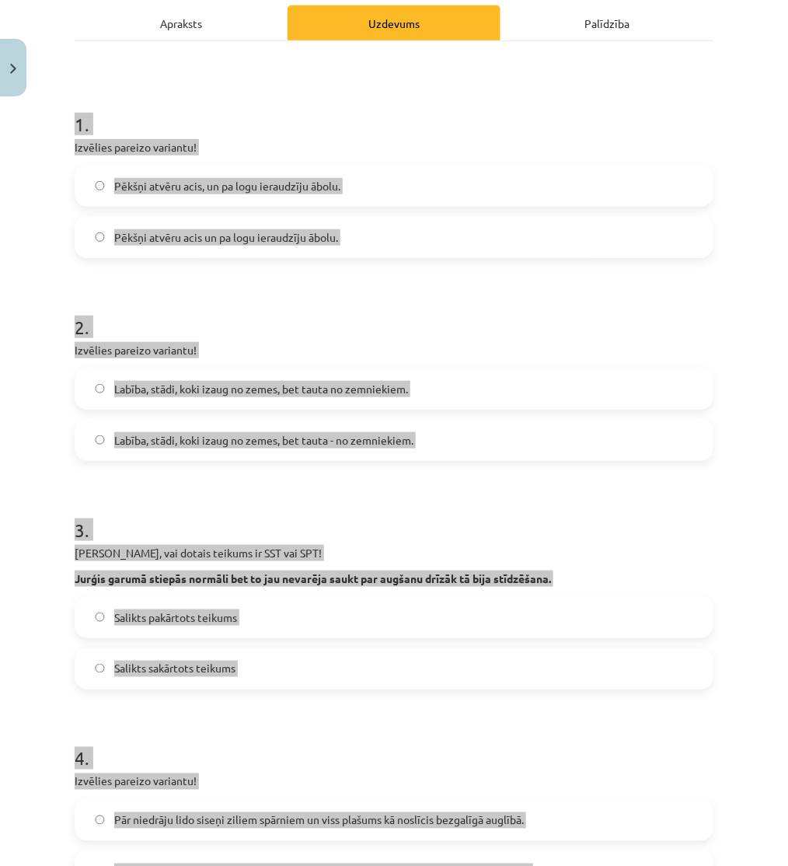
scroll to position [0, 0]
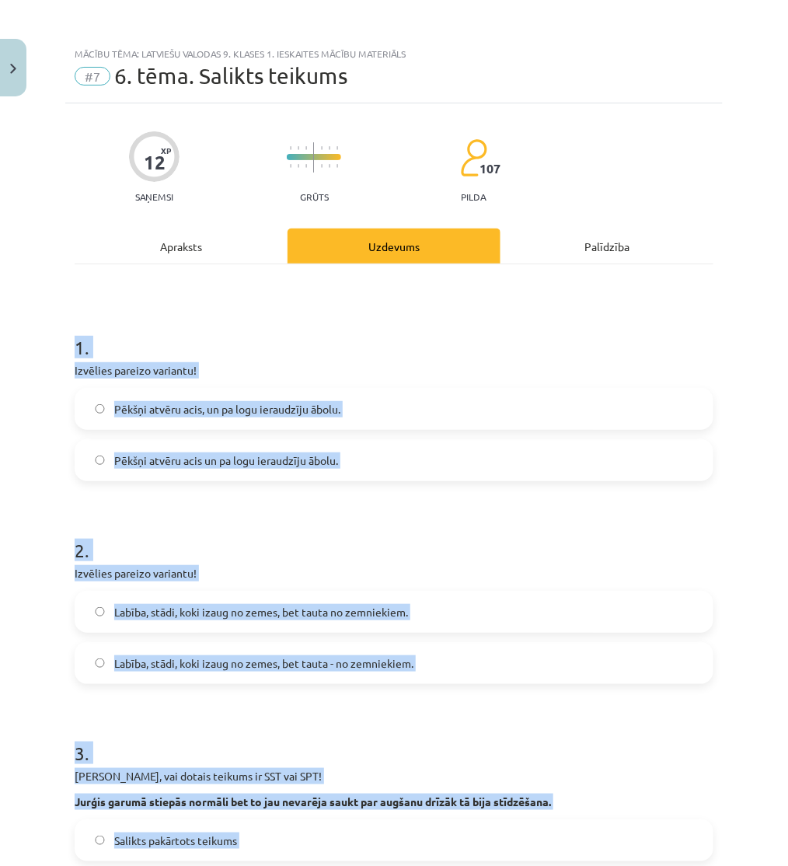
click at [205, 320] on h1 "1 ." at bounding box center [394, 333] width 639 height 48
click at [241, 319] on h1 "1 ." at bounding box center [394, 333] width 639 height 48
click at [125, 322] on h1 "1 ." at bounding box center [394, 333] width 639 height 48
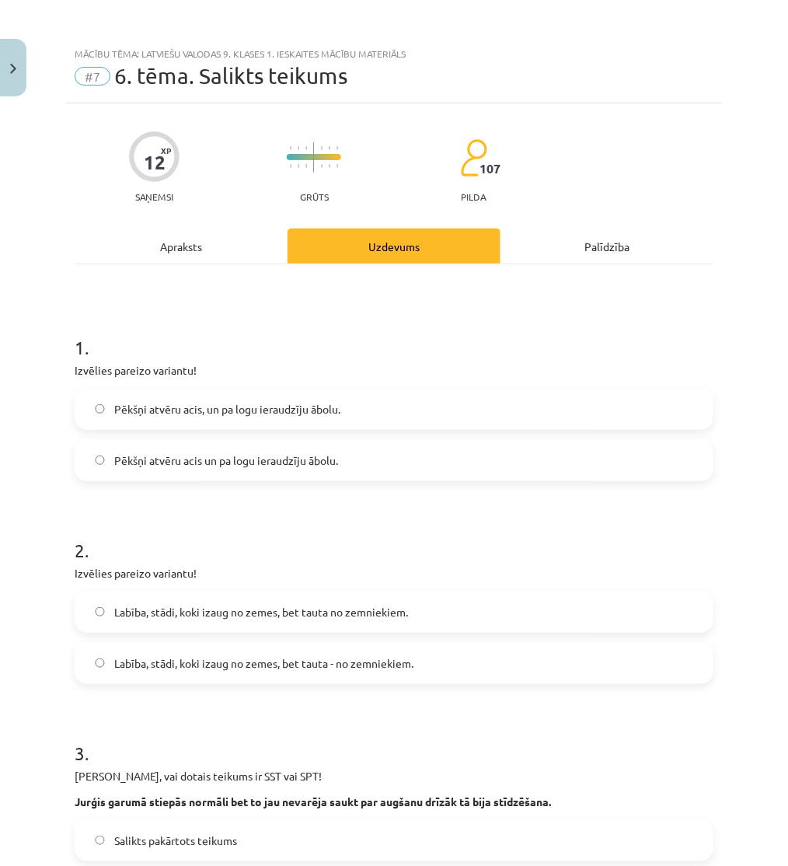
click at [198, 409] on span "Pēkšņi atvēru acis, un pa logu ieraudzīju ābolu." at bounding box center [227, 409] width 226 height 16
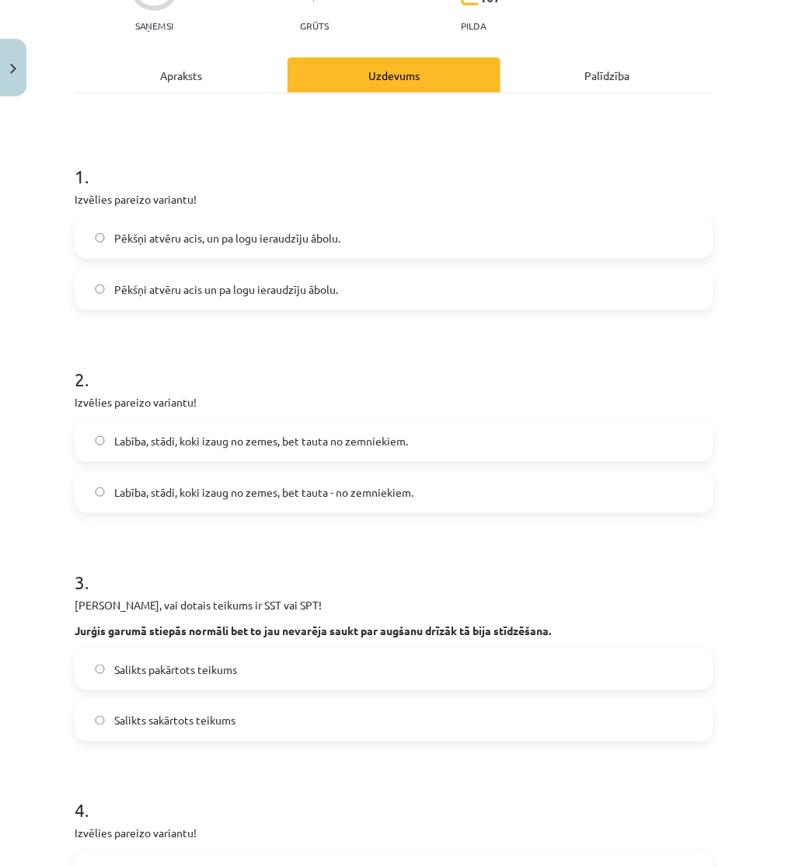
scroll to position [172, 0]
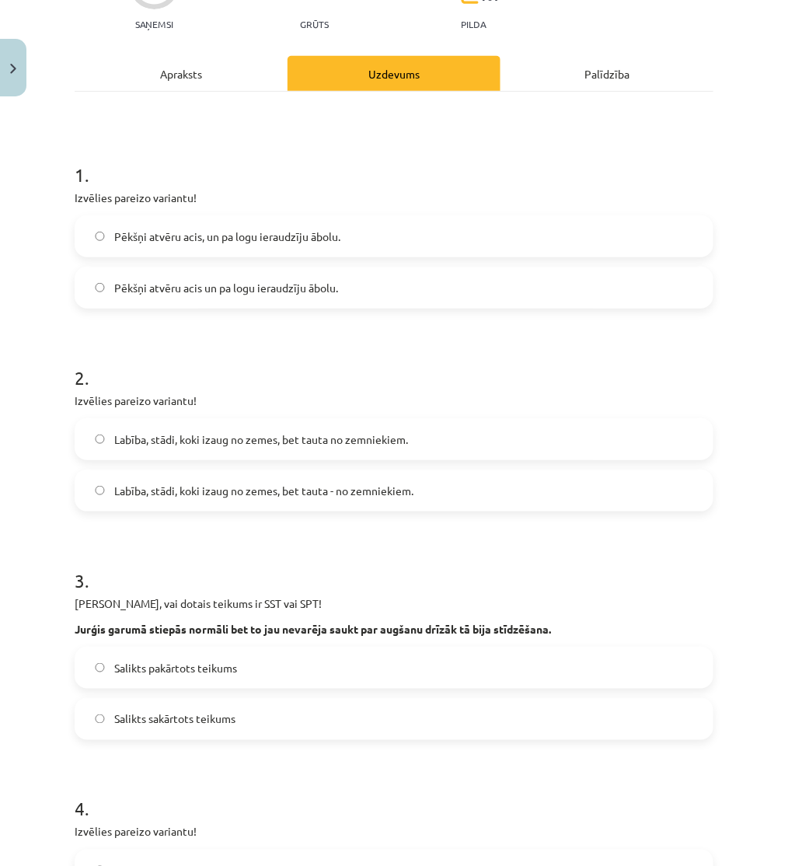
click at [141, 486] on span "Labība, stādi, koki izaug no zemes, bet tauta - no zemniekiem." at bounding box center [263, 490] width 299 height 16
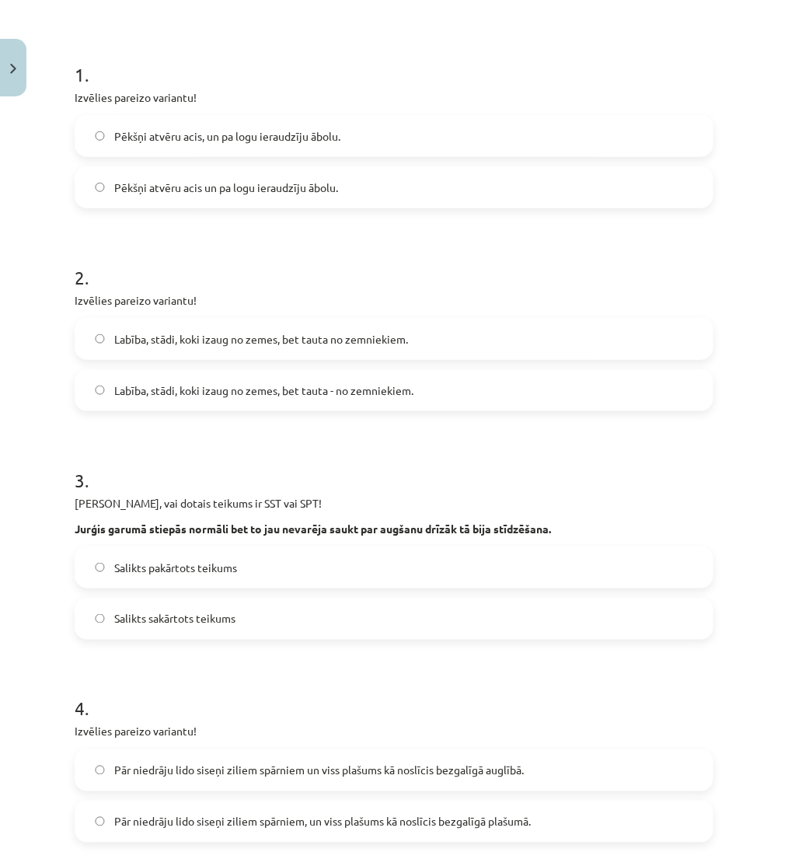
scroll to position [345, 0]
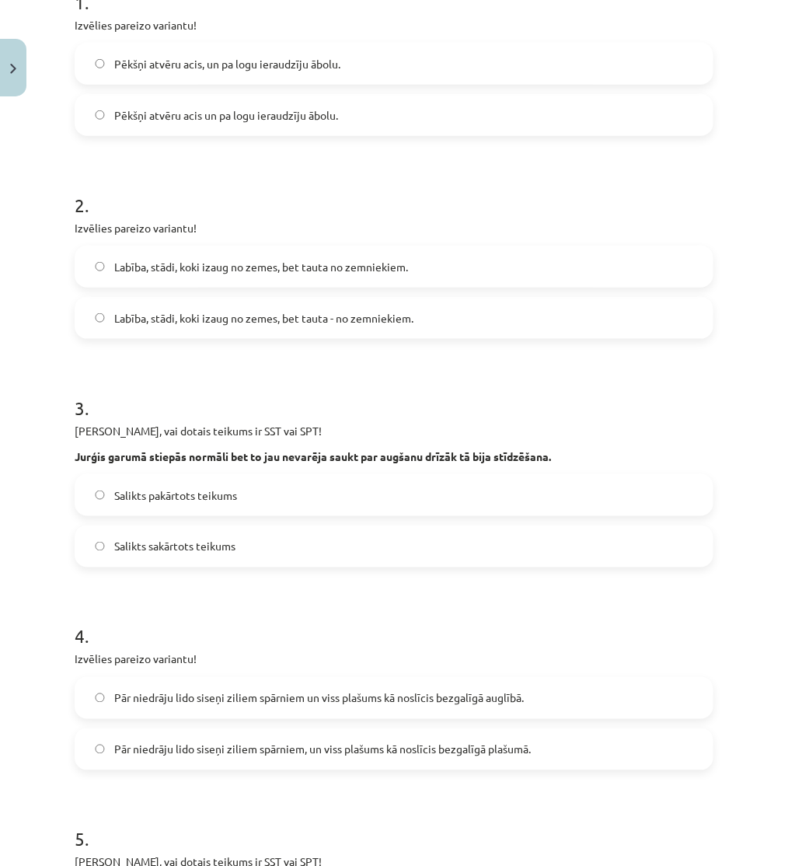
click at [208, 535] on label "Salikts sakārtots teikums" at bounding box center [394, 546] width 636 height 39
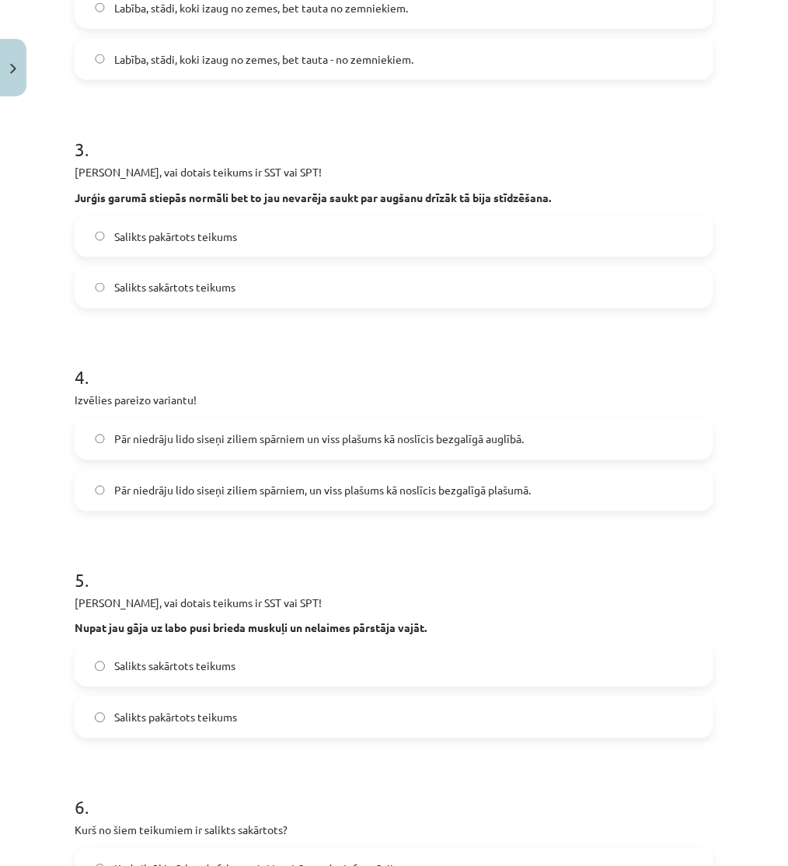
click at [202, 498] on label "Pār niedrāju lido siseņi ziliem spārniem, un viss plašums kā noslīcis bezgalīgā…" at bounding box center [394, 490] width 636 height 39
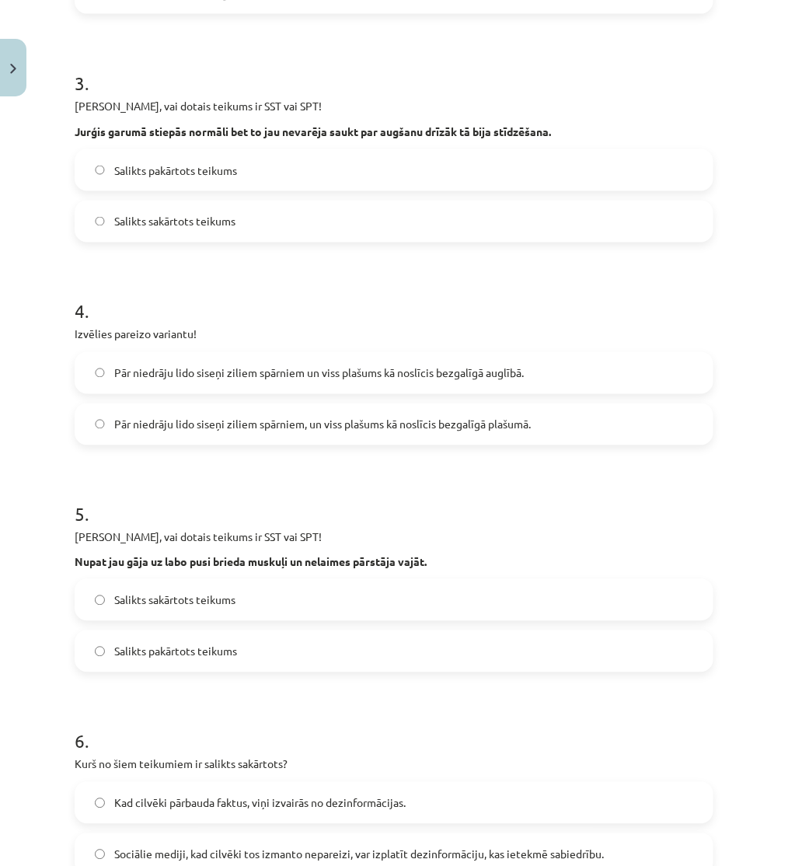
scroll to position [863, 0]
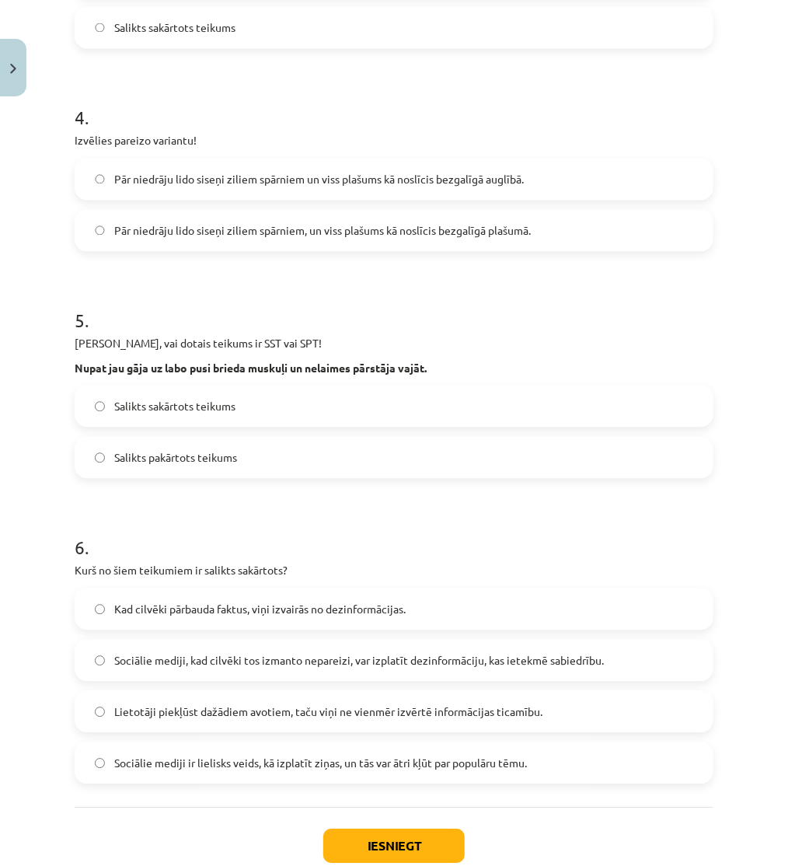
click at [197, 410] on span "Salikts sakārtots teikums" at bounding box center [174, 407] width 121 height 16
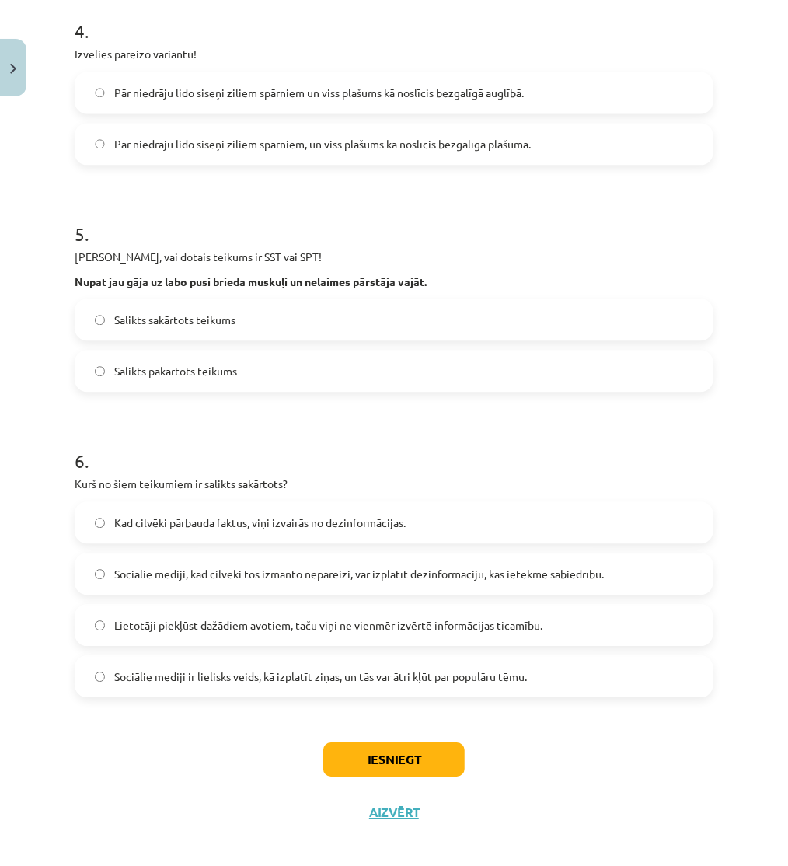
scroll to position [961, 0]
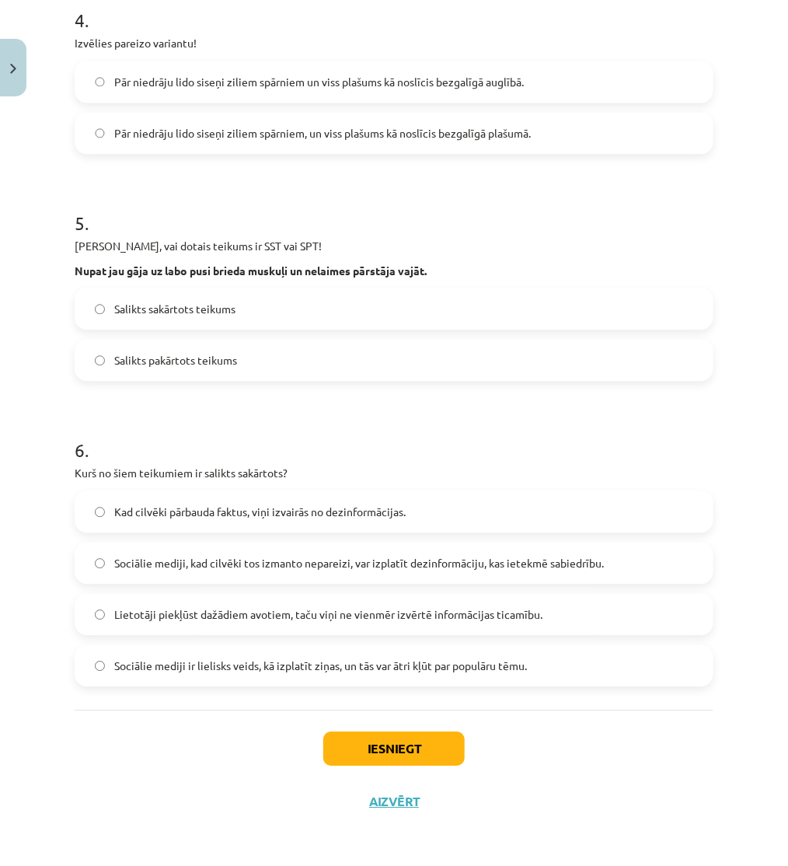
click at [150, 619] on span "Lietotāji piekļūst dažādiem avotiem, taču viņi ne vienmēr izvērtē informācijas …" at bounding box center [328, 614] width 428 height 16
click at [412, 740] on button "Iesniegt" at bounding box center [393, 748] width 141 height 34
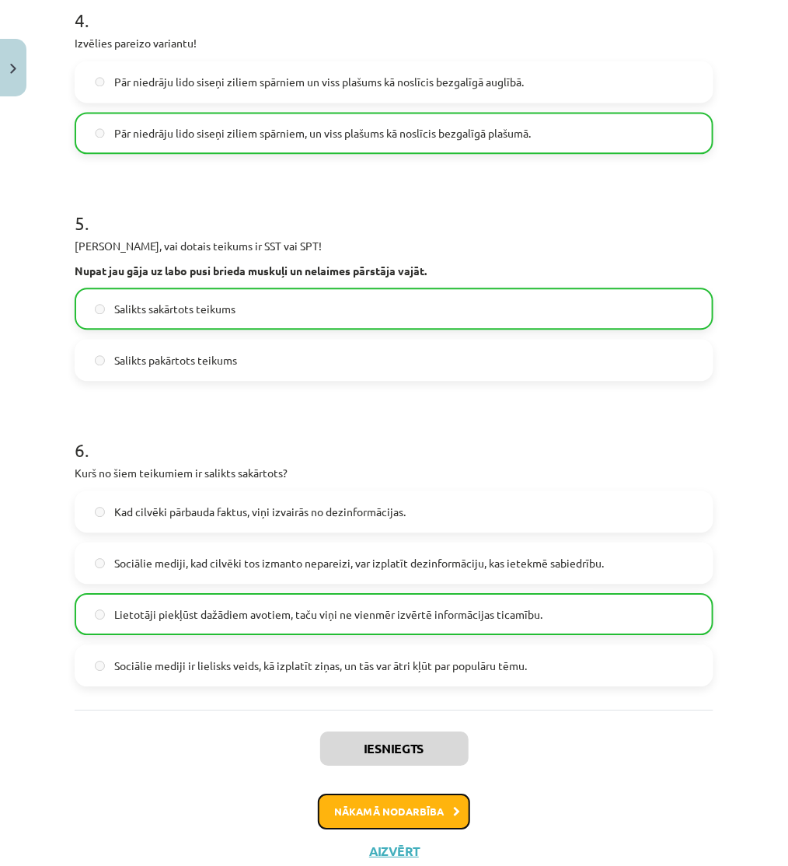
click at [354, 796] on button "Nākamā nodarbība" at bounding box center [394, 811] width 152 height 36
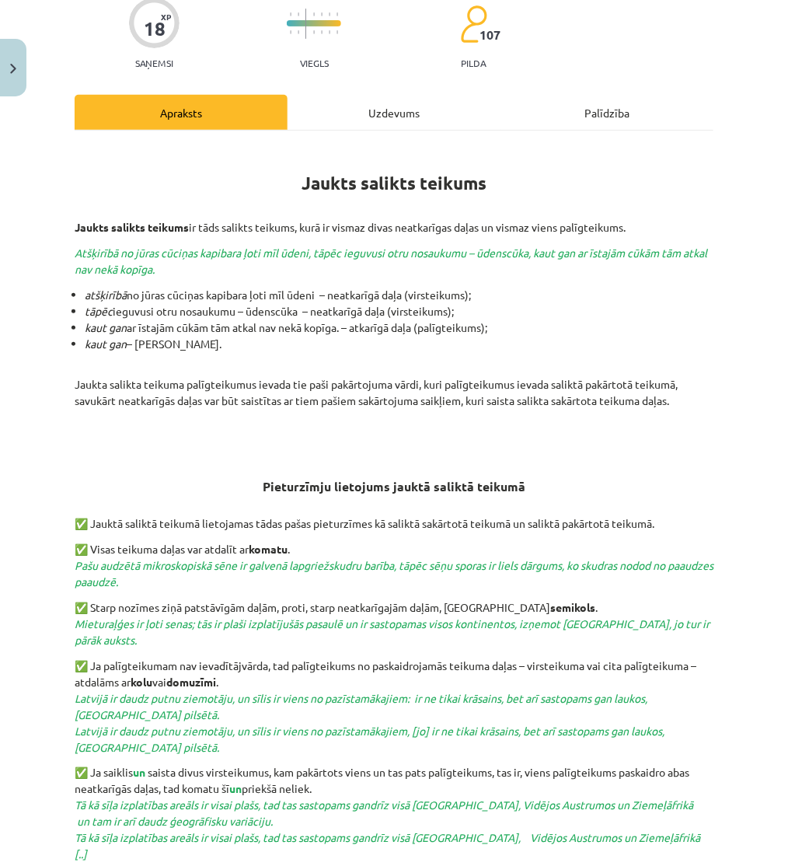
scroll to position [39, 0]
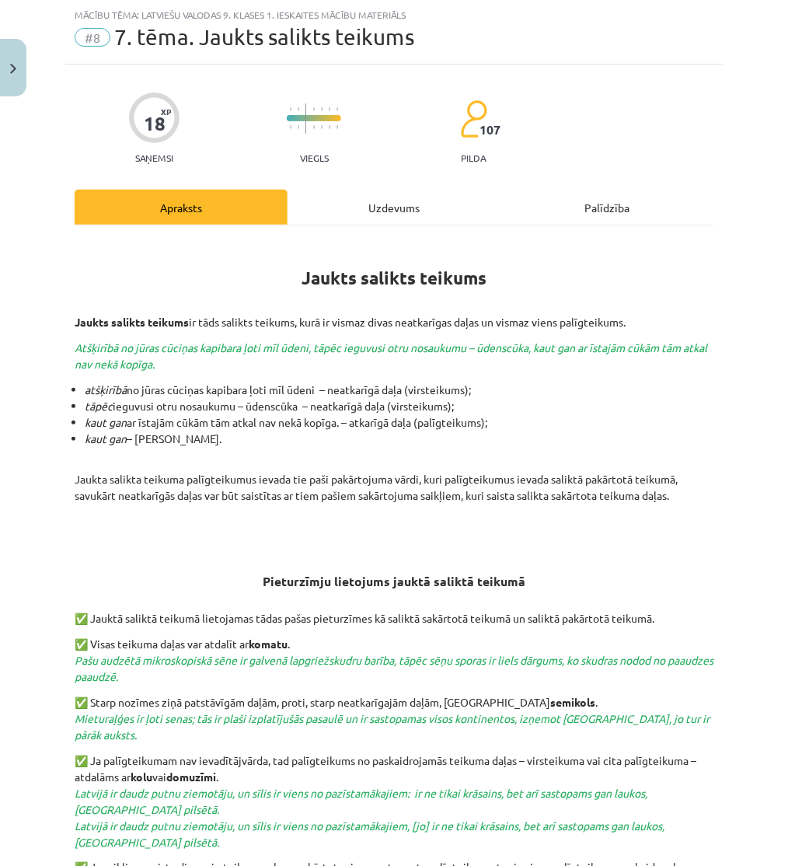
click at [388, 200] on div "Uzdevums" at bounding box center [393, 207] width 213 height 35
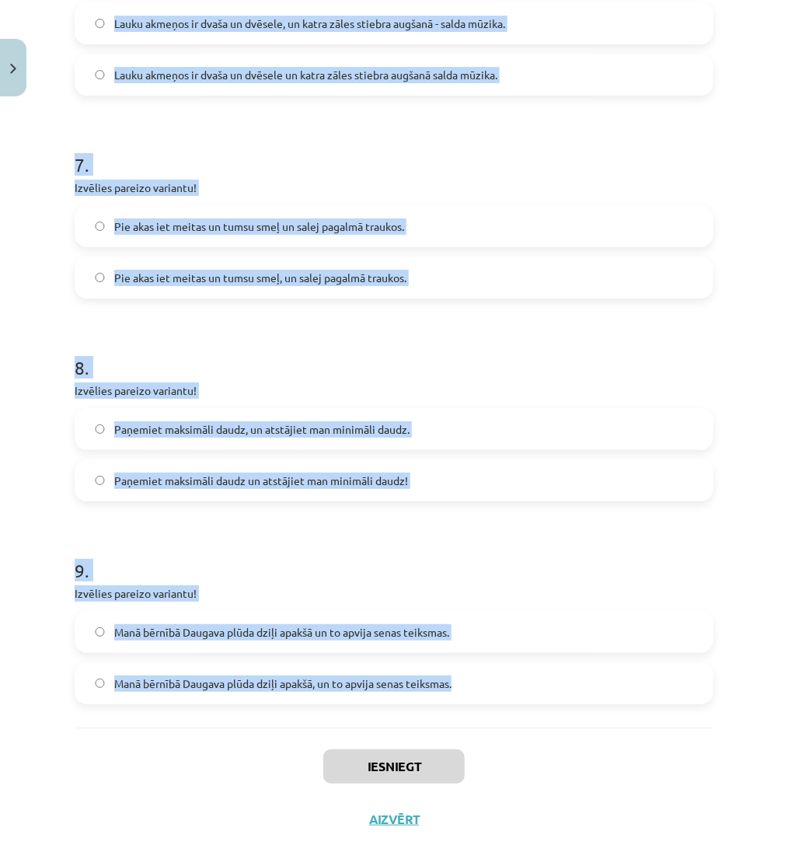
scroll to position [1578, 0]
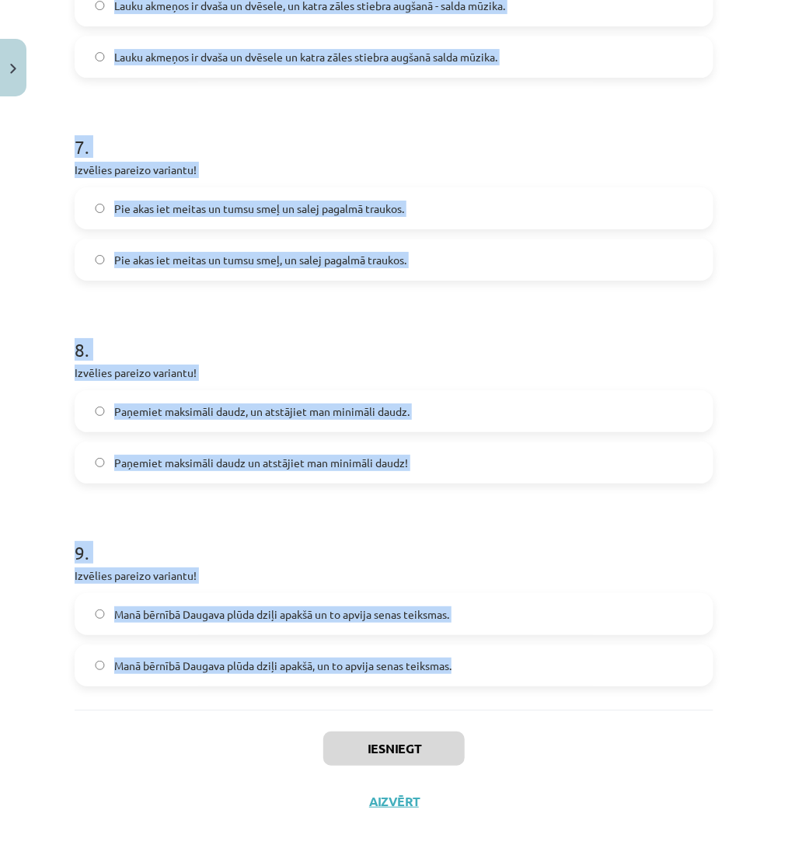
drag, startPoint x: 62, startPoint y: 301, endPoint x: 589, endPoint y: 668, distance: 642.3
click at [589, 668] on div "Mācību tēma: Latviešu valodas 9. klases 1. ieskaites mācību materiāls #8 7. tēm…" at bounding box center [394, 433] width 788 height 866
copy form "1 . Izvēlies pareizo variantu! Un Mentīte teikusi, tas ir labi, ka Puteklis šķa…"
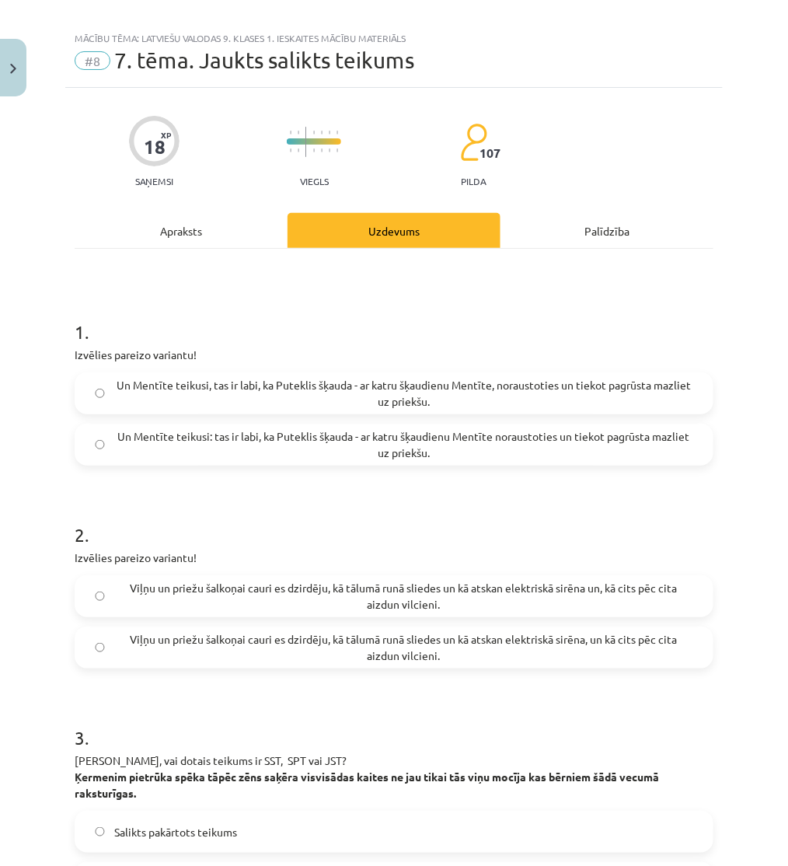
scroll to position [0, 0]
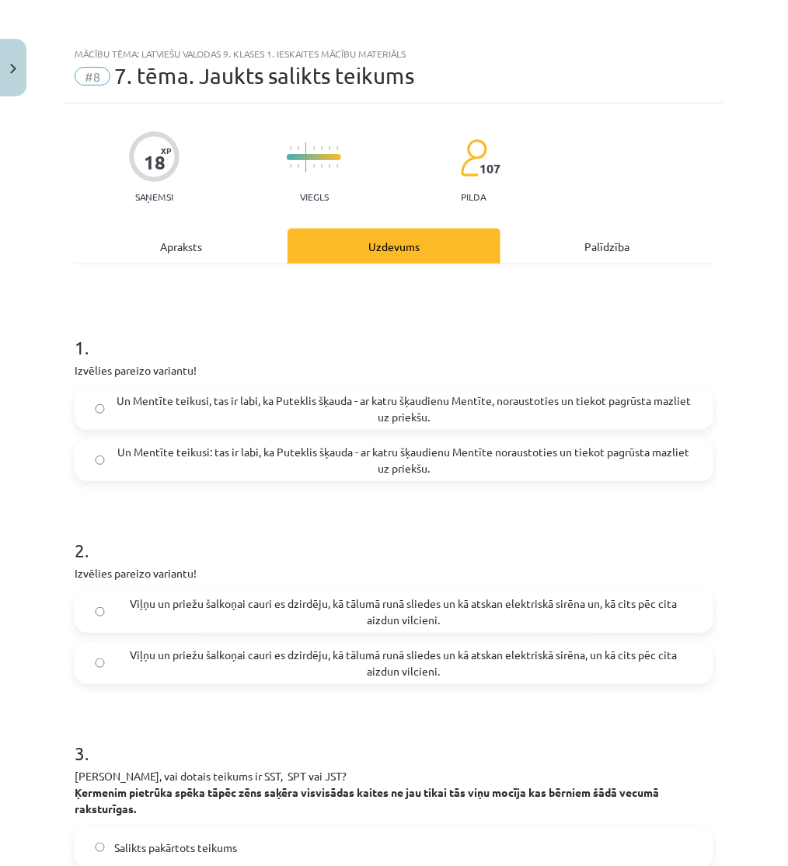
click at [153, 461] on span "Un Mentīte teikusi: tas ir labi, ka Puteklis šķauda - ar katru šķaudienu Mentīt…" at bounding box center [403, 460] width 579 height 33
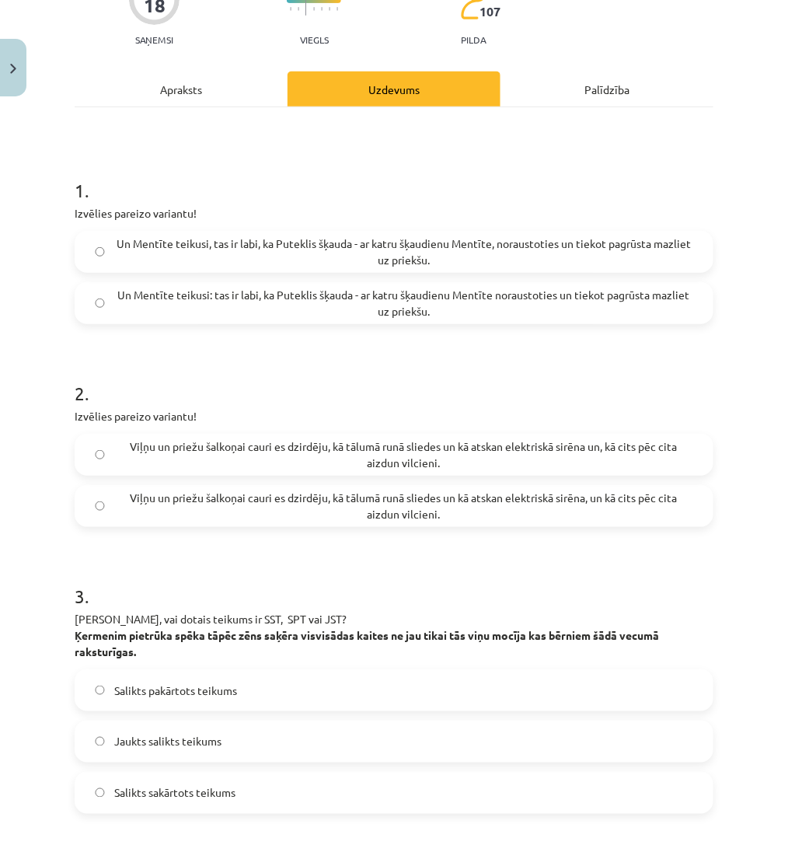
scroll to position [172, 0]
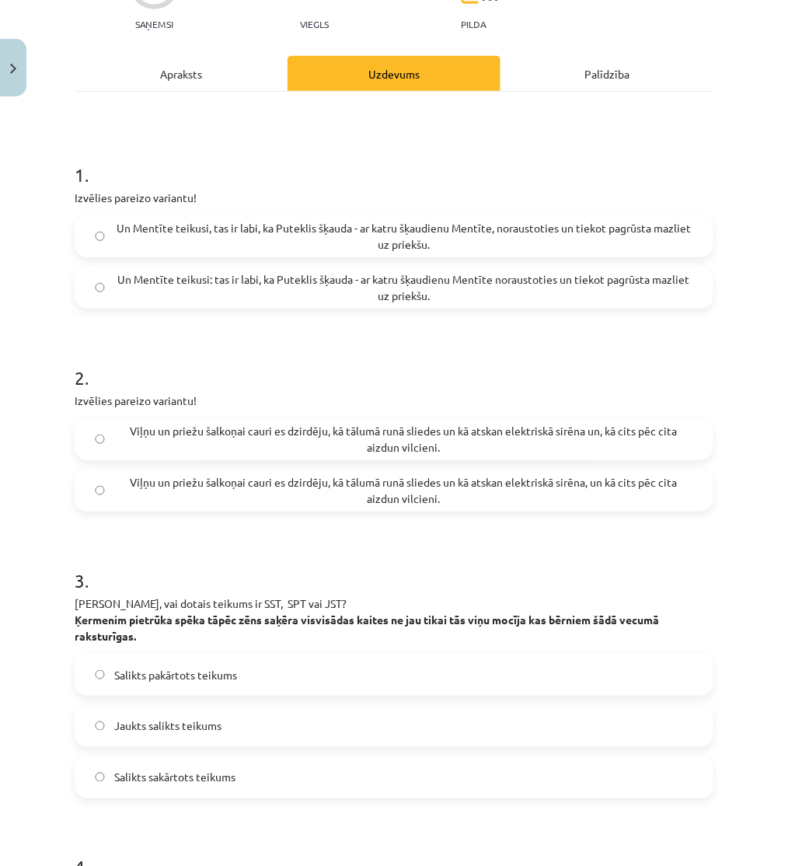
click at [137, 496] on span "Viļņu un priežu šalkoņai cauri es dzirdēju, kā tālumā runā sliedes un kā atskan…" at bounding box center [403, 490] width 579 height 33
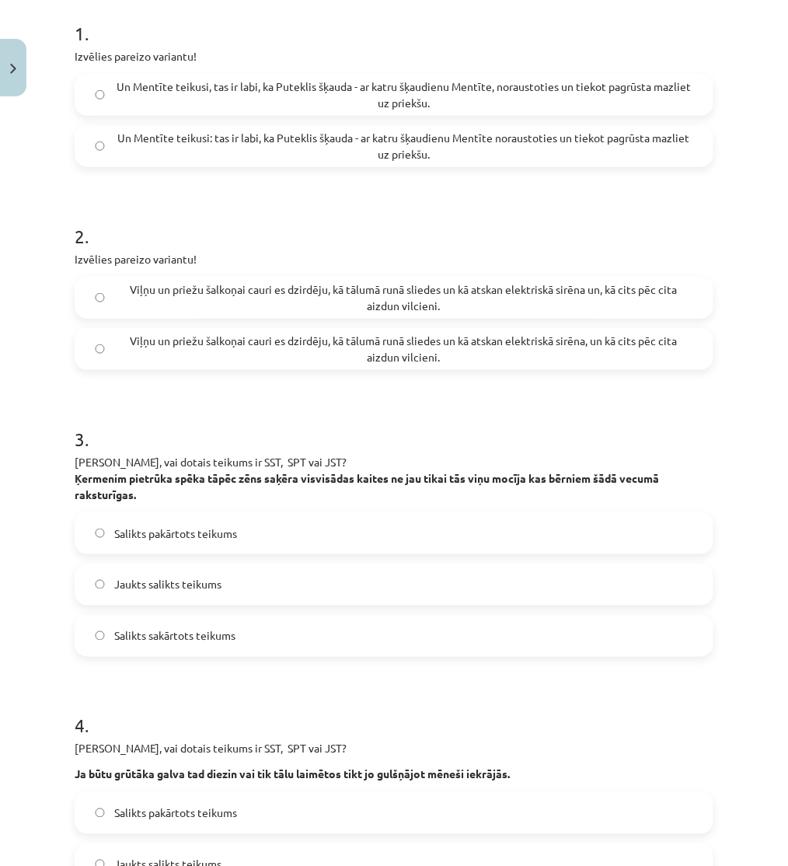
scroll to position [345, 0]
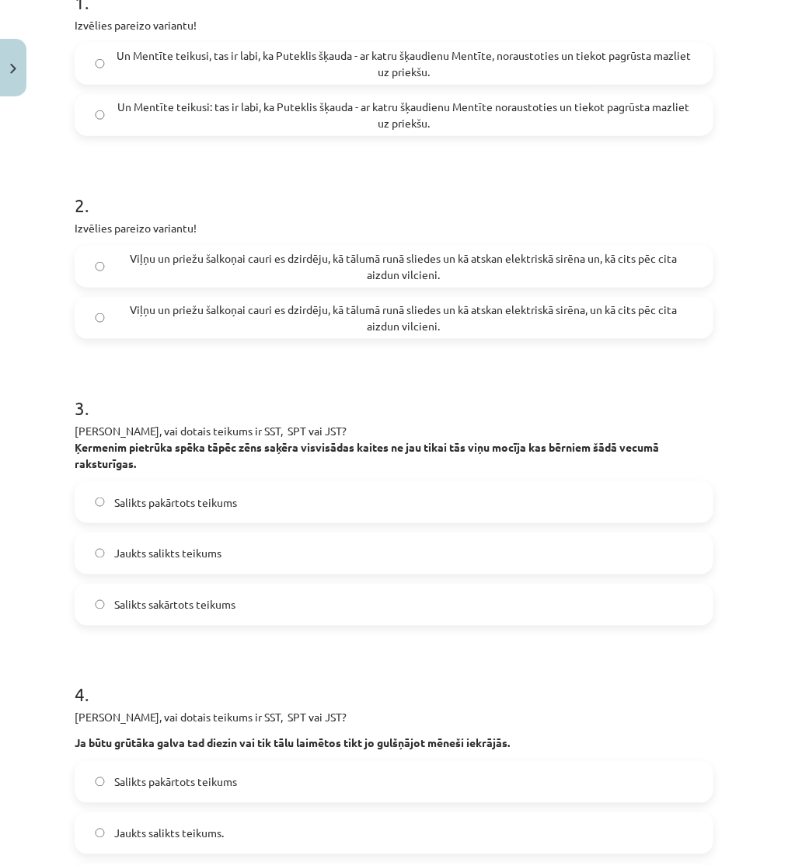
click at [264, 569] on label "Jaukts salikts teikums" at bounding box center [394, 553] width 636 height 39
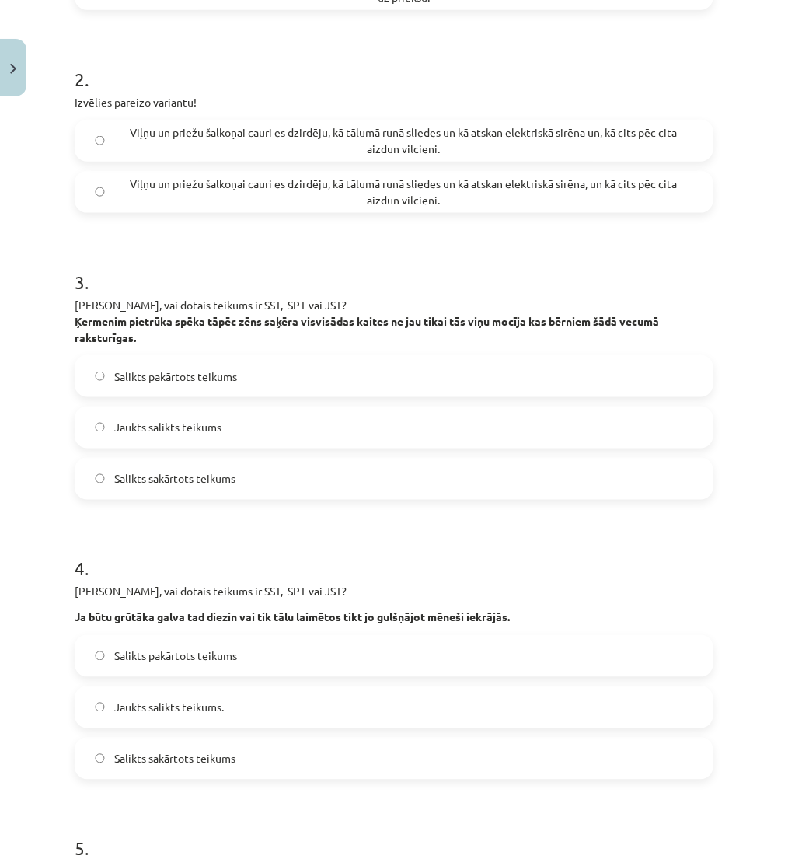
scroll to position [604, 0]
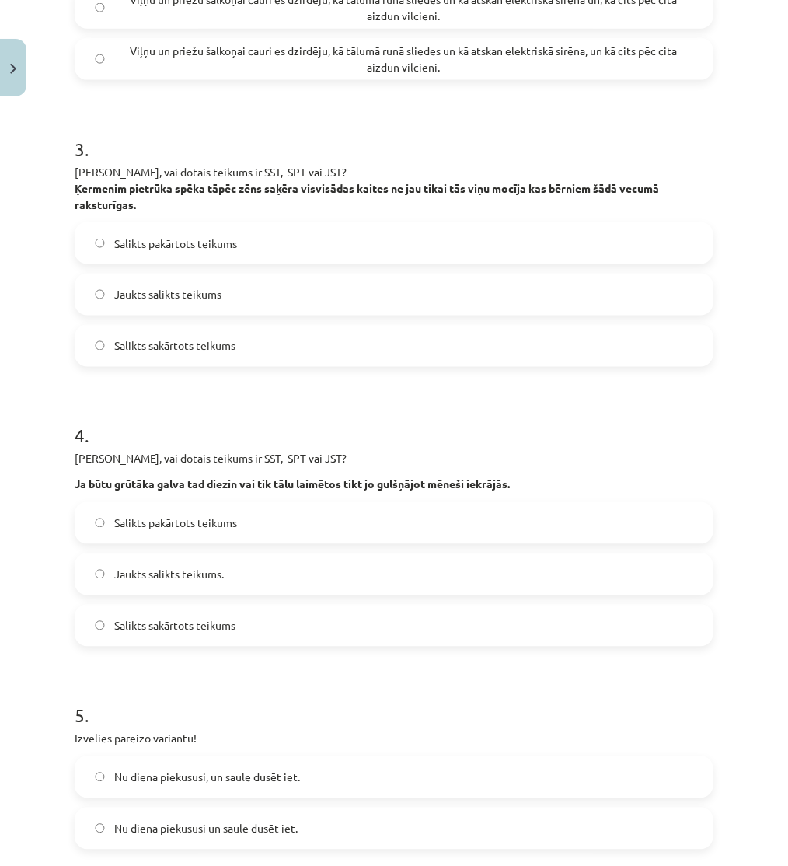
click at [236, 586] on label "Jaukts salikts teikums." at bounding box center [394, 574] width 636 height 39
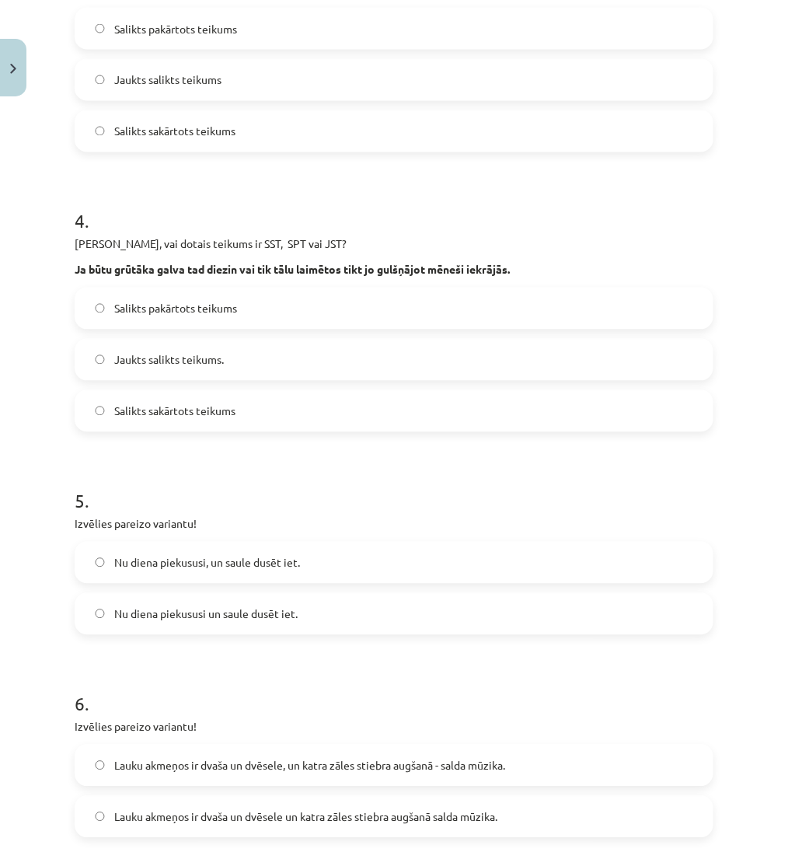
scroll to position [863, 0]
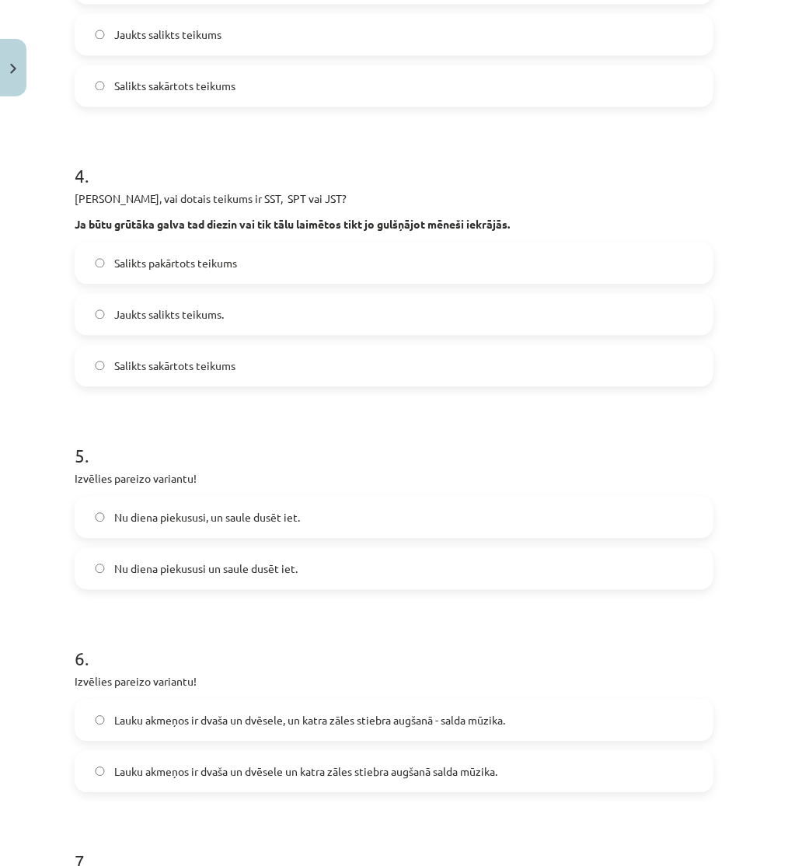
click at [183, 529] on label "Nu diena piekususi, un saule dusēt iet." at bounding box center [394, 517] width 636 height 39
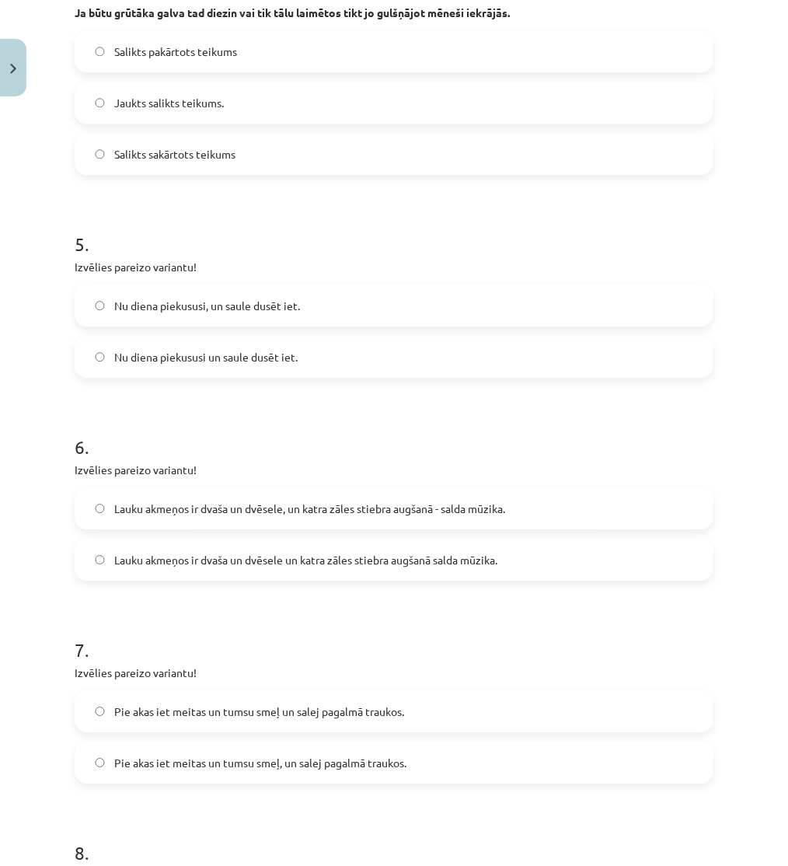
scroll to position [1208, 0]
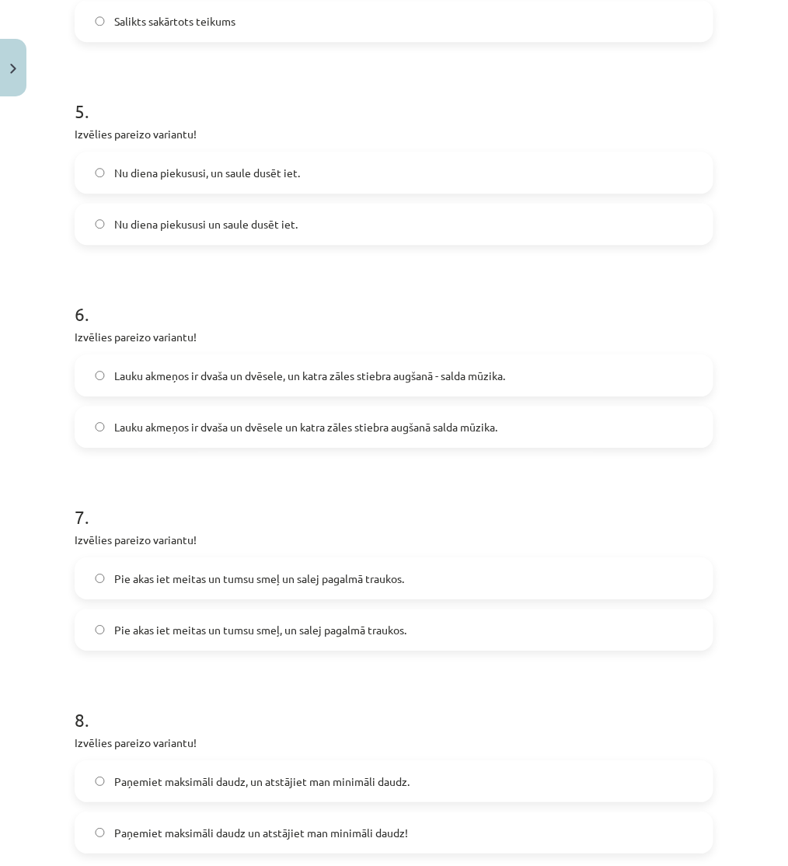
drag, startPoint x: 207, startPoint y: 371, endPoint x: 207, endPoint y: 381, distance: 10.1
click at [207, 374] on span "Lauku akmeņos ir dvaša un dvēsele, un katra zāles stiebra augšanā - salda mūzik…" at bounding box center [309, 376] width 391 height 16
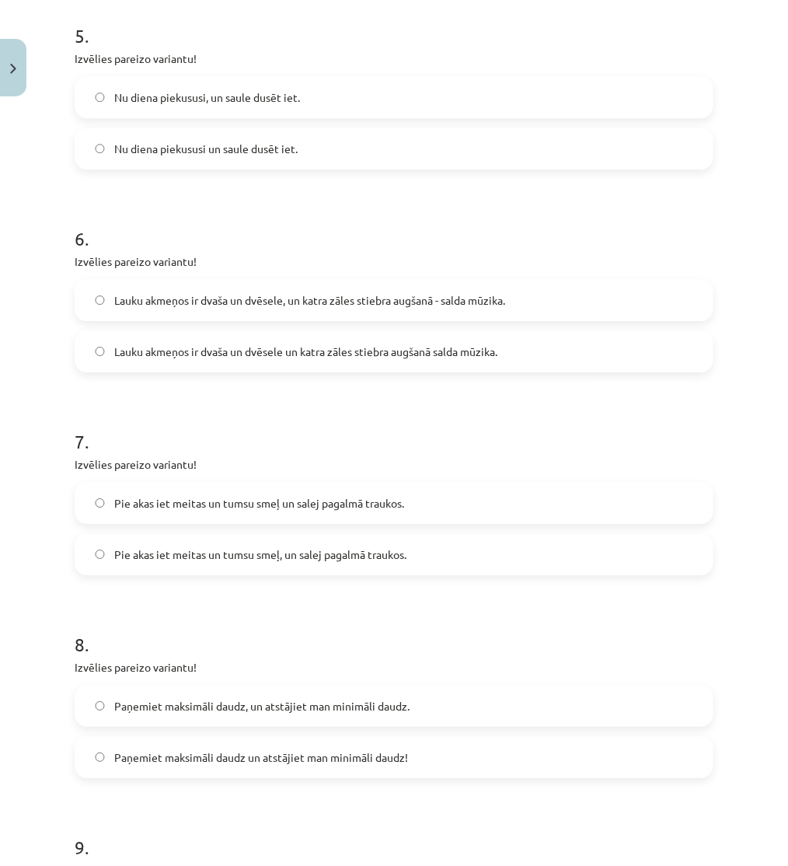
scroll to position [1381, 0]
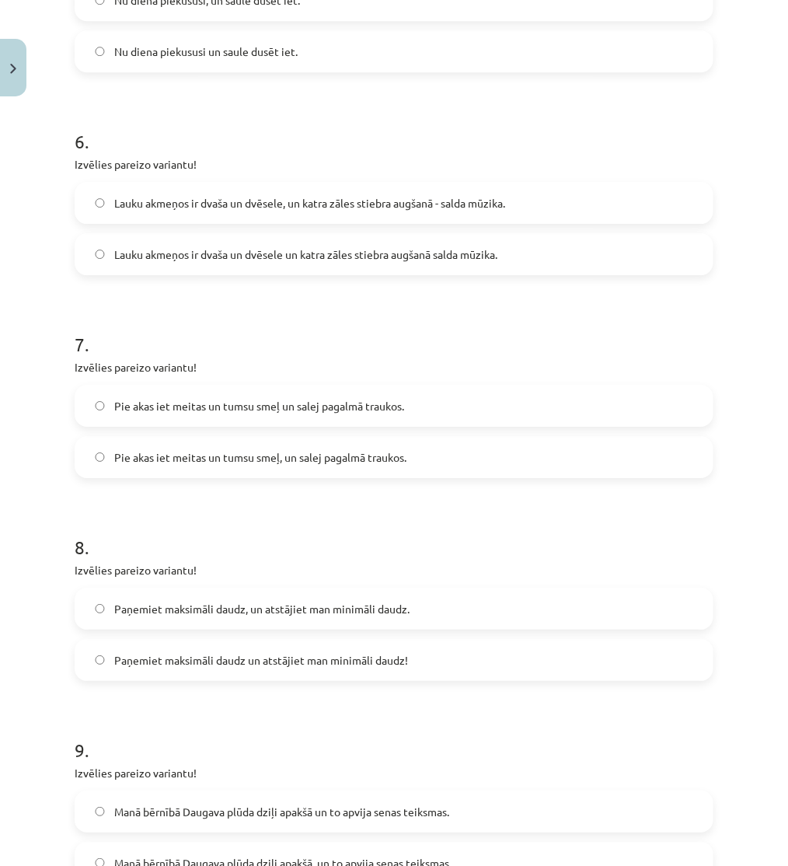
click at [176, 457] on span "Pie akas iet meitas un tumsu smeļ, un salej pagalmā traukos." at bounding box center [260, 457] width 292 height 16
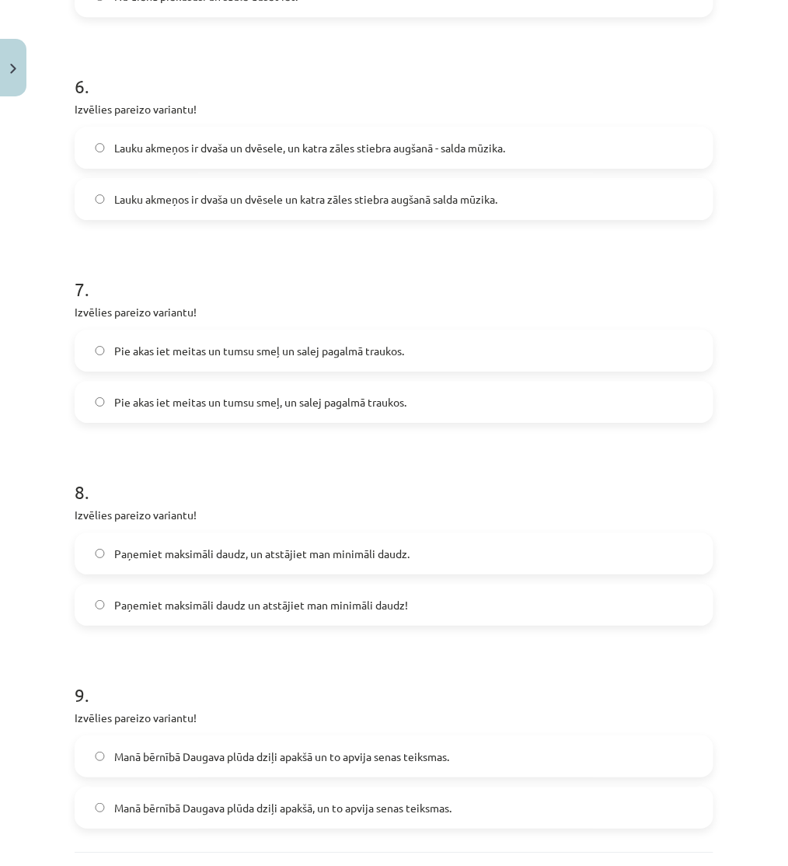
scroll to position [1467, 0]
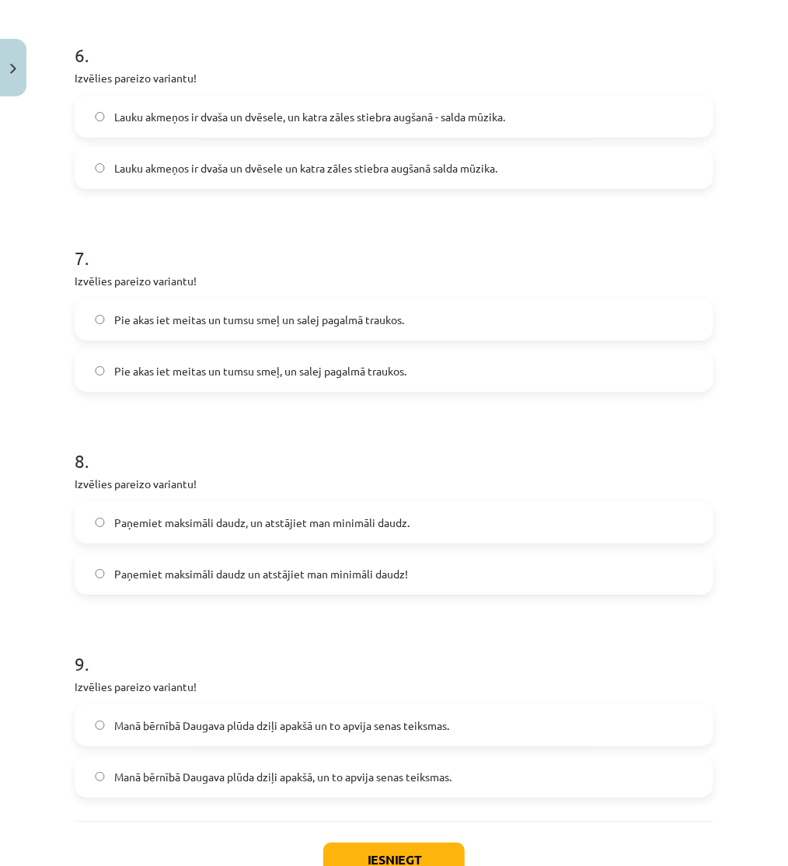
click at [195, 511] on label "Paņemiet maksimāli daudz, un atstājiet man minimāli daudz." at bounding box center [394, 522] width 636 height 39
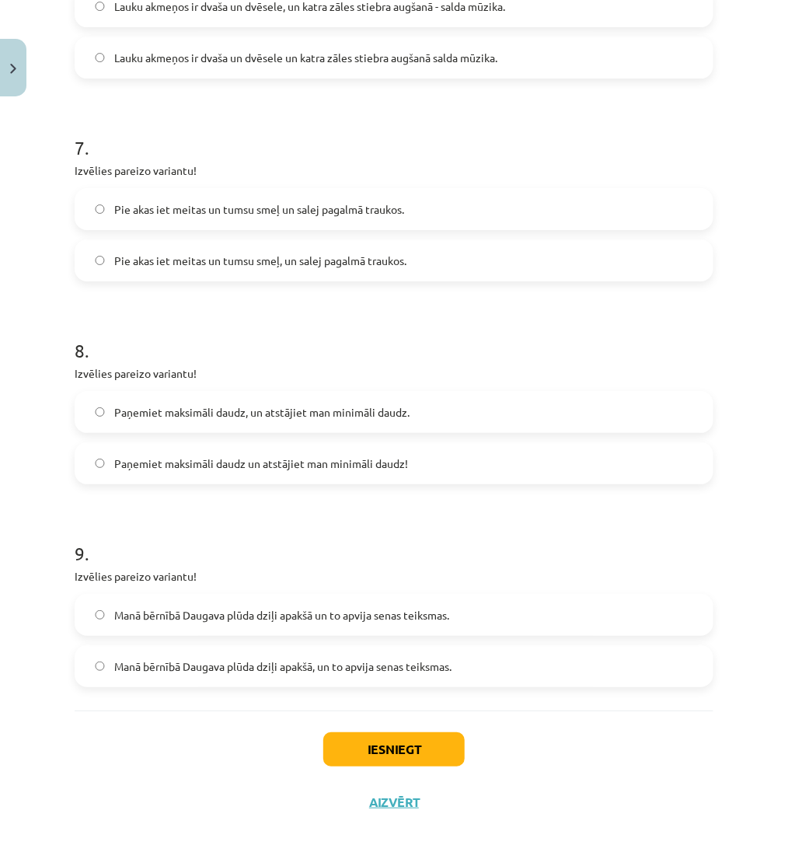
scroll to position [1578, 0]
drag, startPoint x: 167, startPoint y: 664, endPoint x: 219, endPoint y: 685, distance: 56.4
click at [173, 663] on span "Manā bērnībā Daugava plūda dziļi apakšā, un to apvija senas teiksmas." at bounding box center [282, 665] width 337 height 16
click at [265, 685] on div "Manā bērnībā Daugava plūda dziļi apakšā, un to apvija senas teiksmas." at bounding box center [394, 665] width 639 height 42
click at [335, 666] on span "Manā bērnībā Daugava plūda dziļi apakšā, un to apvija senas teiksmas." at bounding box center [282, 665] width 337 height 16
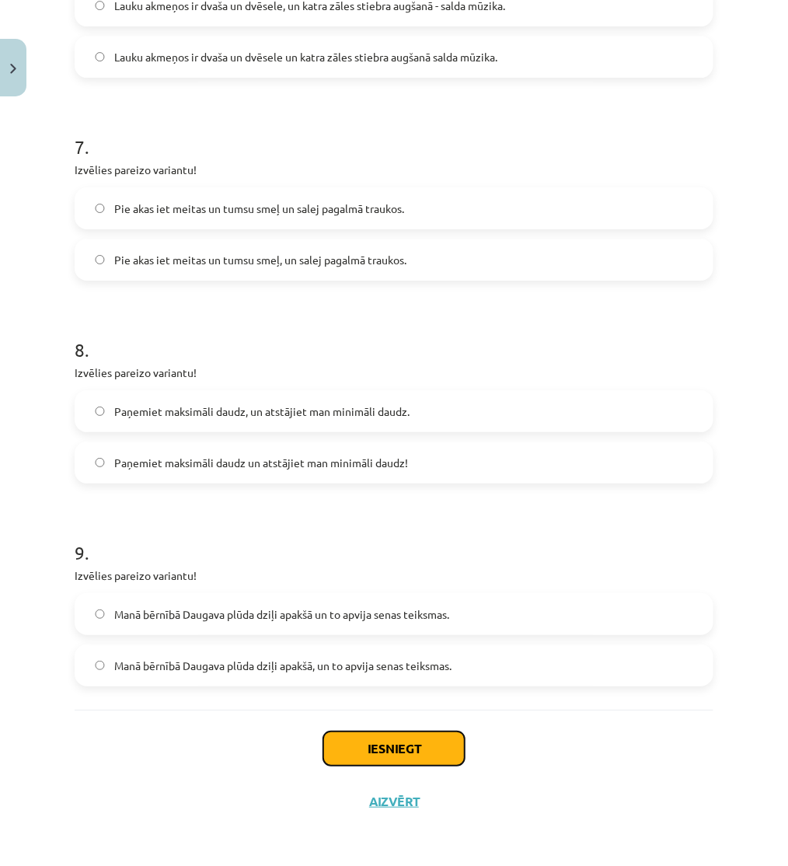
click at [384, 744] on button "Iesniegt" at bounding box center [393, 748] width 141 height 34
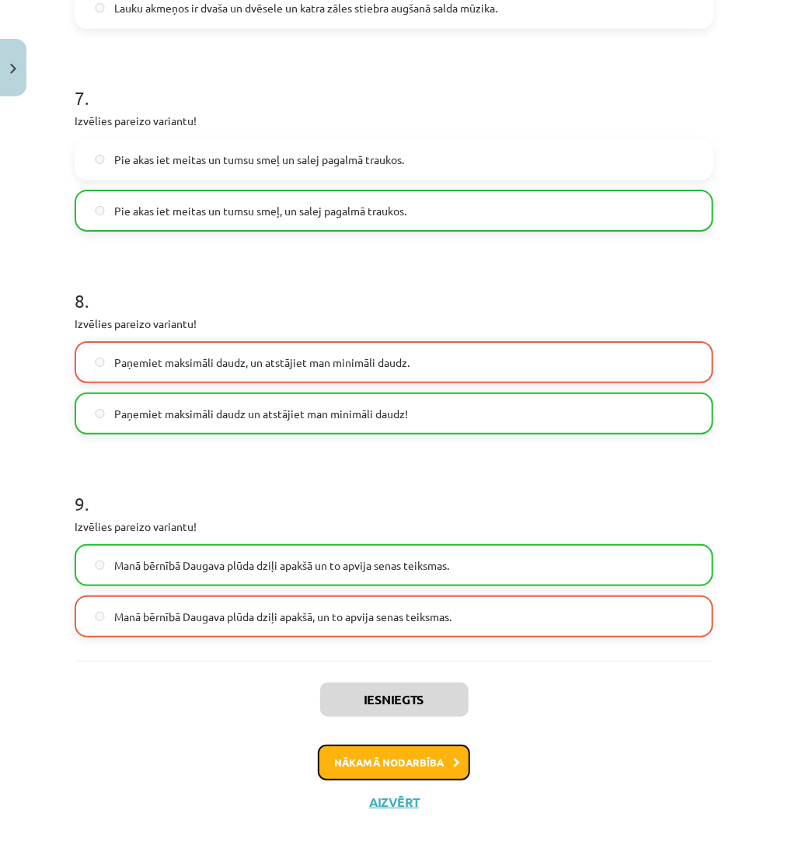
click at [383, 765] on button "Nākamā nodarbība" at bounding box center [394, 762] width 152 height 36
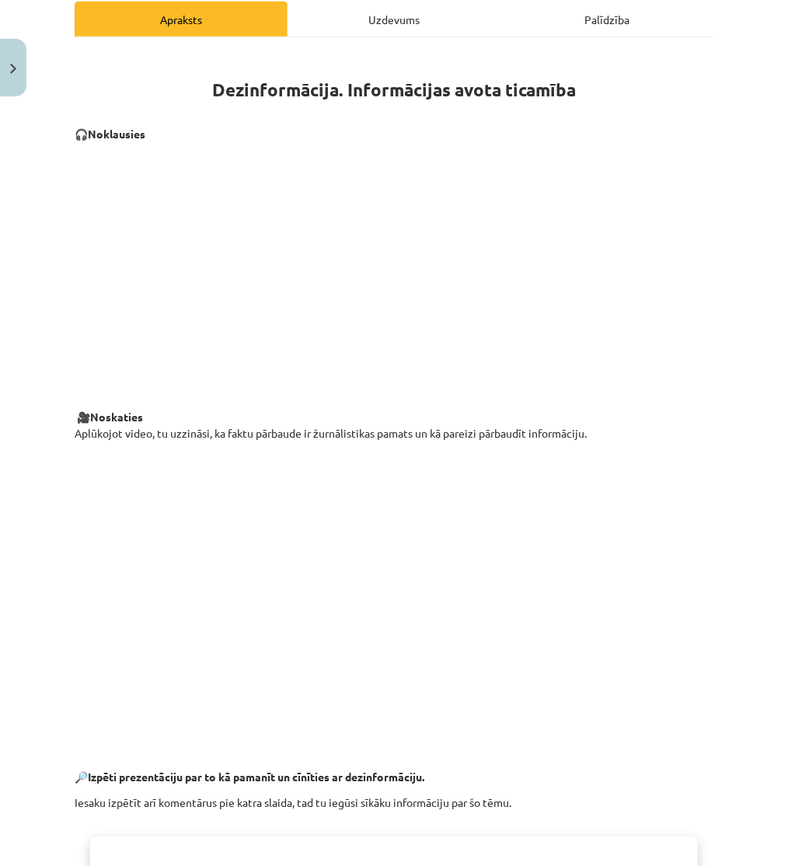
scroll to position [39, 0]
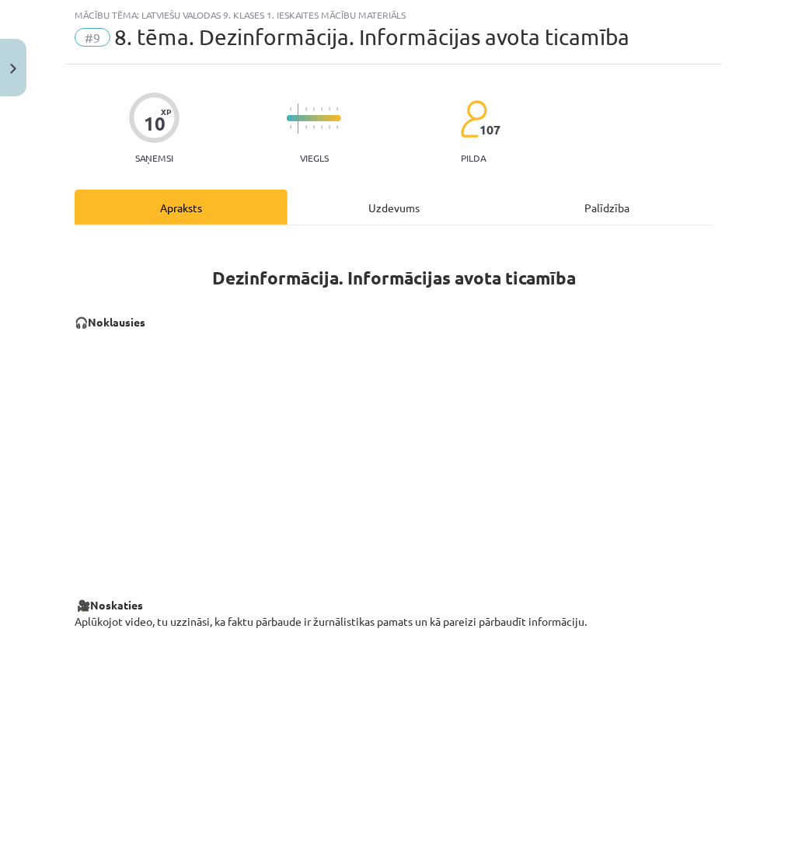
click at [342, 202] on div "Uzdevums" at bounding box center [393, 207] width 213 height 35
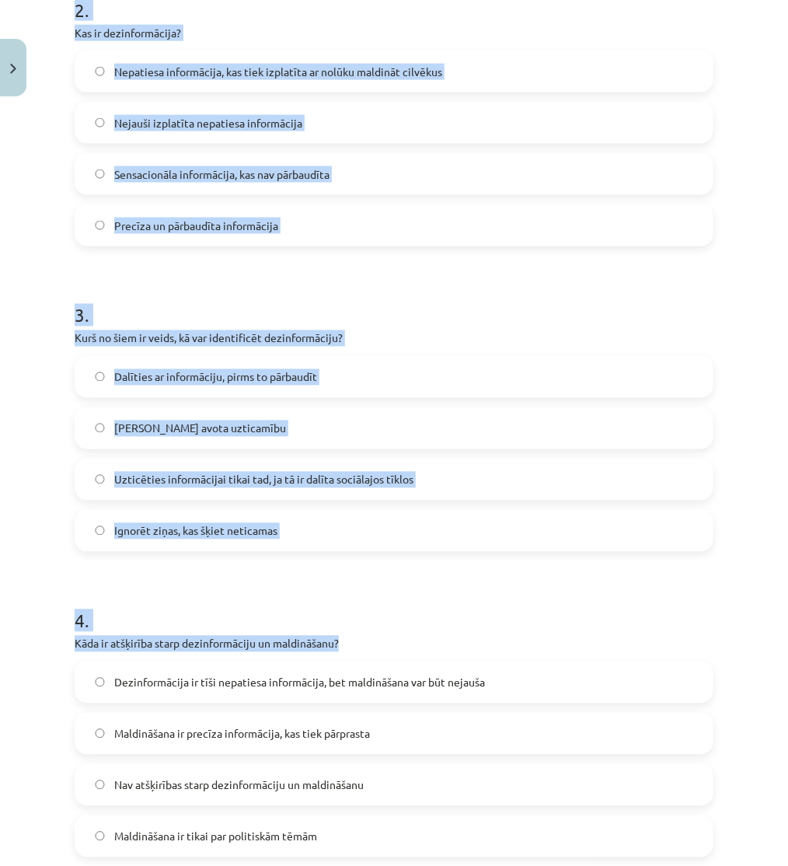
scroll to position [1119, 0]
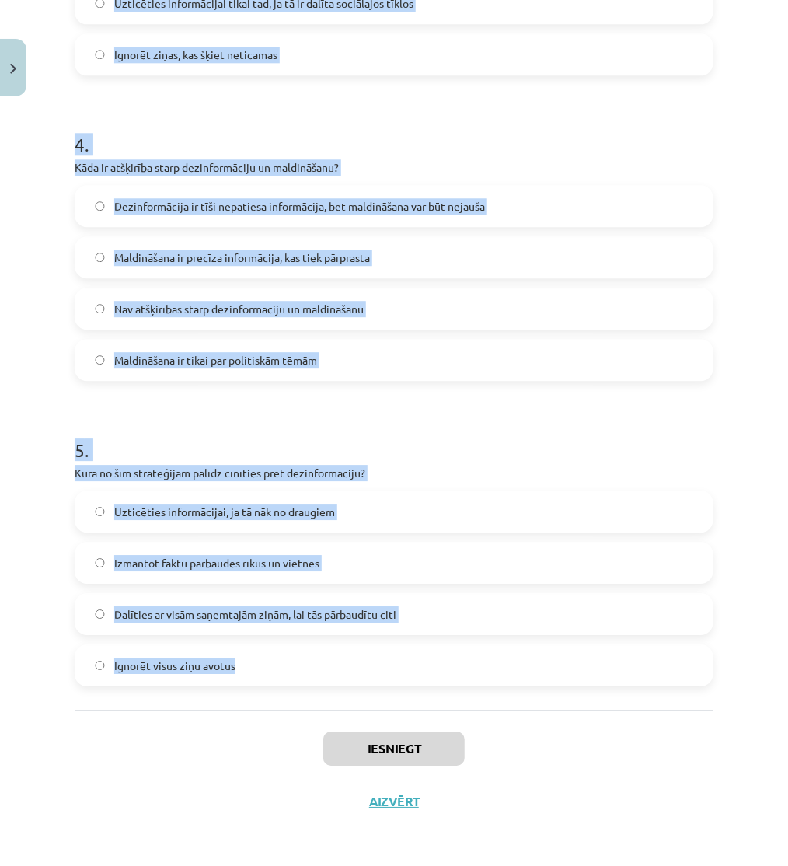
drag, startPoint x: 78, startPoint y: 308, endPoint x: 456, endPoint y: 639, distance: 502.1
copy form "1 . Kāds ir galvenais veids, kā sociālie mediji var veicināt dezinformācijas iz…"
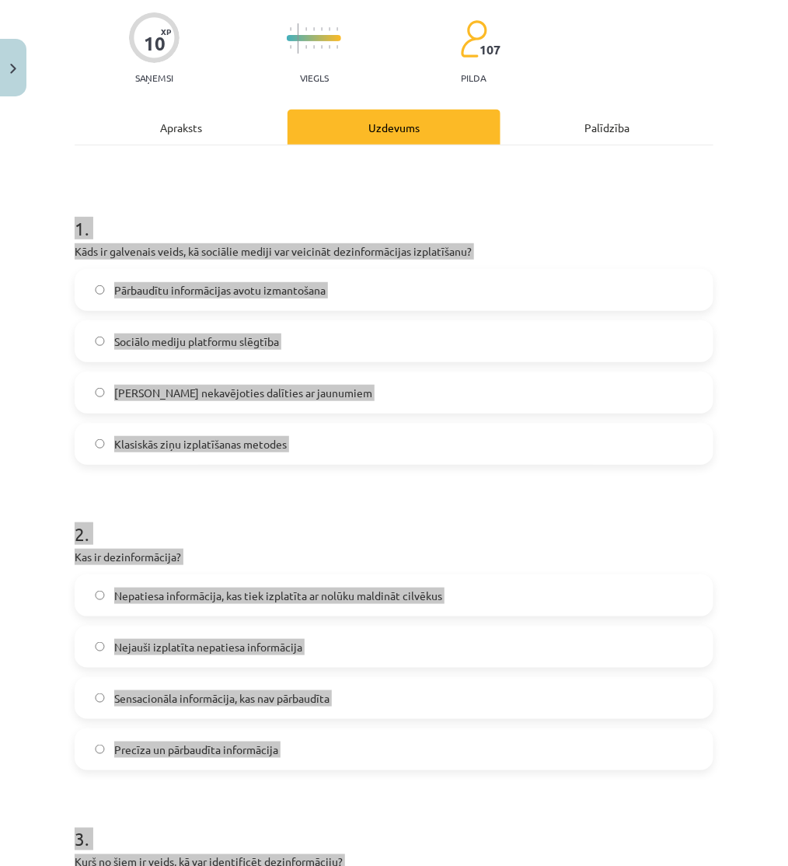
scroll to position [0, 0]
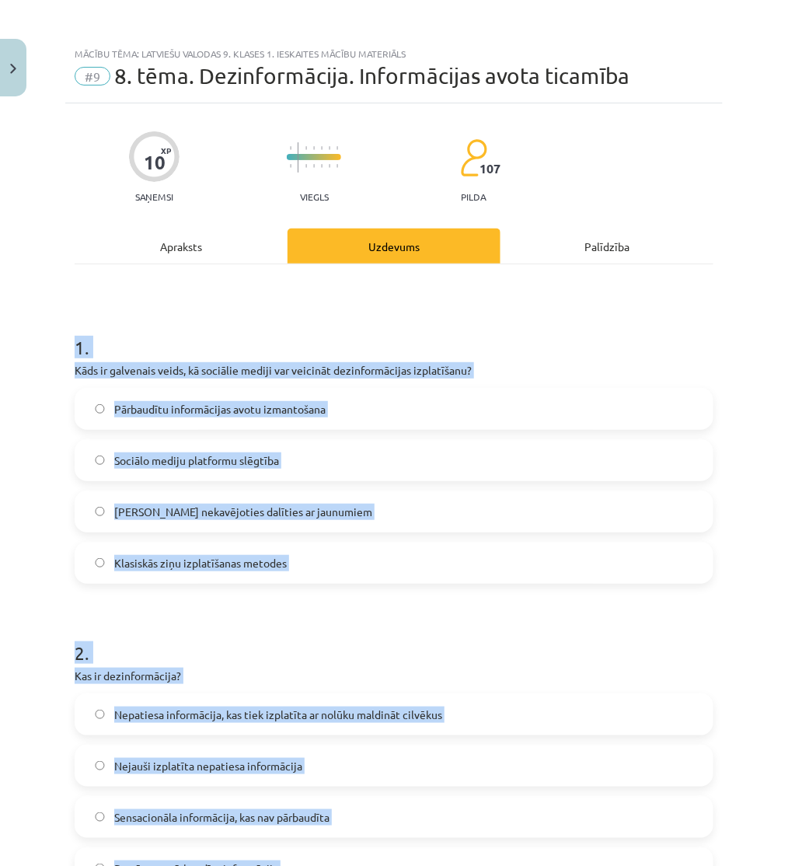
click at [227, 354] on h1 "1 ." at bounding box center [394, 333] width 639 height 48
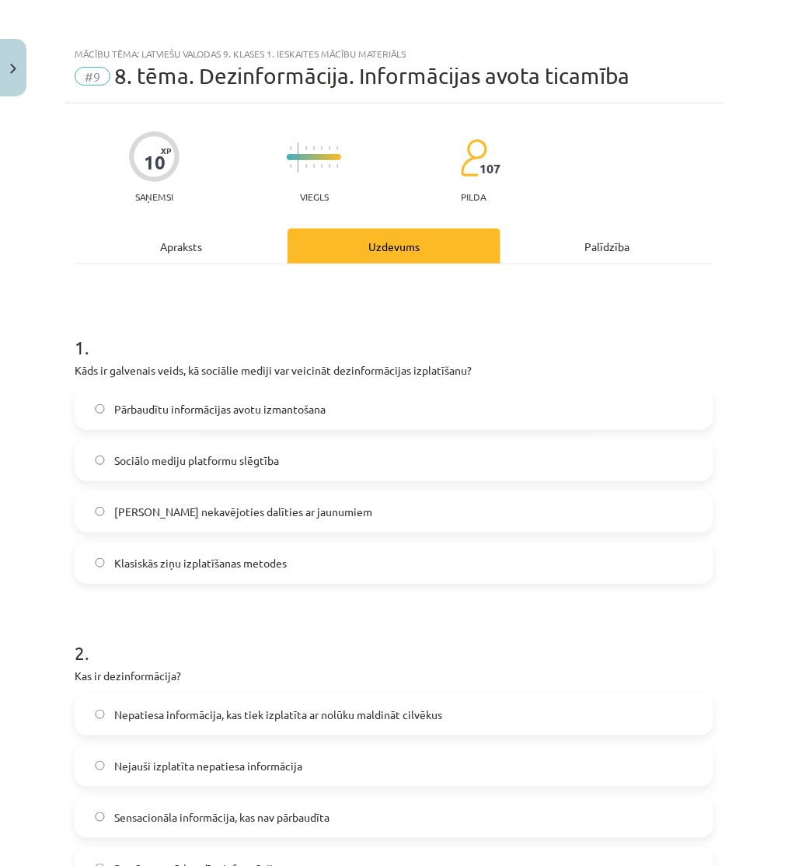
click at [148, 503] on span "Iespēja nekavējoties dalīties ar jaunumiem" at bounding box center [243, 511] width 258 height 16
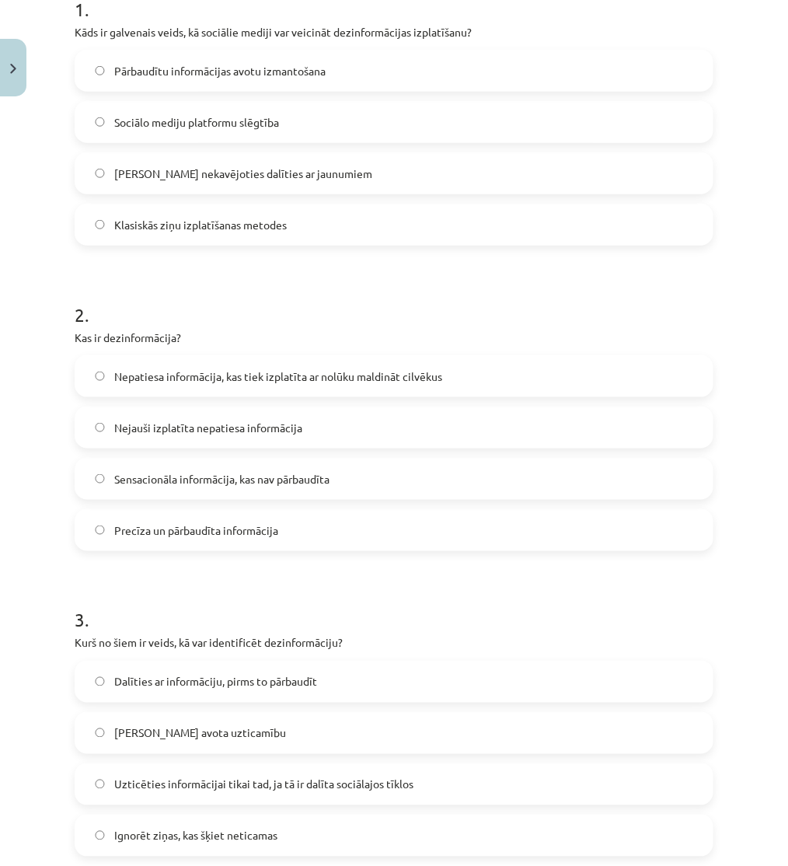
scroll to position [345, 0]
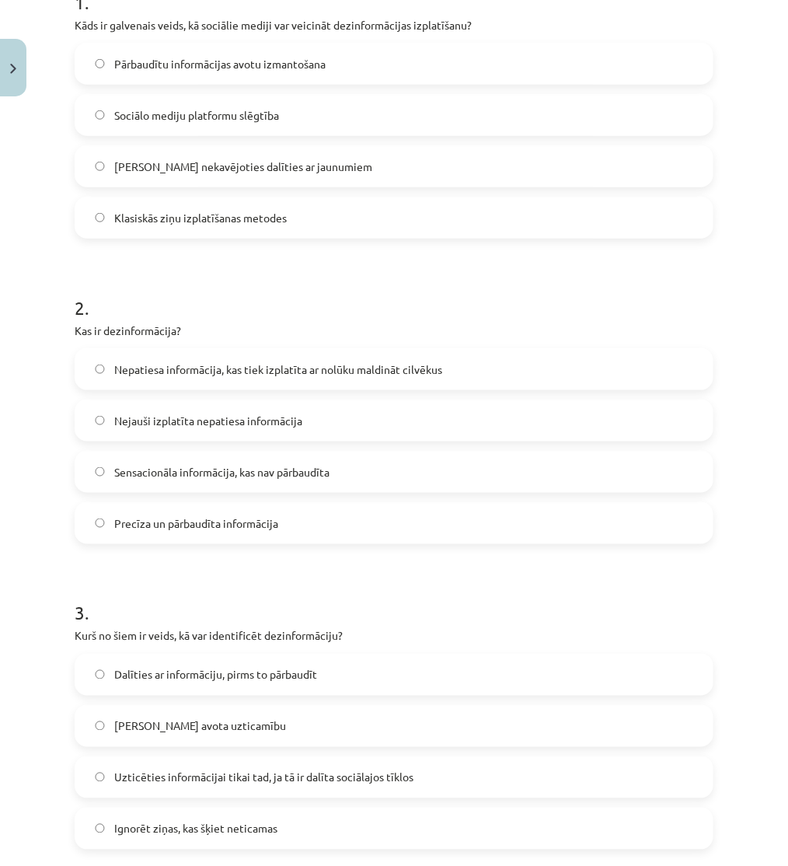
click at [180, 376] on span "Nepatiesa informācija, kas tiek izplatīta ar nolūku maldināt cilvēkus" at bounding box center [278, 369] width 328 height 16
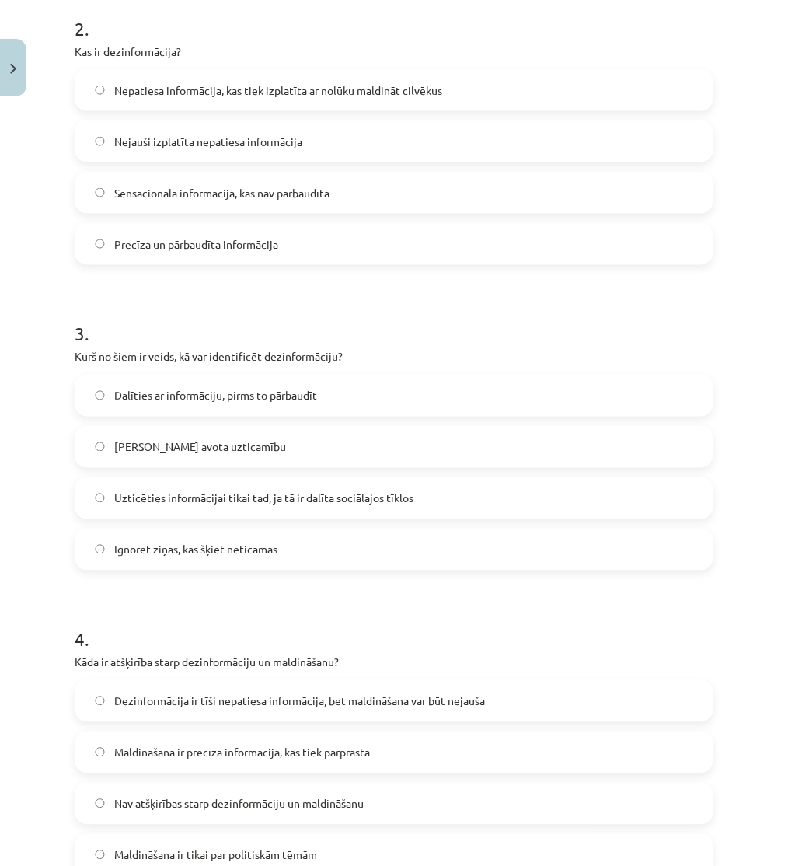
scroll to position [690, 0]
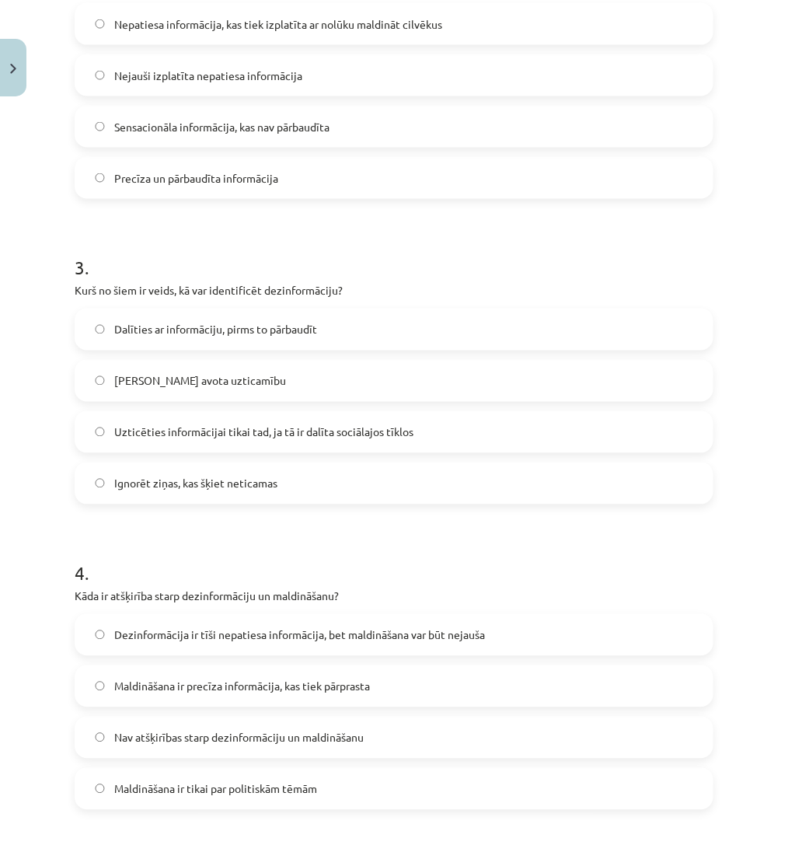
click at [192, 385] on span "Pārbaudīt avota uzticamību" at bounding box center [200, 381] width 172 height 16
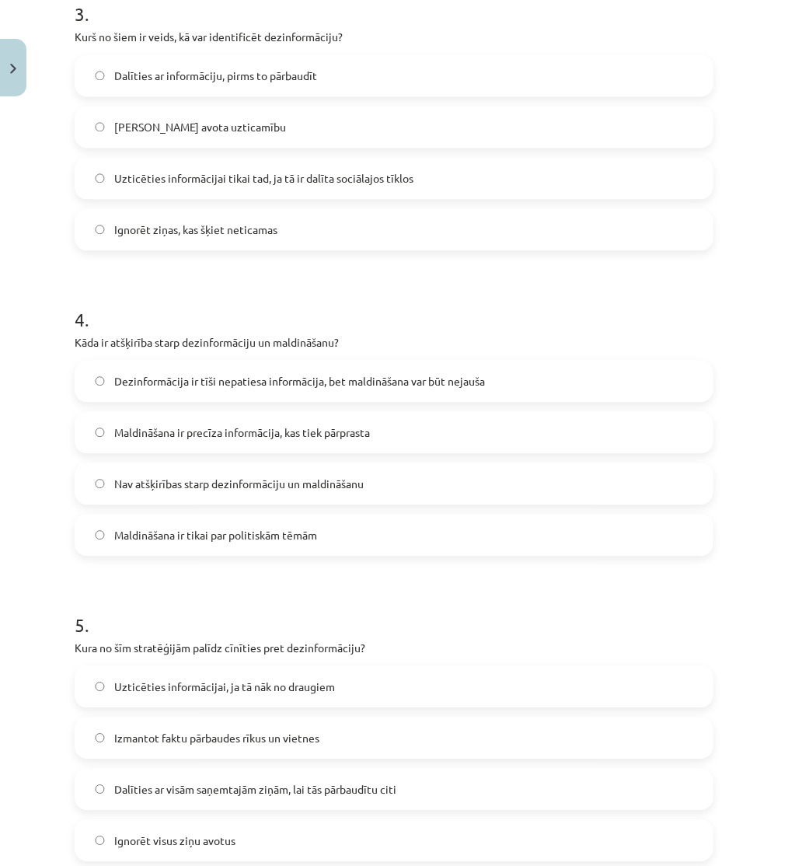
scroll to position [949, 0]
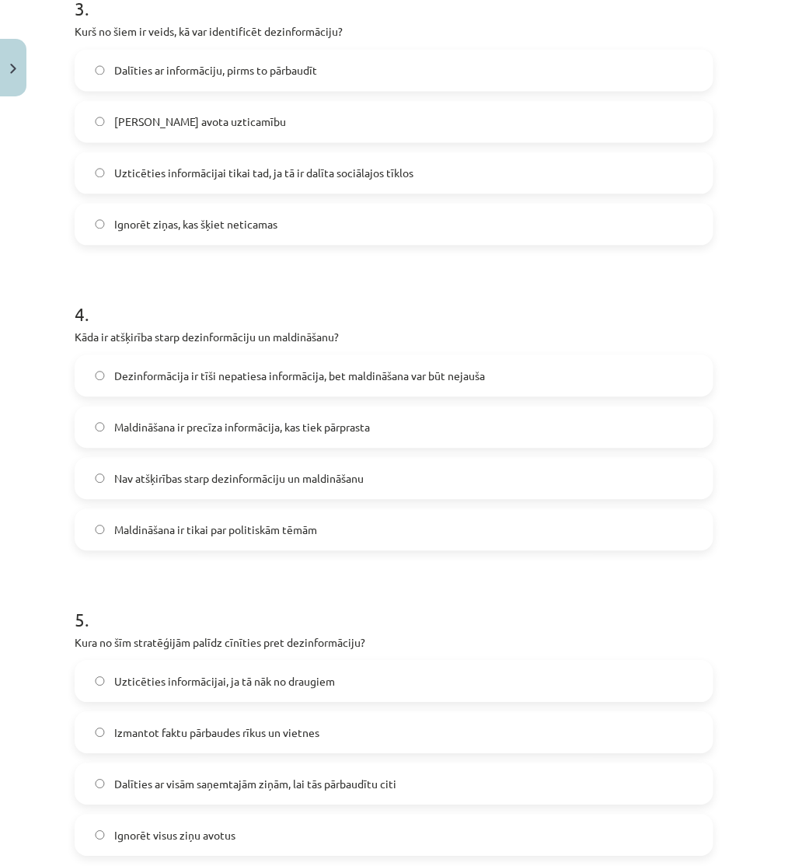
click at [190, 377] on span "Dezinformācija ir tīši nepatiesa informācija, bet maldināšana var būt nejauša" at bounding box center [299, 376] width 371 height 16
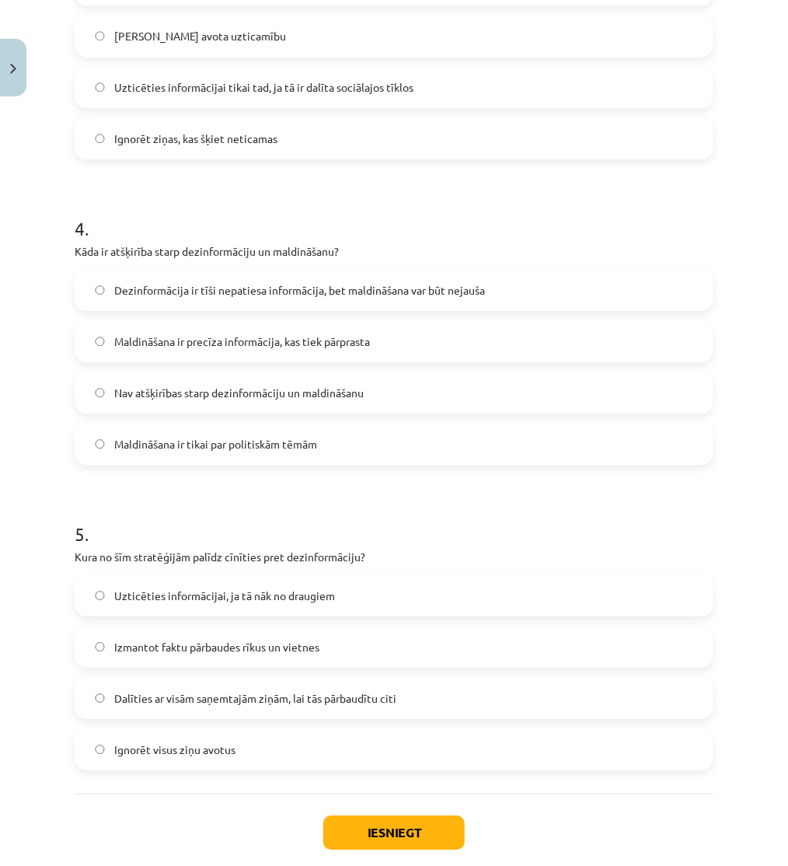
scroll to position [1119, 0]
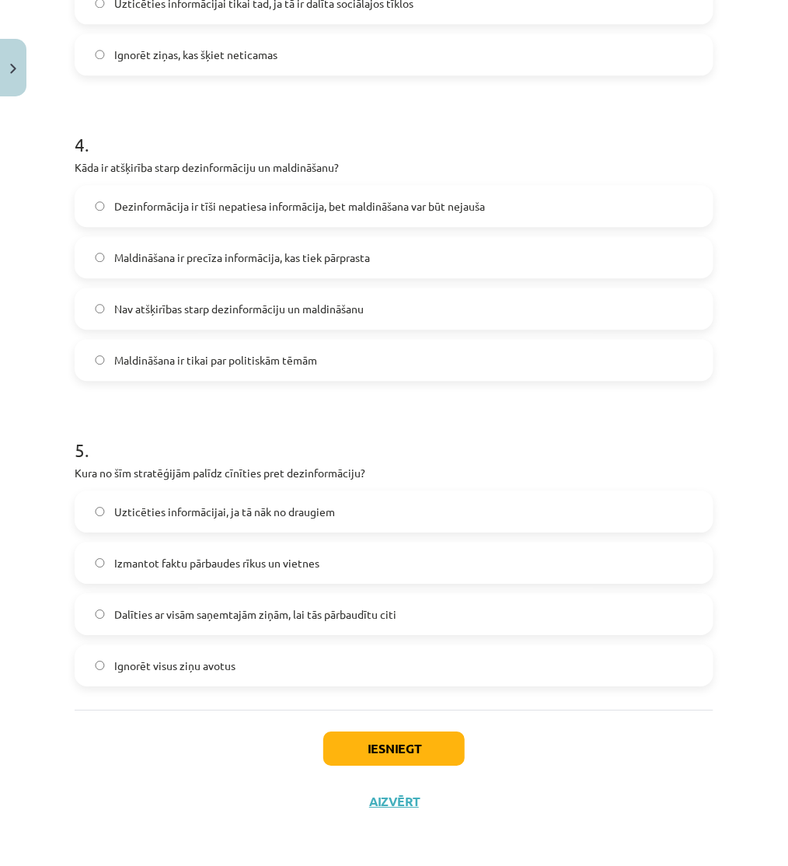
click at [181, 568] on span "Izmantot faktu pārbaudes rīkus un vietnes" at bounding box center [216, 563] width 205 height 16
click at [369, 741] on button "Iesniegt" at bounding box center [393, 748] width 141 height 34
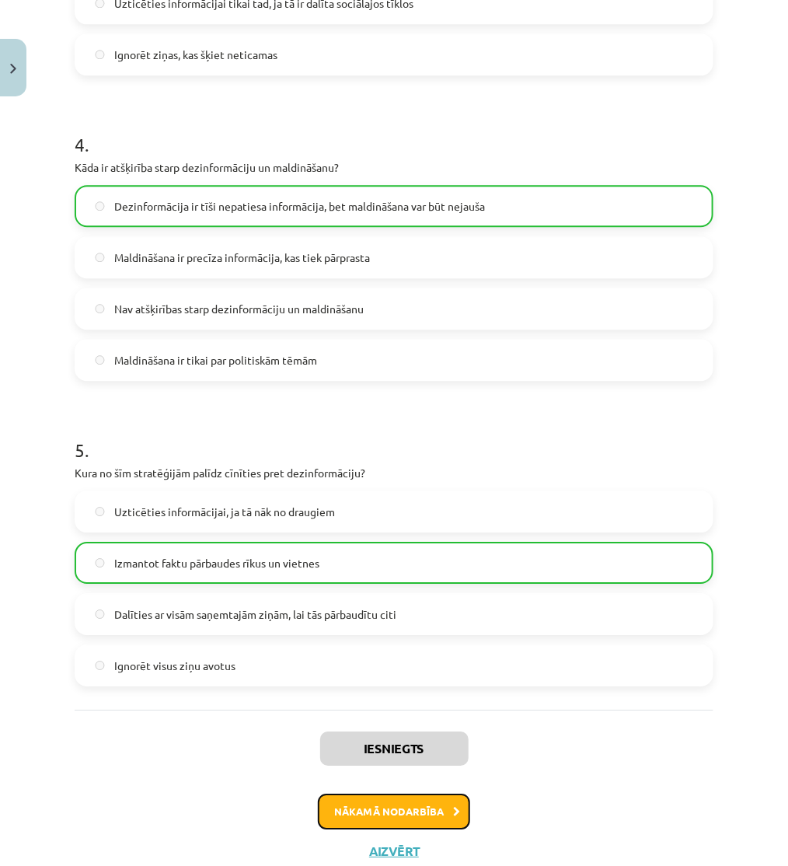
click at [399, 808] on button "Nākamā nodarbība" at bounding box center [394, 811] width 152 height 36
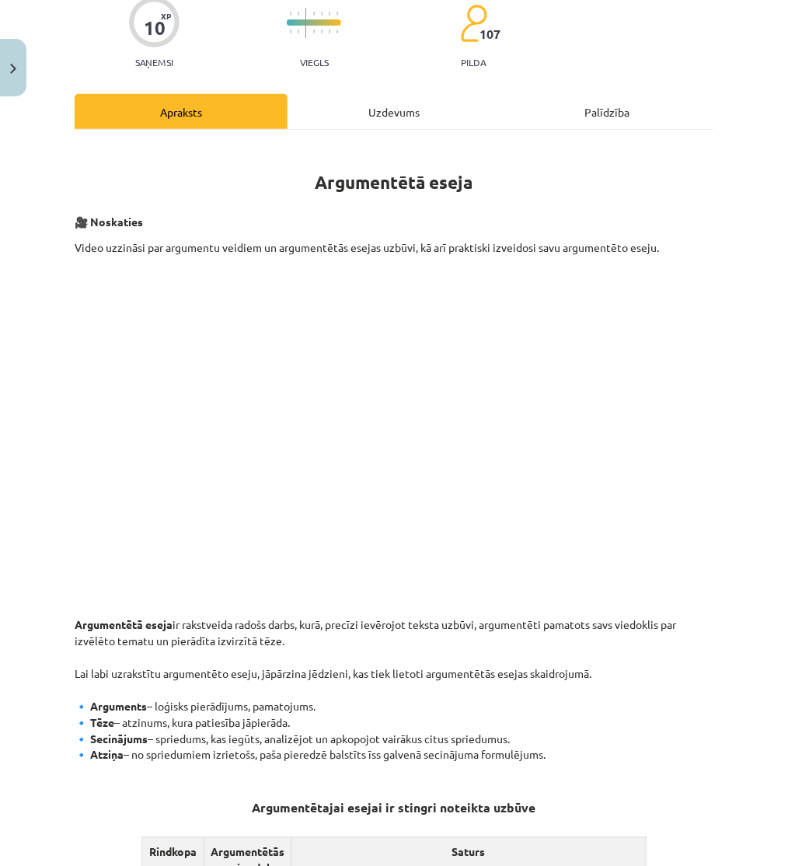
scroll to position [39, 0]
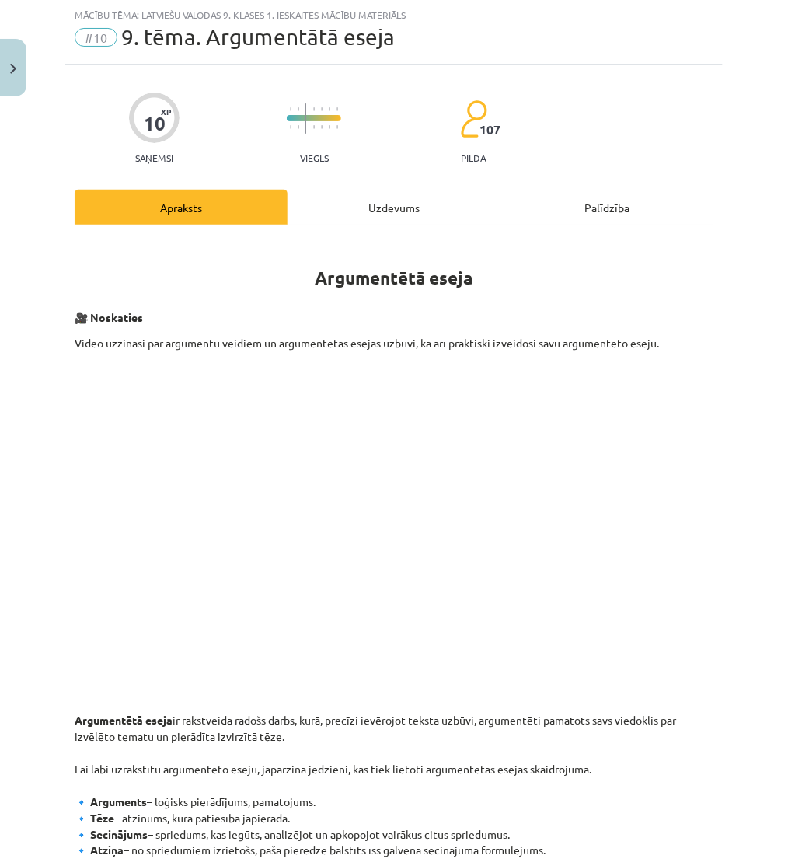
click at [357, 192] on div "Uzdevums" at bounding box center [393, 207] width 213 height 35
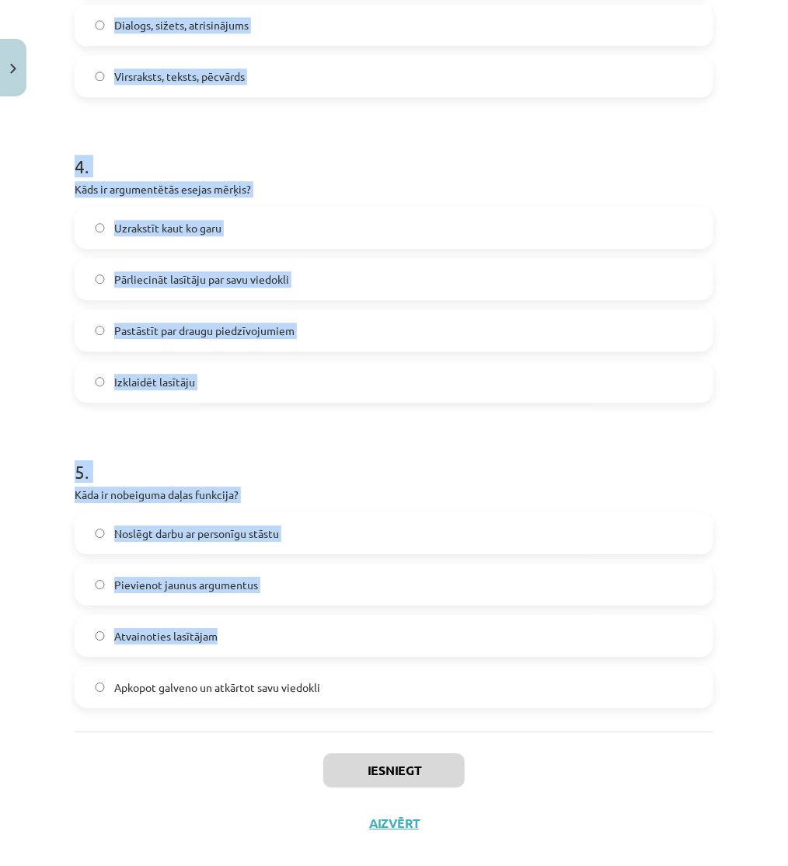
scroll to position [1119, 0]
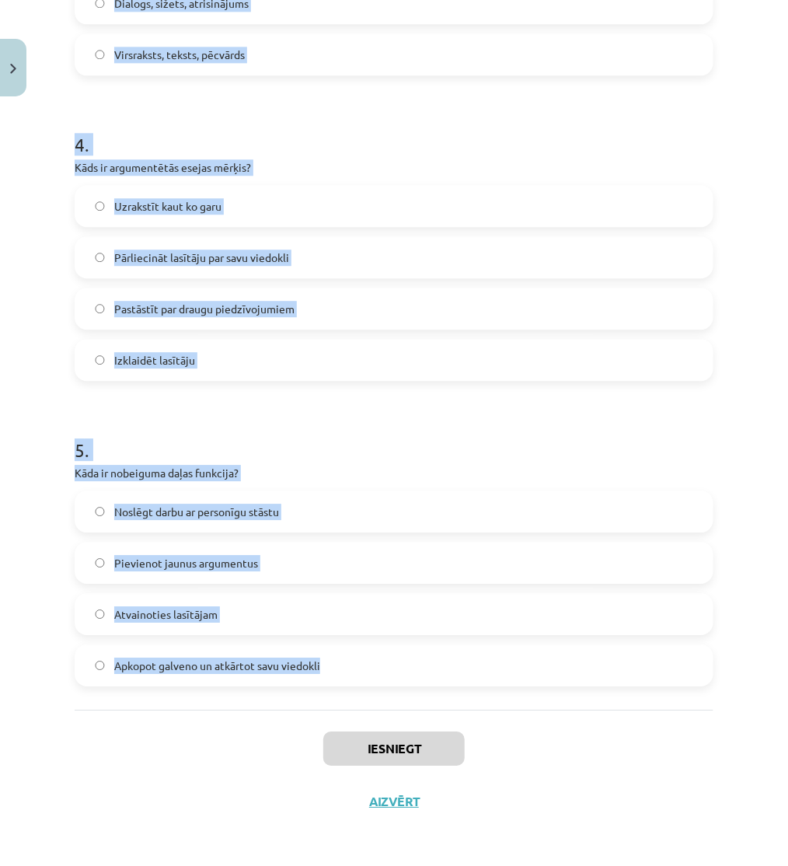
drag, startPoint x: 64, startPoint y: 308, endPoint x: 378, endPoint y: 656, distance: 468.7
click at [378, 656] on div "Mācību tēma: Latviešu valodas 9. klases 1. ieskaites mācību materiāls #10 9. tē…" at bounding box center [394, 433] width 788 height 866
copy form "1 . Kas raksturo labu argumentu? Tas ir garš un sarežģīts Tas ir pretrunīgs Tas…"
click at [152, 435] on h1 "5 ." at bounding box center [394, 436] width 639 height 48
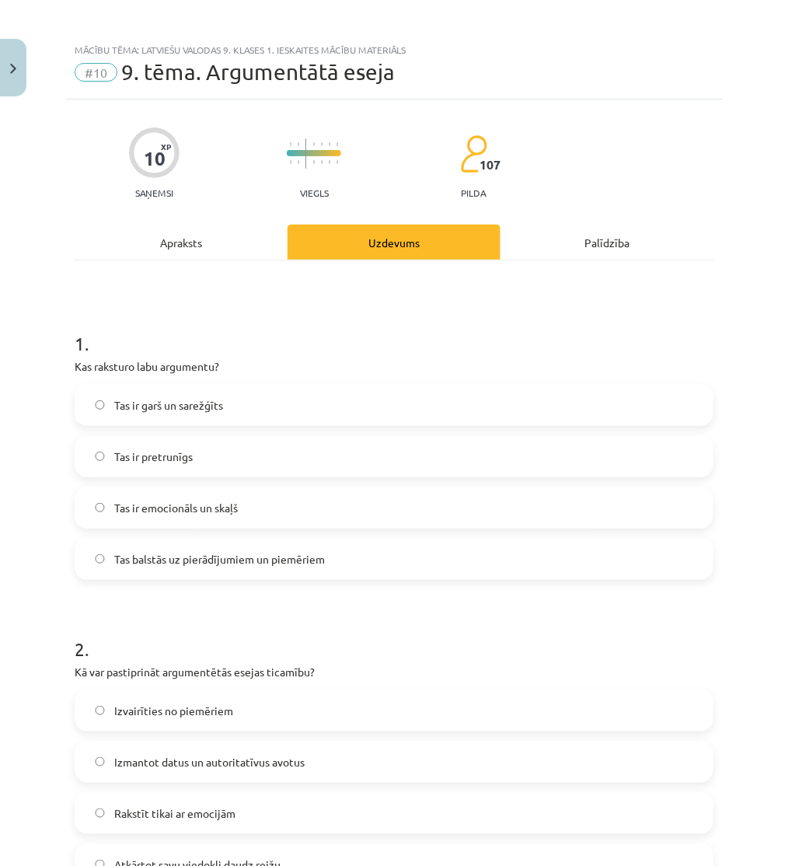
scroll to position [0, 0]
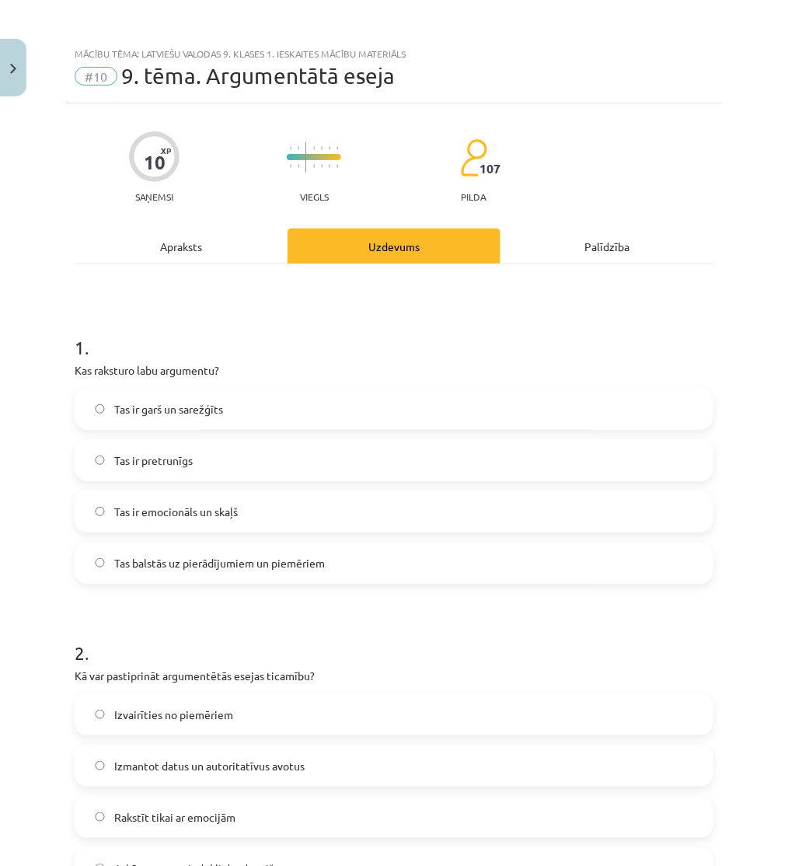
click at [214, 550] on label "Tas balstās uz pierādījumiem un piemēriem" at bounding box center [394, 562] width 636 height 39
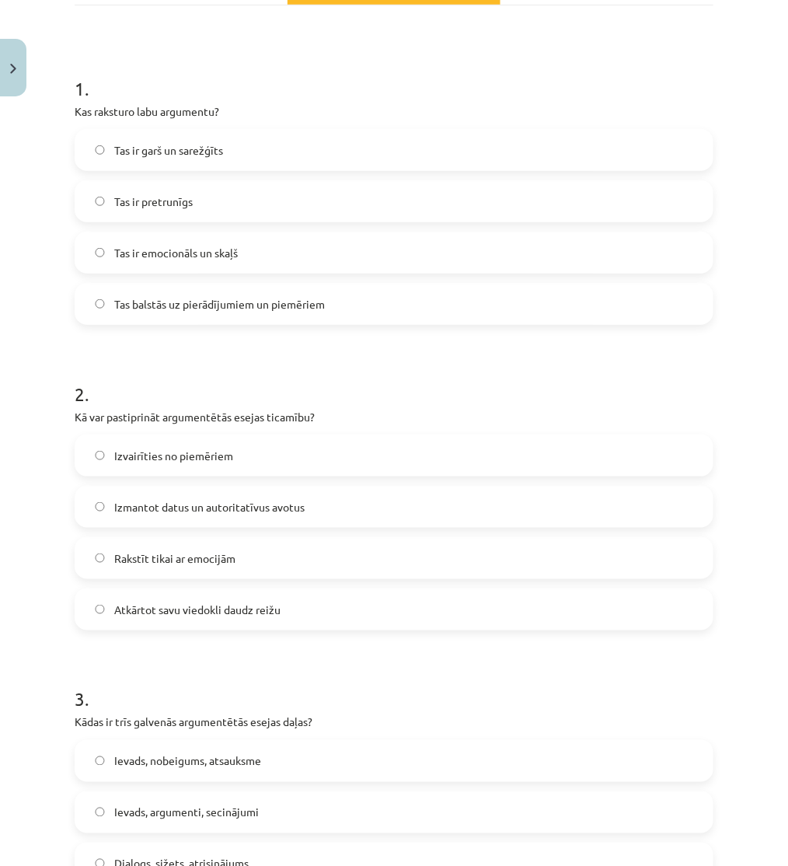
click at [165, 500] on span "Izmantot datus un autoritatīvus avotus" at bounding box center [209, 507] width 190 height 16
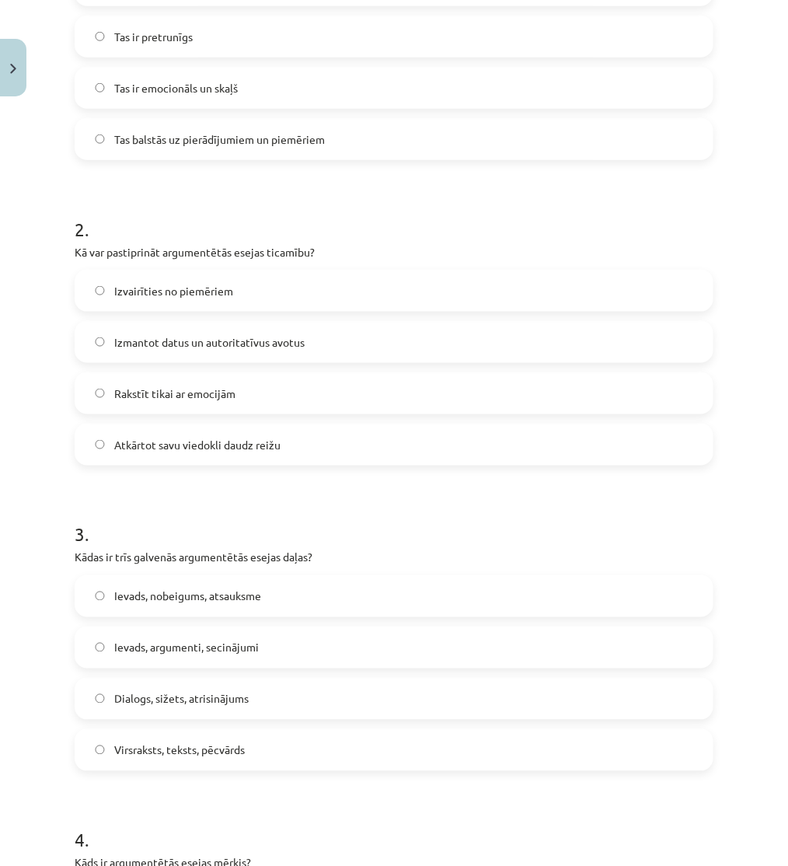
scroll to position [517, 0]
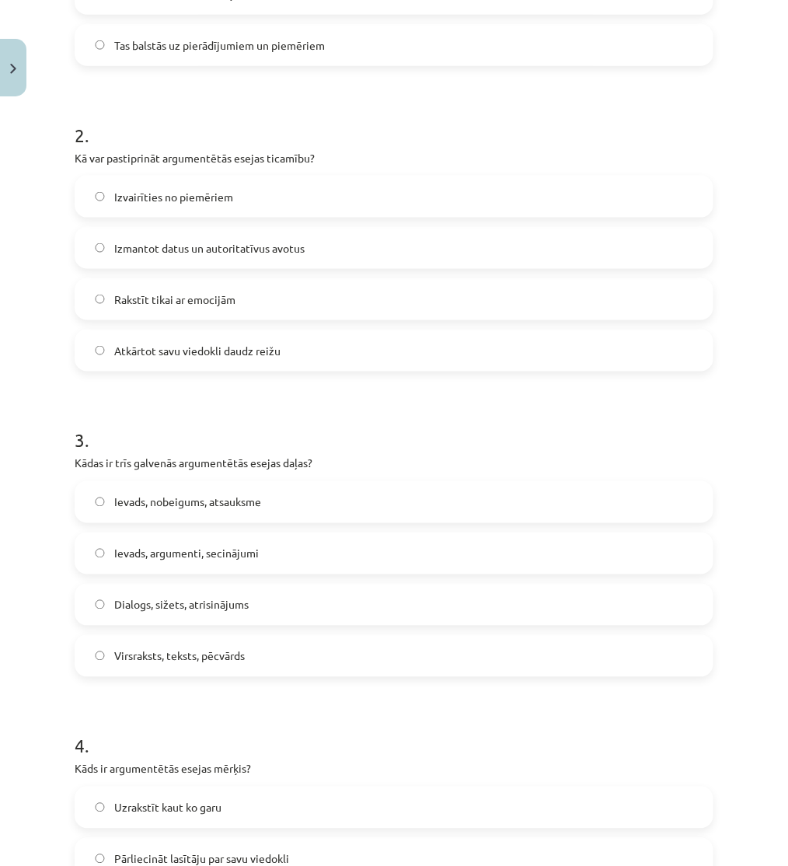
click at [204, 567] on label "Ievads, argumenti, secinājumi" at bounding box center [394, 553] width 636 height 39
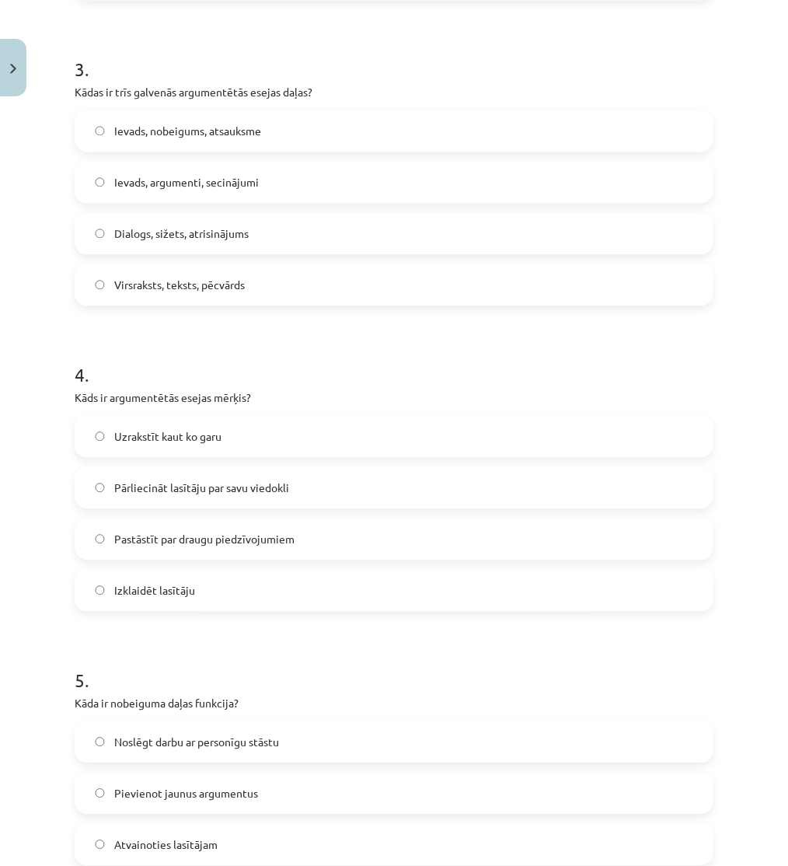
scroll to position [949, 0]
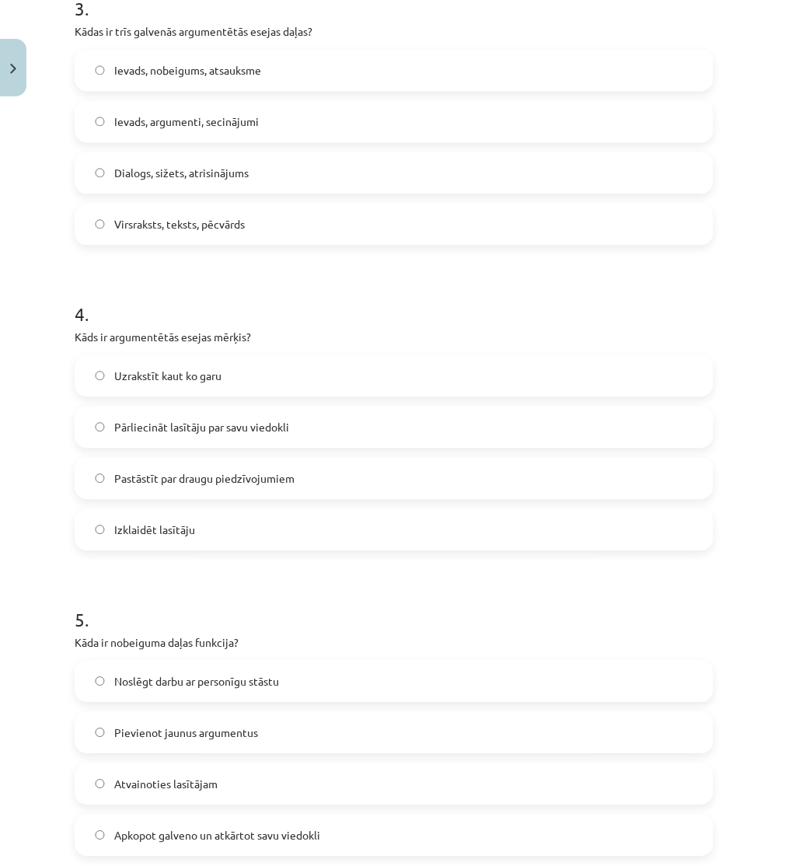
click at [186, 433] on span "Pārliecināt lasītāju par savu viedokli" at bounding box center [201, 427] width 175 height 16
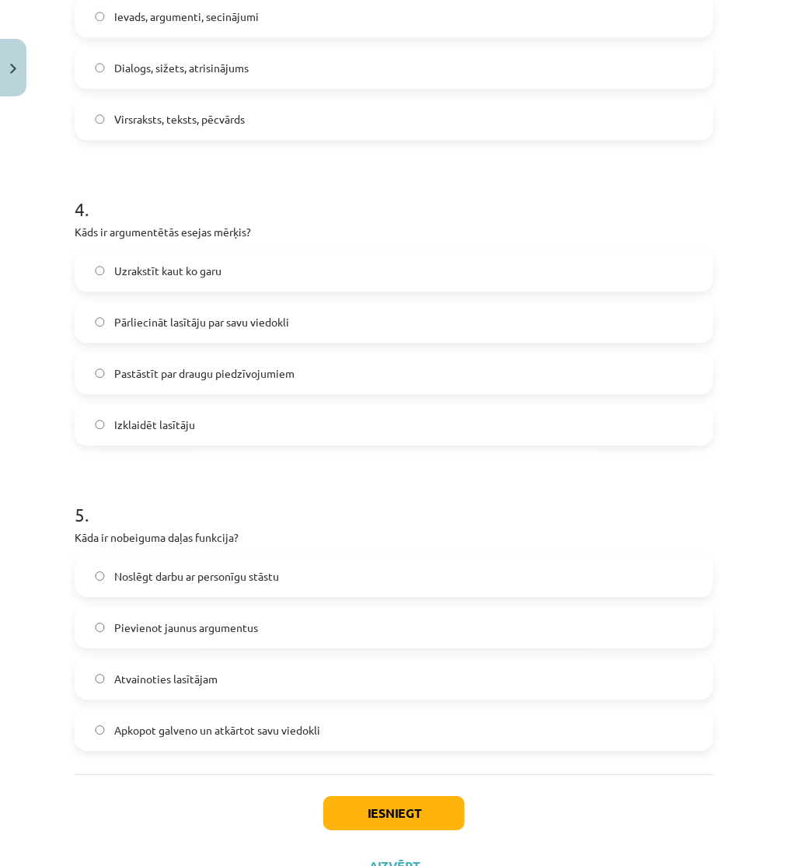
scroll to position [1119, 0]
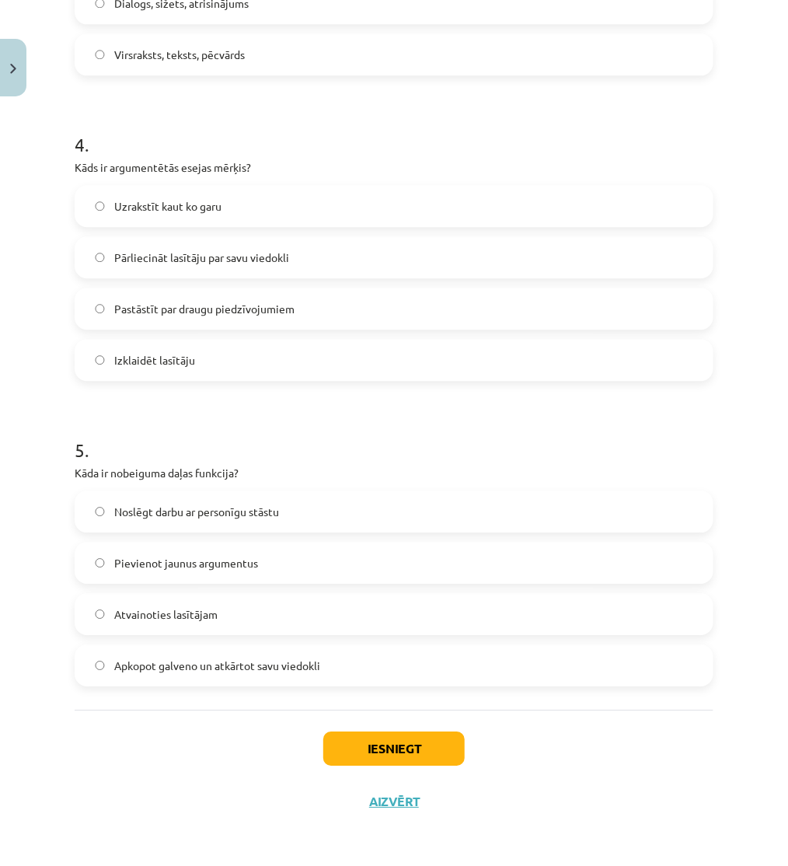
click at [221, 665] on span "Apkopot galveno un atkārtot savu viedokli" at bounding box center [217, 665] width 206 height 16
click at [376, 739] on button "Iesniegt" at bounding box center [393, 748] width 141 height 34
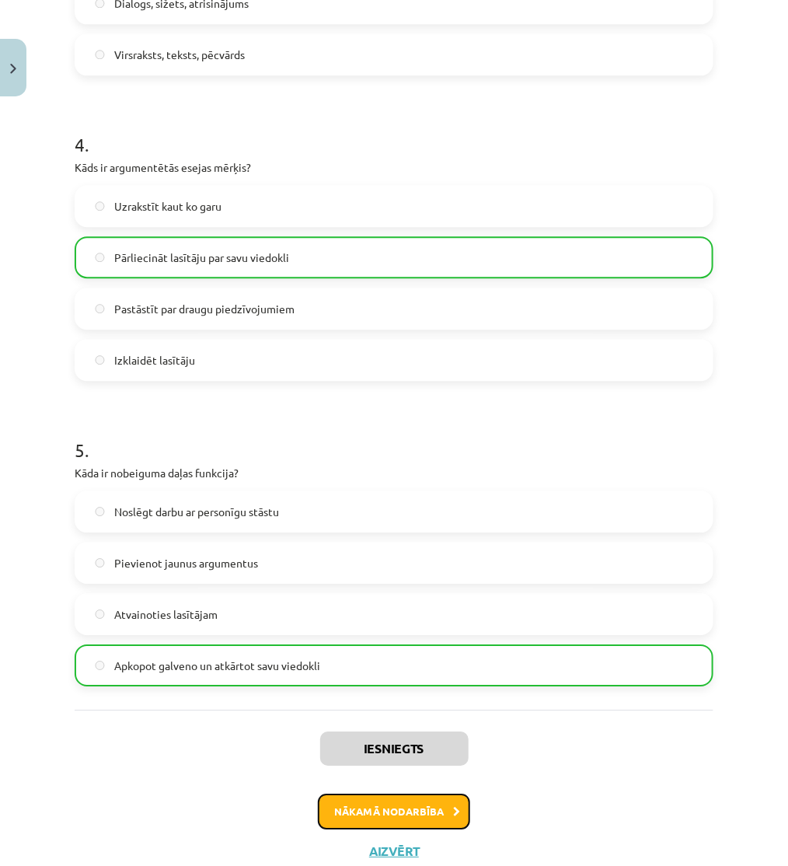
click at [350, 812] on button "Nākamā nodarbība" at bounding box center [394, 811] width 152 height 36
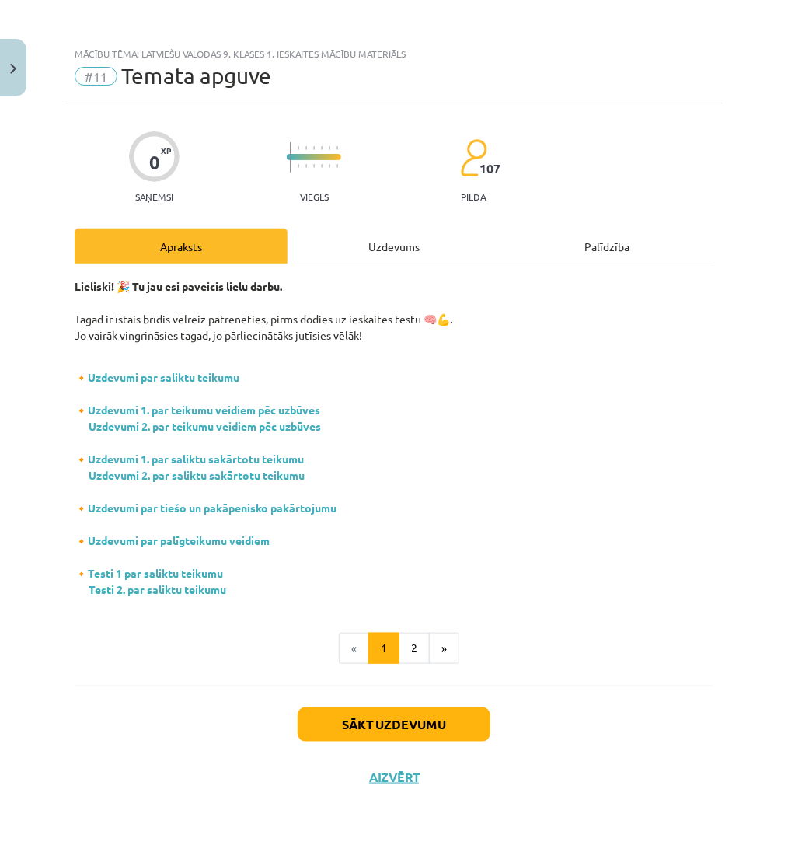
drag, startPoint x: 381, startPoint y: 251, endPoint x: 344, endPoint y: 286, distance: 50.6
click at [381, 251] on div "Uzdevums" at bounding box center [393, 245] width 213 height 35
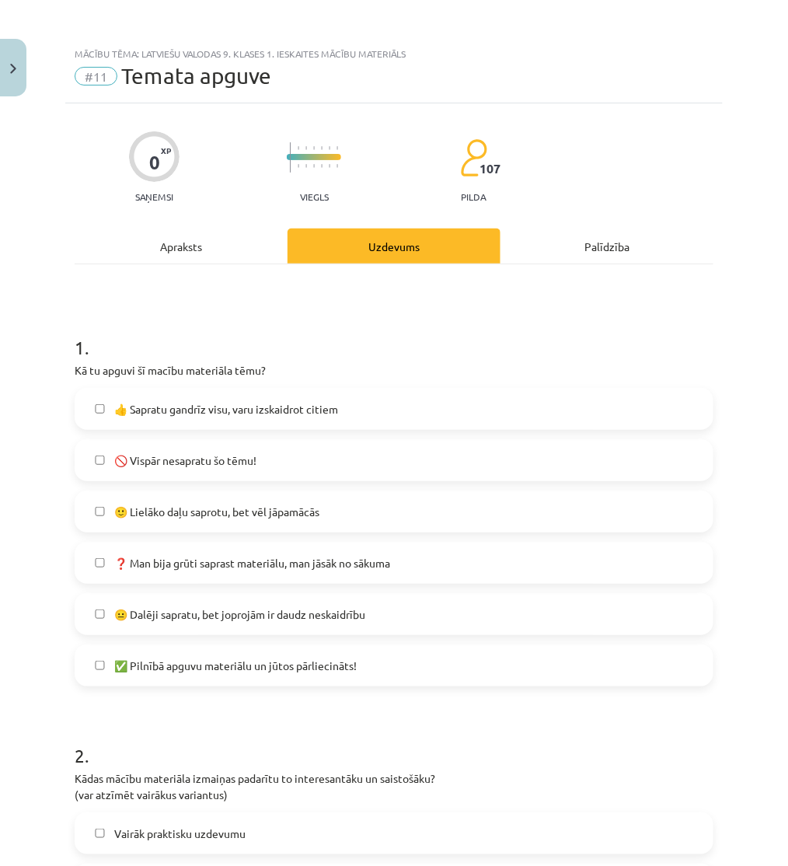
click at [241, 398] on label "👍 Sapratu gandrīz visu, varu izskaidrot citiem" at bounding box center [394, 408] width 636 height 39
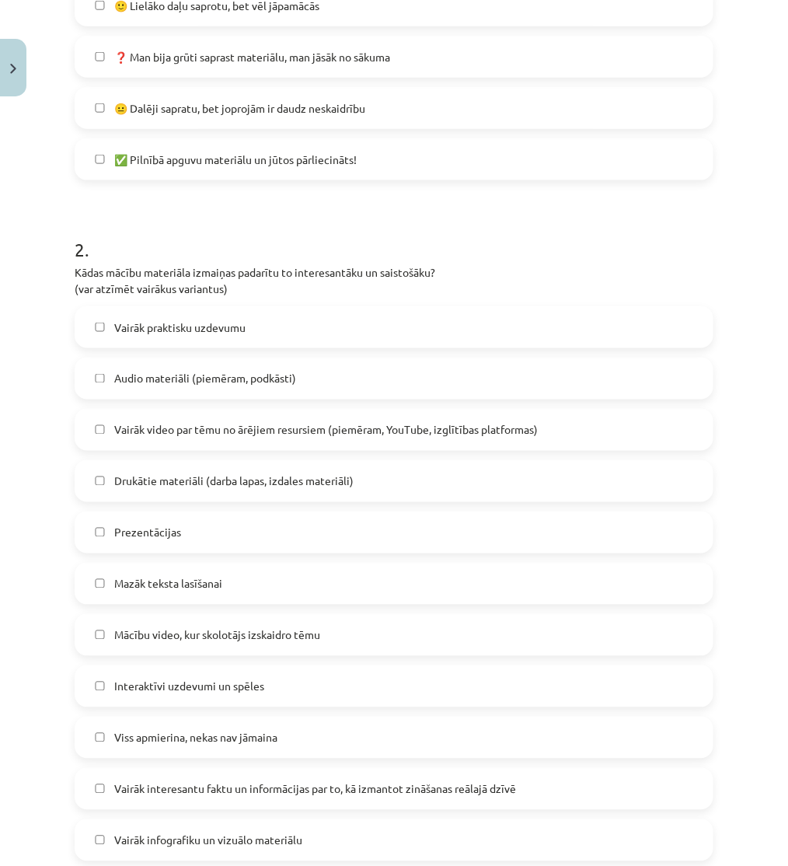
scroll to position [517, 0]
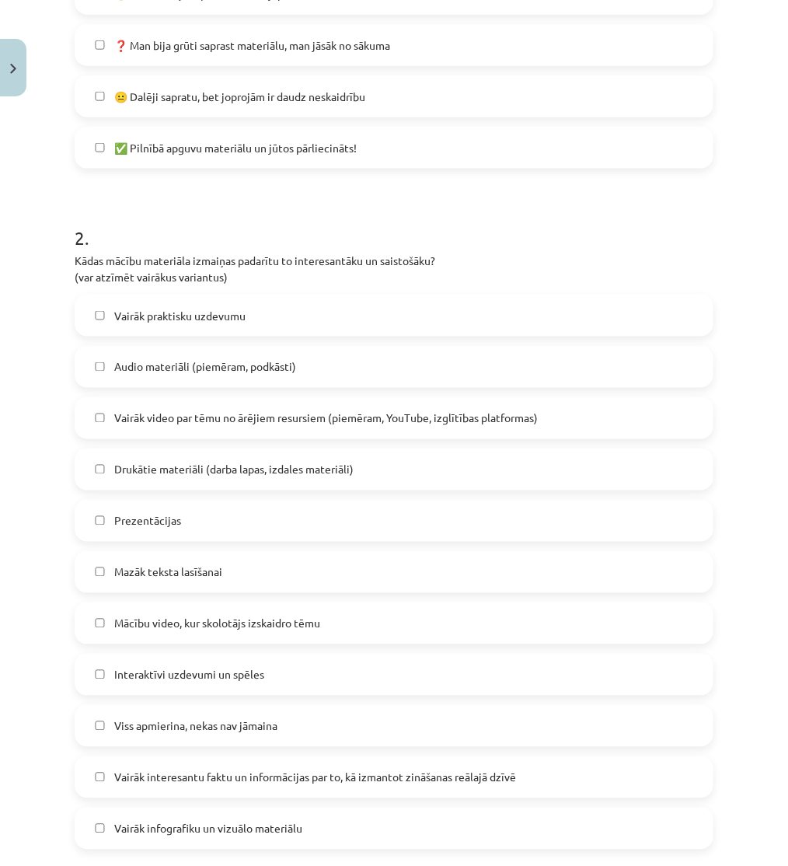
click at [210, 374] on span "Audio materiāli (piemēram, podkāsti)" at bounding box center [205, 367] width 182 height 16
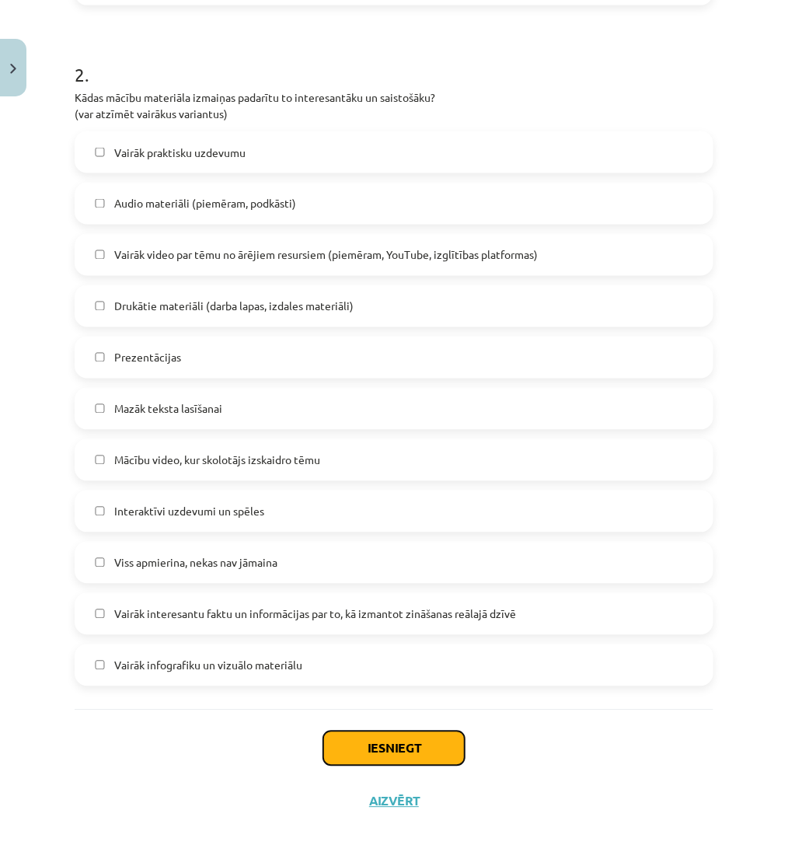
click at [386, 756] on button "Iesniegt" at bounding box center [393, 748] width 141 height 34
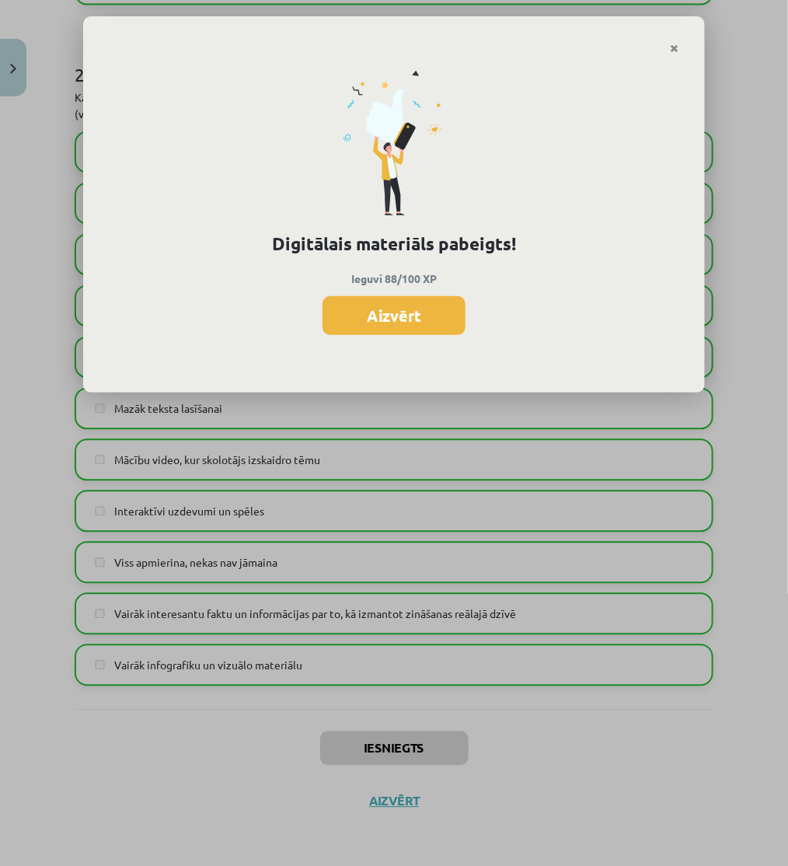
click at [416, 307] on button "Aizvērt" at bounding box center [393, 315] width 143 height 39
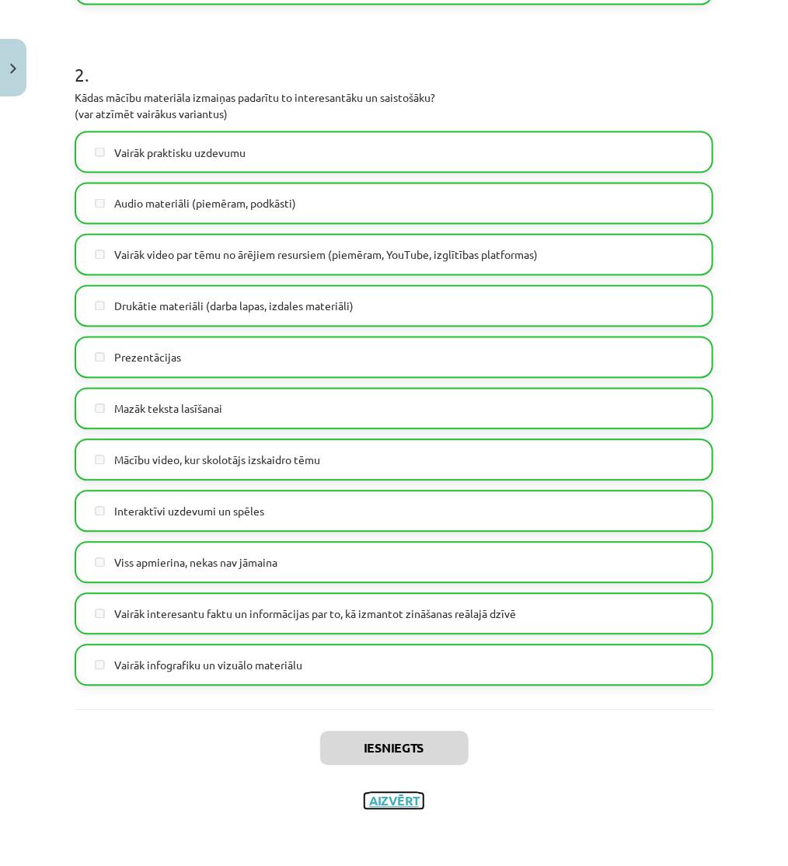
click at [396, 806] on button "Aizvērt" at bounding box center [393, 801] width 59 height 16
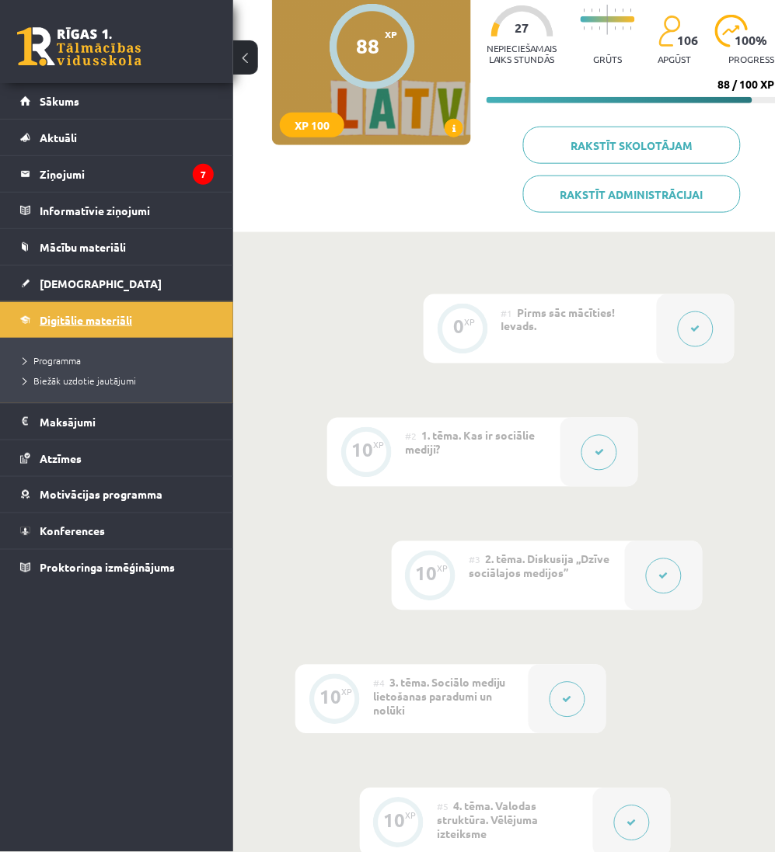
click at [82, 323] on span "Digitālie materiāli" at bounding box center [86, 320] width 92 height 14
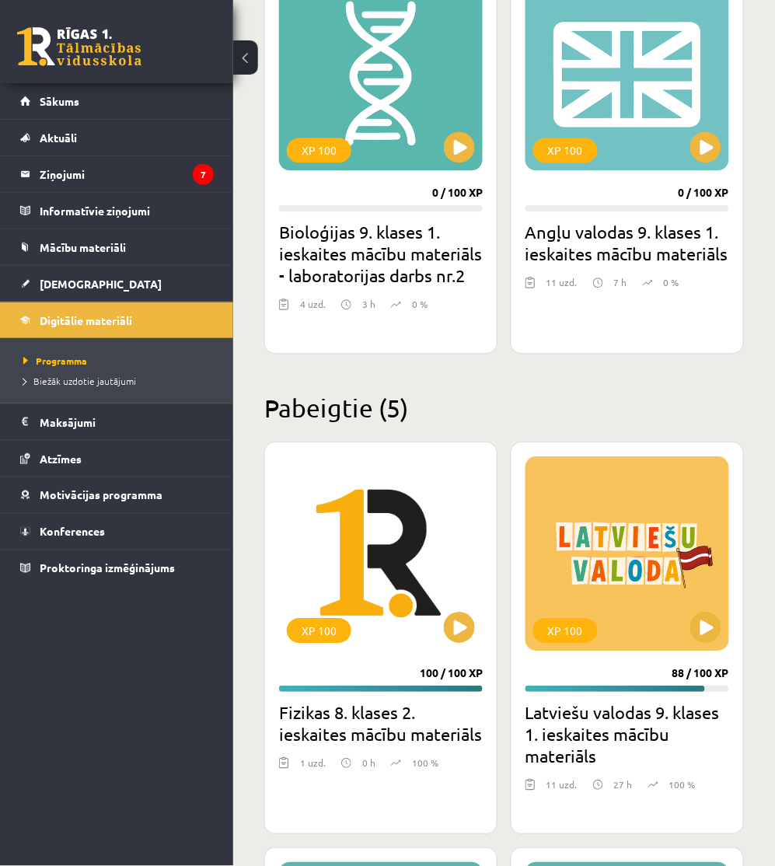
scroll to position [1208, 0]
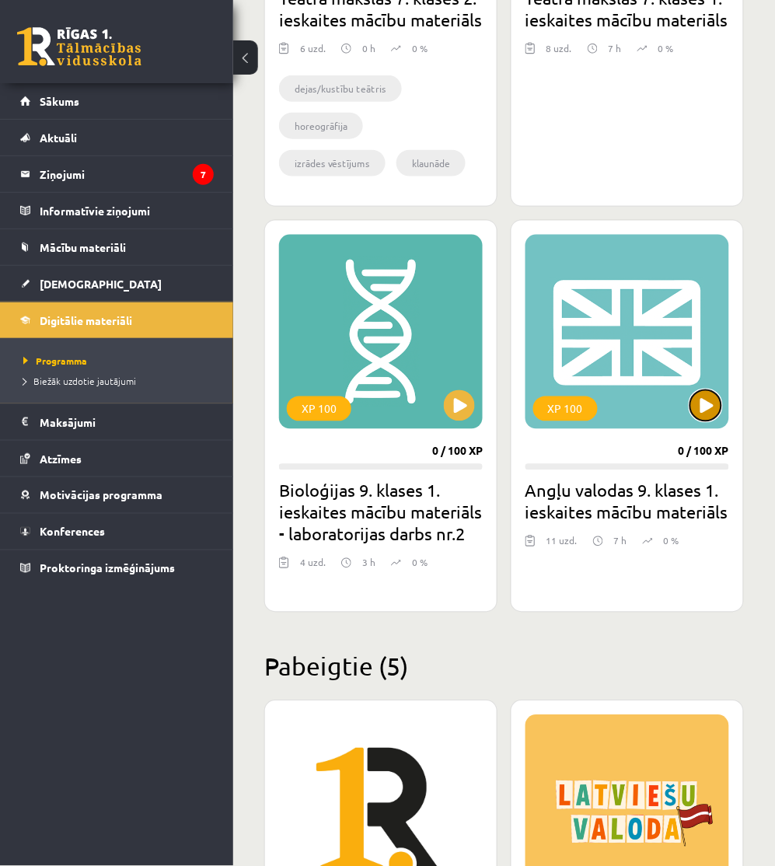
click at [694, 414] on button at bounding box center [705, 405] width 31 height 31
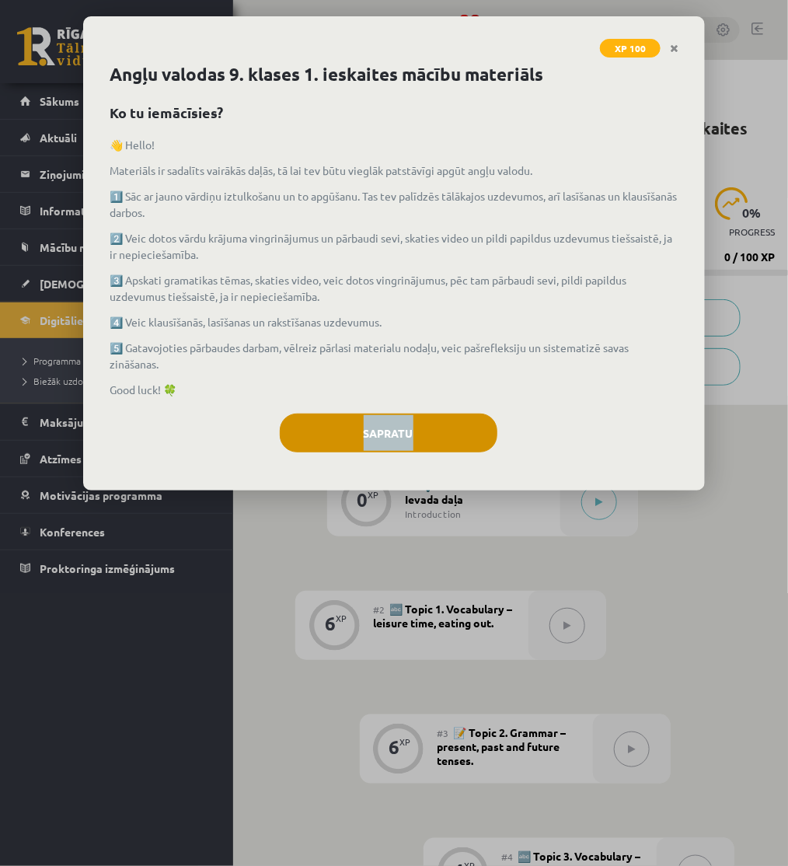
click at [420, 418] on div "Angļu valodas 9. klases 1. ieskaites mācību materiāls Ko tu iemācīsies? 👋 Hello…" at bounding box center [394, 275] width 622 height 429
click at [424, 441] on button "Sapratu" at bounding box center [389, 432] width 218 height 39
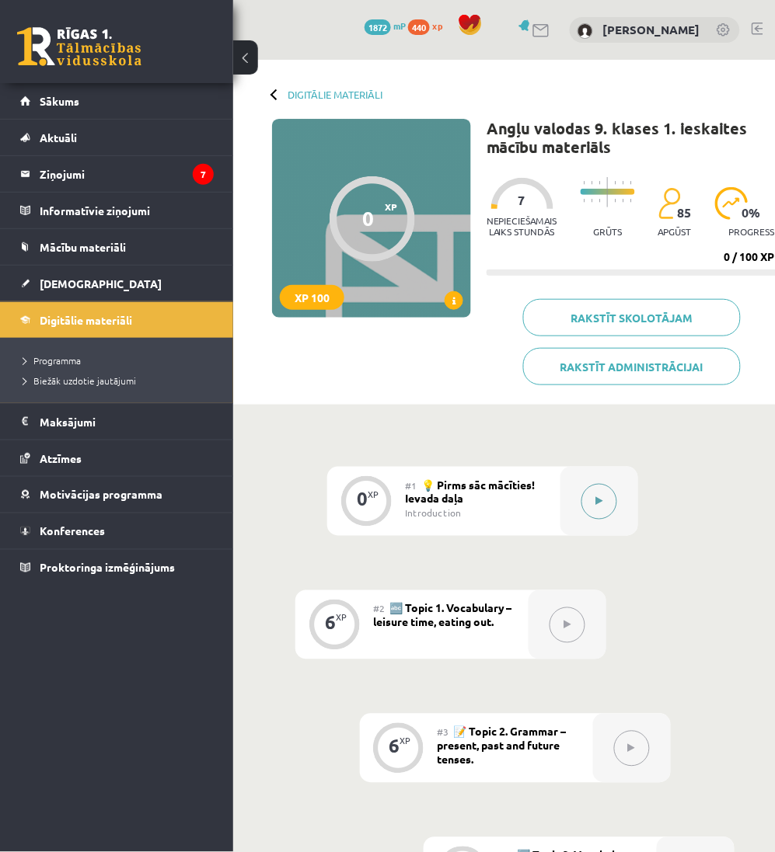
click at [600, 495] on button at bounding box center [599, 502] width 36 height 36
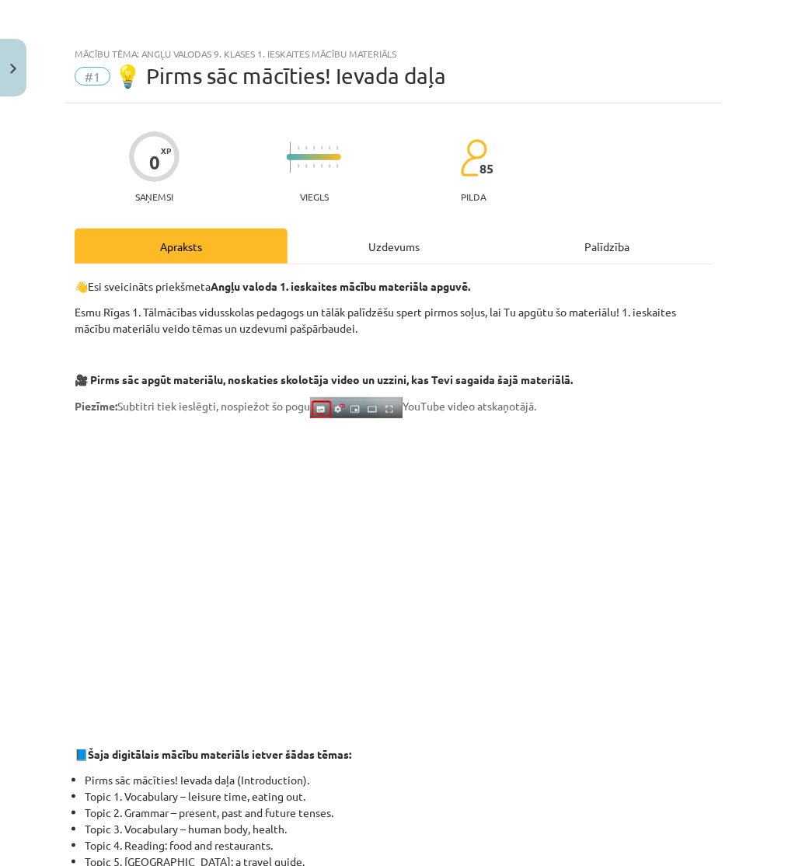
click at [433, 234] on div "Uzdevums" at bounding box center [393, 245] width 213 height 35
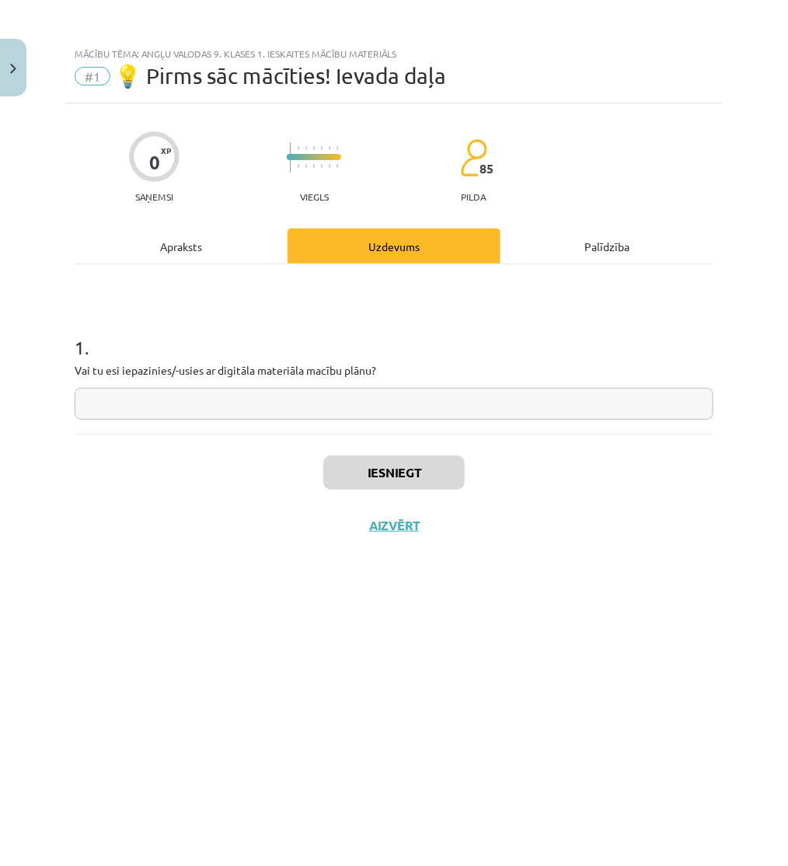
click at [150, 396] on input "text" at bounding box center [394, 404] width 639 height 32
type input "**"
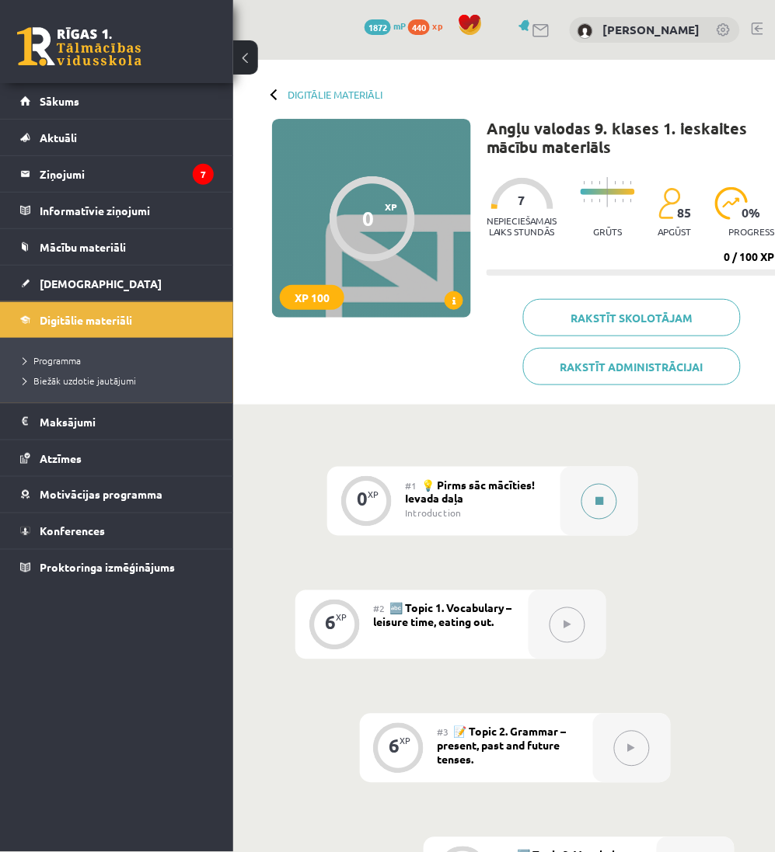
click at [610, 500] on button at bounding box center [599, 502] width 36 height 36
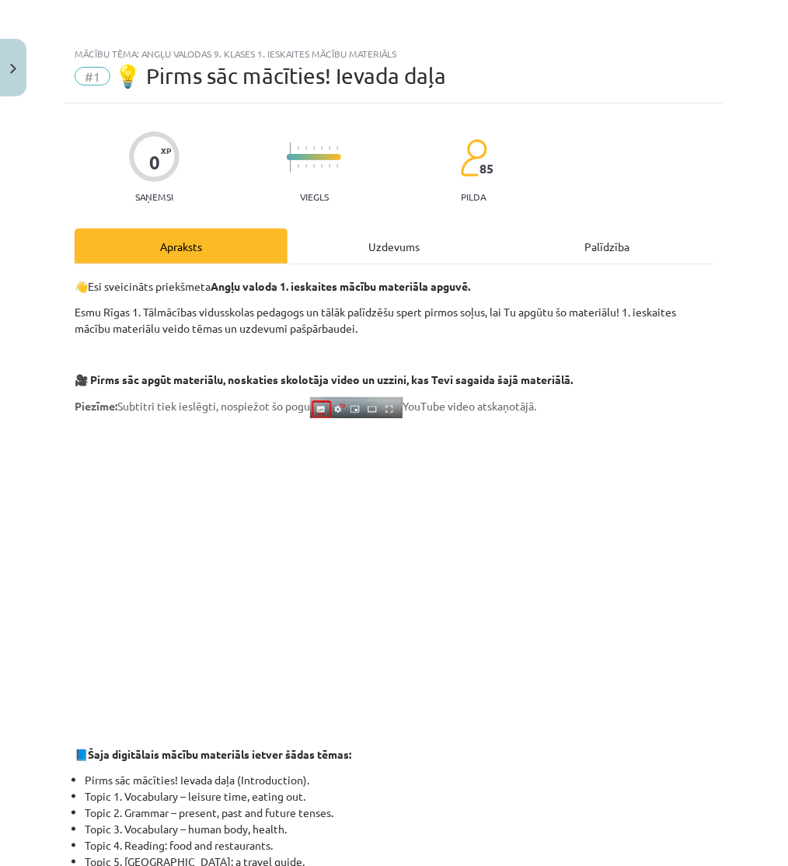
click at [484, 246] on div "Uzdevums" at bounding box center [393, 245] width 213 height 35
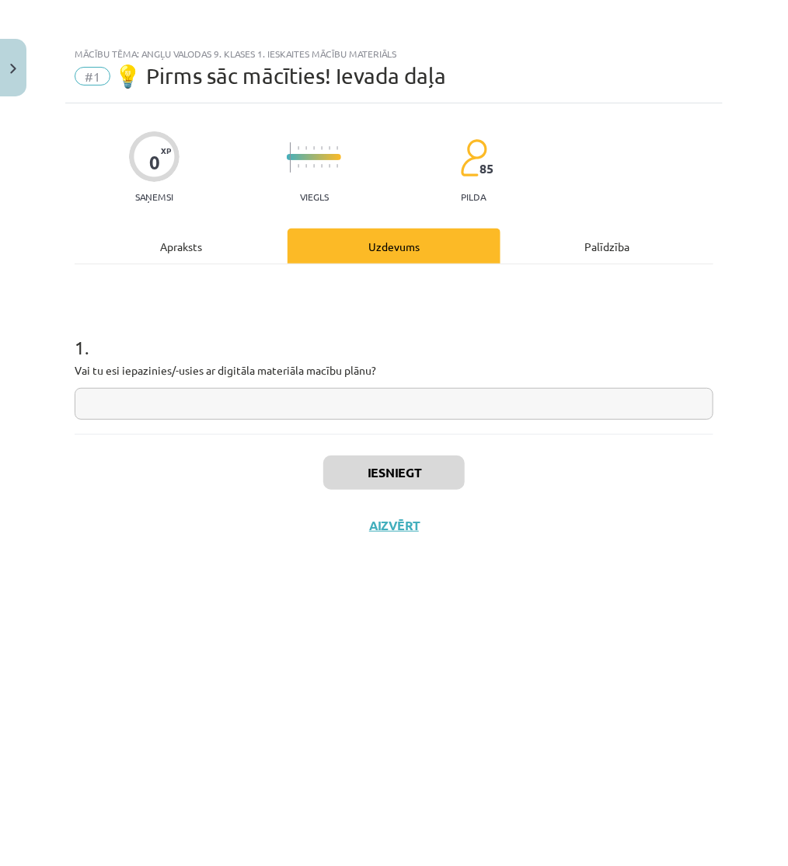
click at [225, 404] on input "text" at bounding box center [394, 404] width 639 height 32
type input "**"
click at [398, 463] on button "Iesniegt" at bounding box center [393, 472] width 141 height 34
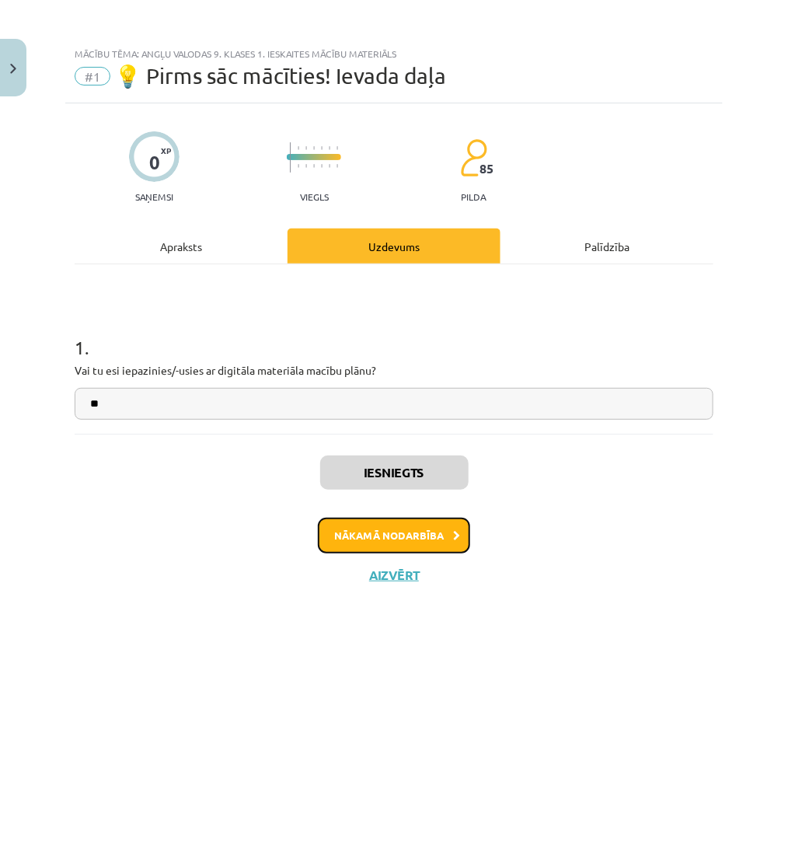
click at [402, 526] on button "Nākamā nodarbība" at bounding box center [394, 535] width 152 height 36
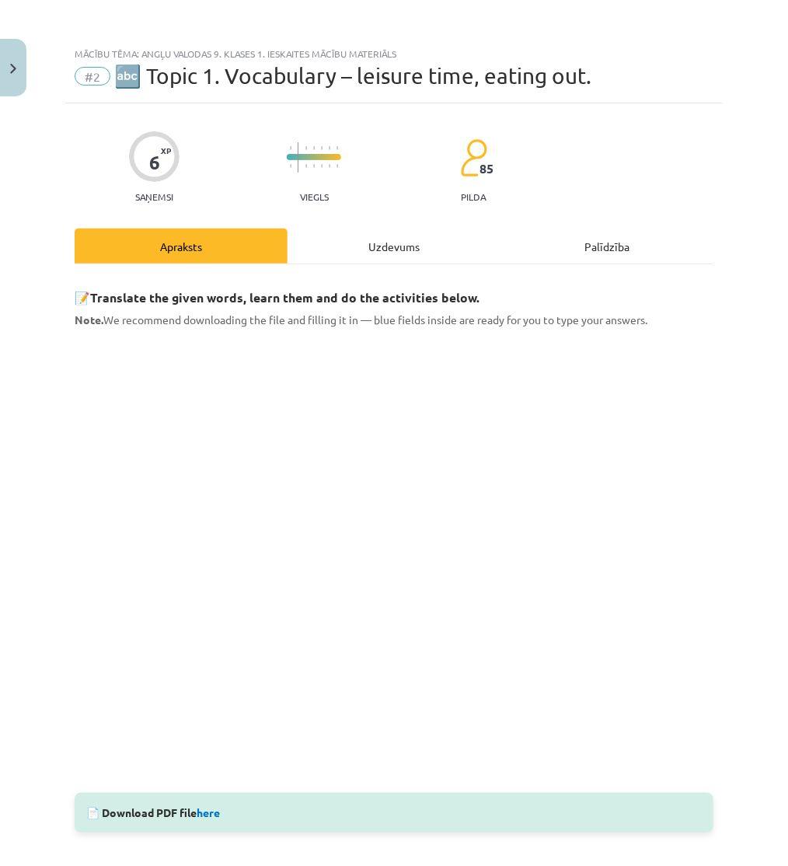
click at [414, 249] on div "Uzdevums" at bounding box center [393, 245] width 213 height 35
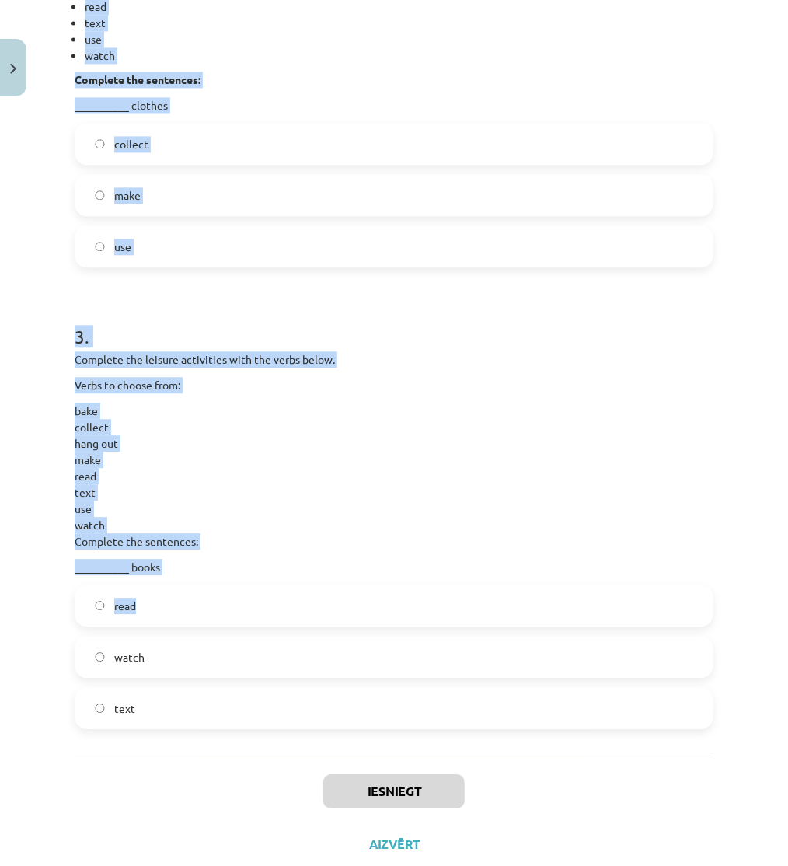
scroll to position [991, 0]
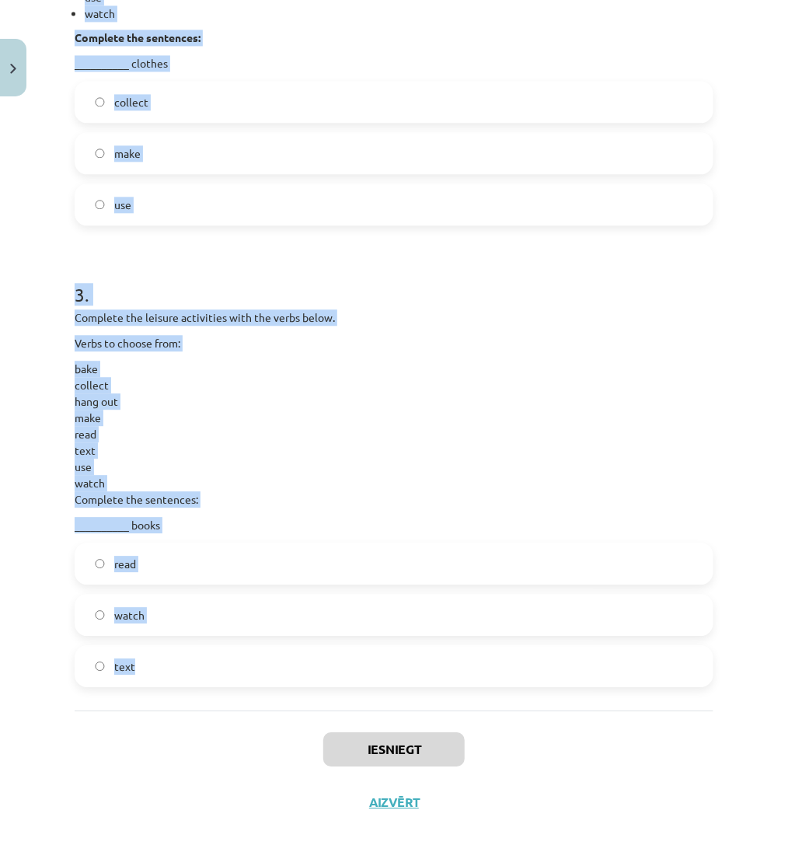
drag, startPoint x: 68, startPoint y: 303, endPoint x: 397, endPoint y: 663, distance: 487.3
copy form "1 . Complete the leisure activities with the verbs below. Verbs to choose from:…"
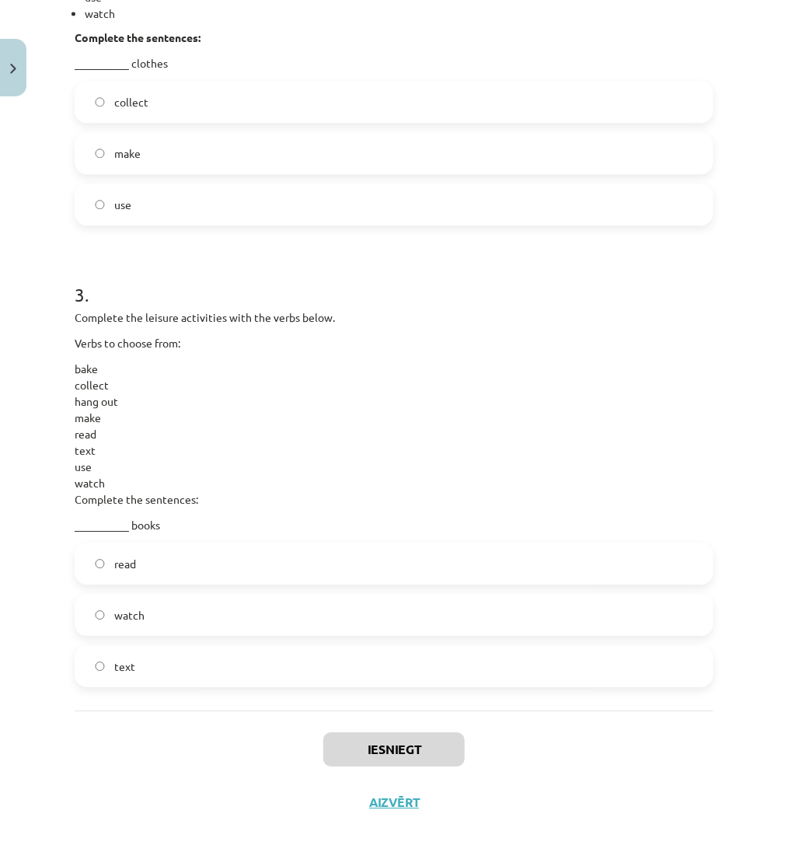
click at [101, 793] on div "Iesniegt Aizvērt" at bounding box center [394, 764] width 639 height 109
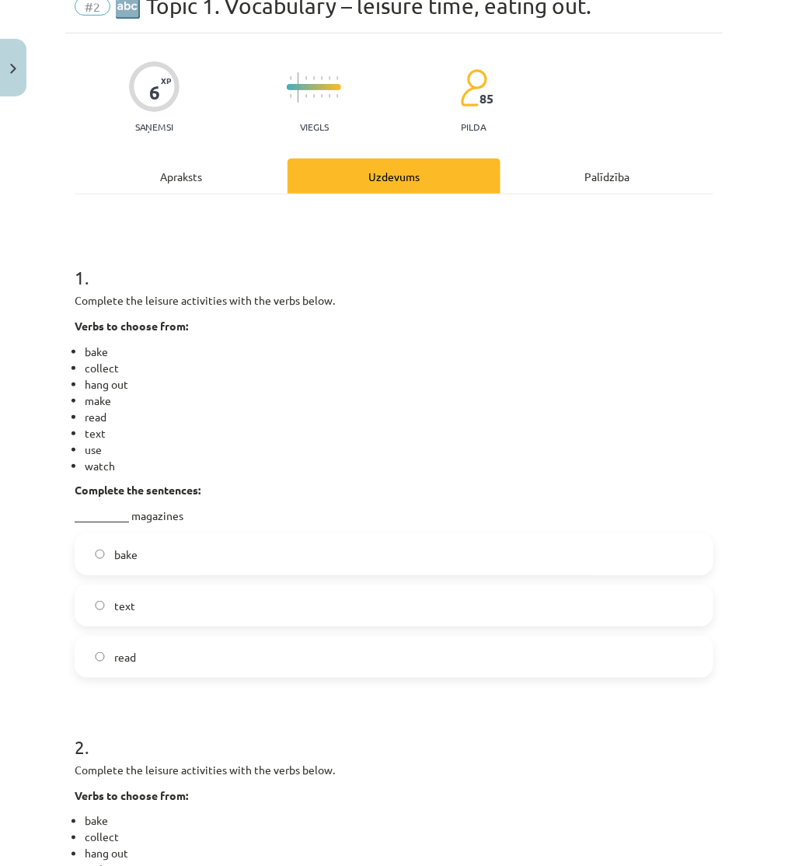
scroll to position [0, 0]
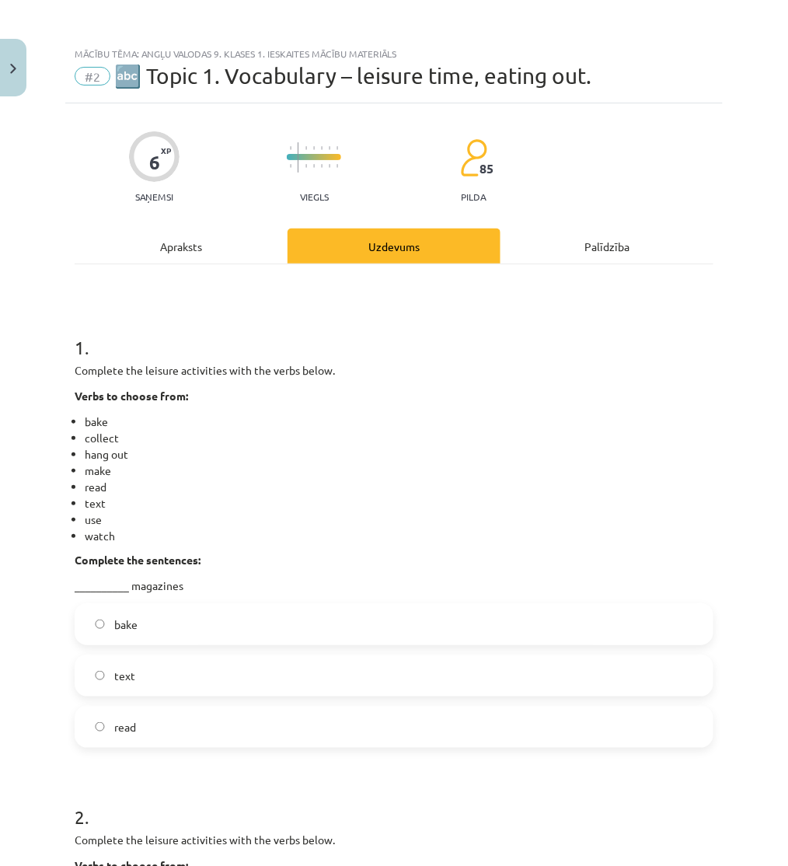
click at [138, 719] on label "read" at bounding box center [394, 726] width 636 height 39
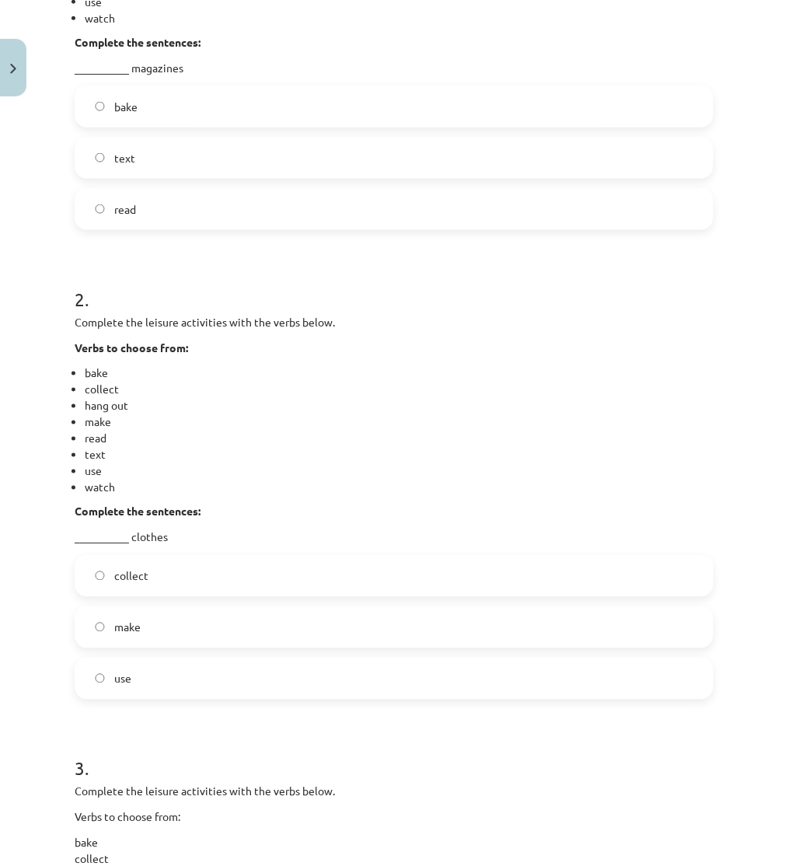
click at [152, 611] on label "make" at bounding box center [394, 627] width 636 height 39
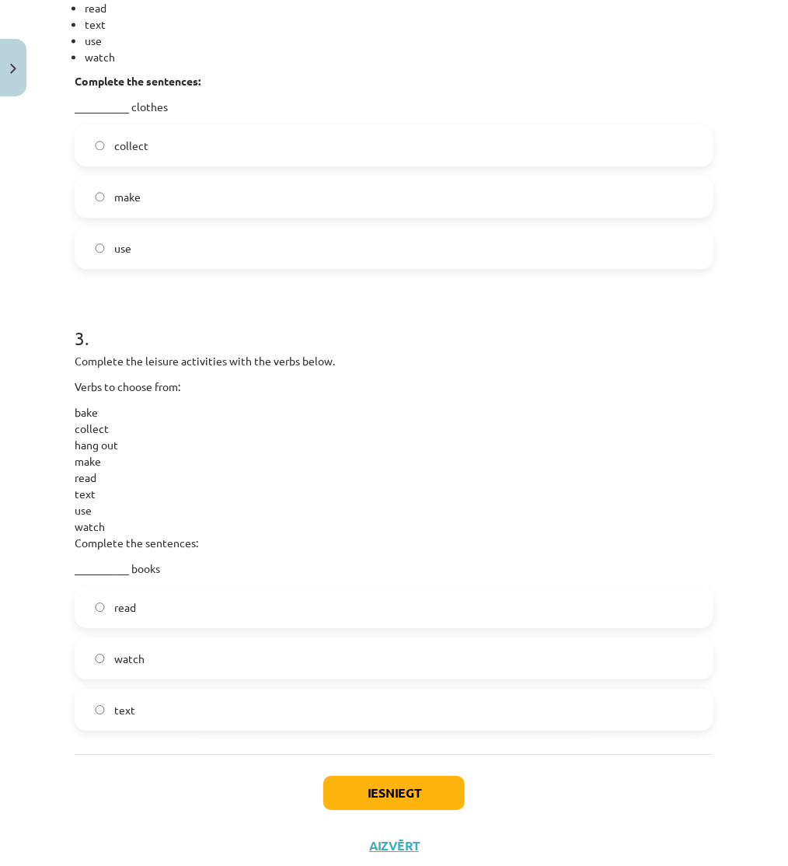
scroll to position [949, 0]
click at [145, 607] on label "read" at bounding box center [394, 605] width 636 height 39
click at [414, 796] on button "Iesniegt" at bounding box center [393, 791] width 141 height 34
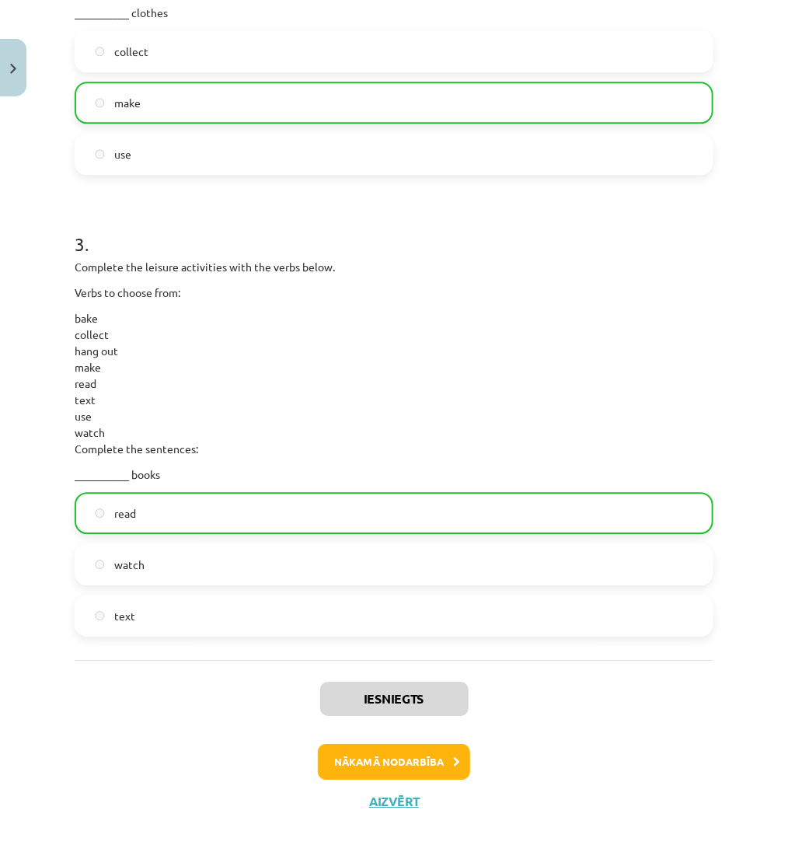
click at [385, 782] on div "Iesniegts Nākamā nodarbība Aizvērt" at bounding box center [394, 739] width 639 height 159
click at [393, 765] on button "Nākamā nodarbība" at bounding box center [394, 762] width 152 height 36
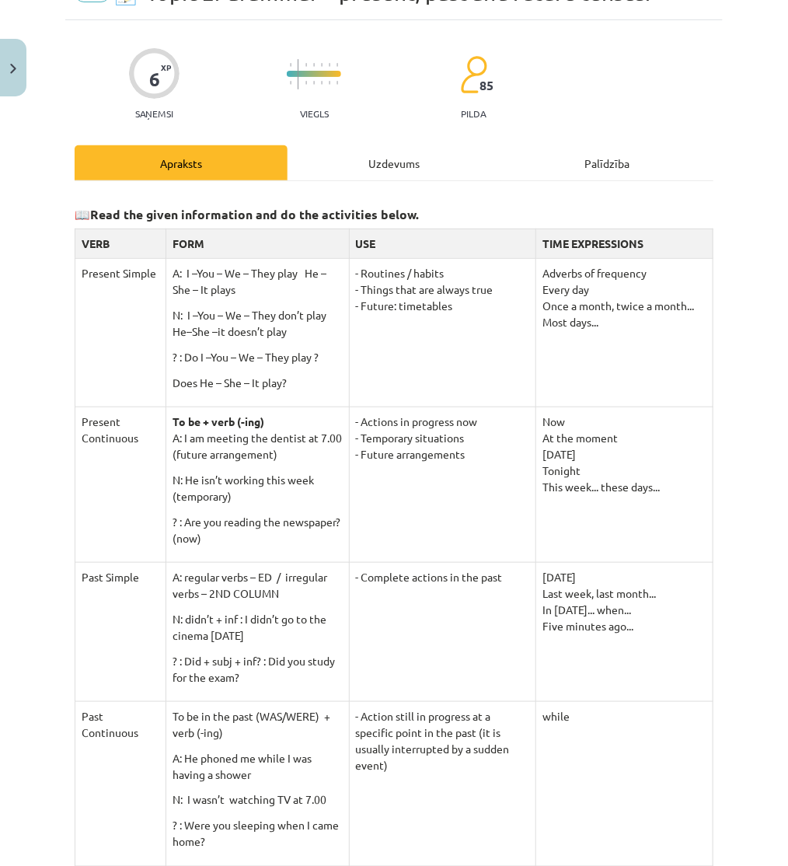
scroll to position [39, 0]
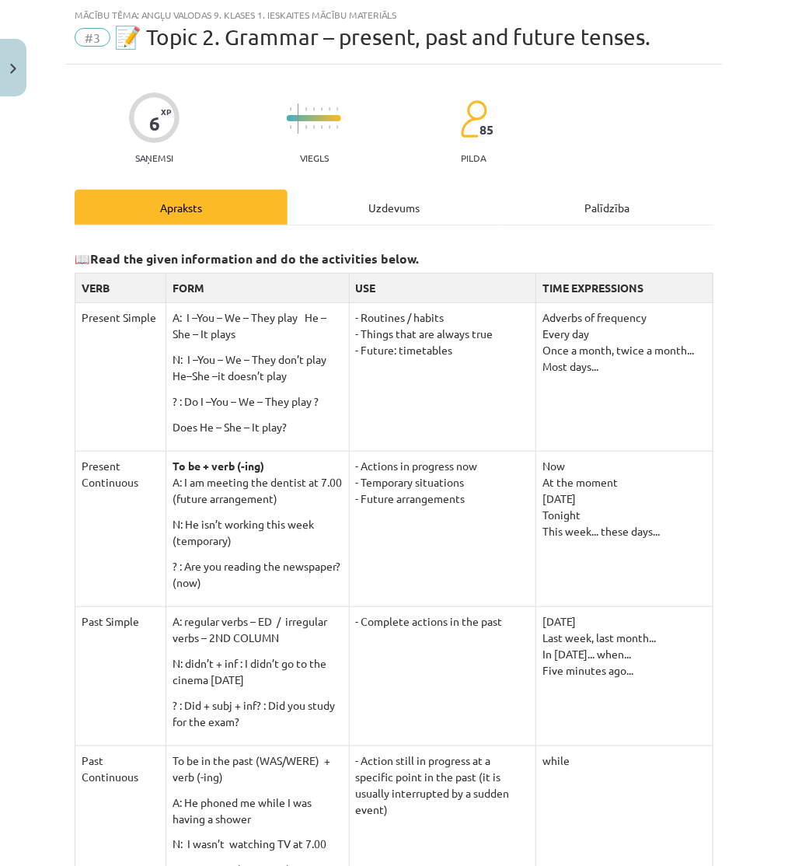
click at [392, 192] on div "Uzdevums" at bounding box center [393, 207] width 213 height 35
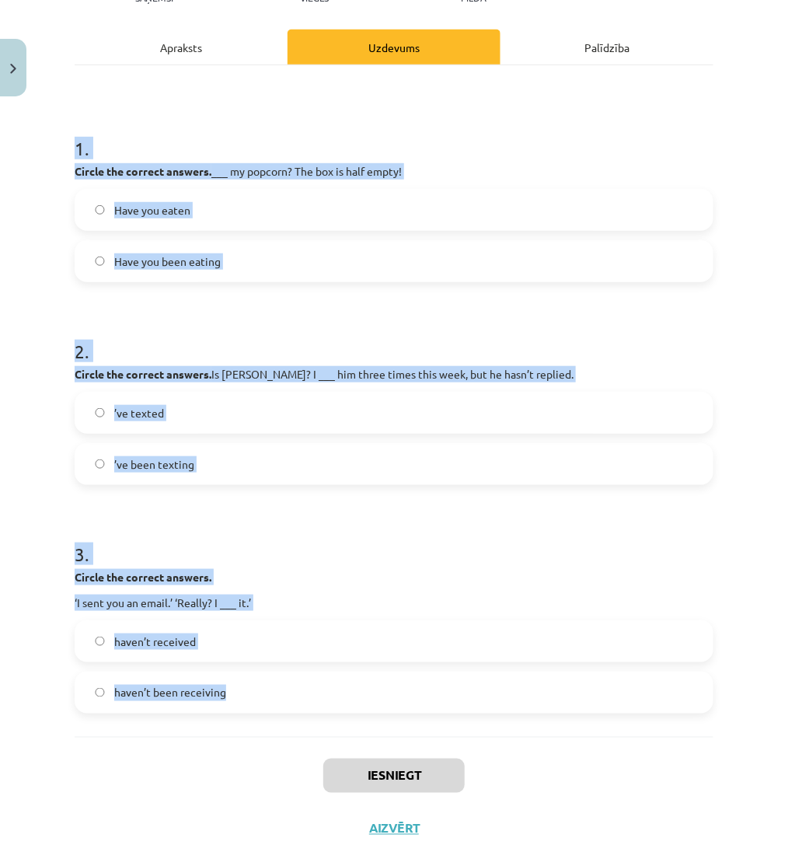
scroll to position [226, 0]
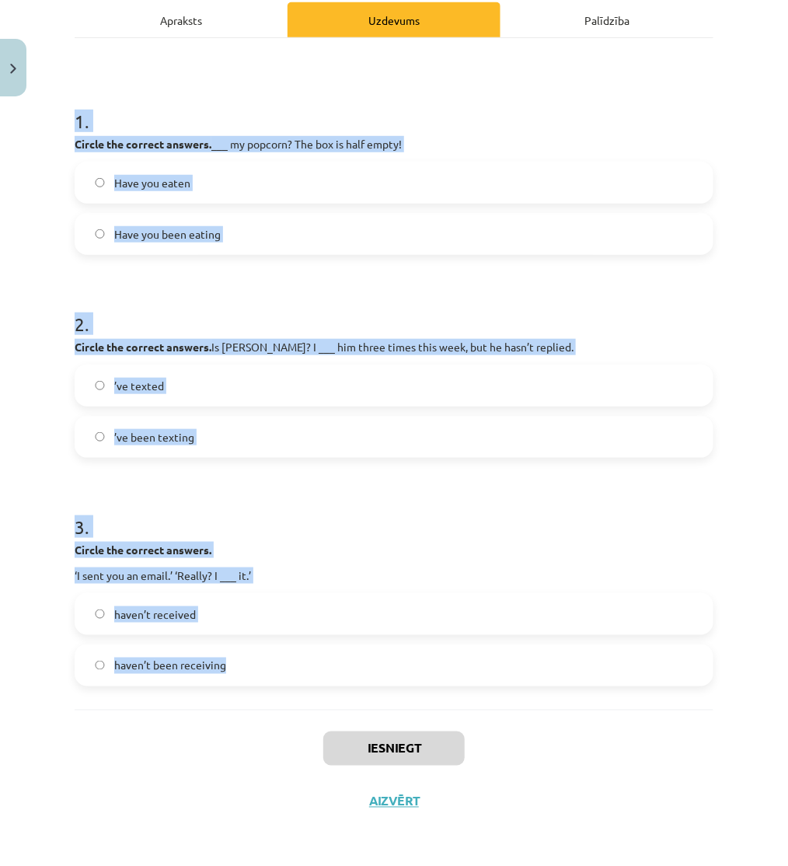
drag, startPoint x: 120, startPoint y: 306, endPoint x: 503, endPoint y: 665, distance: 524.4
click at [503, 665] on div "6 XP Saņemsi Viegls 85 pilda Apraksts Uzdevums Palīdzība 1 . Circle the correct…" at bounding box center [393, 352] width 657 height 950
copy form "1 . Circle the correct answers. ___ my popcorn? The box is half empty! Have you…"
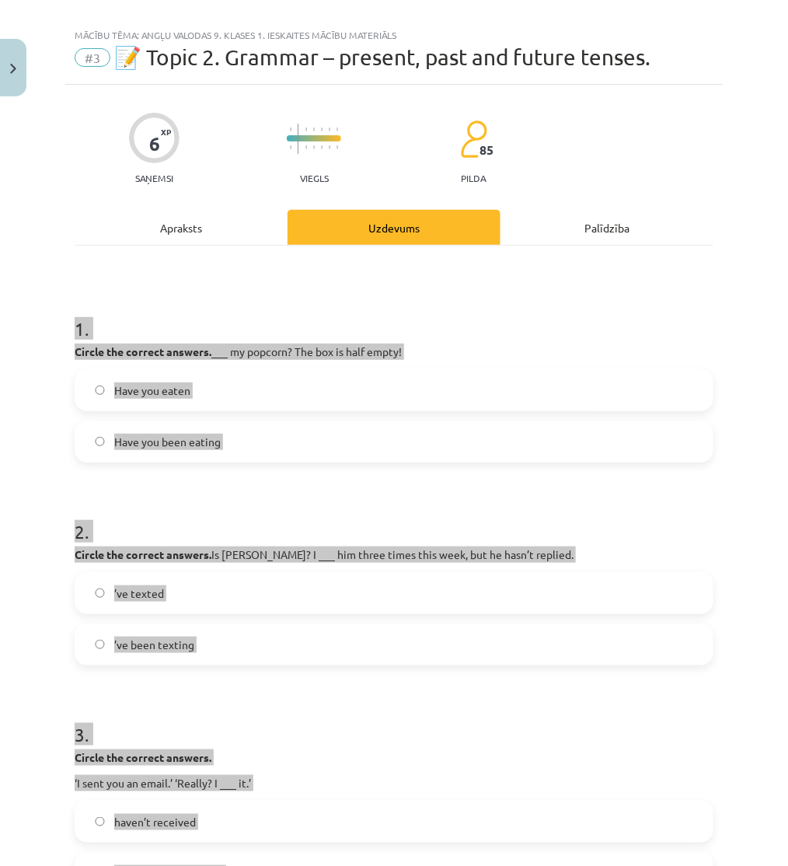
scroll to position [0, 0]
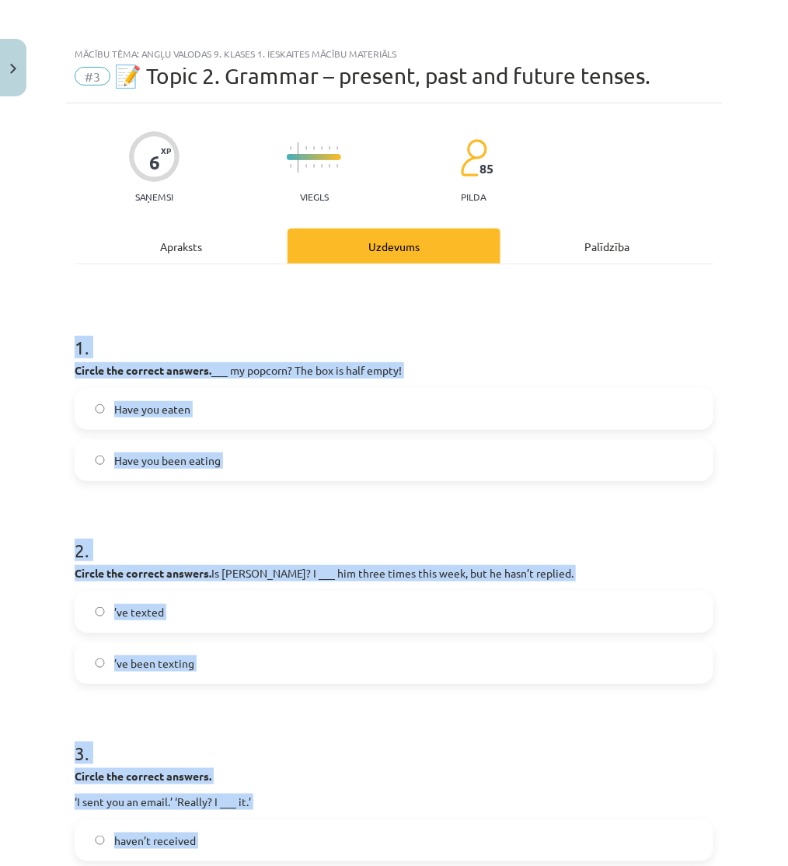
click at [75, 454] on div "Have you been eating" at bounding box center [394, 460] width 639 height 42
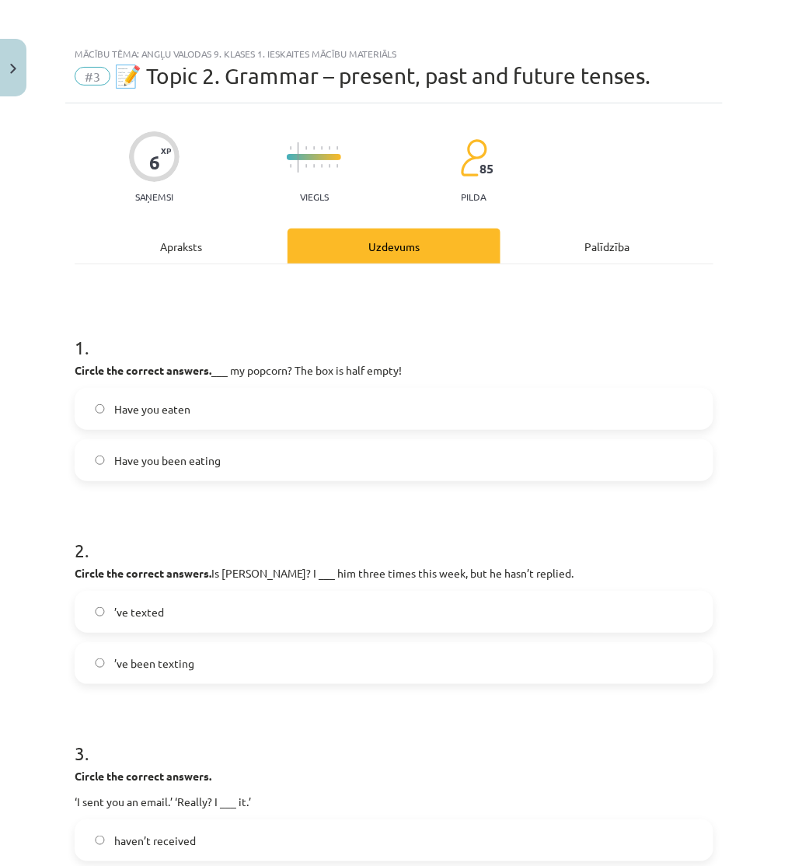
click at [119, 456] on span "Have you been eating" at bounding box center [167, 460] width 106 height 16
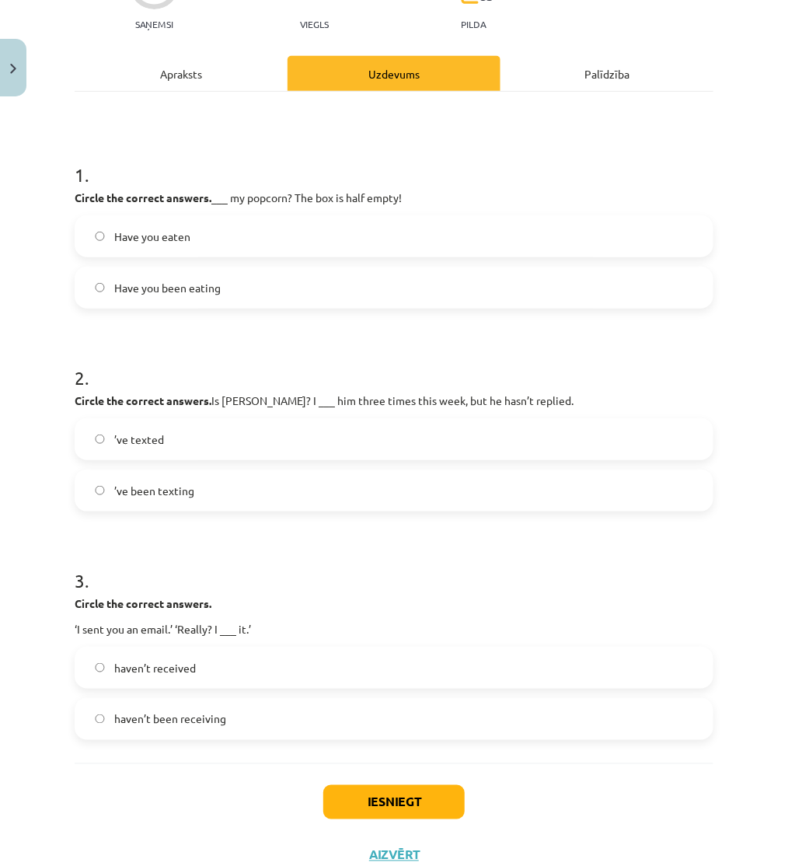
click at [163, 493] on span "’ve been texting" at bounding box center [154, 490] width 80 height 16
click at [164, 434] on label "’ve texted" at bounding box center [394, 439] width 636 height 39
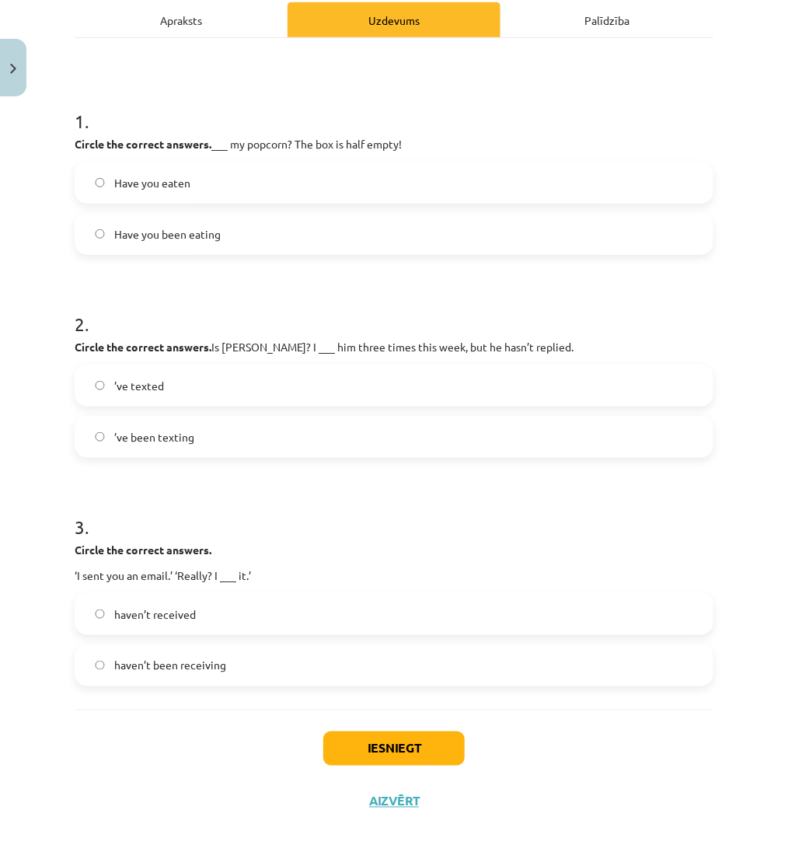
click at [204, 668] on span "haven’t been receiving" at bounding box center [170, 665] width 112 height 16
click at [252, 619] on label "haven’t received" at bounding box center [394, 613] width 636 height 39
click at [381, 763] on button "Iesniegt" at bounding box center [393, 748] width 141 height 34
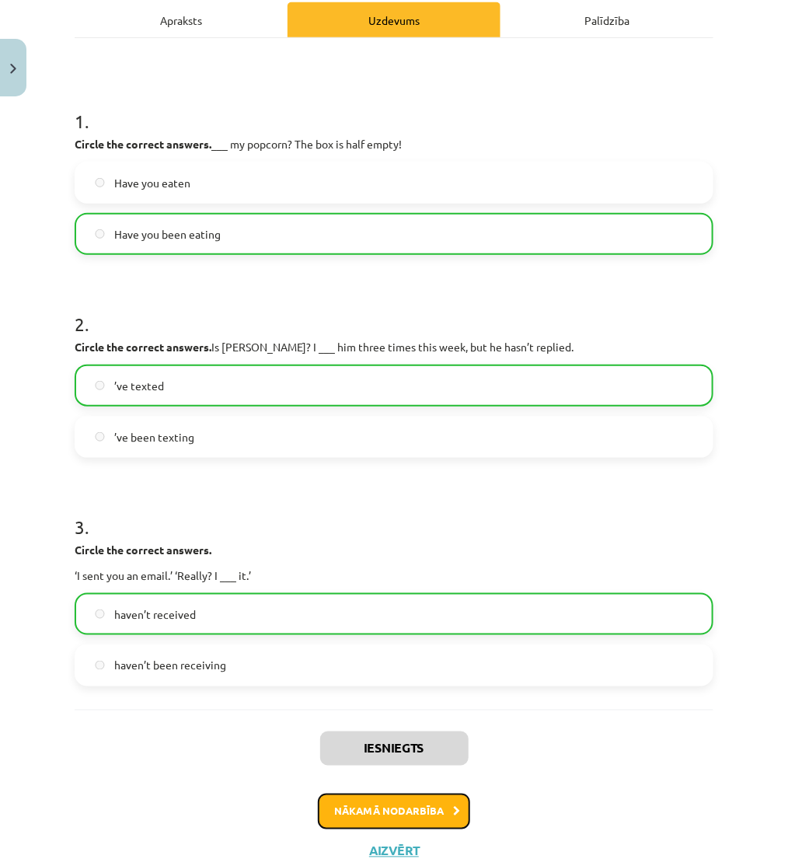
click at [357, 795] on button "Nākamā nodarbība" at bounding box center [394, 811] width 152 height 36
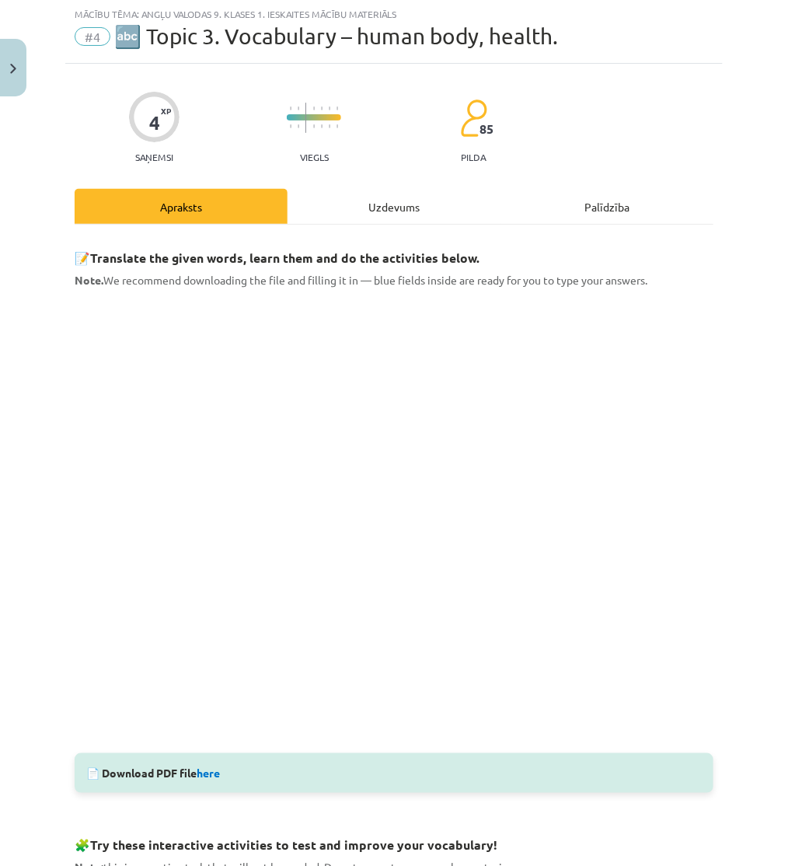
scroll to position [39, 0]
click at [323, 214] on div "Uzdevums" at bounding box center [393, 207] width 213 height 35
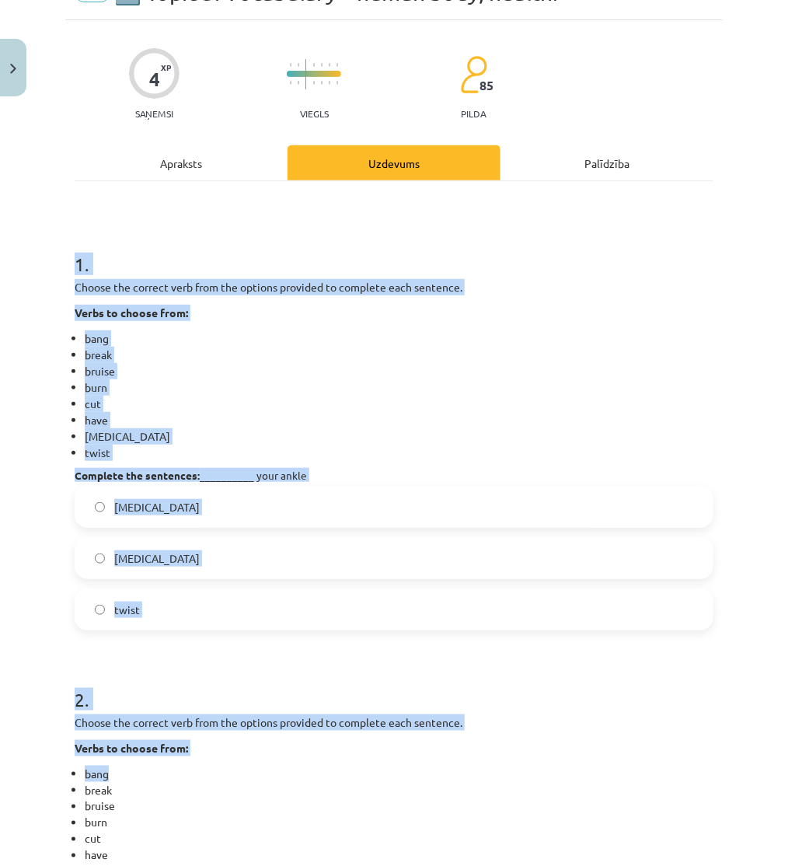
scroll to position [462, 0]
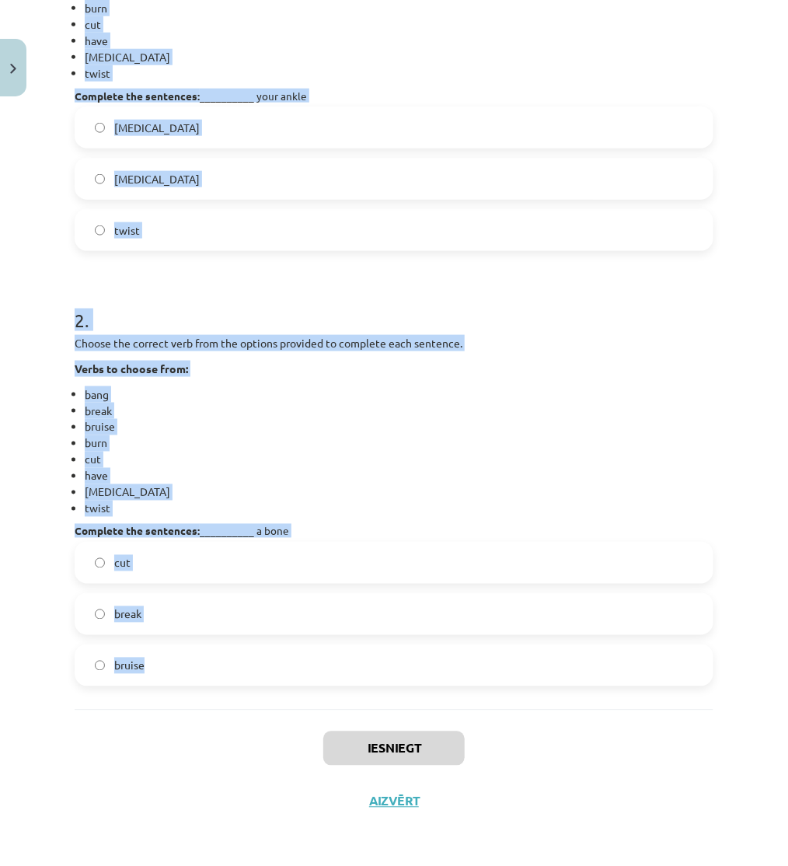
drag, startPoint x: 176, startPoint y: 345, endPoint x: 375, endPoint y: 662, distance: 374.2
click at [375, 662] on div "Mācību tēma: Angļu valodas 9. klases 1. ieskaites mācību materiāls #4 🔤 Topic 3…" at bounding box center [394, 433] width 788 height 866
copy form "1 . Choose the correct verb from the options provided to complete each sentence…"
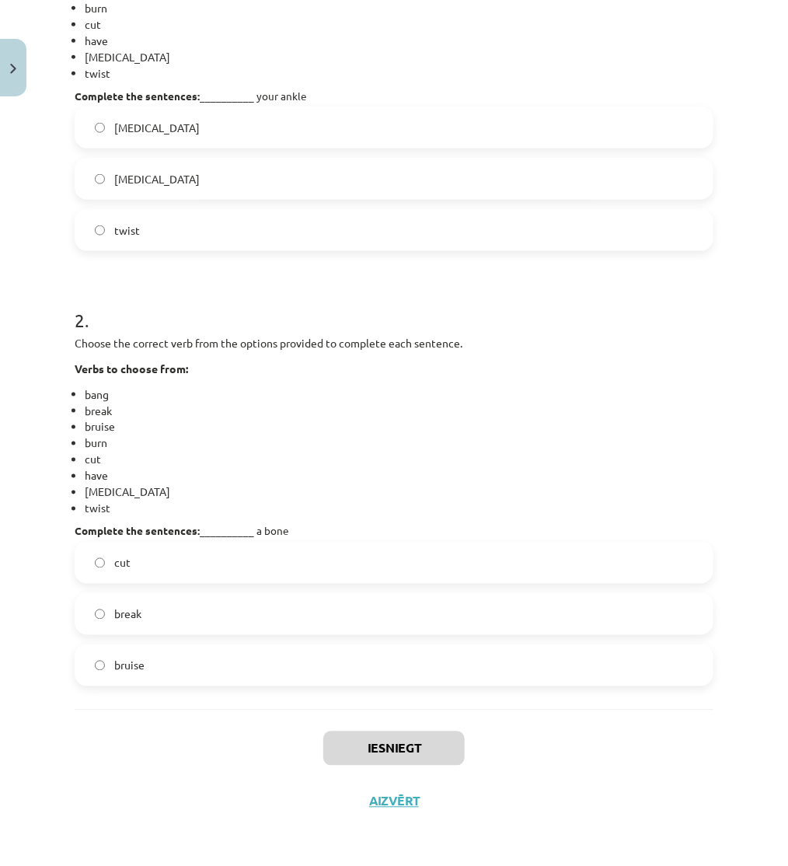
click at [127, 765] on div "Iesniegt Aizvērt" at bounding box center [394, 763] width 639 height 109
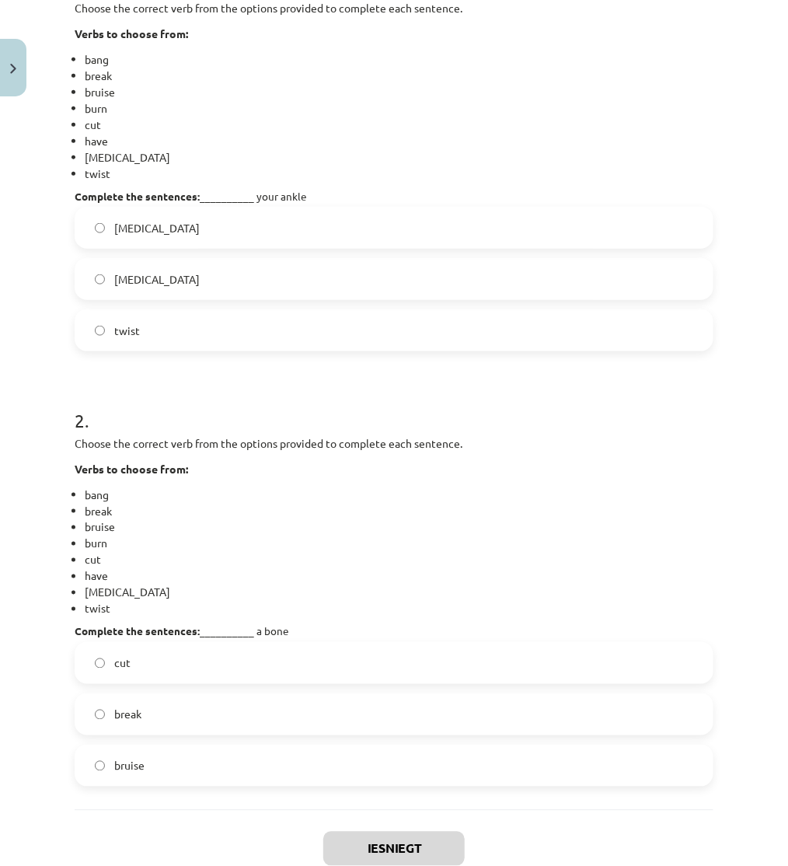
scroll to position [204, 0]
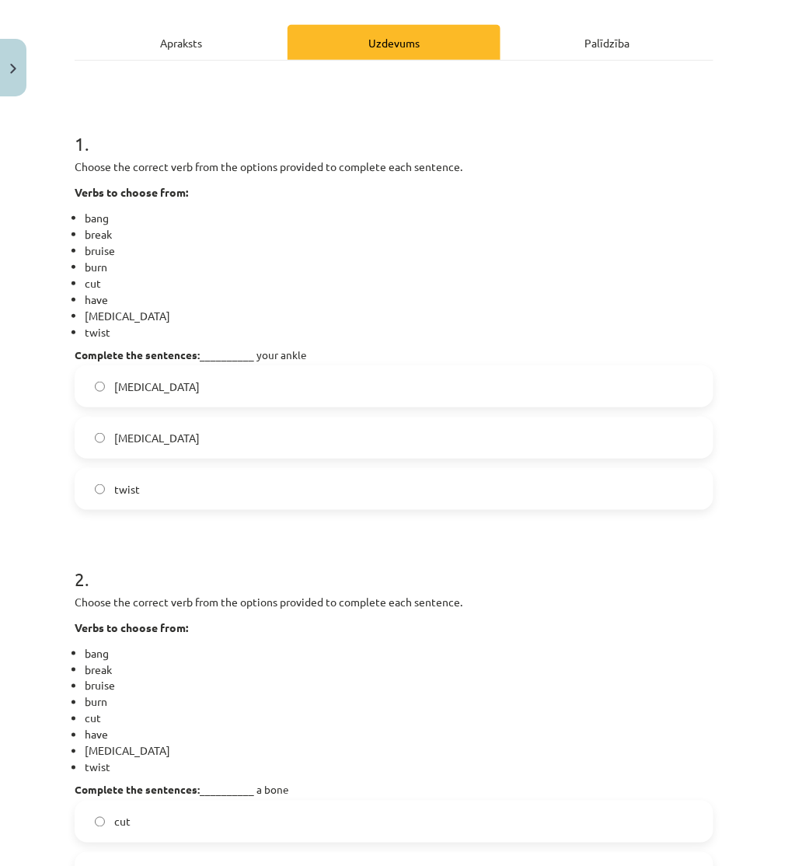
click at [145, 486] on label "twist" at bounding box center [394, 488] width 636 height 39
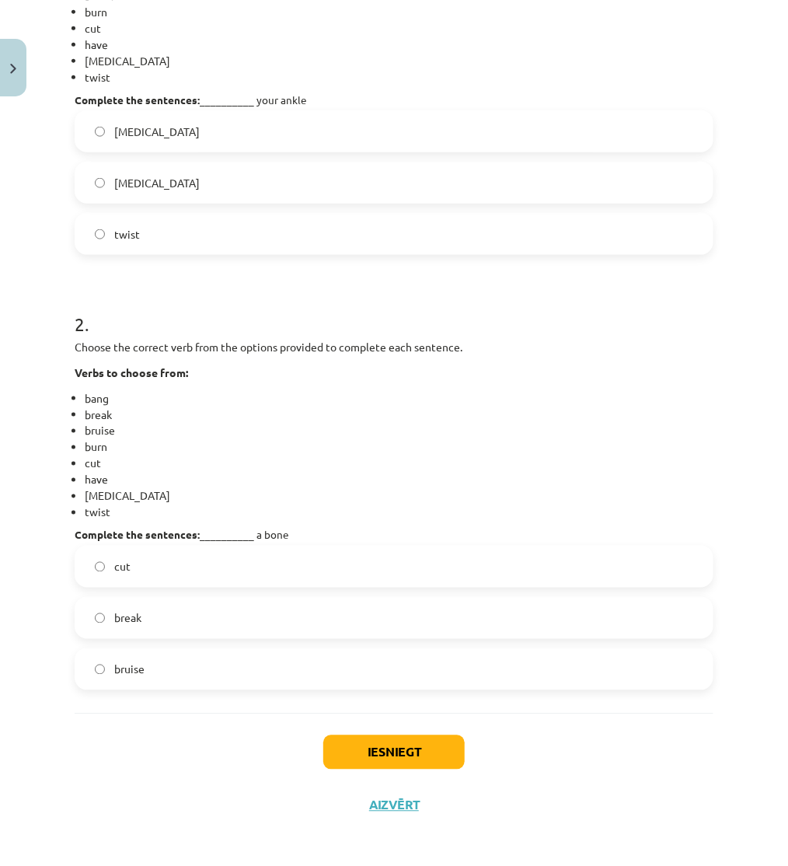
scroll to position [462, 0]
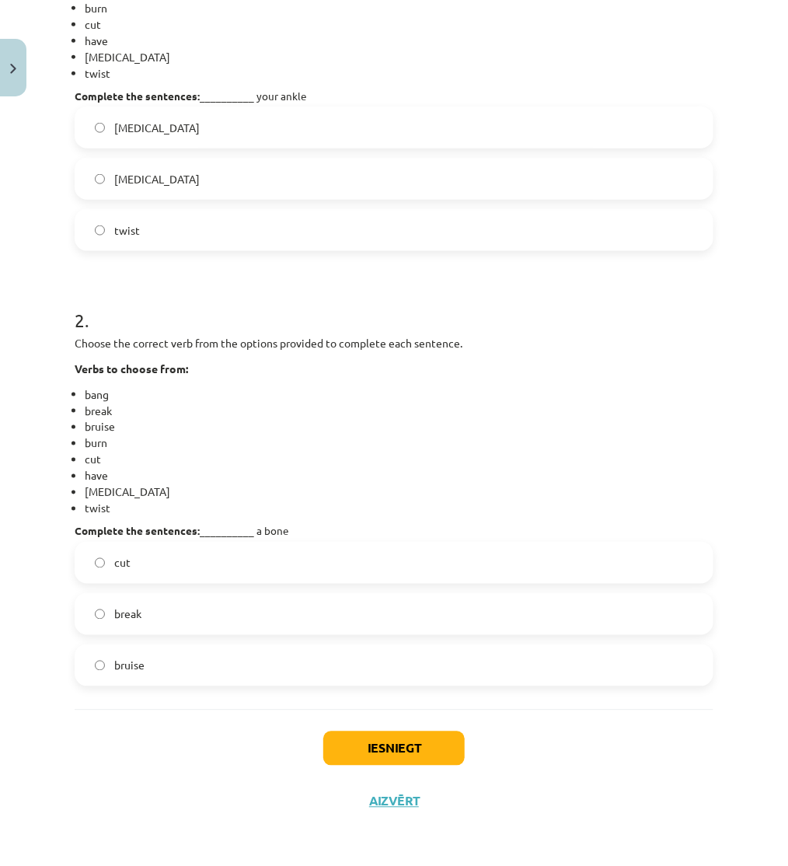
click at [152, 620] on label "break" at bounding box center [394, 613] width 636 height 39
click at [374, 733] on button "Iesniegt" at bounding box center [393, 748] width 141 height 34
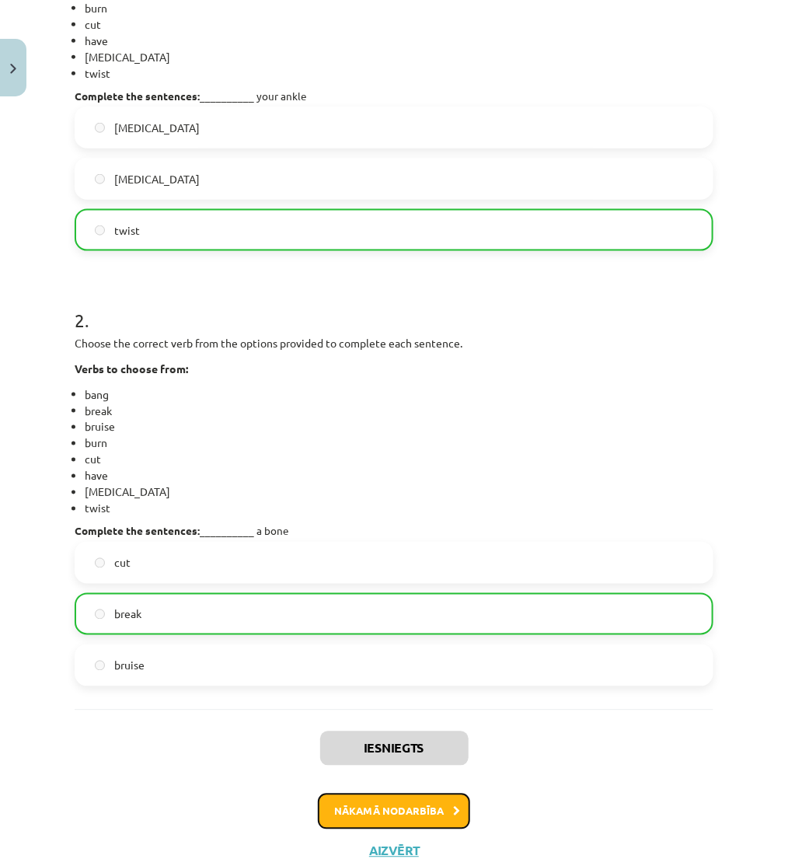
click at [404, 818] on button "Nākamā nodarbība" at bounding box center [394, 811] width 152 height 36
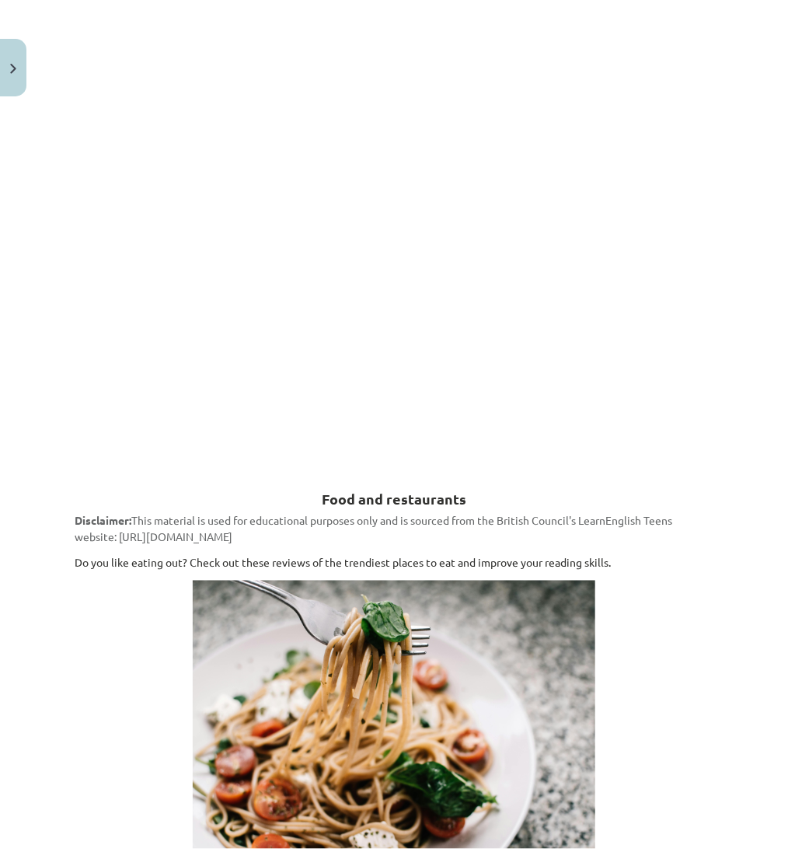
scroll to position [39, 0]
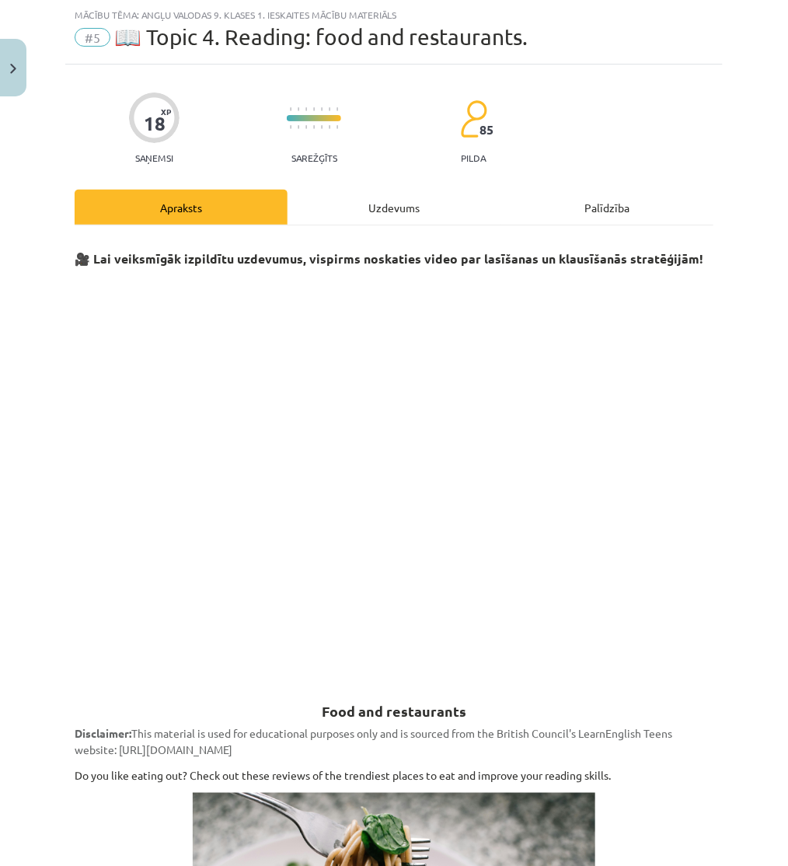
click at [373, 210] on div "Uzdevums" at bounding box center [393, 207] width 213 height 35
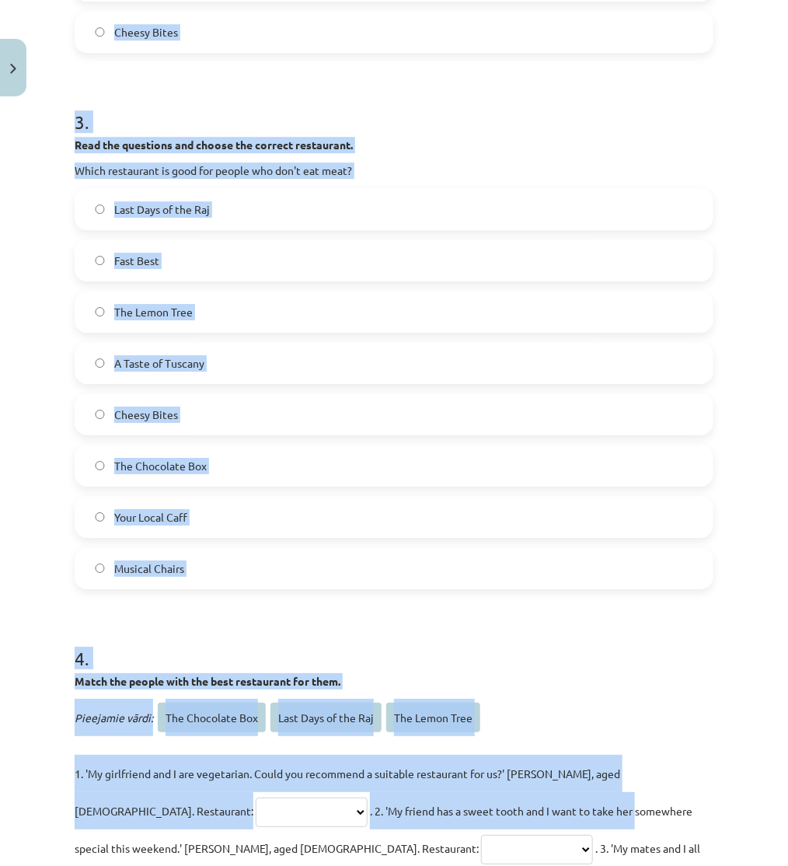
scroll to position [1420, 0]
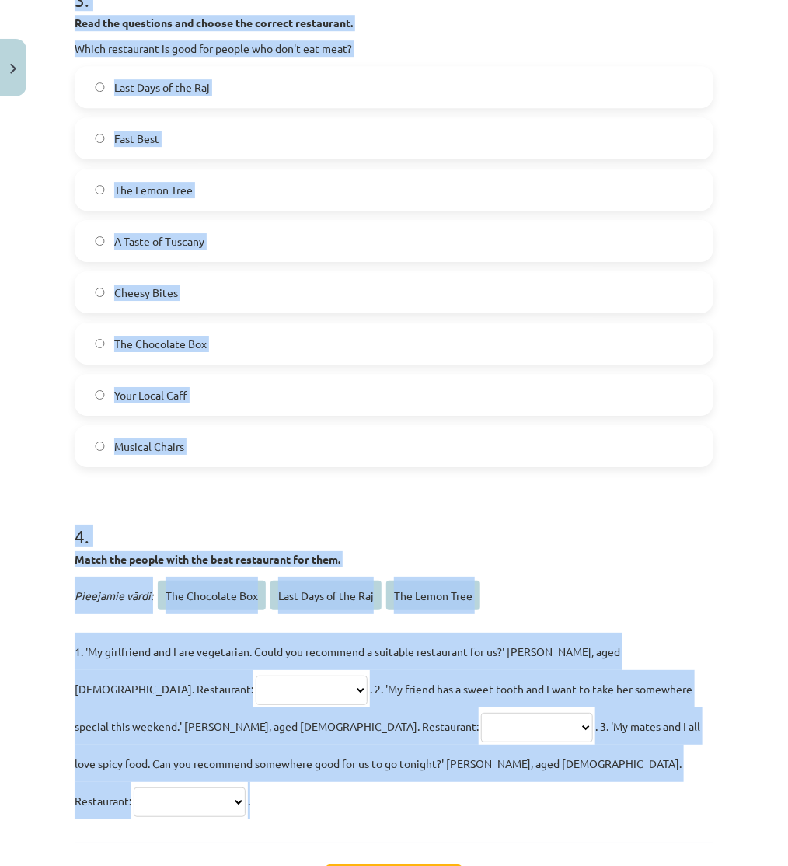
drag, startPoint x: 128, startPoint y: 303, endPoint x: 531, endPoint y: 754, distance: 604.2
copy form "**********"
click at [305, 511] on h1 "4 ." at bounding box center [394, 522] width 639 height 48
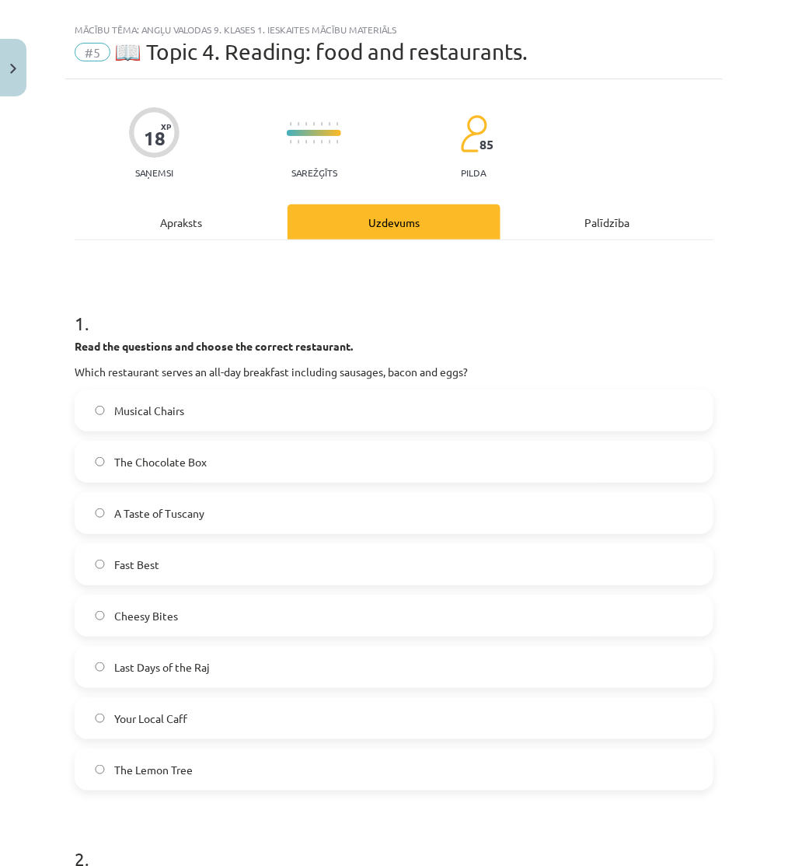
scroll to position [0, 0]
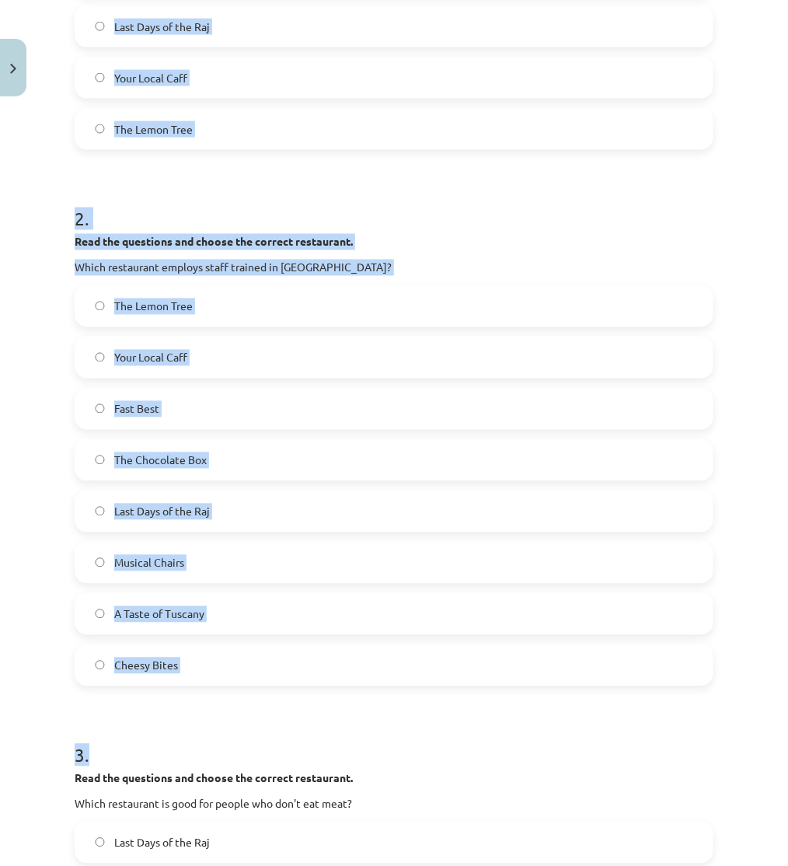
scroll to position [777, 0]
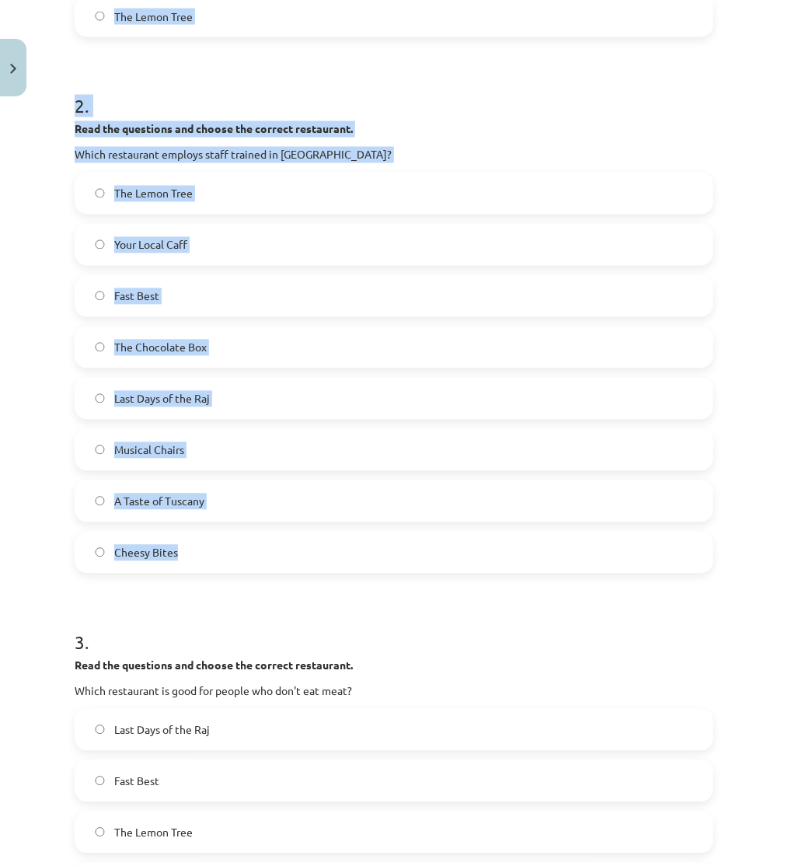
drag, startPoint x: 66, startPoint y: 335, endPoint x: 342, endPoint y: 556, distance: 353.7
click at [342, 556] on div "**********" at bounding box center [393, 464] width 657 height 2277
copy form "1 . Read the questions and choose the correct restaurant. Which restaurant serv…"
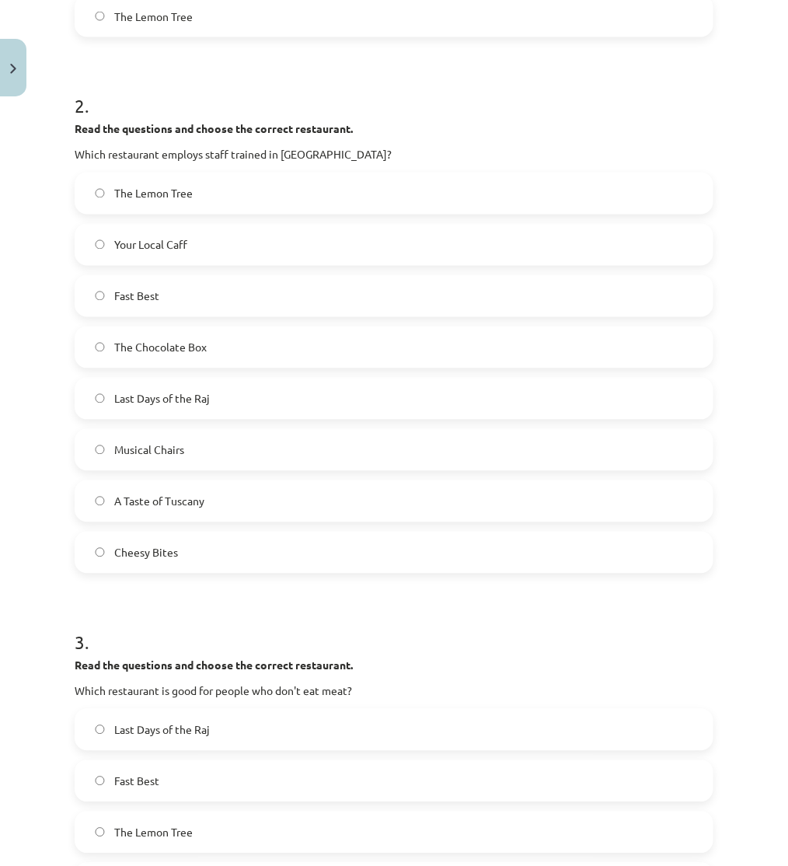
click at [63, 580] on div "Mācību tēma: Angļu valodas 9. klases 1. ieskaites mācību materiāls #5 📖 Topic 4…" at bounding box center [394, 433] width 788 height 866
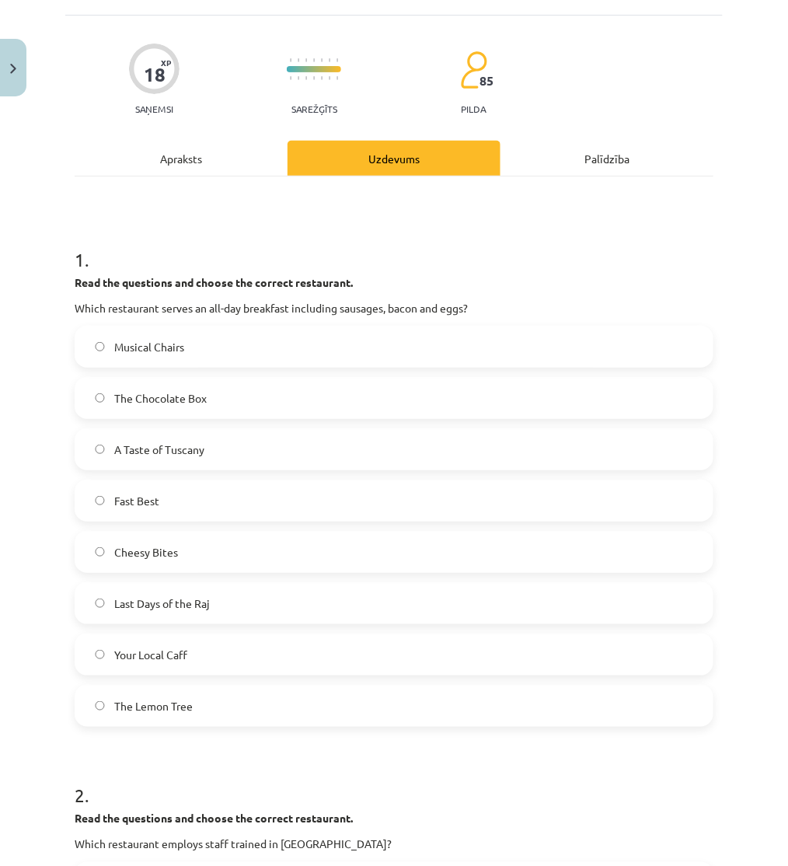
scroll to position [0, 0]
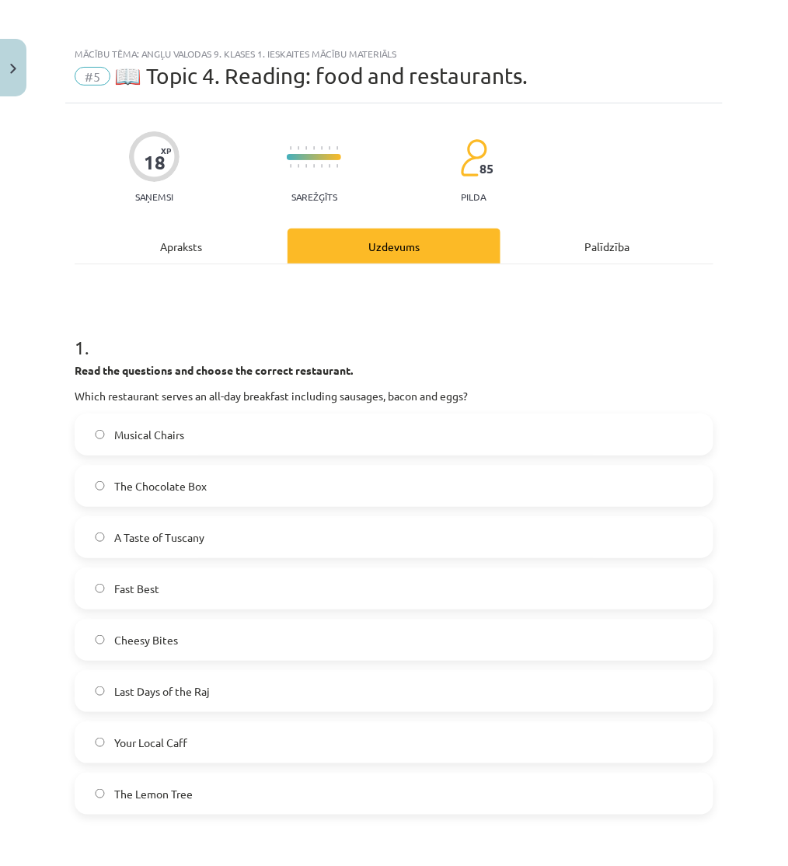
click at [182, 243] on div "Apraksts" at bounding box center [181, 245] width 213 height 35
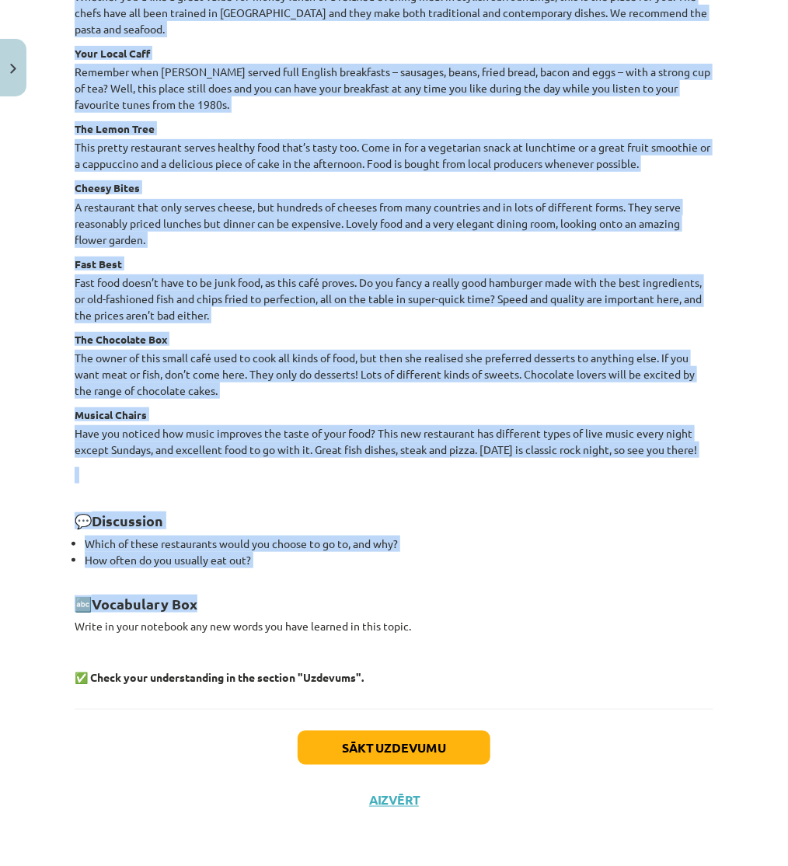
scroll to position [1911, 0]
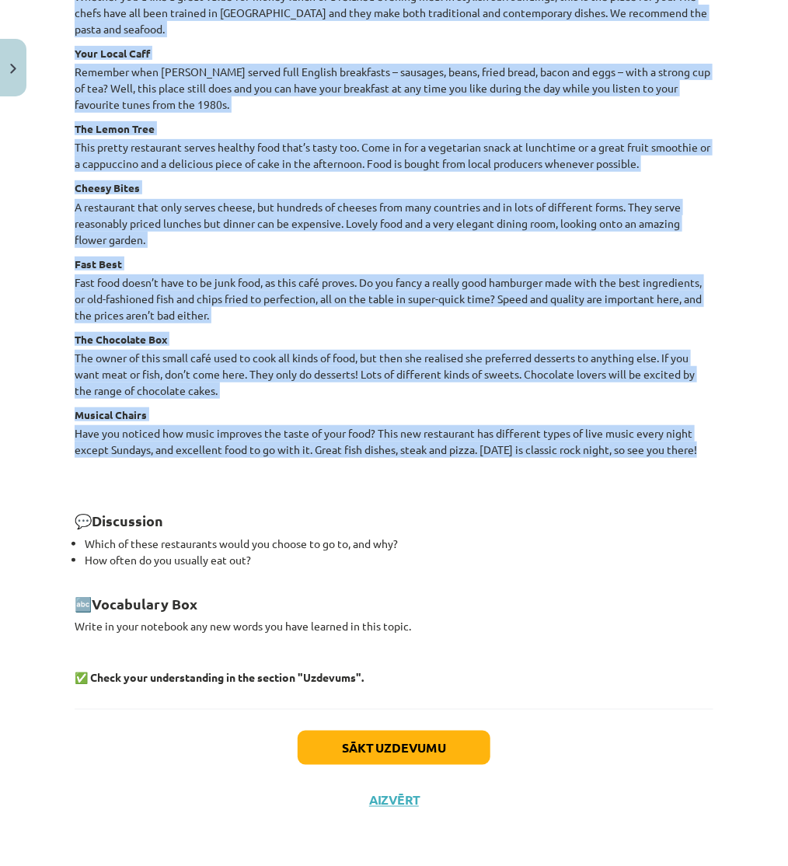
drag, startPoint x: 66, startPoint y: 390, endPoint x: 653, endPoint y: 452, distance: 589.9
copy div "Food and restaurants Are you looking for somewhere special to go this weekend? …"
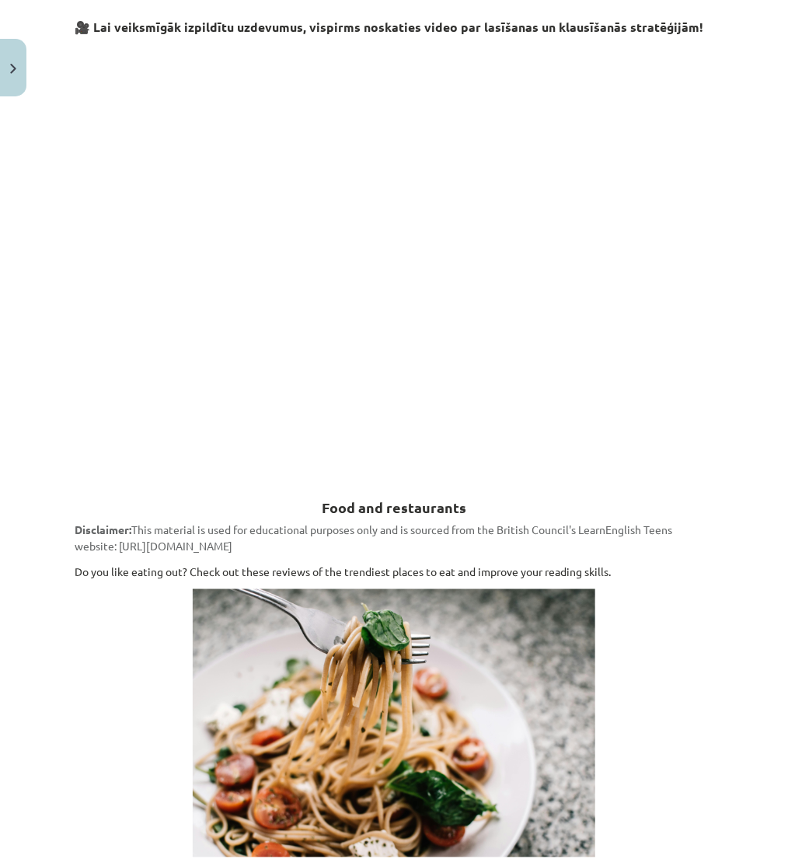
scroll to position [0, 0]
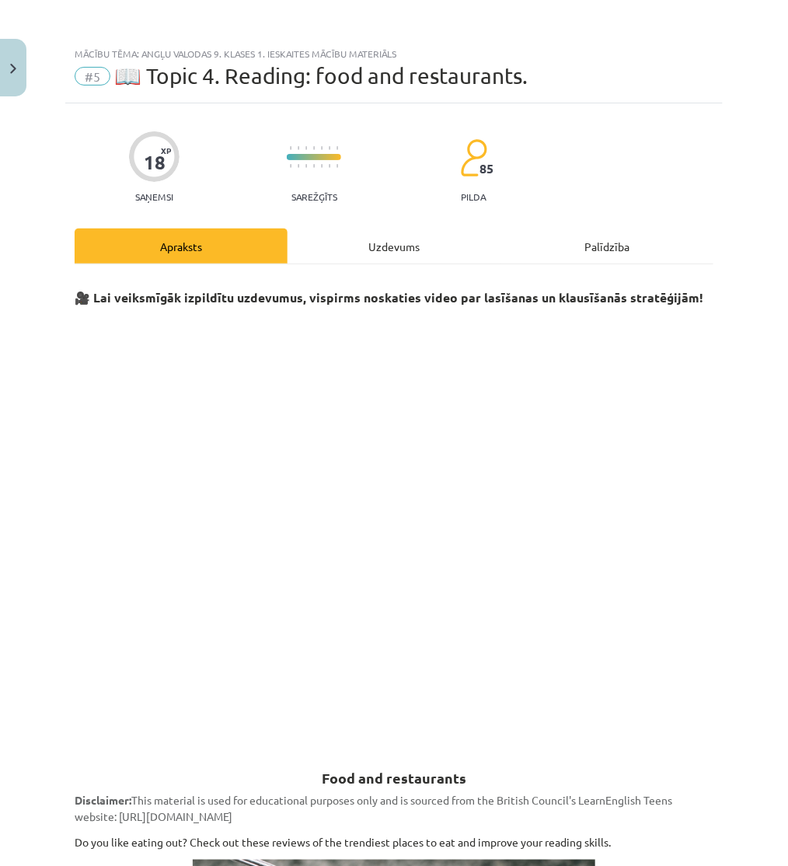
click at [354, 234] on div "Uzdevums" at bounding box center [393, 245] width 213 height 35
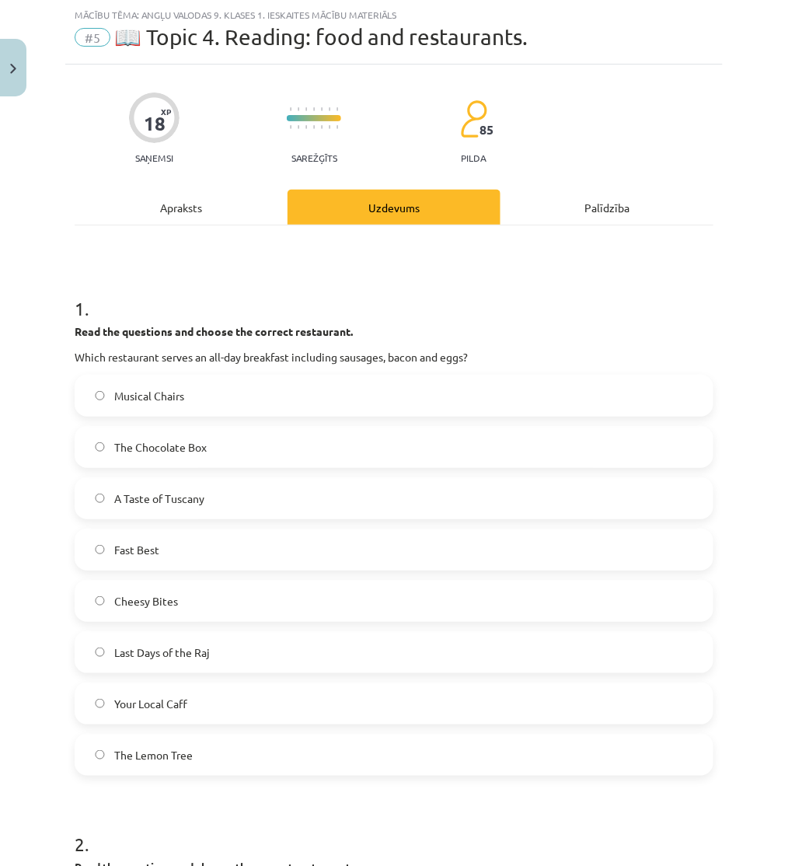
click at [221, 707] on label "Your Local Caff" at bounding box center [394, 703] width 636 height 39
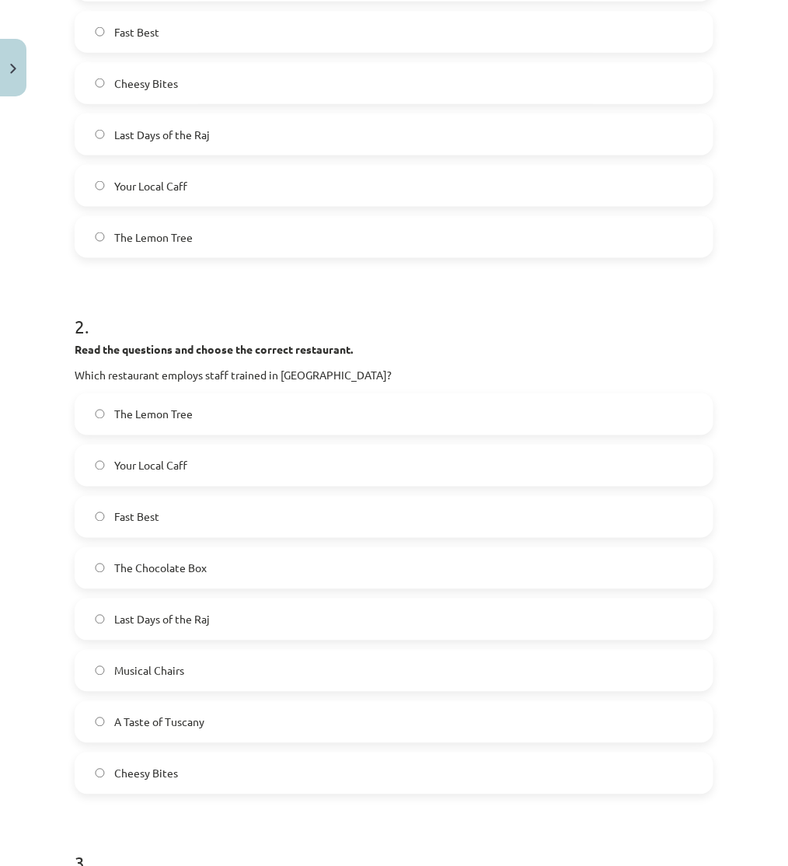
click at [228, 710] on label "A Taste of Tuscany" at bounding box center [394, 721] width 636 height 39
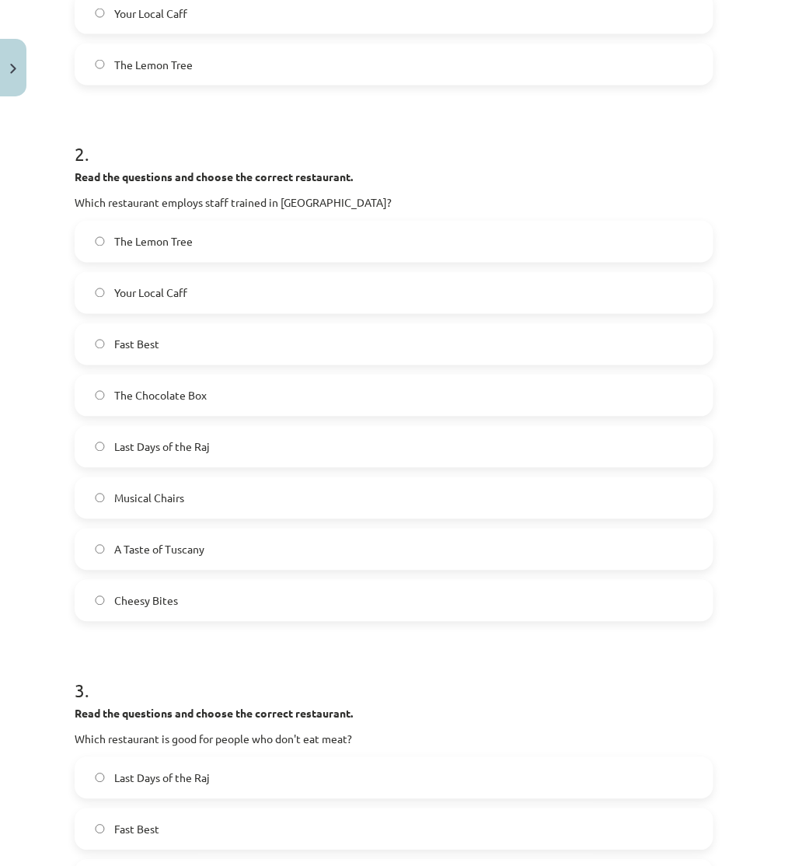
scroll to position [902, 0]
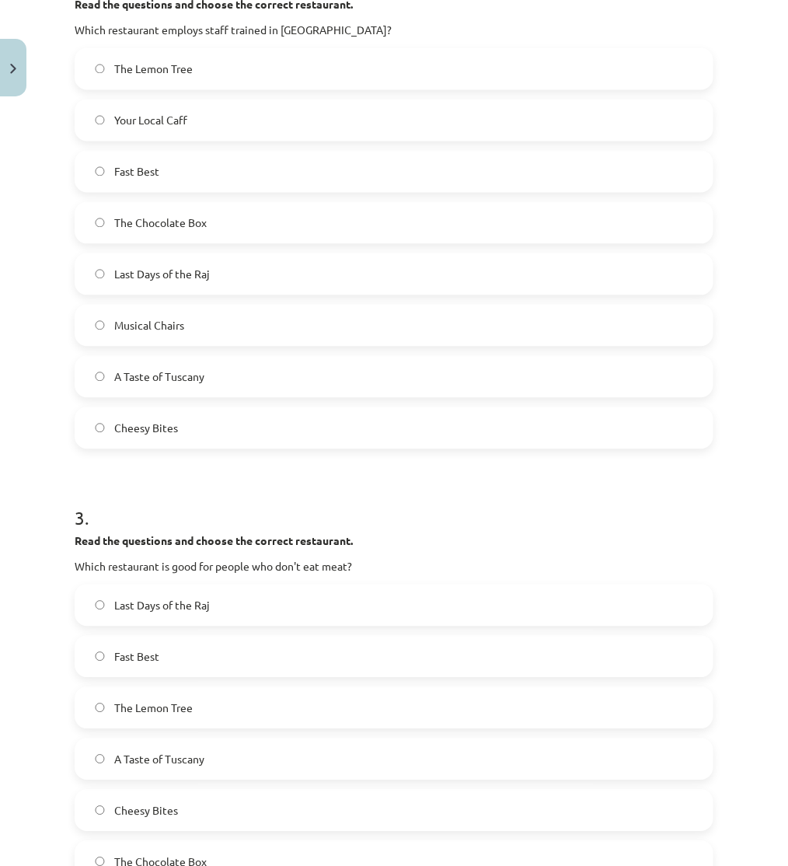
click at [224, 700] on label "The Lemon Tree" at bounding box center [394, 707] width 636 height 39
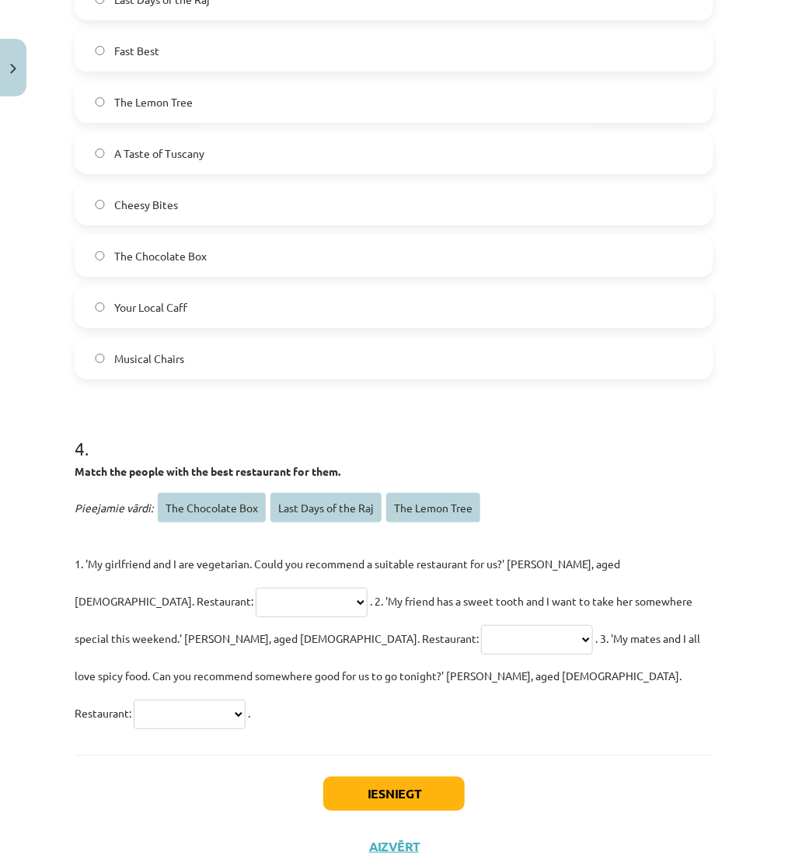
scroll to position [1515, 0]
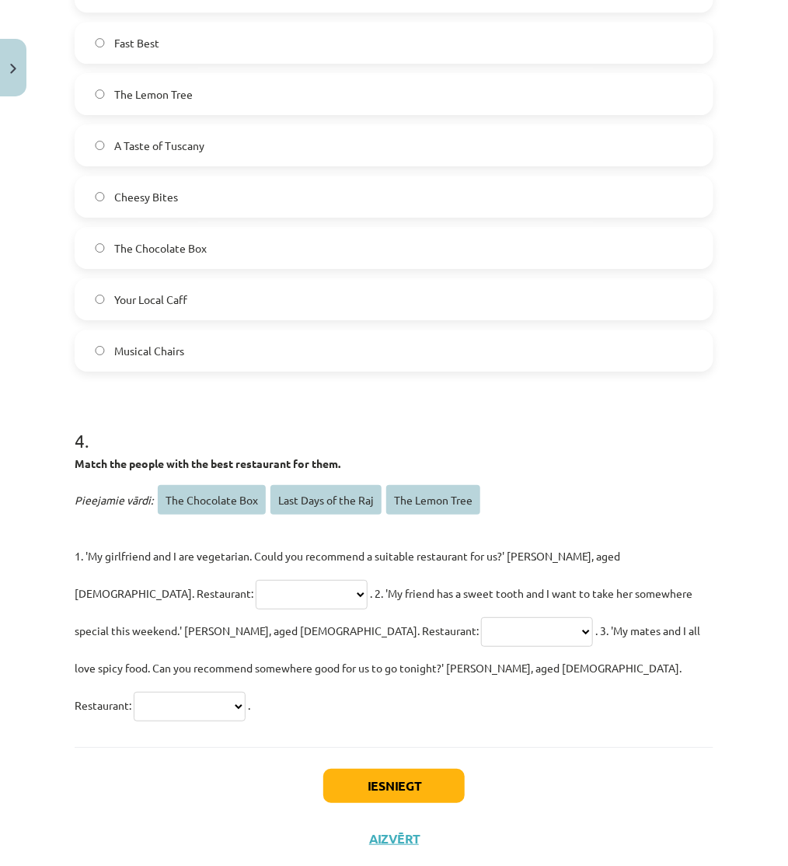
click at [256, 602] on select "**********" at bounding box center [312, 595] width 112 height 30
select select "**********"
click at [256, 580] on select "**********" at bounding box center [312, 595] width 112 height 30
click at [481, 630] on select "**********" at bounding box center [537, 632] width 112 height 30
select select "**********"
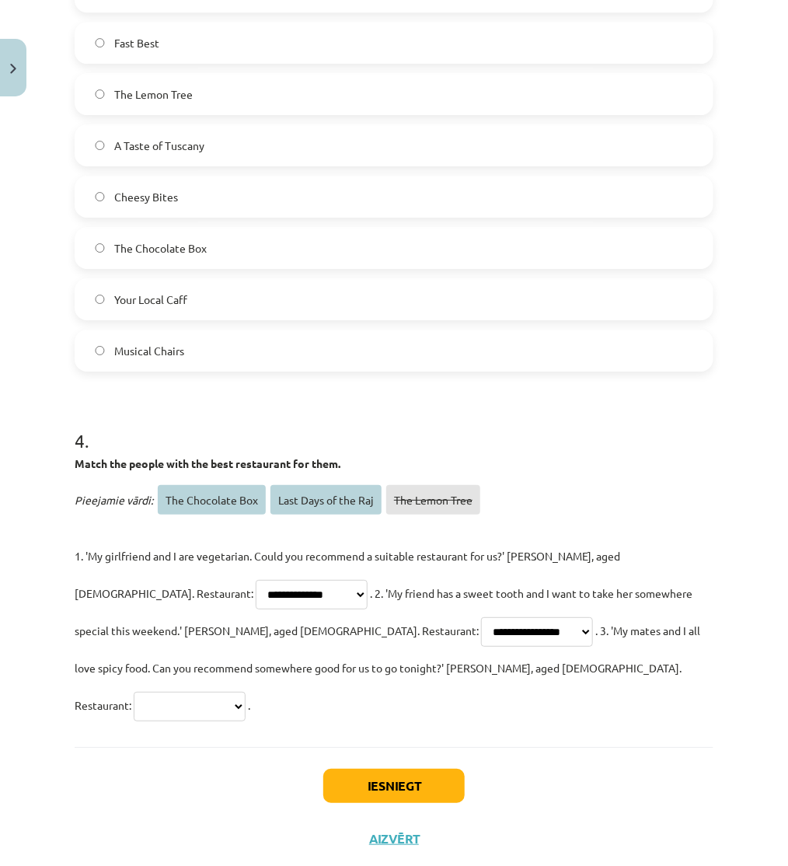
click at [481, 617] on select "**********" at bounding box center [537, 632] width 112 height 30
click at [246, 692] on select "**********" at bounding box center [190, 707] width 112 height 30
select select "**********"
click at [246, 692] on select "**********" at bounding box center [190, 707] width 112 height 30
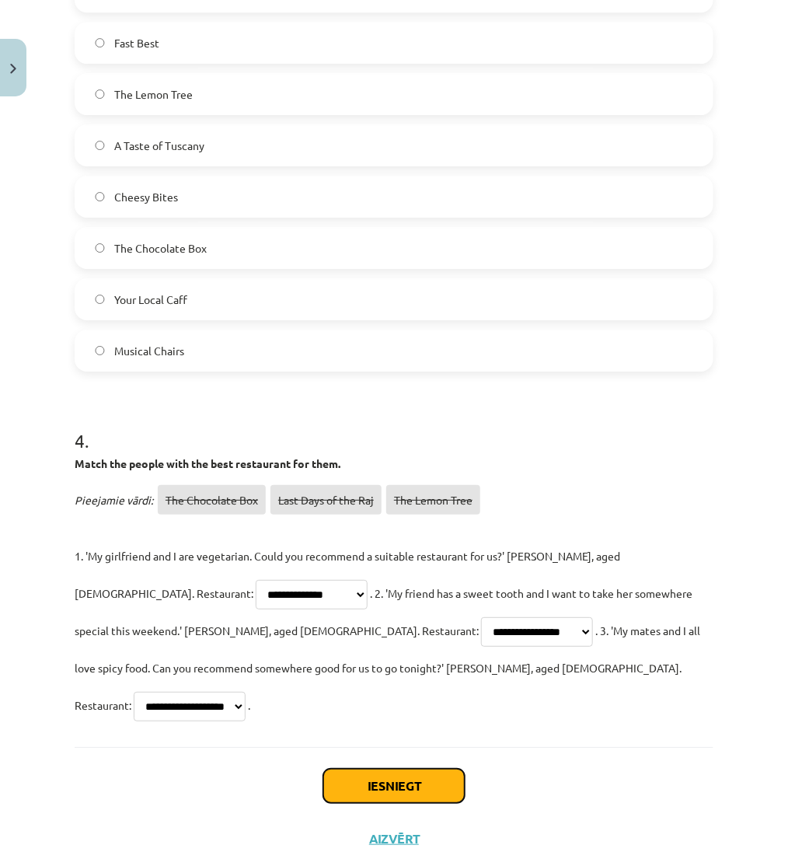
click at [402, 768] on button "Iesniegt" at bounding box center [393, 785] width 141 height 34
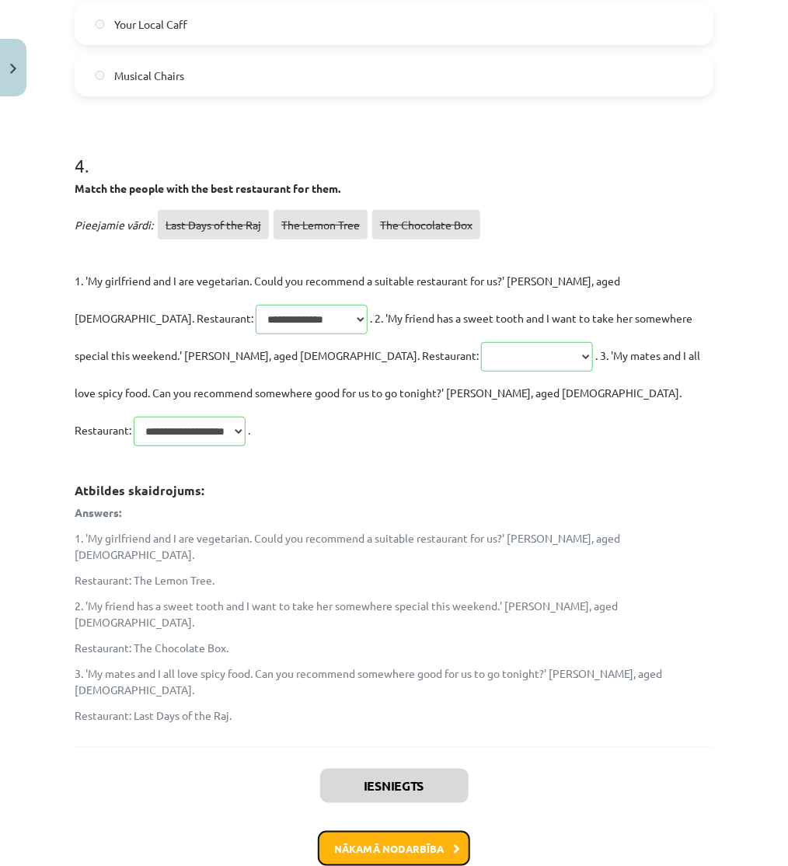
click at [396, 831] on button "Nākamā nodarbība" at bounding box center [394, 849] width 152 height 36
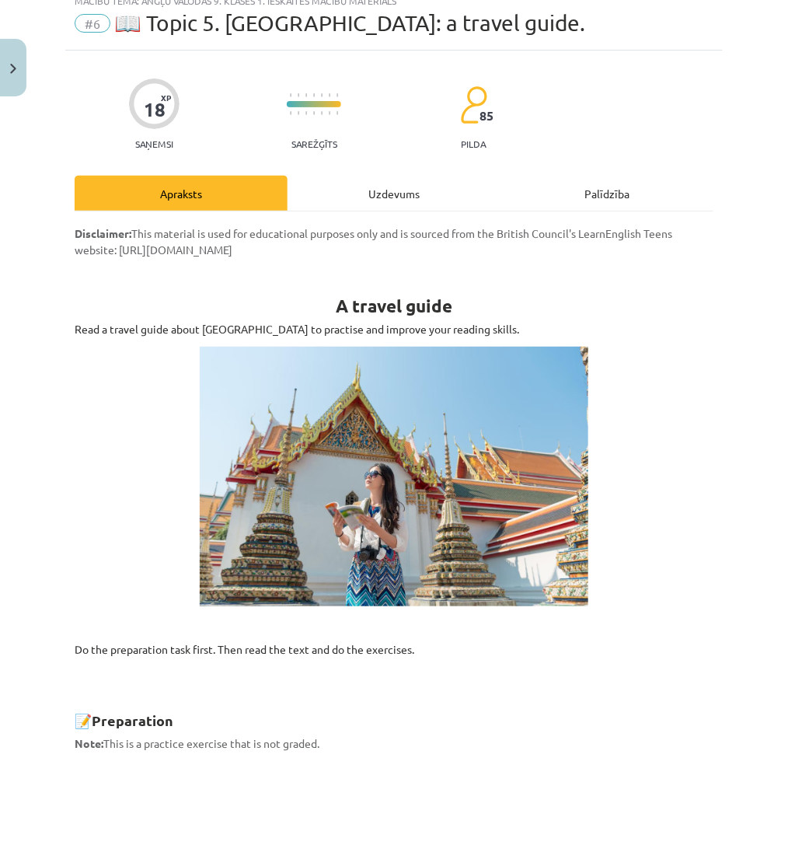
scroll to position [39, 0]
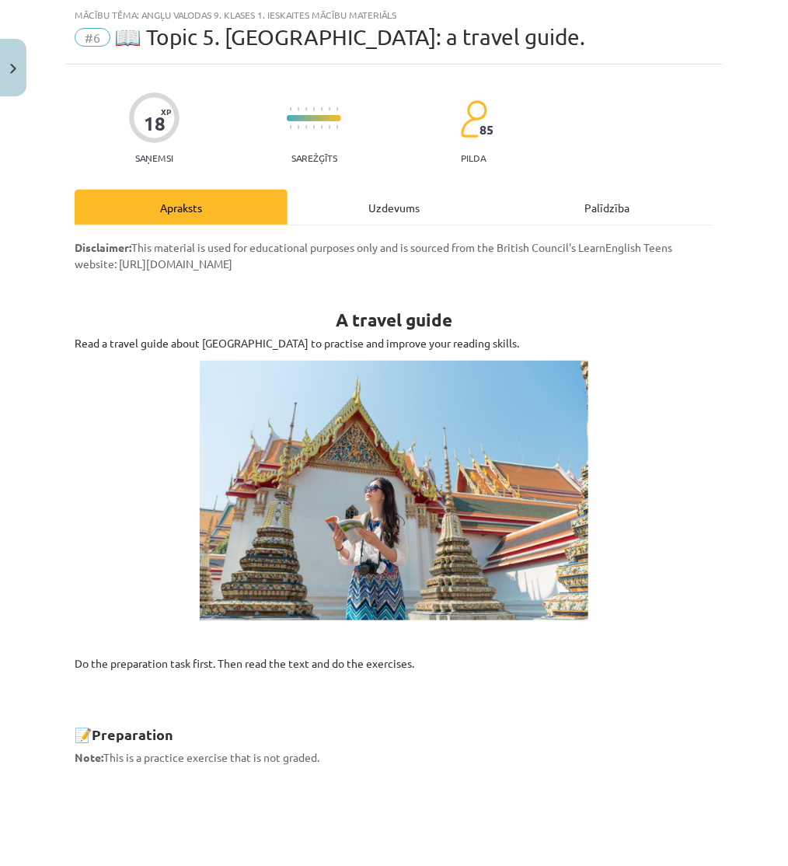
click at [374, 208] on div "Uzdevums" at bounding box center [393, 207] width 213 height 35
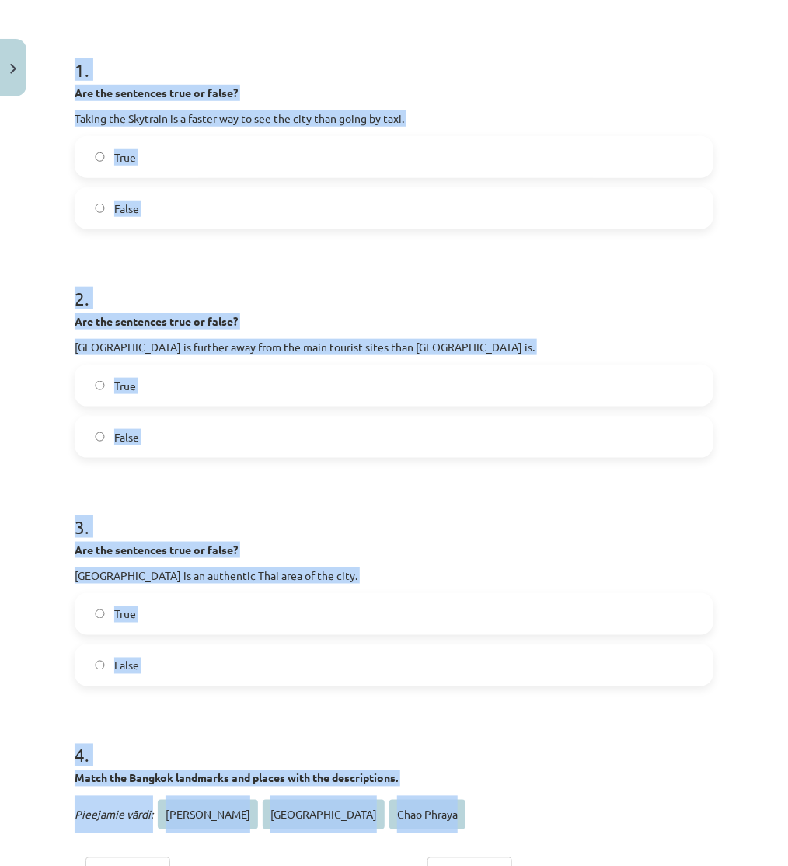
scroll to position [517, 0]
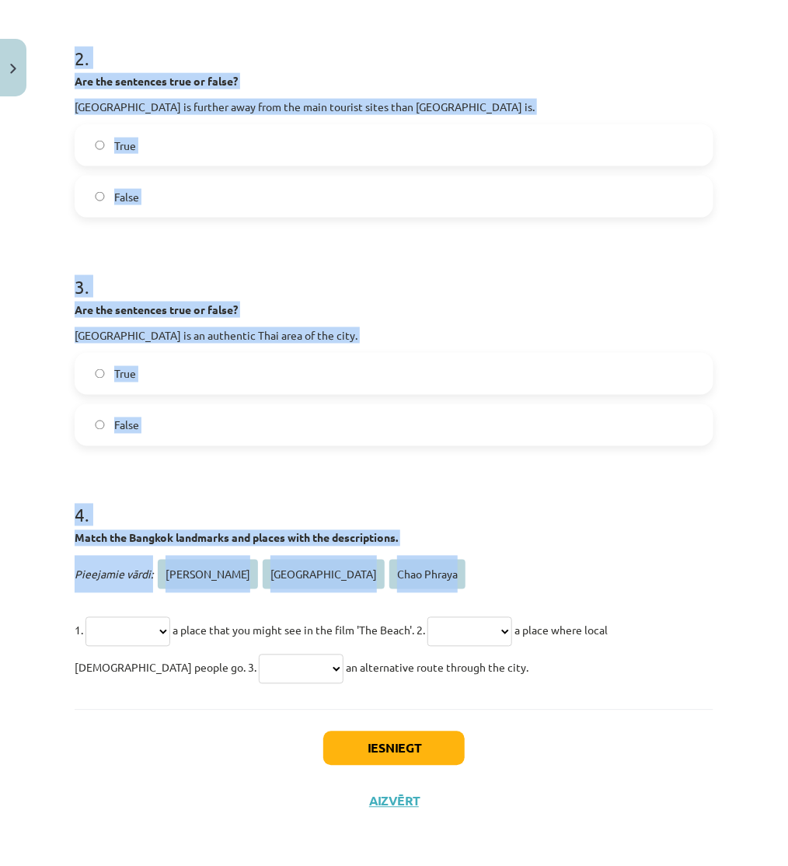
drag, startPoint x: 75, startPoint y: 301, endPoint x: 659, endPoint y: 665, distance: 688.6
click at [659, 665] on form "**********" at bounding box center [394, 239] width 639 height 894
copy form "**********"
click at [265, 472] on form "**********" at bounding box center [394, 239] width 639 height 894
click at [252, 477] on h1 "4 ." at bounding box center [394, 501] width 639 height 48
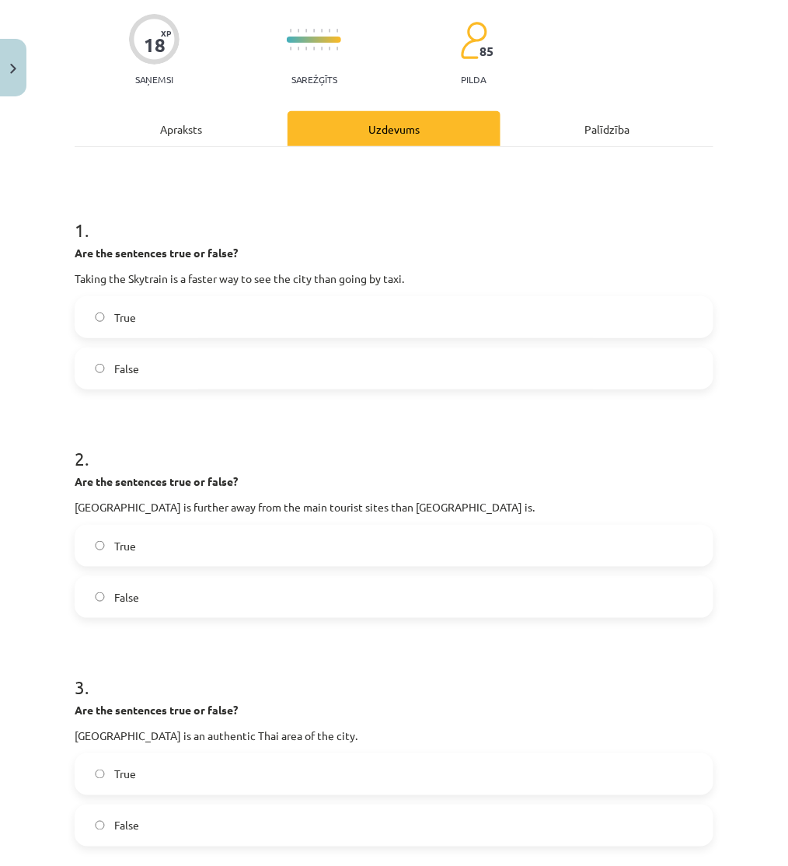
scroll to position [86, 0]
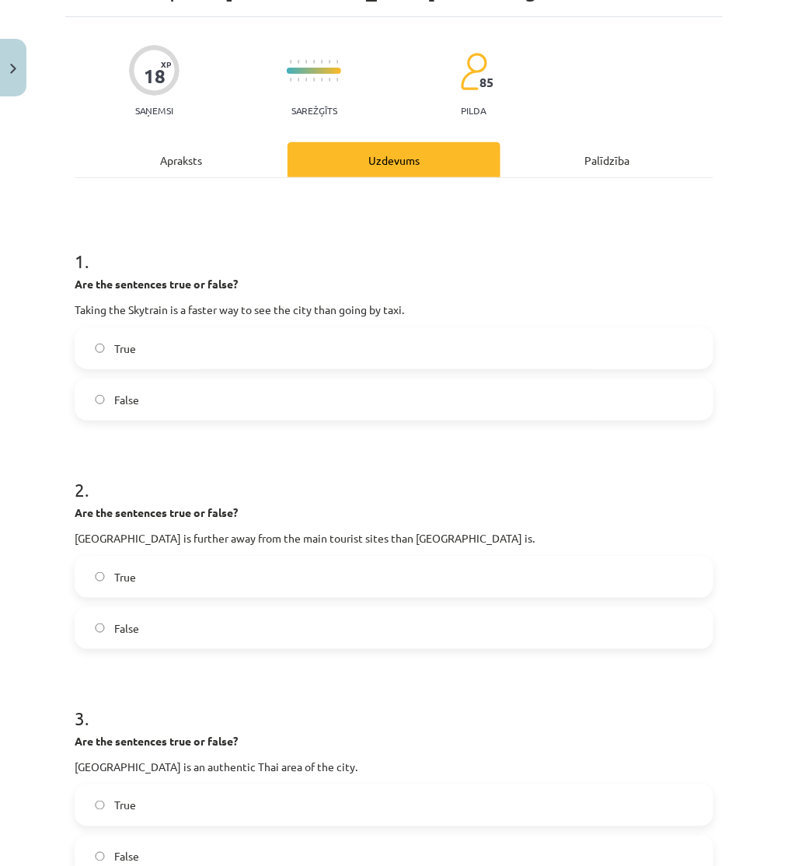
drag, startPoint x: 190, startPoint y: 162, endPoint x: 179, endPoint y: 207, distance: 47.3
click at [189, 165] on div "Apraksts" at bounding box center [181, 159] width 213 height 35
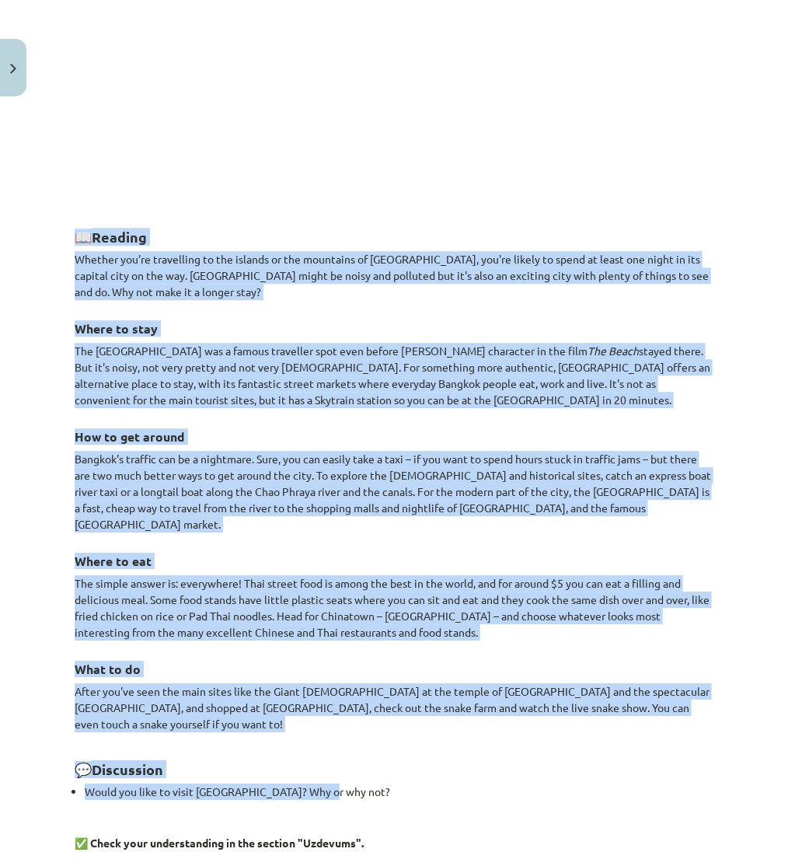
scroll to position [1151, 0]
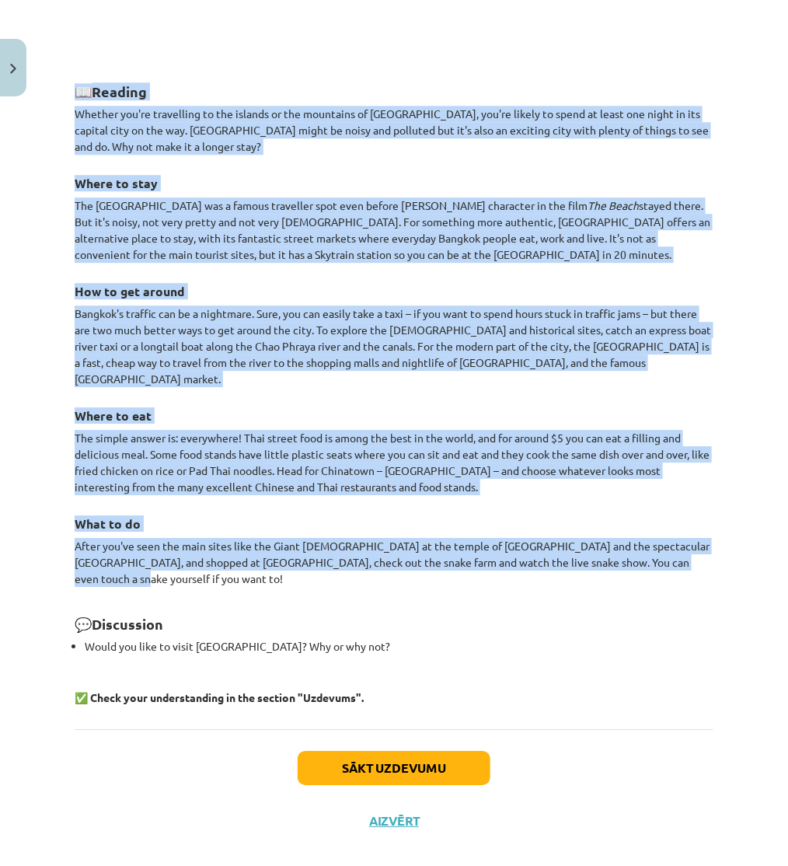
drag, startPoint x: 67, startPoint y: 332, endPoint x: 309, endPoint y: 560, distance: 333.1
copy div "📖 Reading Whether you're travelling to the islands or the mountains of Thailand…"
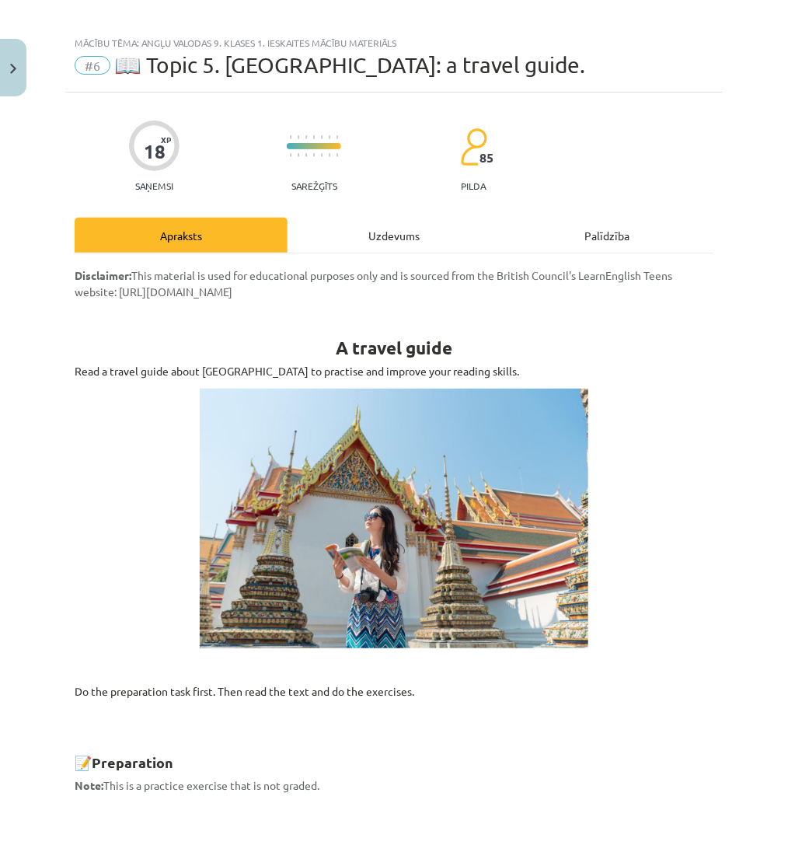
scroll to position [0, 0]
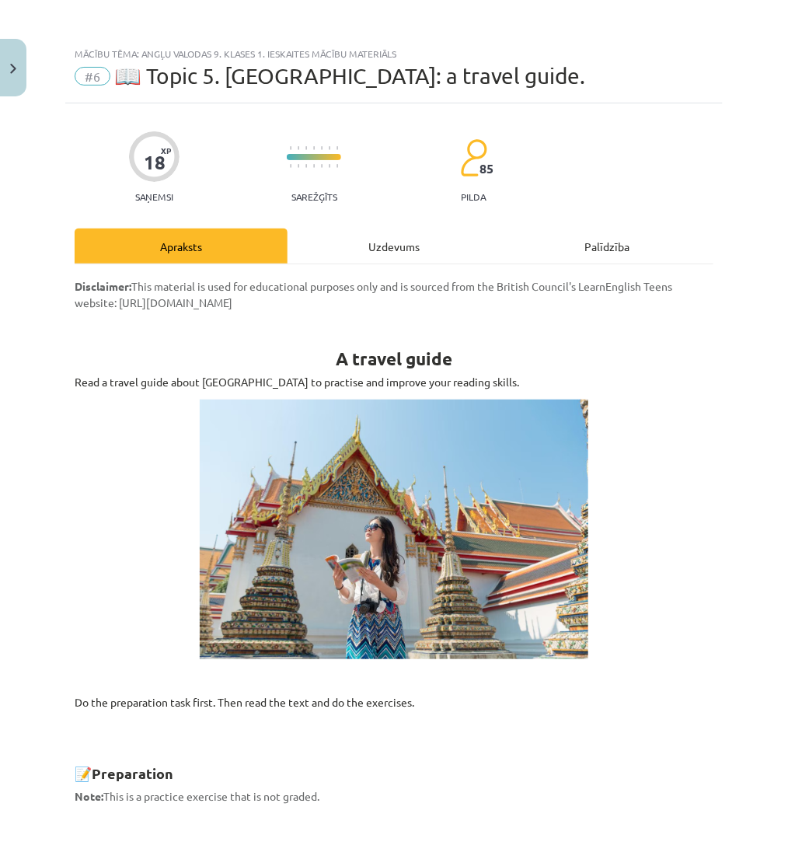
click at [345, 232] on div "Uzdevums" at bounding box center [393, 245] width 213 height 35
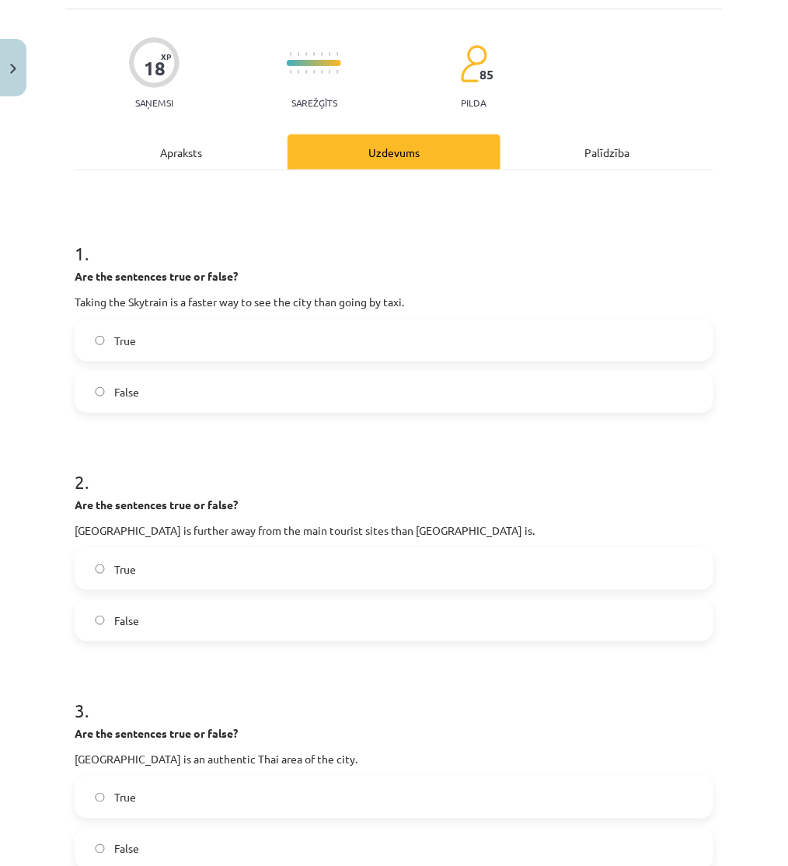
scroll to position [125, 0]
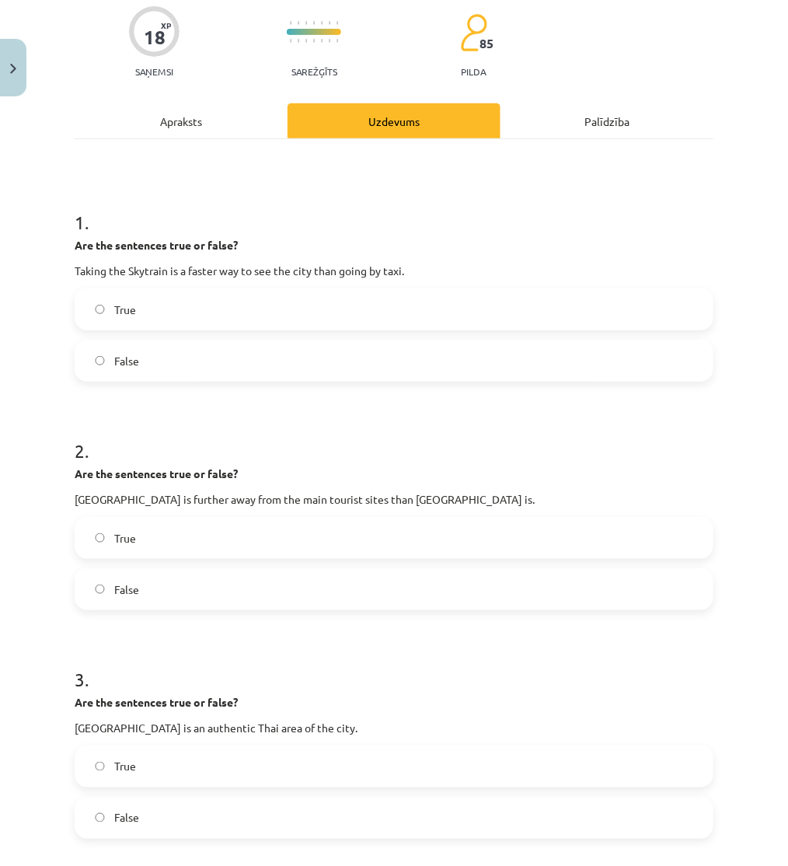
click at [246, 320] on label "True" at bounding box center [394, 309] width 636 height 39
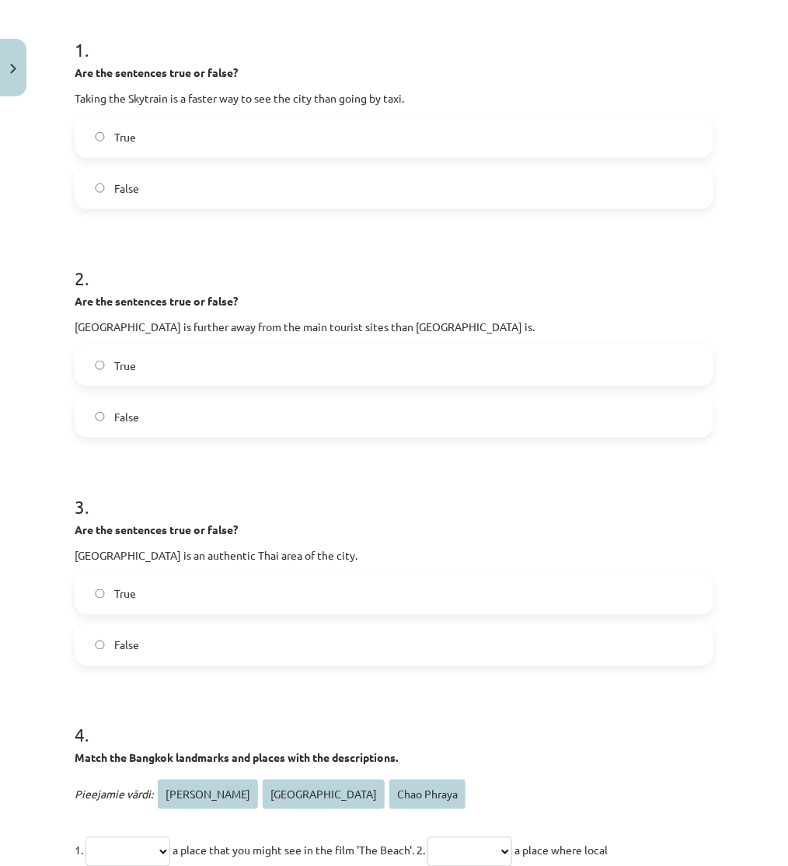
click at [204, 427] on label "False" at bounding box center [394, 416] width 636 height 39
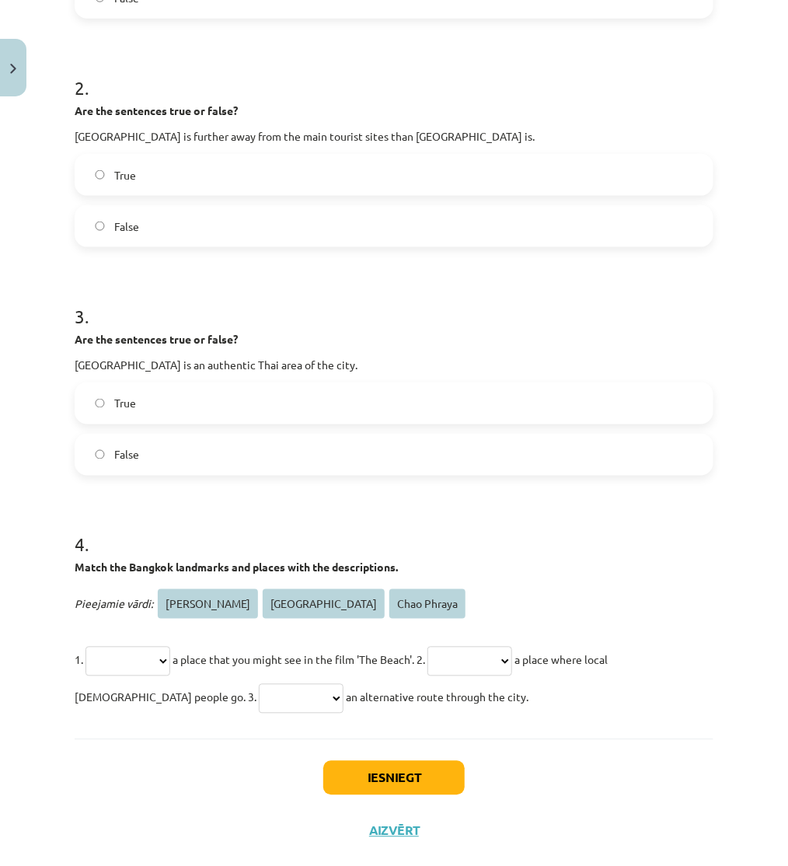
scroll to position [517, 0]
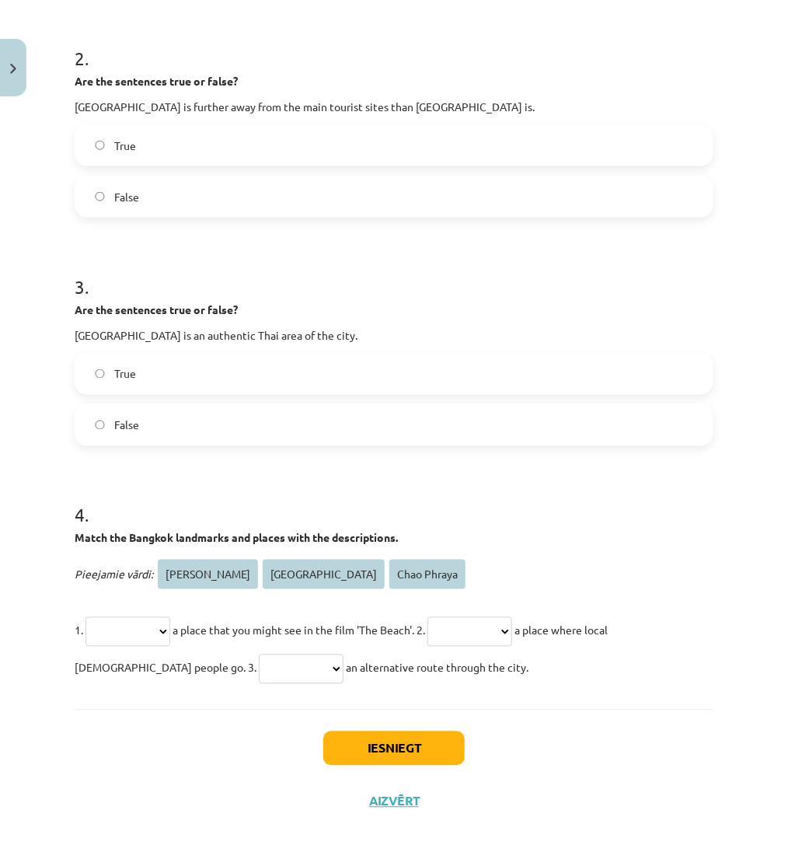
click at [200, 439] on label "False" at bounding box center [394, 425] width 636 height 39
click at [154, 622] on select "**********" at bounding box center [127, 632] width 85 height 30
select select "**********"
click at [88, 617] on select "**********" at bounding box center [127, 632] width 85 height 30
click at [475, 634] on select "**********" at bounding box center [469, 632] width 85 height 30
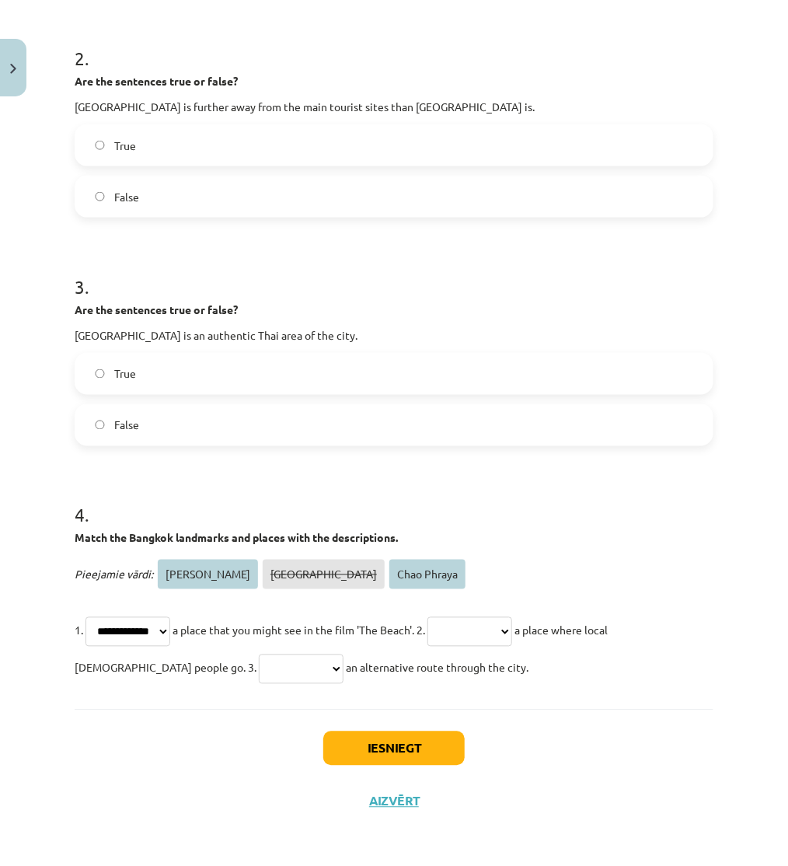
select select "**********"
click at [458, 617] on select "**********" at bounding box center [469, 632] width 85 height 30
click at [259, 665] on select "**********" at bounding box center [301, 669] width 85 height 30
select select "**********"
click at [259, 654] on select "**********" at bounding box center [301, 669] width 85 height 30
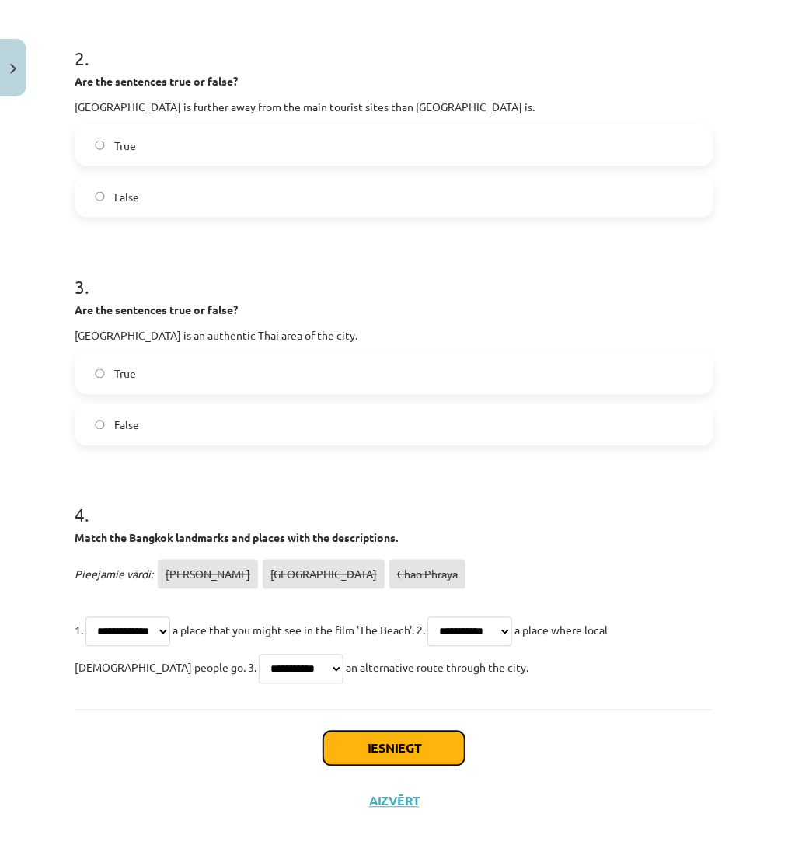
click at [371, 750] on button "Iesniegt" at bounding box center [393, 748] width 141 height 34
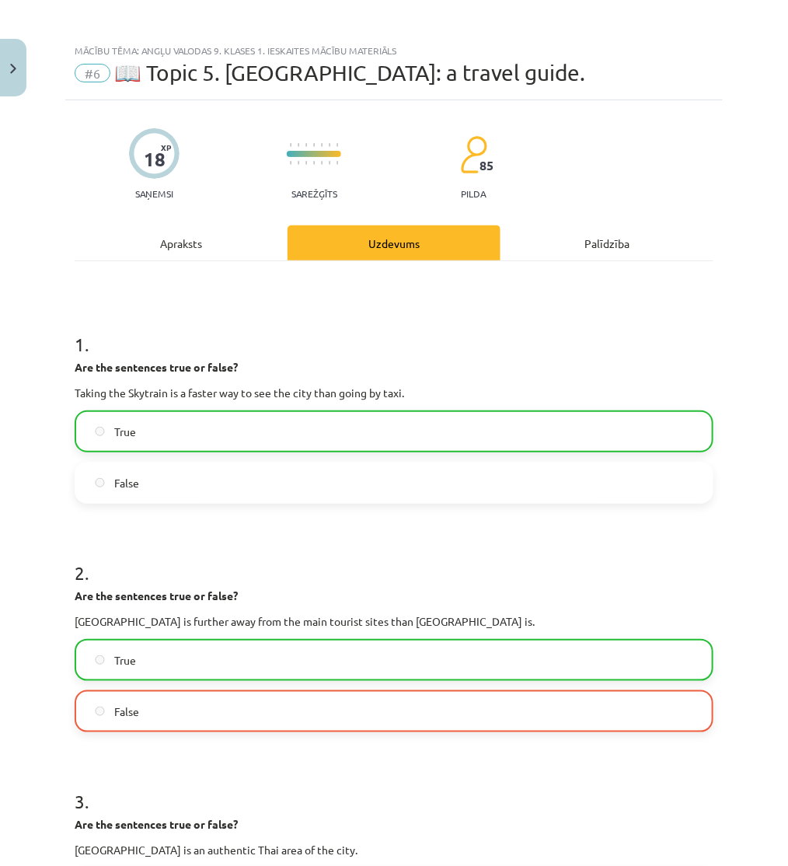
scroll to position [0, 0]
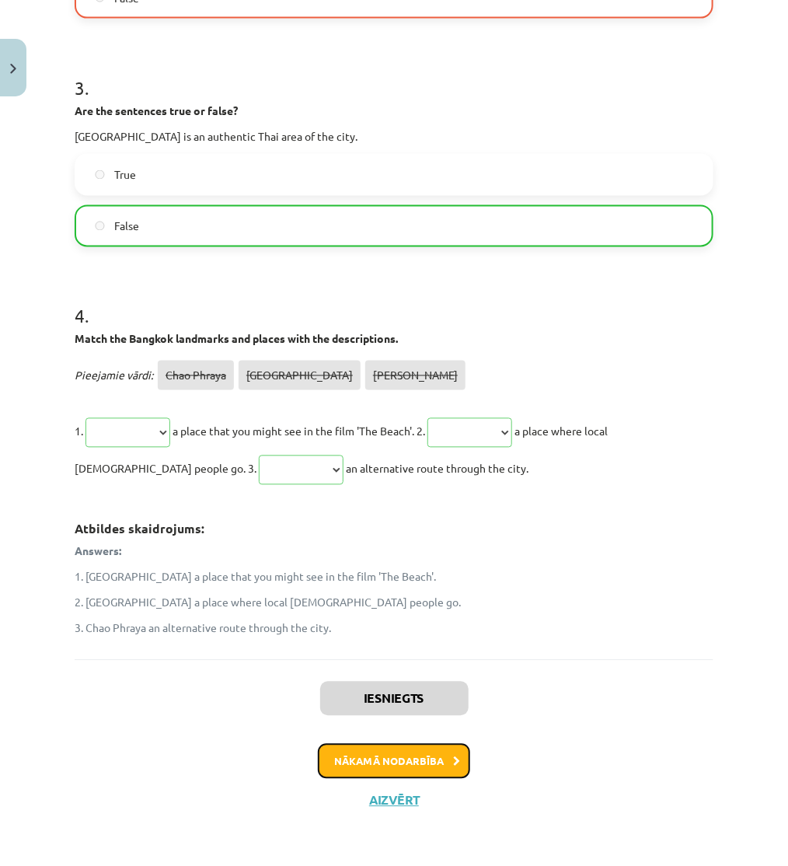
click at [400, 761] on button "Nākamā nodarbība" at bounding box center [394, 762] width 152 height 36
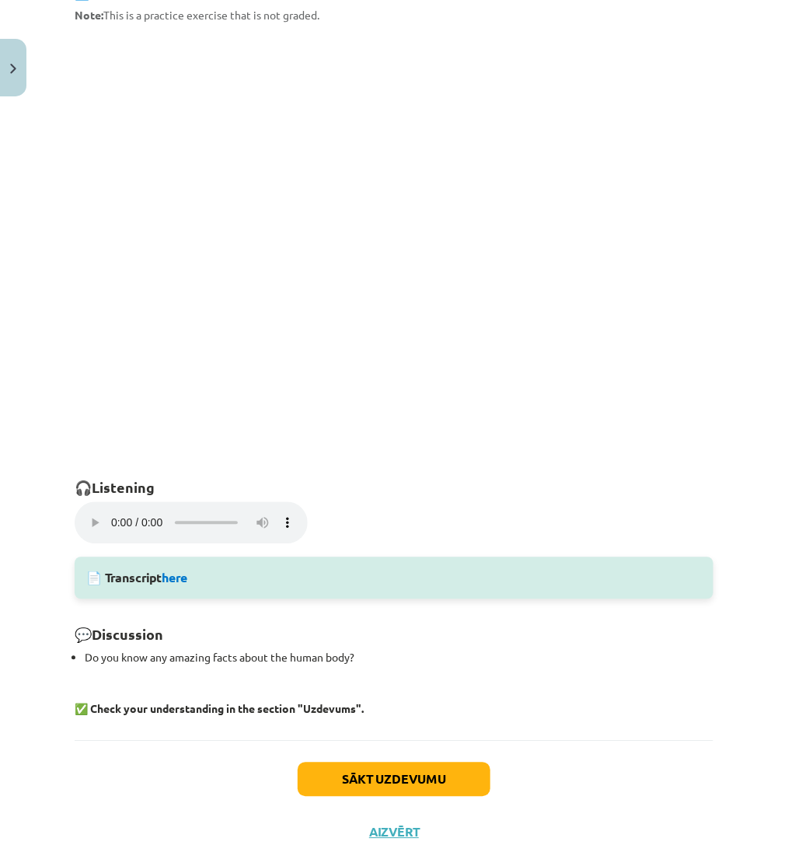
scroll to position [770, 0]
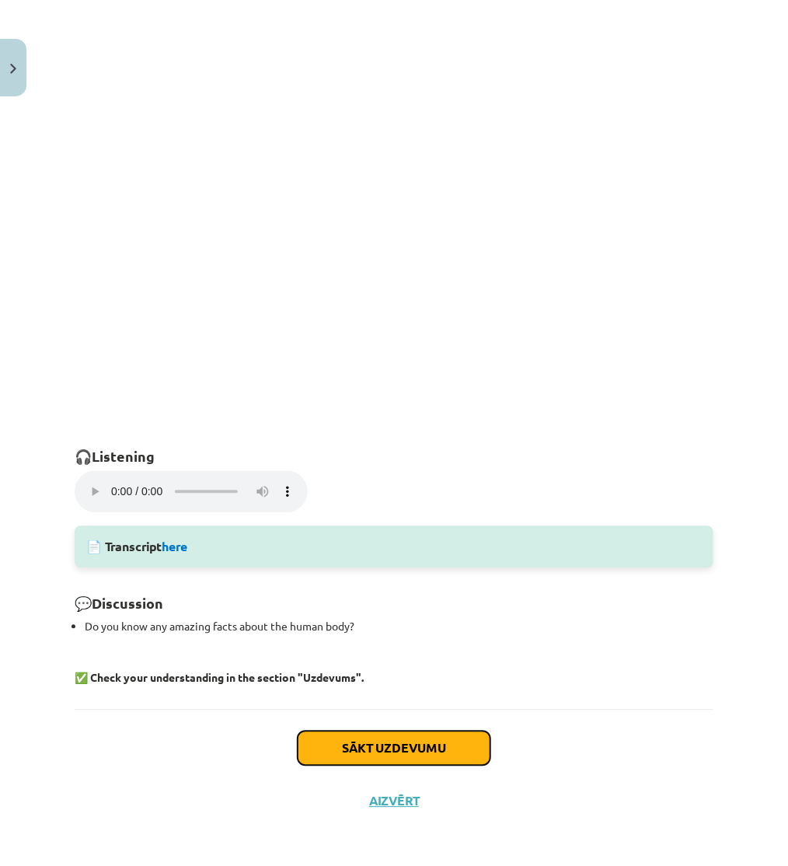
click at [430, 740] on button "Sākt uzdevumu" at bounding box center [394, 748] width 193 height 34
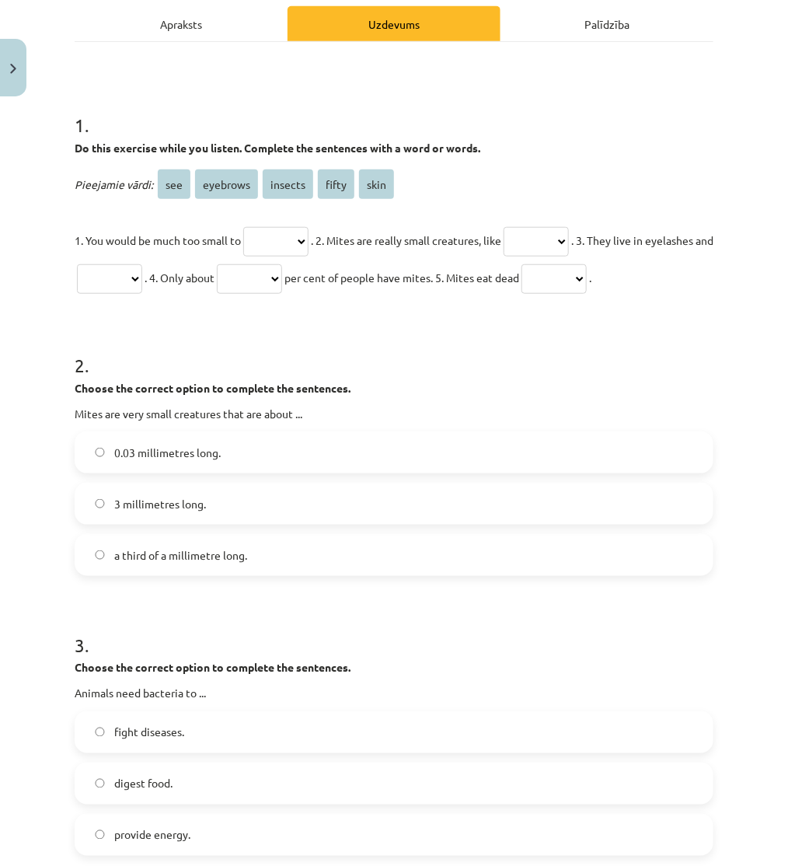
scroll to position [39, 0]
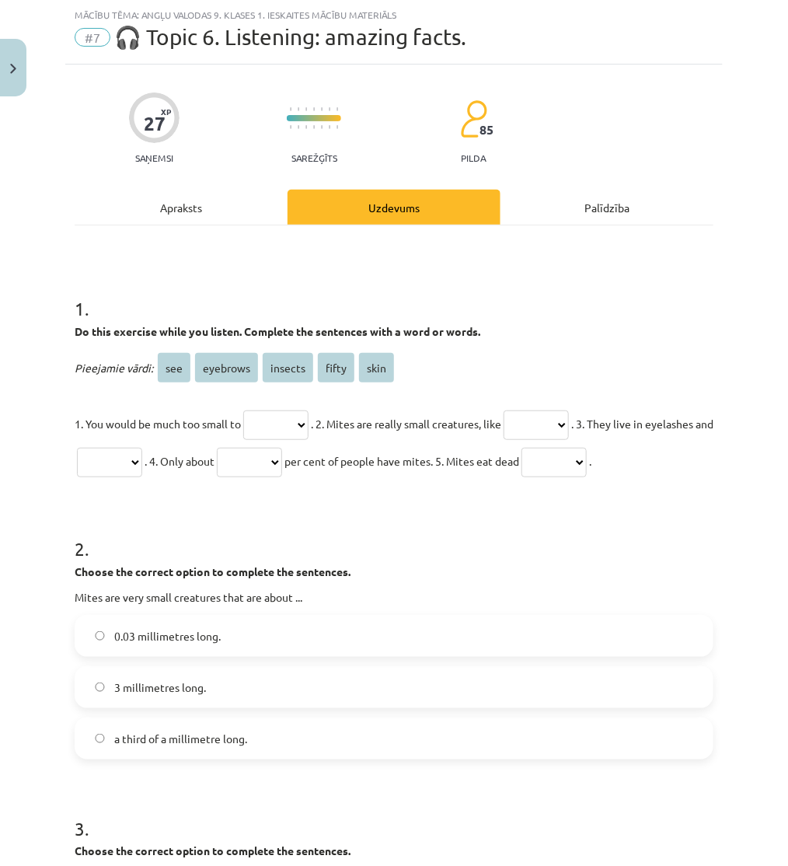
click at [292, 416] on select "*** ******** ******* ***** ****" at bounding box center [275, 425] width 65 height 30
drag, startPoint x: 292, startPoint y: 418, endPoint x: 226, endPoint y: 385, distance: 74.0
click at [292, 418] on select "*** ******** ******* ***** ****" at bounding box center [275, 425] width 65 height 30
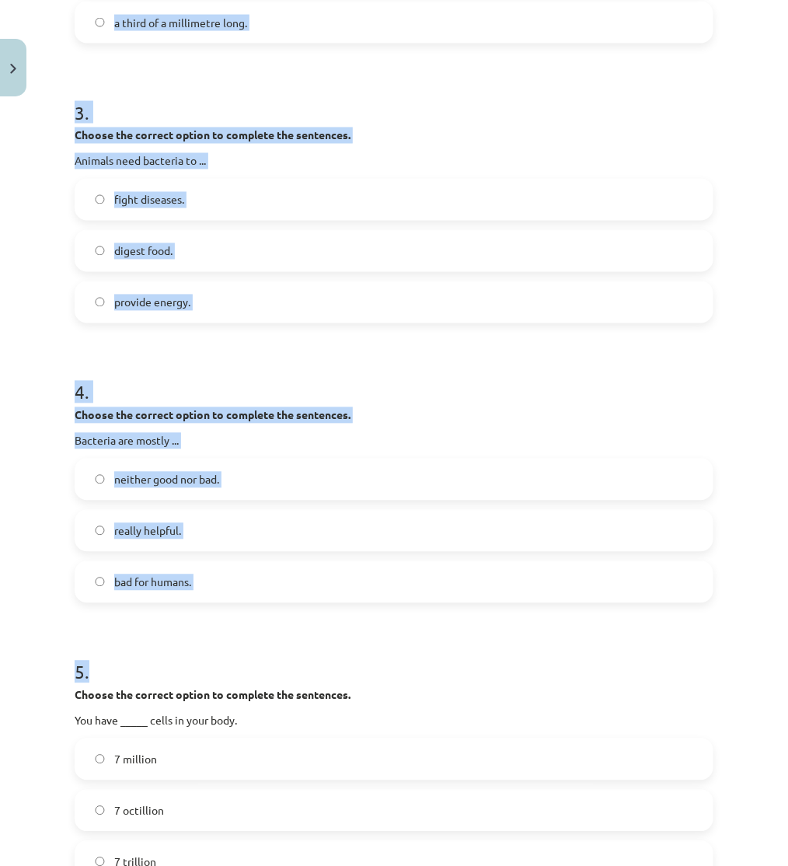
scroll to position [988, 0]
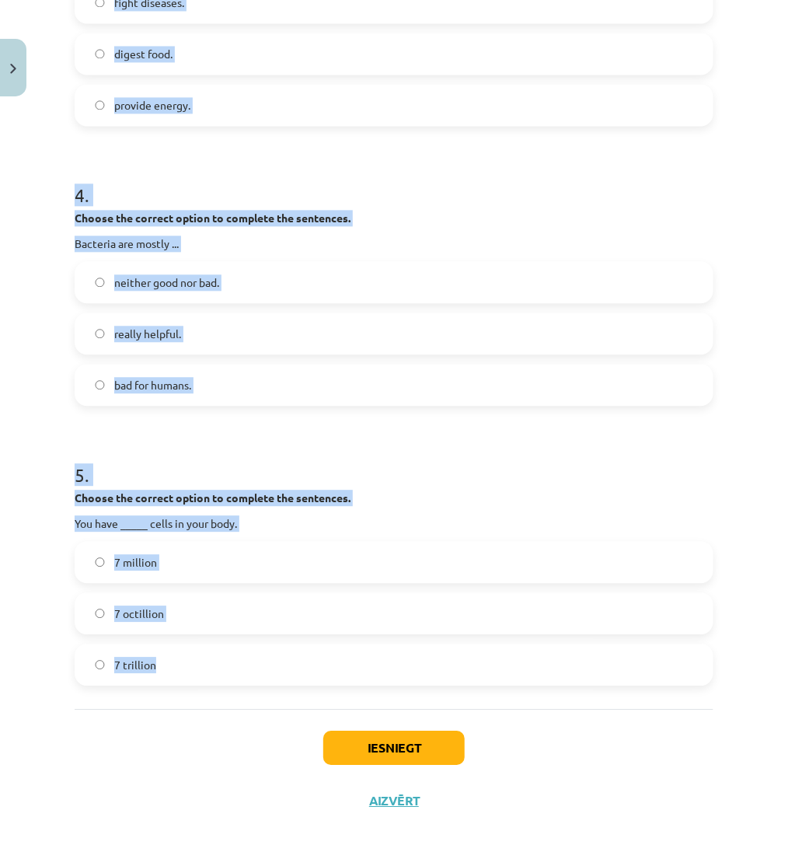
drag, startPoint x: 383, startPoint y: 435, endPoint x: 525, endPoint y: 662, distance: 267.7
click at [524, 660] on div "Mācību tēma: Angļu valodas 9. klases 1. ieskaites mācību materiāls #7 🎧 Topic 6…" at bounding box center [394, 433] width 788 height 866
copy form "1 . Do this exercise while you listen. Complete the sentences with a word or wo…"
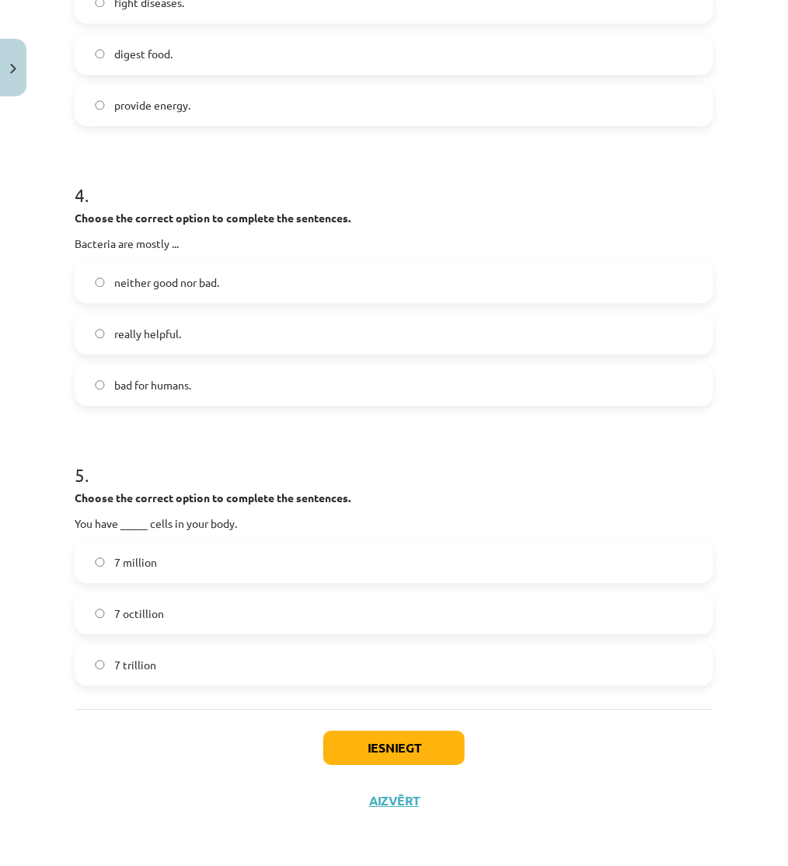
click at [134, 772] on div "Iesniegt Aizvērt" at bounding box center [394, 763] width 639 height 109
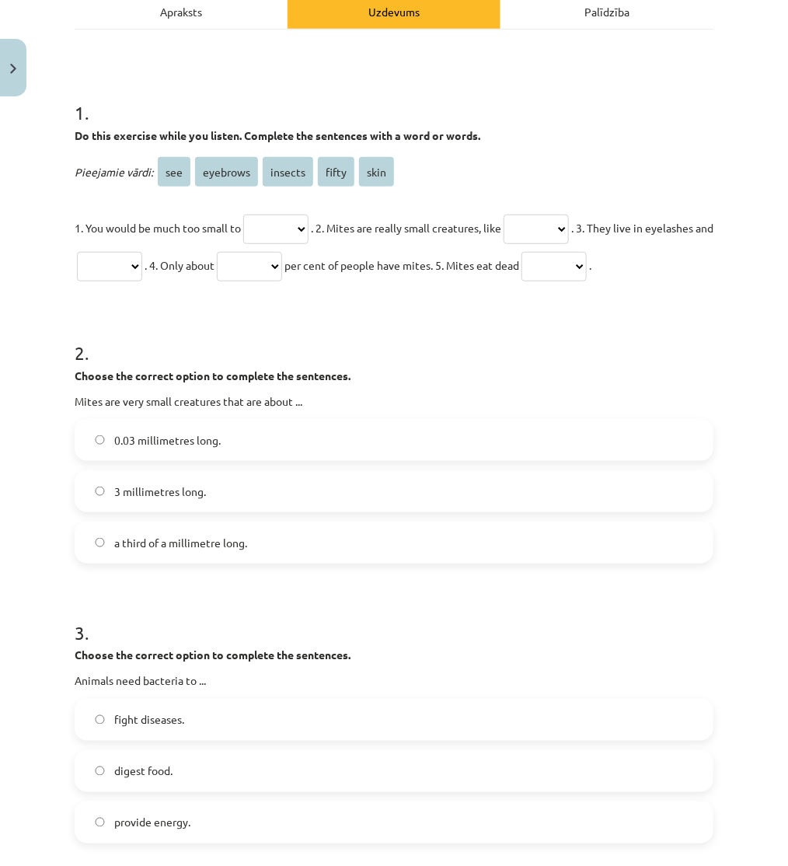
scroll to position [0, 0]
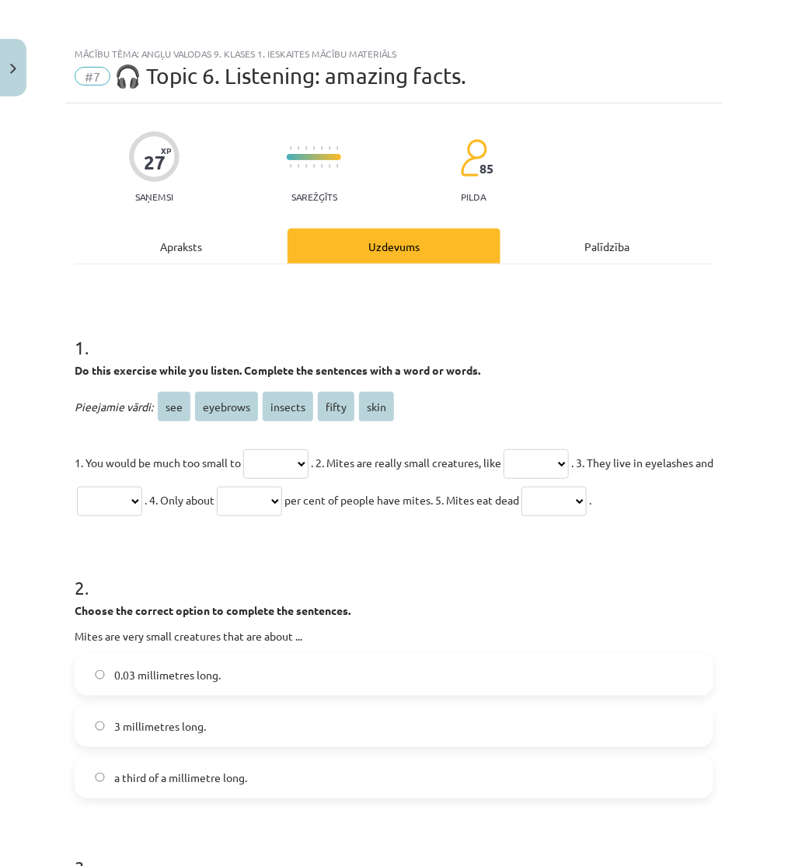
click at [188, 249] on div "Apraksts" at bounding box center [181, 245] width 213 height 35
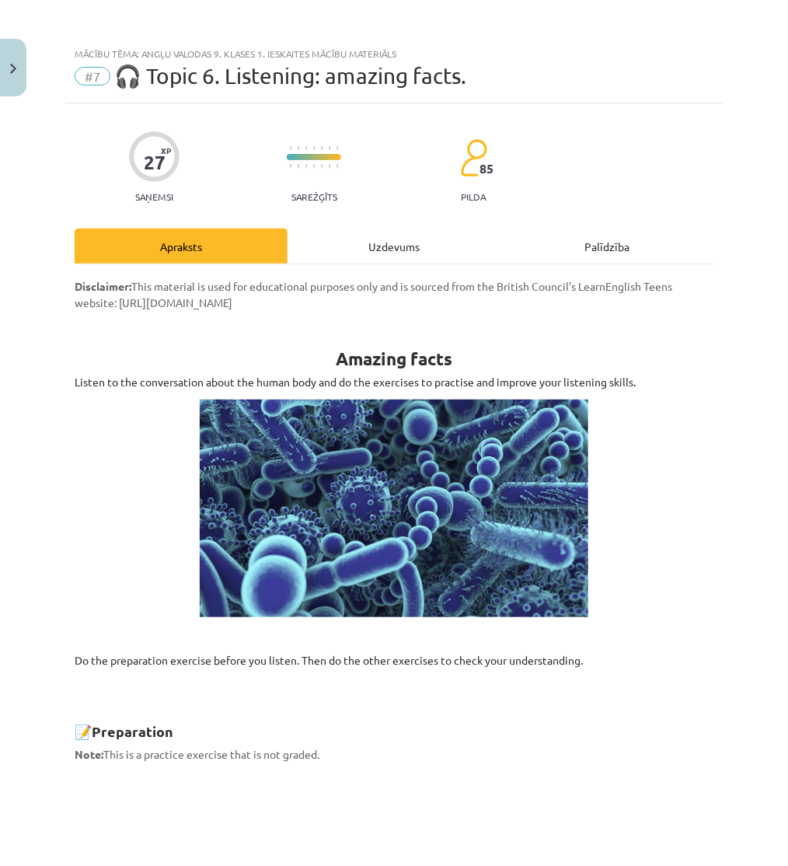
click at [326, 246] on div "Uzdevums" at bounding box center [393, 245] width 213 height 35
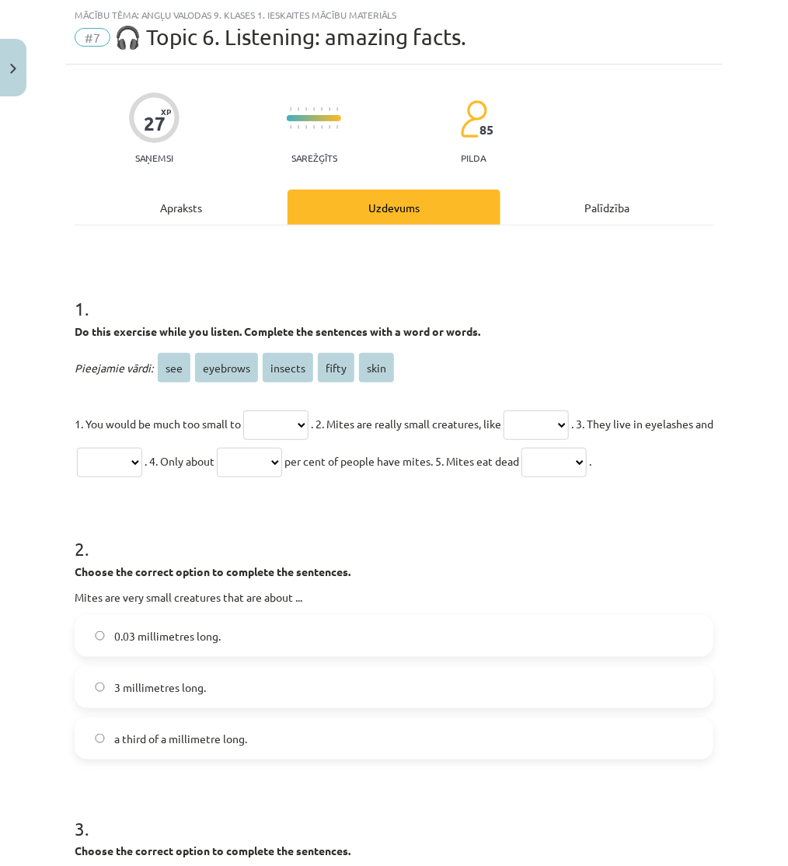
click at [306, 414] on select "*** ******** ******* ***** ****" at bounding box center [275, 425] width 65 height 30
select select "***"
click at [247, 410] on select "*** ******** ******* ***** ****" at bounding box center [275, 425] width 65 height 30
drag, startPoint x: 568, startPoint y: 415, endPoint x: 575, endPoint y: 436, distance: 22.1
click at [568, 415] on select "*** ******** ******* ***** ****" at bounding box center [535, 425] width 65 height 30
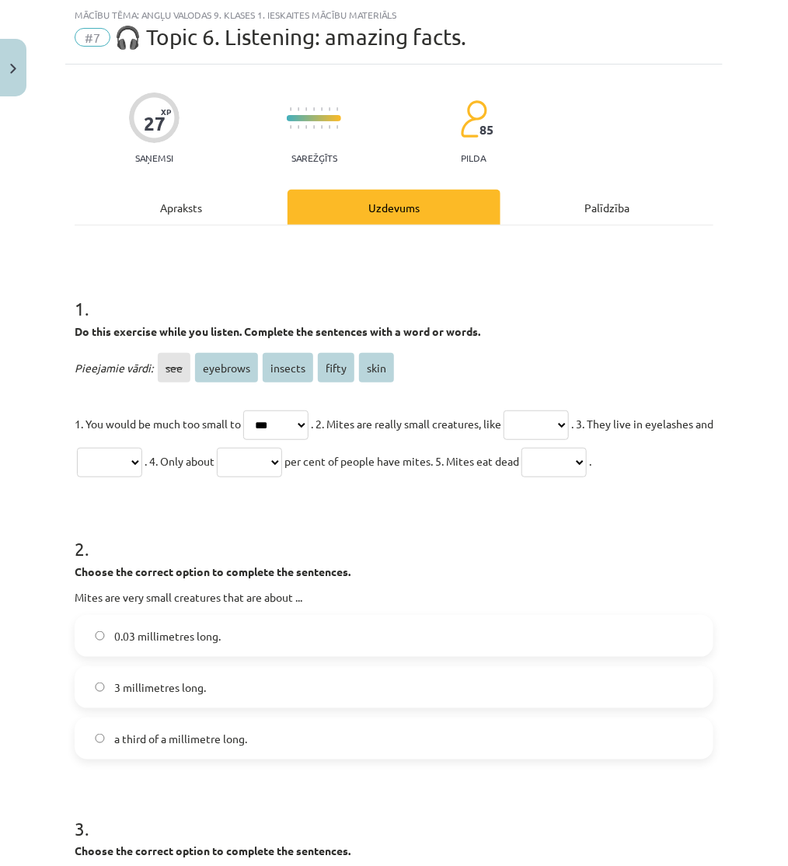
select select "*******"
click at [528, 410] on select "*** ******** ******* ***** ****" at bounding box center [535, 425] width 65 height 30
click at [142, 462] on select "*** ******** ******* ***** ****" at bounding box center [109, 463] width 65 height 30
select select "********"
click at [142, 448] on select "*** ******** ******* ***** ****" at bounding box center [109, 463] width 65 height 30
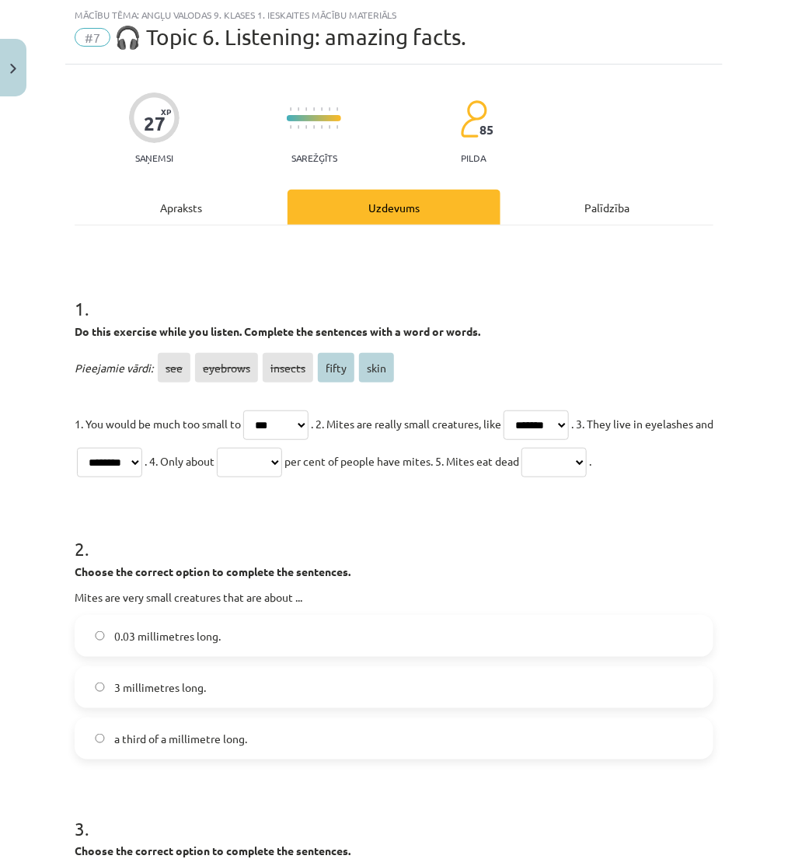
click at [282, 465] on select "*** ******** ******* ***** ****" at bounding box center [249, 463] width 65 height 30
select select "*****"
click at [282, 448] on select "*** ******** ******* ***** ****" at bounding box center [249, 463] width 65 height 30
click at [521, 477] on select "*** ******** ******* ***** ****" at bounding box center [553, 463] width 65 height 30
select select "****"
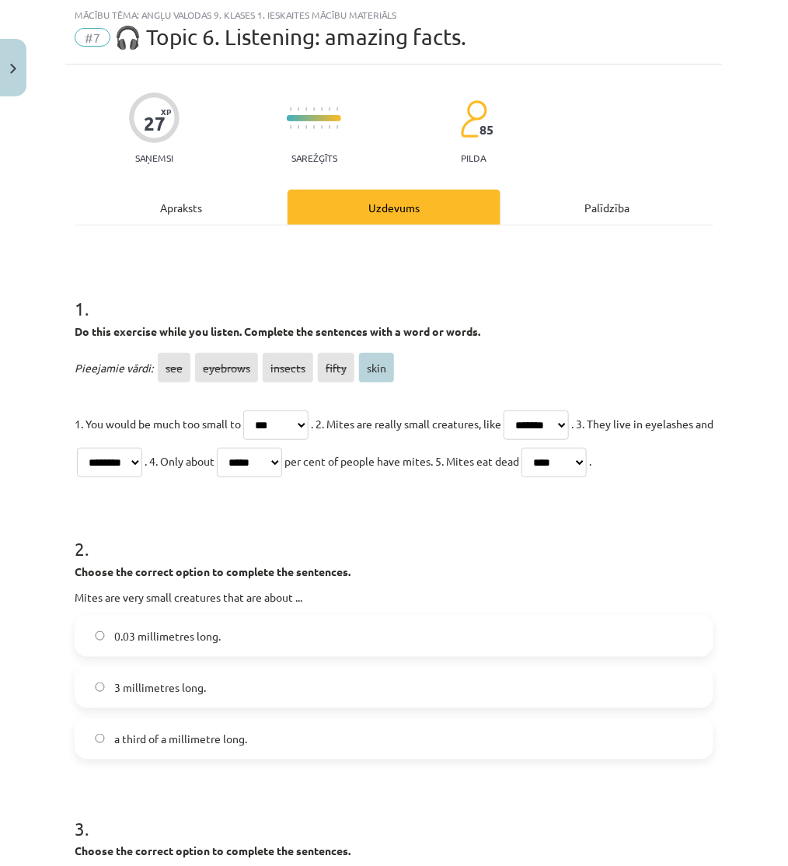
click at [521, 477] on select "*** ******** ******* ***** ****" at bounding box center [553, 463] width 65 height 30
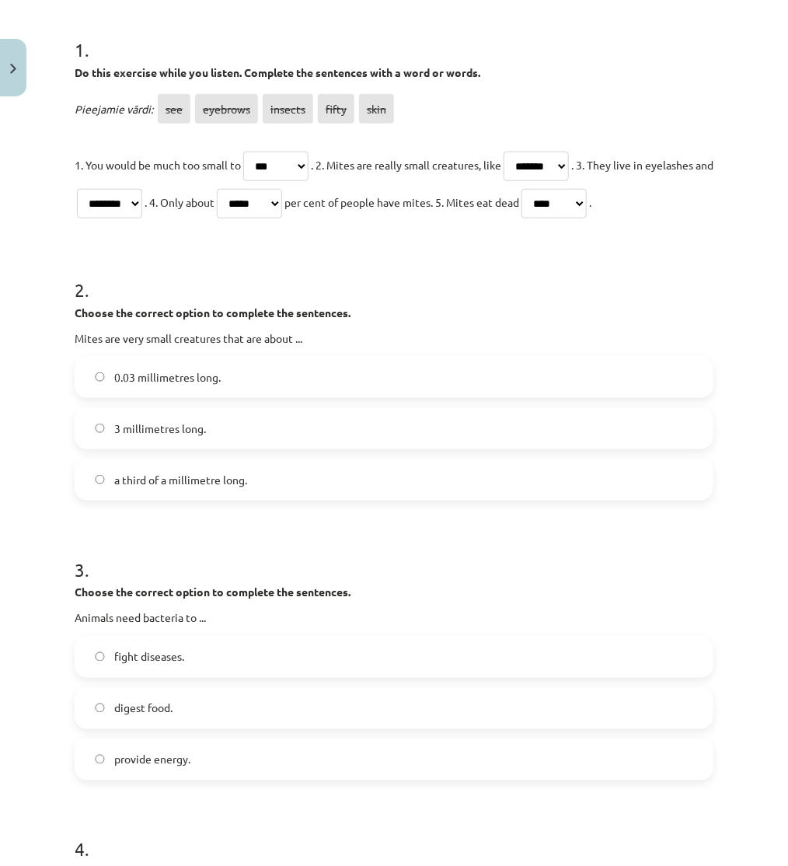
click at [183, 499] on label "a third of a millimetre long." at bounding box center [394, 479] width 636 height 39
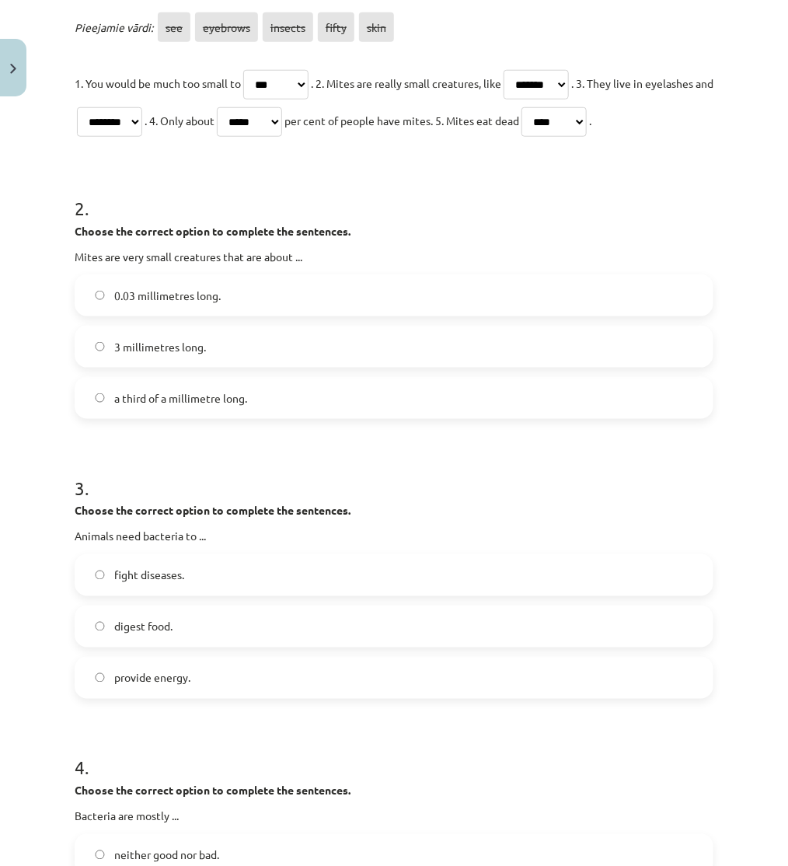
scroll to position [470, 0]
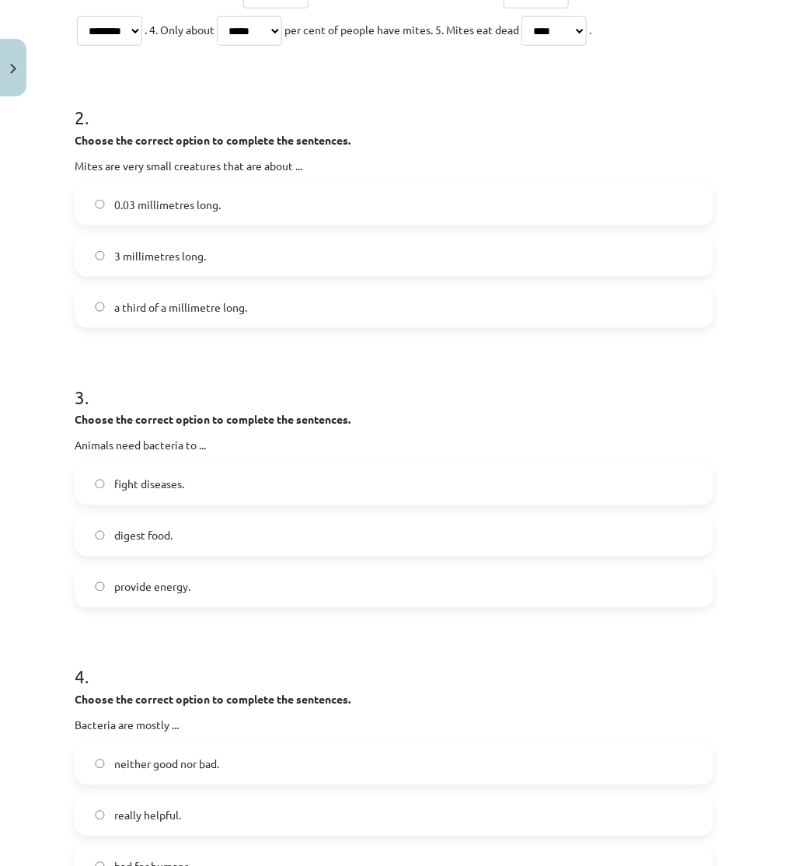
click at [176, 555] on label "digest food." at bounding box center [394, 535] width 636 height 39
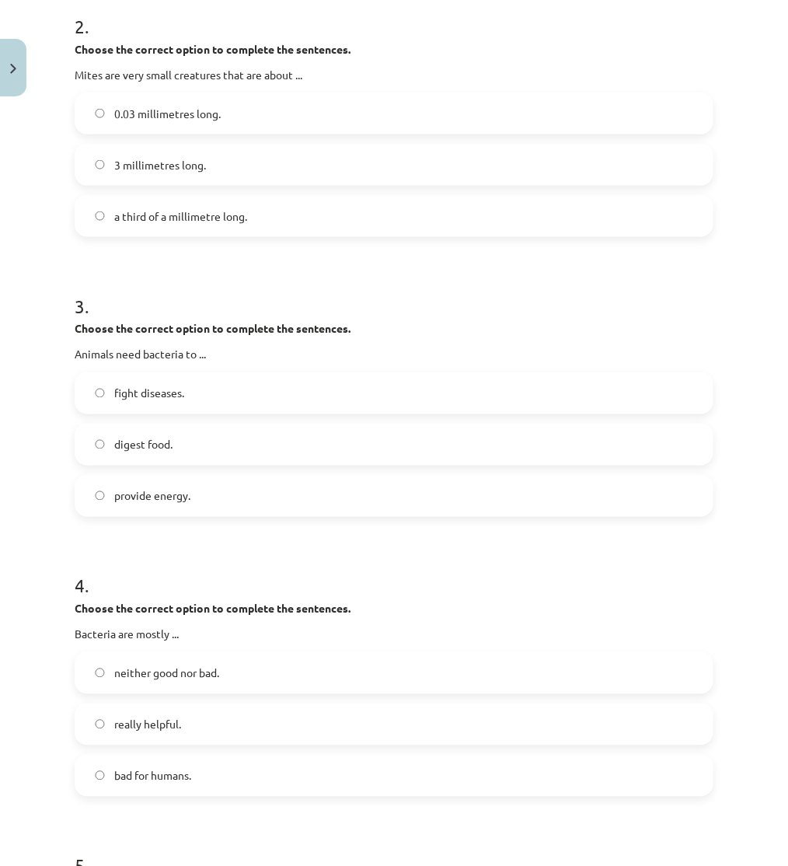
scroll to position [643, 0]
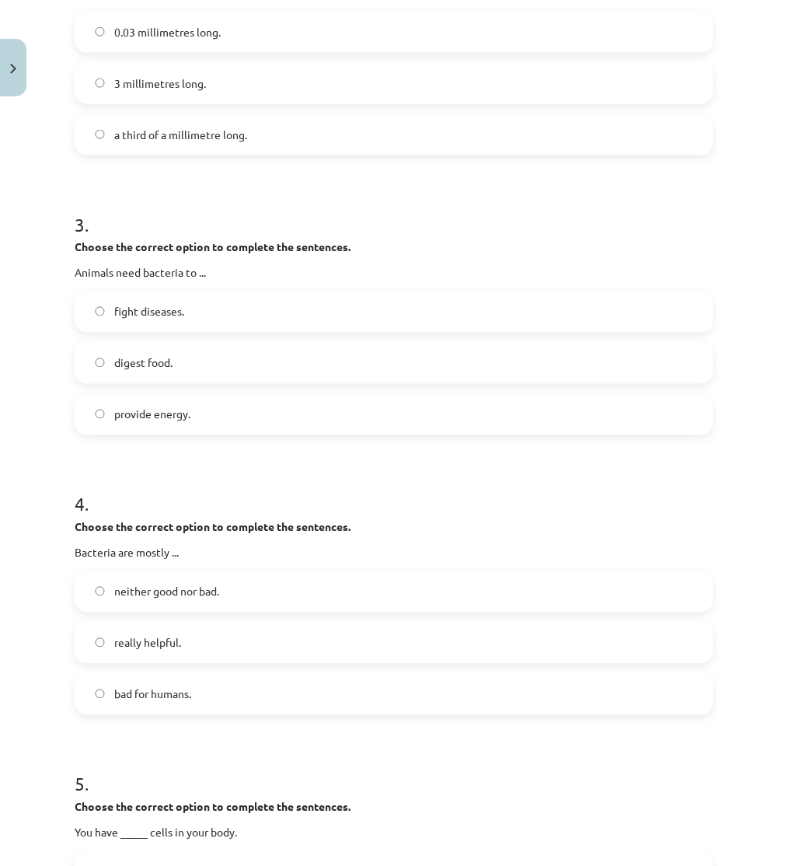
click at [190, 662] on label "really helpful." at bounding box center [394, 642] width 636 height 39
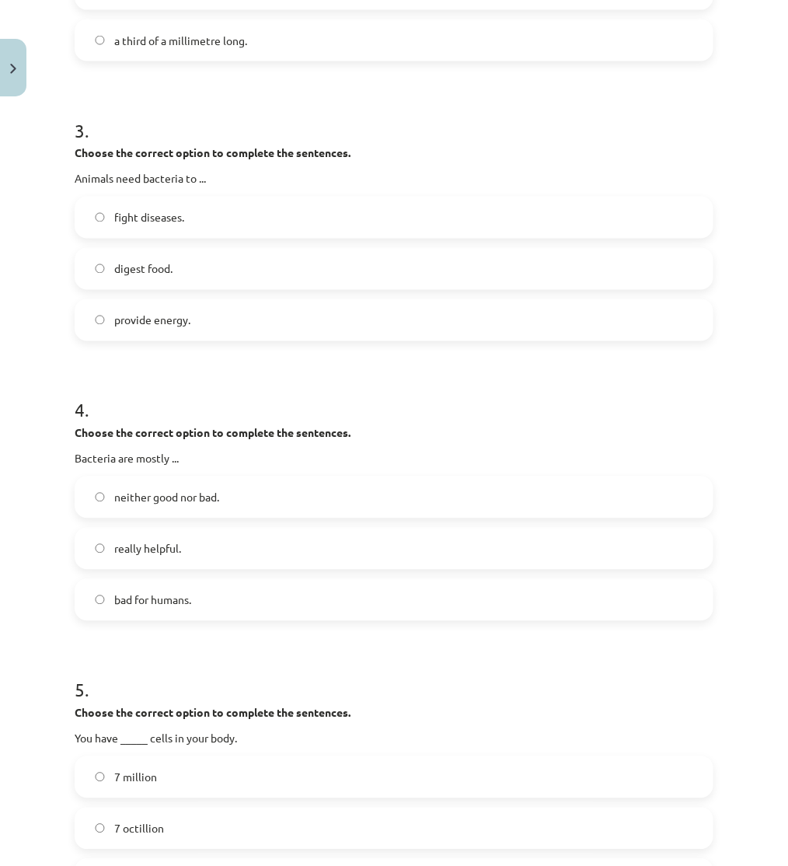
scroll to position [902, 0]
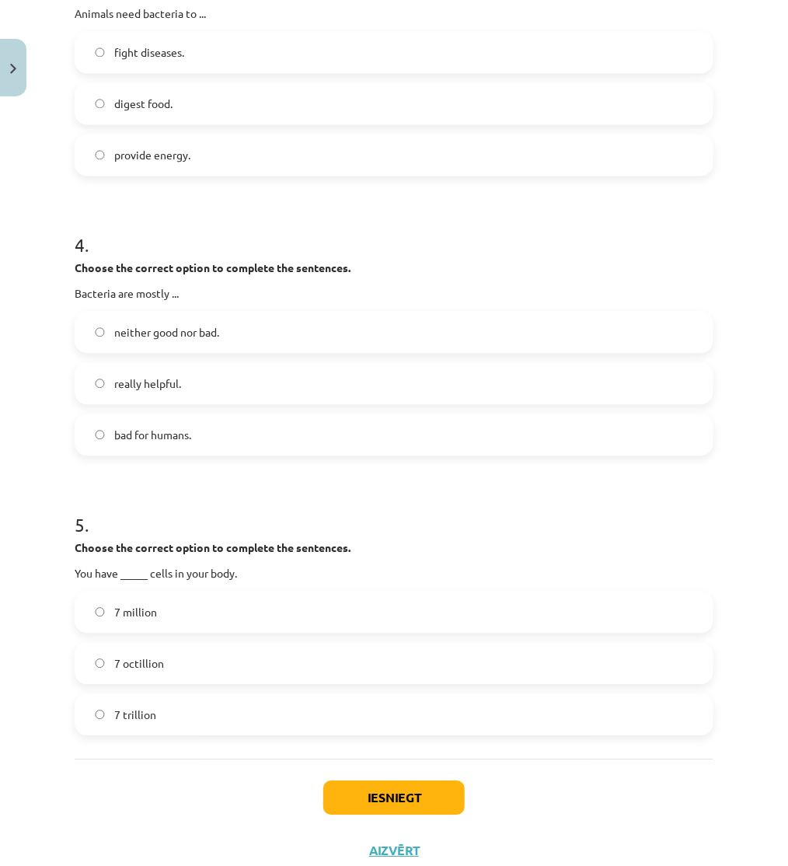
click at [171, 682] on label "7 octillion" at bounding box center [394, 662] width 636 height 39
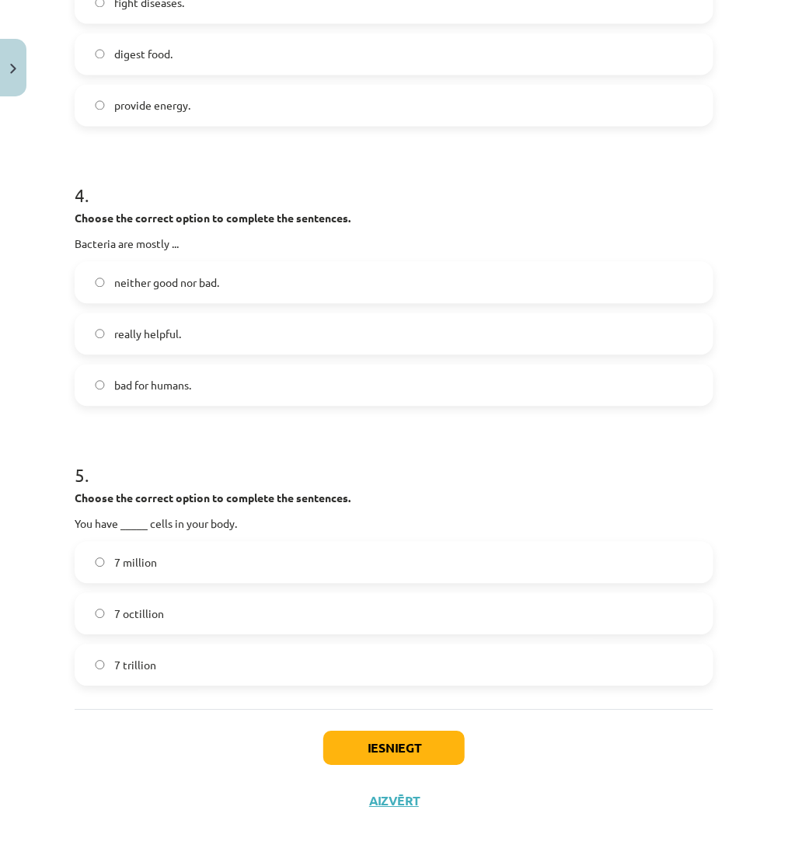
scroll to position [988, 0]
click at [394, 744] on button "Iesniegt" at bounding box center [393, 747] width 141 height 34
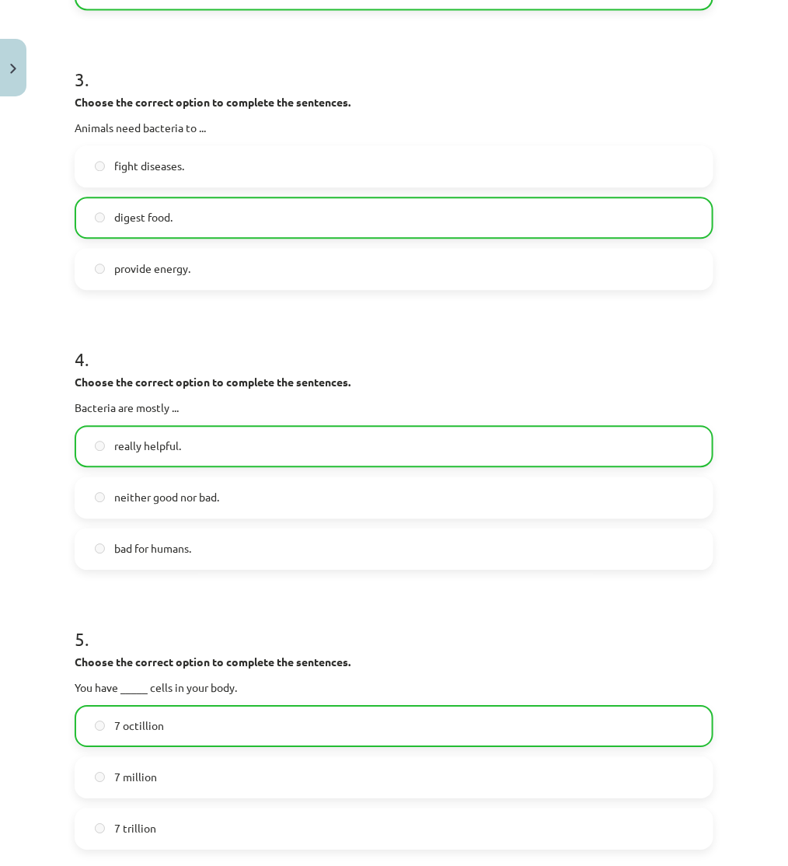
scroll to position [1189, 0]
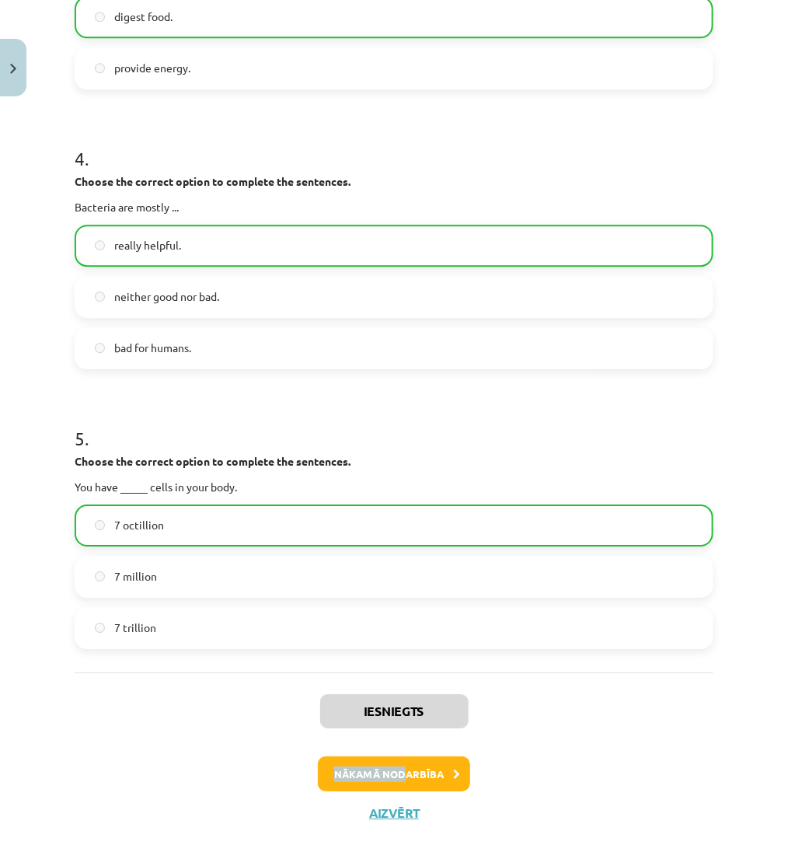
click at [395, 799] on div "Iesniegts Nākamā nodarbība Aizvērt" at bounding box center [394, 751] width 639 height 159
click at [394, 792] on button "Nākamā nodarbība" at bounding box center [394, 774] width 152 height 36
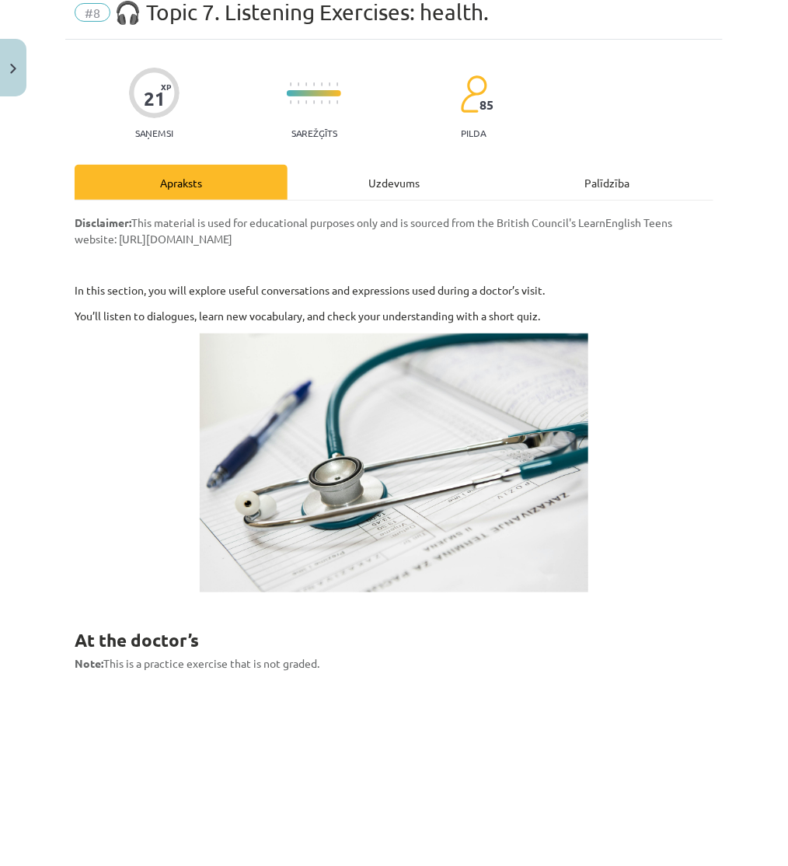
scroll to position [39, 0]
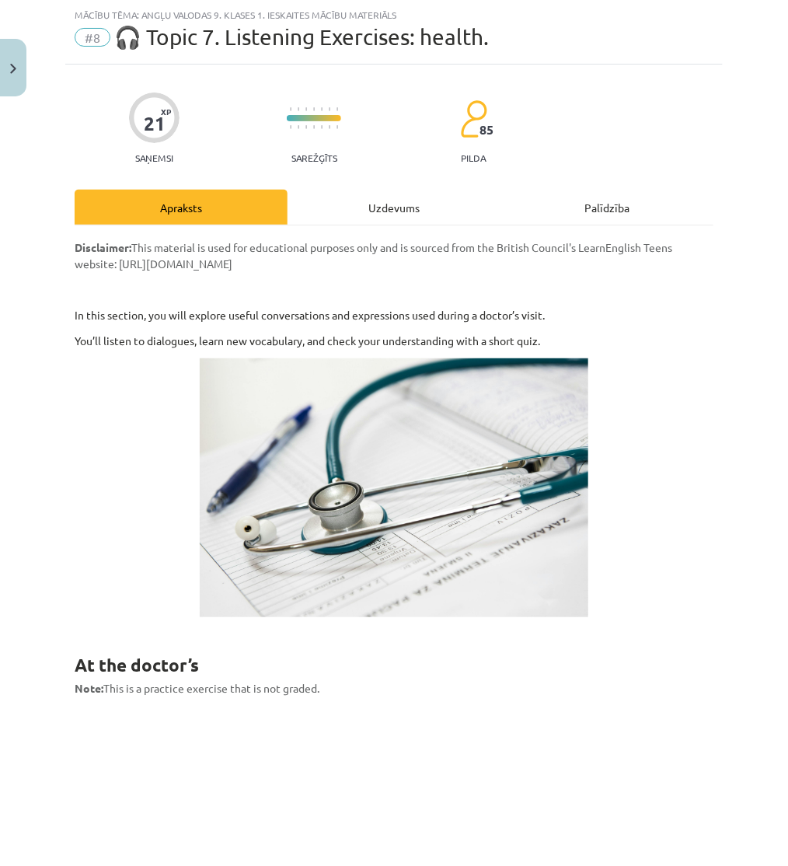
click at [345, 207] on div "Uzdevums" at bounding box center [393, 207] width 213 height 35
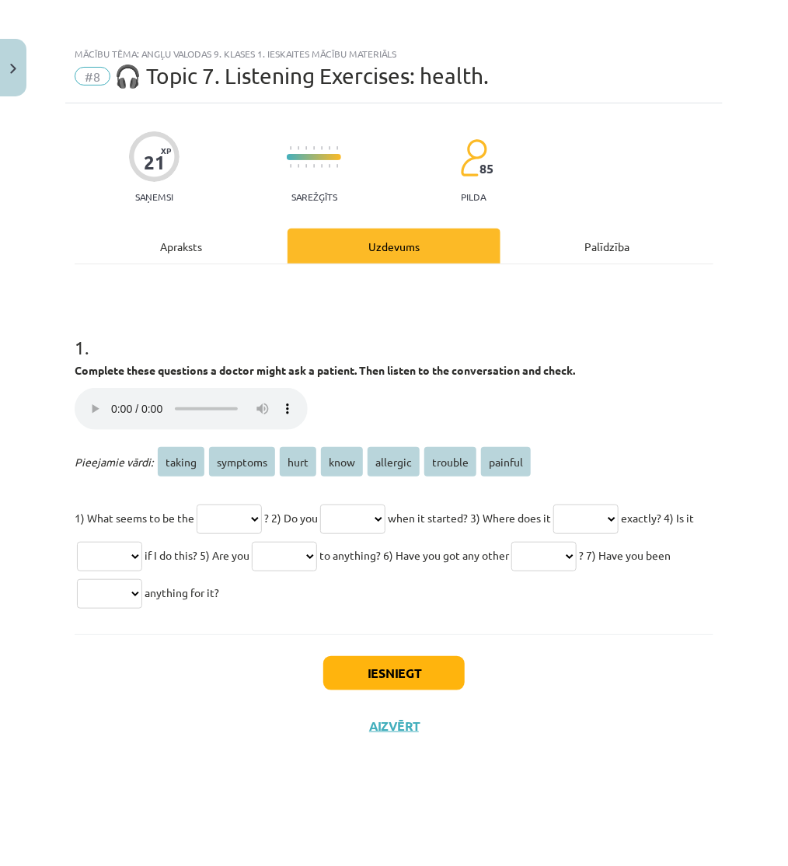
scroll to position [0, 0]
click at [158, 242] on div "Apraksts" at bounding box center [181, 245] width 213 height 35
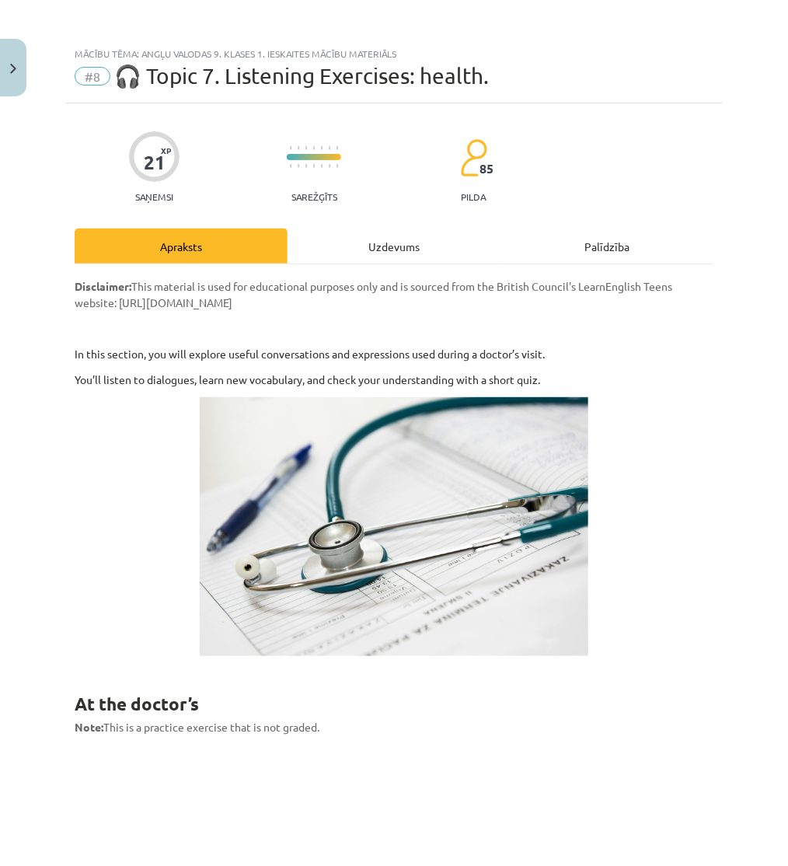
click at [368, 246] on div "Uzdevums" at bounding box center [393, 245] width 213 height 35
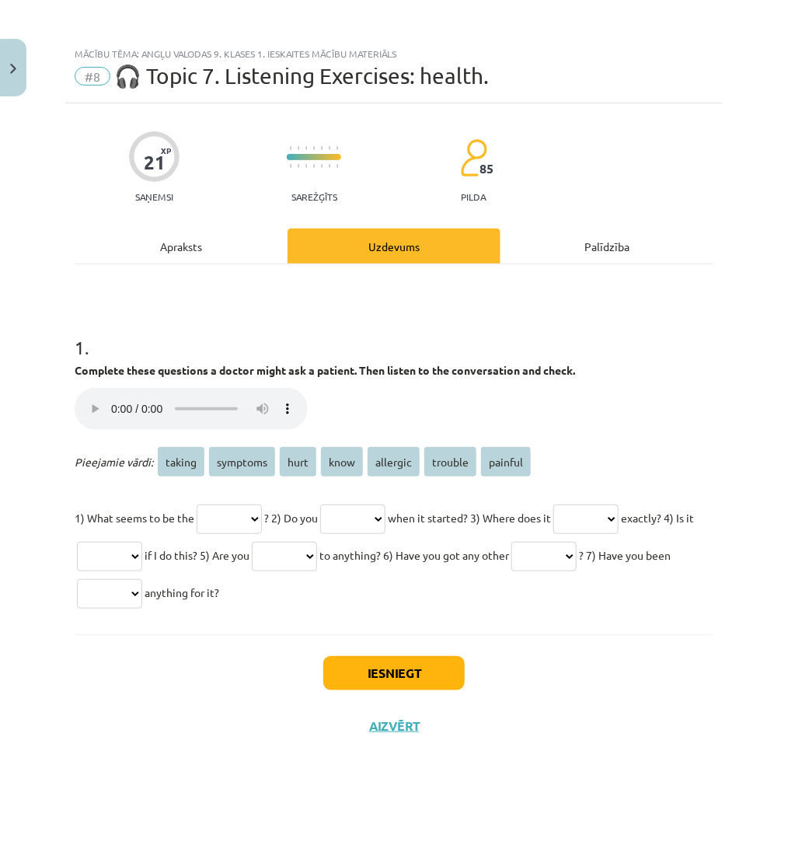
click at [214, 252] on div "Apraksts" at bounding box center [181, 245] width 213 height 35
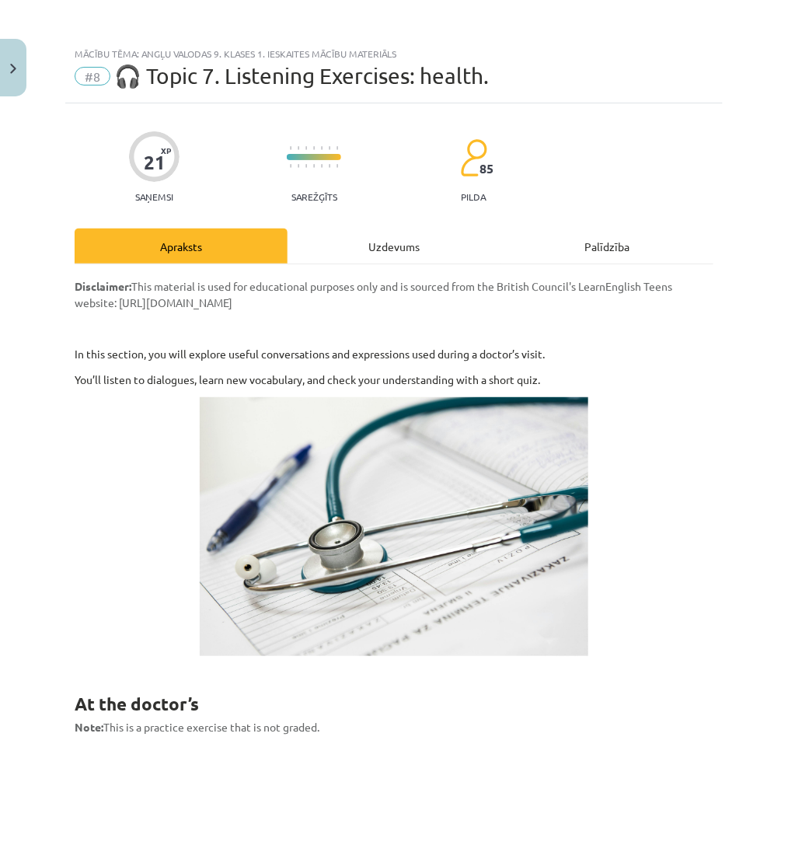
click at [361, 242] on div "Uzdevums" at bounding box center [393, 245] width 213 height 35
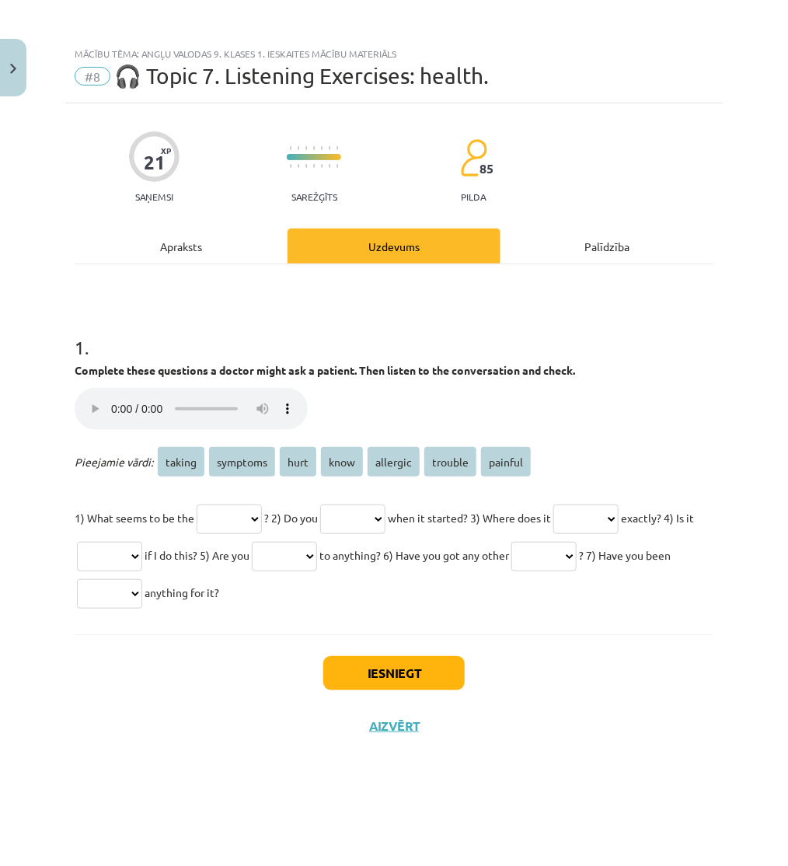
drag, startPoint x: 70, startPoint y: 339, endPoint x: 537, endPoint y: 592, distance: 531.2
click at [537, 592] on div "21 XP Saņemsi Sarežģīts 85 pilda Apraksts Uzdevums Palīdzība 1 . Complete these…" at bounding box center [393, 464] width 657 height 723
copy div "1 . Complete these questions a doctor might ask a patient. Then listen to the c…"
click at [171, 737] on div "Iesniegt Aizvērt" at bounding box center [394, 688] width 639 height 109
click at [232, 528] on select "****** ******** **** **** ******** ******* *******" at bounding box center [229, 519] width 65 height 30
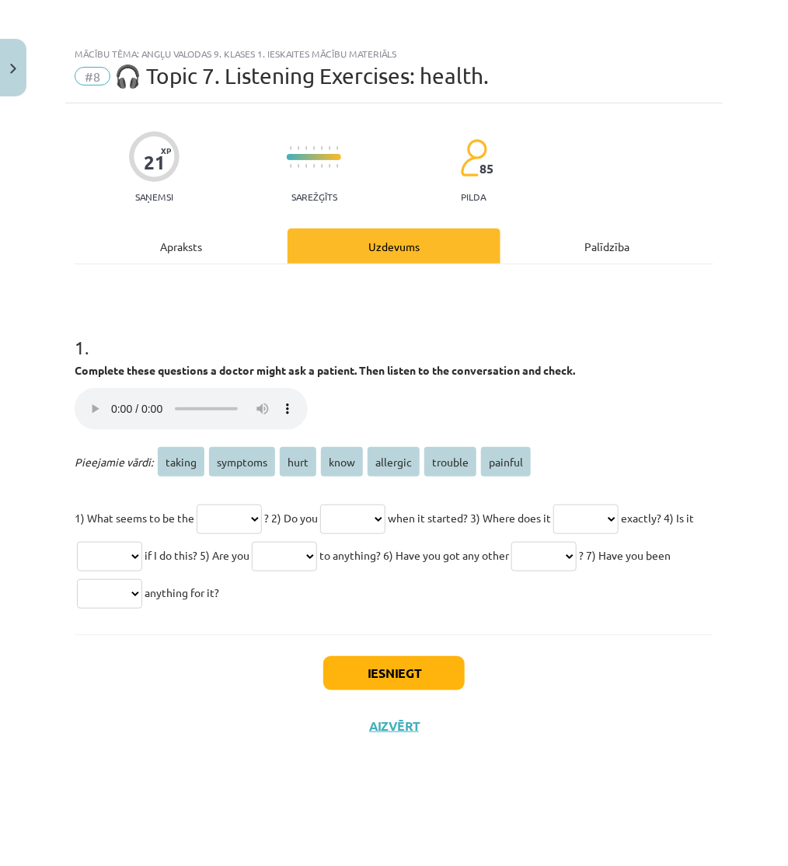
select select "*******"
click at [199, 504] on select "****** ******** **** **** ******** ******* *******" at bounding box center [229, 519] width 65 height 30
click at [370, 511] on select "****** ******** **** **** ******** ******* *******" at bounding box center [352, 519] width 65 height 30
select select "****"
click at [343, 504] on select "****** ******** **** **** ******** ******* *******" at bounding box center [352, 519] width 65 height 30
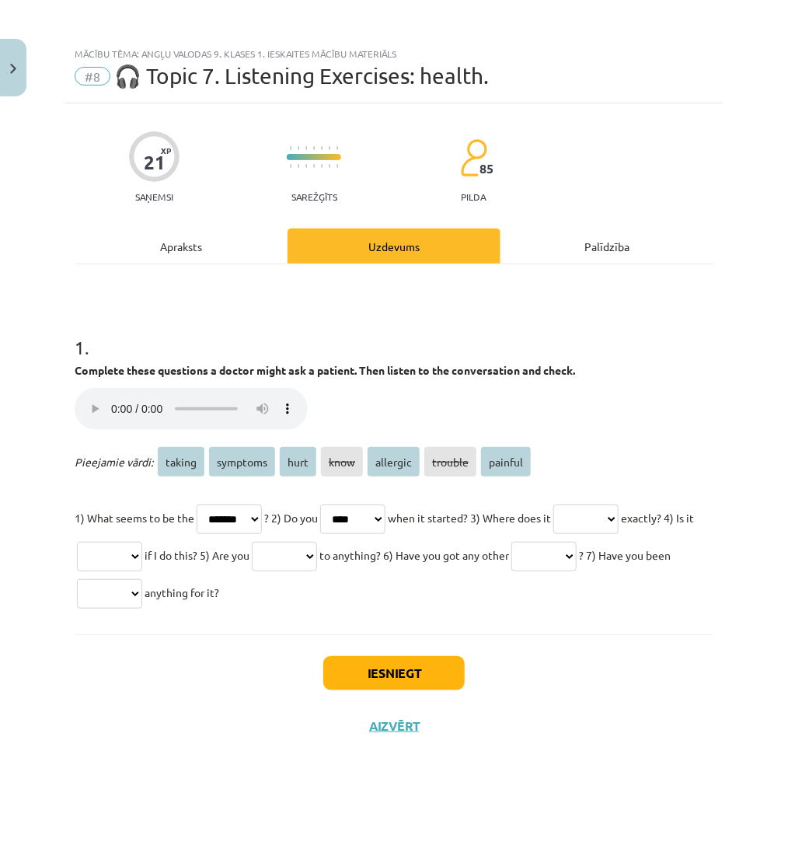
click at [608, 529] on select "****** ******** **** **** ******** ******* *******" at bounding box center [585, 519] width 65 height 30
select select "****"
click at [600, 504] on select "****** ******** **** **** ******** ******* *******" at bounding box center [585, 519] width 65 height 30
click at [142, 569] on select "****** ******** **** **** ******** ******* *******" at bounding box center [109, 557] width 65 height 30
select select "*******"
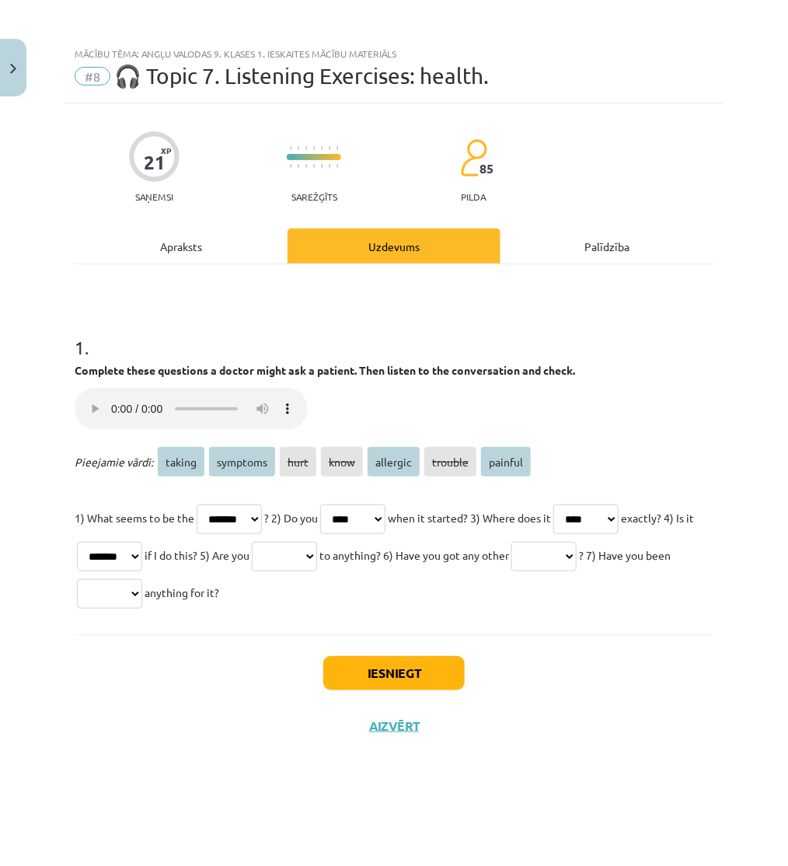
click at [142, 542] on select "****** ******** **** **** ******** ******* *******" at bounding box center [109, 557] width 65 height 30
click at [317, 552] on select "****** ******** **** **** ******** ******* *******" at bounding box center [284, 557] width 65 height 30
select select "********"
click at [317, 542] on select "****** ******** **** **** ******** ******* *******" at bounding box center [284, 557] width 65 height 30
click at [511, 571] on select "****** ******** **** **** ******** ******* *******" at bounding box center [543, 557] width 65 height 30
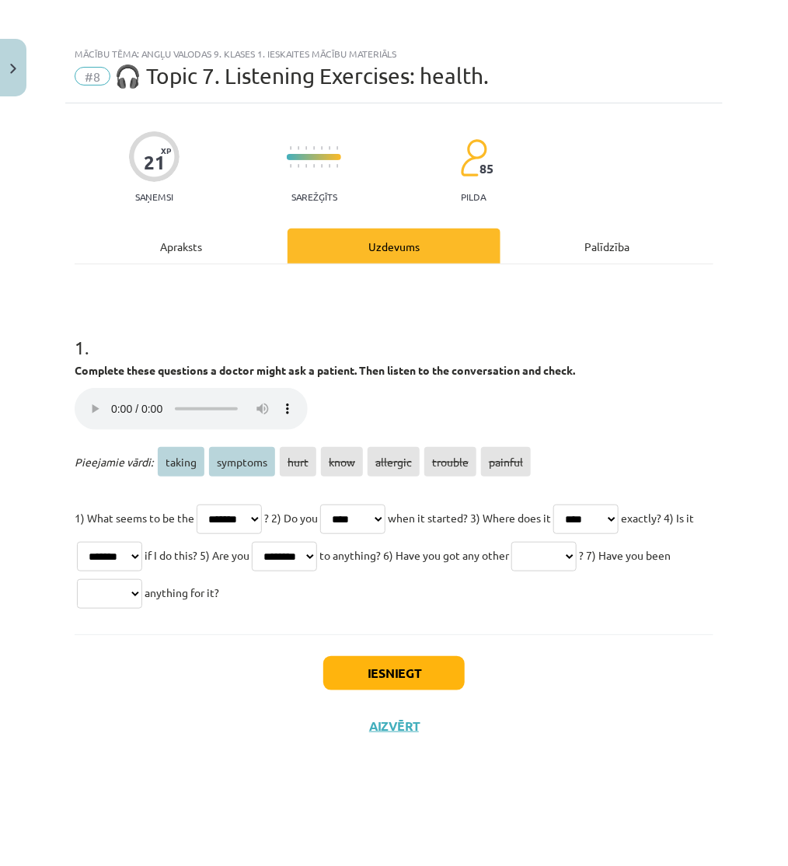
select select "********"
click at [511, 571] on select "****** ******** **** **** ******** ******* *******" at bounding box center [543, 557] width 65 height 30
click at [142, 594] on select "****** ******** **** **** ******** ******* *******" at bounding box center [109, 594] width 65 height 30
select select "******"
click at [142, 579] on select "****** ******** **** **** ******** ******* *******" at bounding box center [109, 594] width 65 height 30
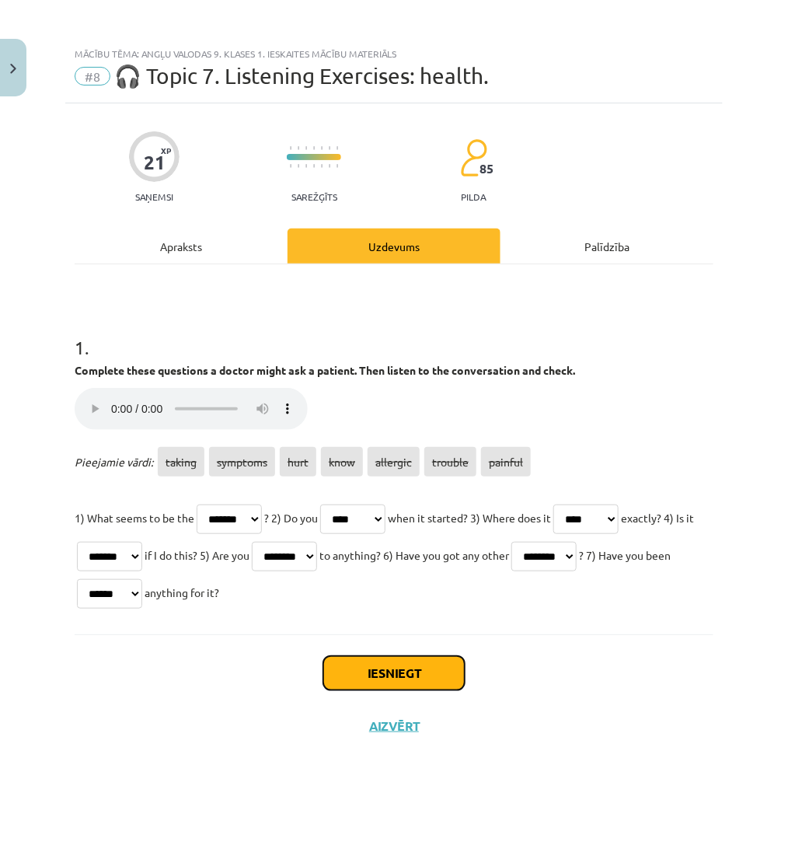
click at [399, 678] on button "Iesniegt" at bounding box center [393, 673] width 141 height 34
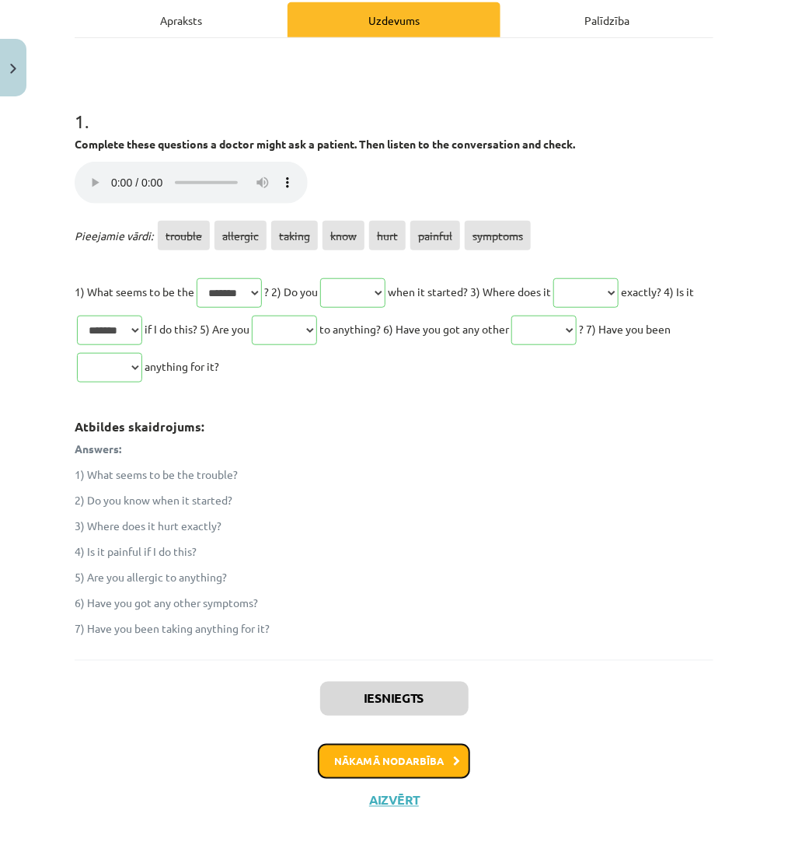
click at [436, 761] on button "Nākamā nodarbība" at bounding box center [394, 762] width 152 height 36
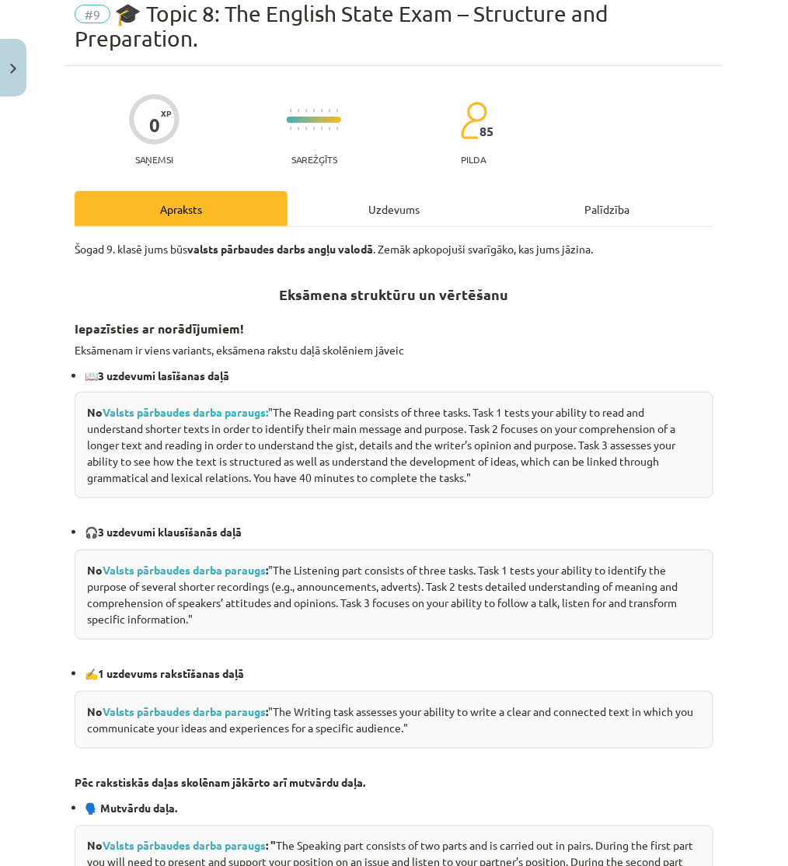
scroll to position [39, 0]
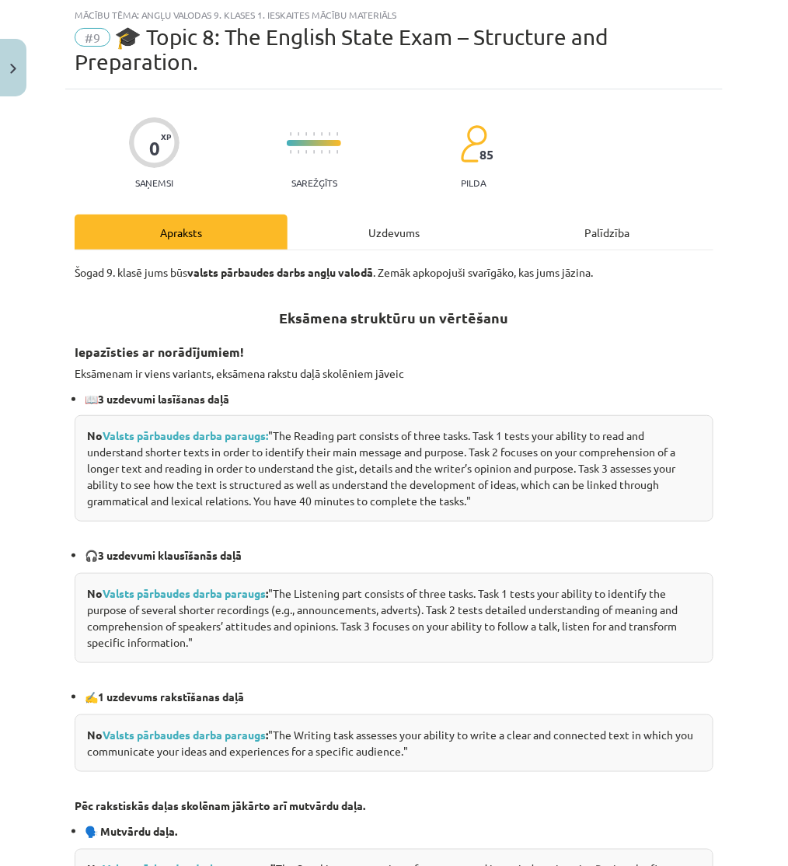
click at [399, 243] on div "Uzdevums" at bounding box center [393, 231] width 213 height 35
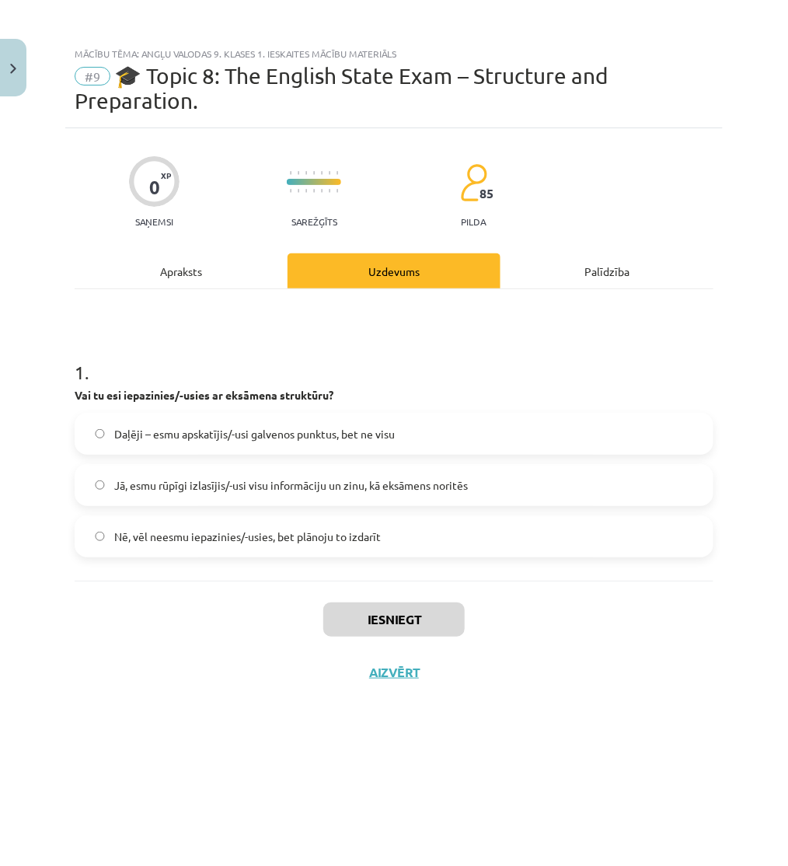
scroll to position [0, 0]
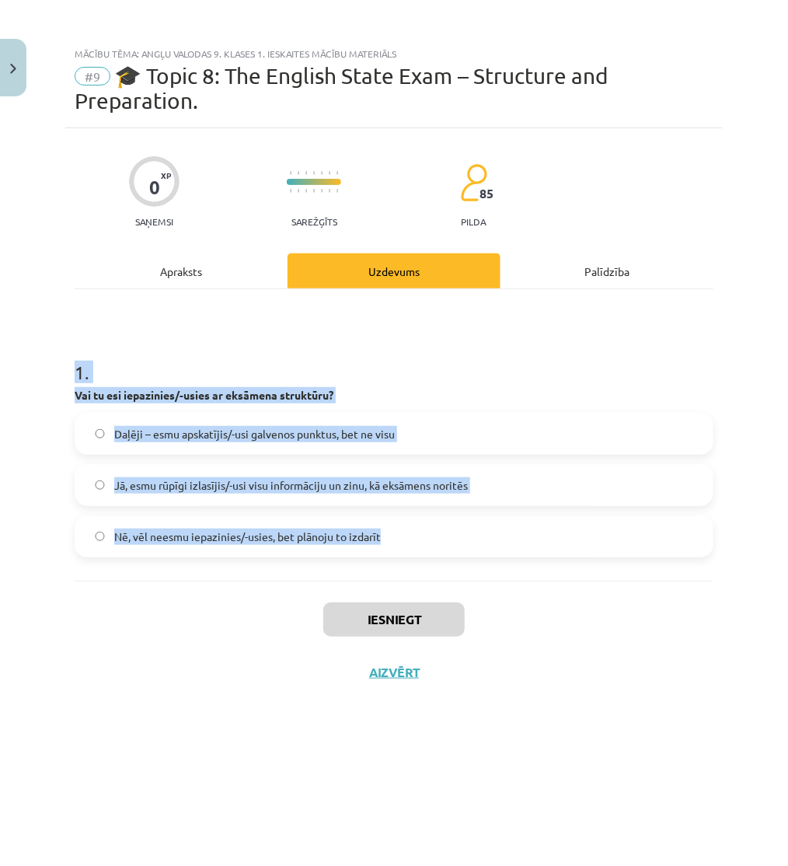
drag, startPoint x: 117, startPoint y: 377, endPoint x: 444, endPoint y: 550, distance: 369.5
click at [444, 550] on div "Mācību tēma: Angļu valodas 9. klases 1. ieskaites mācību materiāls #9 🎓 Topic 8…" at bounding box center [394, 433] width 788 height 866
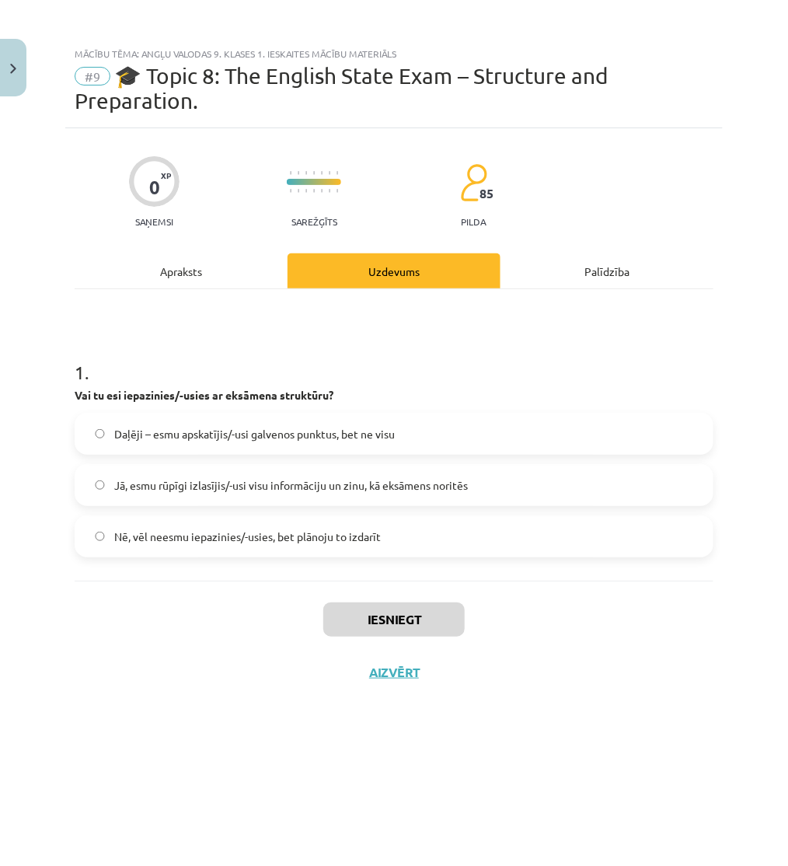
click at [158, 660] on div "Iesniegt Aizvērt" at bounding box center [394, 634] width 639 height 109
click at [258, 434] on span "Daļēji – esmu apskatījis/-usi galvenos punktus, bet ne visu" at bounding box center [254, 434] width 280 height 16
click at [226, 270] on div "Apraksts" at bounding box center [181, 270] width 213 height 35
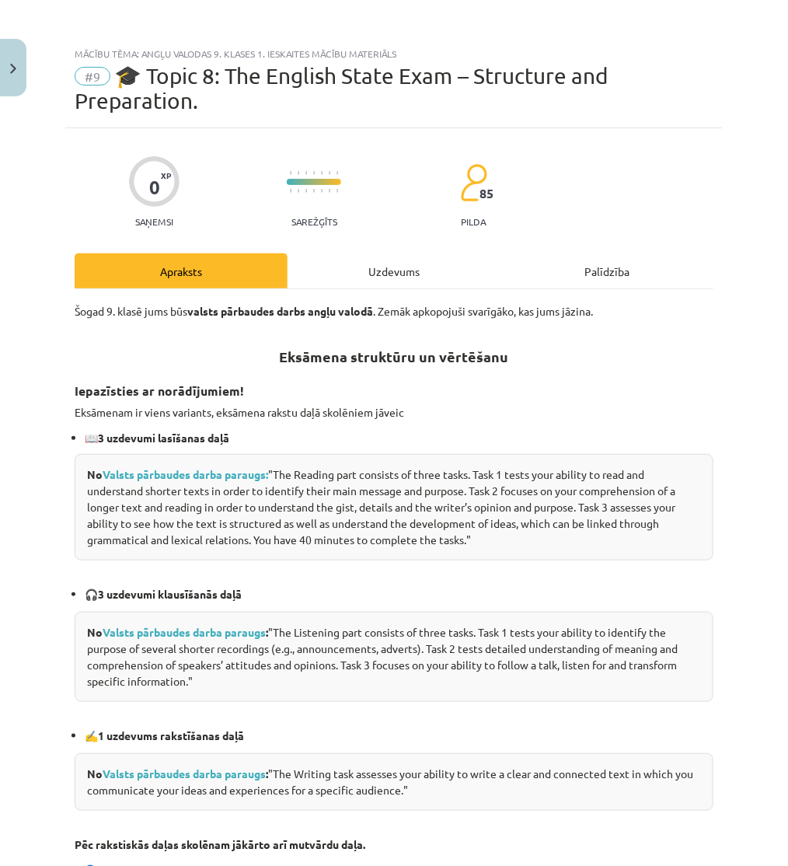
click at [361, 281] on div "Uzdevums" at bounding box center [393, 270] width 213 height 35
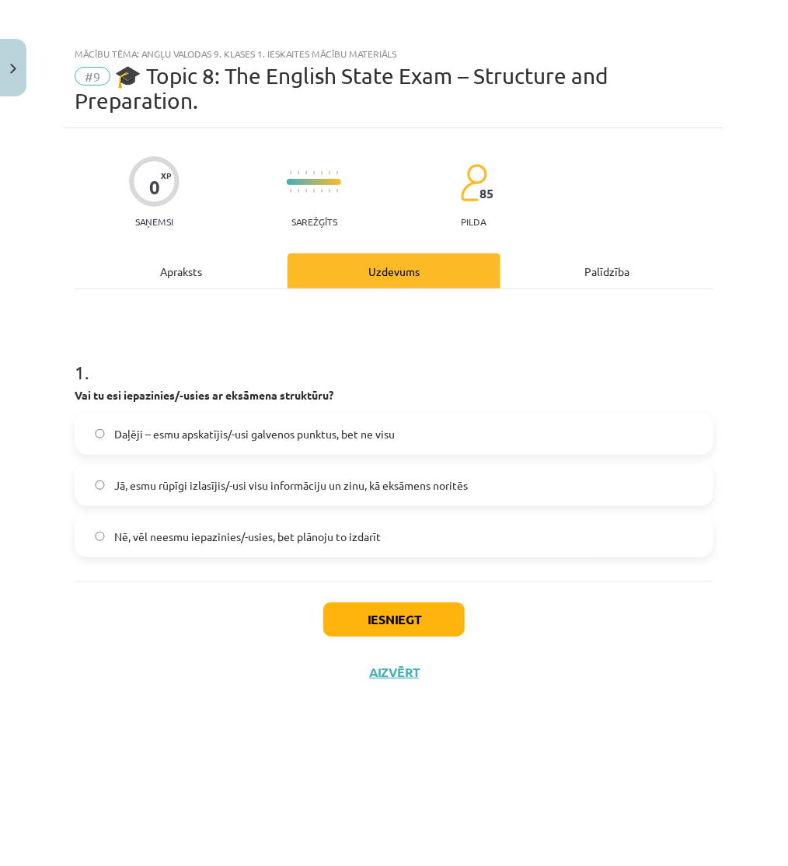
drag, startPoint x: 228, startPoint y: 265, endPoint x: 203, endPoint y: 265, distance: 25.6
click at [203, 265] on div "Apraksts" at bounding box center [181, 270] width 213 height 35
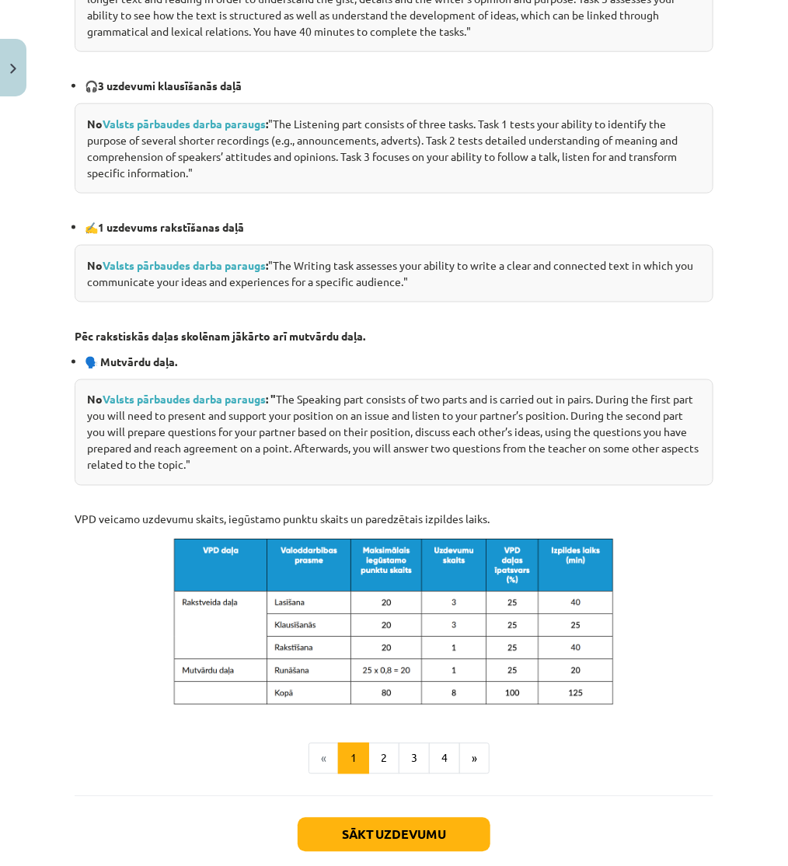
scroll to position [517, 0]
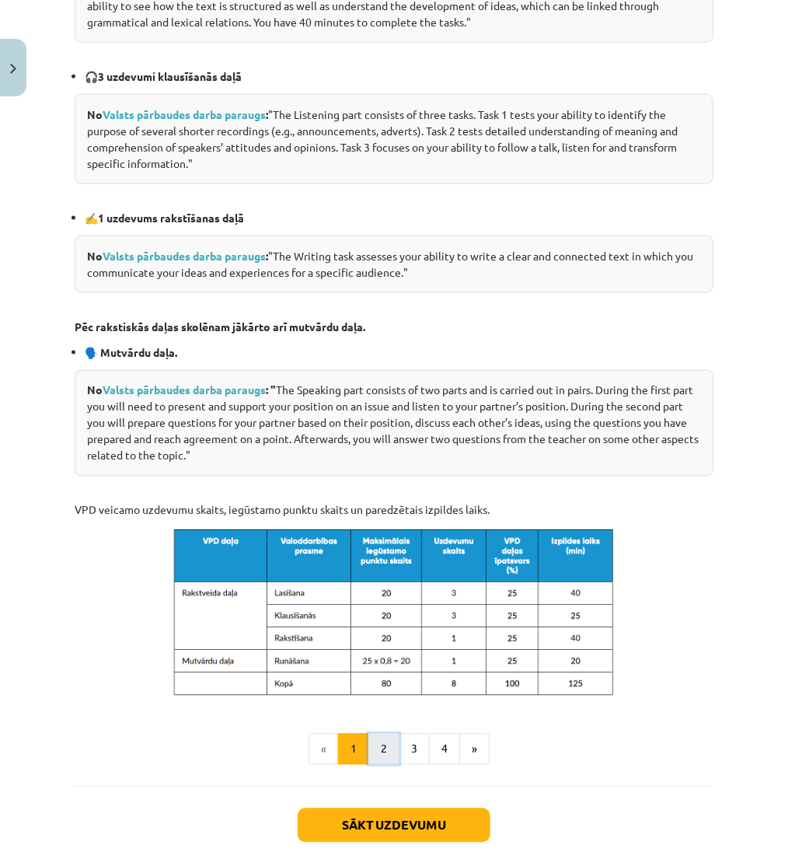
click at [385, 748] on button "2" at bounding box center [383, 748] width 31 height 31
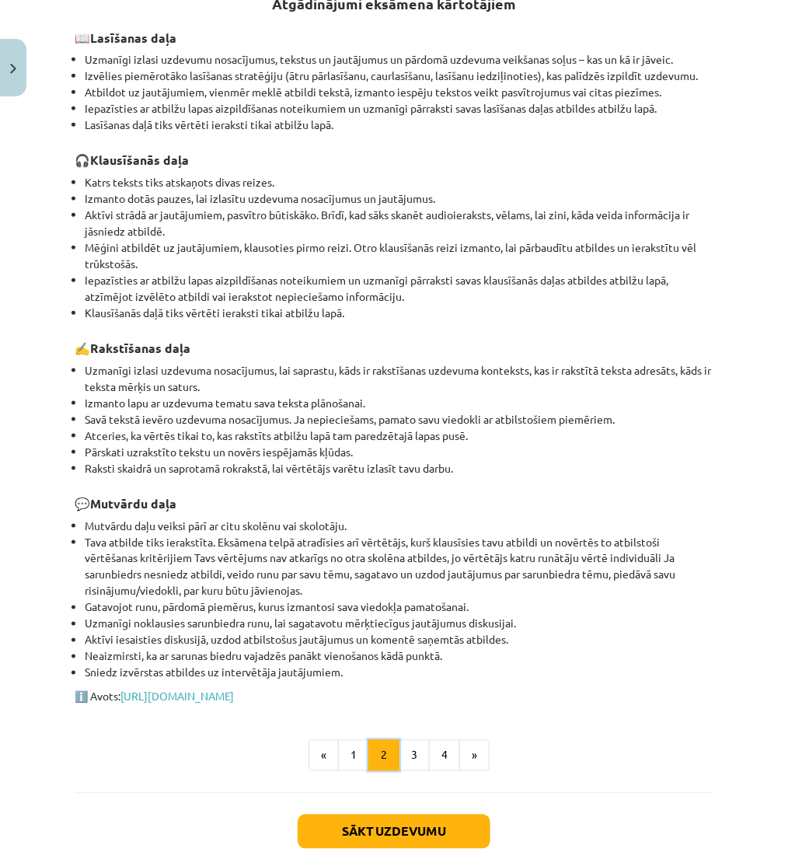
scroll to position [407, 0]
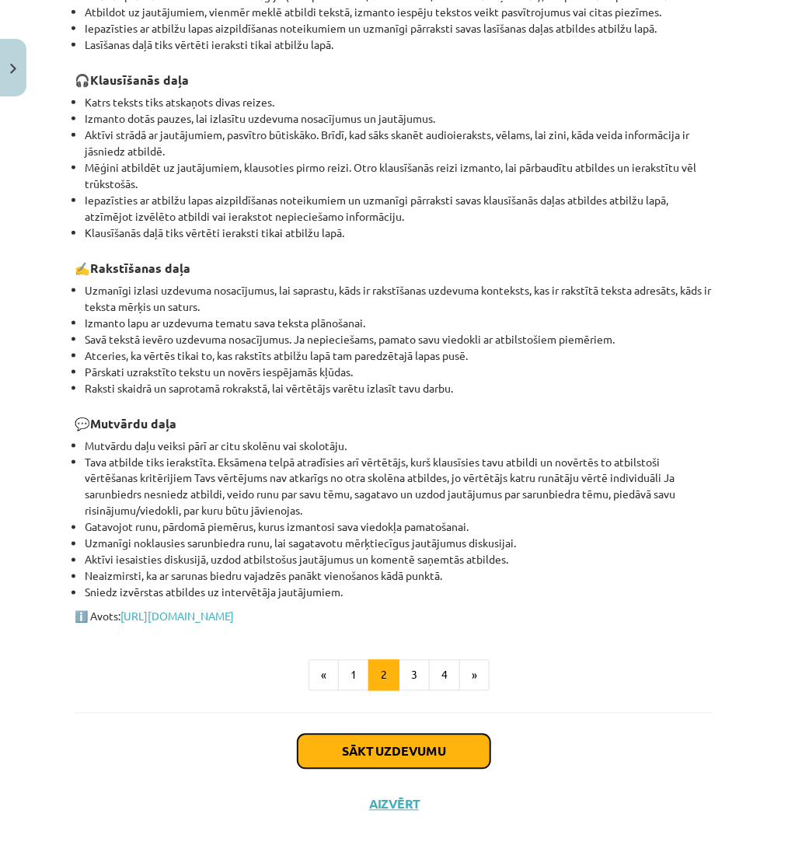
click at [452, 748] on button "Sākt uzdevumu" at bounding box center [394, 751] width 193 height 34
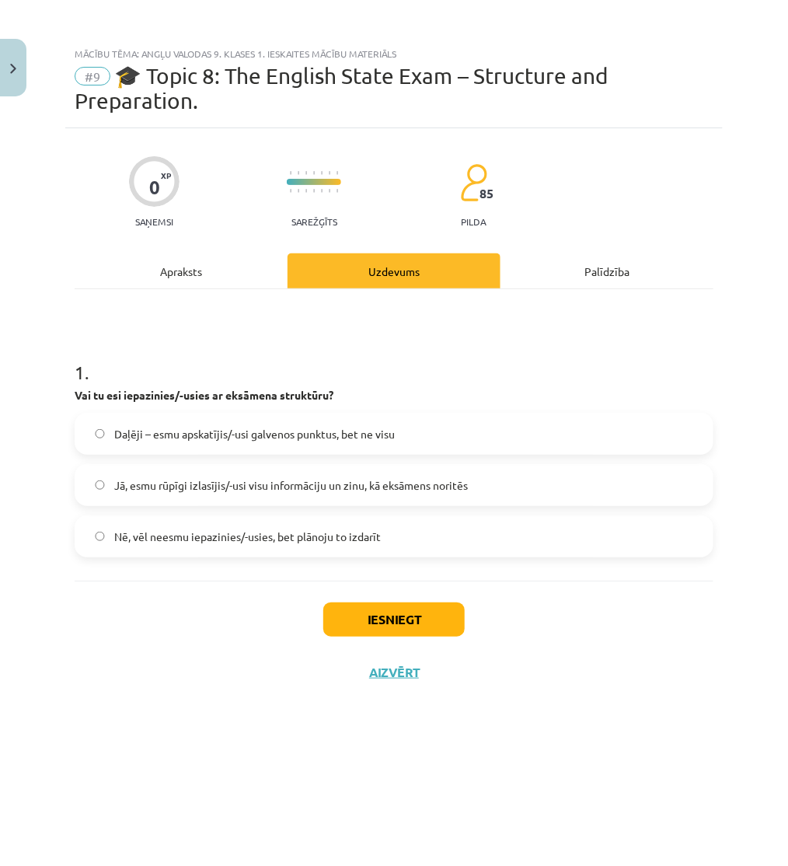
scroll to position [0, 0]
click at [402, 625] on button "Iesniegt" at bounding box center [393, 619] width 141 height 34
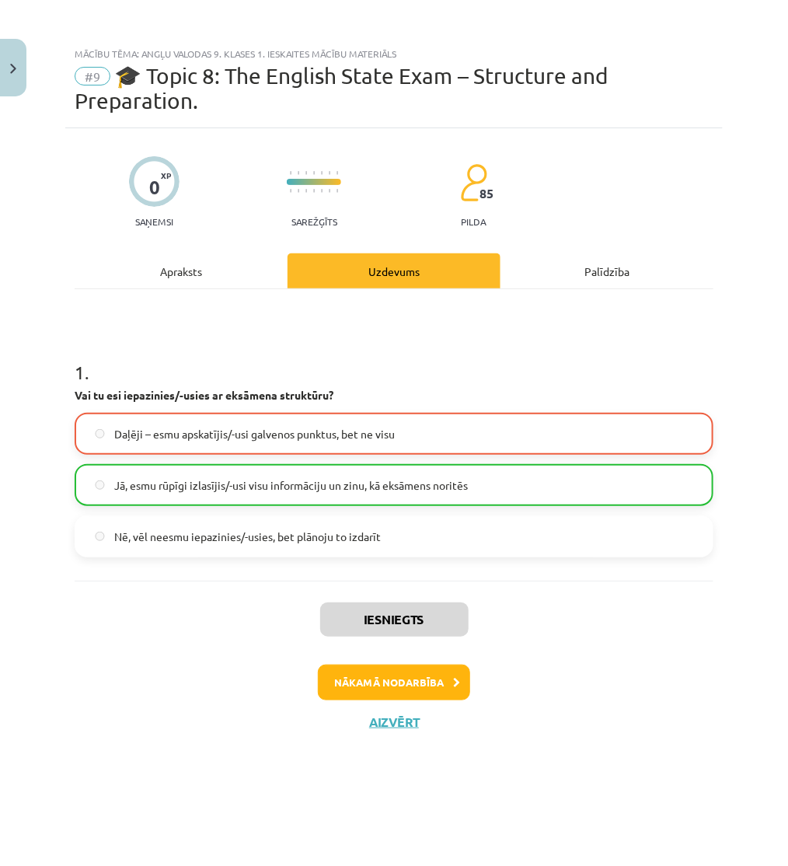
click at [299, 492] on span "Jā, esmu rūpīgi izlasījis/-usi visu informāciju un zinu, kā eksāmens noritēs" at bounding box center [291, 485] width 354 height 16
click at [381, 674] on button "Nākamā nodarbība" at bounding box center [394, 682] width 152 height 36
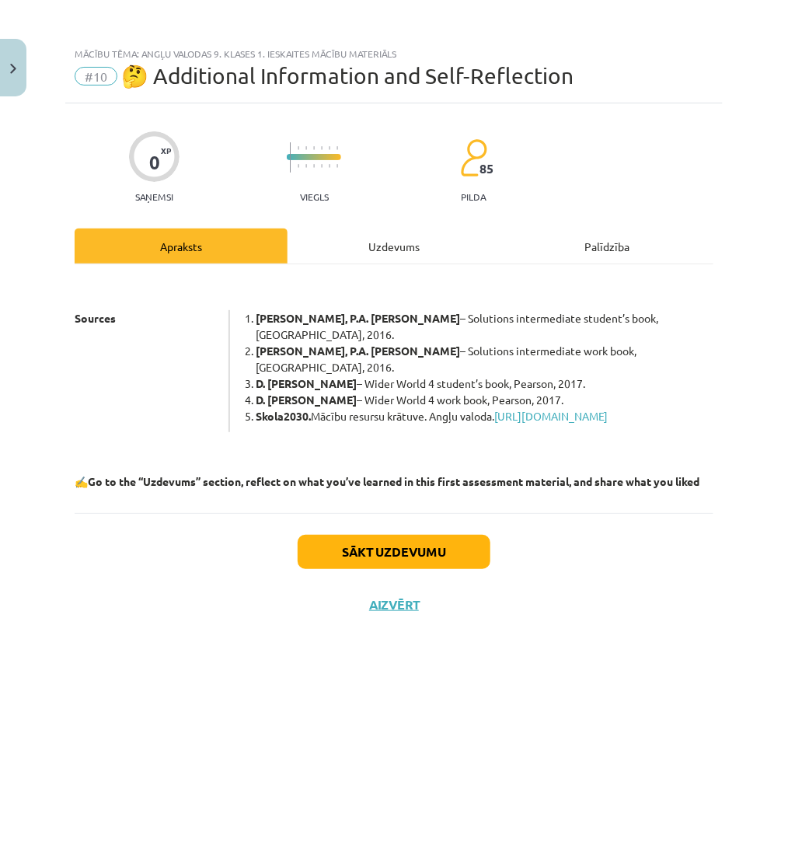
click at [384, 258] on div "Uzdevums" at bounding box center [393, 245] width 213 height 35
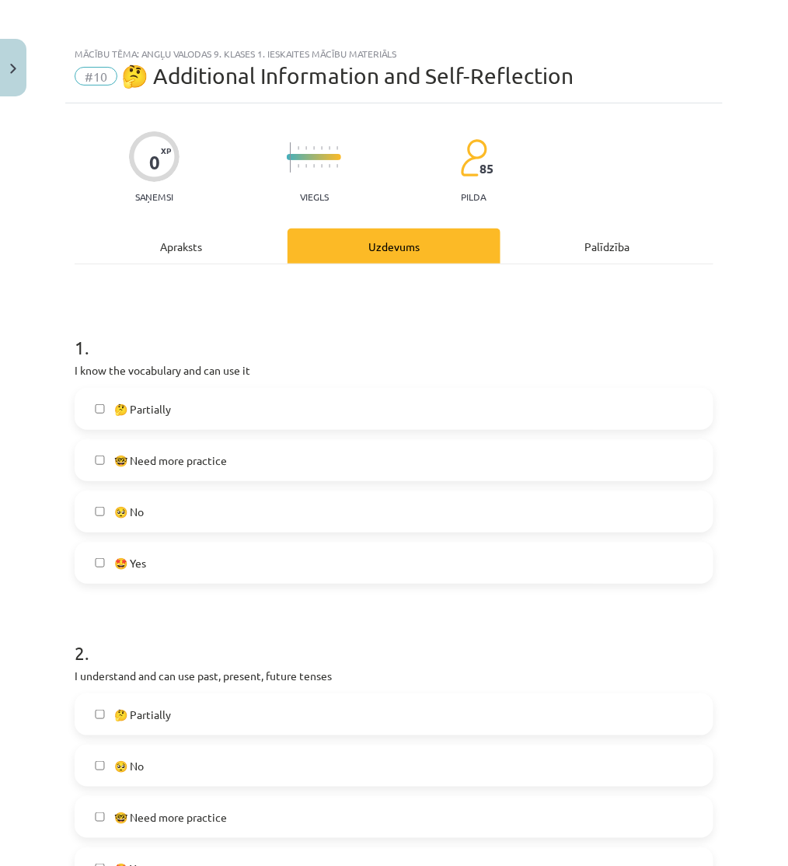
click at [242, 568] on label "🤩 Yes" at bounding box center [394, 562] width 636 height 39
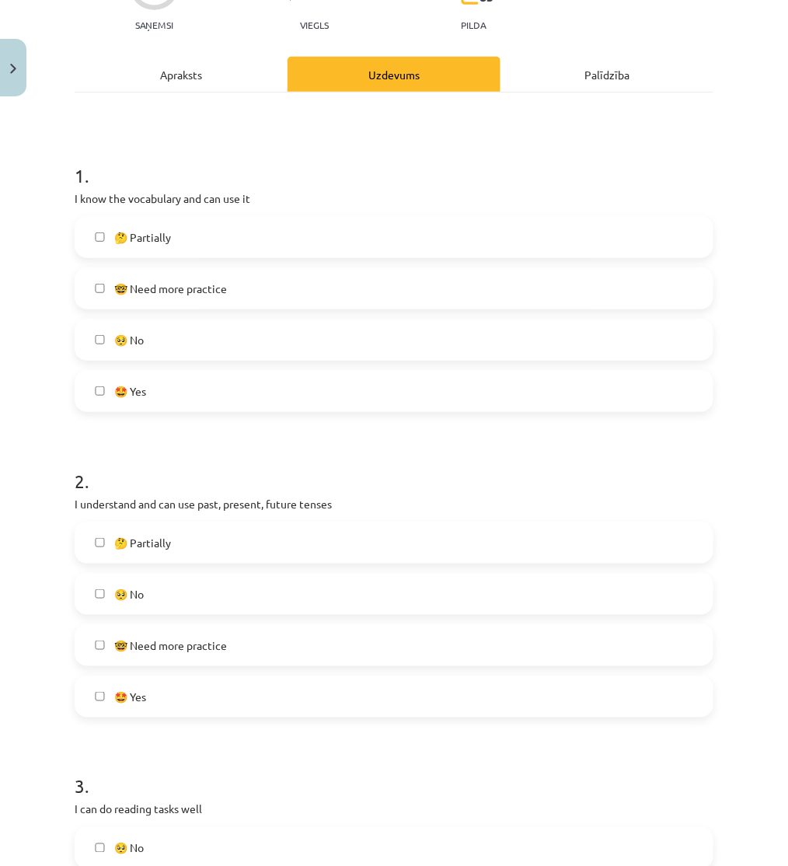
scroll to position [172, 0]
click at [252, 699] on label "🤩 Yes" at bounding box center [394, 695] width 636 height 39
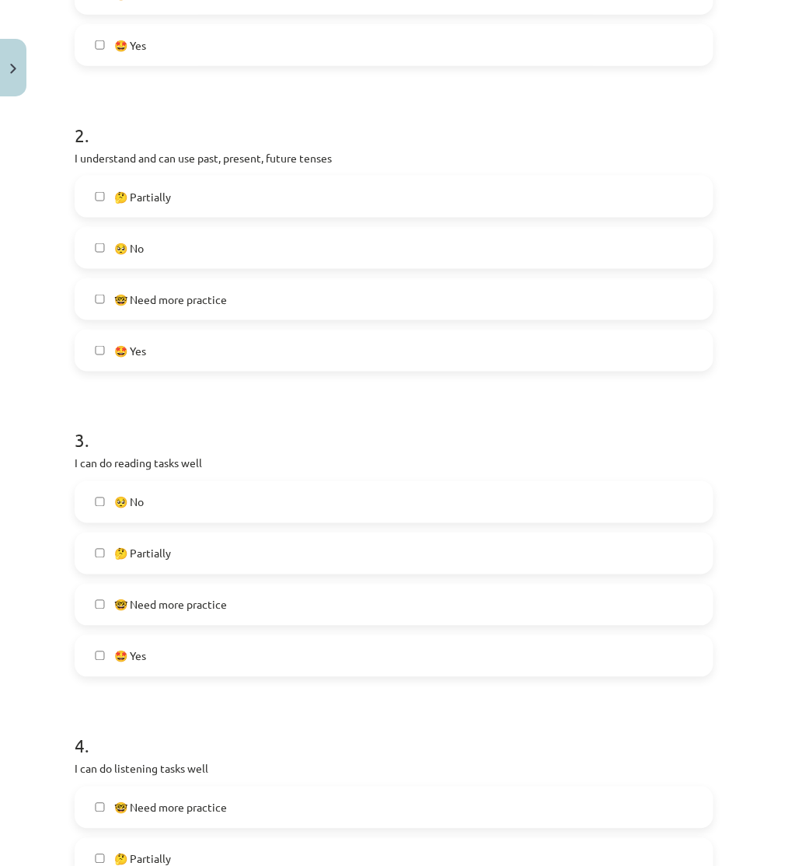
click at [254, 664] on label "🤩 Yes" at bounding box center [394, 655] width 636 height 39
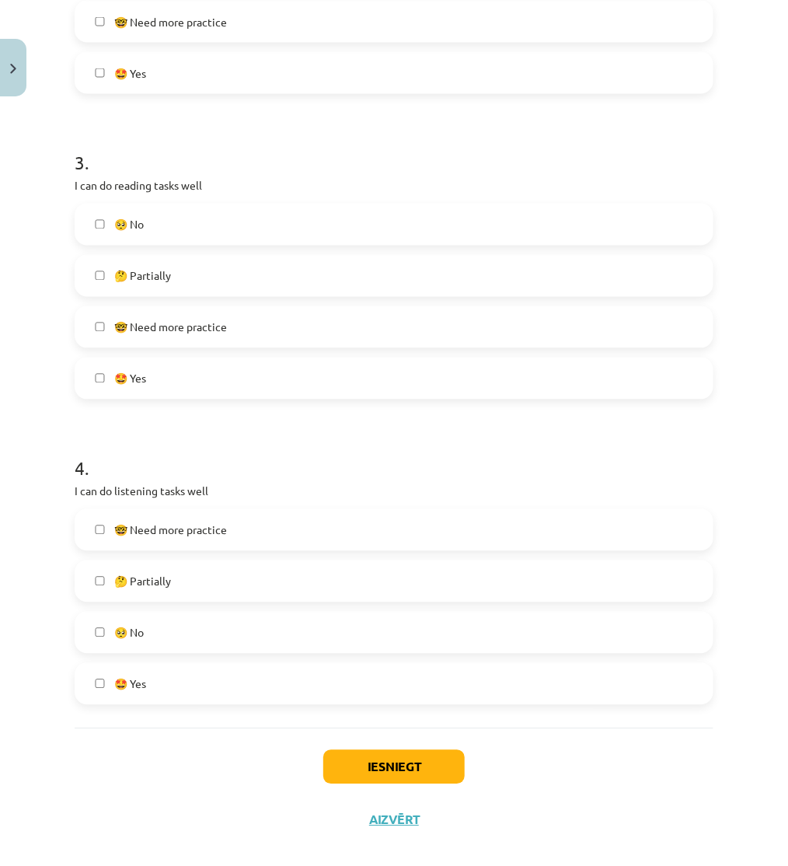
scroll to position [813, 0]
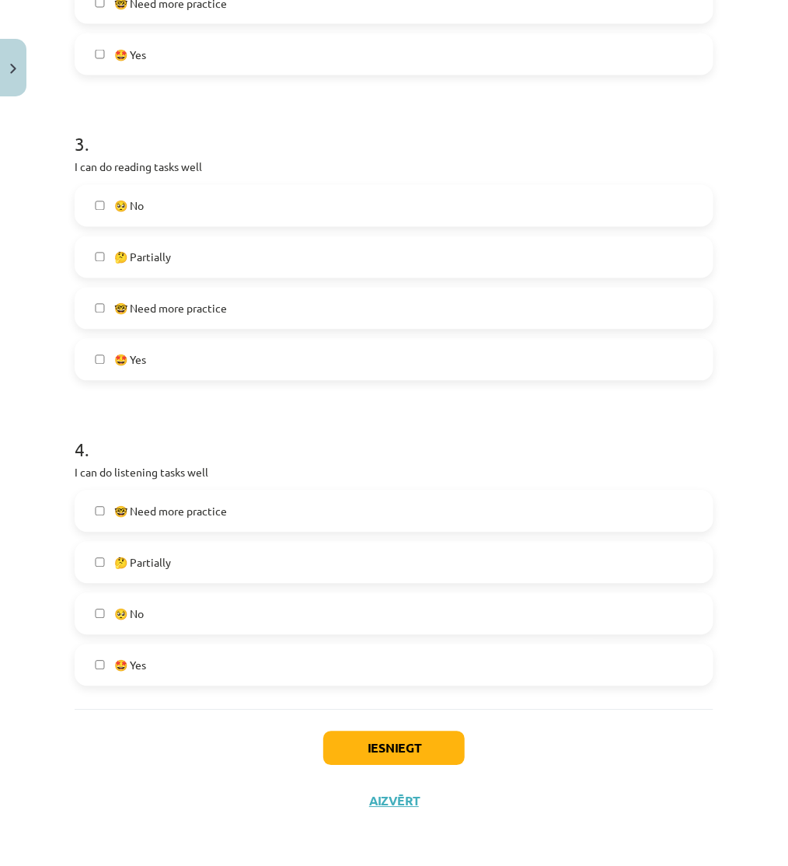
click at [258, 665] on label "🤩 Yes" at bounding box center [394, 665] width 636 height 39
click at [420, 735] on button "Iesniegt" at bounding box center [393, 748] width 141 height 34
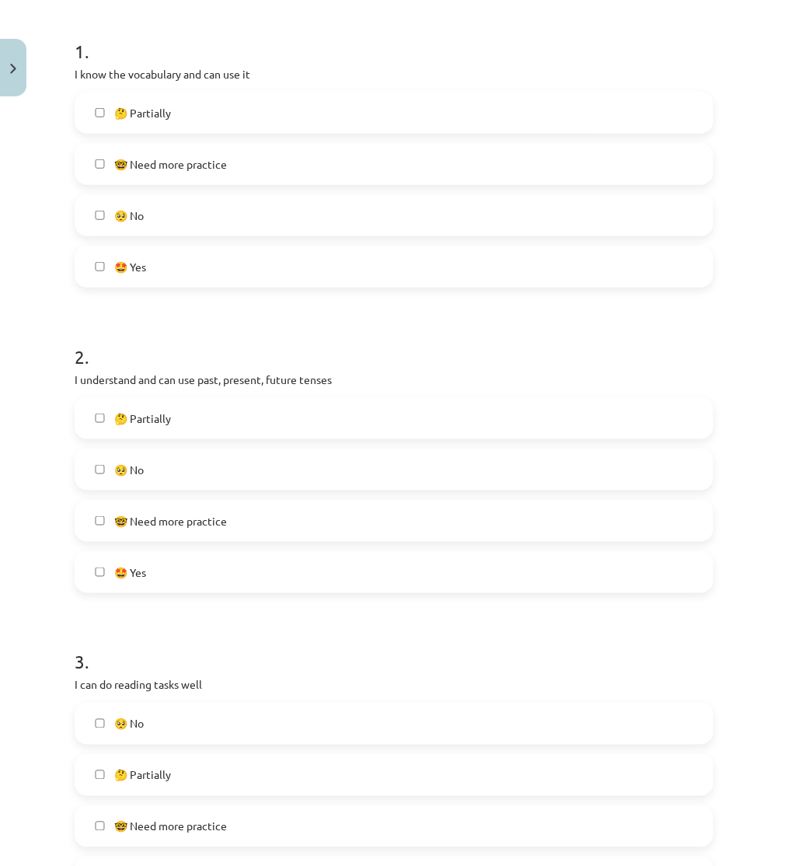
scroll to position [0, 0]
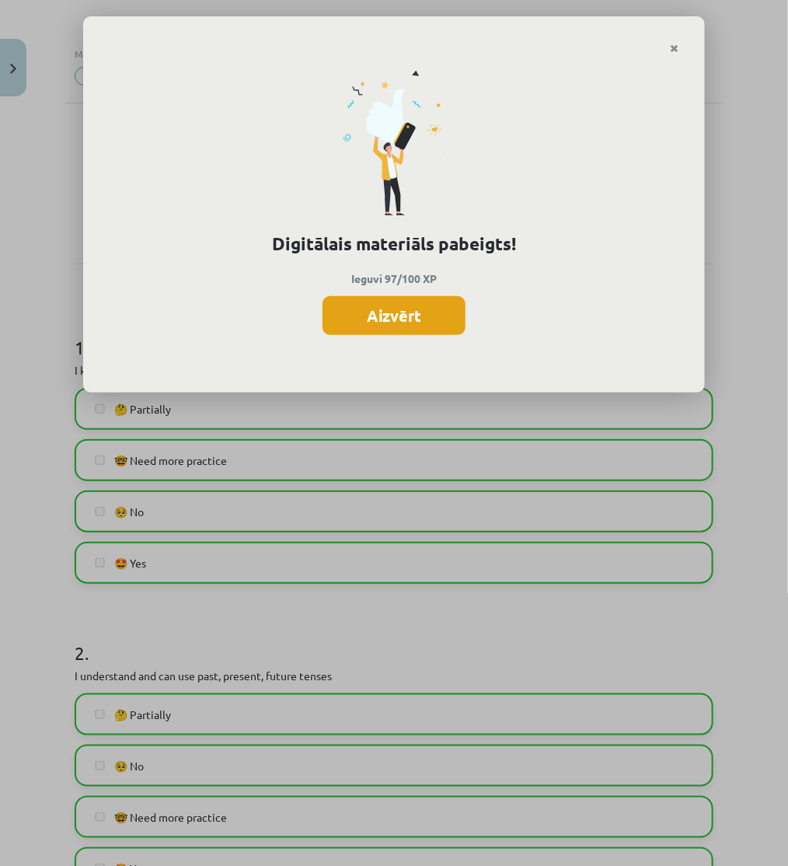
click at [433, 322] on button "Aizvērt" at bounding box center [393, 315] width 143 height 39
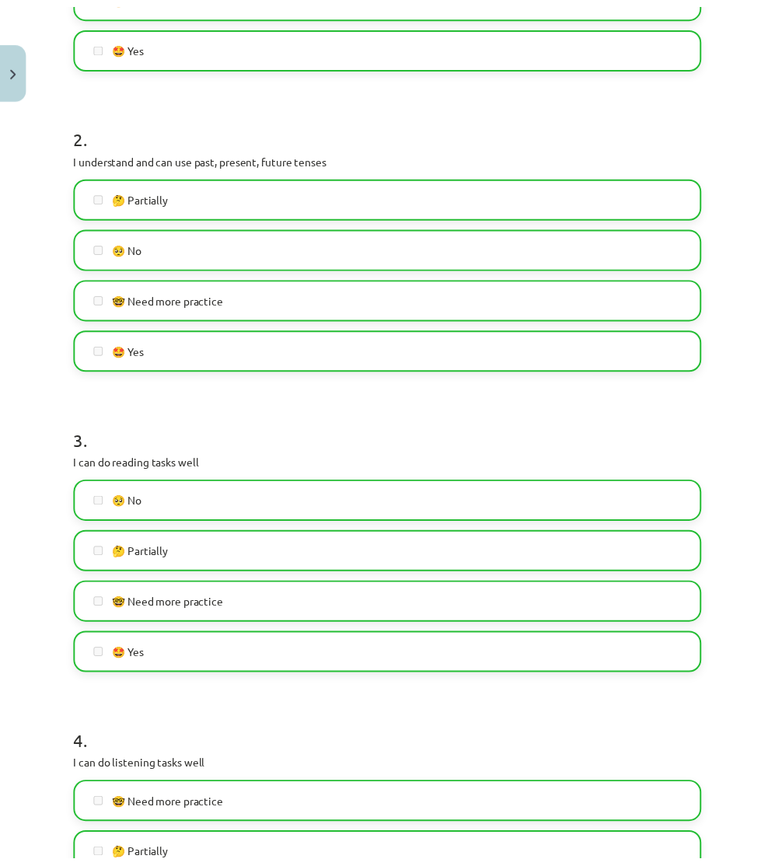
scroll to position [813, 0]
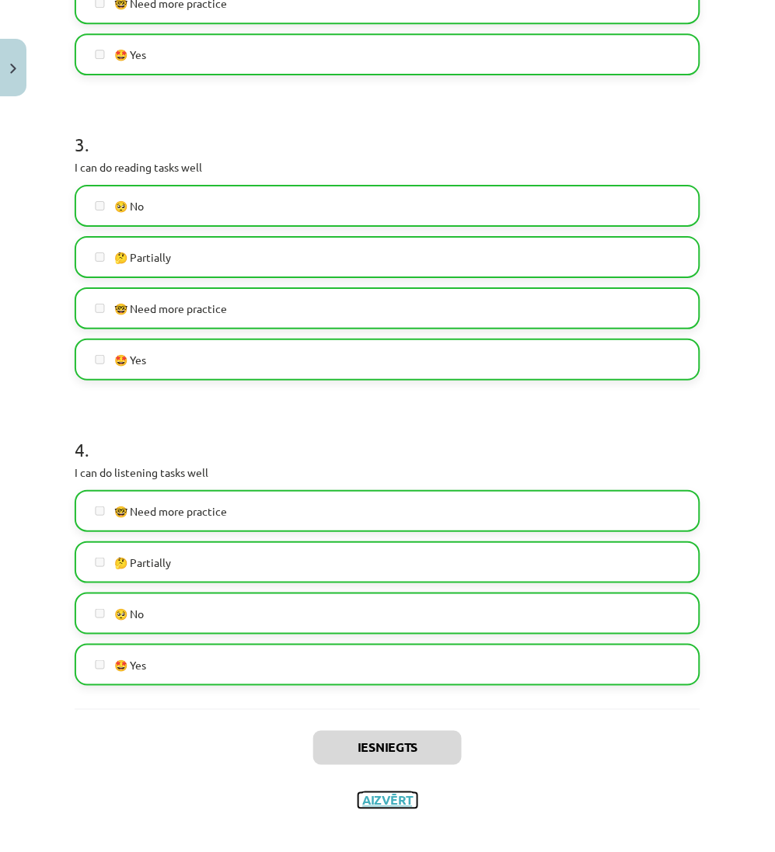
click at [392, 795] on button "Aizvērt" at bounding box center [387, 801] width 59 height 16
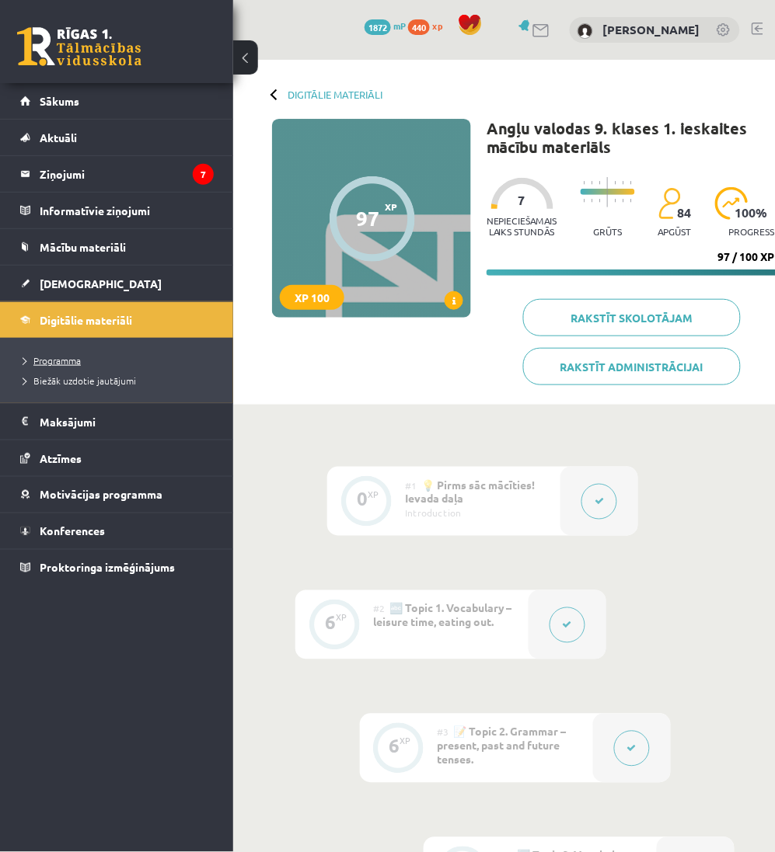
click at [79, 361] on span "Programma" at bounding box center [51, 360] width 57 height 12
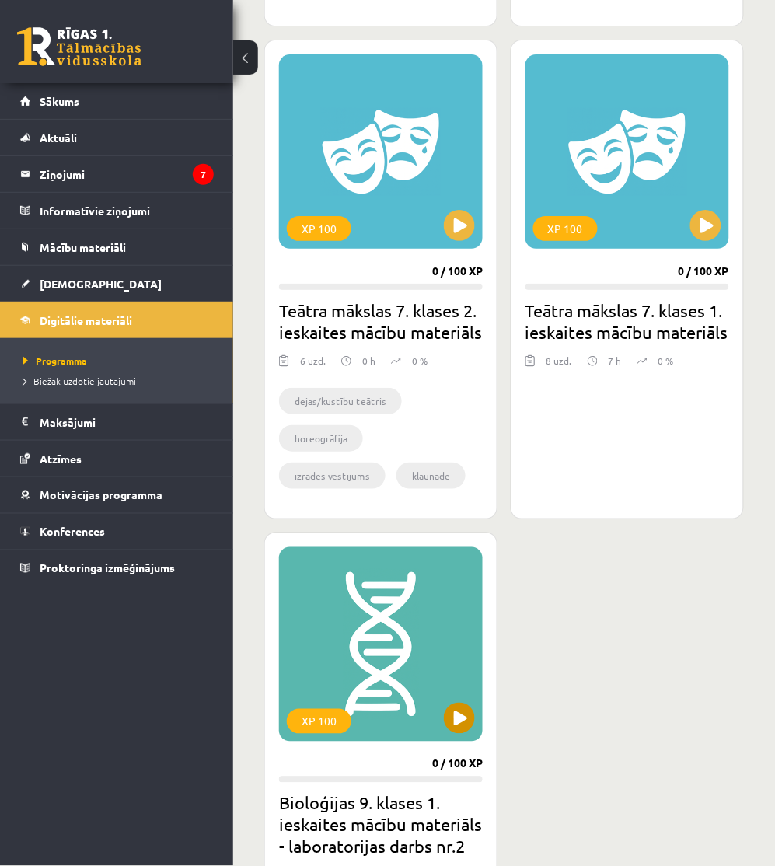
scroll to position [1122, 0]
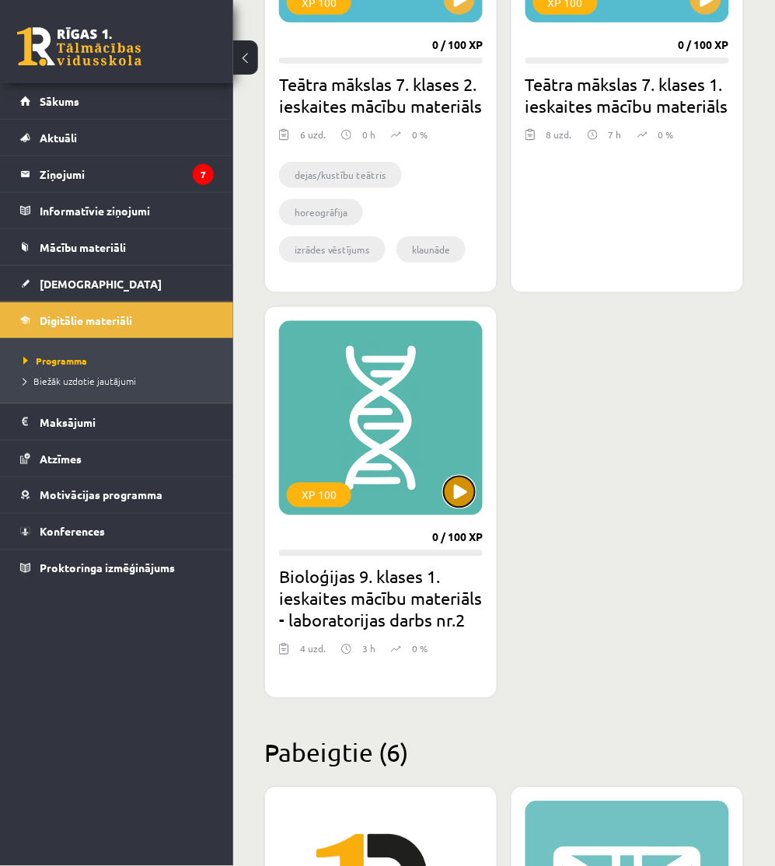
click at [465, 500] on button at bounding box center [459, 491] width 31 height 31
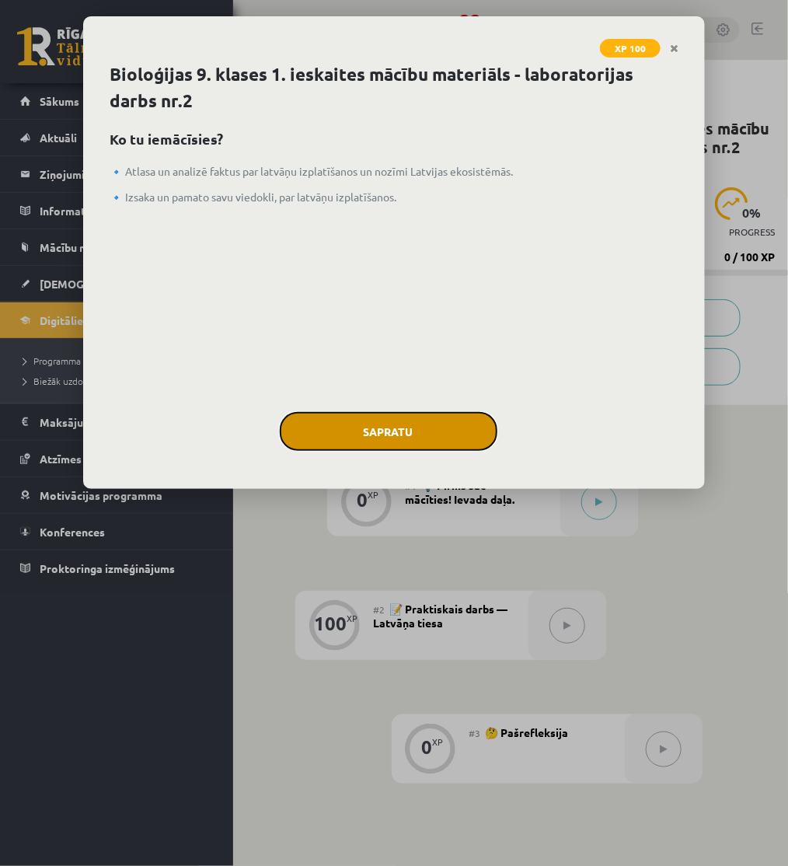
click at [452, 429] on button "Sapratu" at bounding box center [389, 431] width 218 height 39
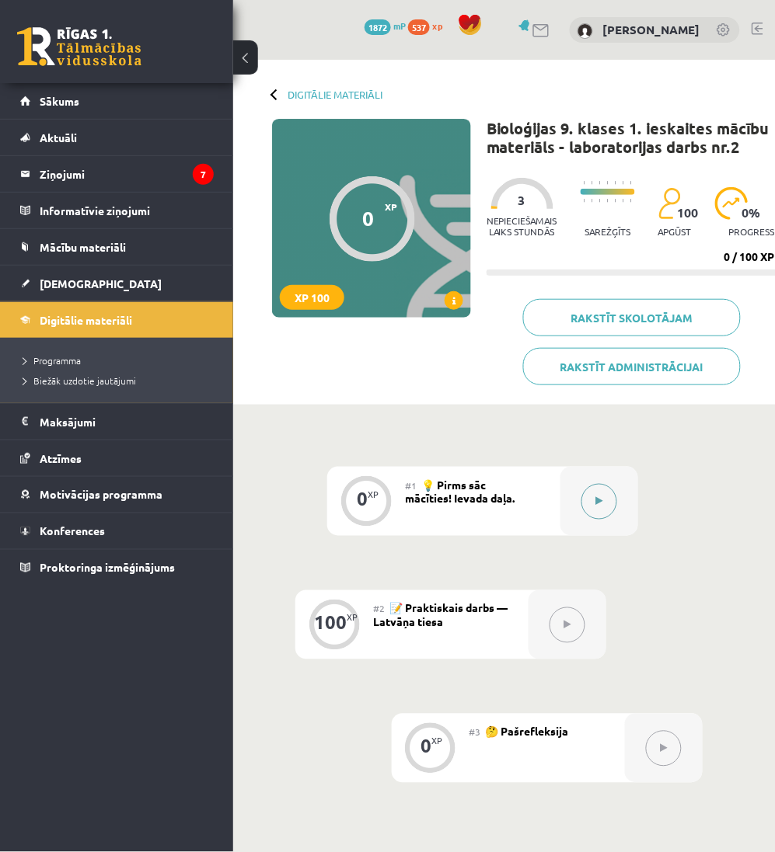
click at [588, 505] on button at bounding box center [599, 502] width 36 height 36
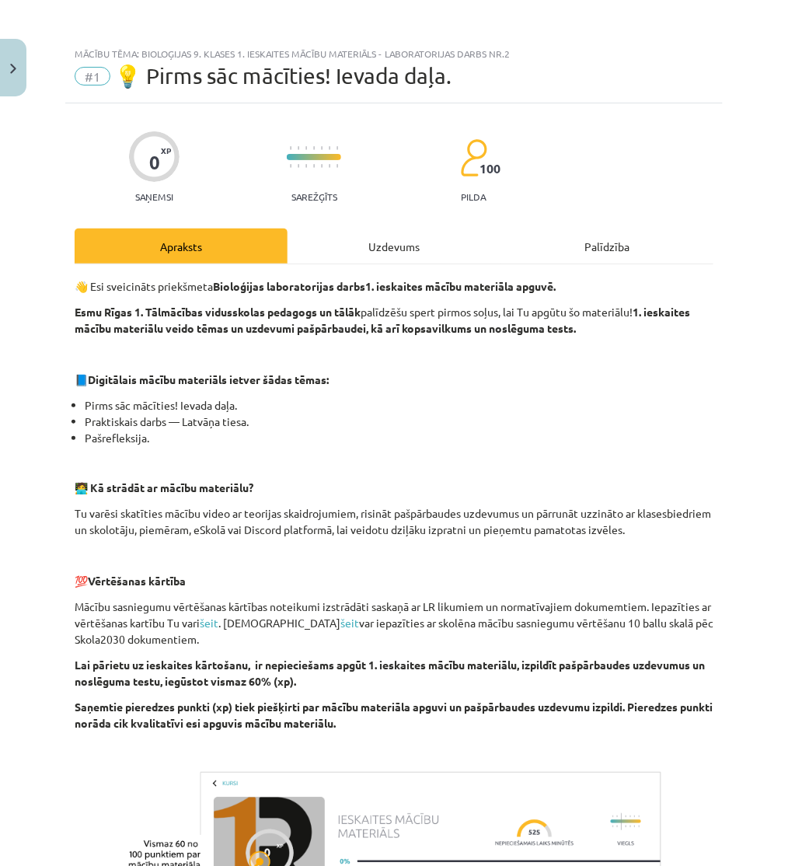
click at [465, 260] on div "Uzdevums" at bounding box center [393, 245] width 213 height 35
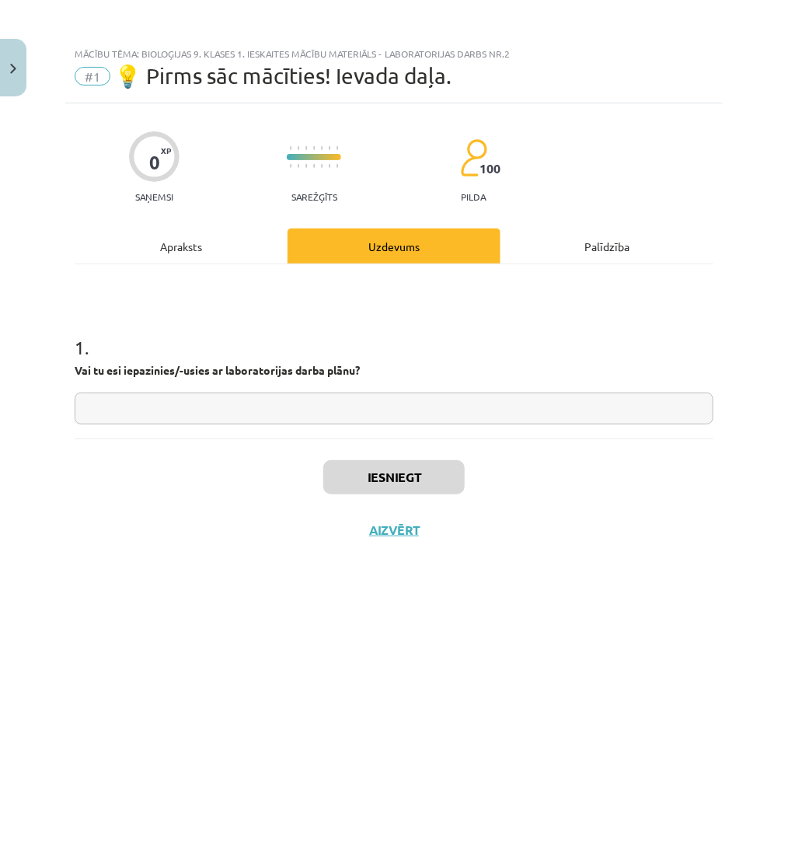
click at [242, 410] on input "text" at bounding box center [394, 408] width 639 height 32
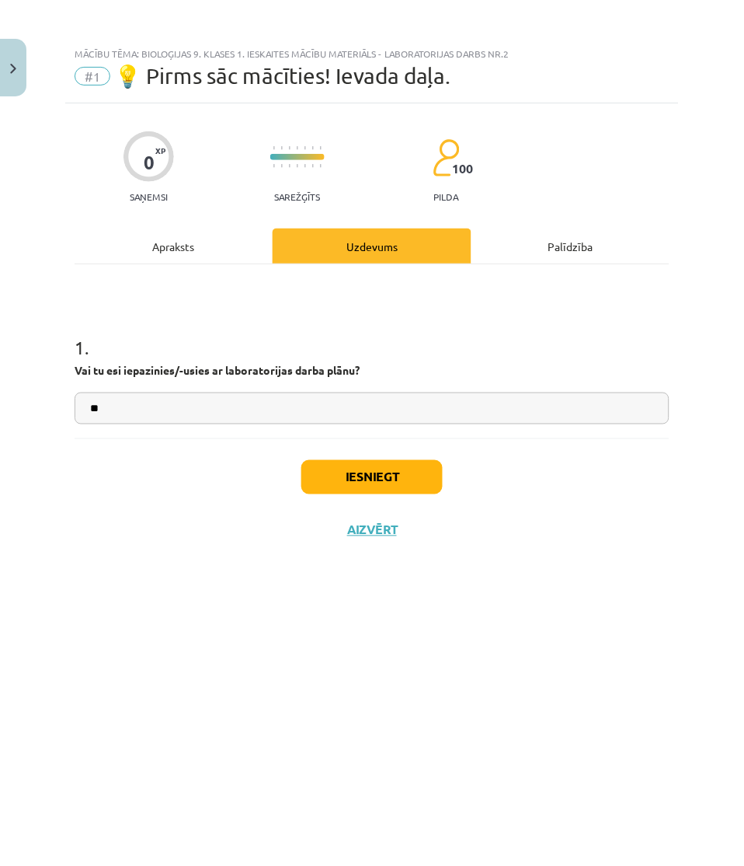
type input "**"
click at [402, 465] on button "Iesniegt" at bounding box center [371, 477] width 141 height 34
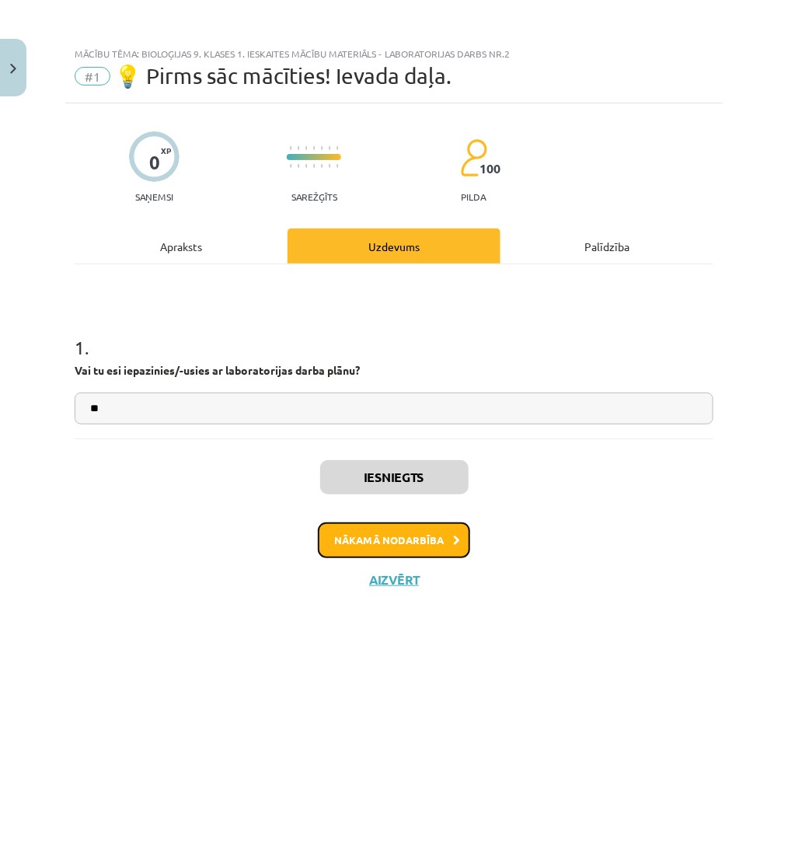
click at [461, 532] on button "Nākamā nodarbība" at bounding box center [394, 540] width 152 height 36
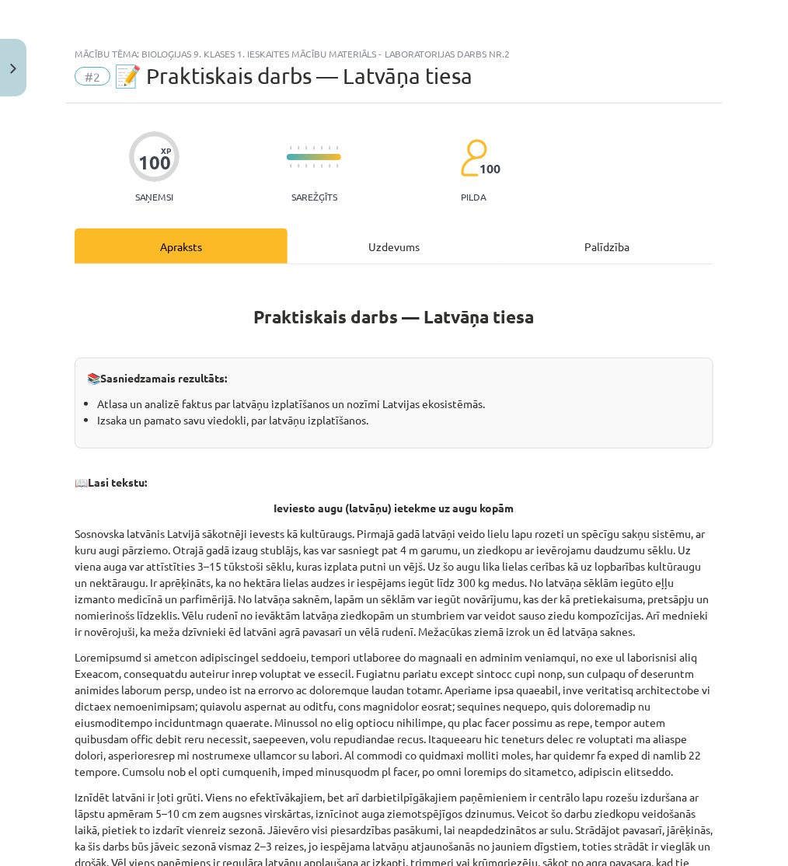
drag, startPoint x: 354, startPoint y: 245, endPoint x: 317, endPoint y: 257, distance: 38.6
click at [354, 246] on div "Uzdevums" at bounding box center [393, 245] width 213 height 35
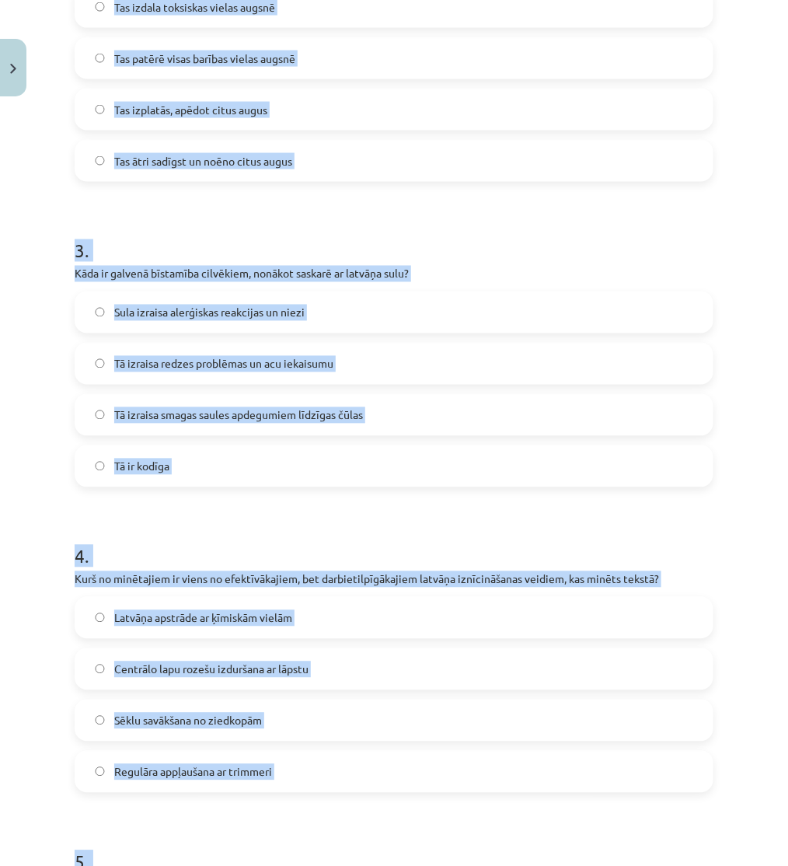
scroll to position [1119, 0]
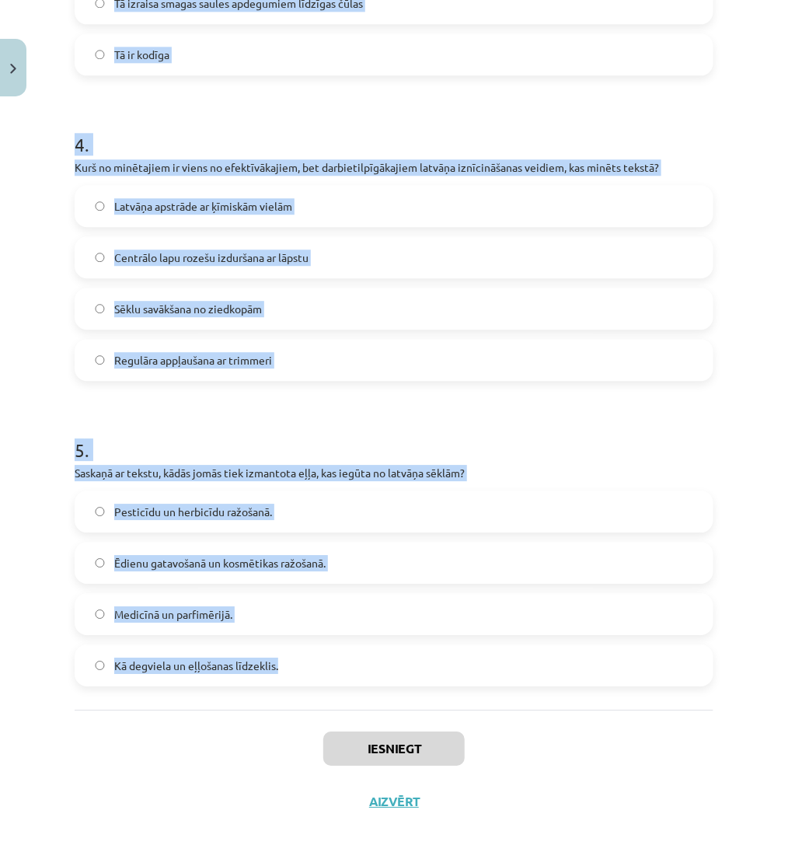
drag, startPoint x: 74, startPoint y: 306, endPoint x: 414, endPoint y: 674, distance: 500.9
copy form "3 . Lorem Ipsumdolo sitametc adipiscin elit seddoei Tempori? Ut laboreetdo ma a…"
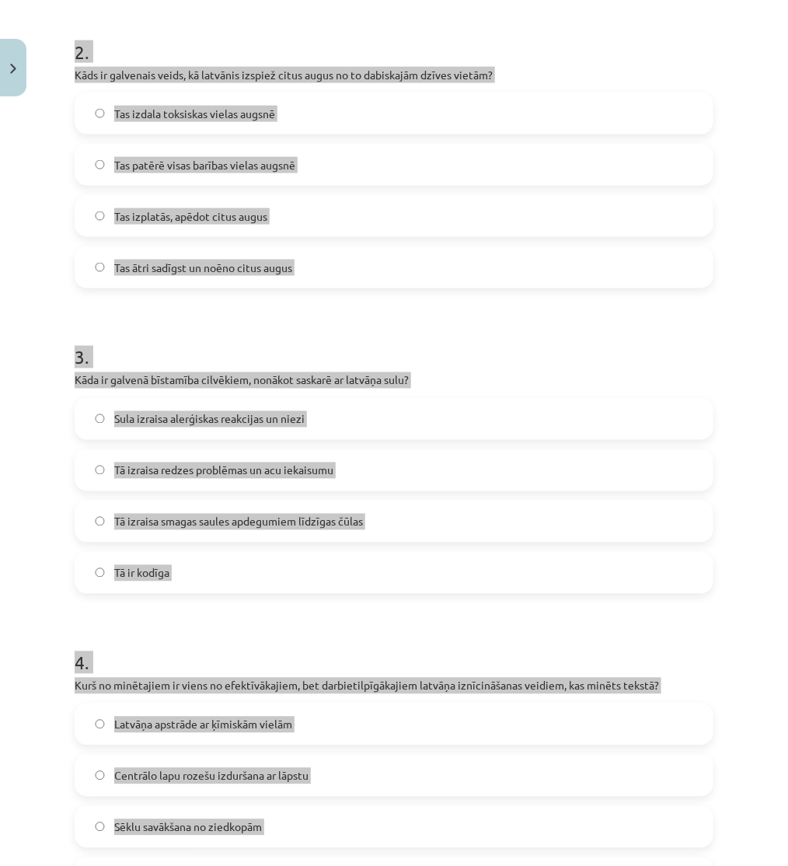
scroll to position [0, 0]
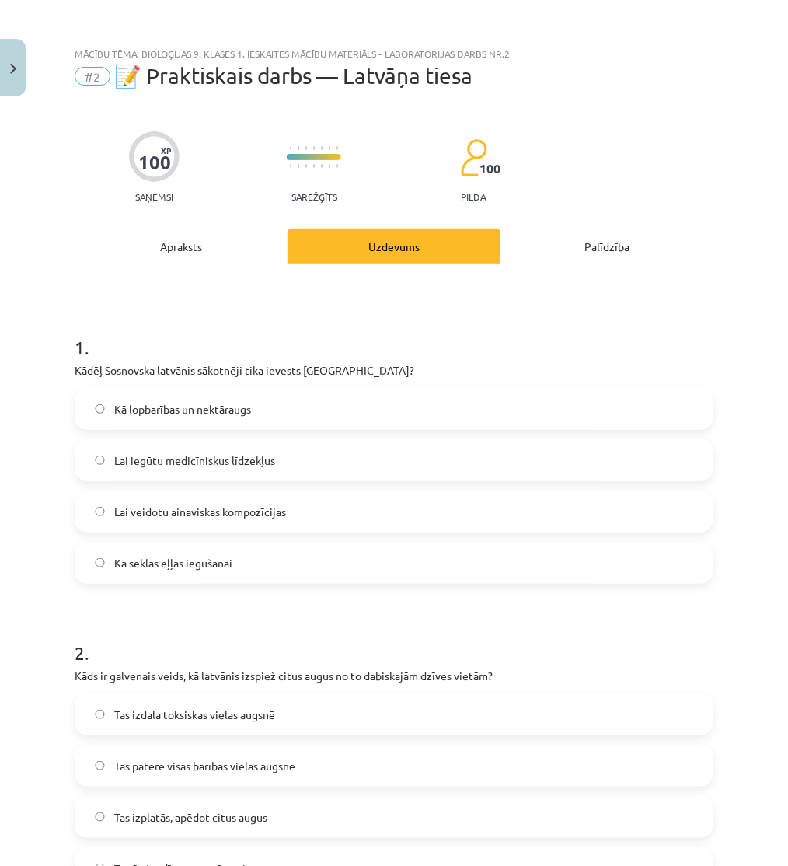
click at [198, 250] on div "Apraksts" at bounding box center [181, 245] width 213 height 35
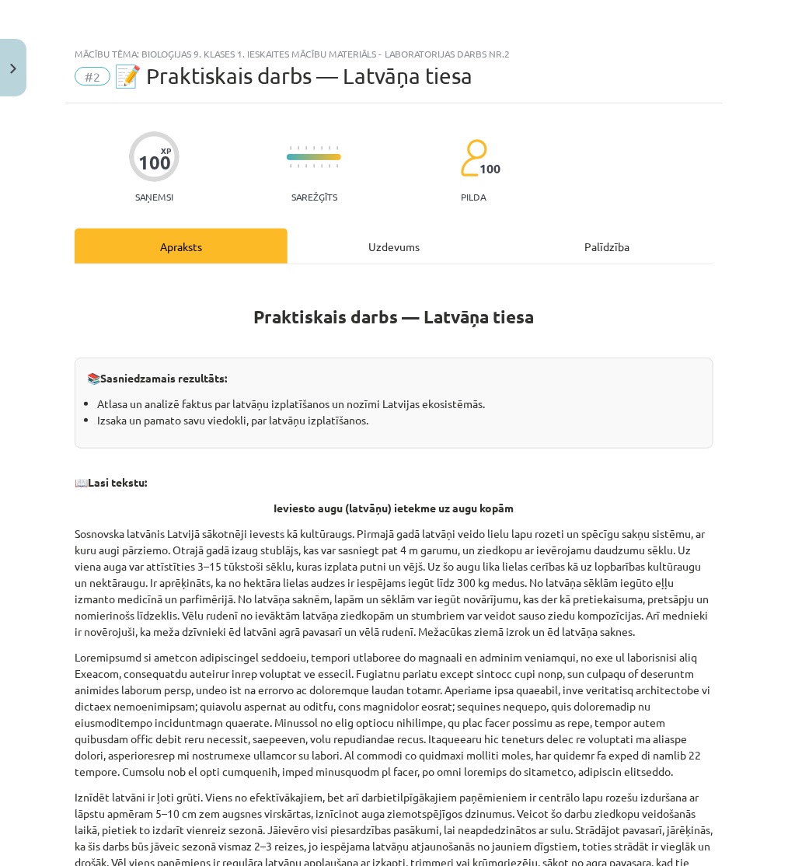
click at [357, 257] on div "Uzdevums" at bounding box center [393, 245] width 213 height 35
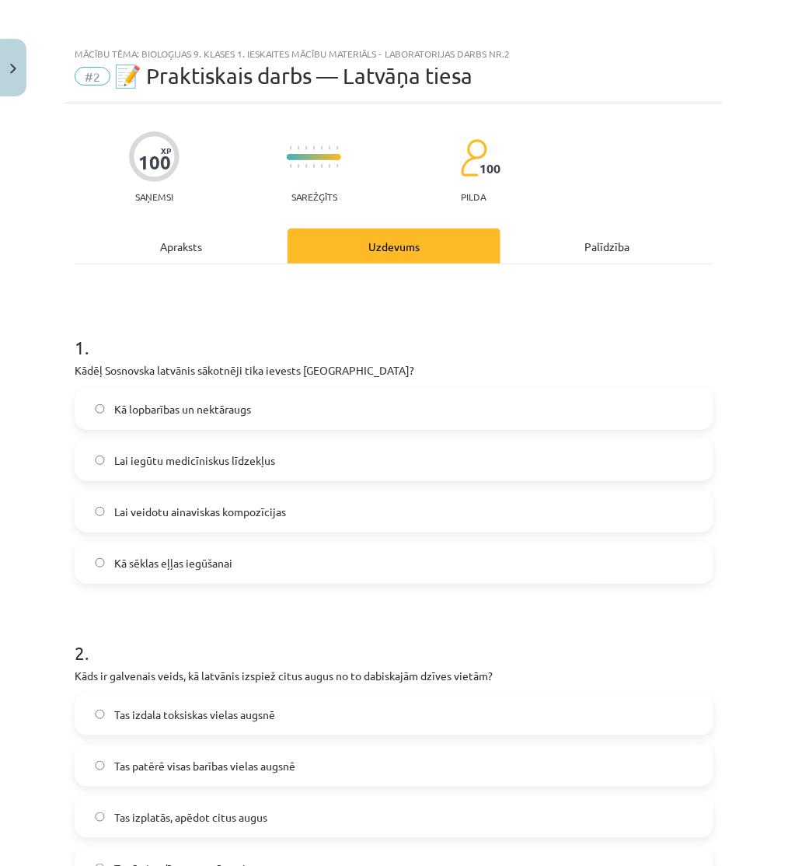
click at [224, 253] on div "Apraksts" at bounding box center [181, 245] width 213 height 35
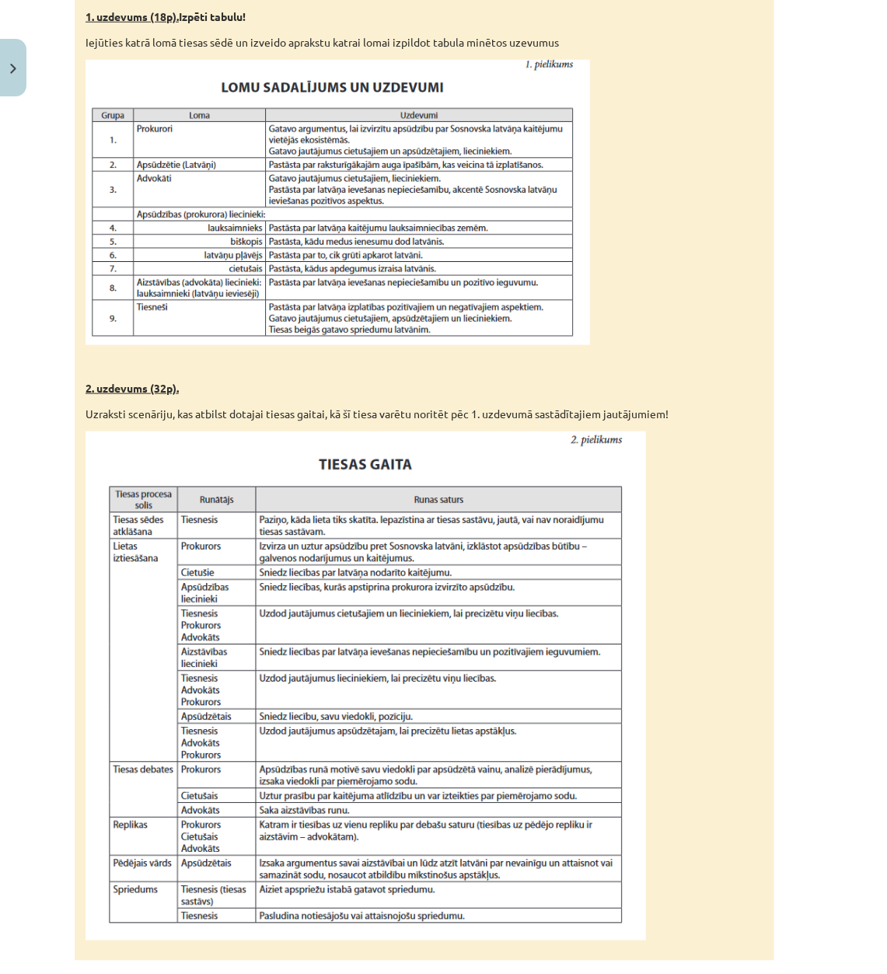
scroll to position [905, 0]
click at [650, 180] on p at bounding box center [424, 202] width 678 height 285
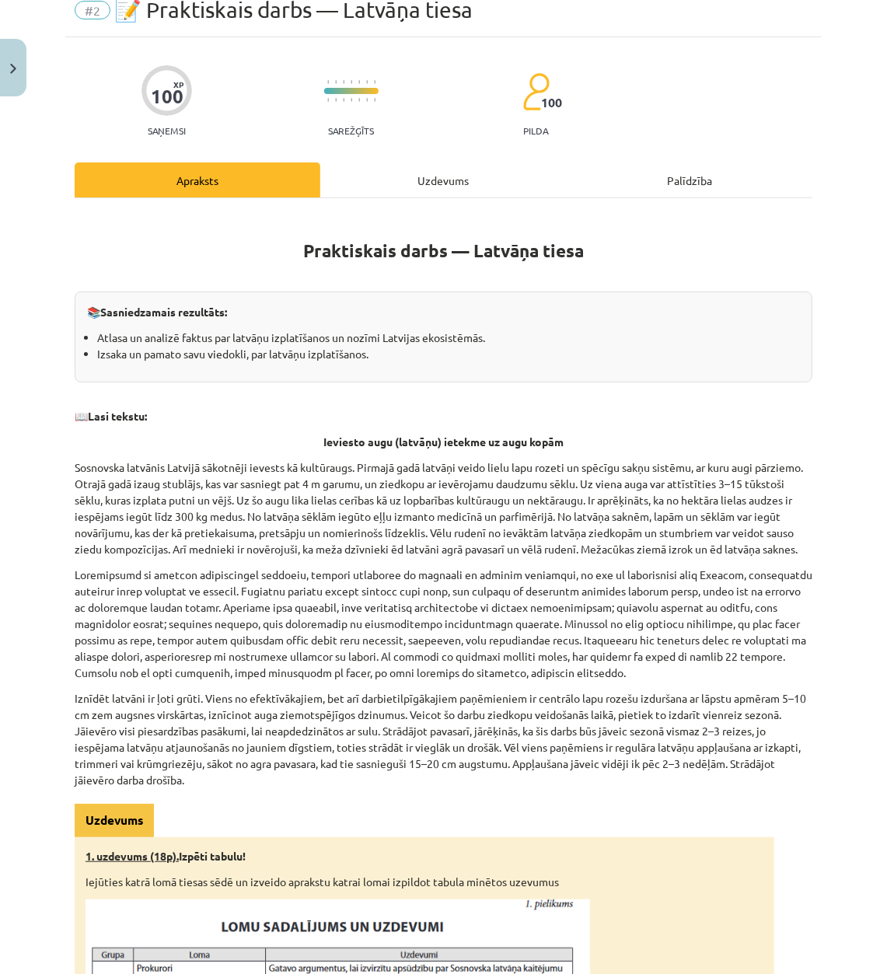
scroll to position [0, 0]
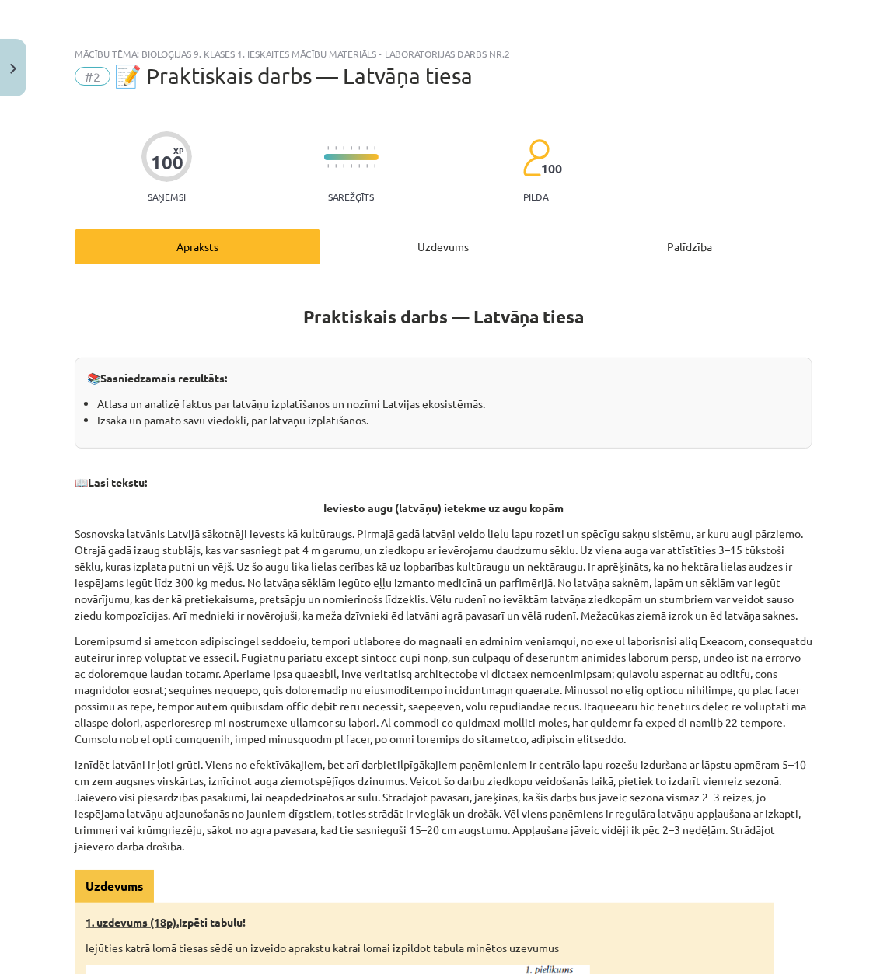
click at [389, 239] on div "Uzdevums" at bounding box center [443, 245] width 246 height 35
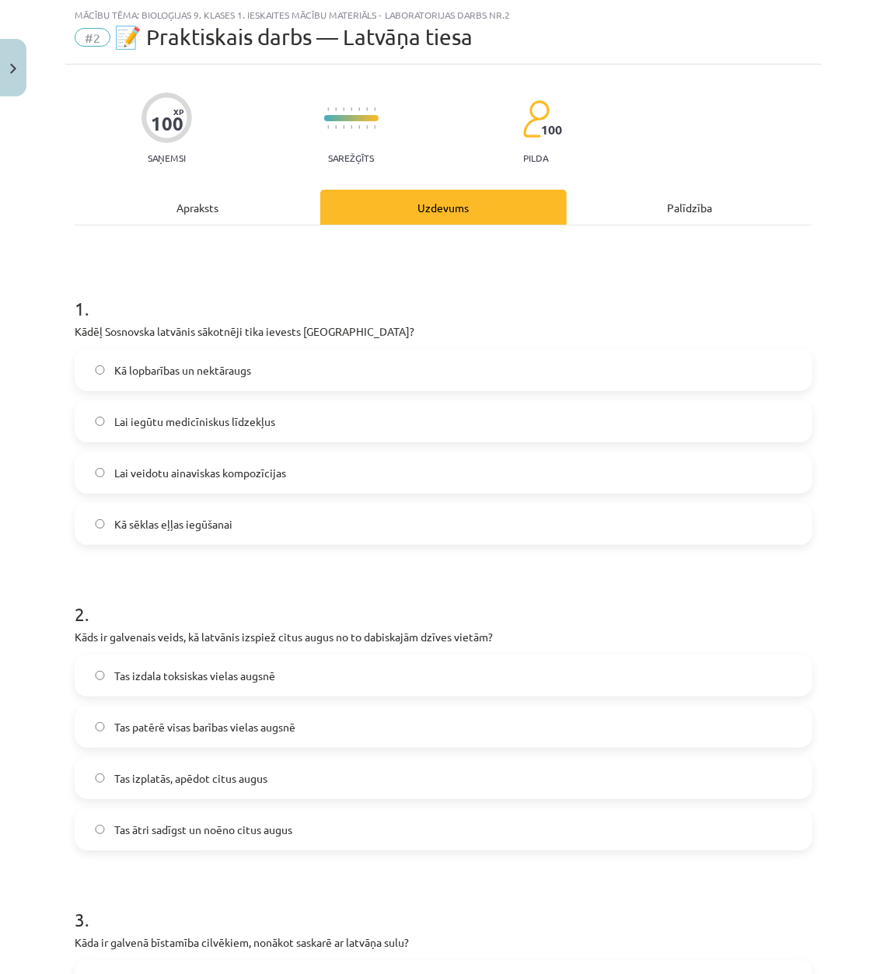
click at [226, 214] on div "Apraksts" at bounding box center [198, 207] width 246 height 35
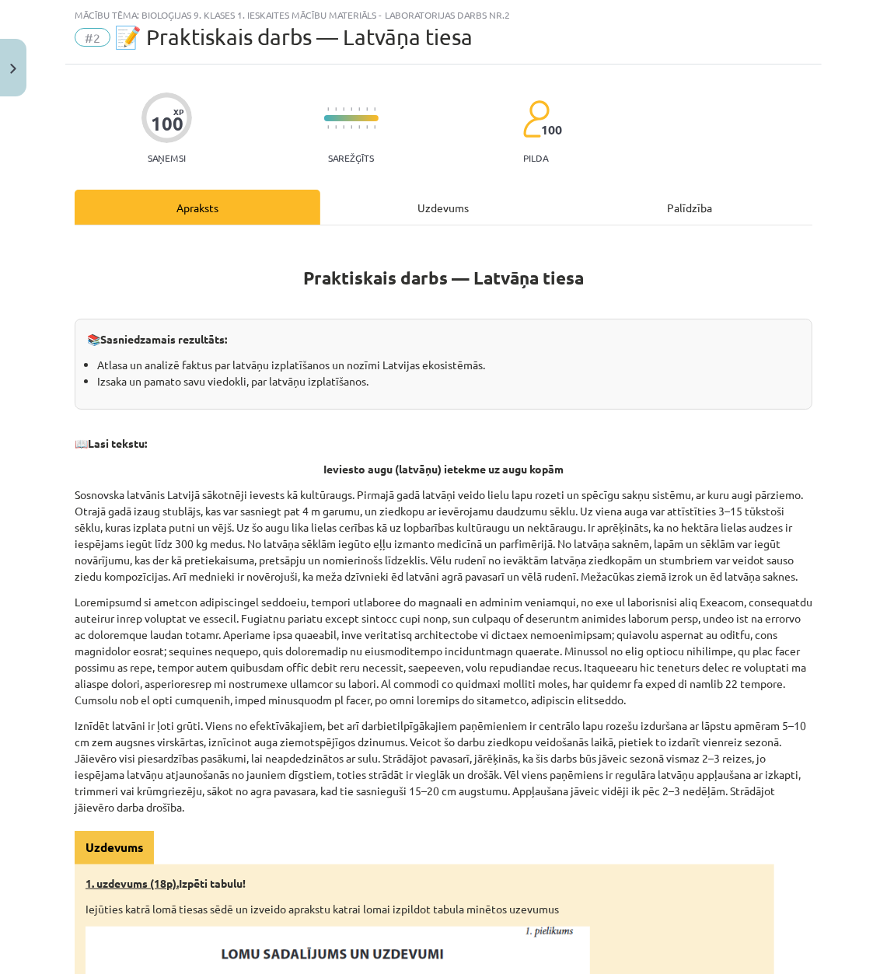
click at [381, 192] on div "Uzdevums" at bounding box center [443, 207] width 246 height 35
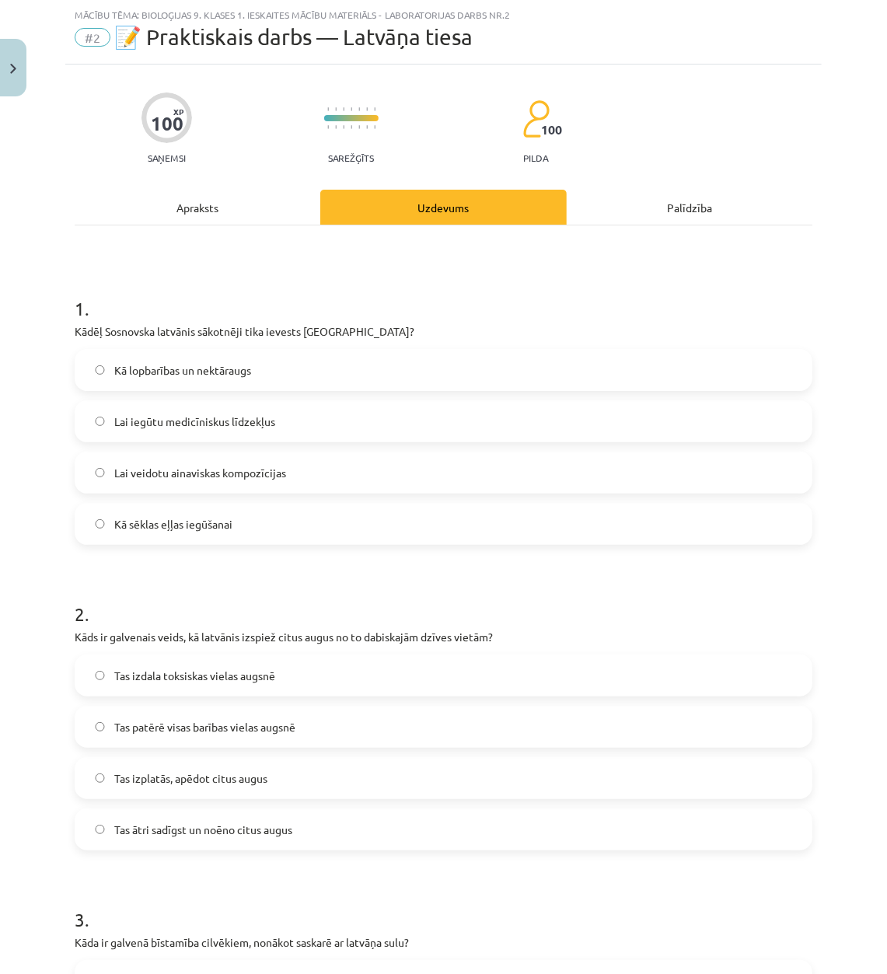
click at [235, 200] on div "Apraksts" at bounding box center [198, 207] width 246 height 35
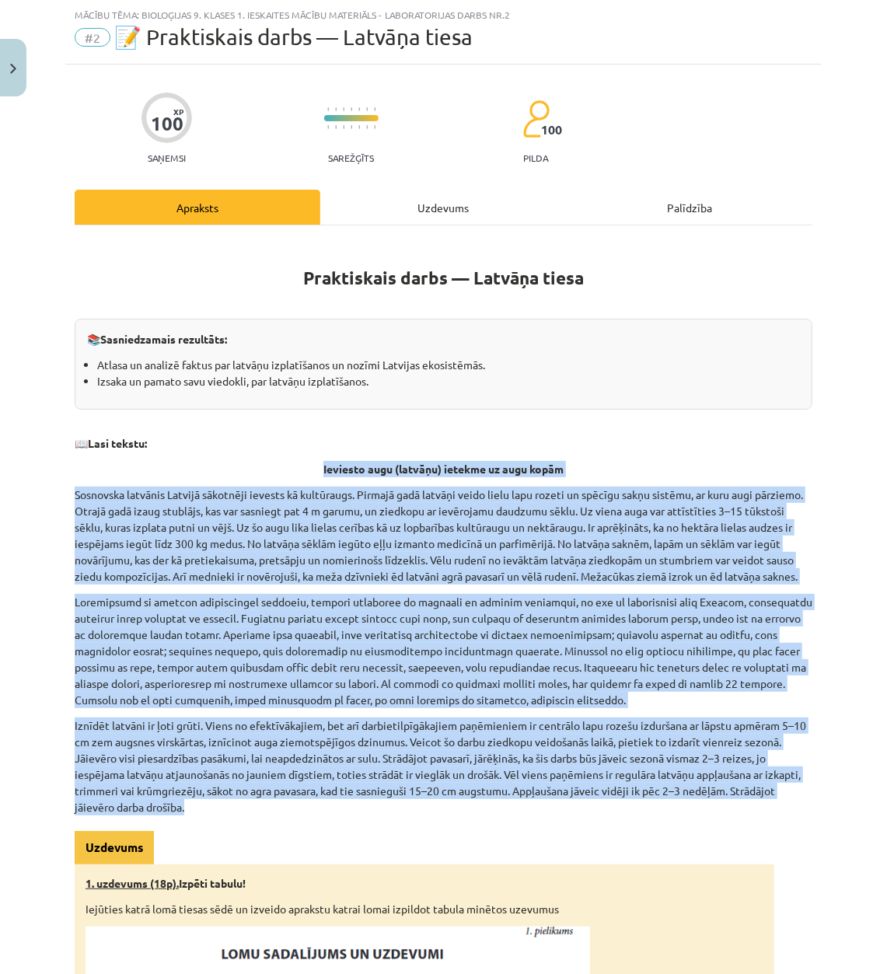
drag, startPoint x: 439, startPoint y: 483, endPoint x: 329, endPoint y: 840, distance: 373.3
click at [787, 824] on div "Mācību tēma: Bioloģijas 9. klases 1. ieskaites mācību materiāls - laboratorijas…" at bounding box center [443, 487] width 887 height 974
copy div "Loremips dolo (sitamet) consect ad elit seddo Eiusmodte incididu Utlabor etdolo…"
click at [421, 199] on div "Uzdevums" at bounding box center [443, 207] width 246 height 35
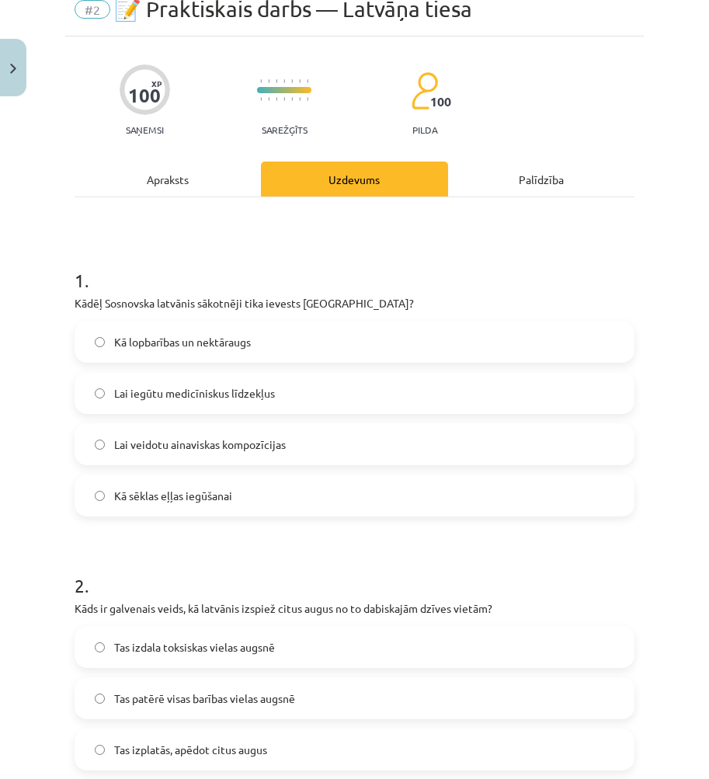
scroll to position [117, 0]
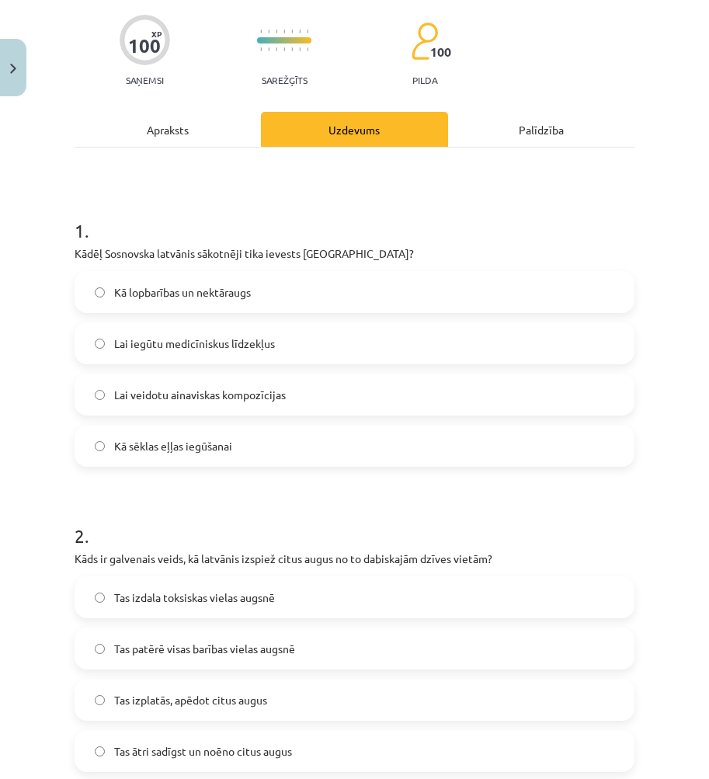
click at [221, 312] on div "Kā lopbarības un nektāraugs" at bounding box center [355, 292] width 560 height 42
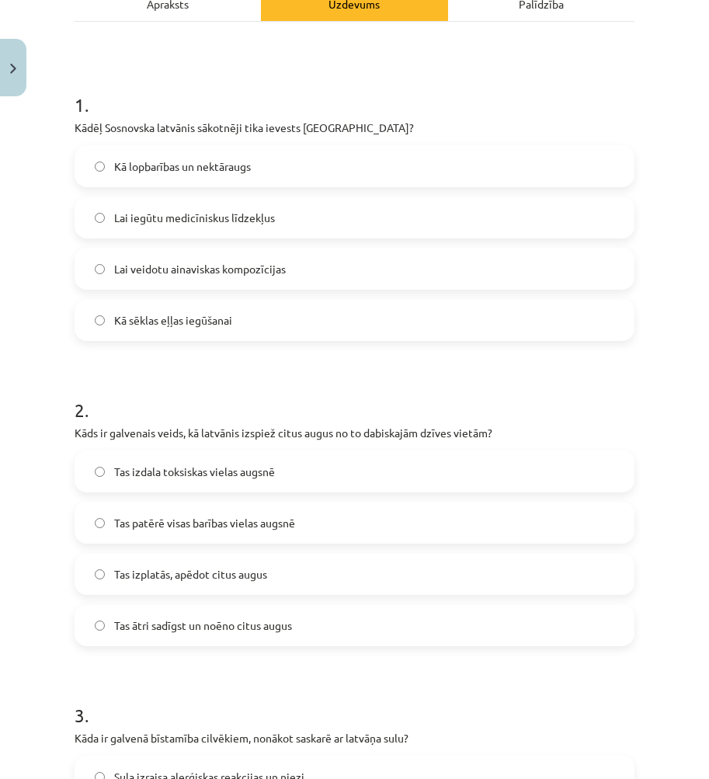
scroll to position [272, 0]
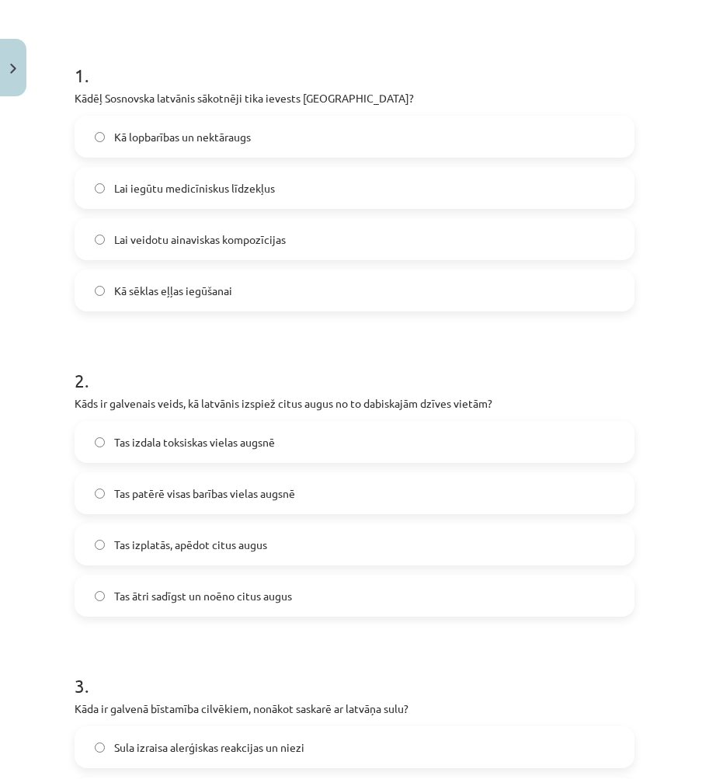
click at [202, 131] on span "Kā lopbarības un nektāraugs" at bounding box center [182, 137] width 137 height 16
click at [196, 591] on span "Tas ātri sadīgst un noēno citus augus" at bounding box center [203, 596] width 178 height 16
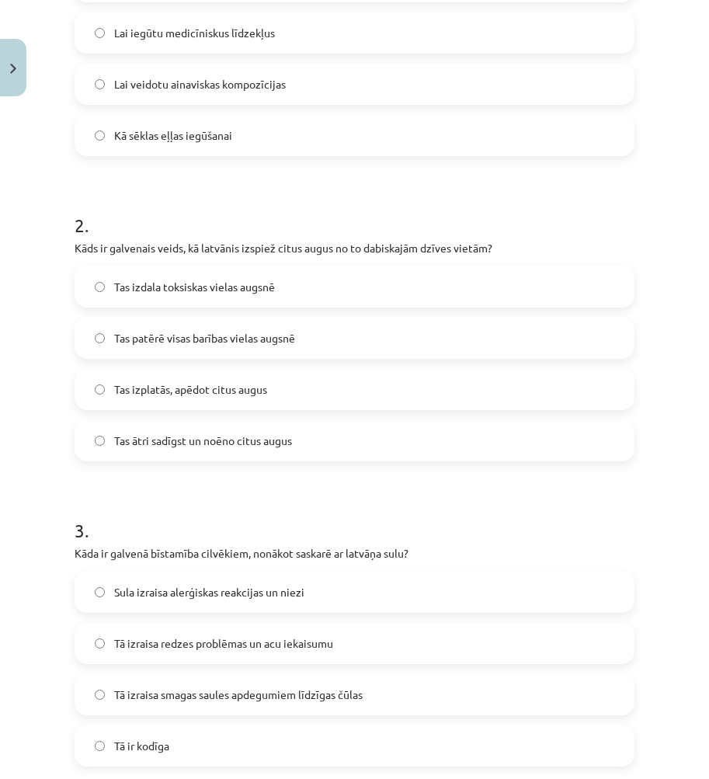
scroll to position [505, 0]
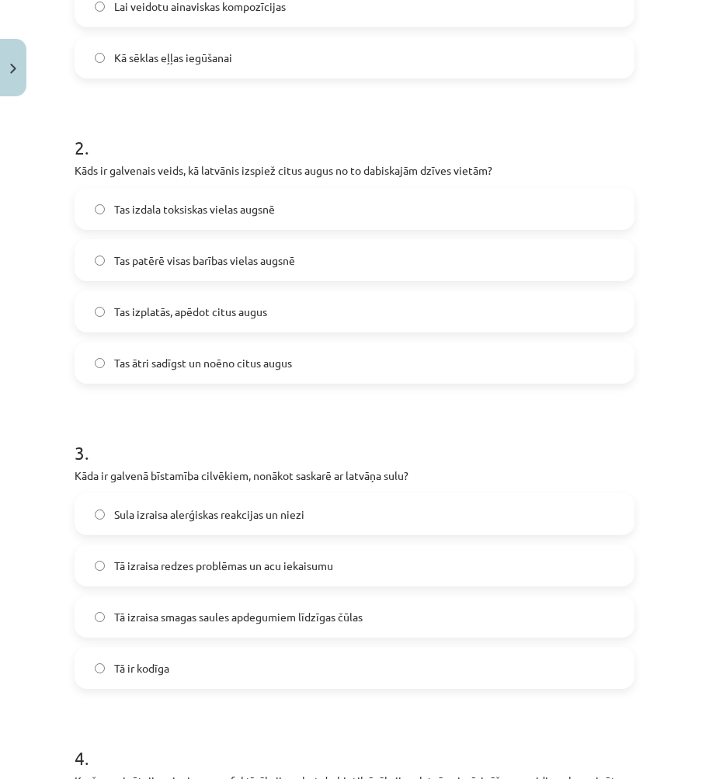
click at [249, 603] on label "Tā izraisa smagas saules apdegumiem līdzīgas čūlas" at bounding box center [354, 616] width 557 height 39
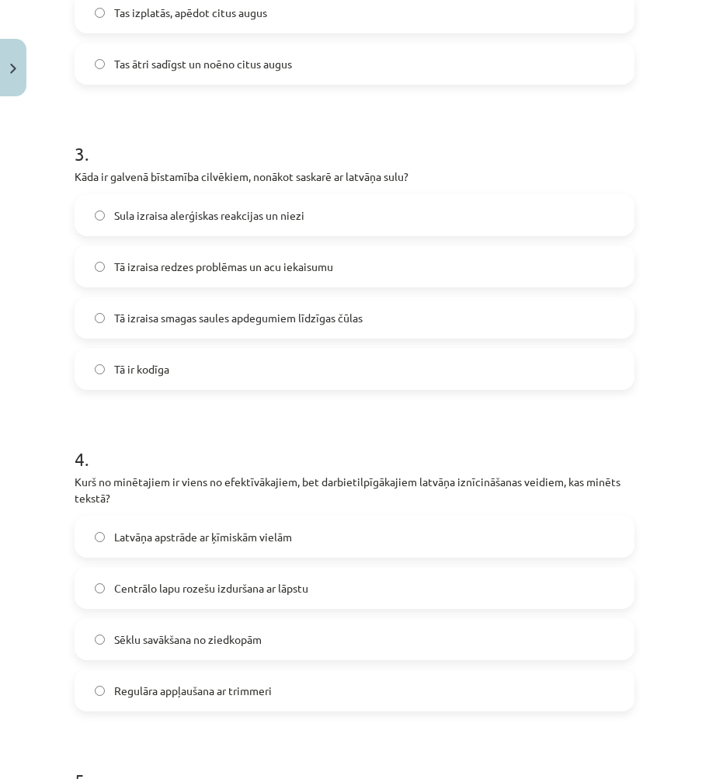
scroll to position [816, 0]
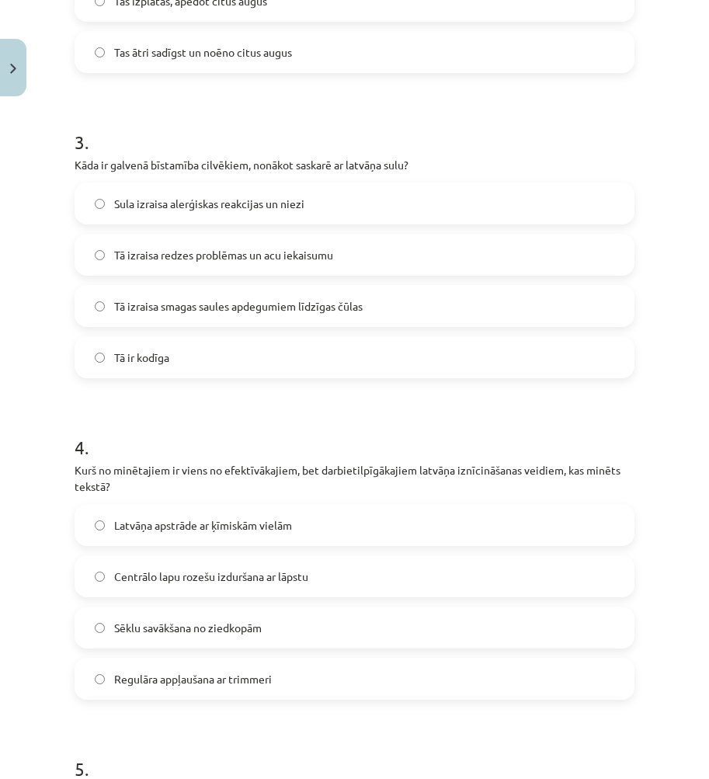
click at [185, 584] on span "Centrālo lapu rozešu izduršana ar lāpstu" at bounding box center [211, 577] width 194 height 16
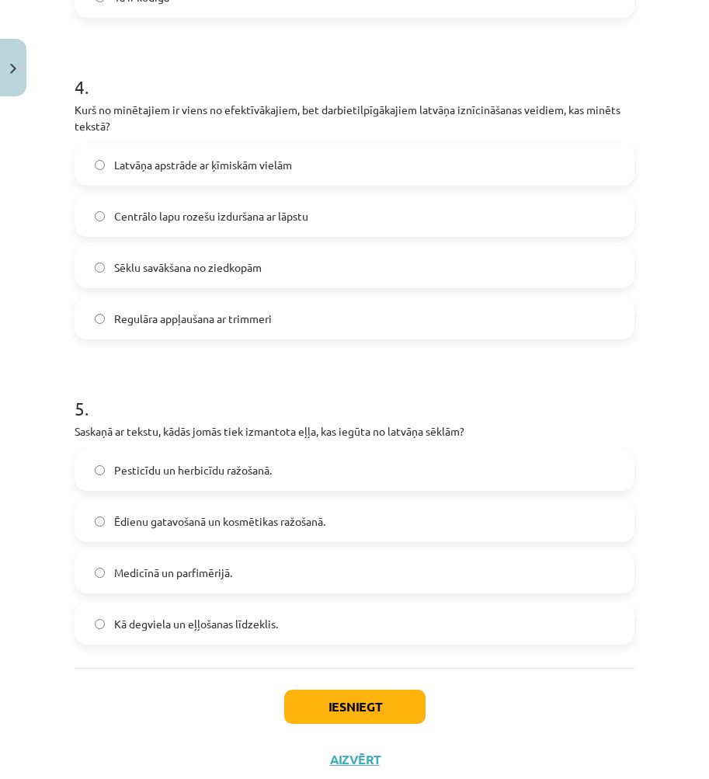
scroll to position [1204, 0]
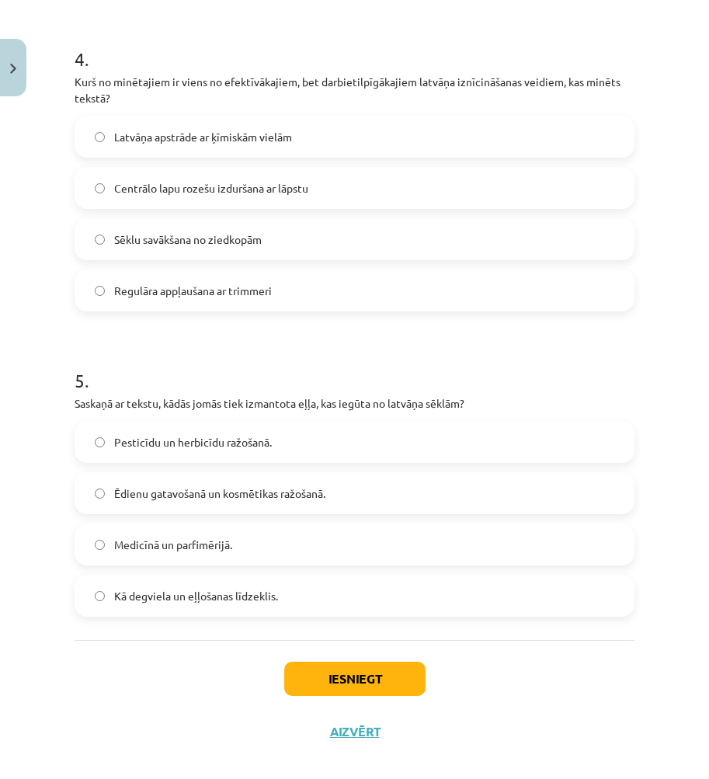
click at [188, 543] on span "Medicīnā un parfimērijā." at bounding box center [173, 545] width 118 height 16
click at [320, 681] on button "Iesniegt" at bounding box center [354, 679] width 141 height 34
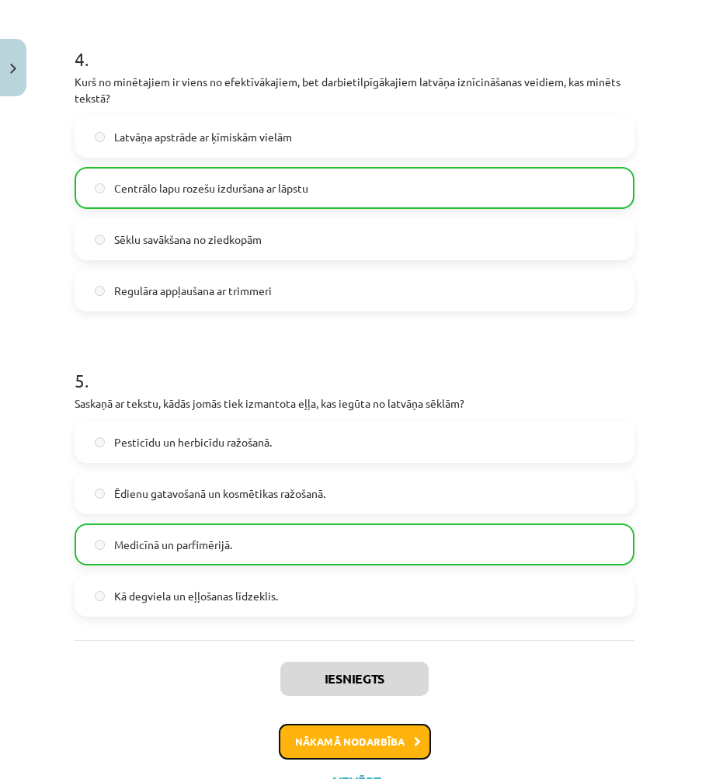
click at [382, 736] on button "Nākamā nodarbība" at bounding box center [355, 742] width 152 height 36
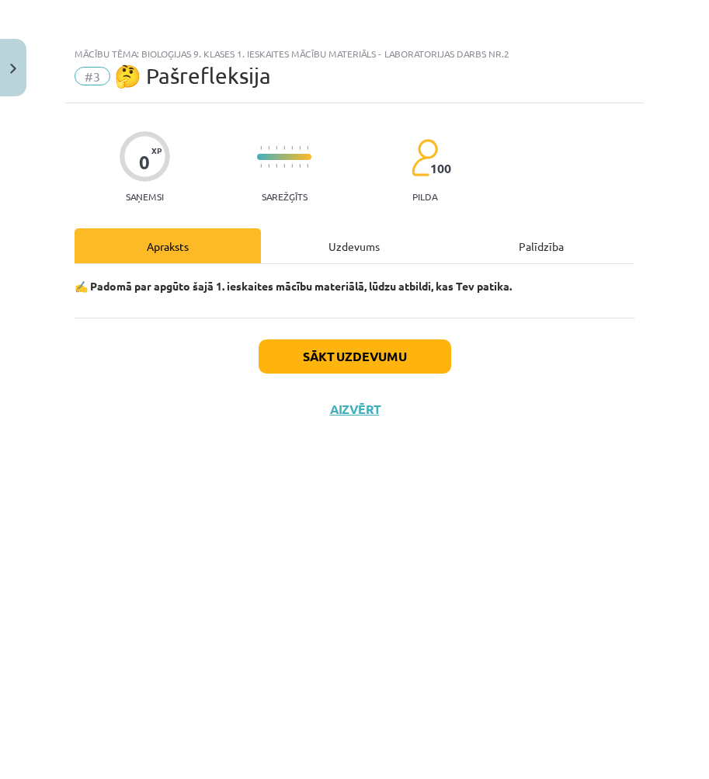
scroll to position [0, 0]
click at [361, 239] on div "Uzdevums" at bounding box center [354, 245] width 186 height 35
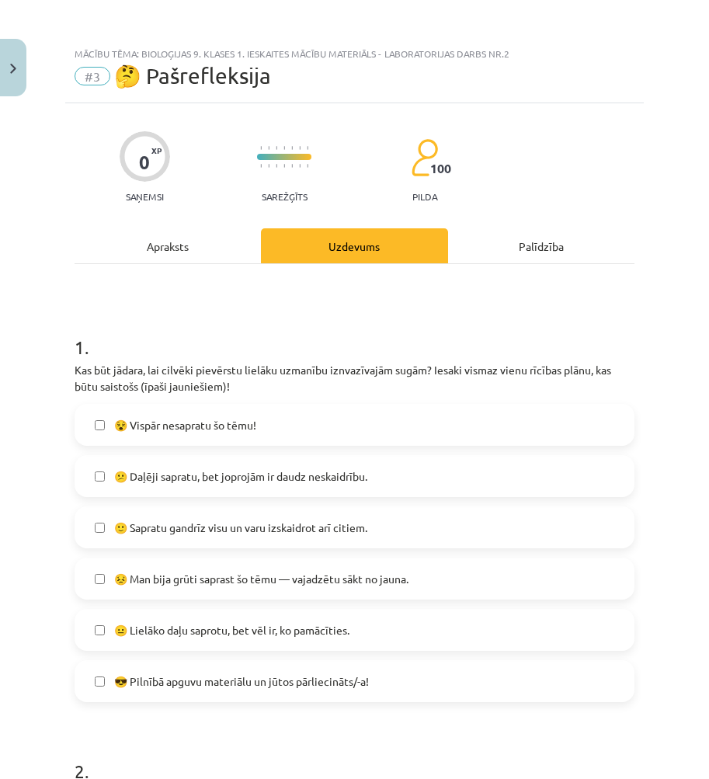
scroll to position [155, 0]
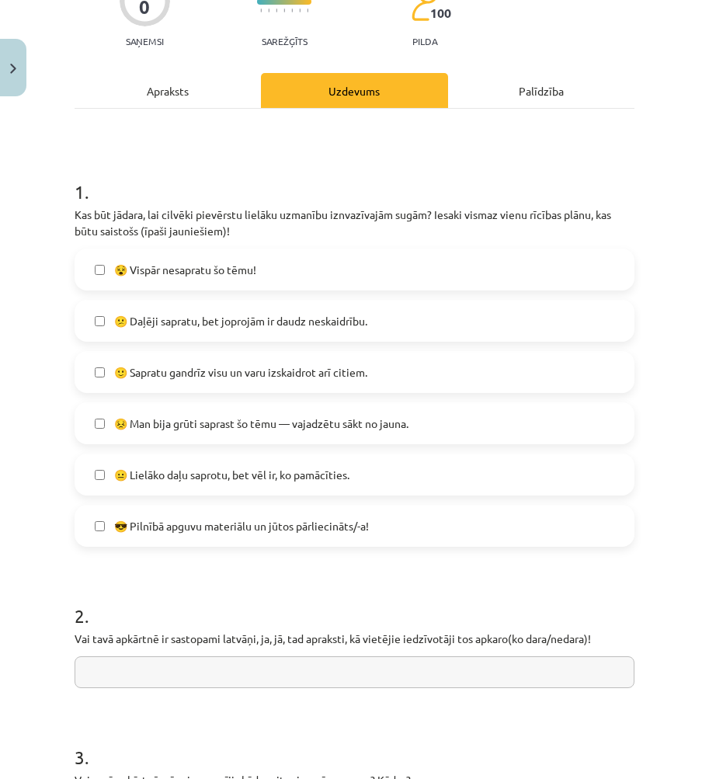
click at [324, 381] on label "🙂 Sapratu gandrīz visu un varu izskaidrot arī citiem." at bounding box center [354, 372] width 557 height 39
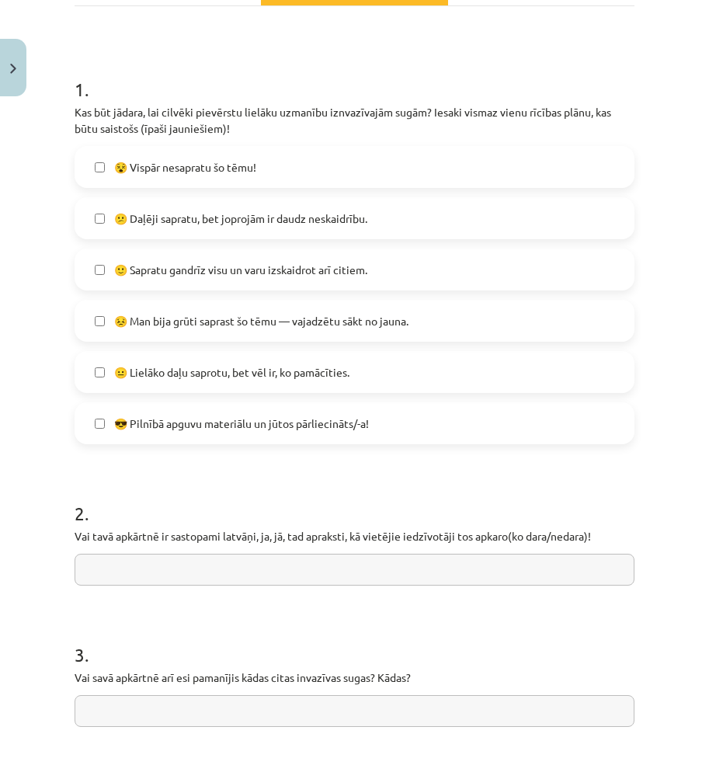
scroll to position [388, 0]
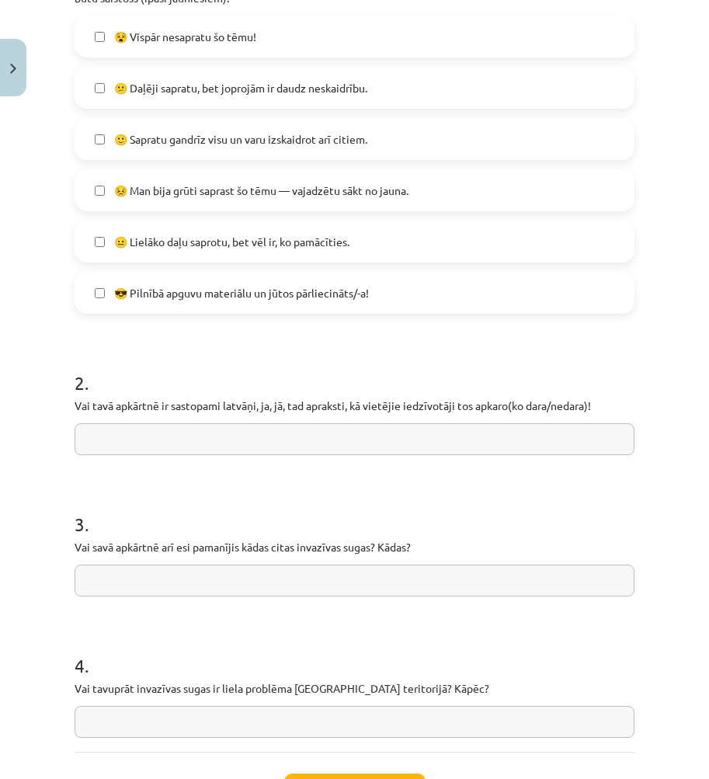
click at [243, 442] on input "text" at bounding box center [355, 439] width 560 height 32
type input "***"
click at [183, 566] on input "text" at bounding box center [355, 581] width 560 height 32
drag, startPoint x: 200, startPoint y: 702, endPoint x: 436, endPoint y: 698, distance: 235.4
click at [436, 698] on div "0 XP Saņemsi Sarežģīts 100 pilda Apraksts Uzdevums Palīdzība 1 . Kas būt jādara…" at bounding box center [354, 292] width 579 height 1155
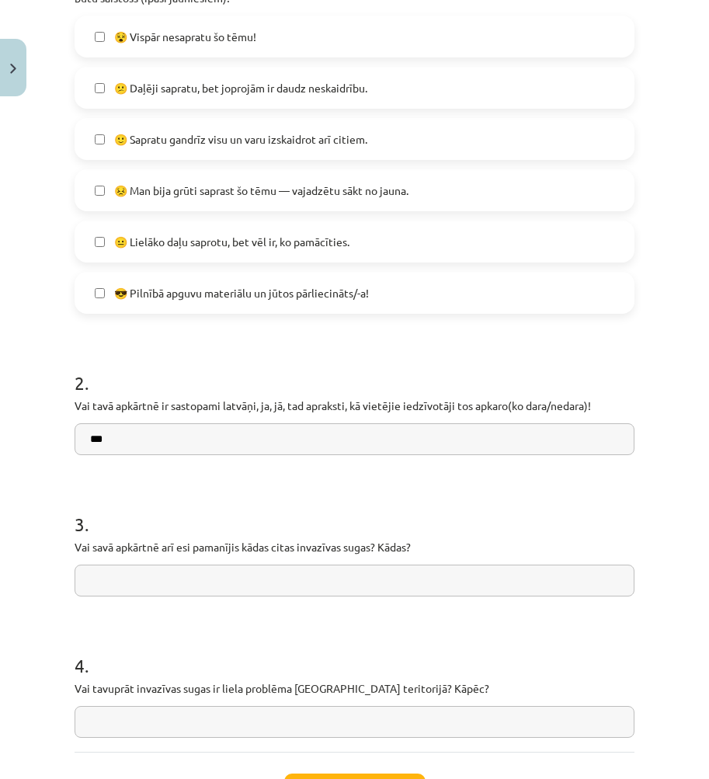
copy p
click at [212, 643] on h1 "4 ." at bounding box center [355, 652] width 560 height 48
click at [200, 587] on input "text" at bounding box center [355, 581] width 560 height 32
type input "*****"
click at [133, 716] on input "text" at bounding box center [355, 722] width 560 height 32
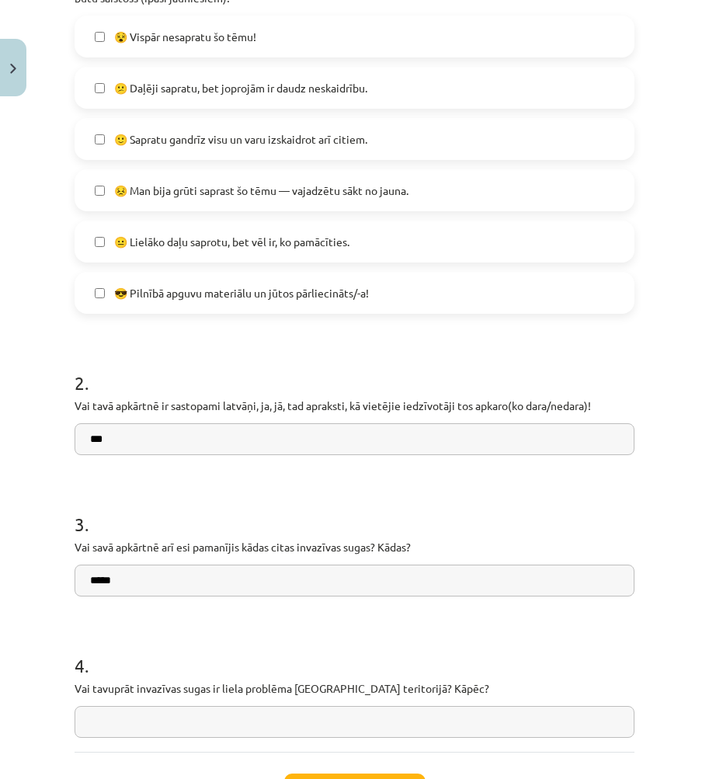
paste input "**********"
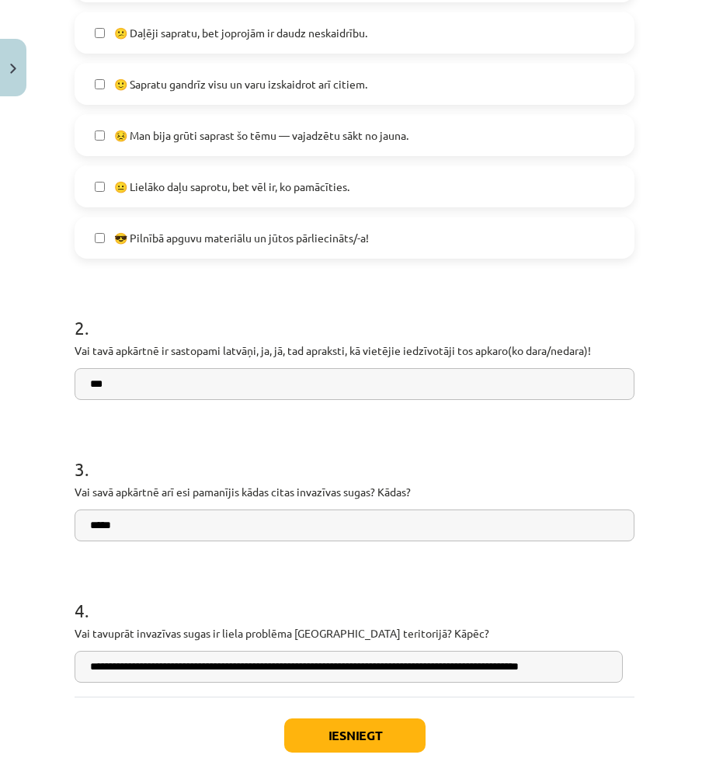
scroll to position [518, 0]
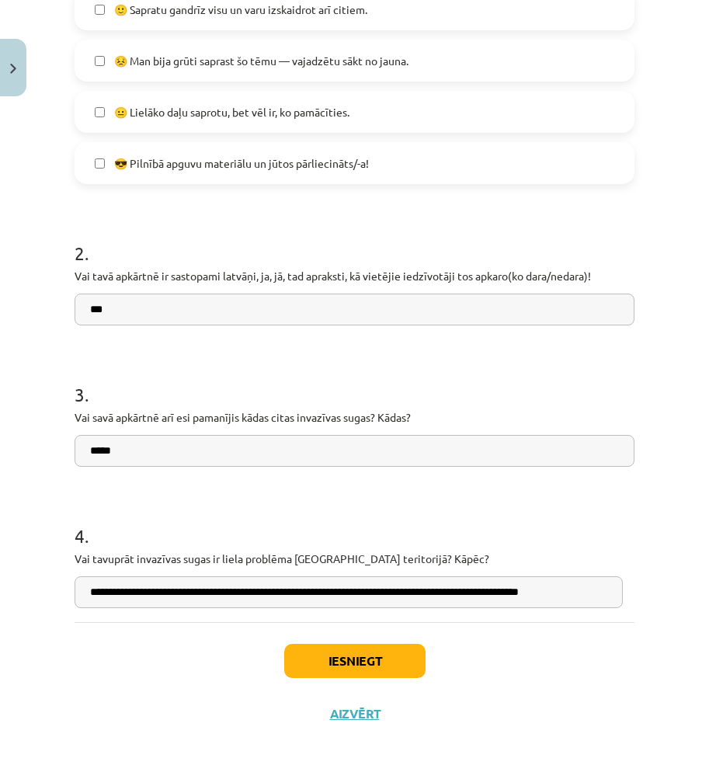
type input "**********"
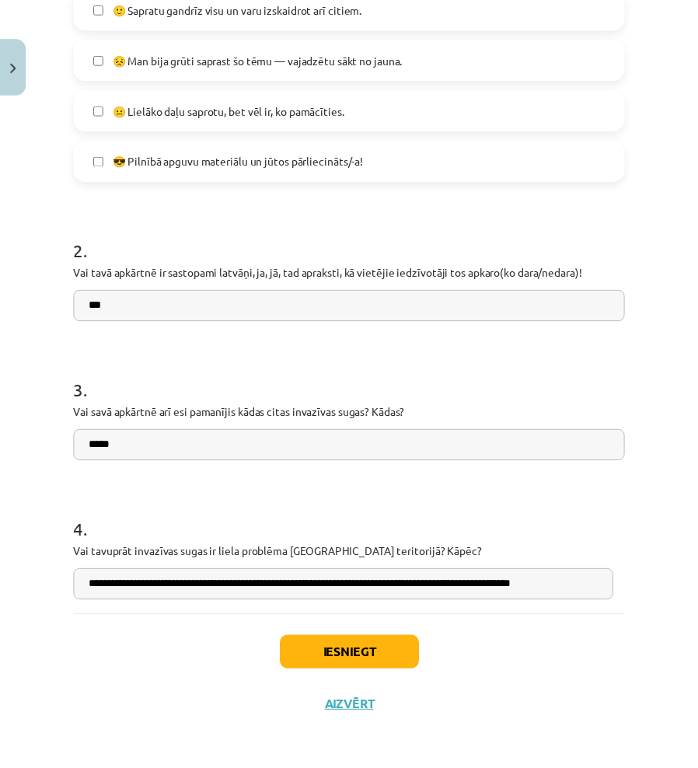
scroll to position [0, 0]
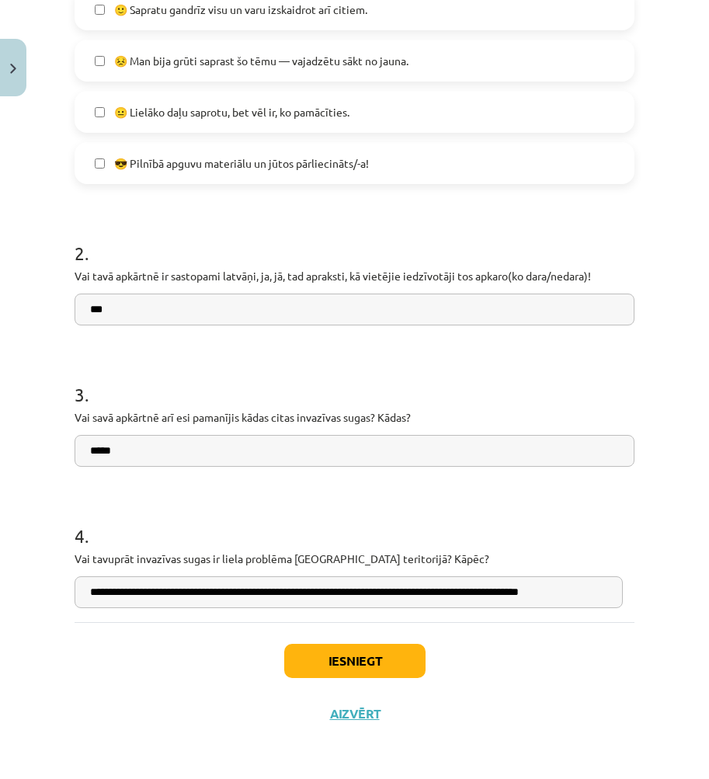
click at [103, 456] on input "*****" at bounding box center [355, 451] width 560 height 32
type input "******"
drag, startPoint x: 163, startPoint y: 460, endPoint x: -78, endPoint y: 461, distance: 240.9
click at [0, 461] on html "0 Dāvanas 1872 mP 537 xp [PERSON_NAME] Sākums Aktuāli Kā mācīties eSKOLĀ Kontak…" at bounding box center [354, 389] width 709 height 779
type input "*"
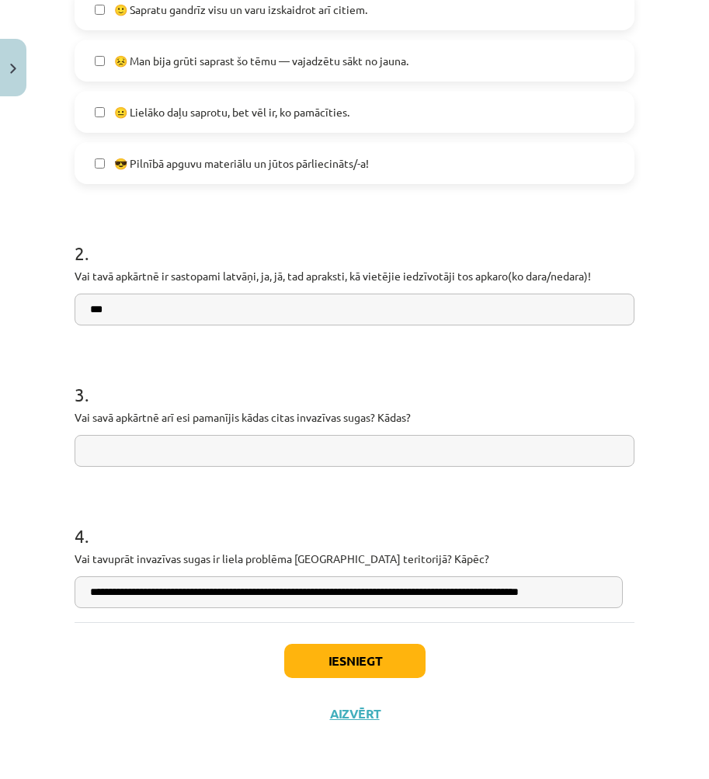
type input "*"
type input "**********"
click at [141, 518] on h1 "4 ." at bounding box center [355, 522] width 560 height 48
click at [368, 657] on button "Iesniegt" at bounding box center [354, 661] width 141 height 34
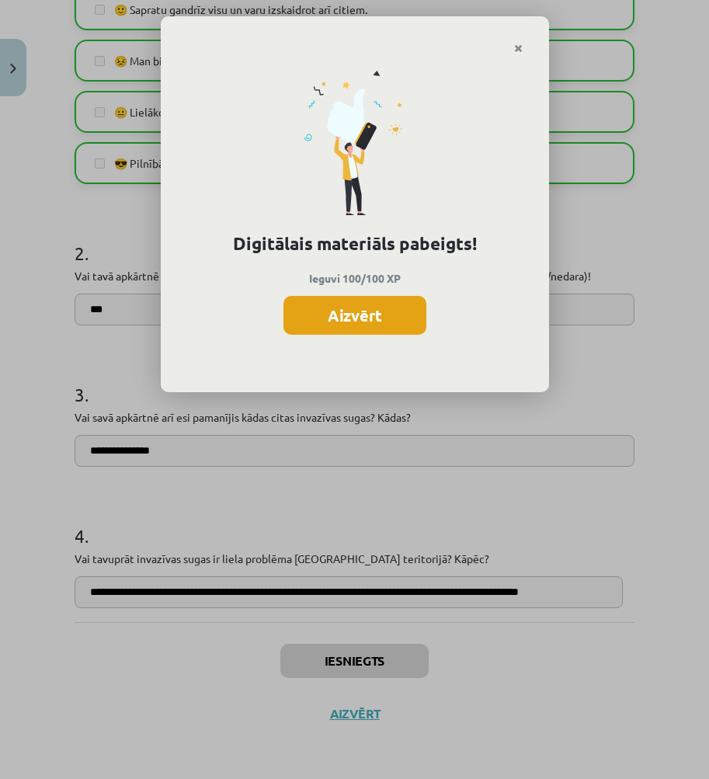
click at [400, 308] on button "Aizvērt" at bounding box center [355, 315] width 143 height 39
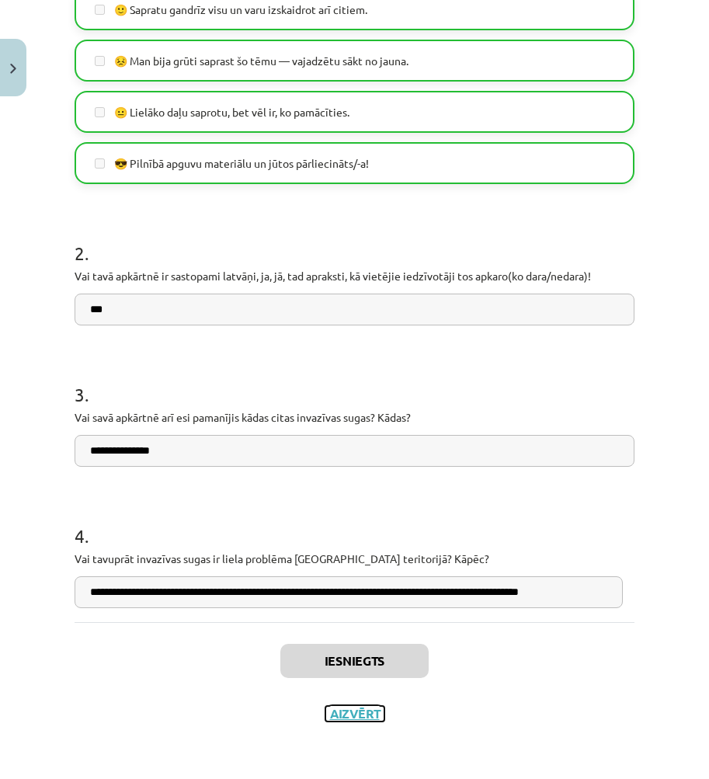
click at [346, 713] on button "Aizvērt" at bounding box center [355, 714] width 59 height 16
